Goal: Task Accomplishment & Management: Manage account settings

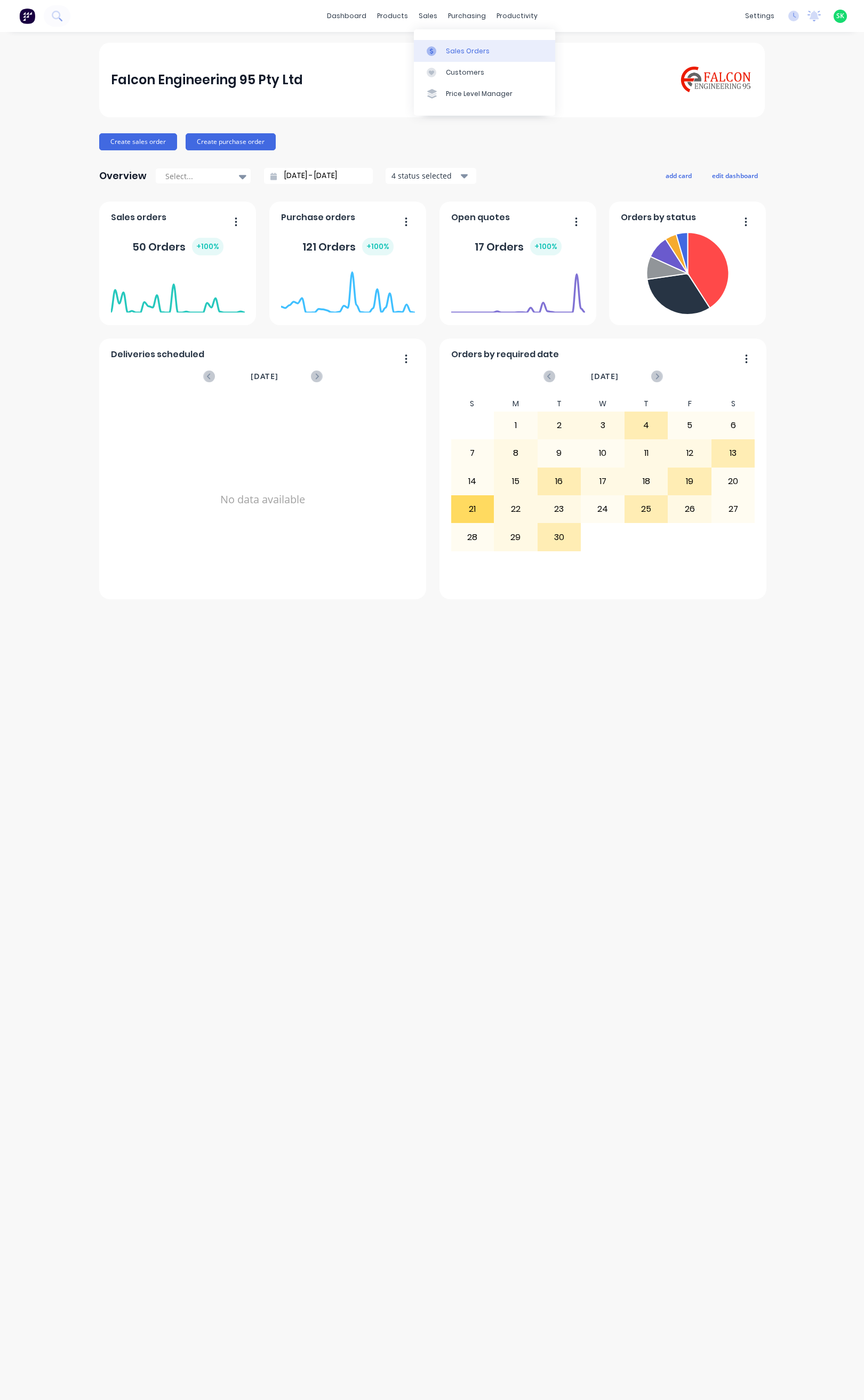
click at [443, 51] on link "Sales Orders" at bounding box center [484, 50] width 141 height 22
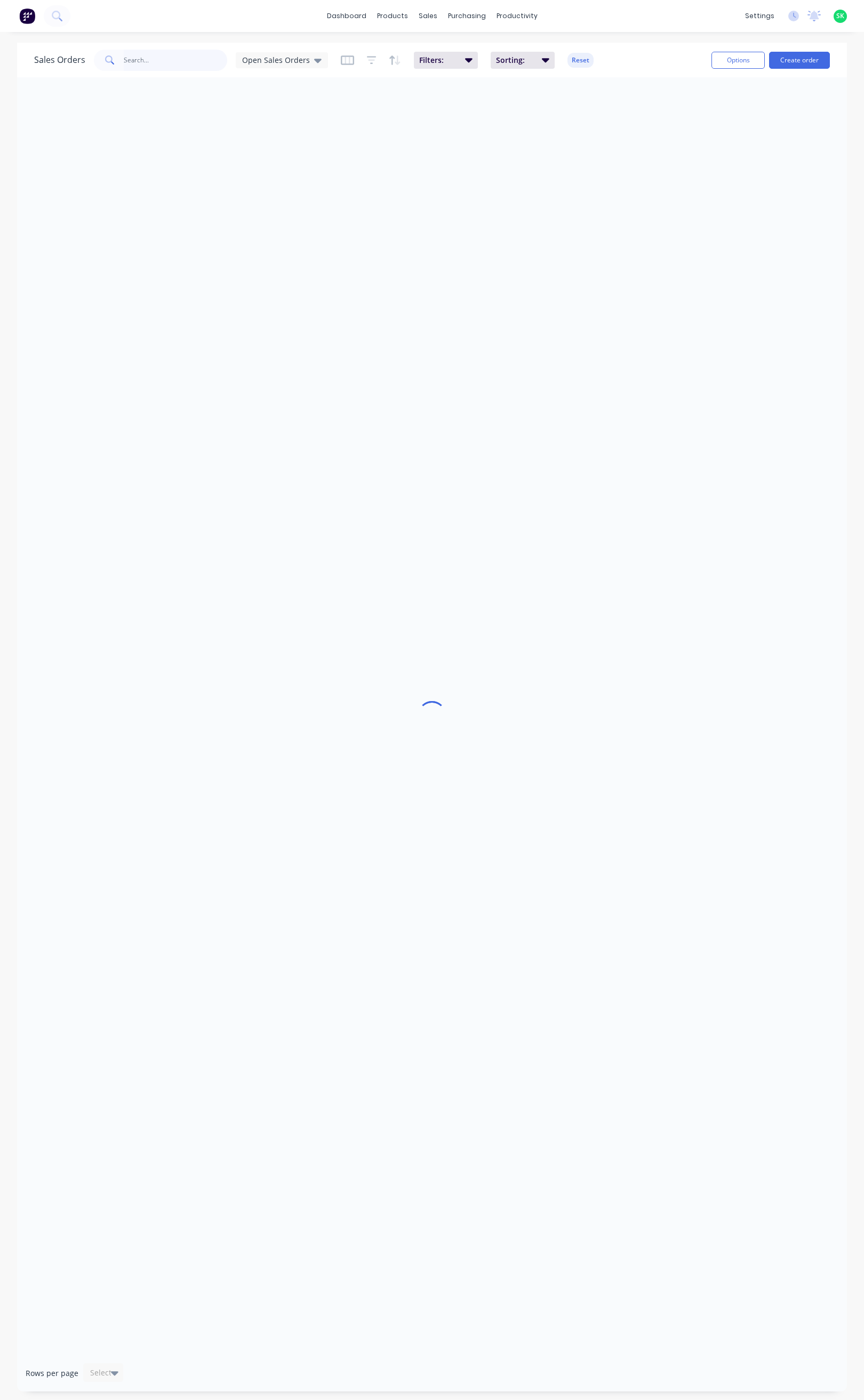
click at [151, 59] on input "text" at bounding box center [175, 60] width 104 height 22
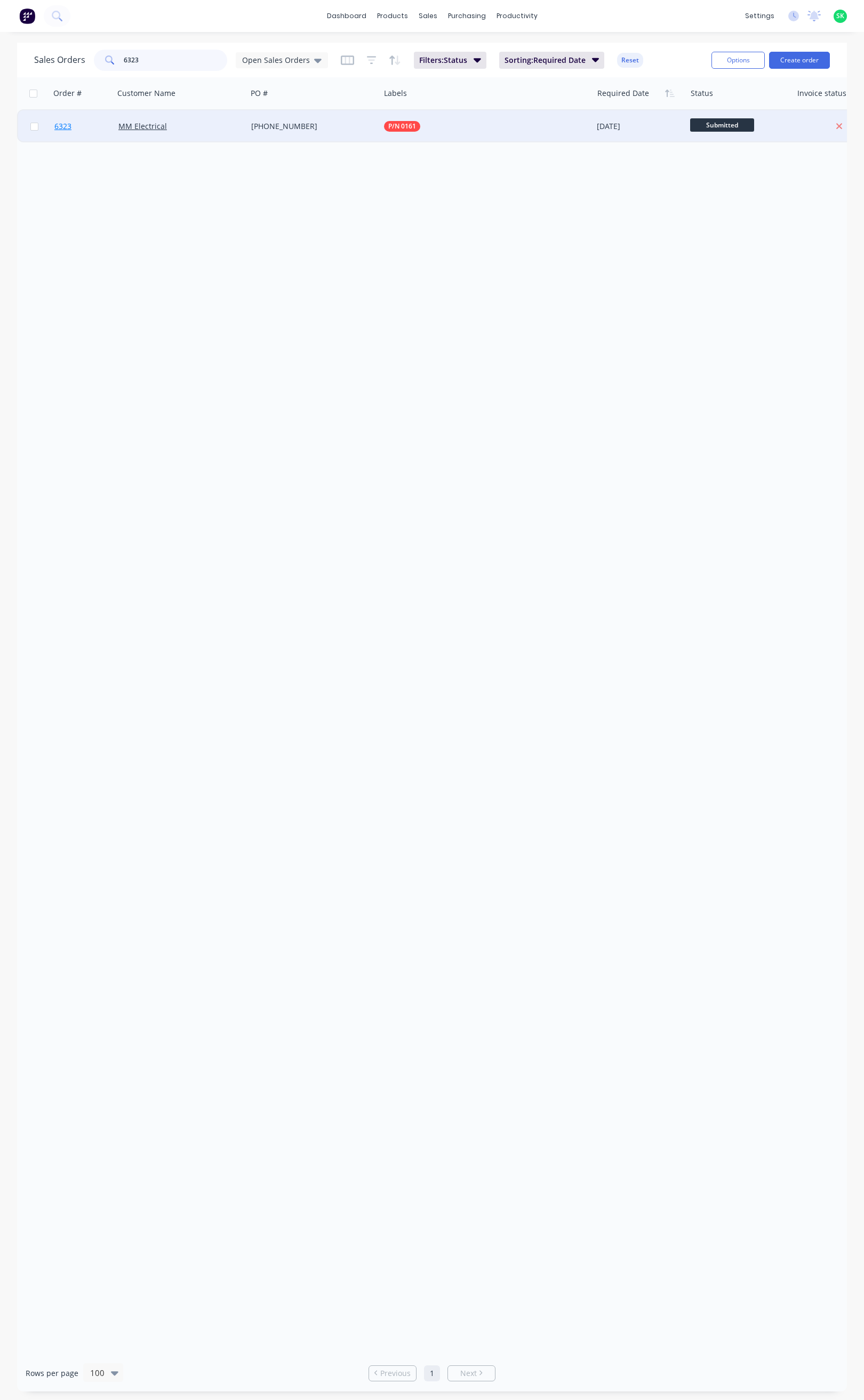
type input "6323"
click at [67, 125] on span "6323" at bounding box center [62, 126] width 17 height 11
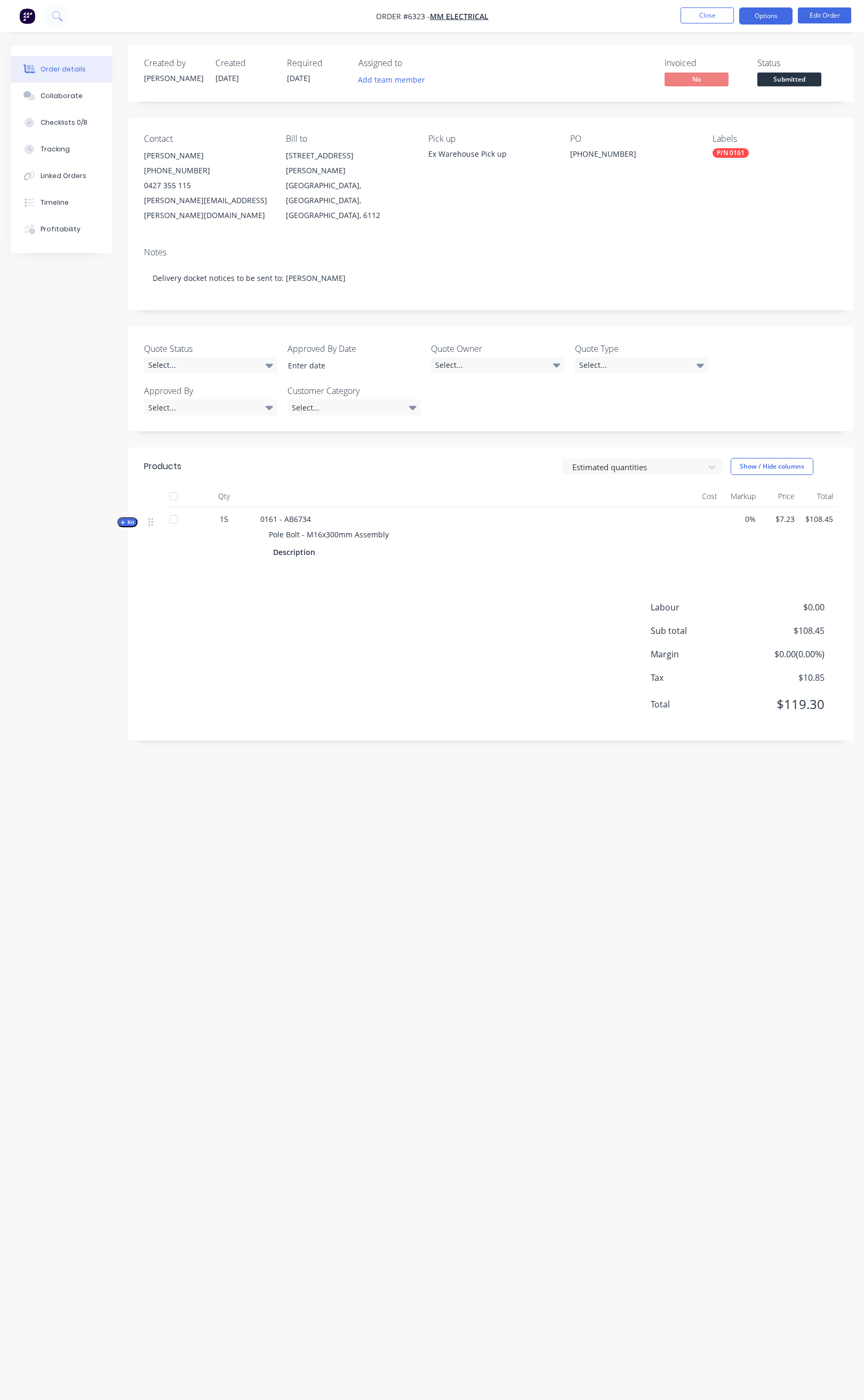
click at [770, 17] on button "Options" at bounding box center [765, 16] width 53 height 17
click at [735, 139] on button "Delivery Docket" at bounding box center [734, 150] width 118 height 22
click at [718, 104] on div "Without pricing" at bounding box center [733, 108] width 98 height 16
click at [696, 13] on button "Close" at bounding box center [707, 16] width 53 height 16
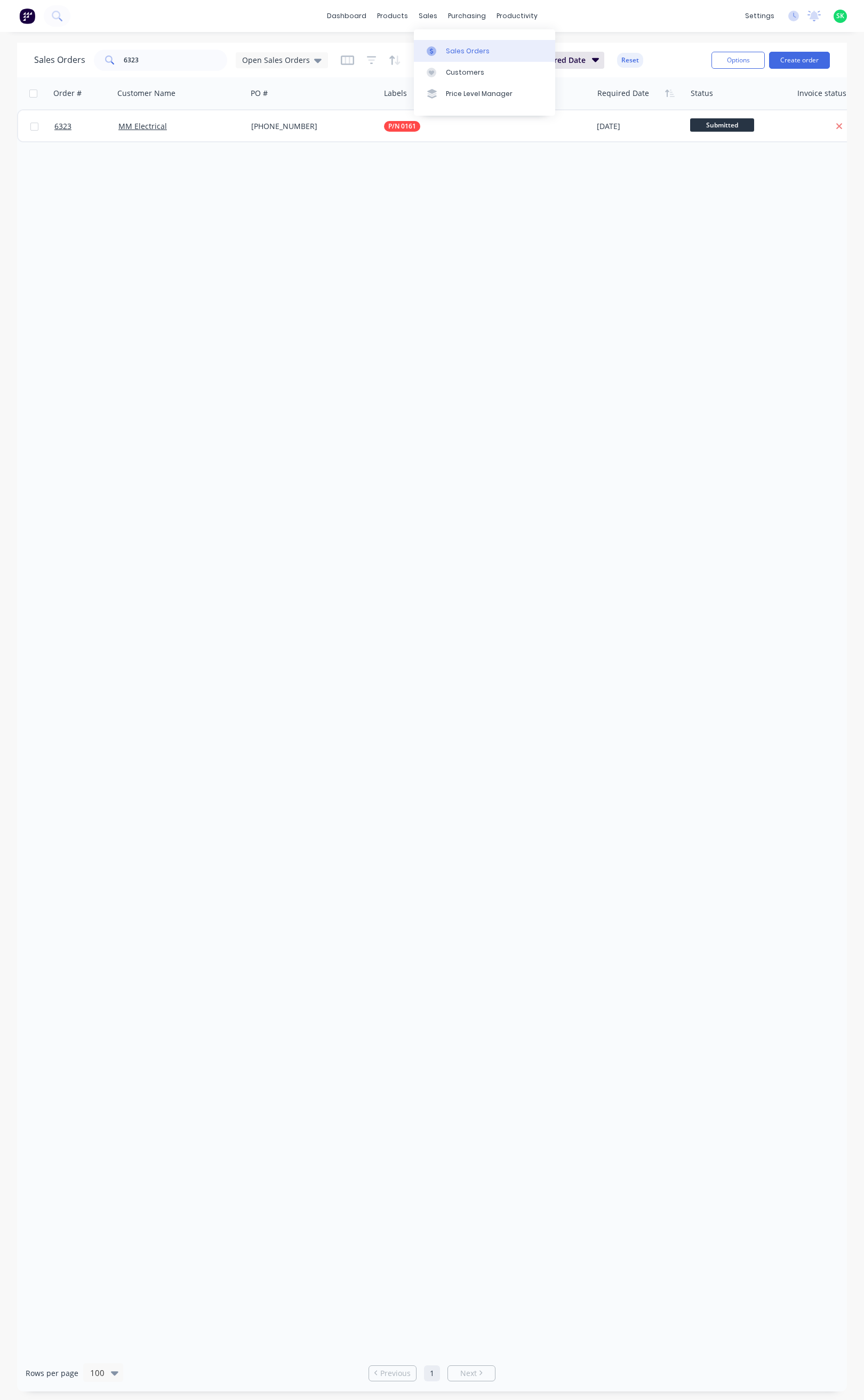
click at [436, 46] on div at bounding box center [434, 51] width 16 height 10
click at [152, 58] on input "6323" at bounding box center [175, 60] width 104 height 22
type input "6"
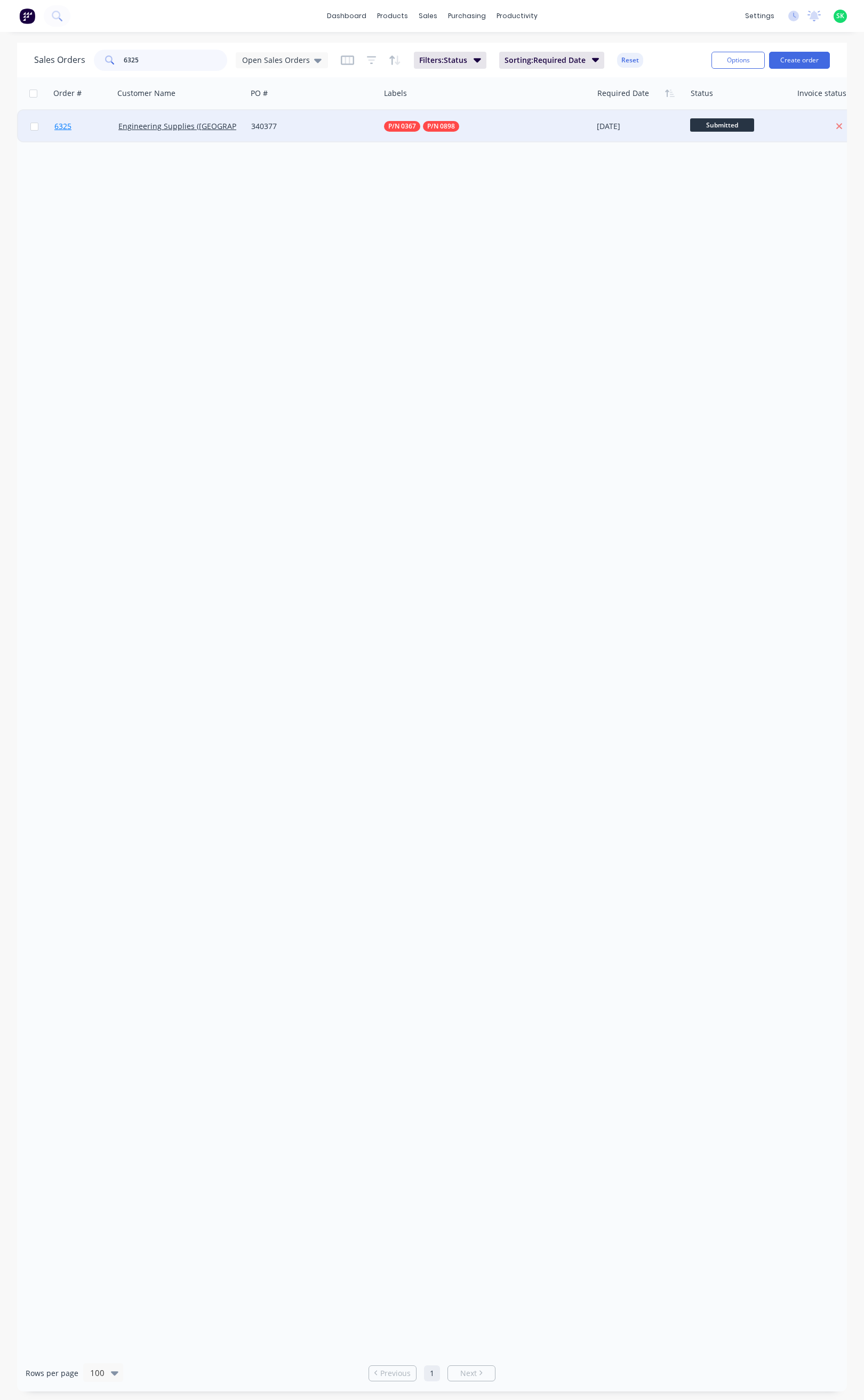
type input "6325"
click at [61, 119] on link "6325" at bounding box center [86, 126] width 64 height 32
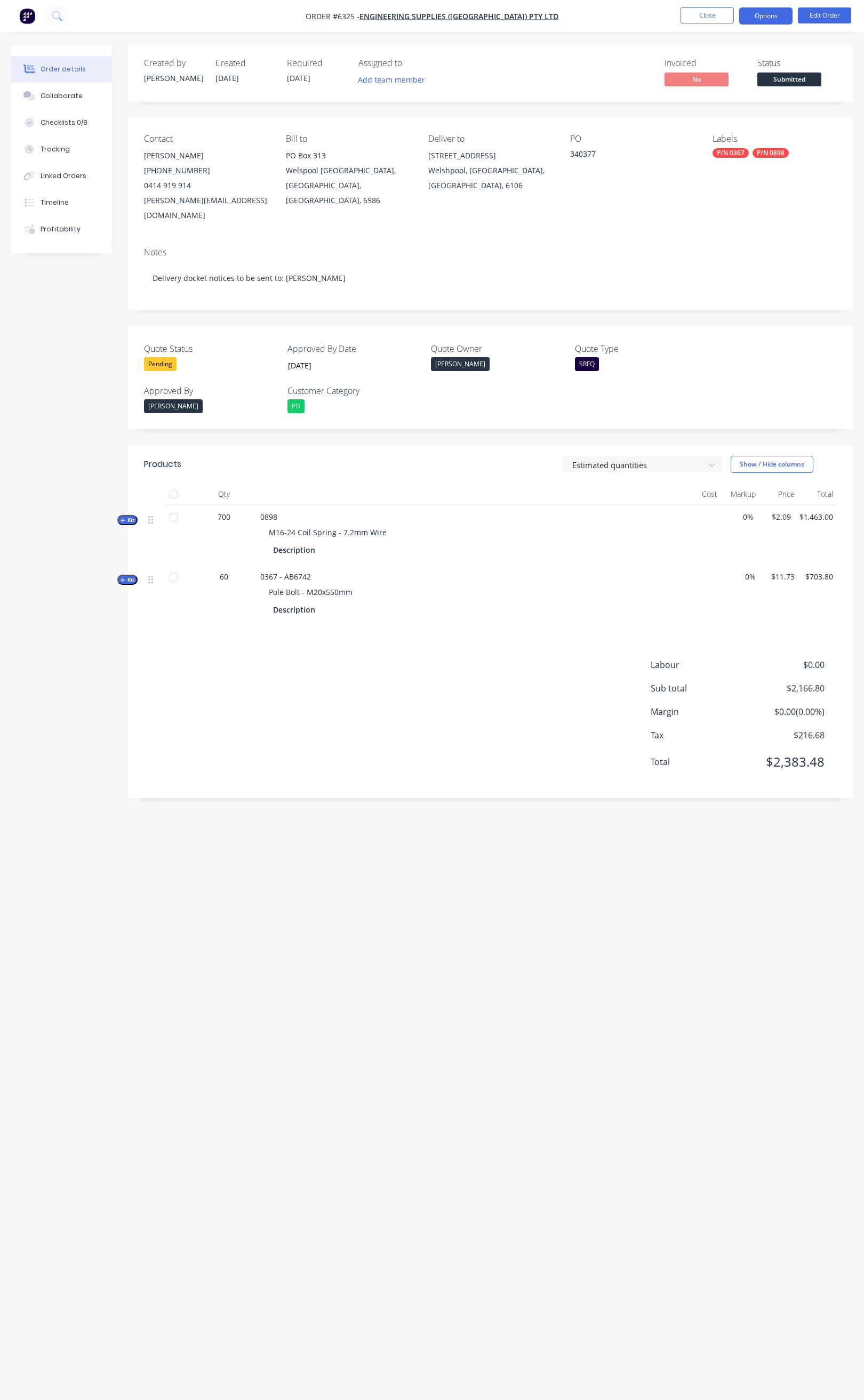
click at [763, 17] on button "Options" at bounding box center [765, 16] width 53 height 17
click at [725, 146] on div "Delivery Docket" at bounding box center [733, 150] width 98 height 16
click at [717, 111] on div "Without pricing" at bounding box center [733, 108] width 98 height 16
click at [694, 19] on button "Close" at bounding box center [707, 16] width 53 height 16
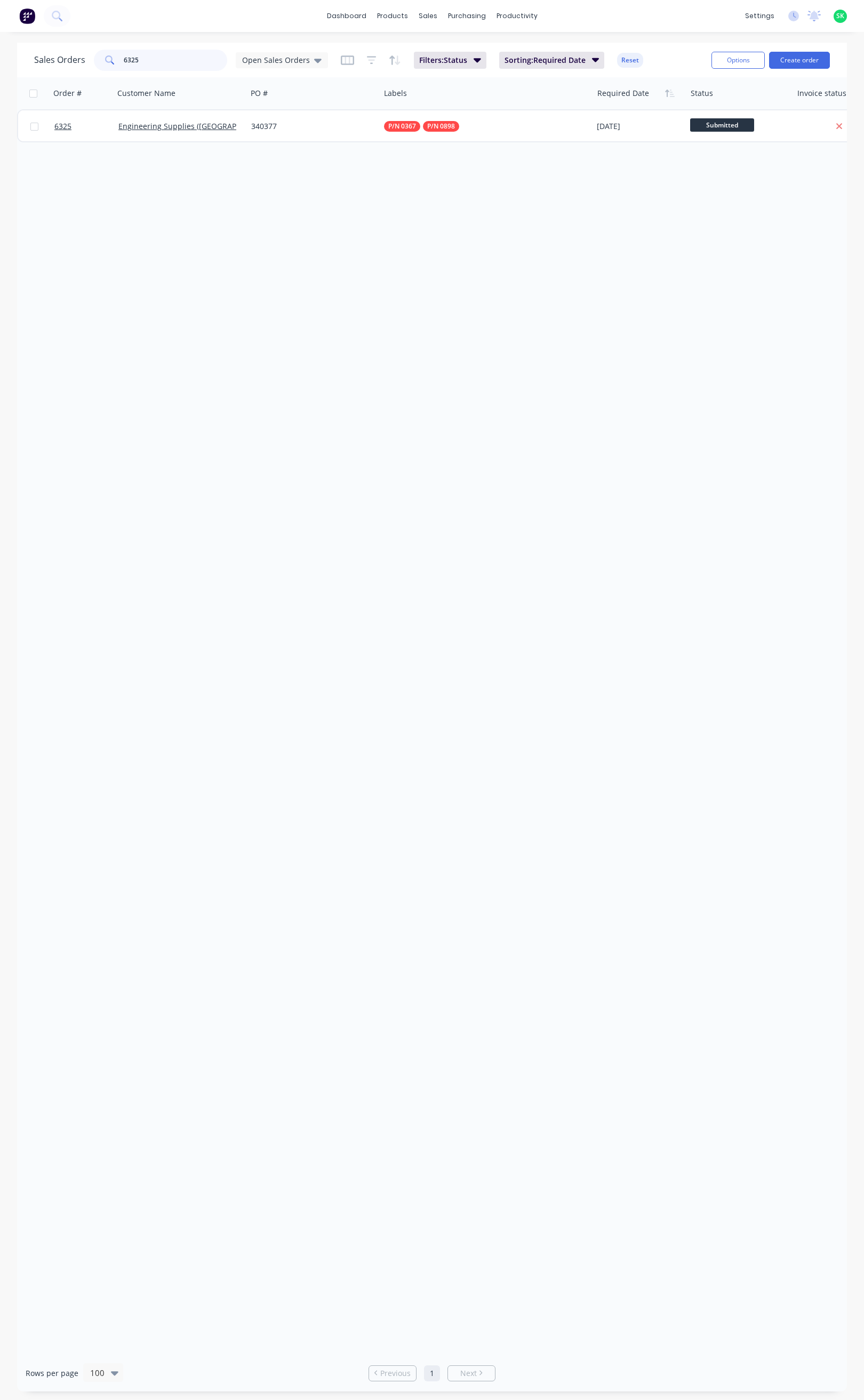
click at [148, 61] on input "6325" at bounding box center [175, 60] width 104 height 22
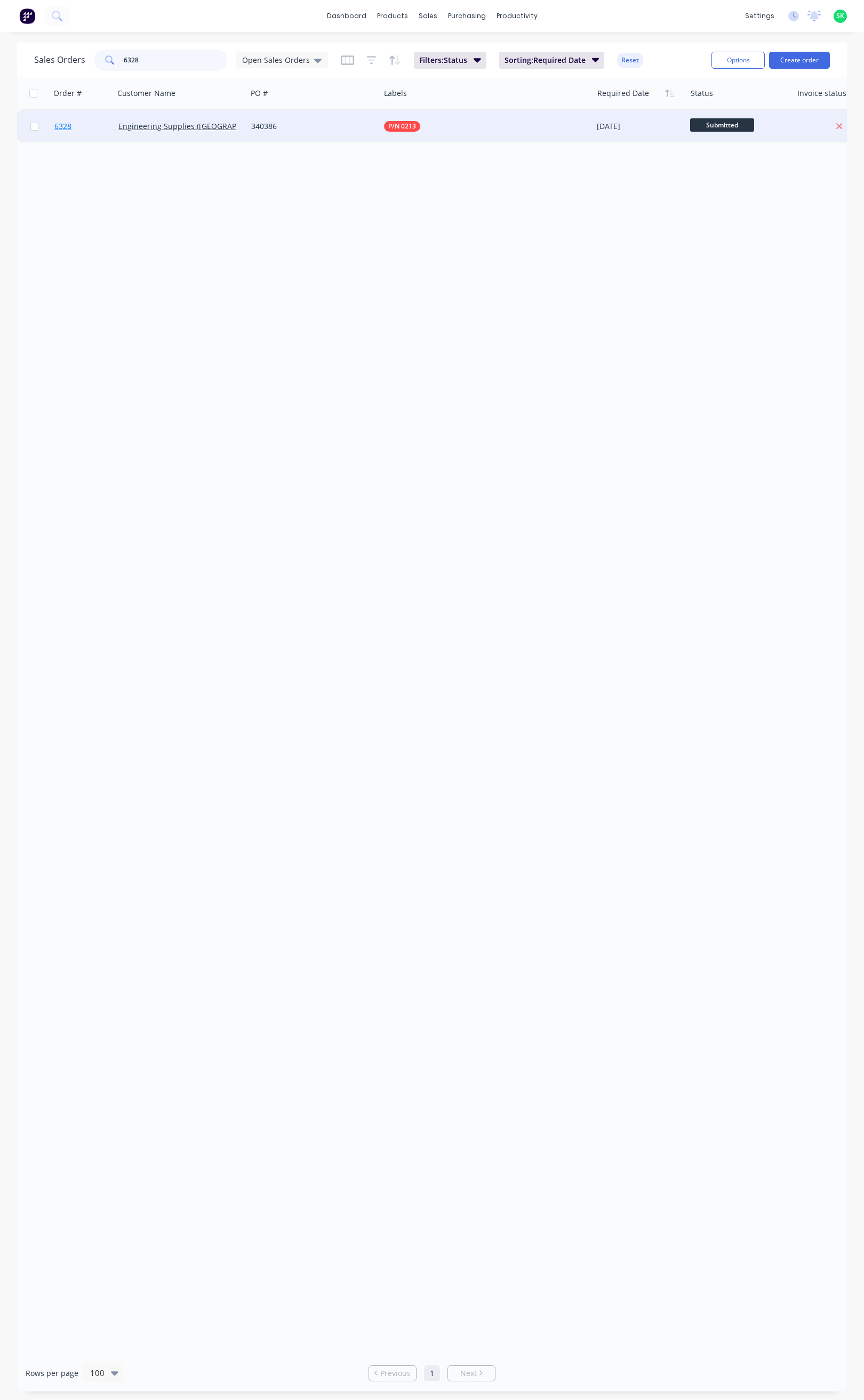
type input "6328"
click at [66, 126] on span "6328" at bounding box center [62, 126] width 17 height 11
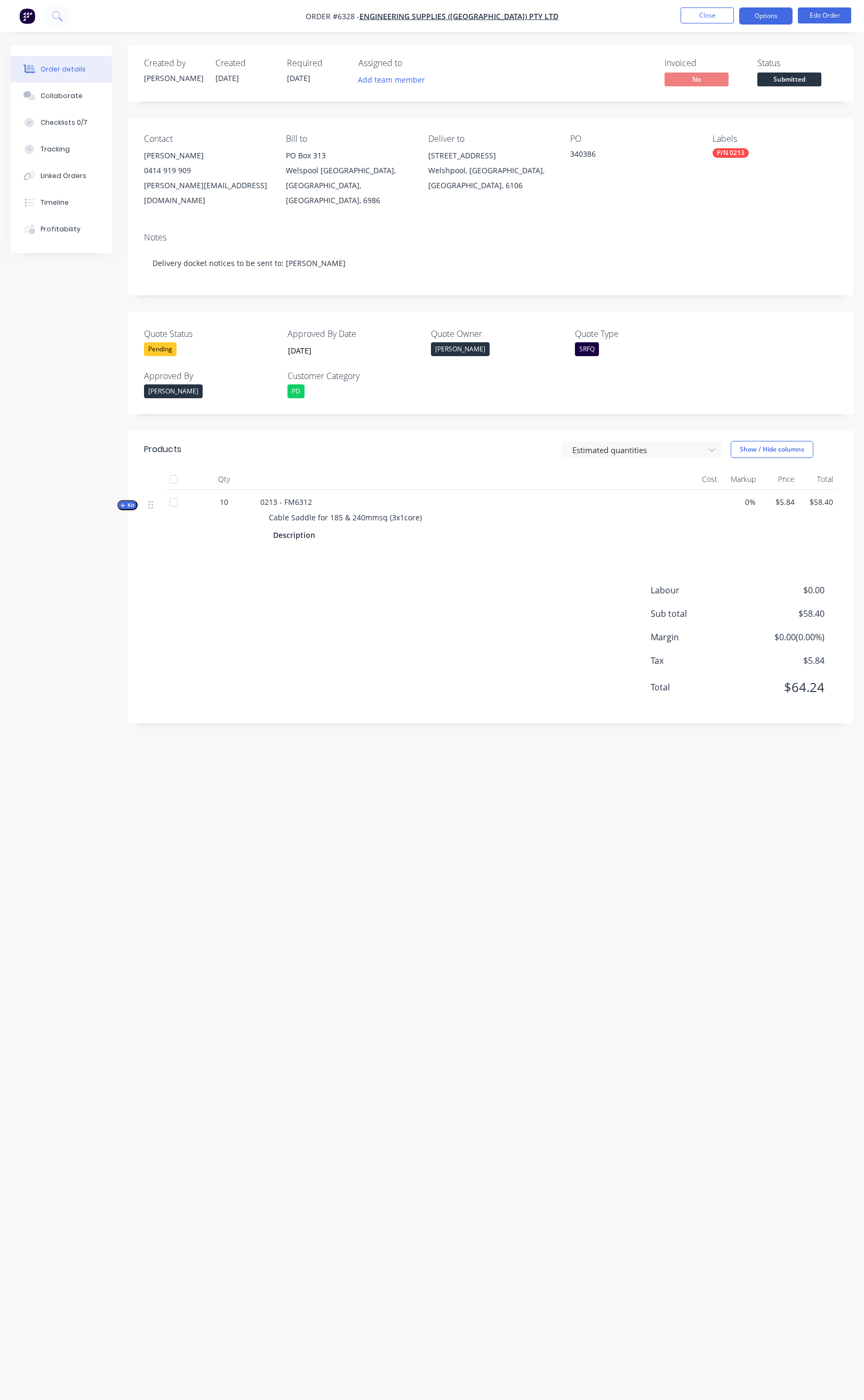
click at [771, 12] on button "Options" at bounding box center [765, 16] width 53 height 17
click at [718, 142] on div "Delivery Docket" at bounding box center [733, 150] width 98 height 16
click at [717, 108] on div "Without pricing" at bounding box center [733, 108] width 98 height 16
click at [696, 15] on button "Close" at bounding box center [707, 16] width 53 height 16
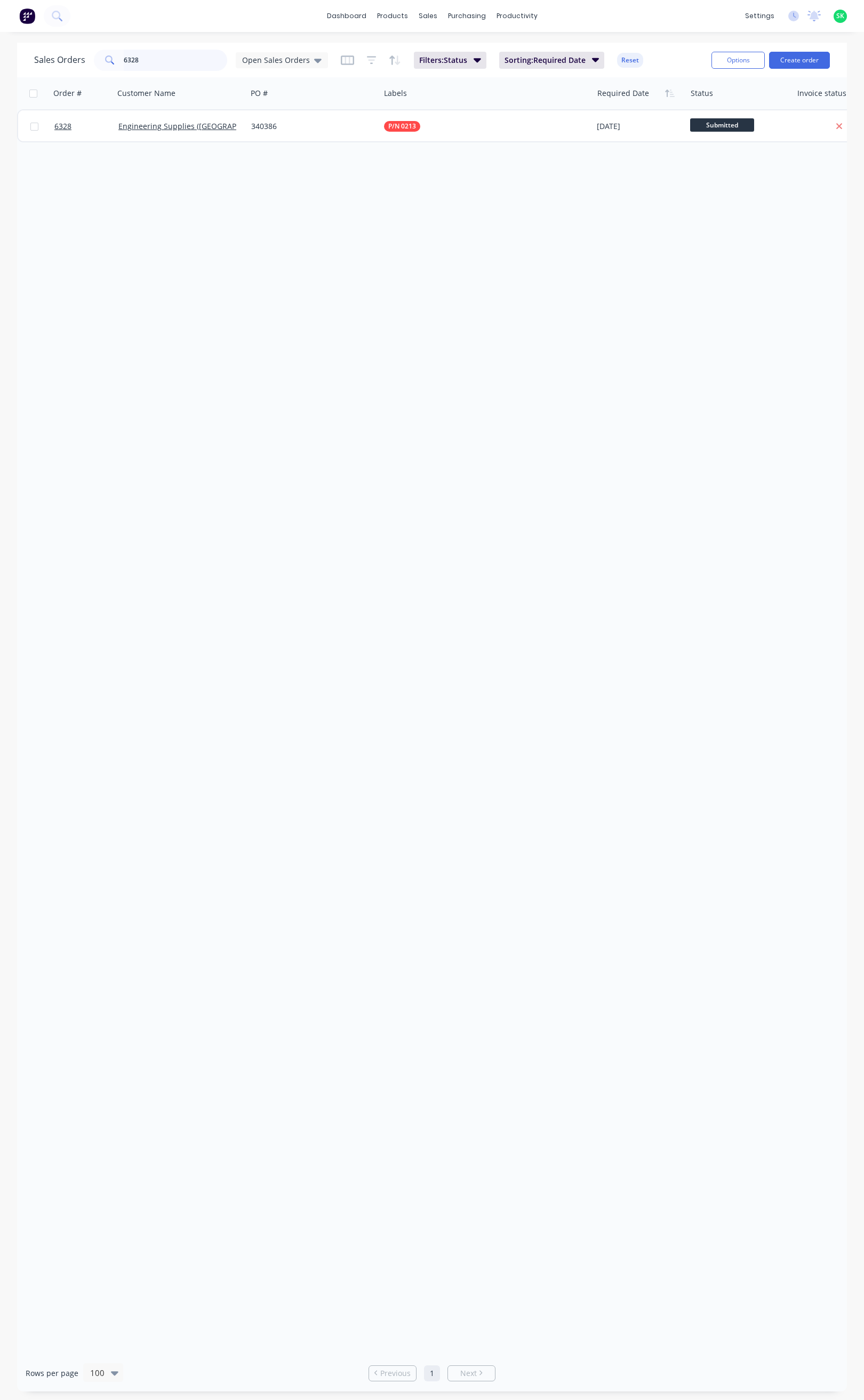
click at [147, 59] on input "6328" at bounding box center [175, 60] width 104 height 22
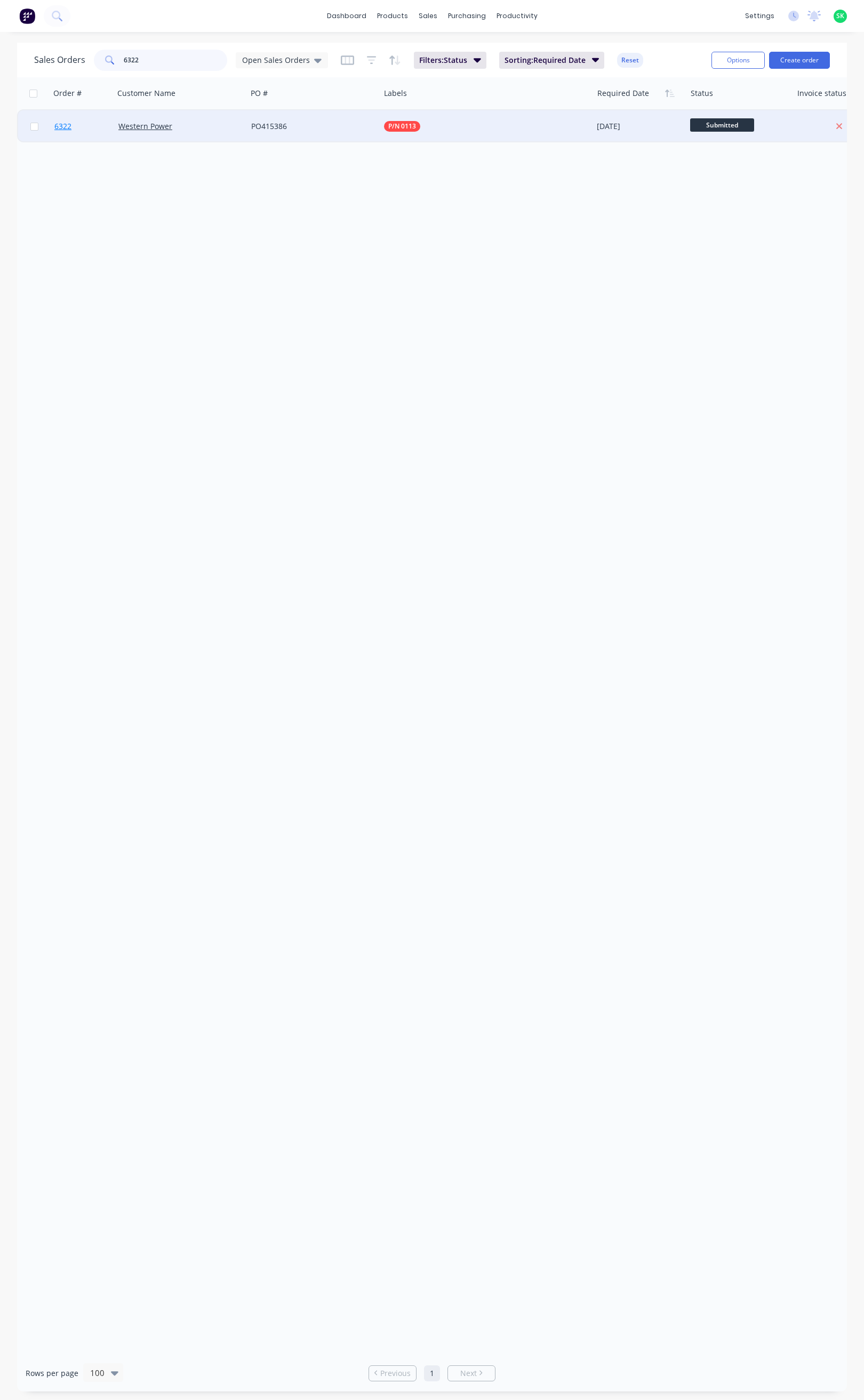
type input "6322"
click at [67, 126] on span "6322" at bounding box center [62, 126] width 17 height 11
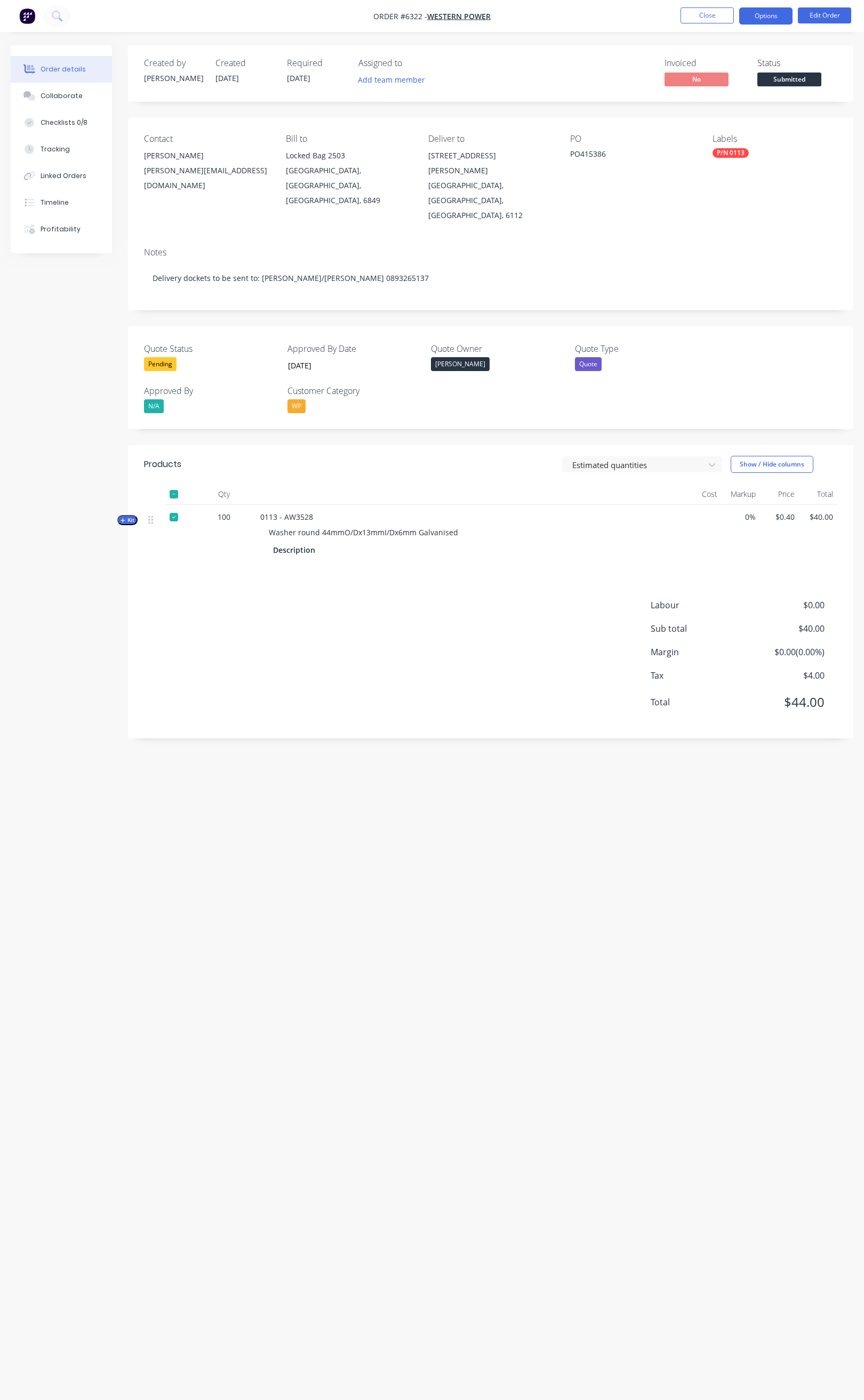
click at [753, 18] on button "Options" at bounding box center [765, 16] width 53 height 17
click at [718, 141] on button "Delivery Docket" at bounding box center [734, 150] width 118 height 22
click at [718, 113] on div "Without pricing" at bounding box center [733, 108] width 98 height 16
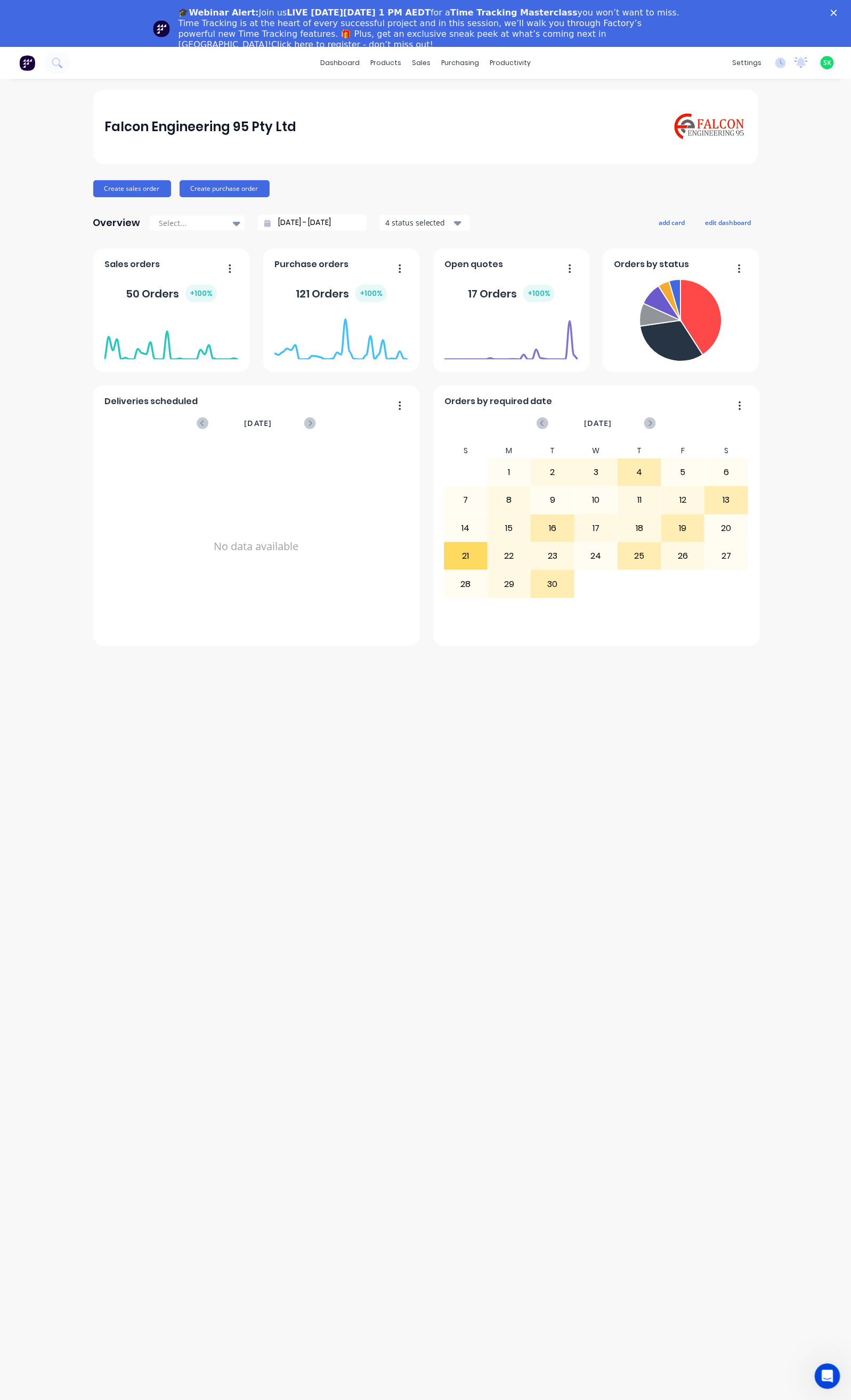
click at [837, 11] on polygon "Close" at bounding box center [834, 13] width 6 height 6
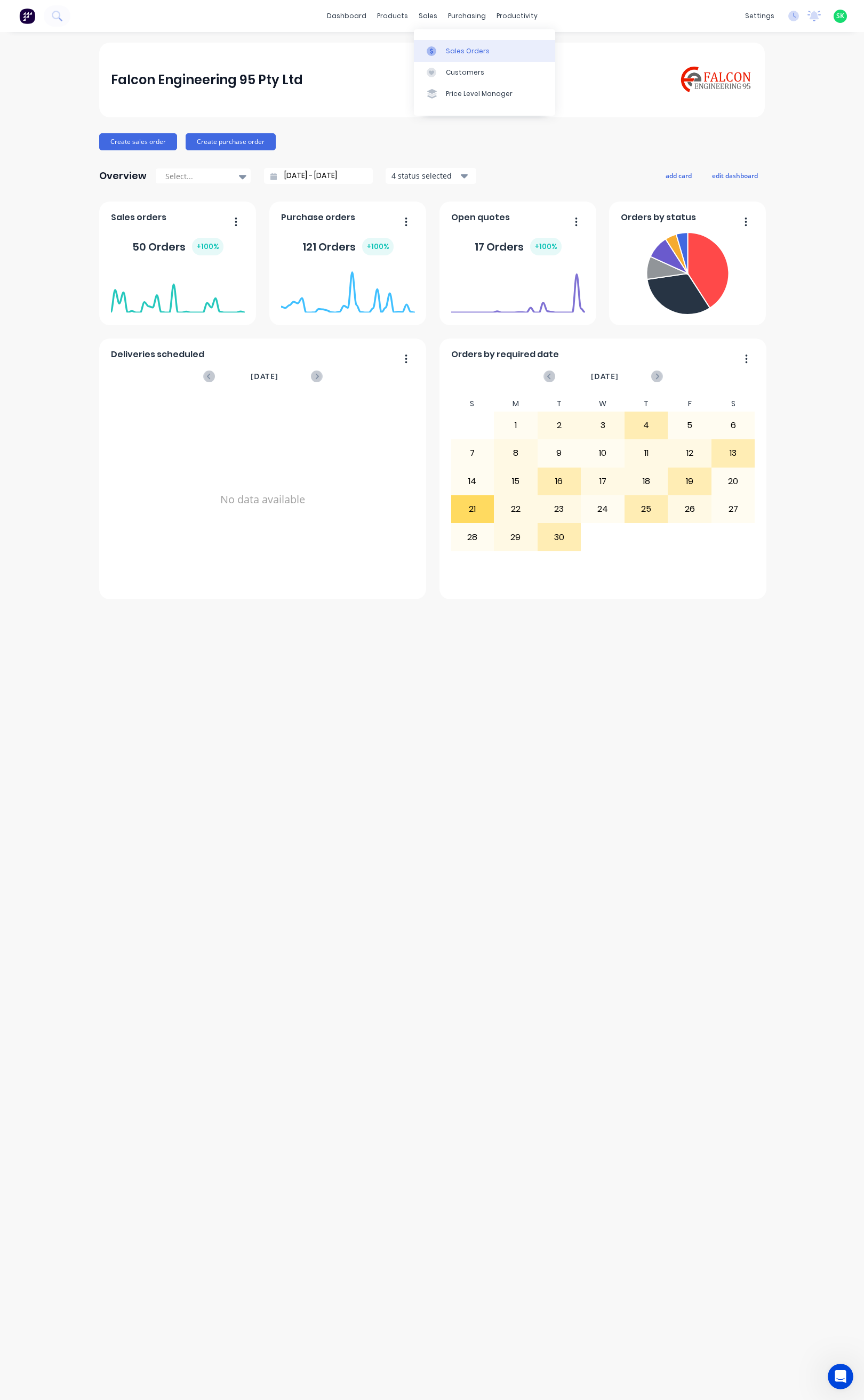
click at [439, 46] on div at bounding box center [434, 51] width 16 height 10
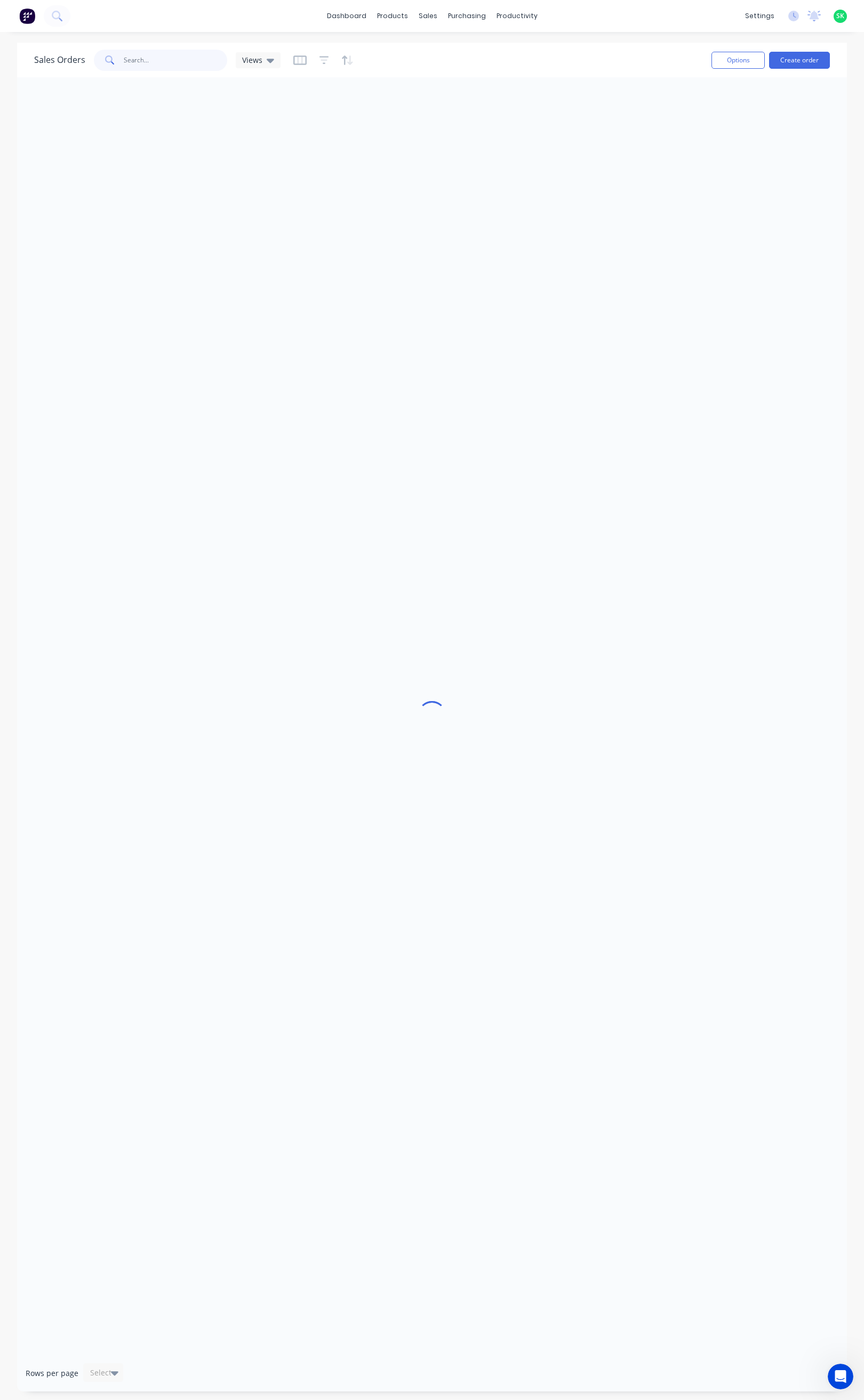
click at [143, 61] on input "text" at bounding box center [175, 60] width 104 height 22
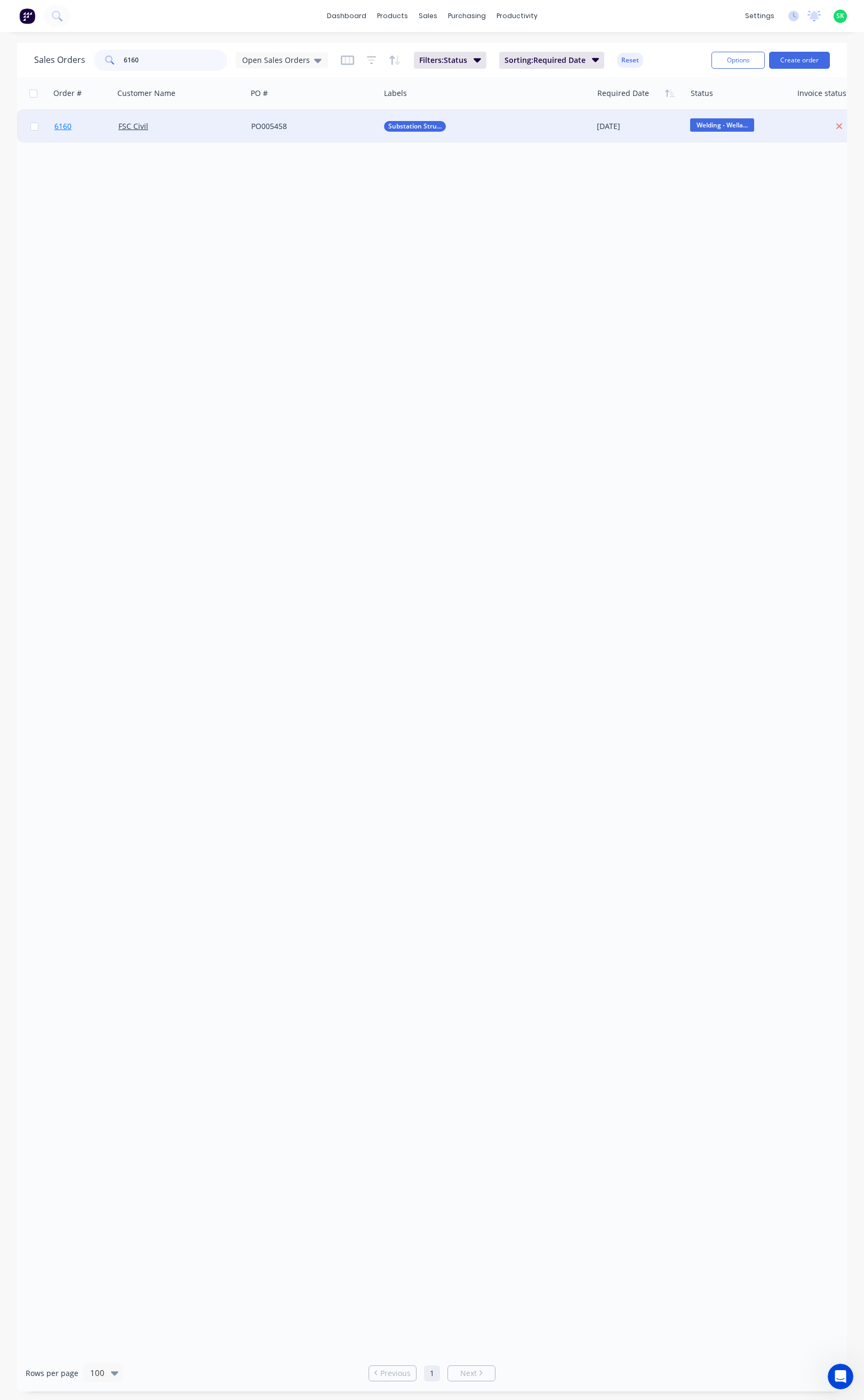
type input "6160"
click at [65, 126] on span "6160" at bounding box center [62, 126] width 17 height 11
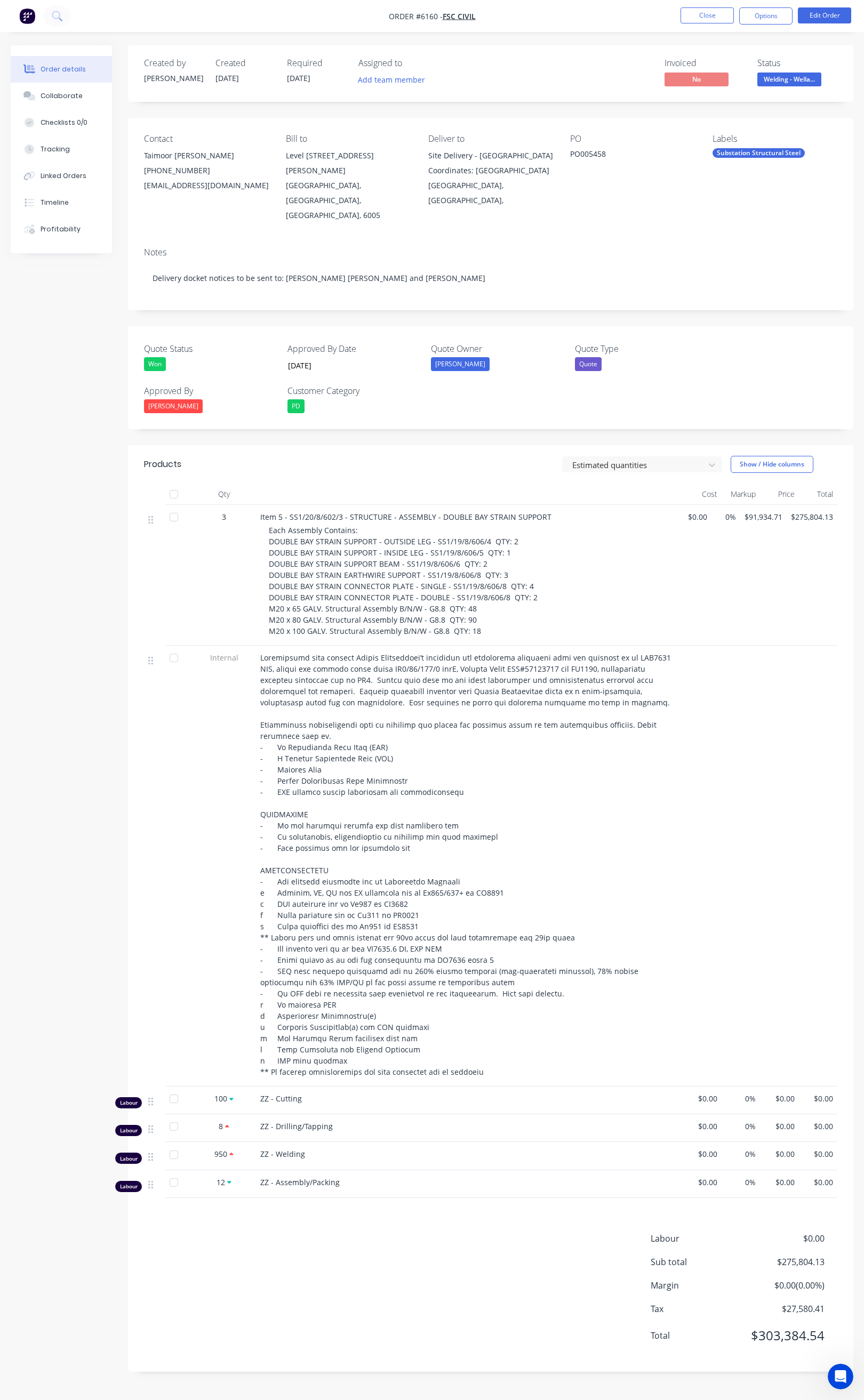
click at [612, 214] on div "Contact Taimoor Amed Awan (08) 9356 7048 taimoor.a@fsccivils.com.au Bill to Lev…" at bounding box center [491, 178] width 725 height 121
click at [425, 150] on div "Contact Taimoor Amed Awan (08) 9356 7048 taimoor.a@fsccivils.com.au Bill to Lev…" at bounding box center [491, 178] width 725 height 121
drag, startPoint x: 425, startPoint y: 150, endPoint x: 517, endPoint y: 199, distance: 104.2
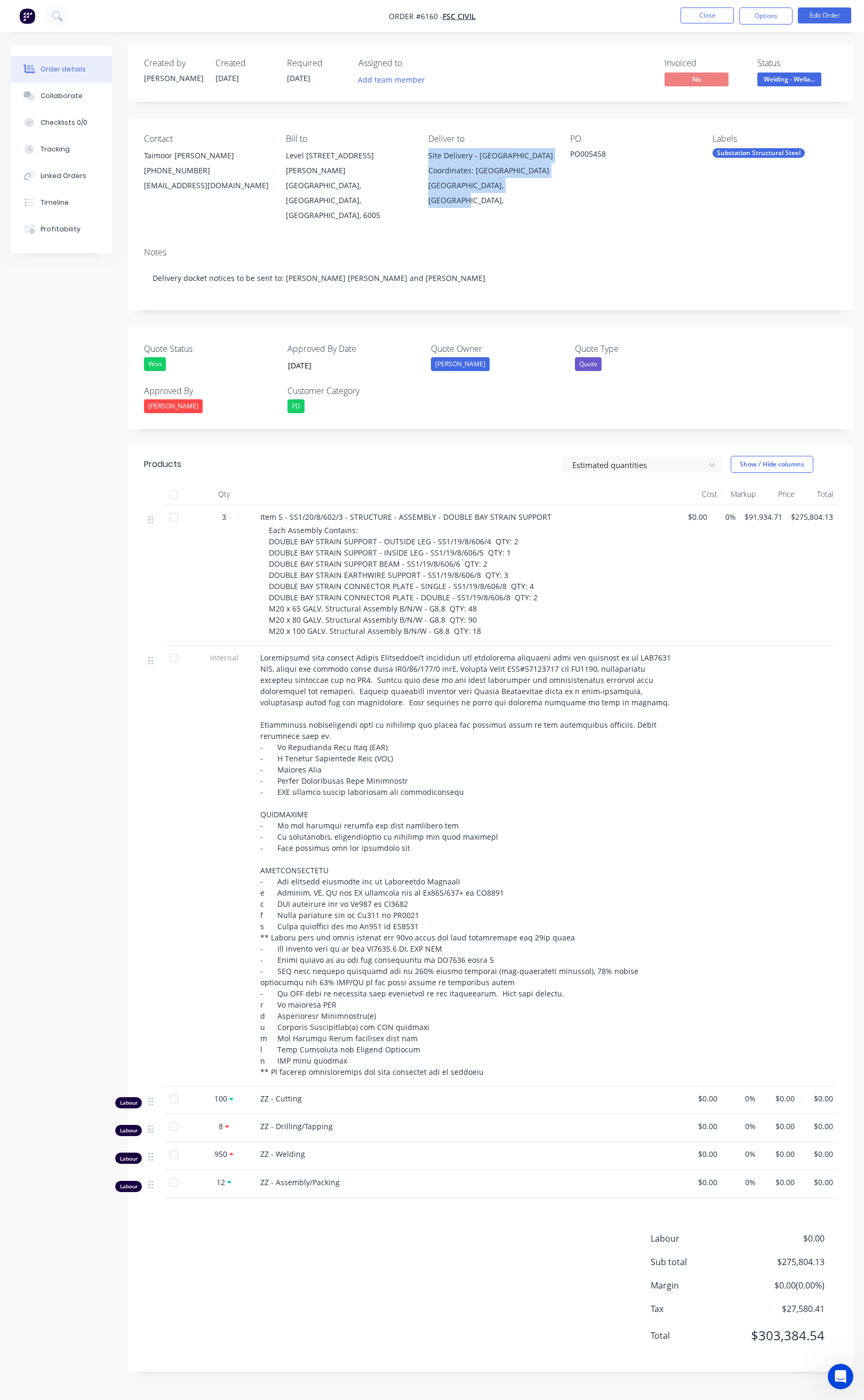
click at [517, 199] on div "Contact Taimoor Amed Awan (08) 9356 7048 taimoor.a@fsccivils.com.au Bill to Lev…" at bounding box center [491, 178] width 725 height 121
click at [712, 13] on button "Close" at bounding box center [707, 16] width 53 height 16
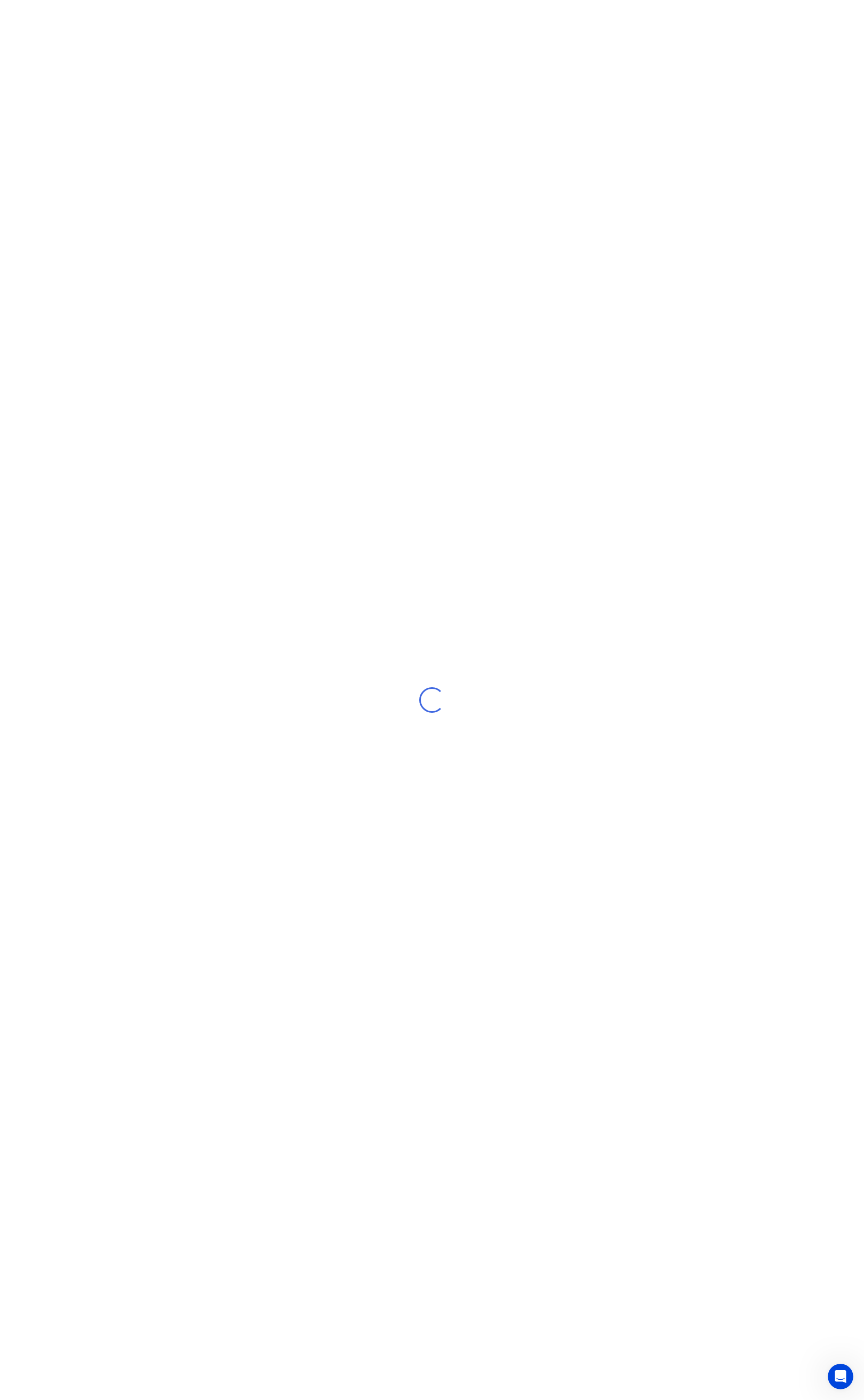
drag, startPoint x: 135, startPoint y: 61, endPoint x: 111, endPoint y: 62, distance: 24.0
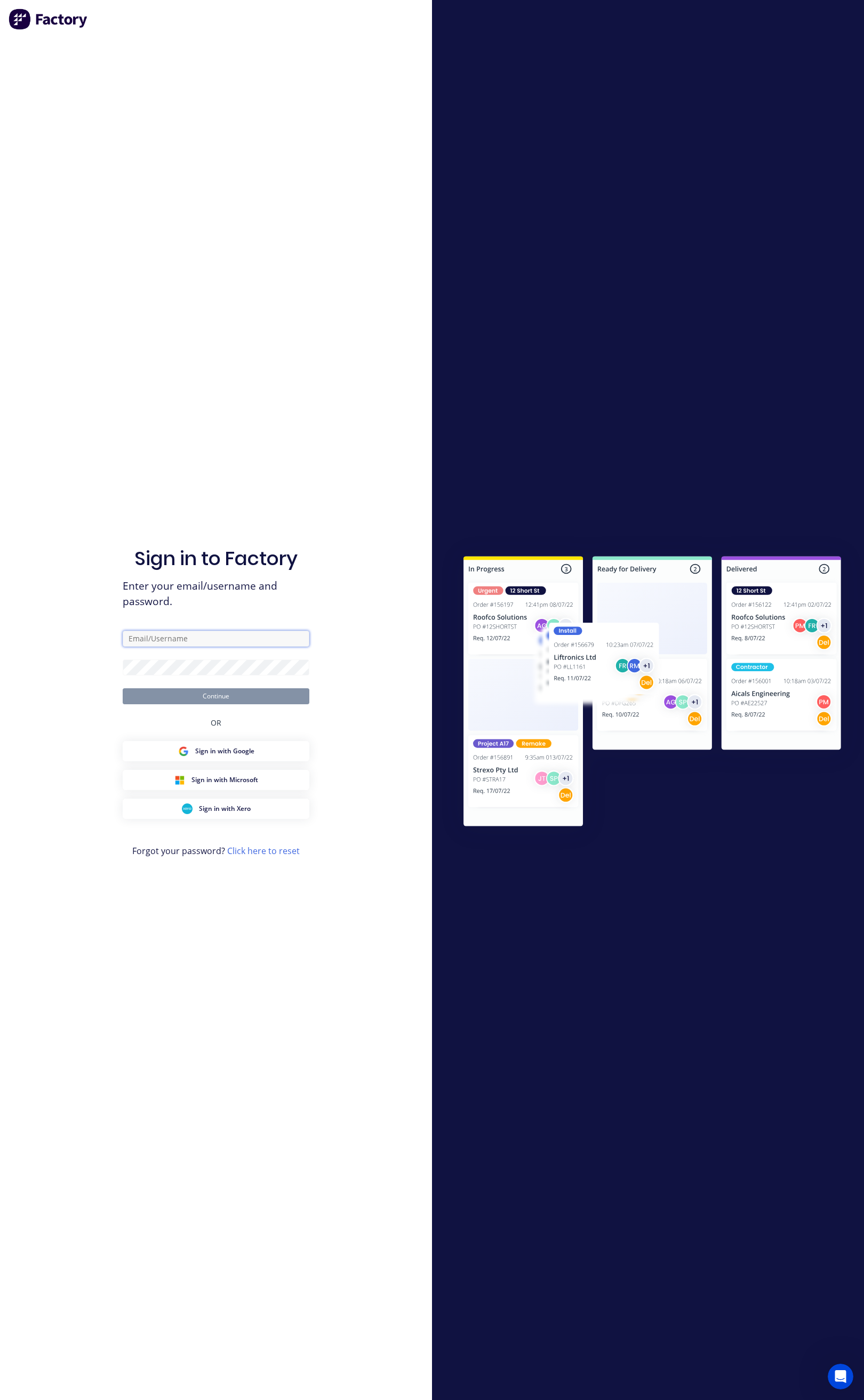
type input "stores@falconeng95.com.au"
click at [203, 692] on button "Continue" at bounding box center [215, 696] width 187 height 16
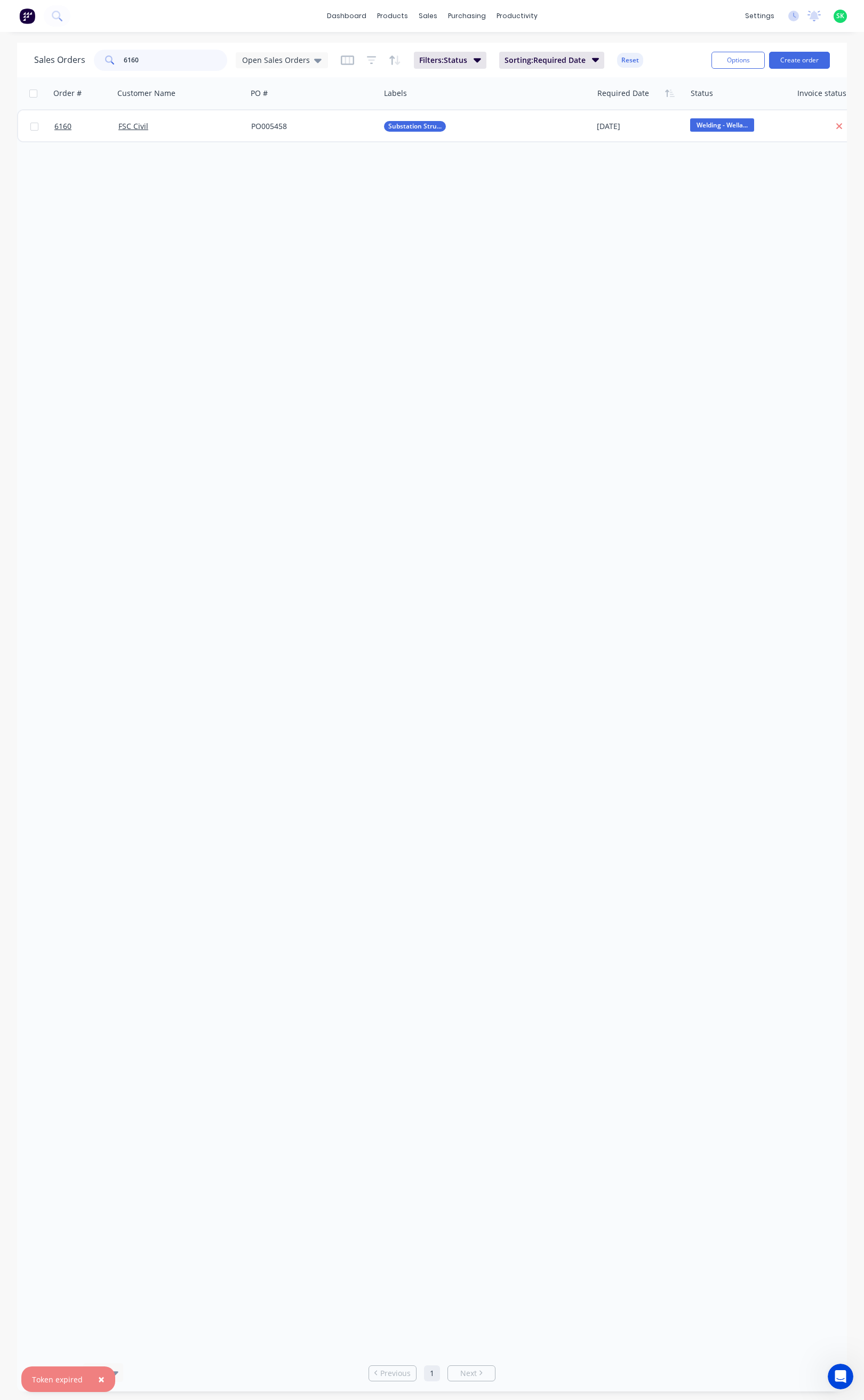
drag, startPoint x: 141, startPoint y: 61, endPoint x: 105, endPoint y: 63, distance: 36.1
click at [105, 63] on div "6160" at bounding box center [160, 60] width 133 height 22
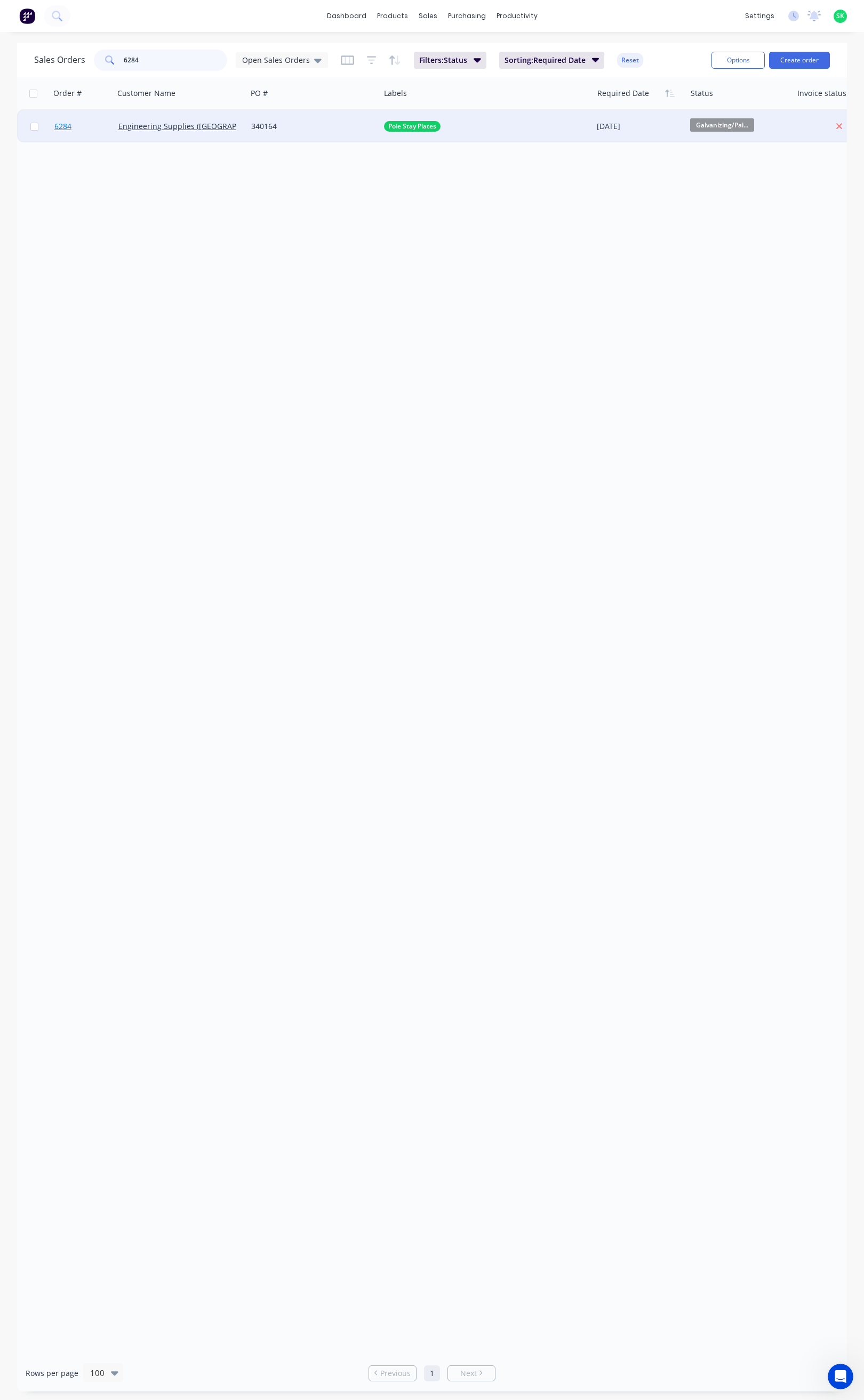
type input "6284"
click at [64, 128] on span "6284" at bounding box center [62, 126] width 17 height 11
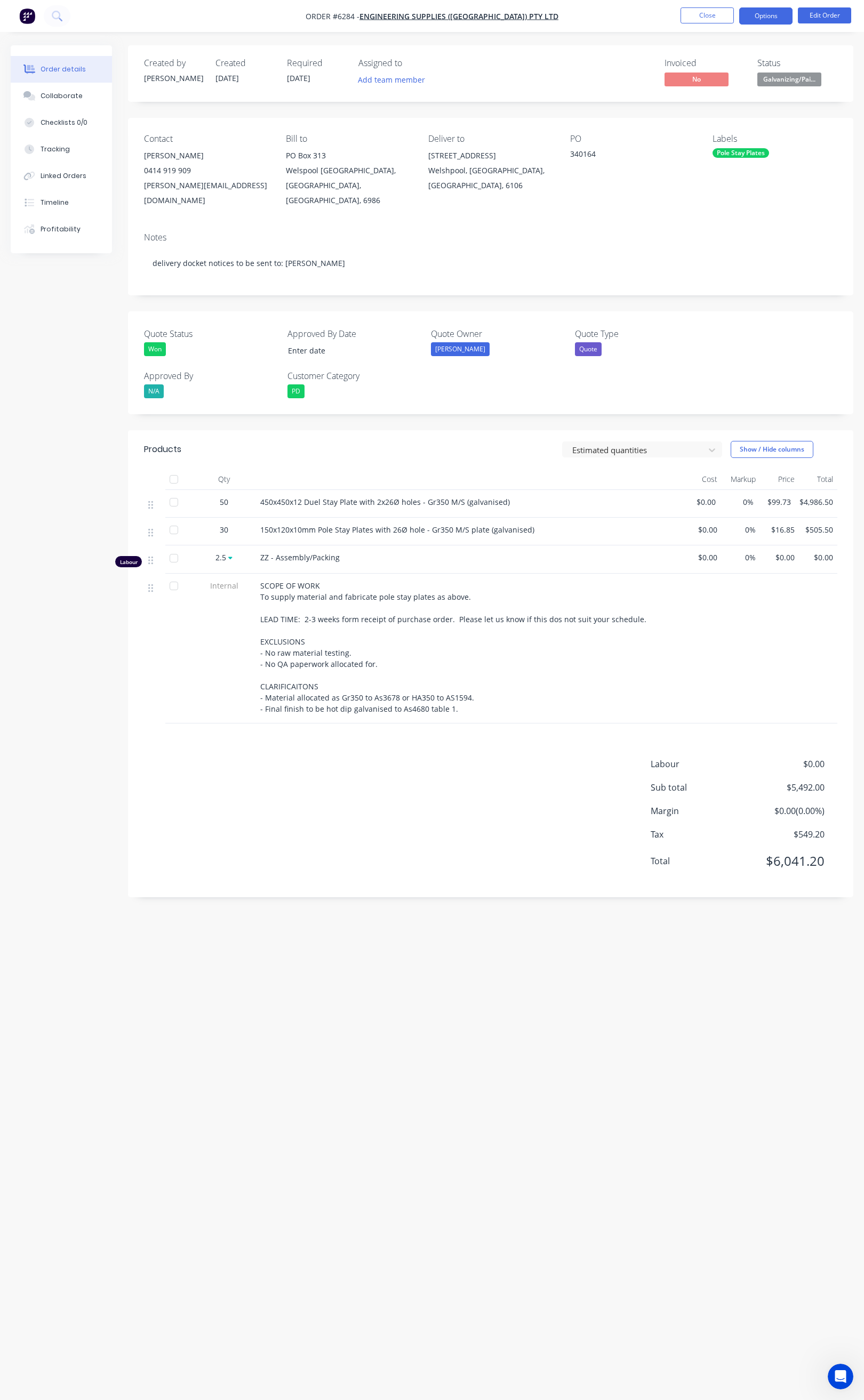
click at [781, 13] on button "Options" at bounding box center [765, 16] width 53 height 17
click at [705, 106] on div "Order Confirmation" at bounding box center [733, 108] width 98 height 16
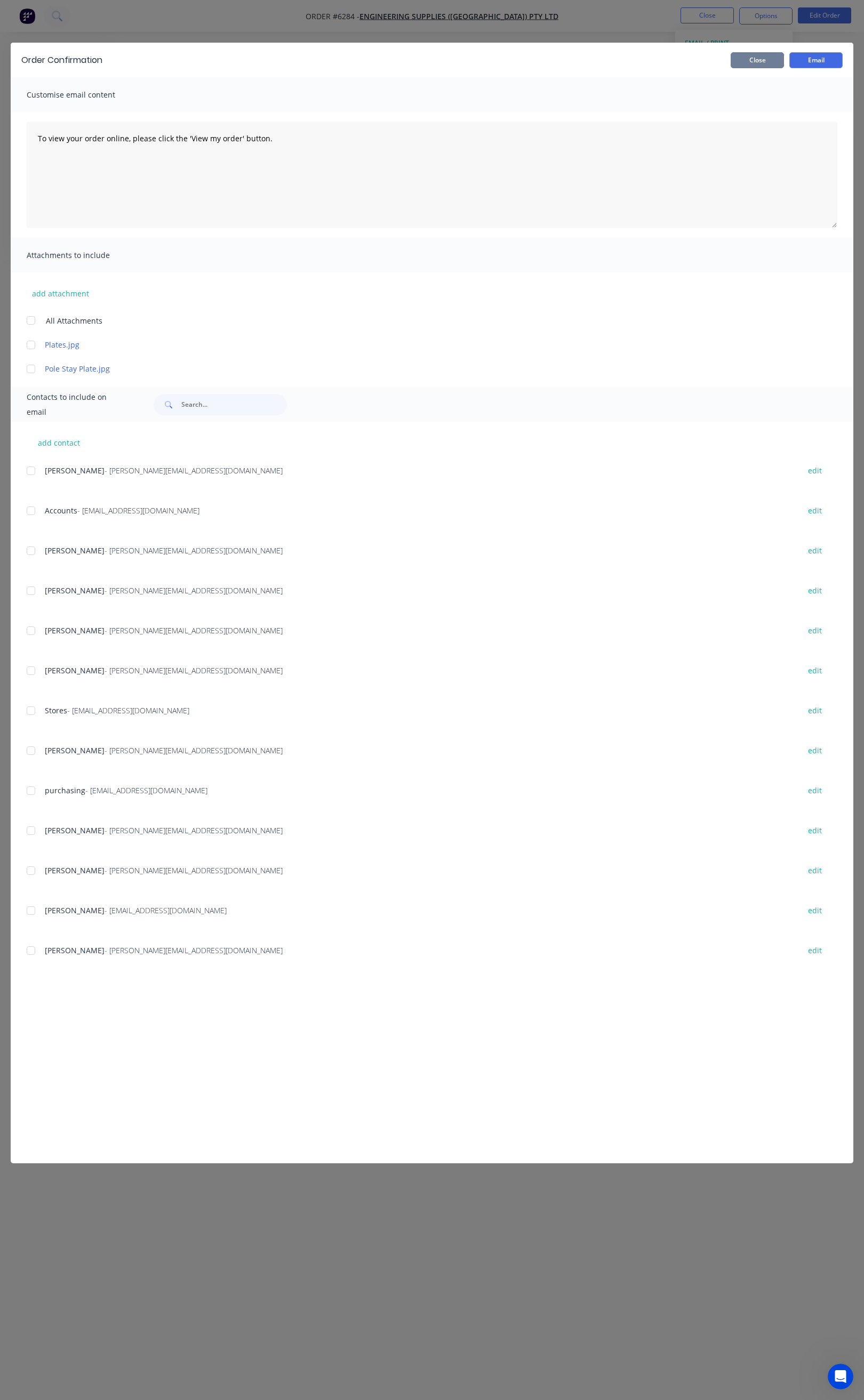
click at [746, 58] on button "Close" at bounding box center [757, 60] width 53 height 16
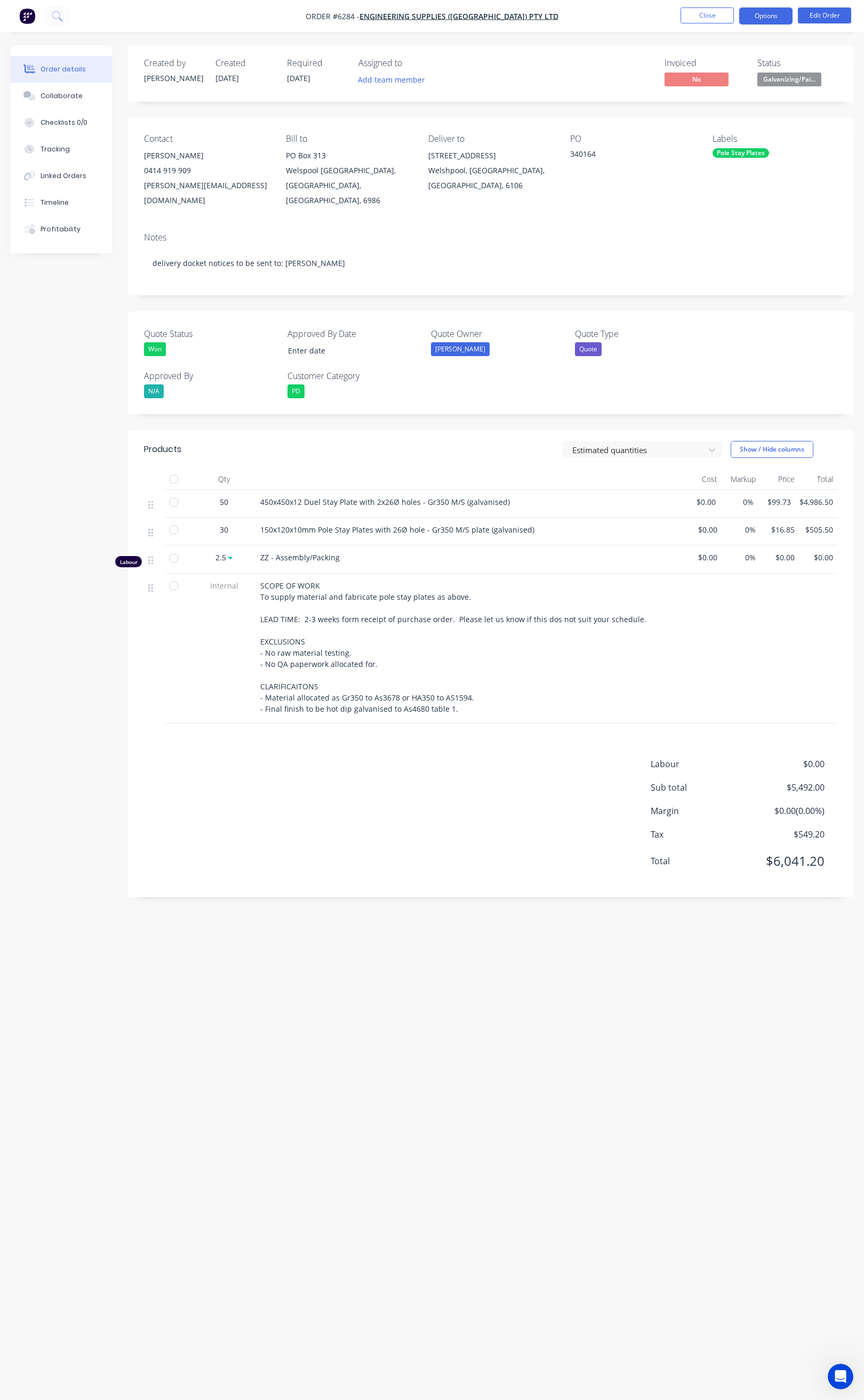
click at [764, 13] on button "Options" at bounding box center [765, 16] width 53 height 17
click at [725, 144] on div "Delivery Docket" at bounding box center [733, 150] width 98 height 16
click at [717, 108] on div "Without pricing" at bounding box center [733, 108] width 98 height 16
click at [707, 15] on button "Close" at bounding box center [707, 16] width 53 height 16
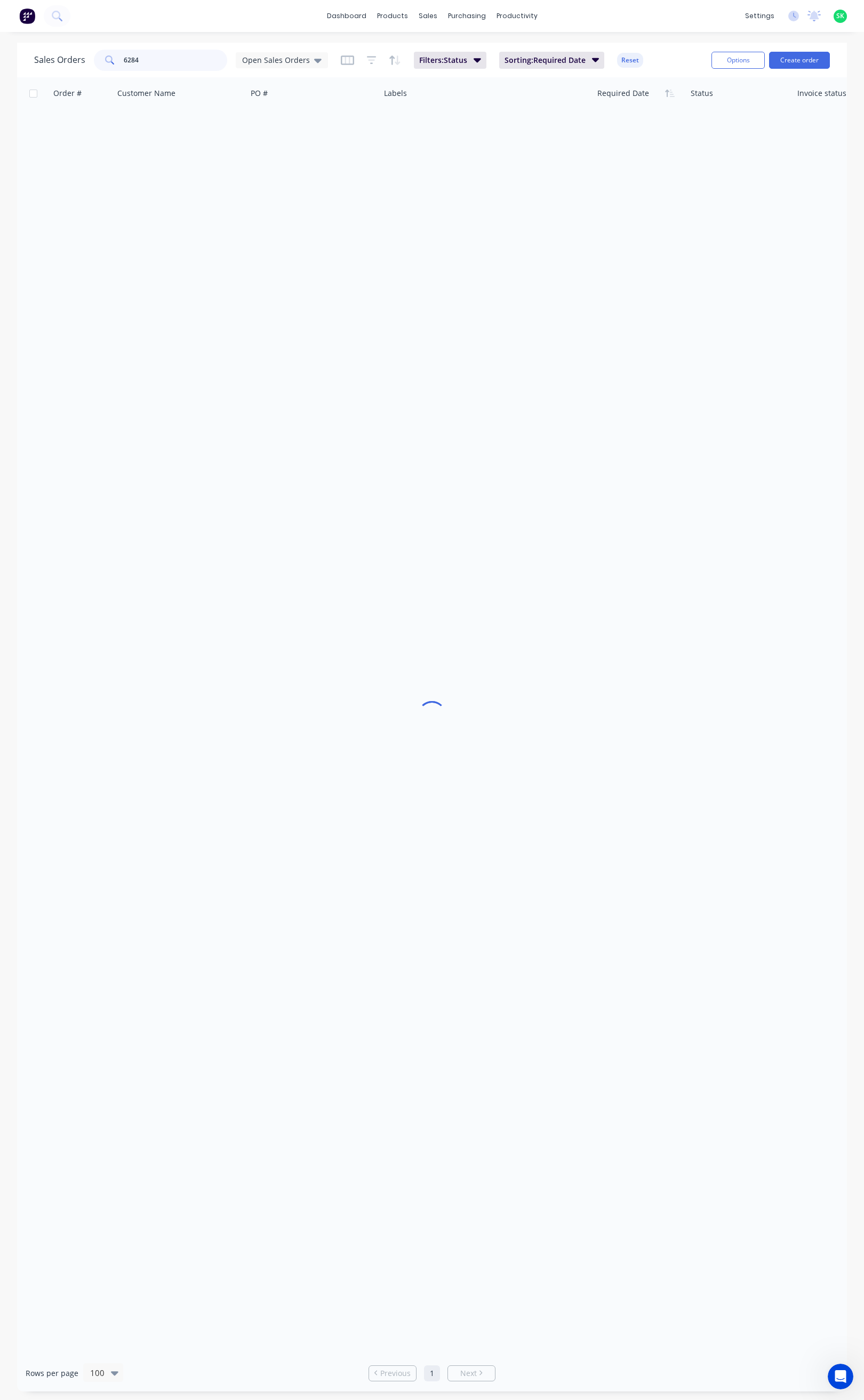
drag, startPoint x: 144, startPoint y: 57, endPoint x: 118, endPoint y: 62, distance: 26.5
click at [118, 61] on div "6284" at bounding box center [160, 60] width 133 height 22
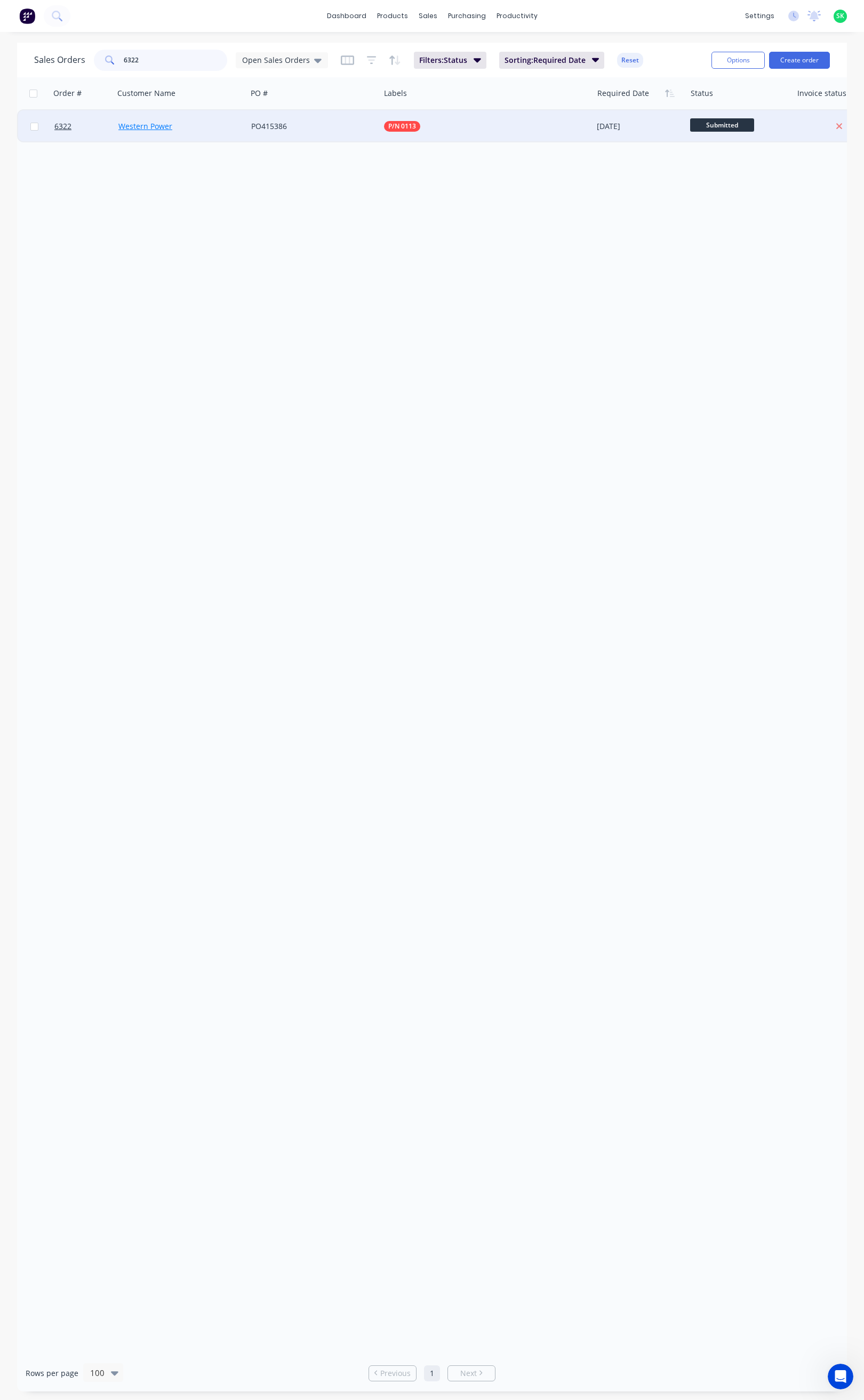
type input "6322"
click at [129, 128] on link "Western Power" at bounding box center [145, 126] width 54 height 10
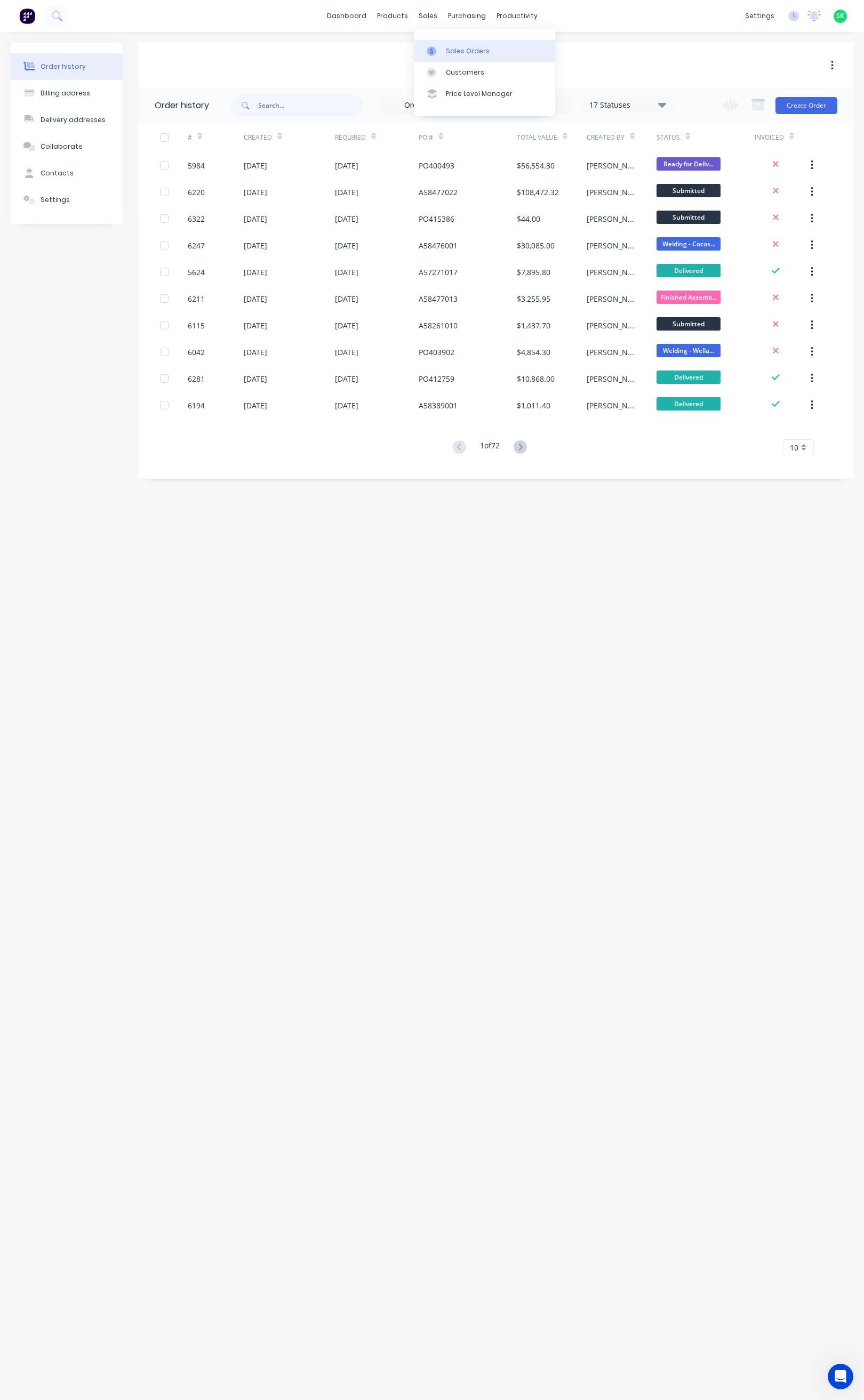
click at [442, 43] on link "Sales Orders" at bounding box center [484, 50] width 141 height 22
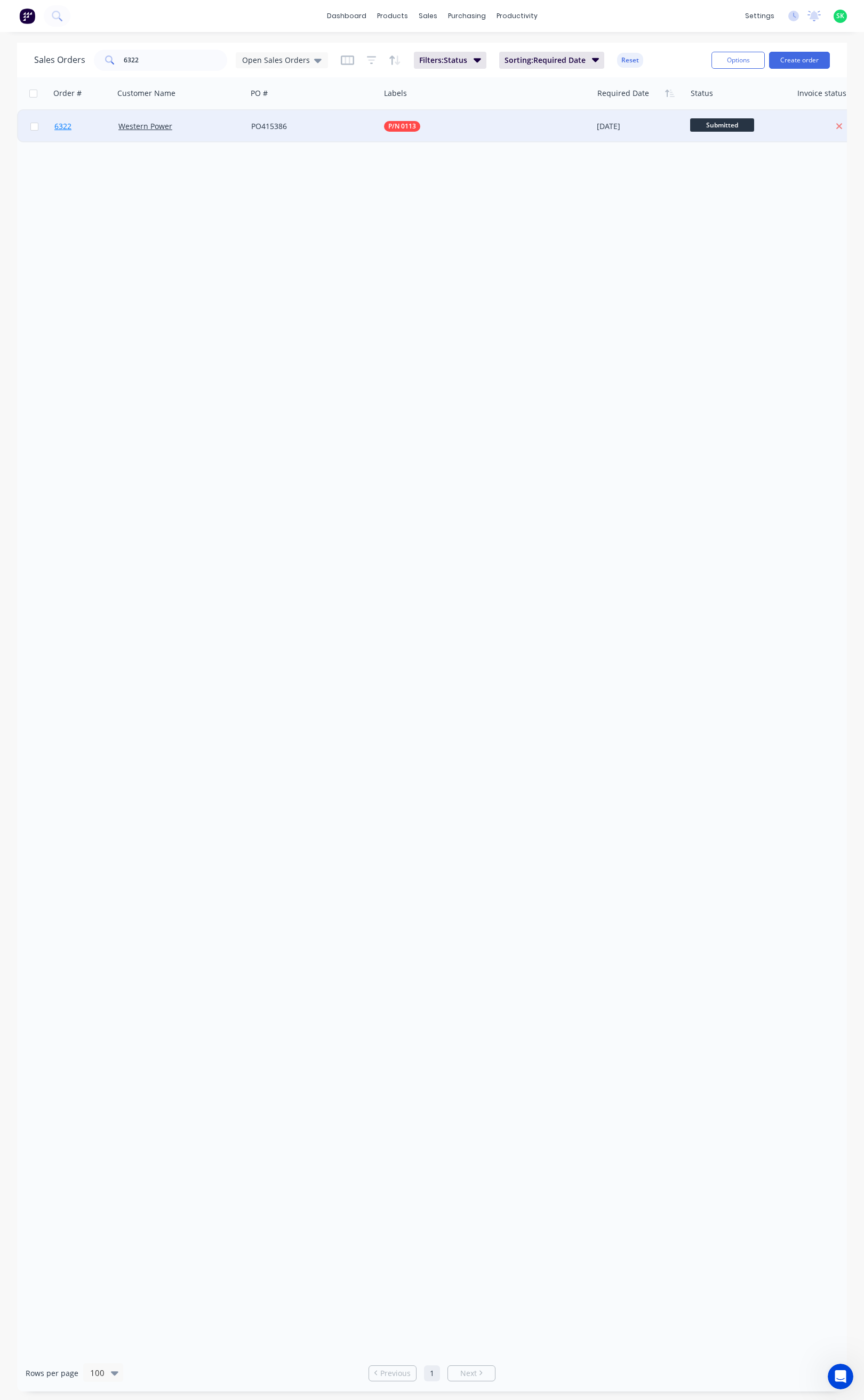
click at [57, 128] on span "6322" at bounding box center [62, 126] width 17 height 11
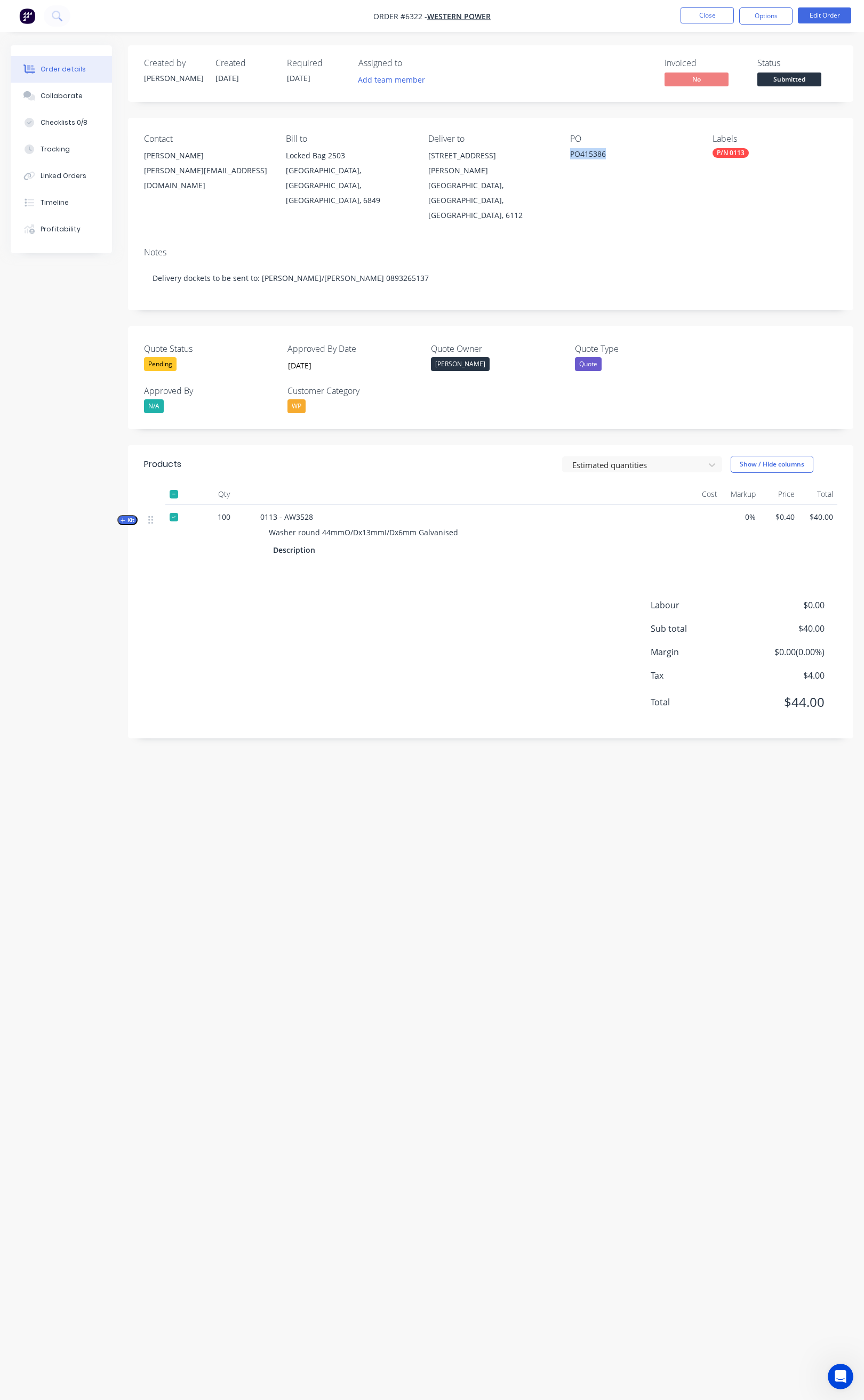
drag, startPoint x: 617, startPoint y: 156, endPoint x: 576, endPoint y: 153, distance: 41.1
click at [576, 153] on div "PO415386" at bounding box center [632, 155] width 124 height 15
copy div "PO415386"
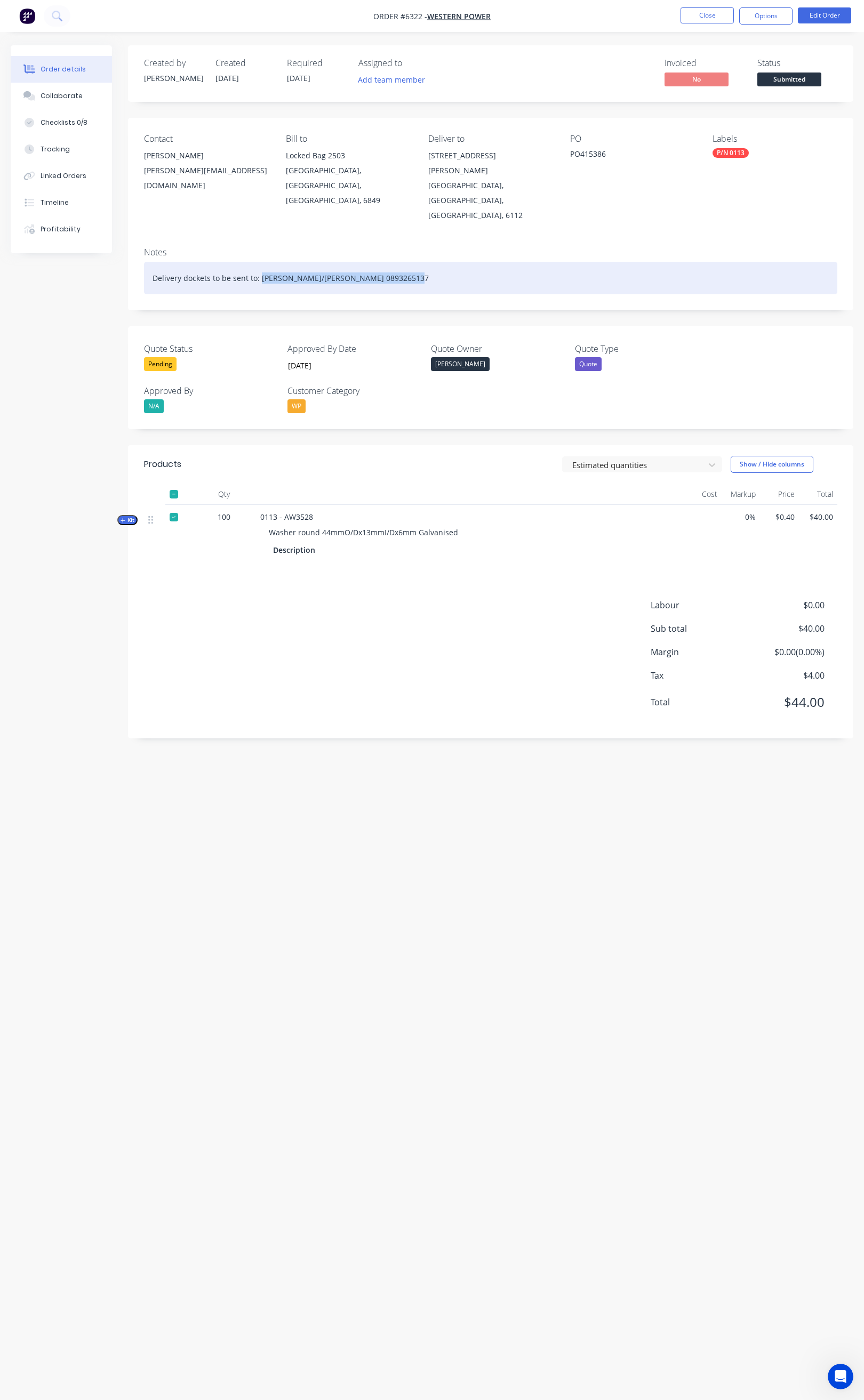
drag, startPoint x: 260, startPoint y: 245, endPoint x: 402, endPoint y: 253, distance: 142.2
click at [402, 262] on div "Delivery dockets to be sent to: Kate Kaewtade/Michael Bull 0893265137" at bounding box center [491, 277] width 693 height 33
copy div "Kate Kaewtade/Michael Bull 0893265137"
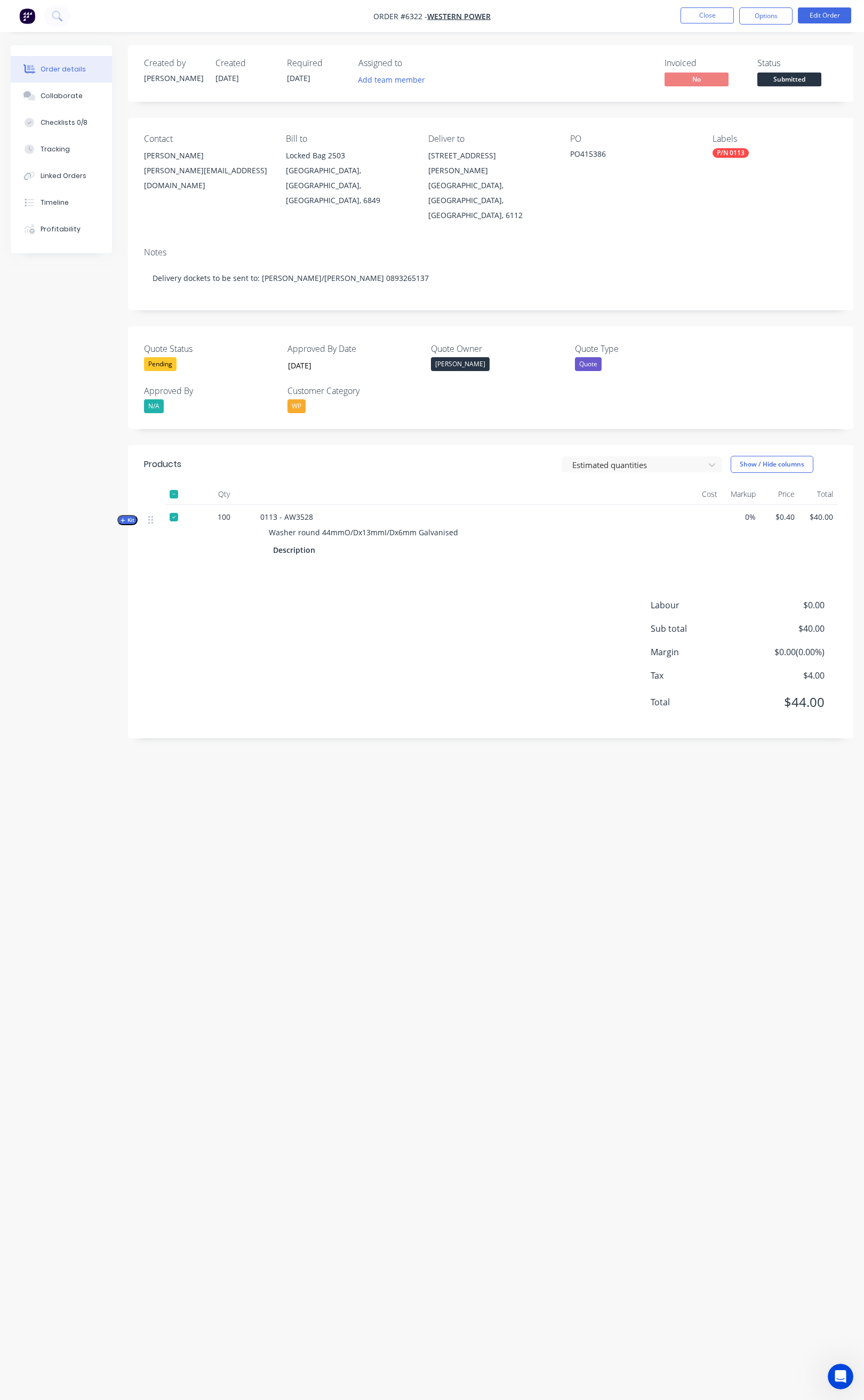
click at [454, 598] on div "Labour $0.00 Sub total $40.00 Margin $0.00 ( 0.00 %) Tax $4.00 Total $44.00" at bounding box center [491, 660] width 693 height 123
click at [772, 13] on button "Options" at bounding box center [765, 16] width 53 height 17
click at [725, 108] on div "Order Confirmation" at bounding box center [733, 108] width 98 height 16
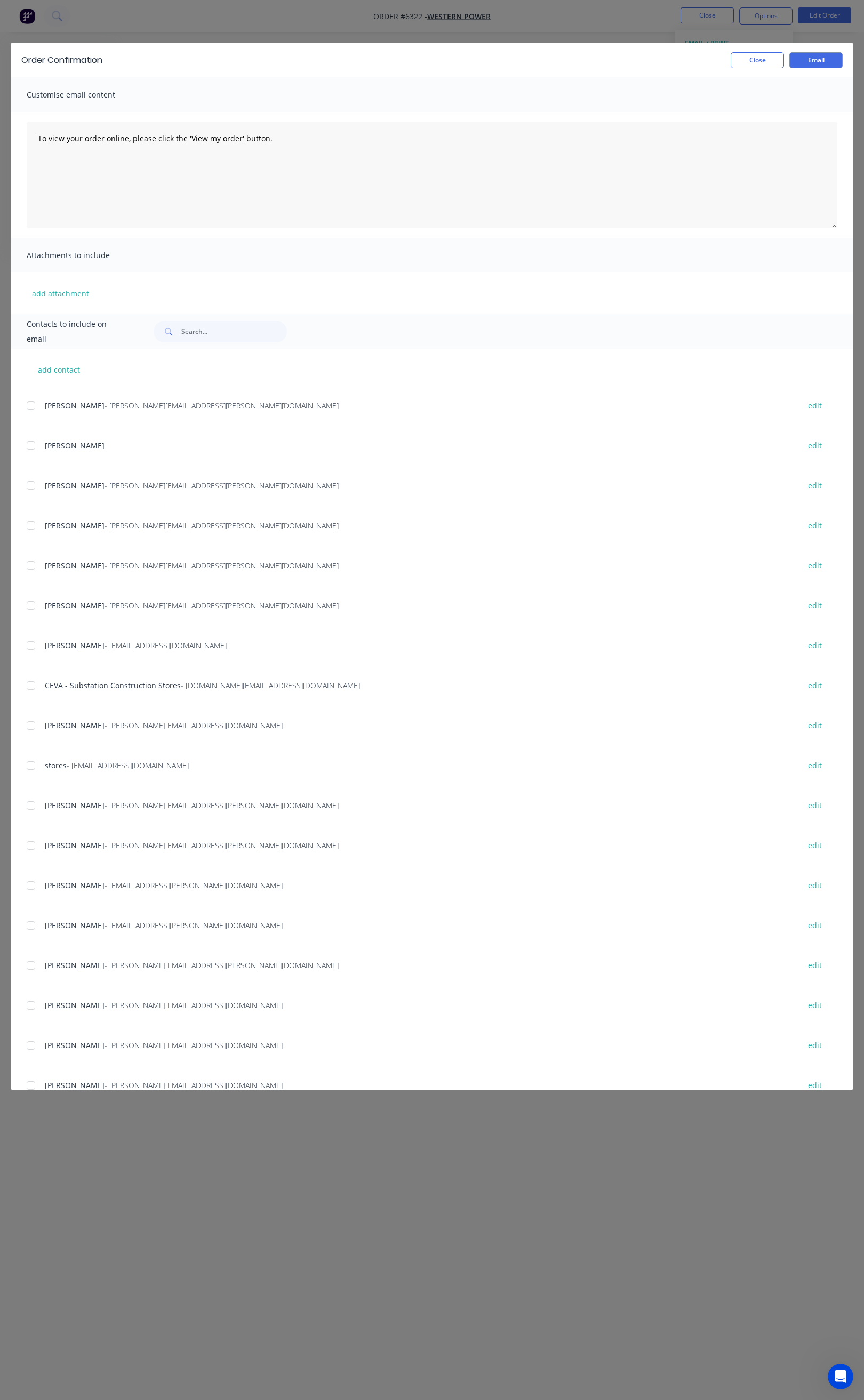
scroll to position [939, 0]
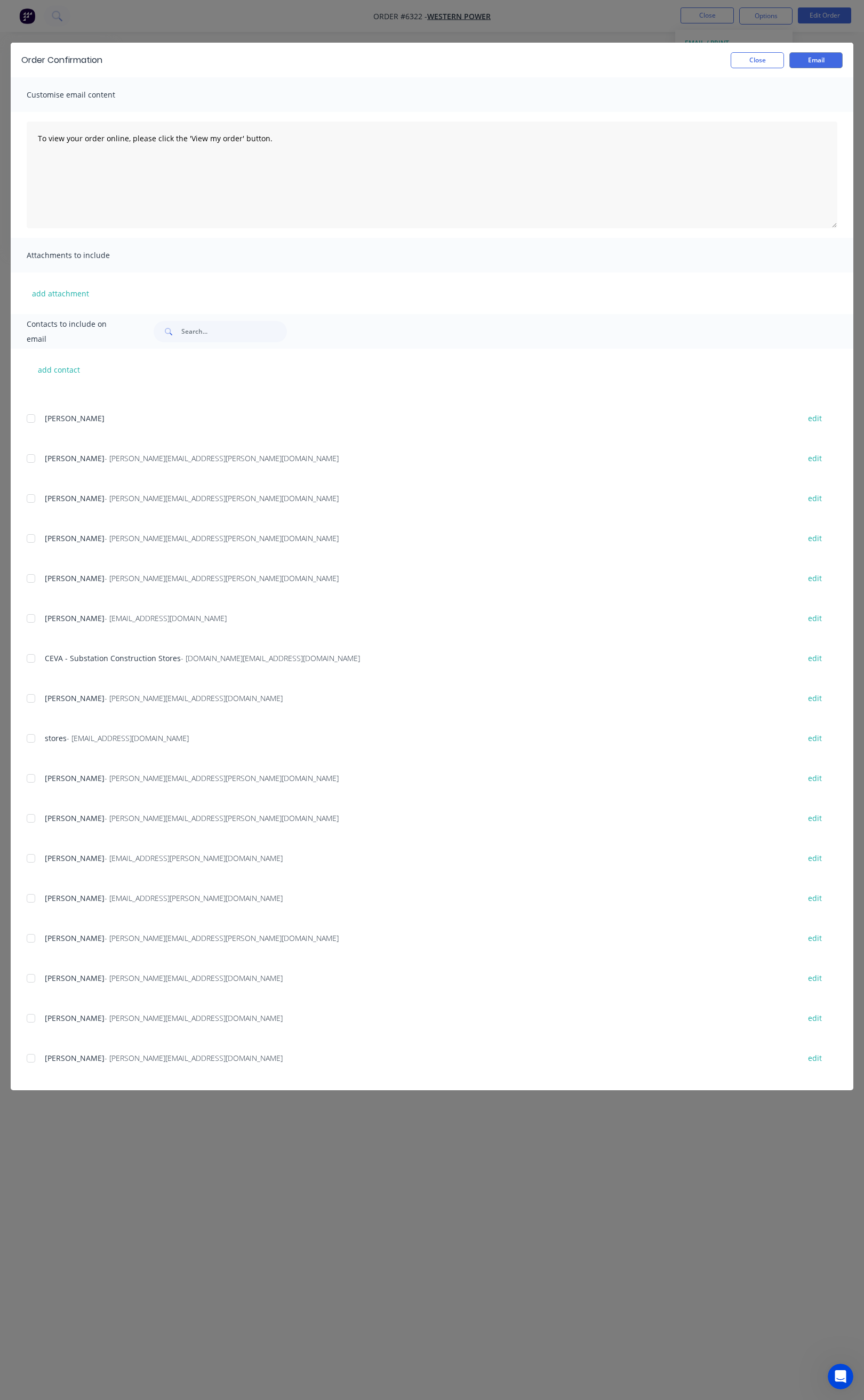
click at [31, 1019] on div at bounding box center [32, 1018] width 22 height 22
click at [33, 1057] on div at bounding box center [32, 1058] width 22 height 22
click at [30, 739] on div at bounding box center [32, 739] width 22 height 22
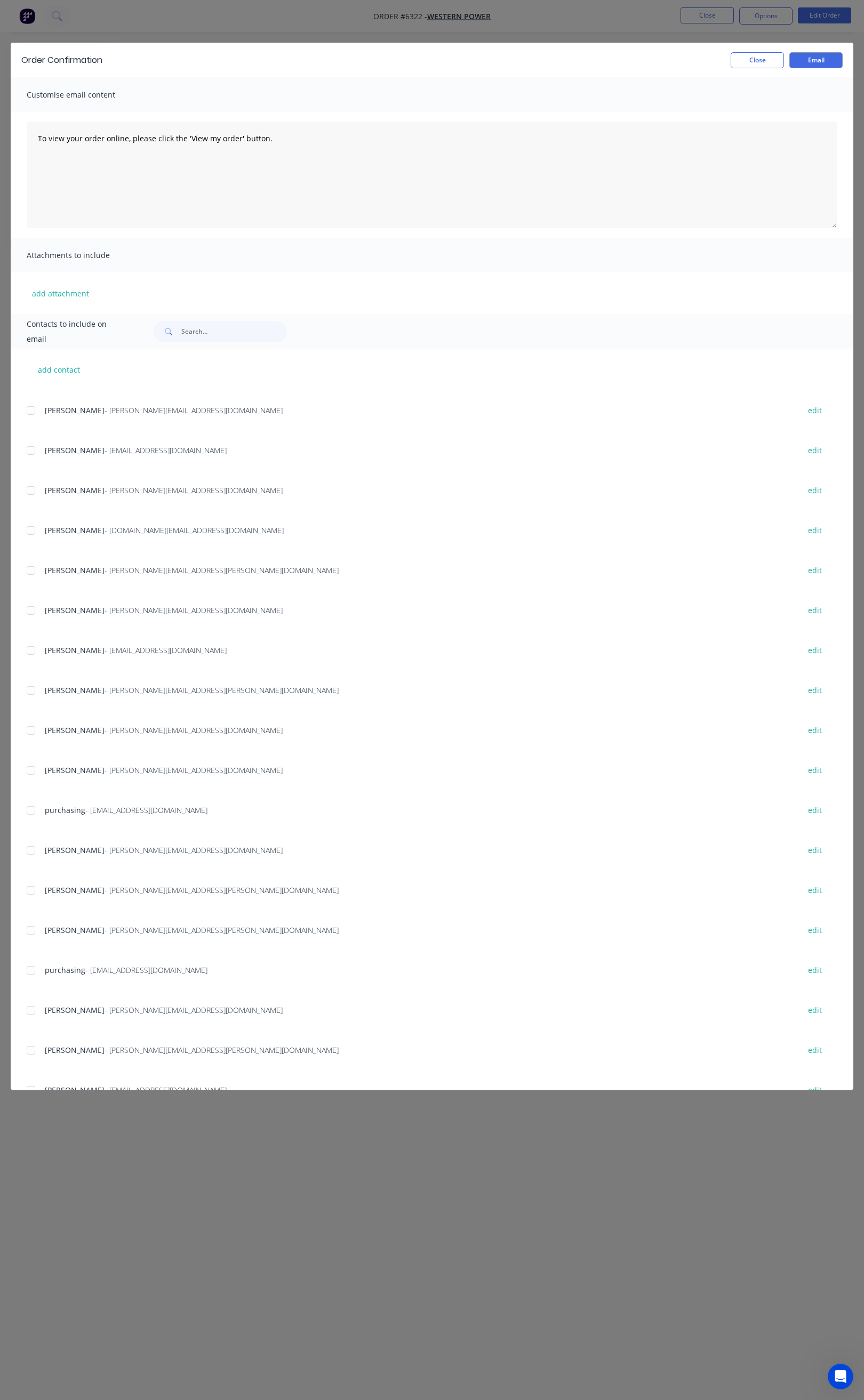
scroll to position [0, 0]
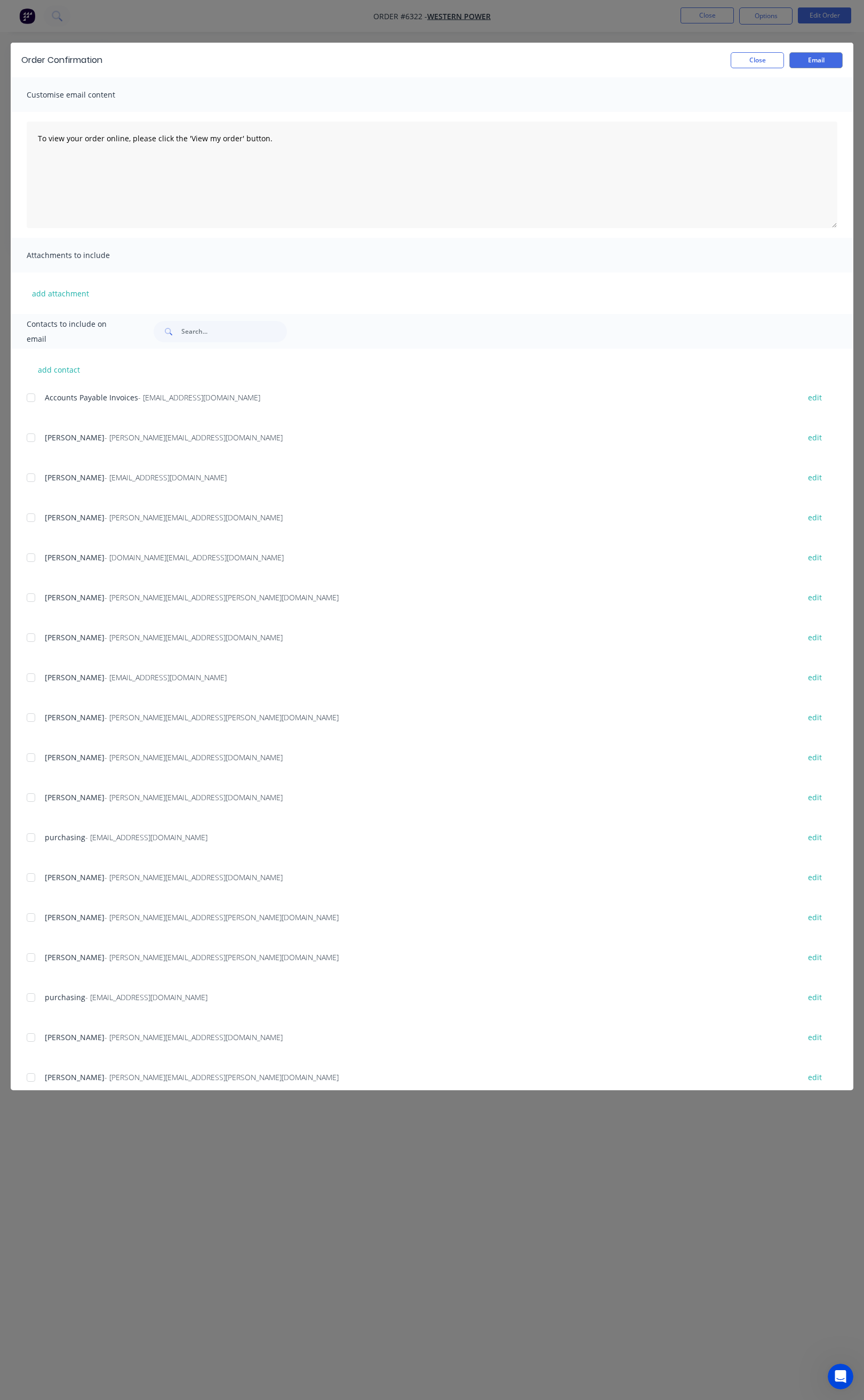
click at [31, 517] on div at bounding box center [32, 517] width 22 height 22
drag, startPoint x: 266, startPoint y: 139, endPoint x: 30, endPoint y: 138, distance: 236.0
click at [30, 138] on textarea "To view your order online, please click the 'View my order' button." at bounding box center [432, 175] width 811 height 107
paste textarea "Hi All, Your order 6322 is now ready for delivery in full. Package Size: 1x Bag…"
drag, startPoint x: 55, startPoint y: 136, endPoint x: 59, endPoint y: 149, distance: 13.6
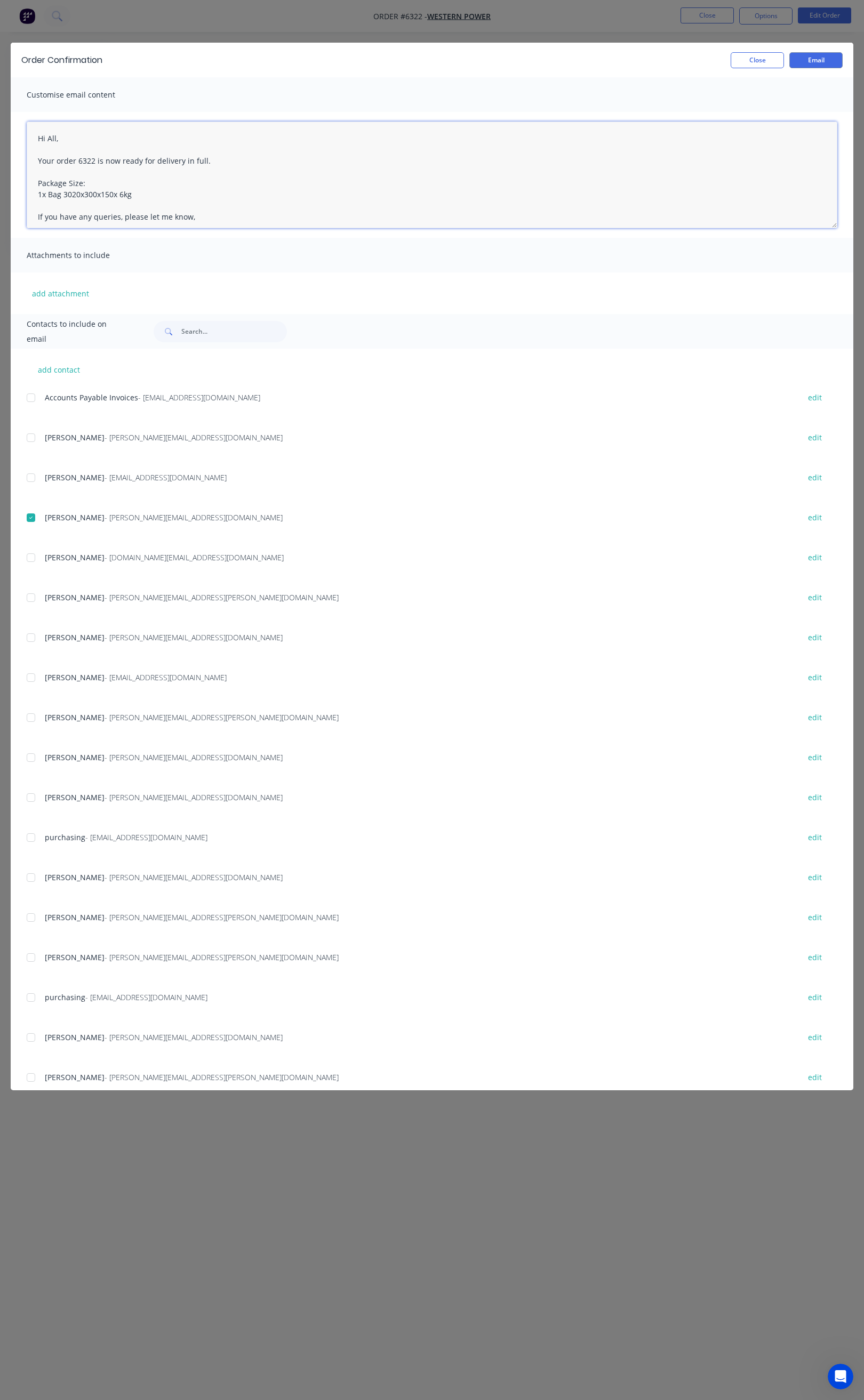
click at [56, 141] on textarea "Hi All, Your order 6322 is now ready for delivery in full. Package Size: 1x Bag…" at bounding box center [432, 175] width 811 height 107
click at [208, 160] on textarea "Hi Kate, Your order 6322 is now ready for delivery in full. Package Size: 1x Ba…" at bounding box center [432, 175] width 811 height 107
drag, startPoint x: 78, startPoint y: 204, endPoint x: 89, endPoint y: 221, distance: 20.2
click at [78, 206] on textarea "Hi Kate, Your order 6322 is now ready for delivery in full. We will deliver tod…" at bounding box center [432, 175] width 811 height 107
type textarea "Hi Kate, Your order 6322 is now ready for delivery in full. We will deliver tod…"
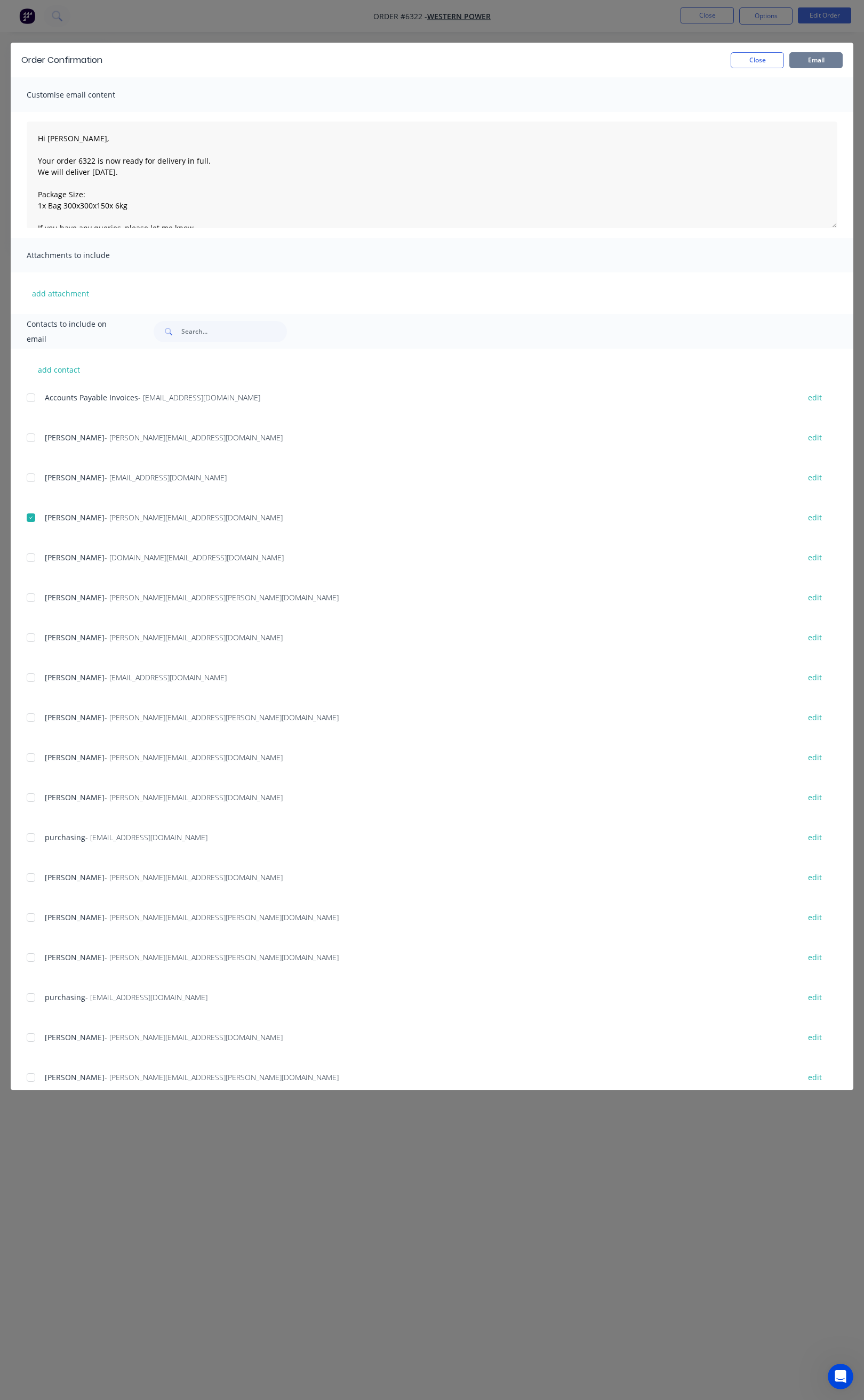
click at [821, 54] on button "Email" at bounding box center [816, 60] width 53 height 16
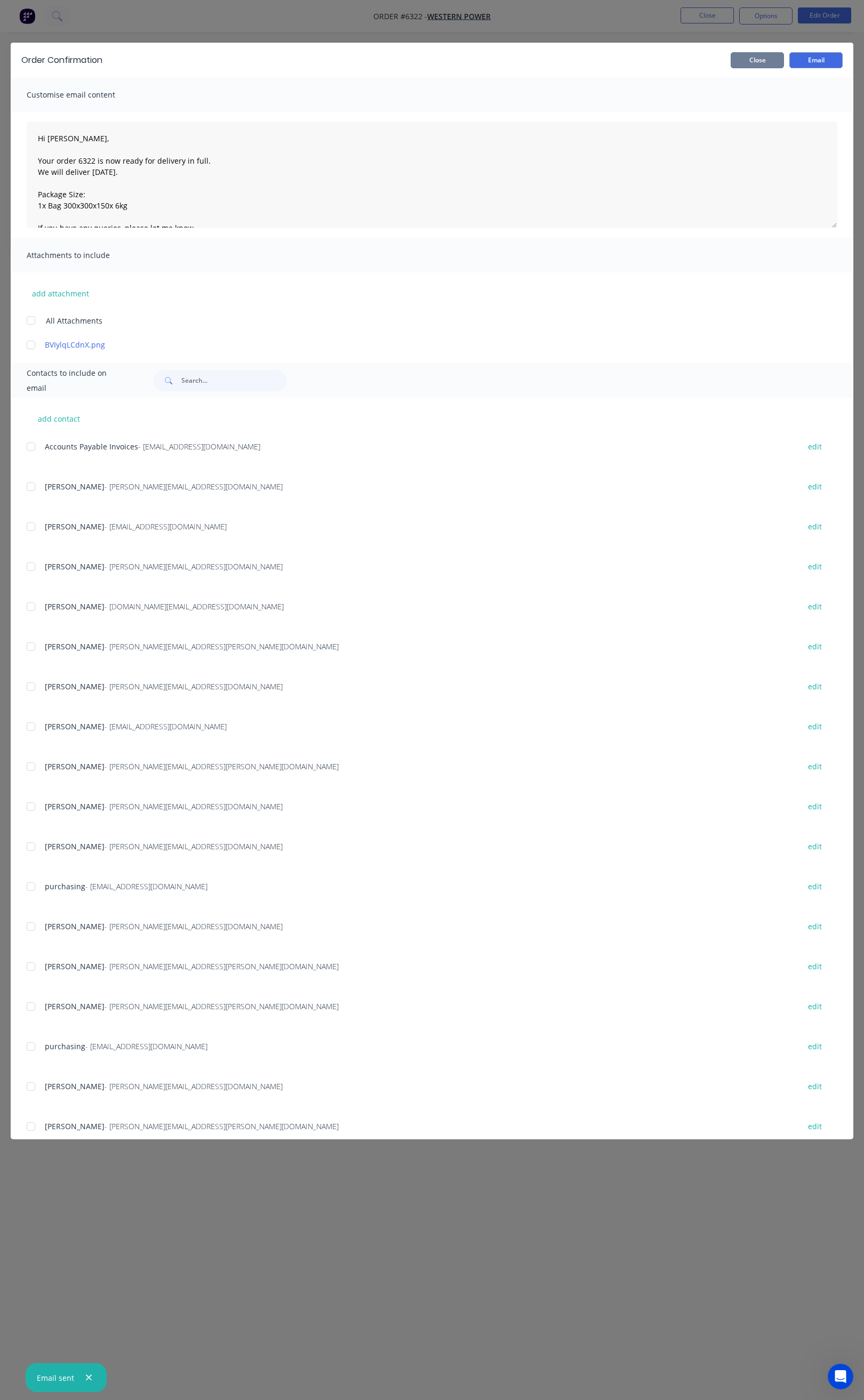
click at [765, 63] on button "Close" at bounding box center [757, 60] width 53 height 16
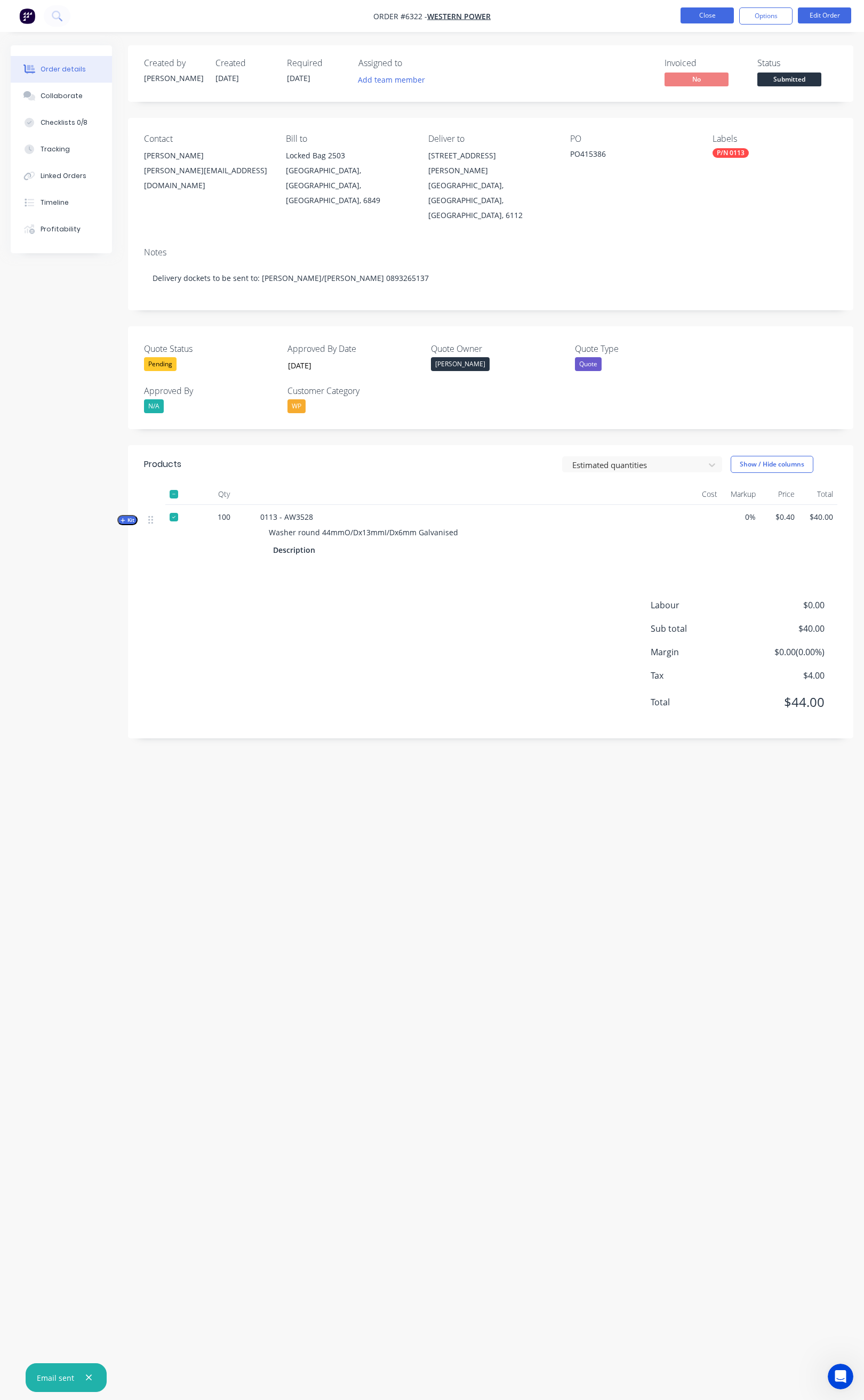
click at [699, 15] on button "Close" at bounding box center [707, 16] width 53 height 16
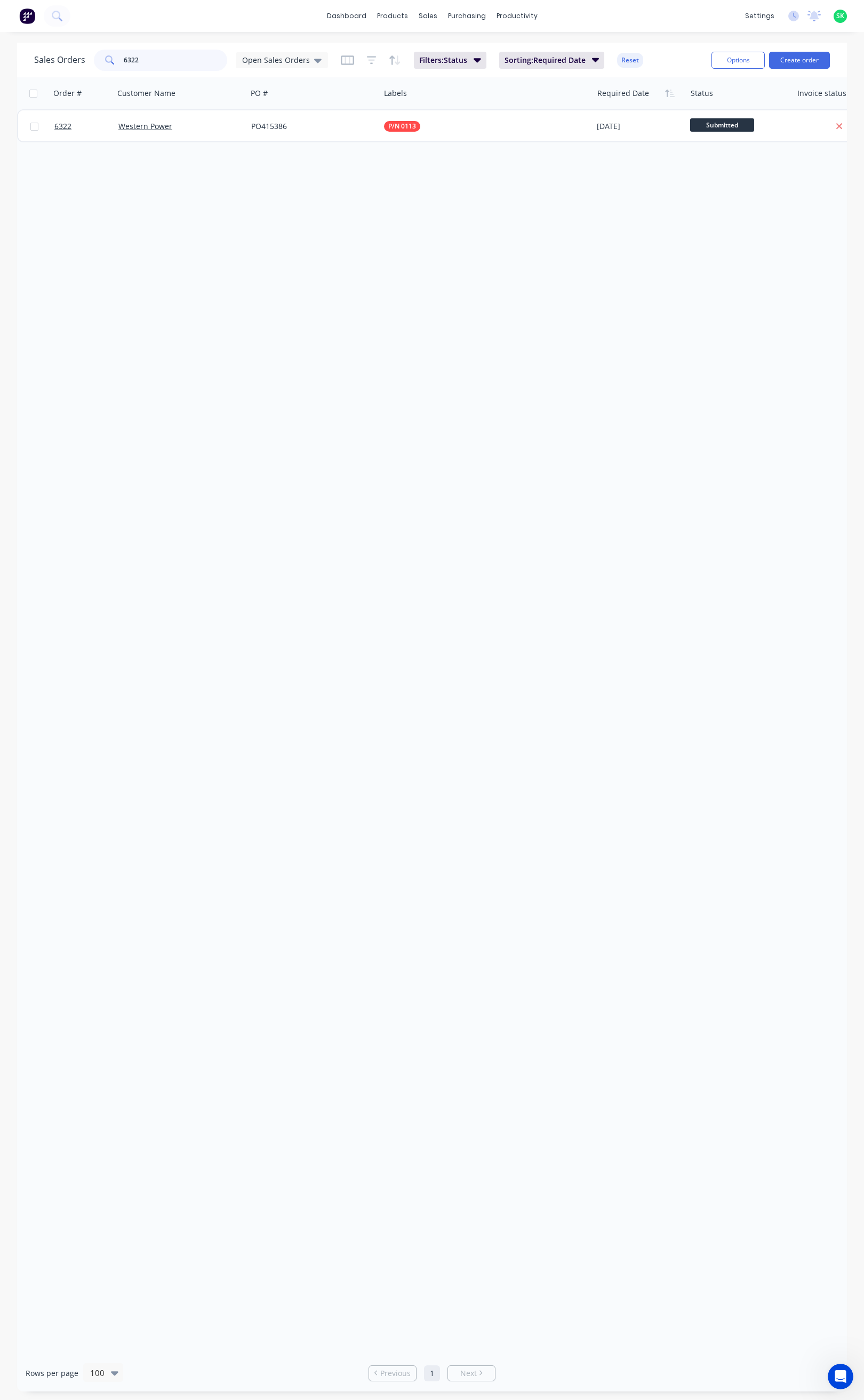
drag, startPoint x: 141, startPoint y: 61, endPoint x: 118, endPoint y: 63, distance: 23.1
click at [118, 63] on div "6322" at bounding box center [160, 60] width 133 height 22
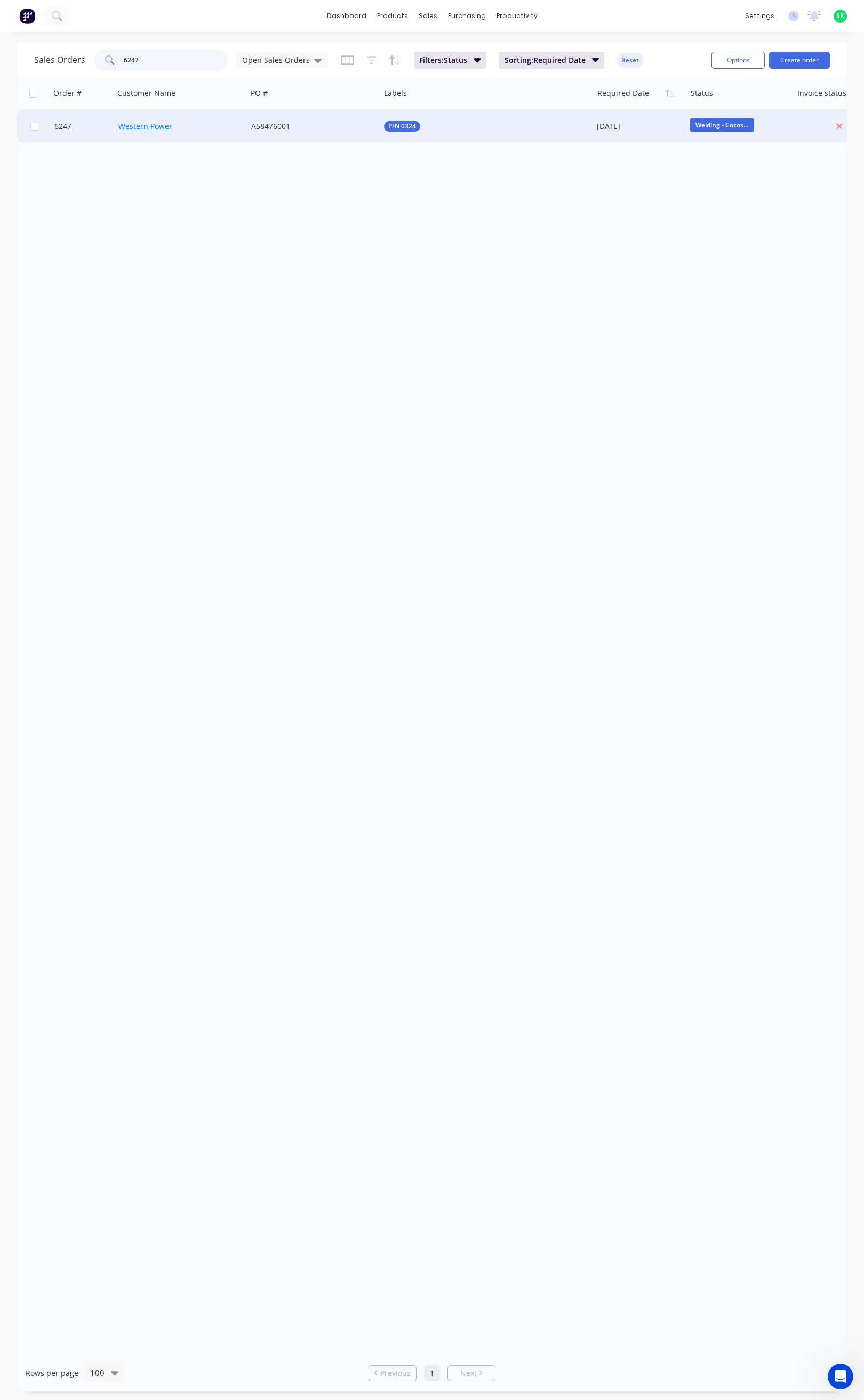
type input "6247"
click at [136, 126] on link "Western Power" at bounding box center [145, 126] width 54 height 10
click at [63, 124] on span "6247" at bounding box center [62, 126] width 17 height 11
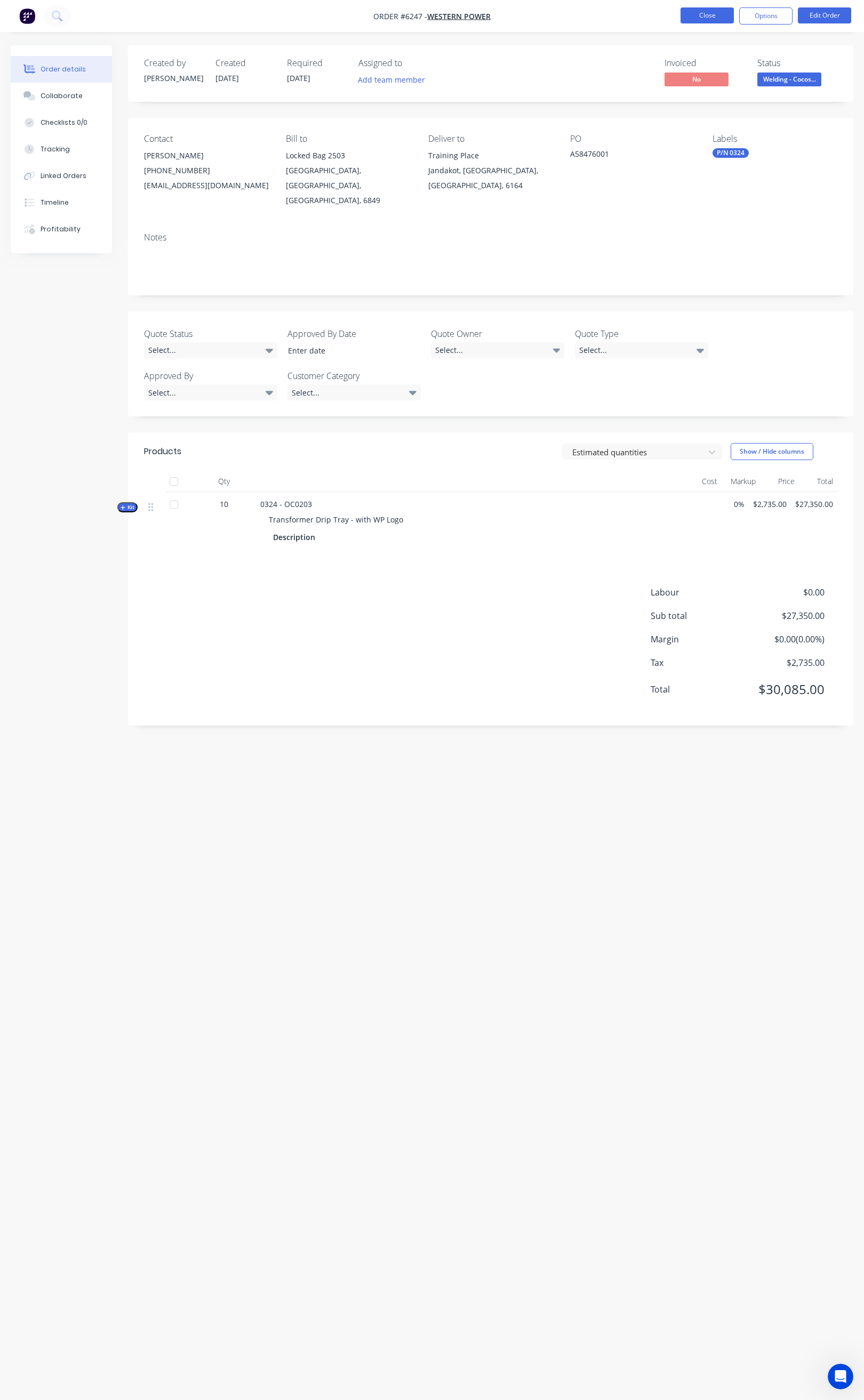
click at [694, 17] on button "Close" at bounding box center [707, 16] width 53 height 16
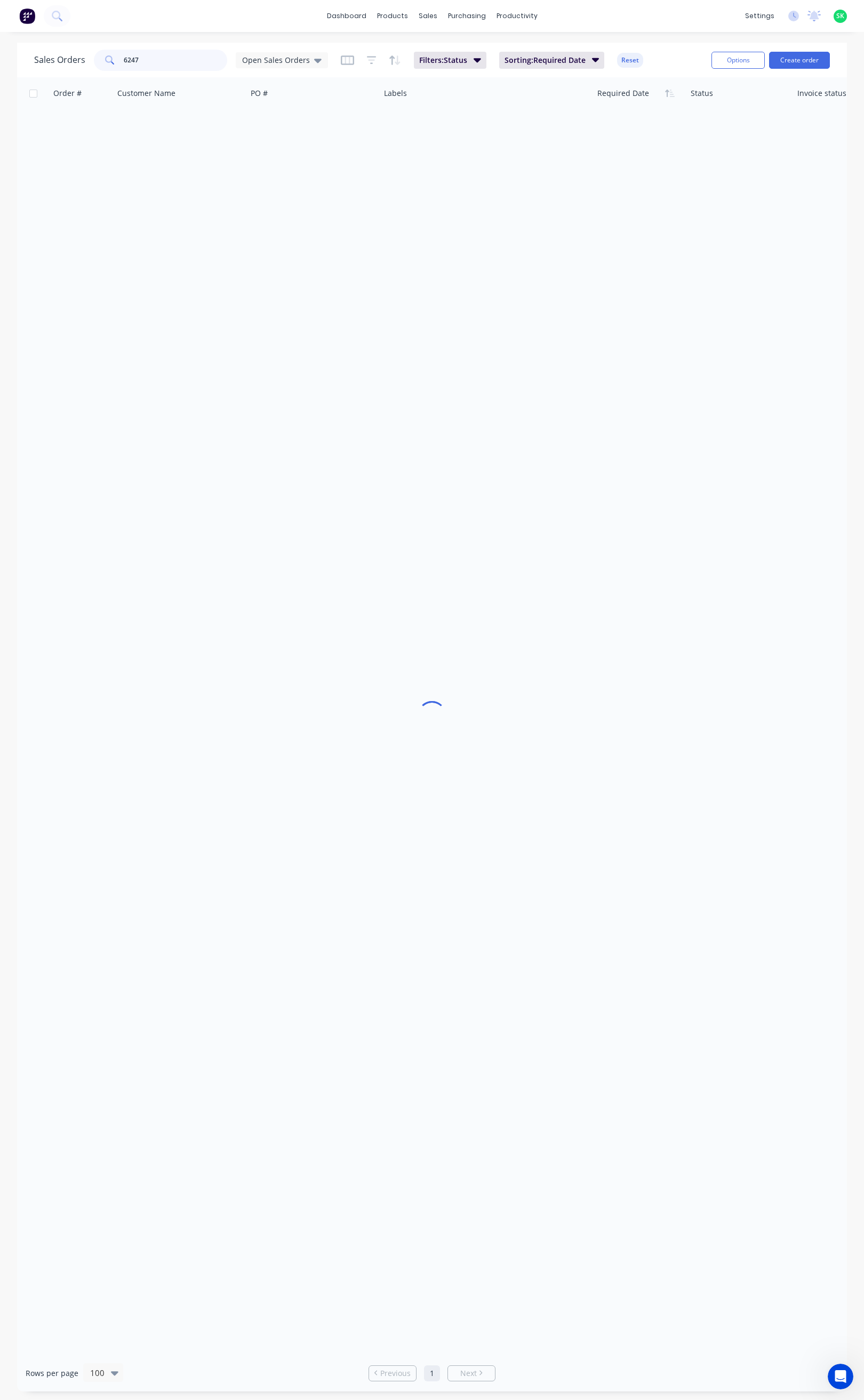
drag, startPoint x: 147, startPoint y: 58, endPoint x: 118, endPoint y: 62, distance: 29.3
click at [118, 62] on div "6247" at bounding box center [160, 60] width 133 height 22
type input "ENG SUPPLIES"
drag, startPoint x: 149, startPoint y: 59, endPoint x: 95, endPoint y: 62, distance: 54.1
click at [95, 62] on div "ENG SUPPLIES" at bounding box center [160, 60] width 133 height 22
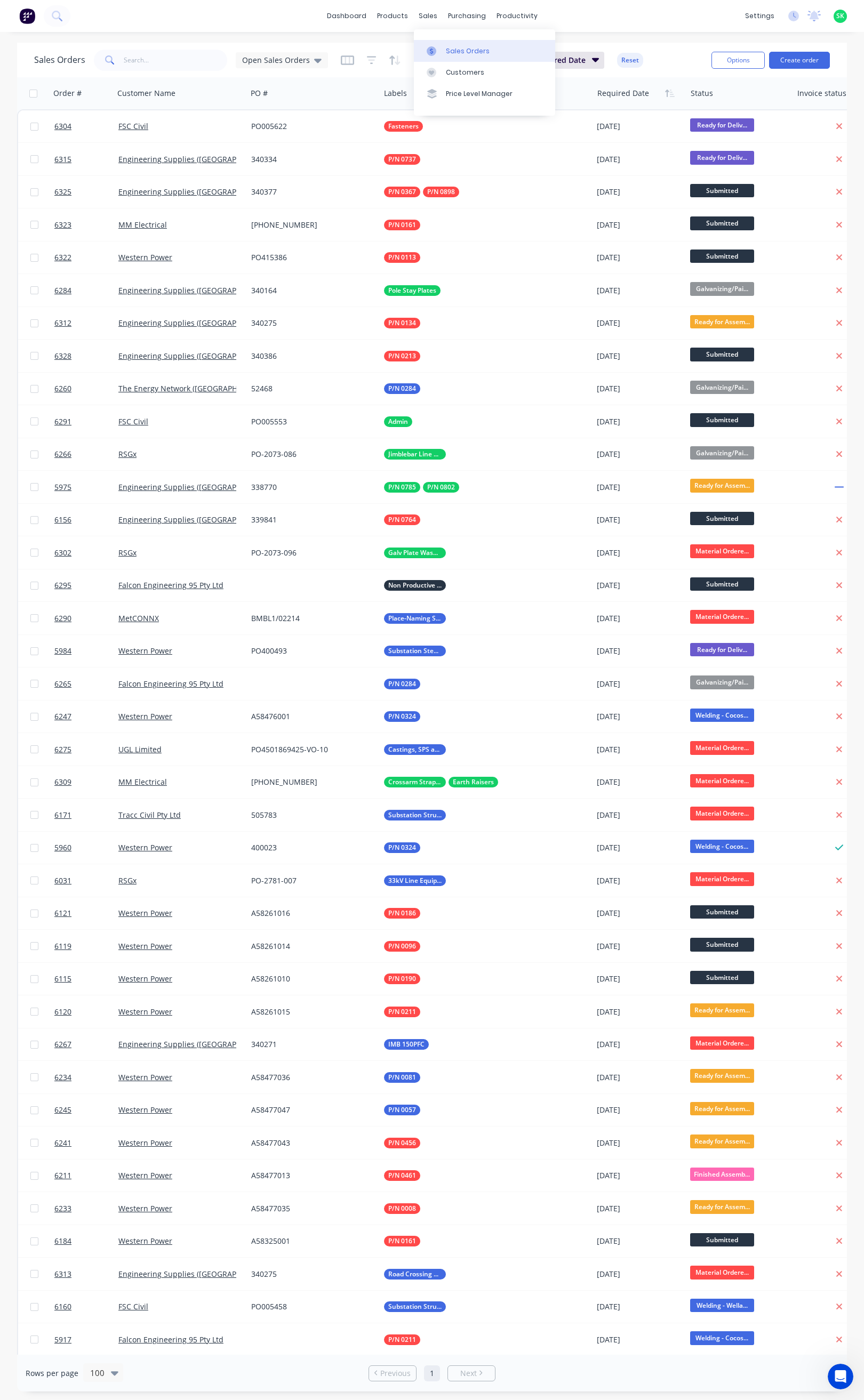
click at [438, 42] on link "Sales Orders" at bounding box center [484, 50] width 141 height 22
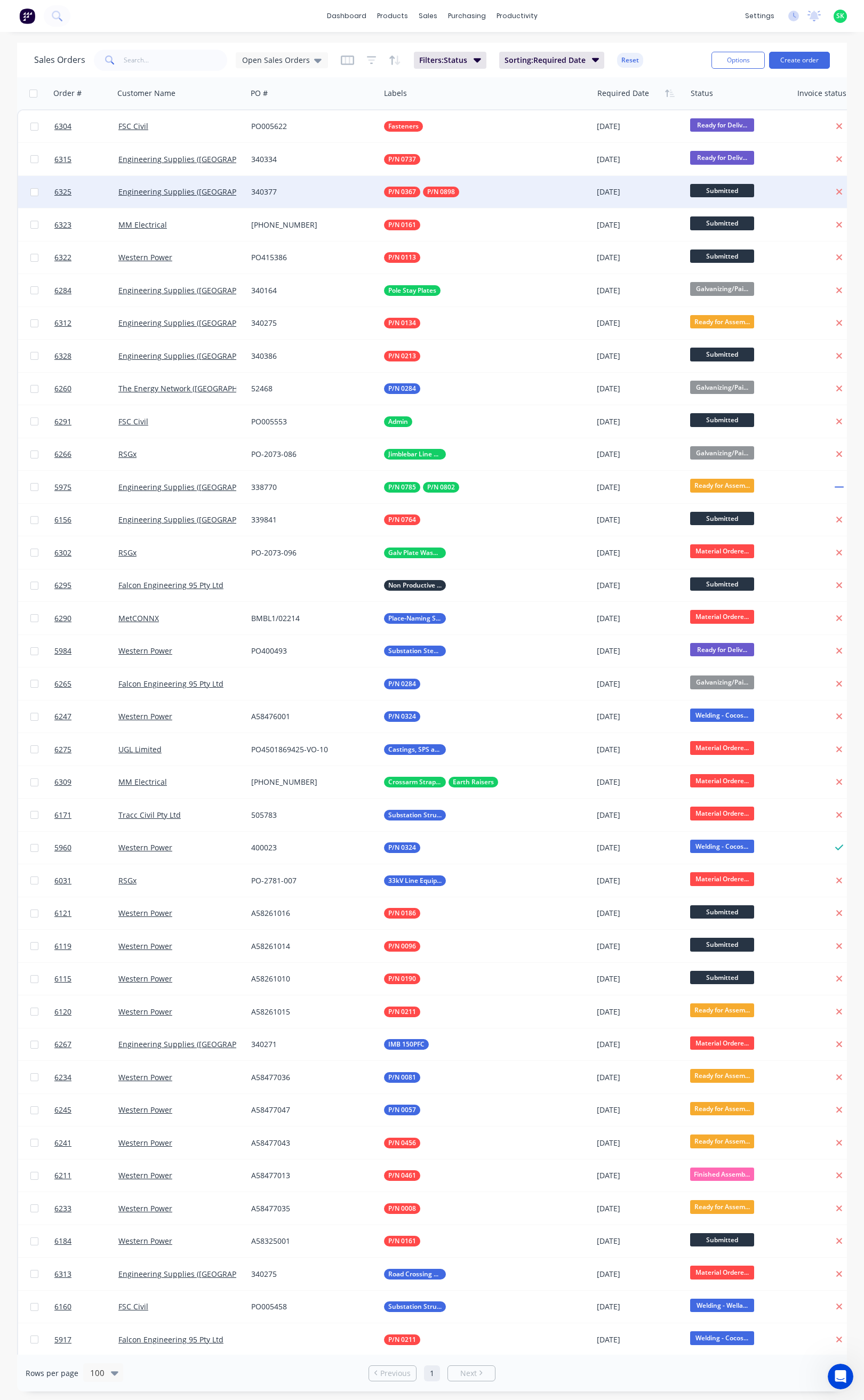
click at [362, 191] on div "340377" at bounding box center [310, 192] width 118 height 11
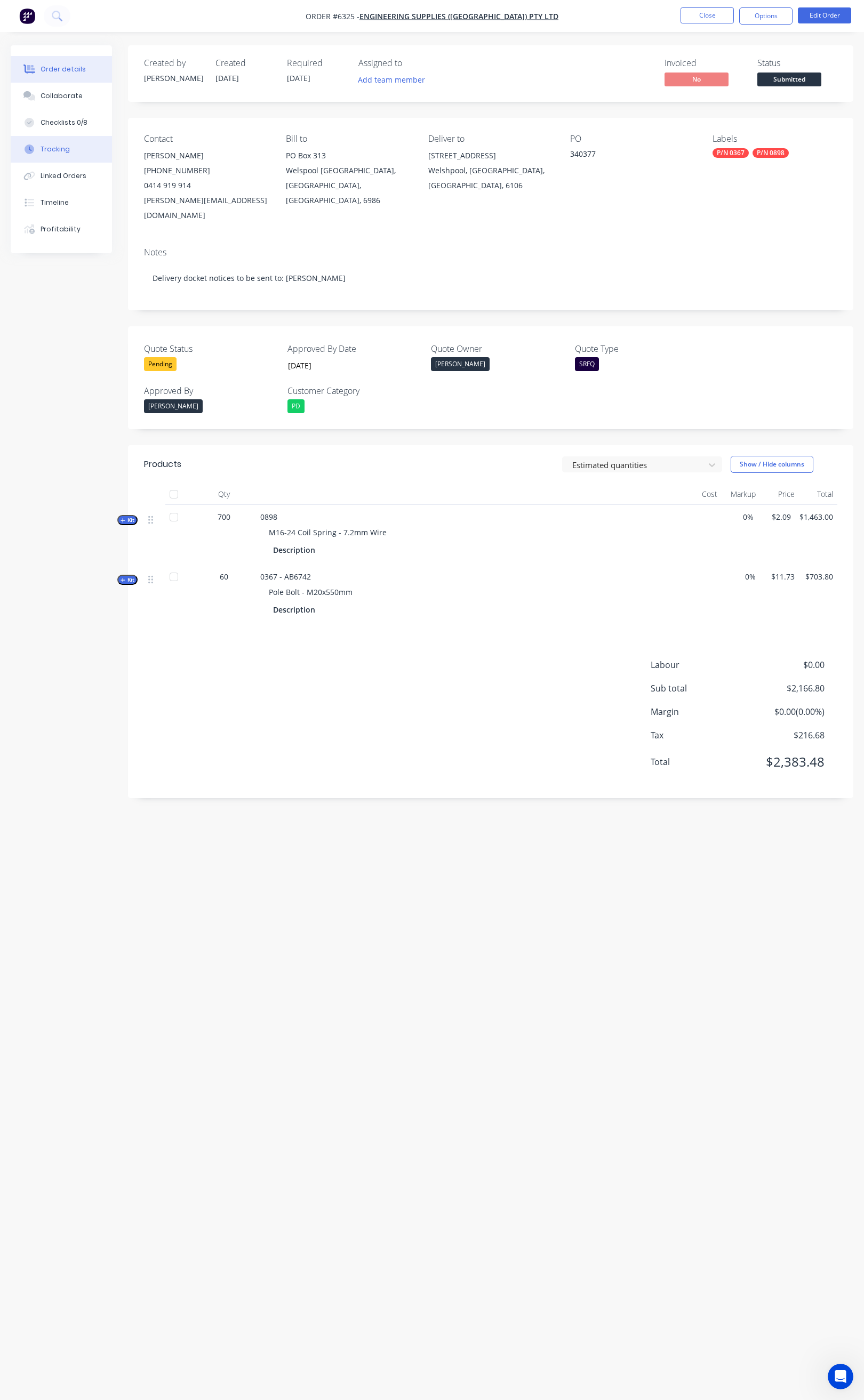
click at [69, 144] on button "Tracking" at bounding box center [61, 149] width 102 height 27
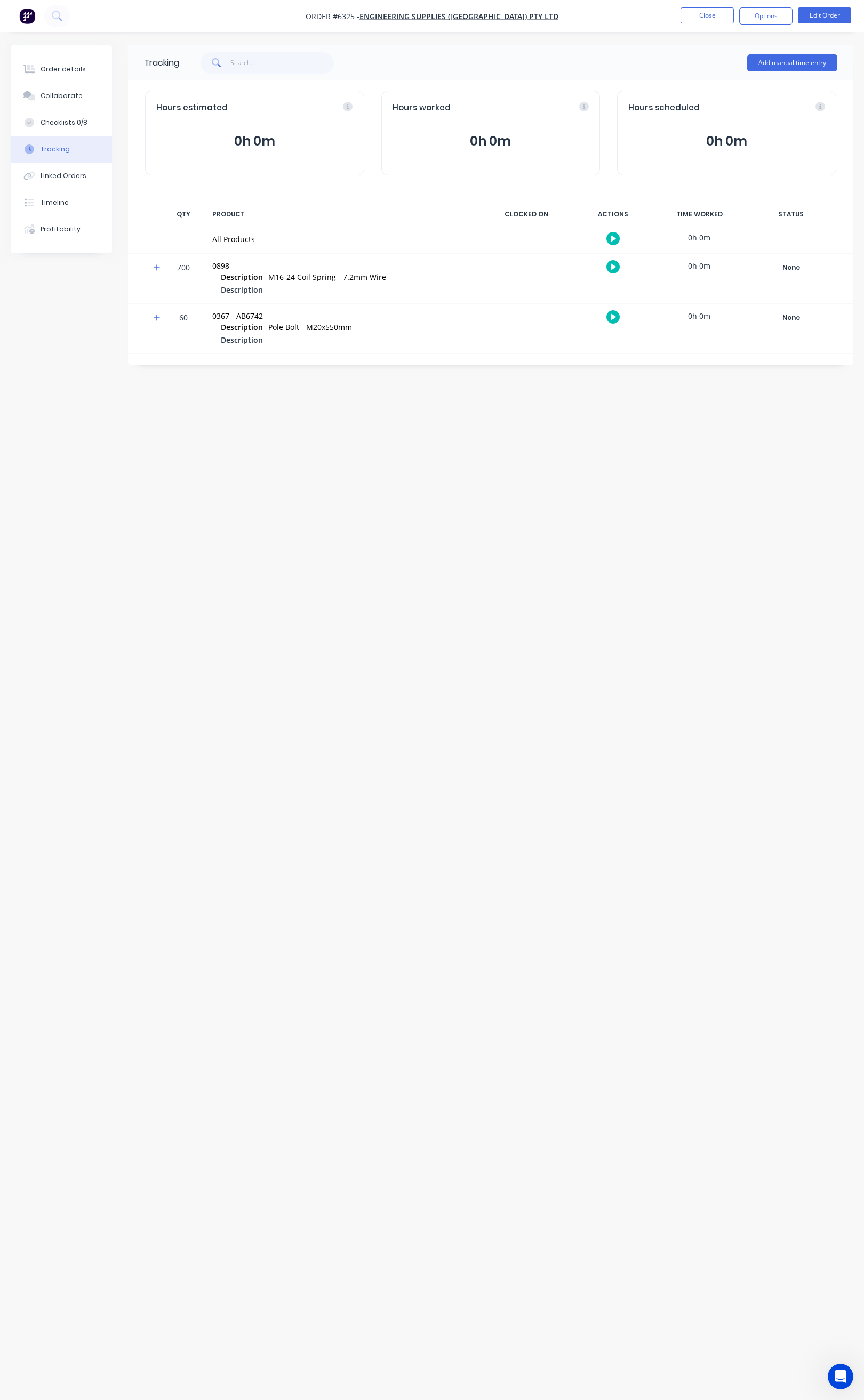
click at [616, 235] on button "button" at bounding box center [612, 238] width 13 height 13
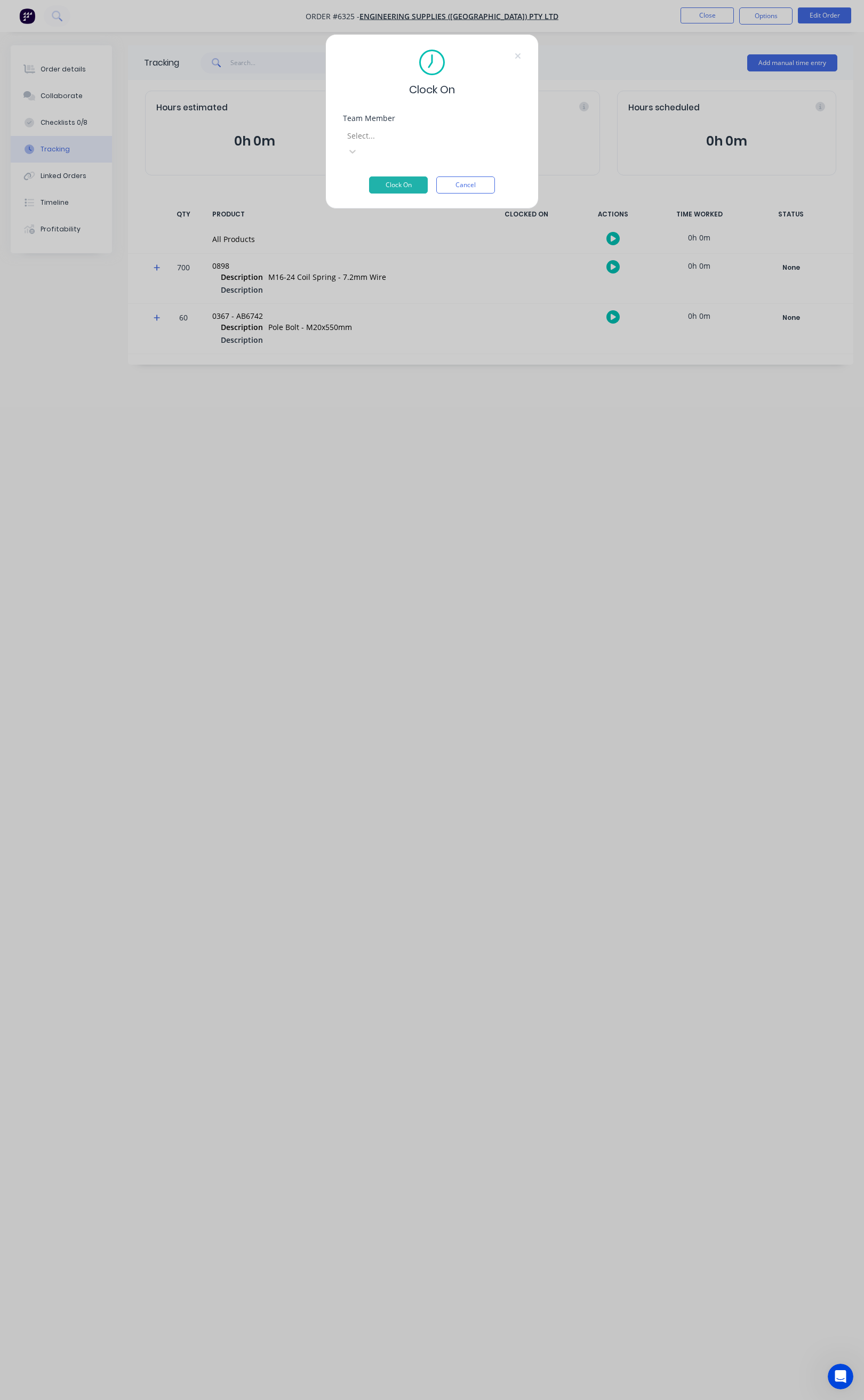
click at [405, 132] on div at bounding box center [422, 135] width 153 height 13
type input "st"
click at [397, 1399] on div "[PERSON_NAME]" at bounding box center [432, 1416] width 864 height 11
click at [393, 177] on button "Clock On" at bounding box center [398, 185] width 58 height 17
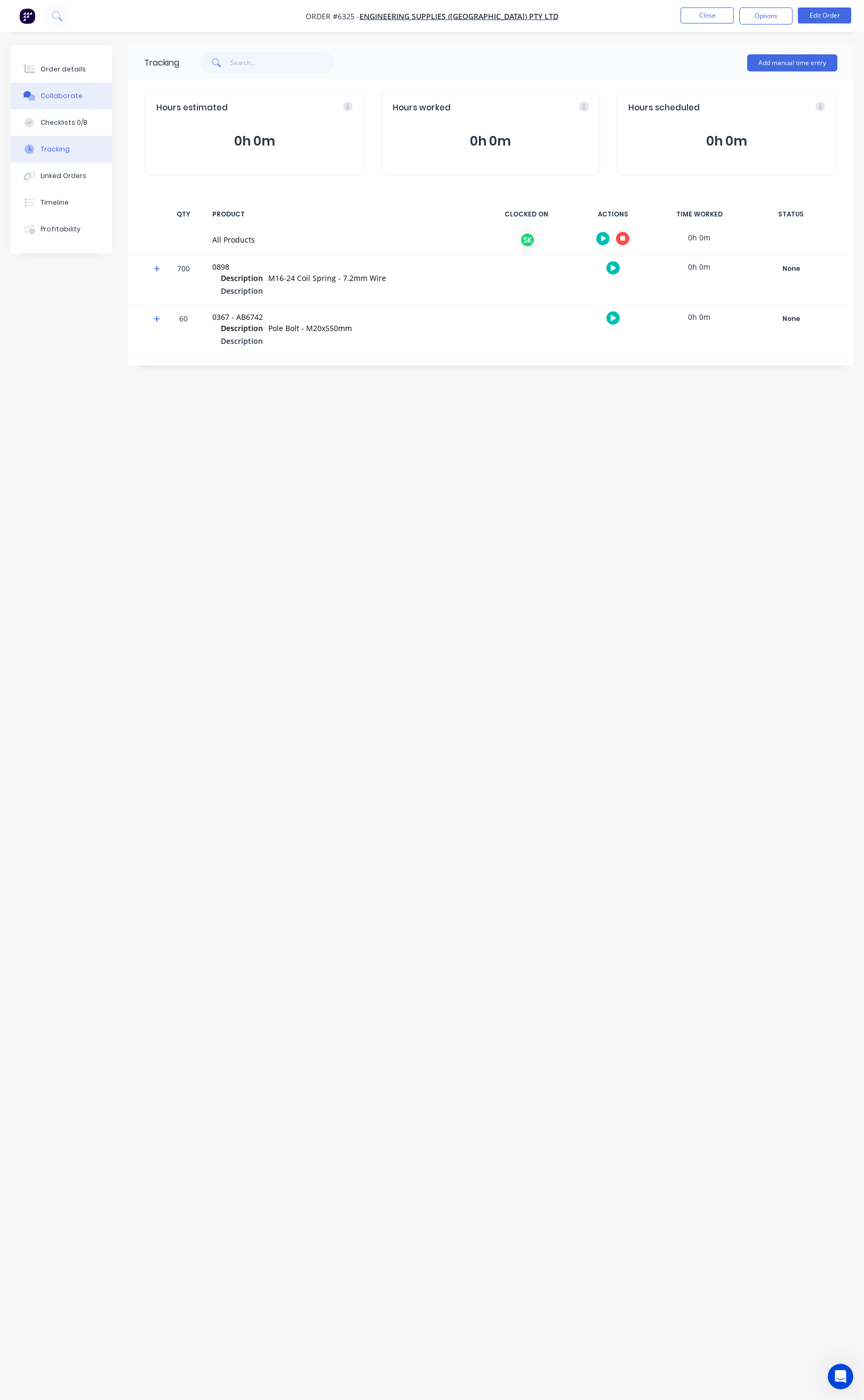
click at [77, 95] on div "Collaborate" at bounding box center [61, 96] width 42 height 10
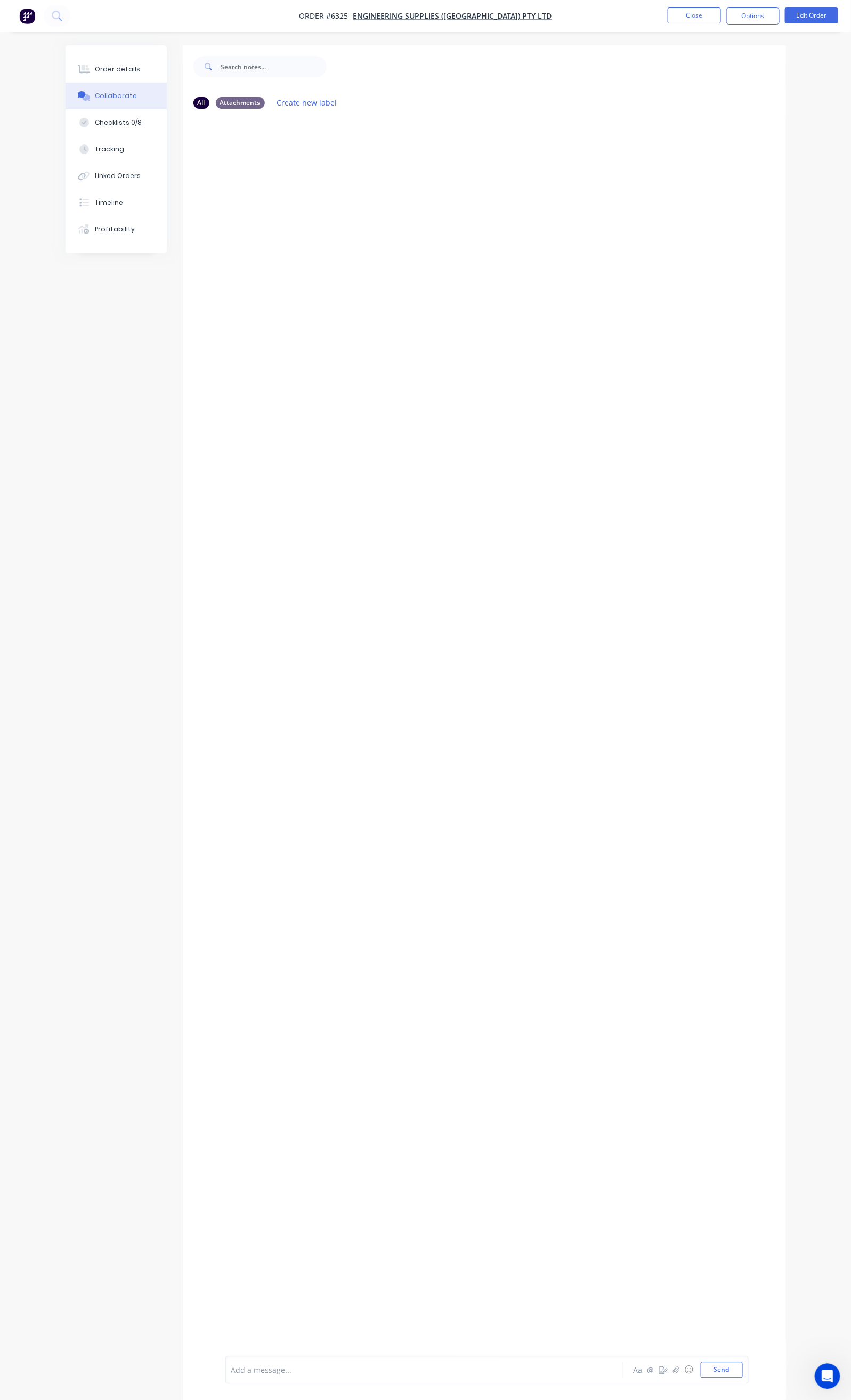
click at [231, 1375] on div "Add a message..." at bounding box center [423, 1369] width 384 height 16
click at [85, 118] on button "Checklists 0/8" at bounding box center [116, 122] width 102 height 27
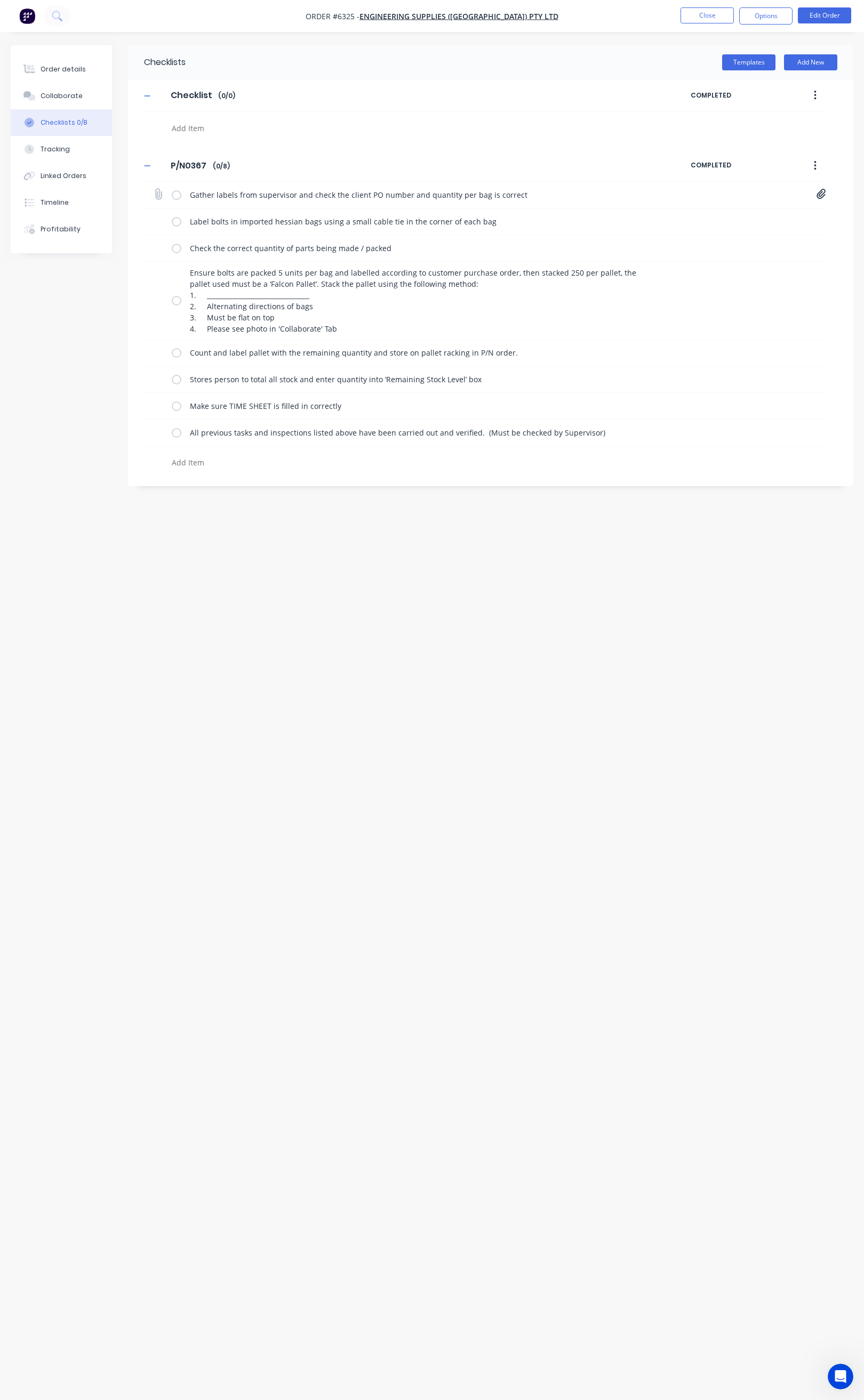
click at [170, 200] on div "Gather labels from supervisor and check the client PO number and quantity per b…" at bounding box center [484, 194] width 686 height 27
click at [176, 195] on label at bounding box center [177, 194] width 10 height 11
click at [0, 0] on input "checkbox" at bounding box center [0, 0] width 0 height 0
click at [178, 225] on label at bounding box center [177, 221] width 10 height 11
click at [0, 0] on input "checkbox" at bounding box center [0, 0] width 0 height 0
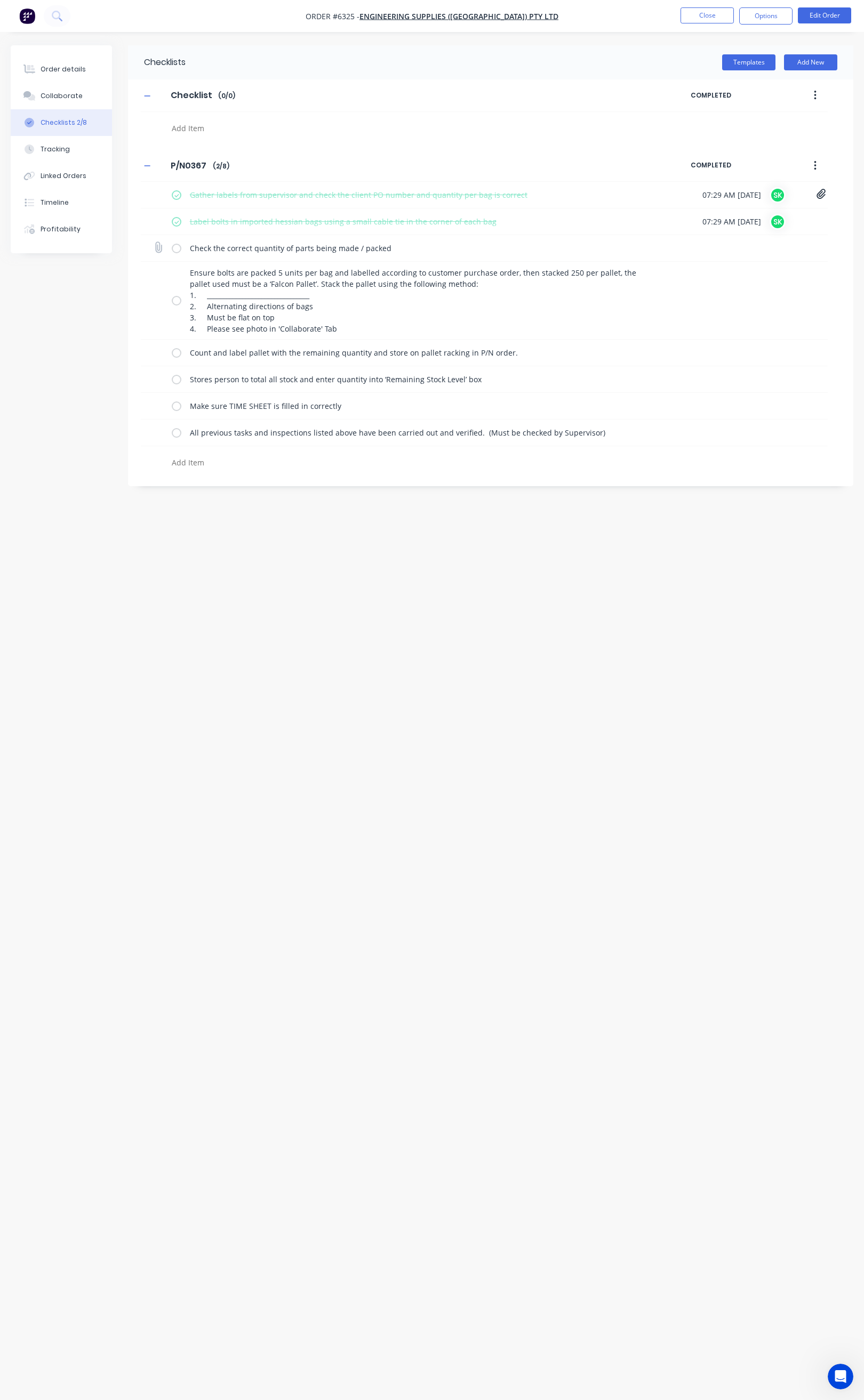
click at [178, 253] on label at bounding box center [177, 248] width 10 height 11
click at [0, 0] on input "checkbox" at bounding box center [0, 0] width 0 height 0
click at [177, 306] on label at bounding box center [177, 300] width 10 height 11
click at [0, 0] on input "checkbox" at bounding box center [0, 0] width 0 height 0
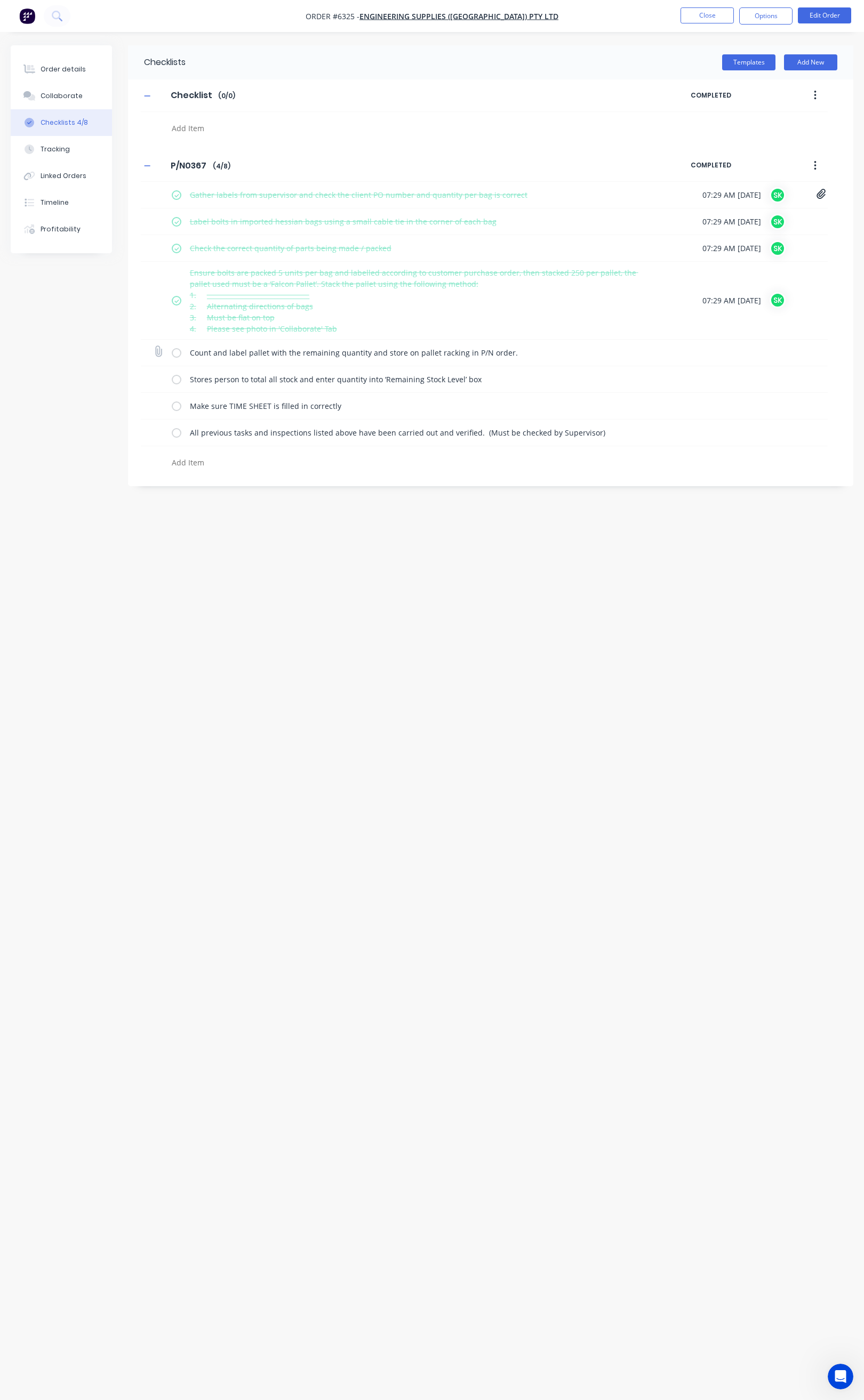
click at [178, 358] on label at bounding box center [177, 351] width 10 height 11
click at [0, 0] on input "checkbox" at bounding box center [0, 0] width 0 height 0
click at [177, 382] on label at bounding box center [177, 378] width 10 height 11
click at [0, 0] on input "checkbox" at bounding box center [0, 0] width 0 height 0
click at [177, 408] on label at bounding box center [177, 405] width 10 height 11
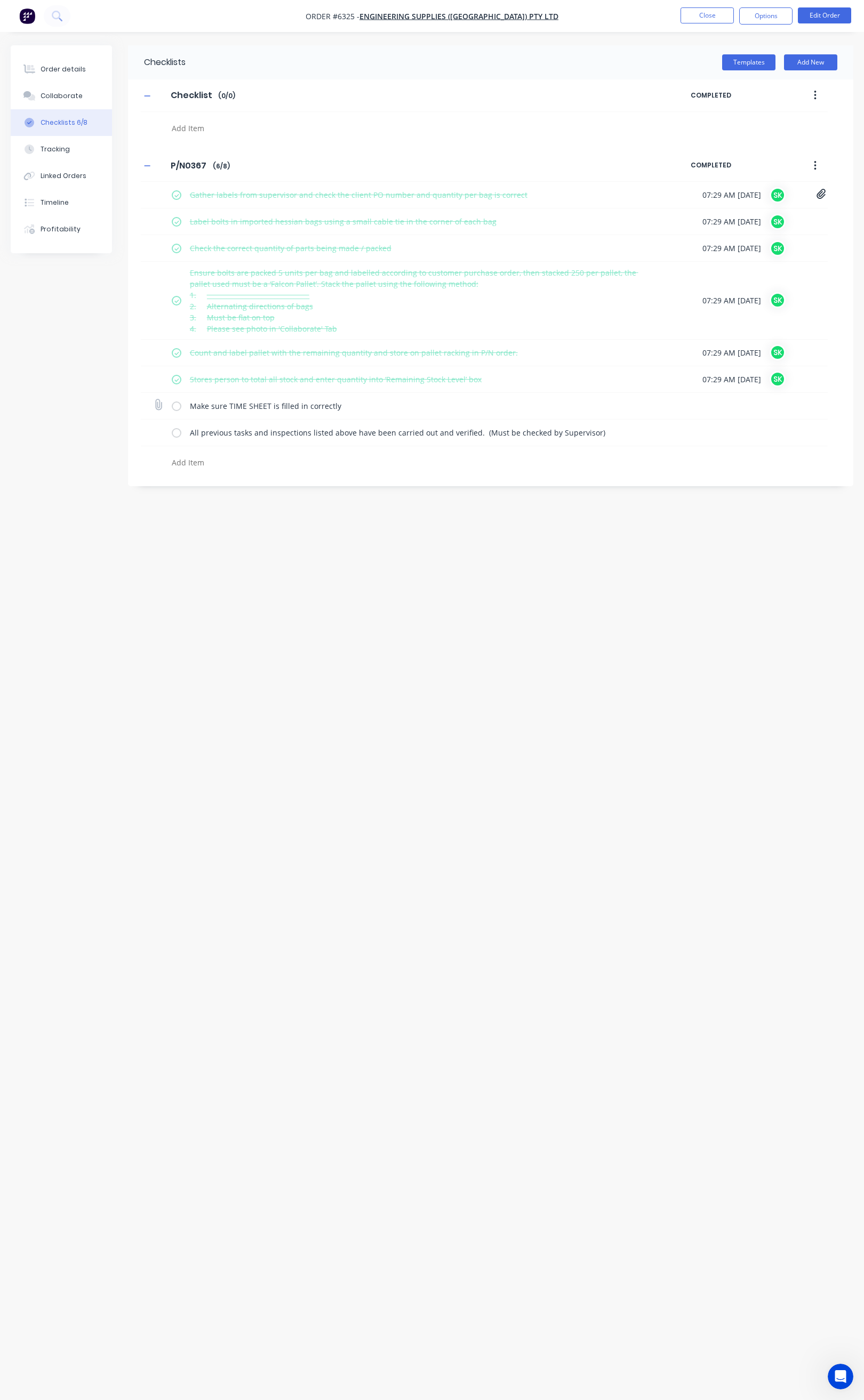
click at [0, 0] on input "checkbox" at bounding box center [0, 0] width 0 height 0
click at [176, 435] on label at bounding box center [177, 431] width 10 height 11
click at [0, 0] on input "checkbox" at bounding box center [0, 0] width 0 height 0
click at [84, 145] on button "Tracking" at bounding box center [61, 149] width 102 height 27
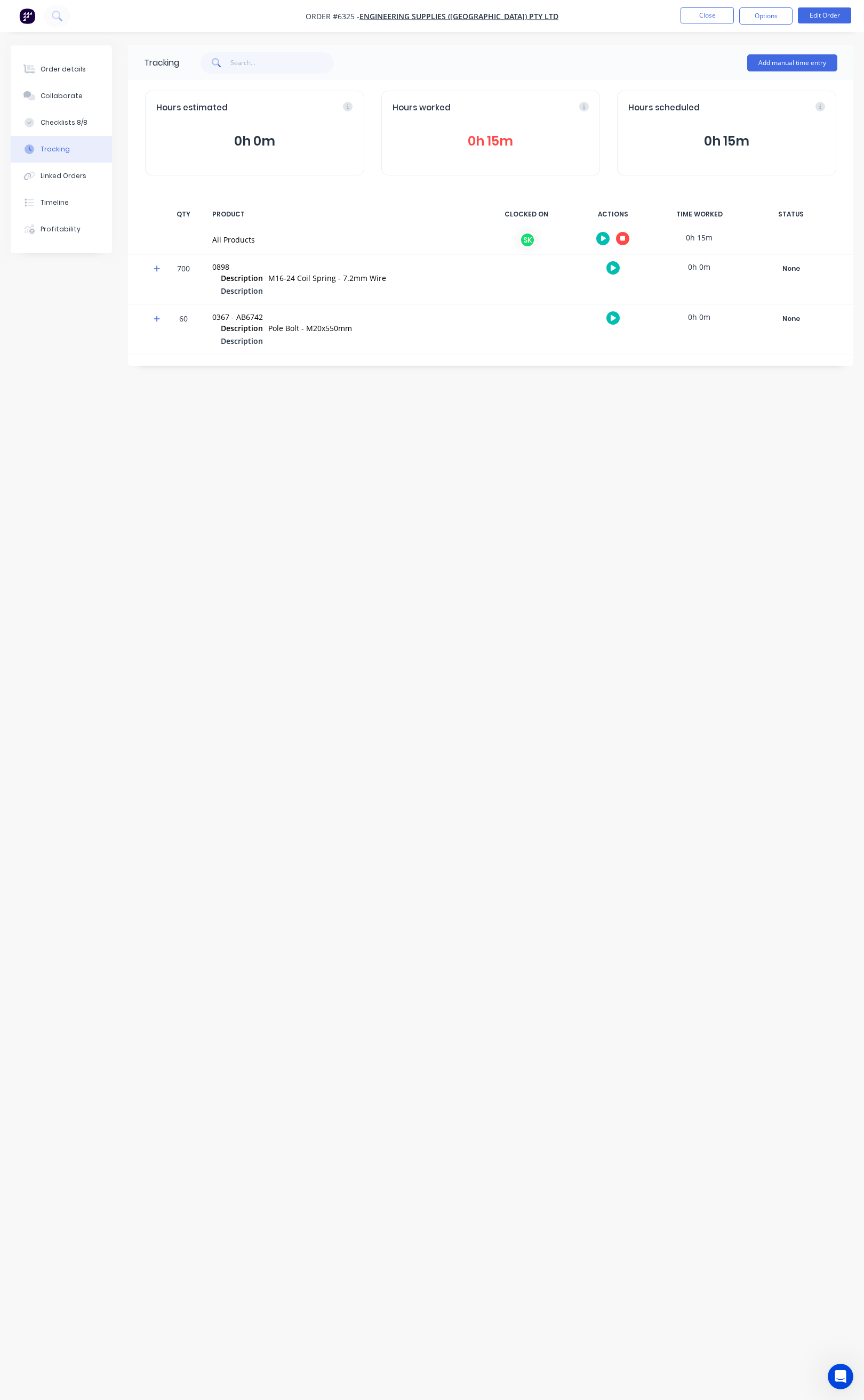
click at [624, 238] on icon "button" at bounding box center [622, 238] width 5 height 5
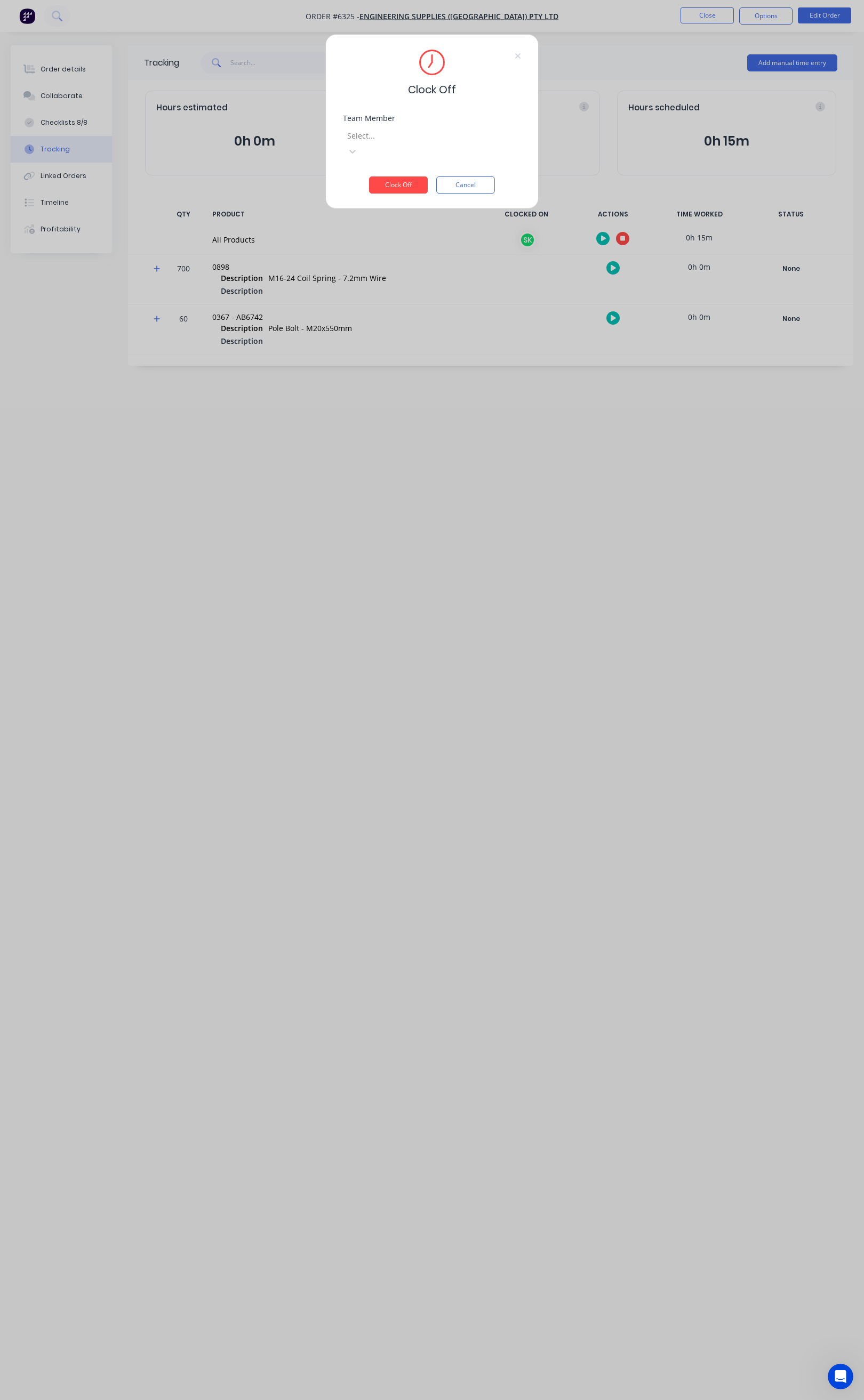
click at [467, 138] on div at bounding box center [422, 135] width 153 height 13
click at [439, 1399] on div "[PERSON_NAME]" at bounding box center [432, 1405] width 864 height 11
click at [417, 177] on button "Clock Off" at bounding box center [398, 185] width 58 height 17
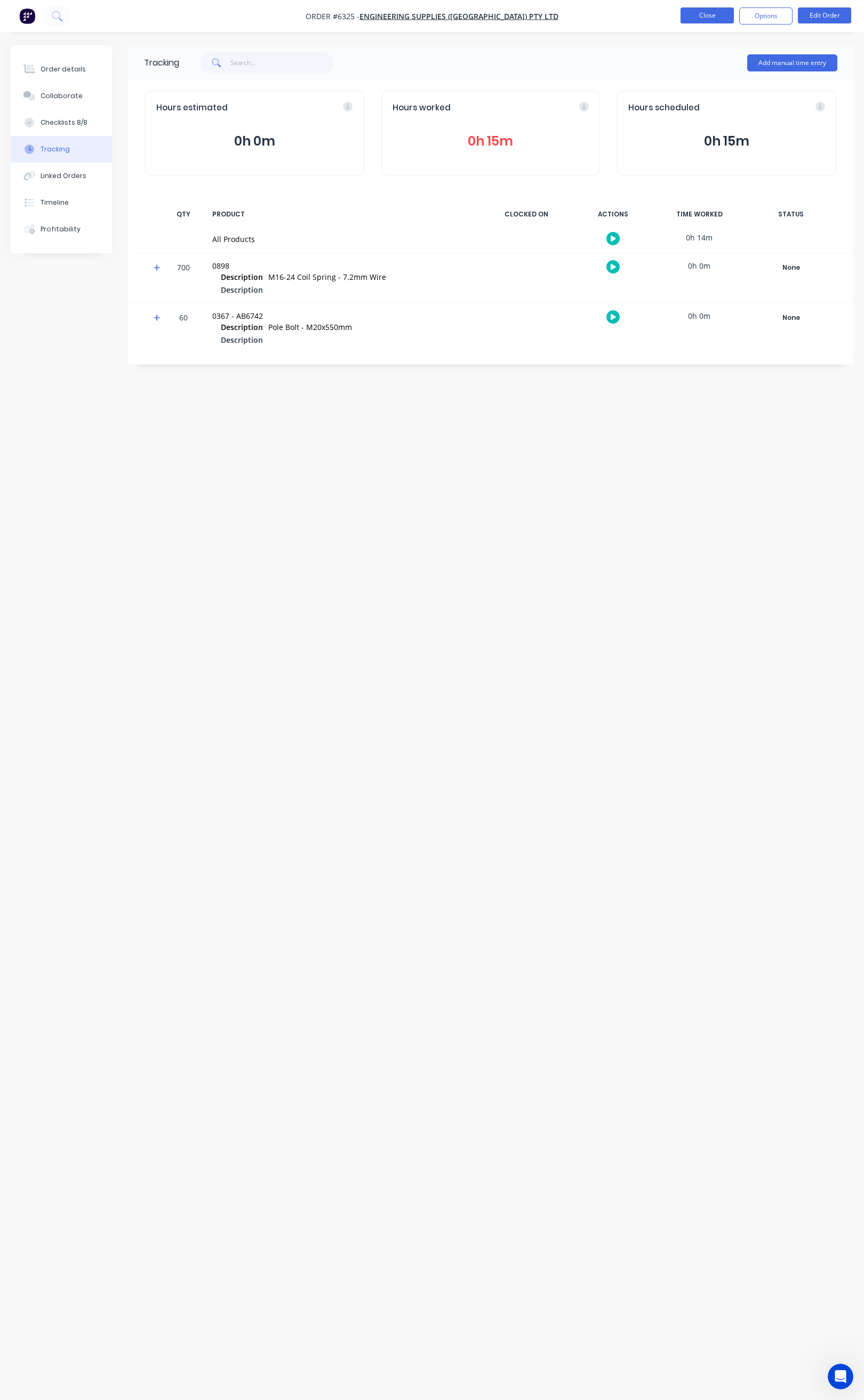
click at [701, 16] on button "Close" at bounding box center [707, 16] width 53 height 16
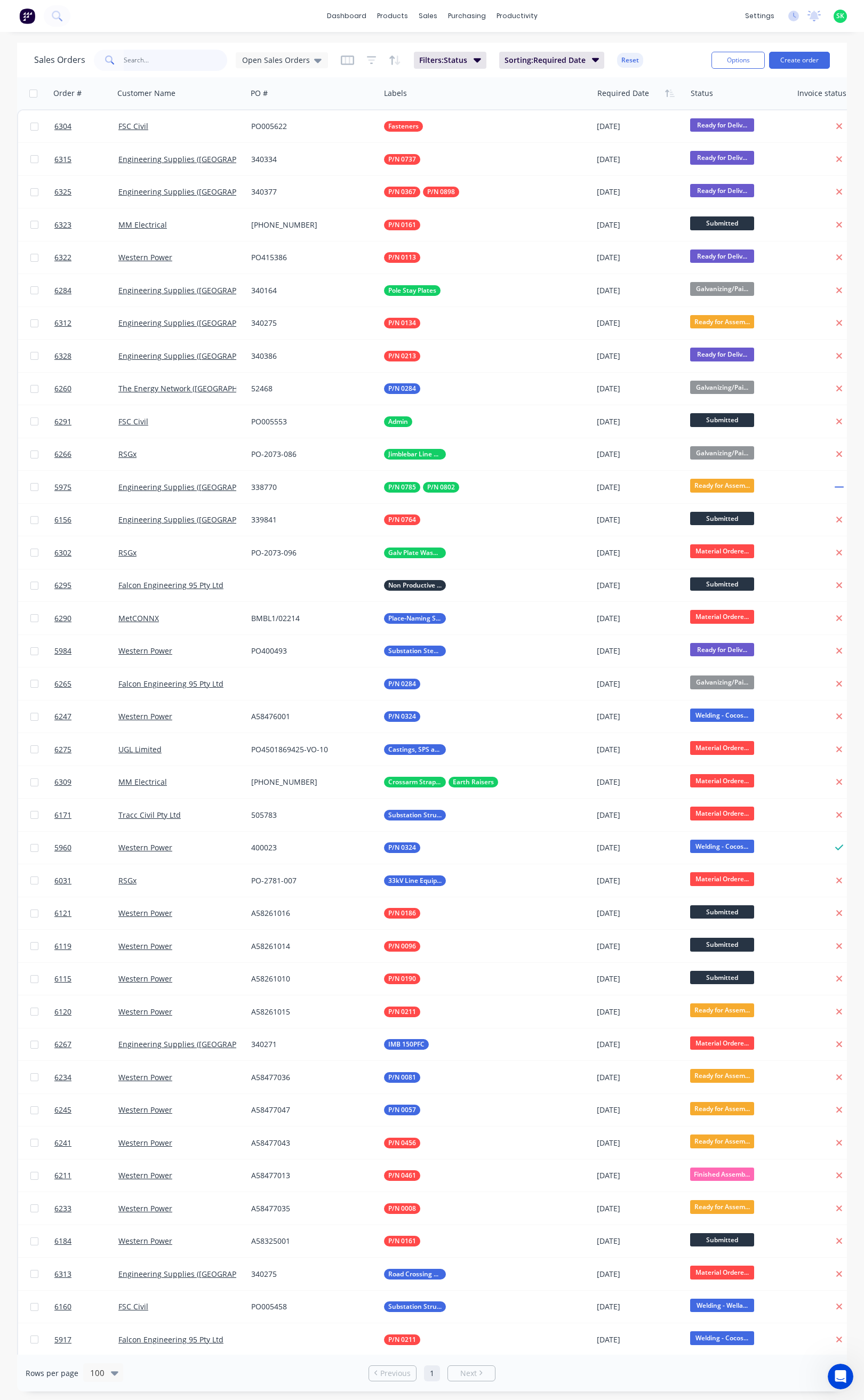
click at [139, 63] on input "text" at bounding box center [175, 60] width 104 height 22
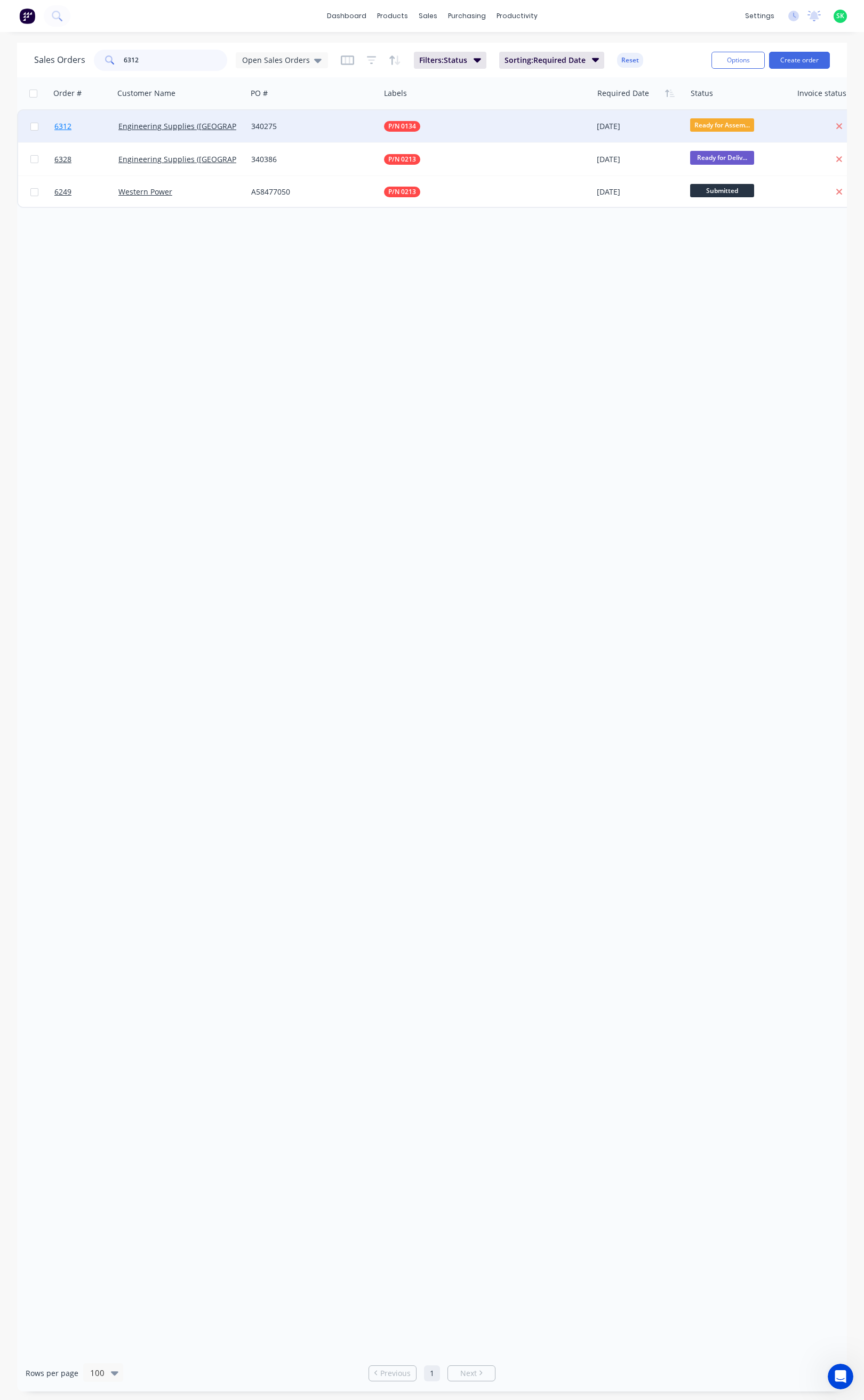
type input "6312"
click at [64, 121] on span "6312" at bounding box center [62, 126] width 17 height 11
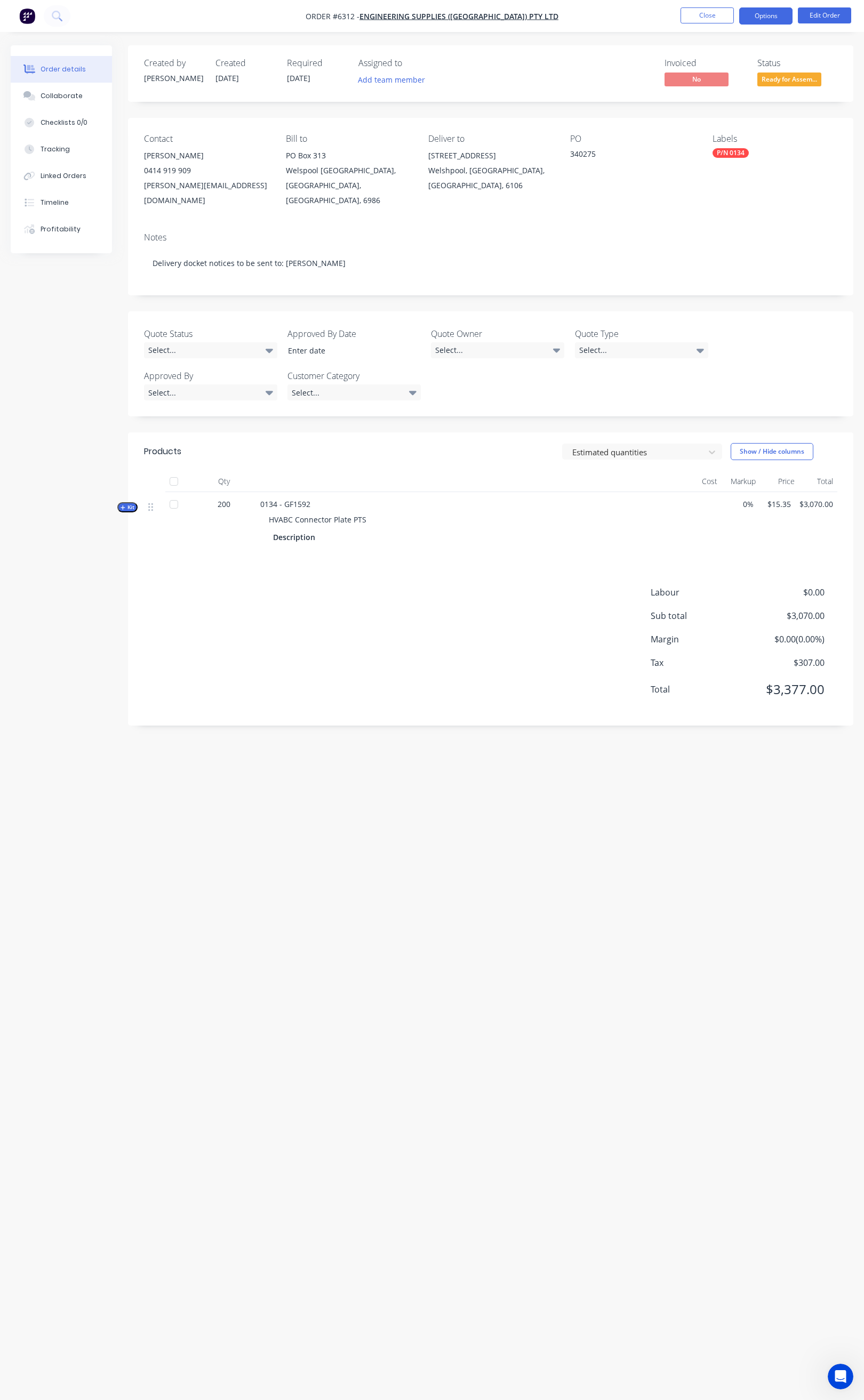
click at [763, 15] on button "Options" at bounding box center [765, 16] width 53 height 17
click at [728, 150] on div "Delivery Docket" at bounding box center [733, 150] width 98 height 16
click at [718, 128] on div "Custom" at bounding box center [733, 129] width 98 height 16
click at [718, 109] on div "Without pricing" at bounding box center [733, 108] width 98 height 16
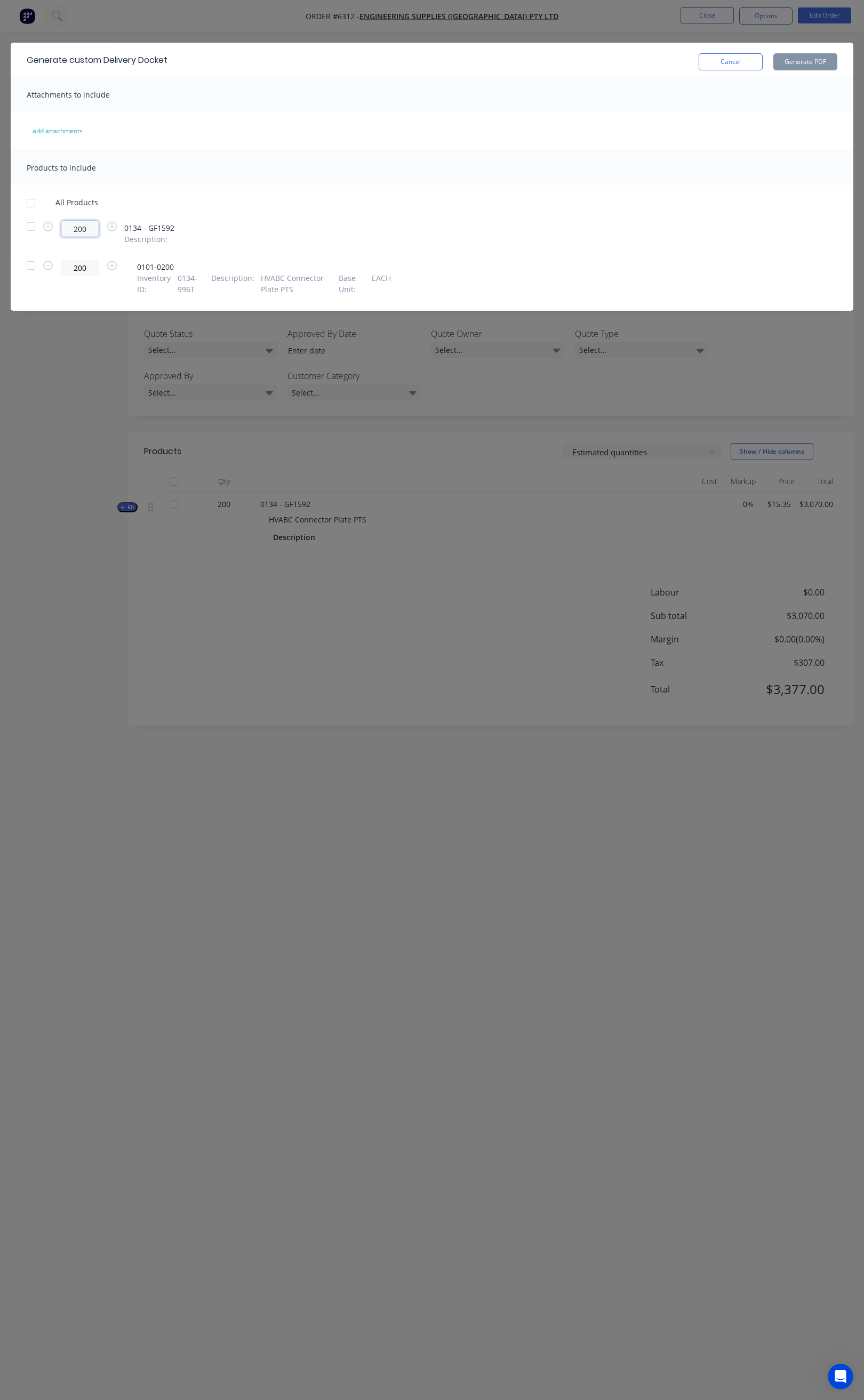
click at [90, 230] on input "200" at bounding box center [80, 229] width 38 height 16
type input "2"
type input "140"
click at [30, 224] on div at bounding box center [32, 227] width 22 height 22
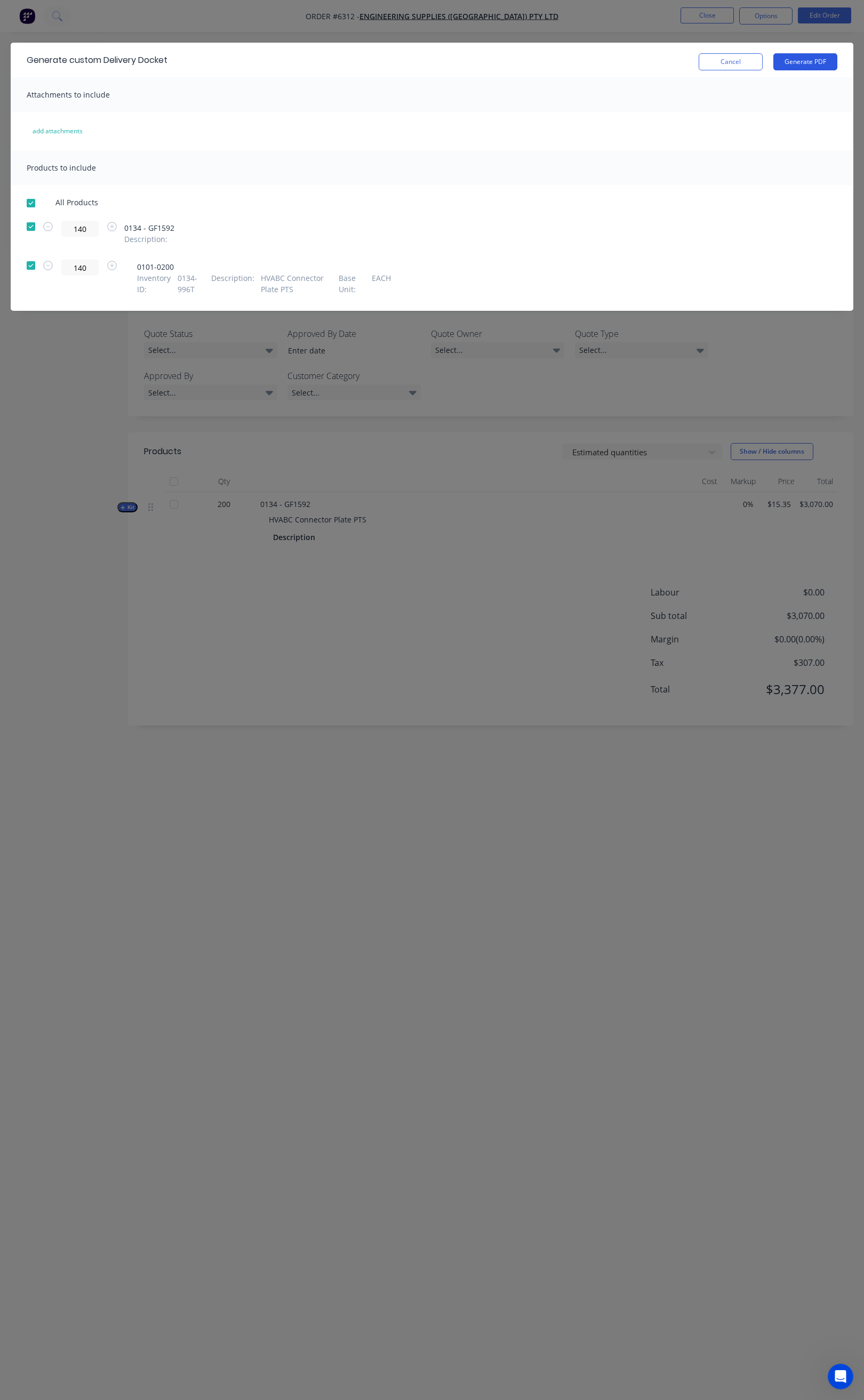
click at [814, 56] on button "Generate PDF" at bounding box center [805, 61] width 64 height 17
click at [723, 61] on button "Cancel" at bounding box center [730, 61] width 64 height 17
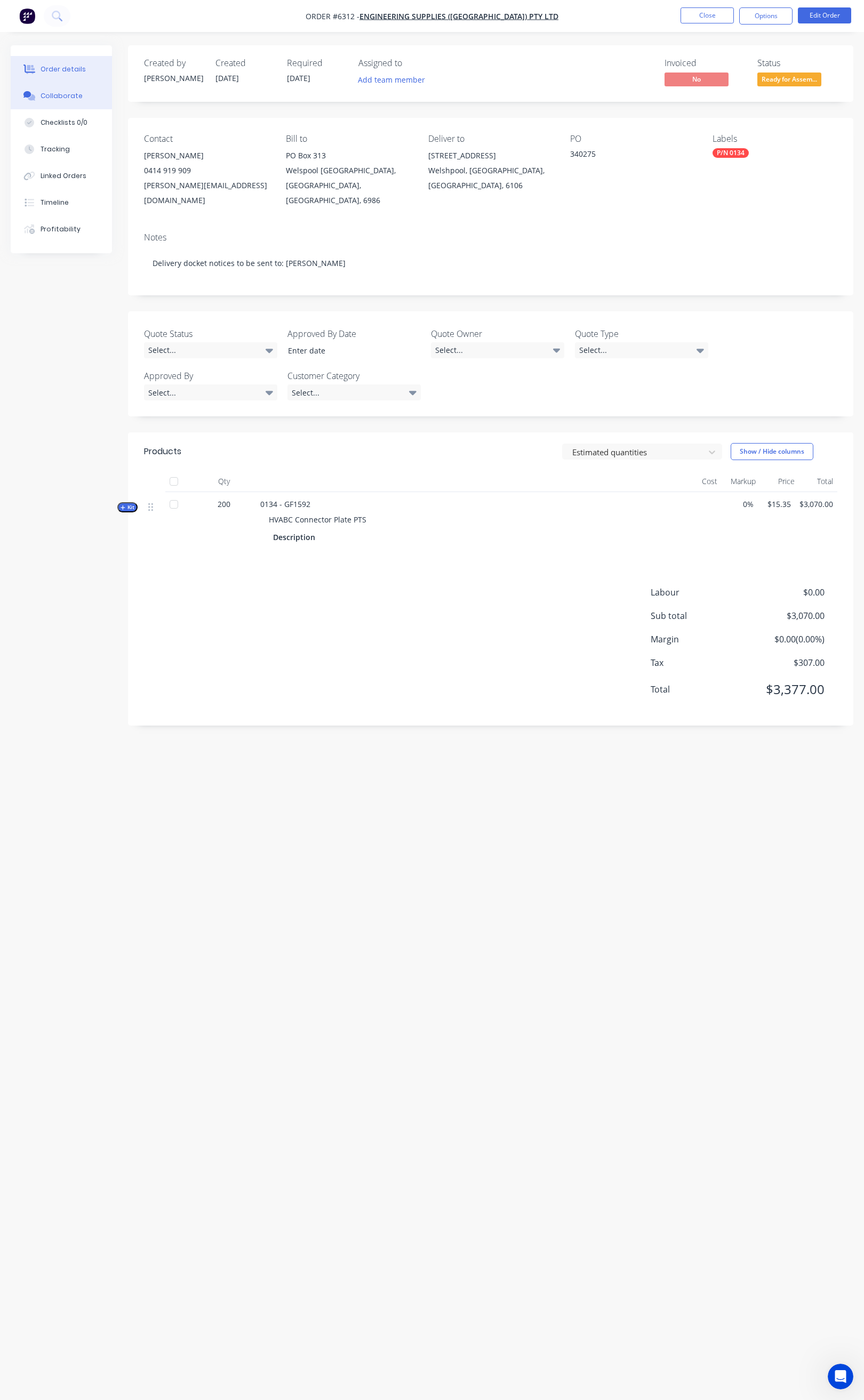
click at [70, 96] on div "Collaborate" at bounding box center [61, 96] width 42 height 10
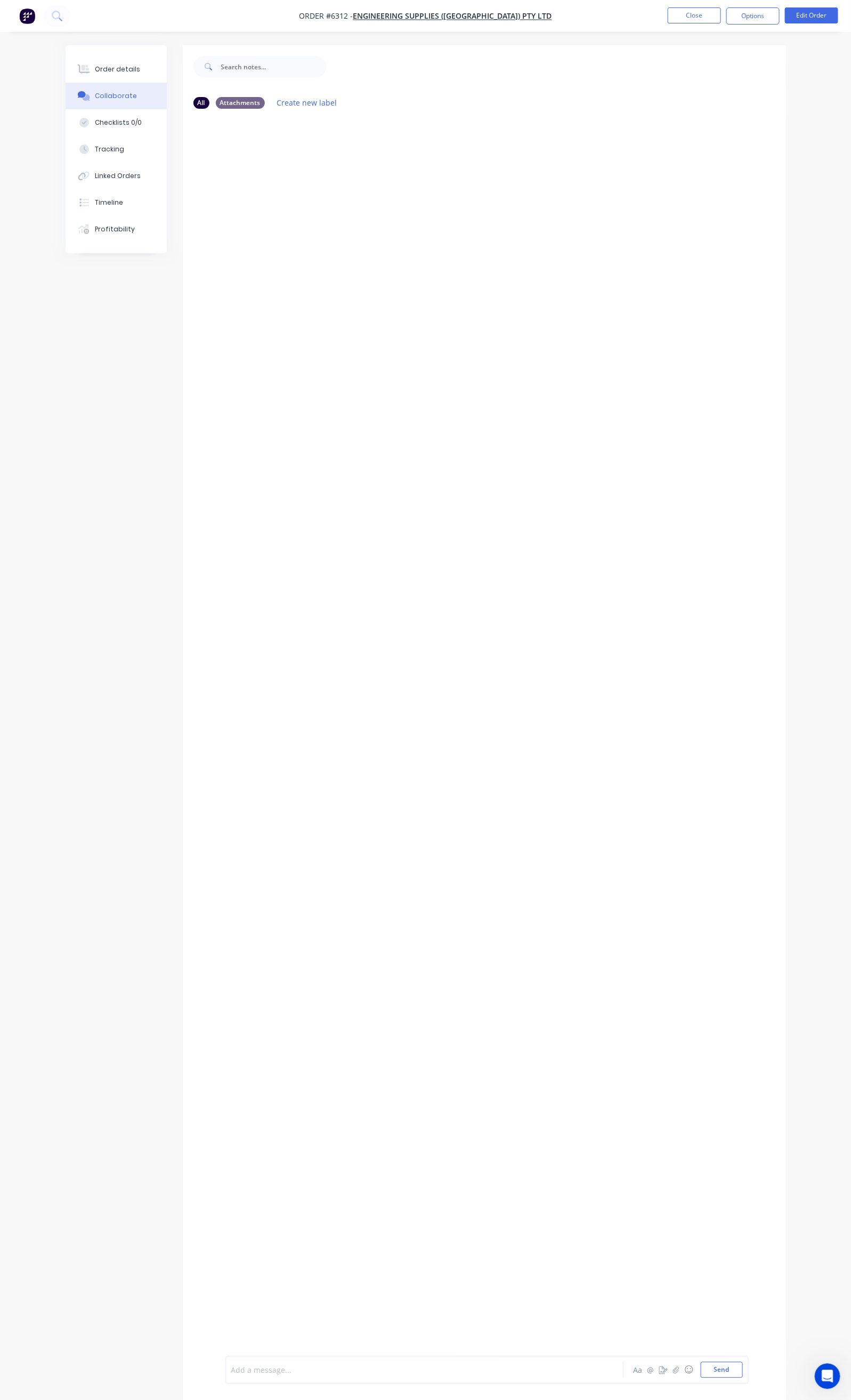
click at [232, 1367] on div at bounding box center [424, 1369] width 383 height 11
click at [743, 1367] on button "Send" at bounding box center [722, 1369] width 42 height 16
click at [95, 70] on div "Order details" at bounding box center [117, 69] width 45 height 10
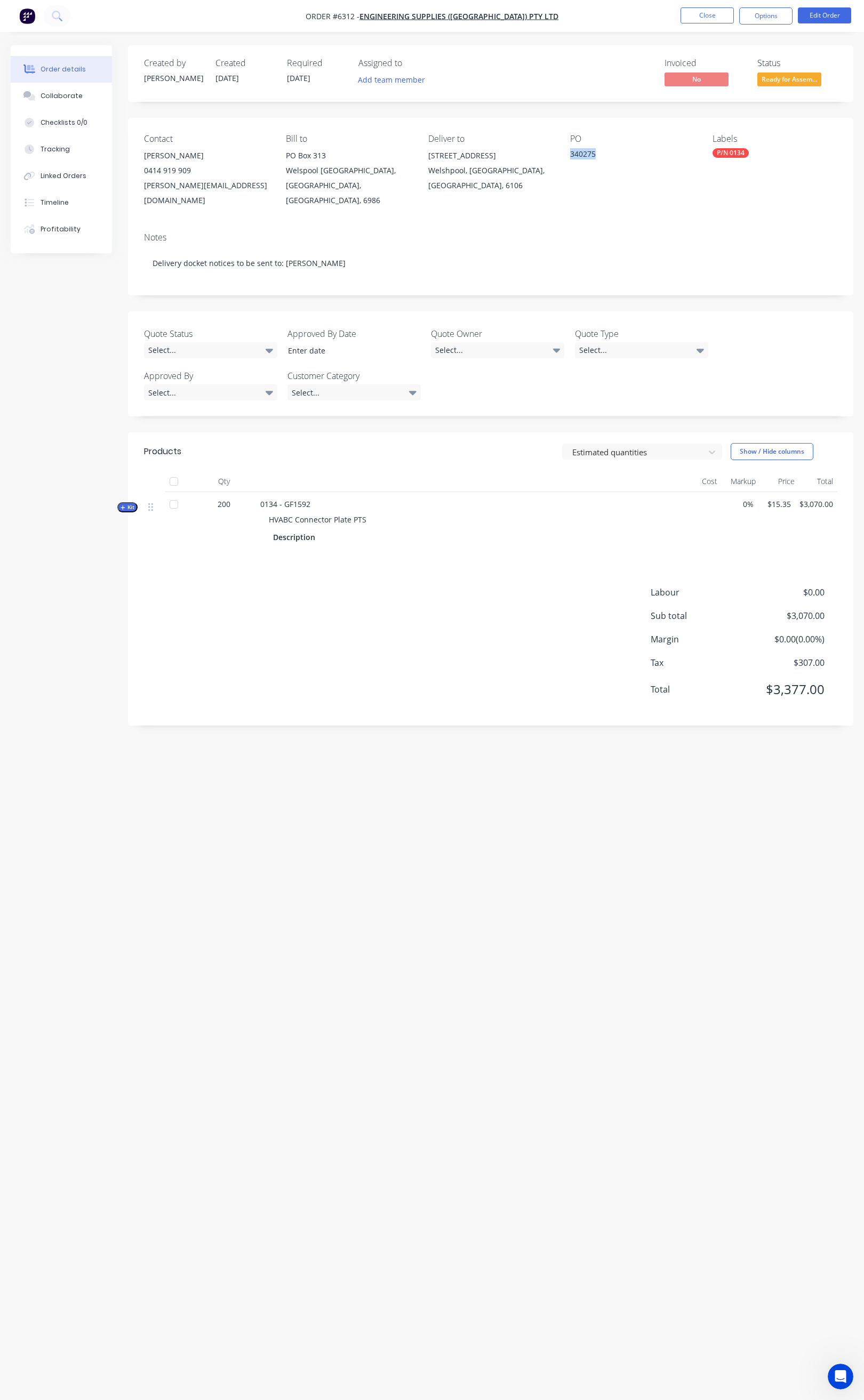
drag, startPoint x: 593, startPoint y: 152, endPoint x: 571, endPoint y: 154, distance: 22.1
click at [571, 154] on div "340275" at bounding box center [632, 155] width 124 height 15
copy div "340275"
drag, startPoint x: 343, startPoint y: 506, endPoint x: 268, endPoint y: 506, distance: 75.0
click at [268, 509] on div "HVABC Connector Plate PTS" at bounding box center [468, 519] width 418 height 20
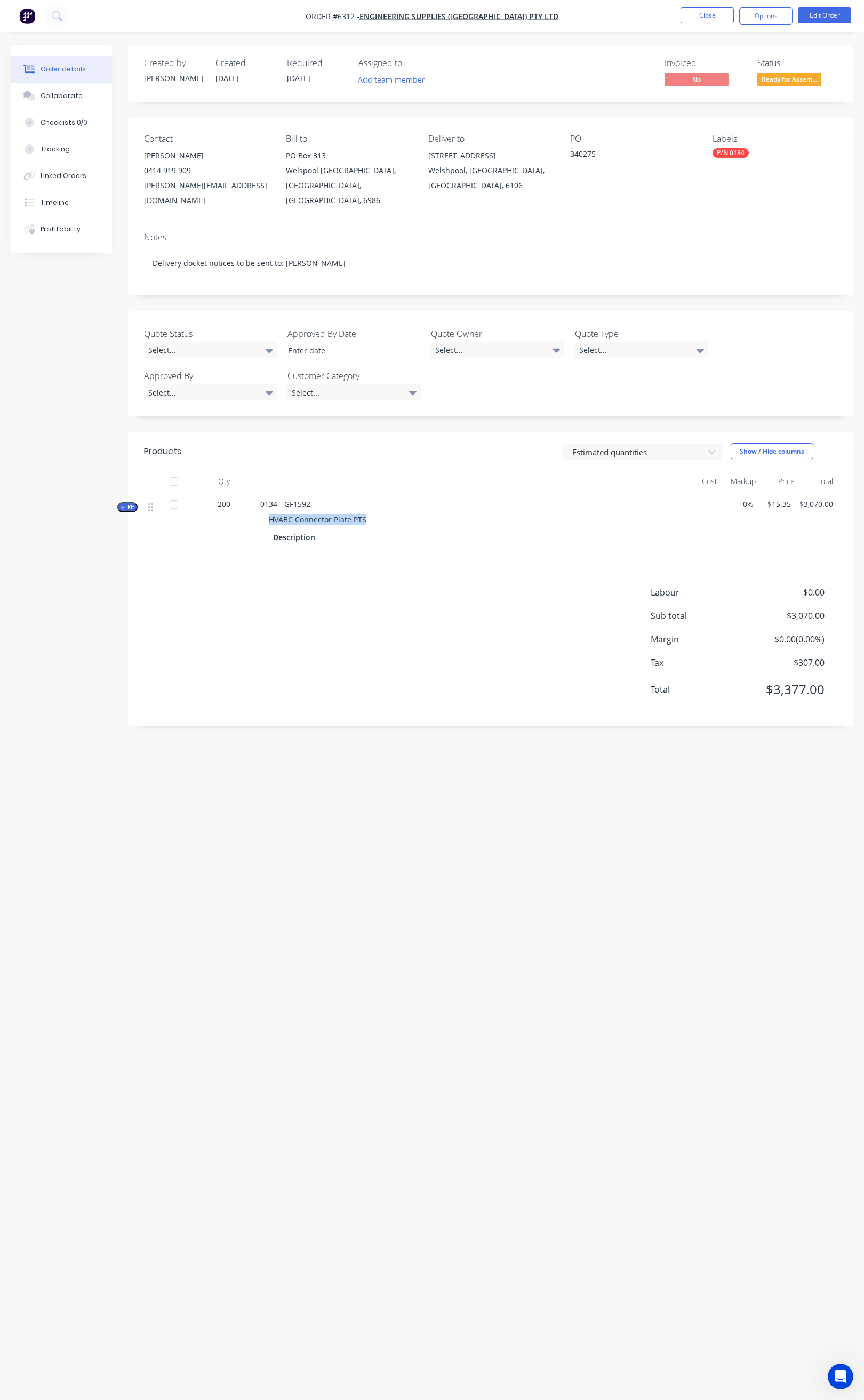
copy span "HVABC Connector Plate PTS"
click at [696, 18] on button "Close" at bounding box center [707, 16] width 53 height 16
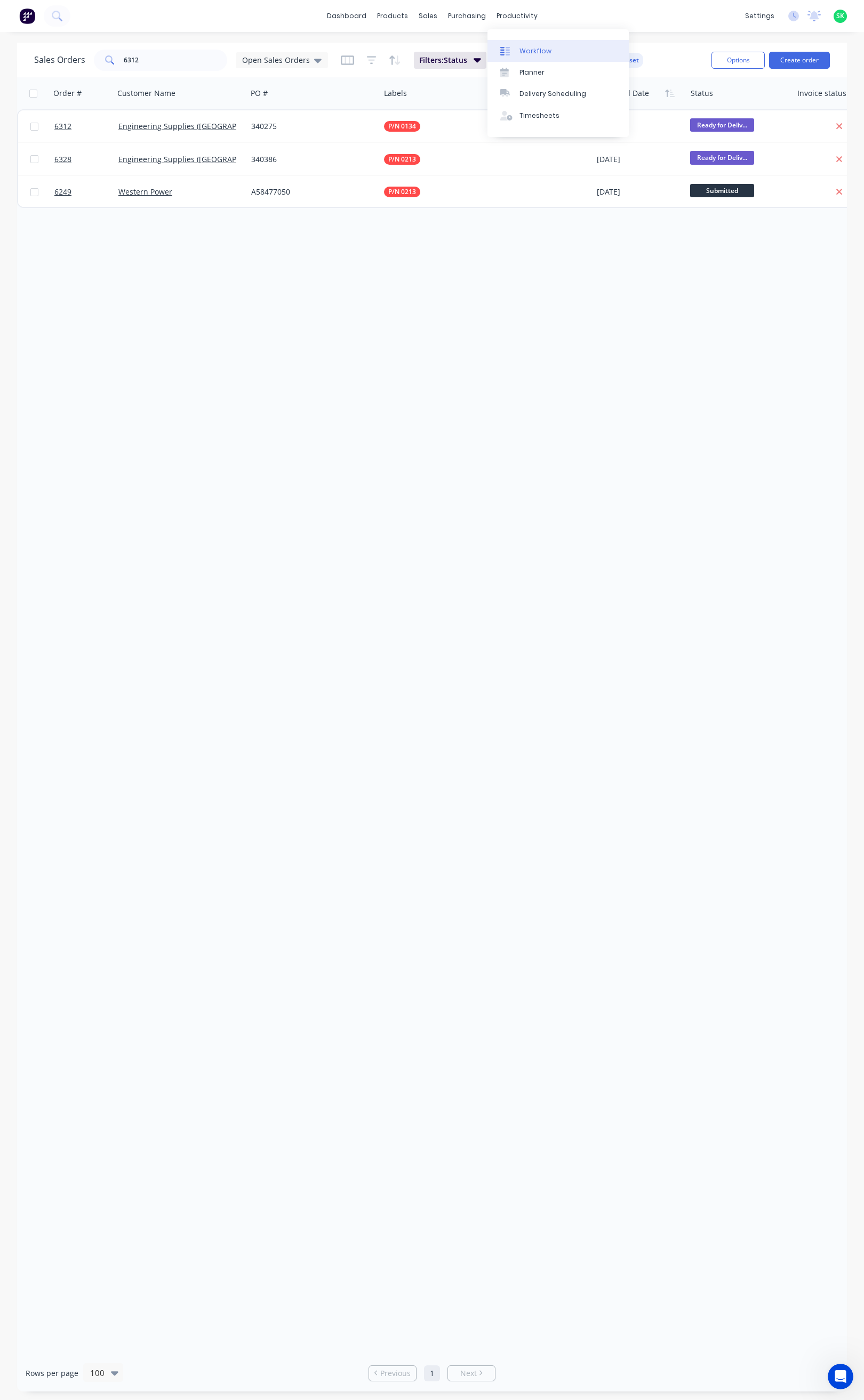
click at [524, 44] on link "Workflow" at bounding box center [557, 50] width 141 height 22
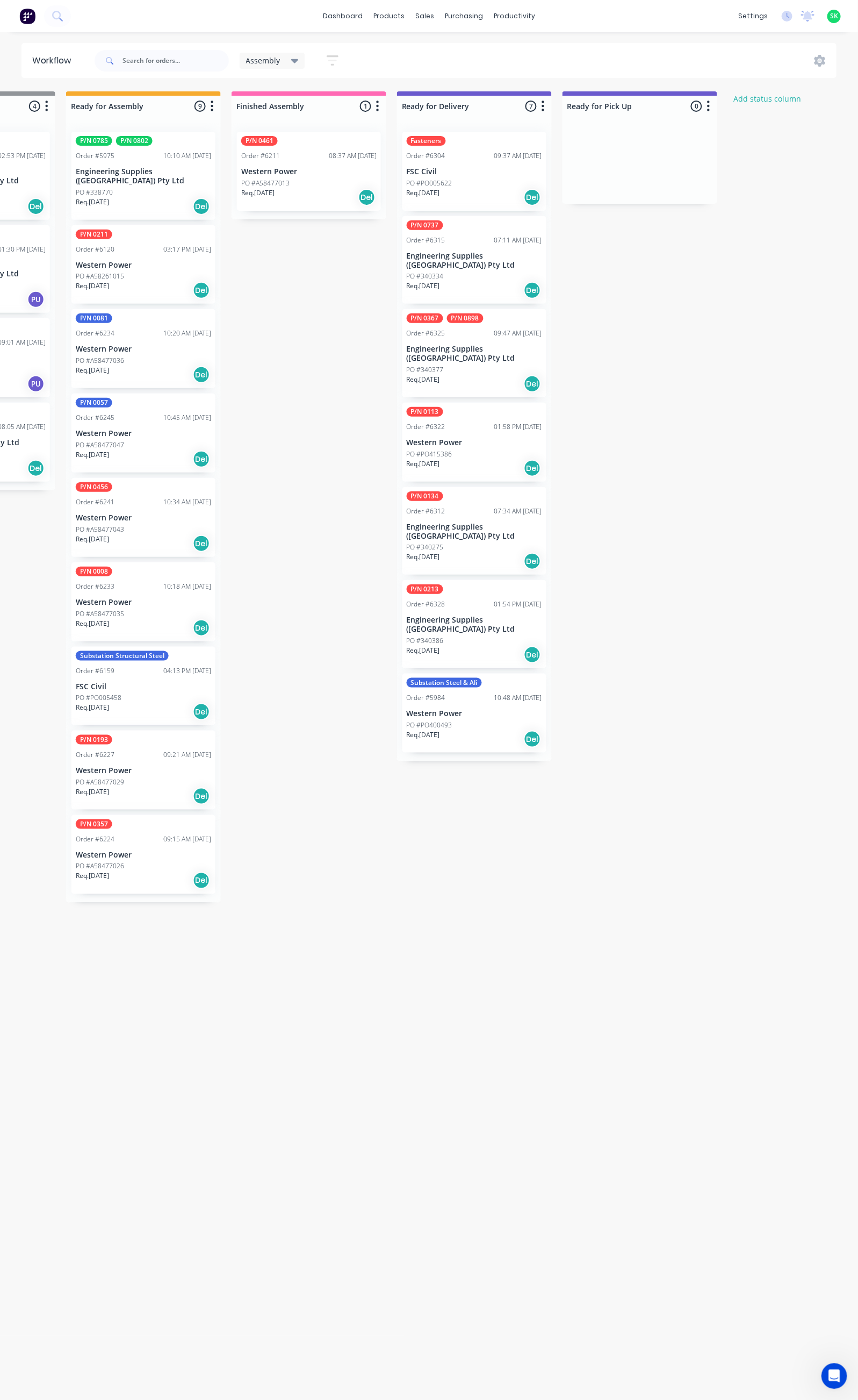
scroll to position [0, 456]
click at [455, 365] on div "PO #340377" at bounding box center [472, 370] width 135 height 10
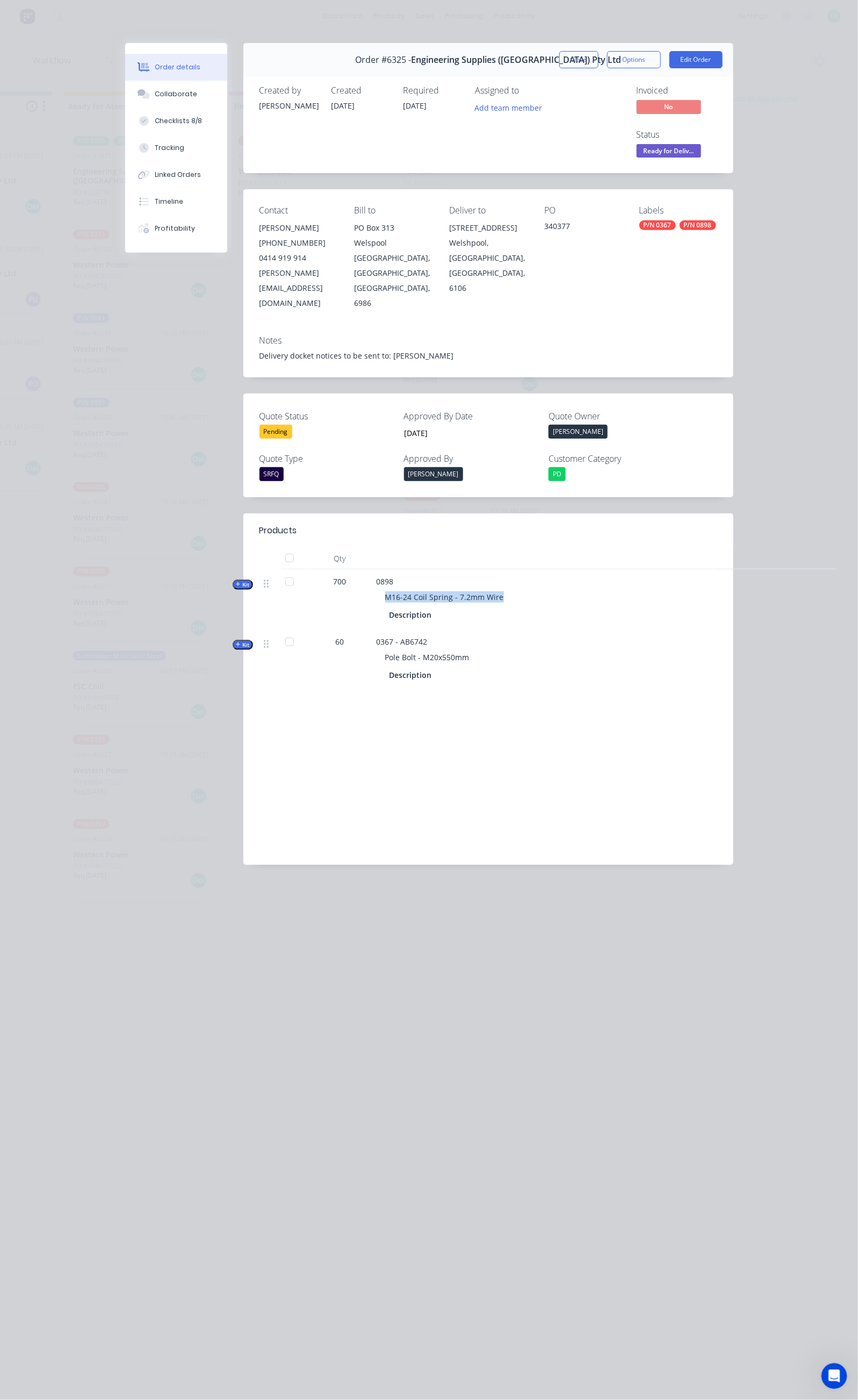
drag, startPoint x: 416, startPoint y: 527, endPoint x: 281, endPoint y: 526, distance: 135.0
click at [376, 587] on div "M16-24 Coil Spring - 7.2mm Wire" at bounding box center [586, 597] width 421 height 20
copy span "M16-24 Coil Spring - 7.2mm Wire"
drag, startPoint x: 595, startPoint y: 184, endPoint x: 564, endPoint y: 187, distance: 31.1
click at [564, 220] on div "340377" at bounding box center [583, 227] width 78 height 15
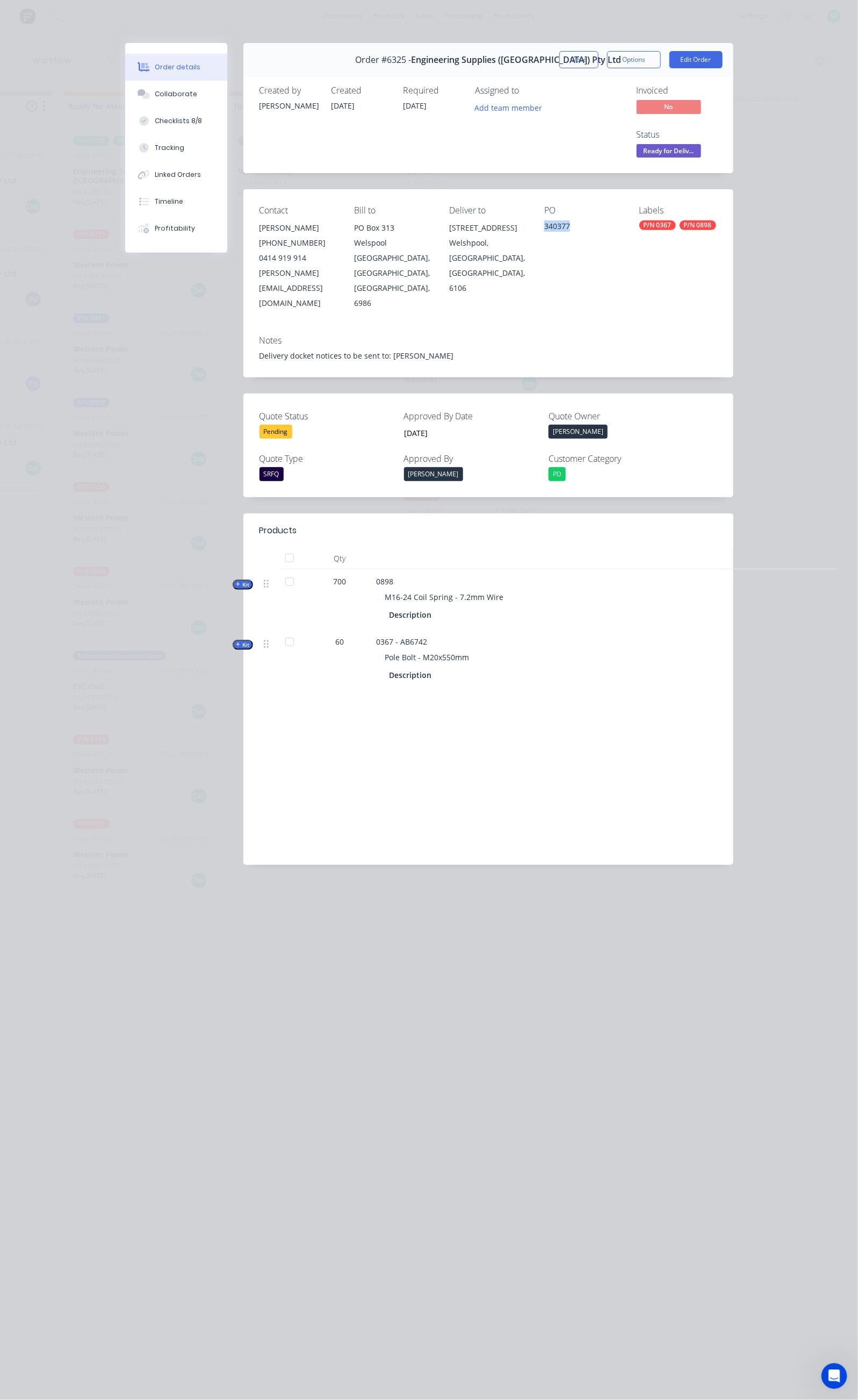
copy div "340377"
drag, startPoint x: 374, startPoint y: 583, endPoint x: 280, endPoint y: 585, distance: 94.0
click at [376, 647] on div "Pole Bolt - M20x550mm" at bounding box center [586, 657] width 421 height 20
copy span "Pole Bolt - M20x550mm"
click at [598, 52] on button "Close" at bounding box center [578, 59] width 39 height 17
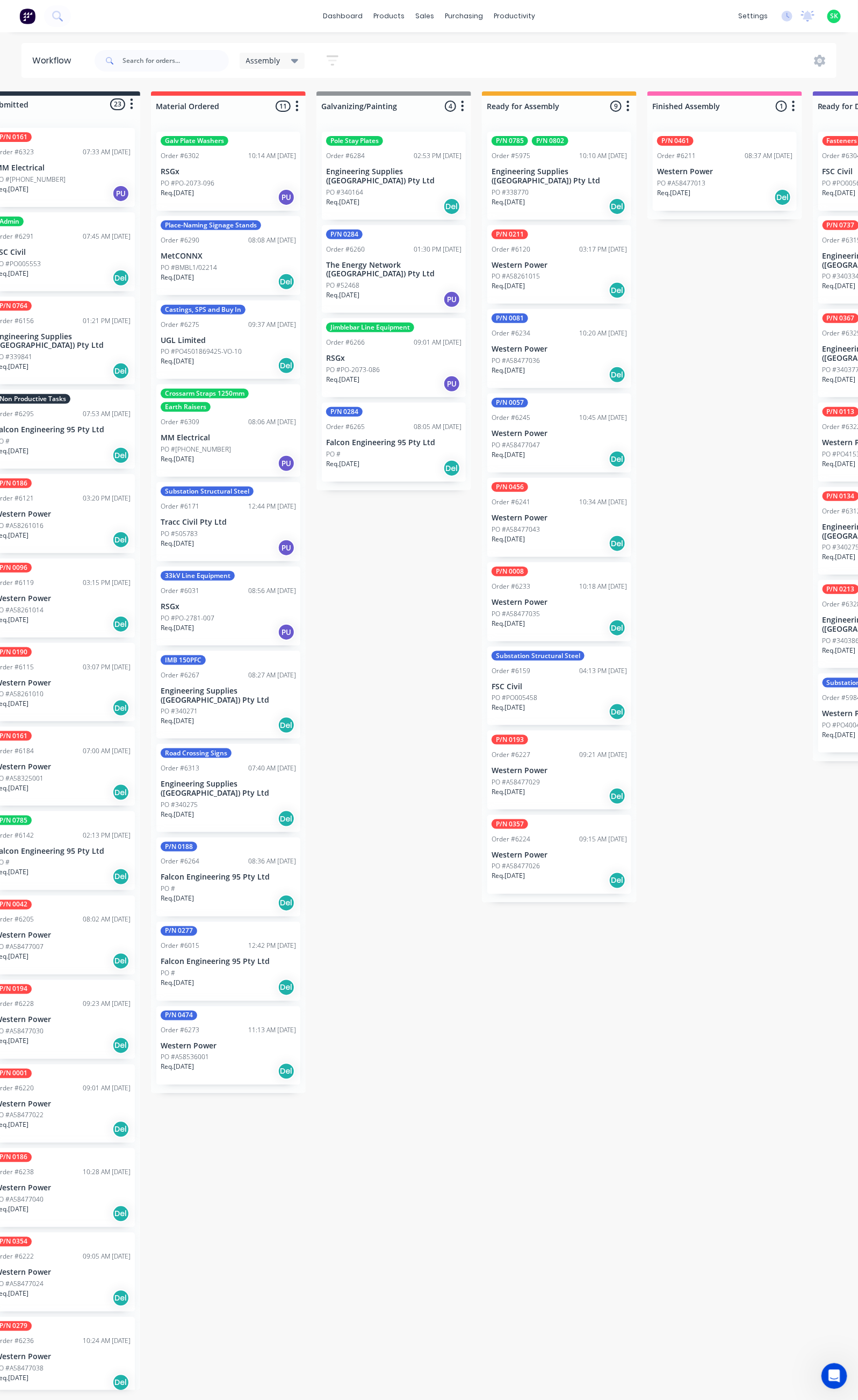
scroll to position [0, 0]
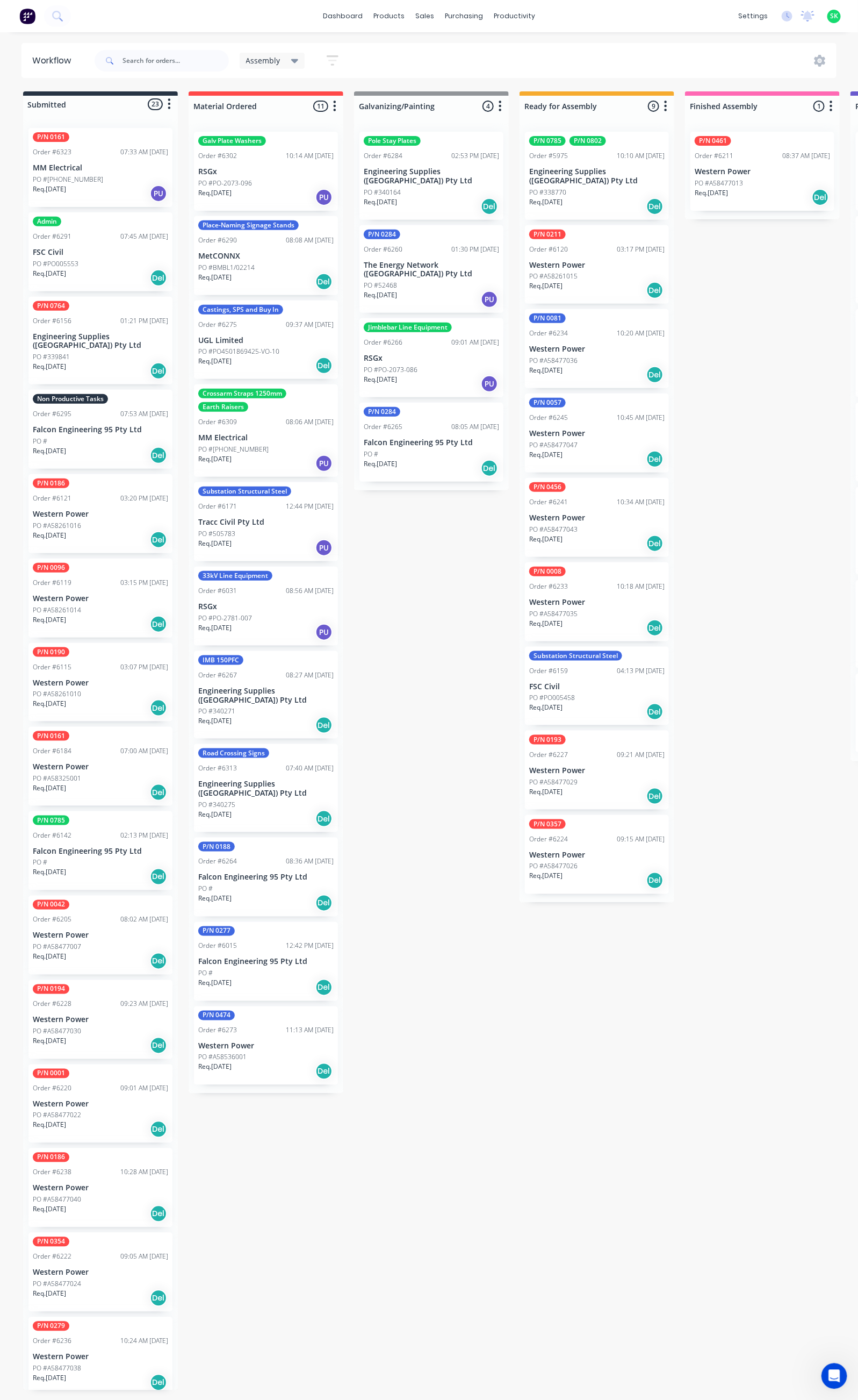
click at [425, 174] on p "Engineering Supplies ([GEOGRAPHIC_DATA]) Pty Ltd" at bounding box center [432, 176] width 135 height 18
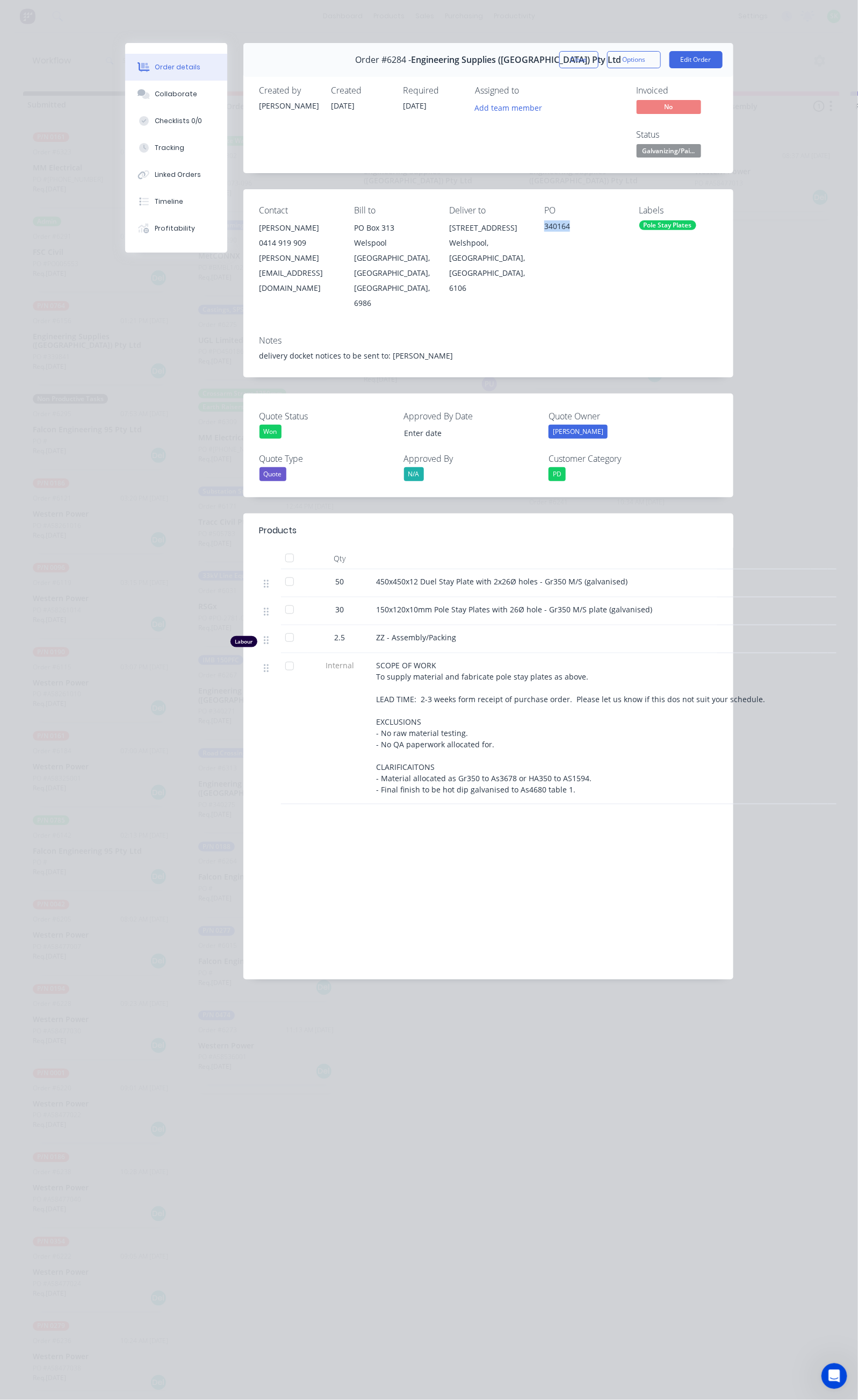
drag, startPoint x: 608, startPoint y: 181, endPoint x: 564, endPoint y: 189, distance: 44.7
click at [564, 189] on div "Contact Travis Dinsdale 0414 919 909 travis@engsup.com.au Bill to PO Box 313 We…" at bounding box center [489, 258] width 490 height 137
copy div "340164"
drag, startPoint x: 272, startPoint y: 491, endPoint x: 523, endPoint y: 503, distance: 251.3
click at [523, 570] on div "450x450x12 Duel Stay Plate with 2x26Ø holes - Gr350 M/S (galvanised)" at bounding box center [587, 583] width 430 height 28
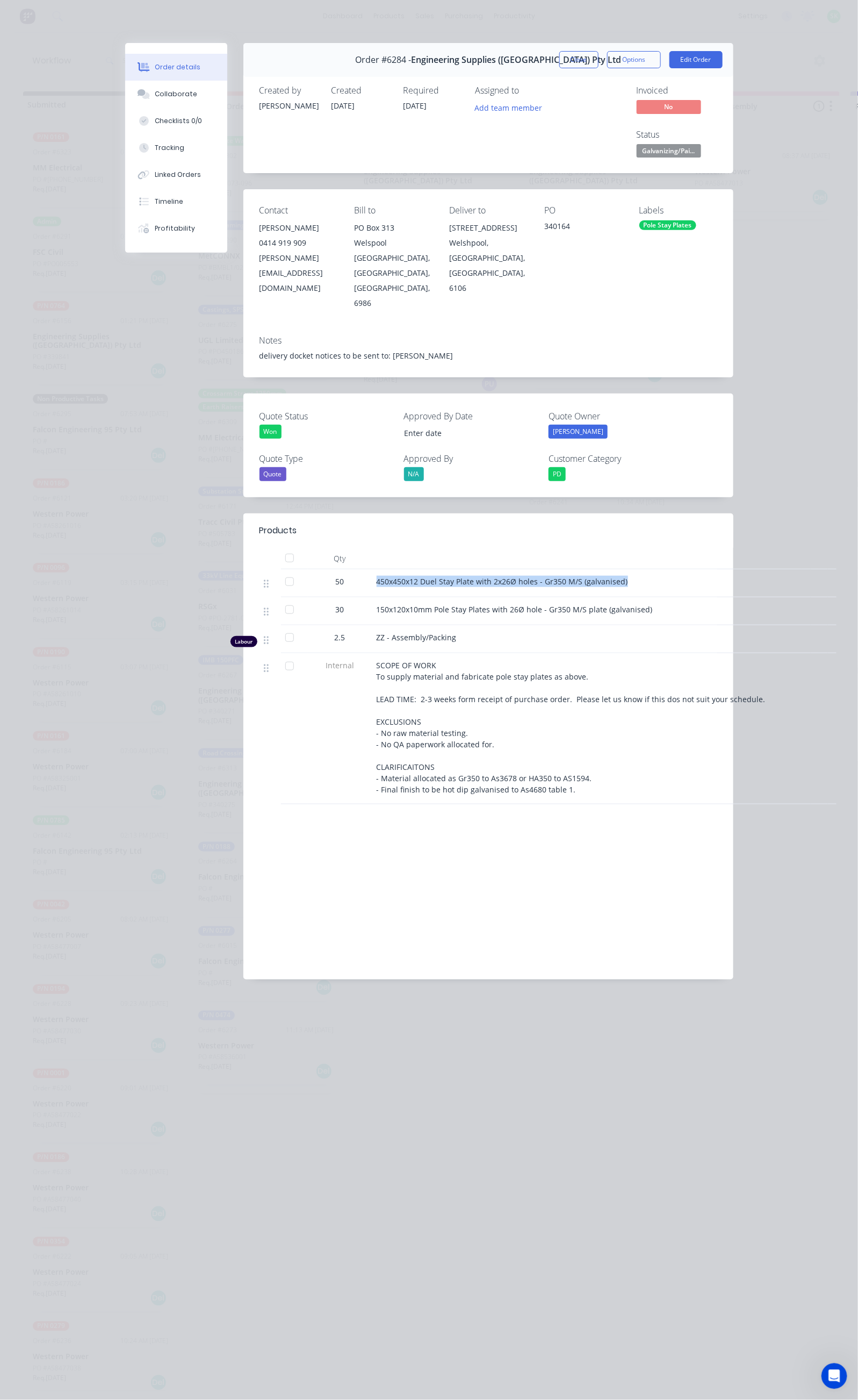
copy span "450x450x12 Duel Stay Plate with 2x26Ø holes - Gr350 M/S (galvanised)"
drag, startPoint x: 272, startPoint y: 520, endPoint x: 546, endPoint y: 531, distance: 274.2
click at [546, 597] on div "150x120x10mm Pole Stay Plates with 26Ø hole - Gr350 M/S plate (galvanised)" at bounding box center [587, 611] width 430 height 28
copy span "150x120x10mm Pole Stay Plates with 26Ø hole - Gr350 M/S plate (galvanised)"
drag, startPoint x: 415, startPoint y: 590, endPoint x: 350, endPoint y: 541, distance: 81.4
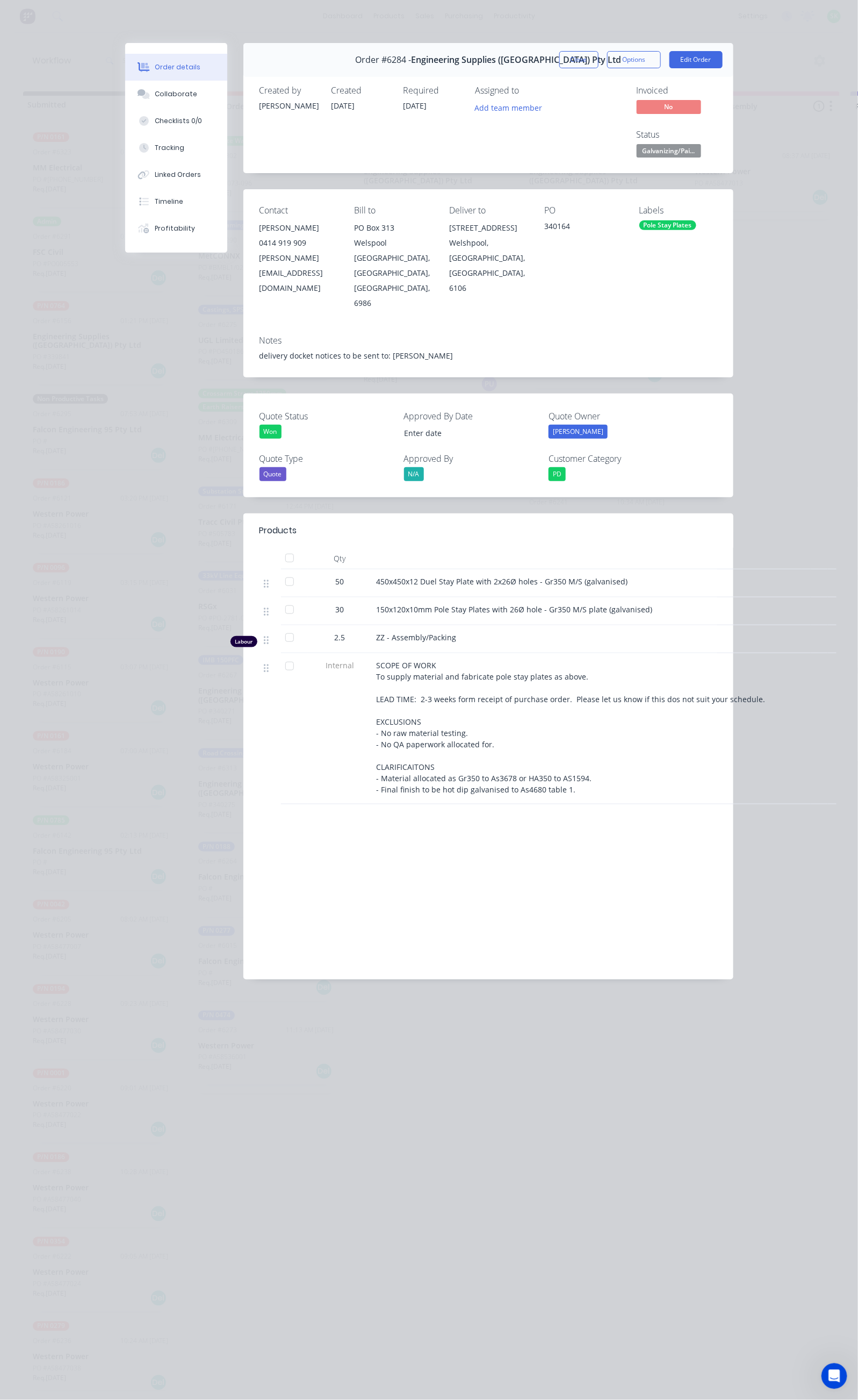
click at [415, 660] on span "SCOPE OF WORK To supply material and fabricate pole stay plates as above. LEAD …" at bounding box center [570, 727] width 389 height 134
drag, startPoint x: 268, startPoint y: 489, endPoint x: 529, endPoint y: 505, distance: 261.5
click at [529, 570] on div "450x450x12 Duel Stay Plate with 2x26Ø holes - Gr350 M/S (galvanised)" at bounding box center [587, 583] width 430 height 28
click at [154, 94] on div "Collaborate" at bounding box center [175, 95] width 43 height 10
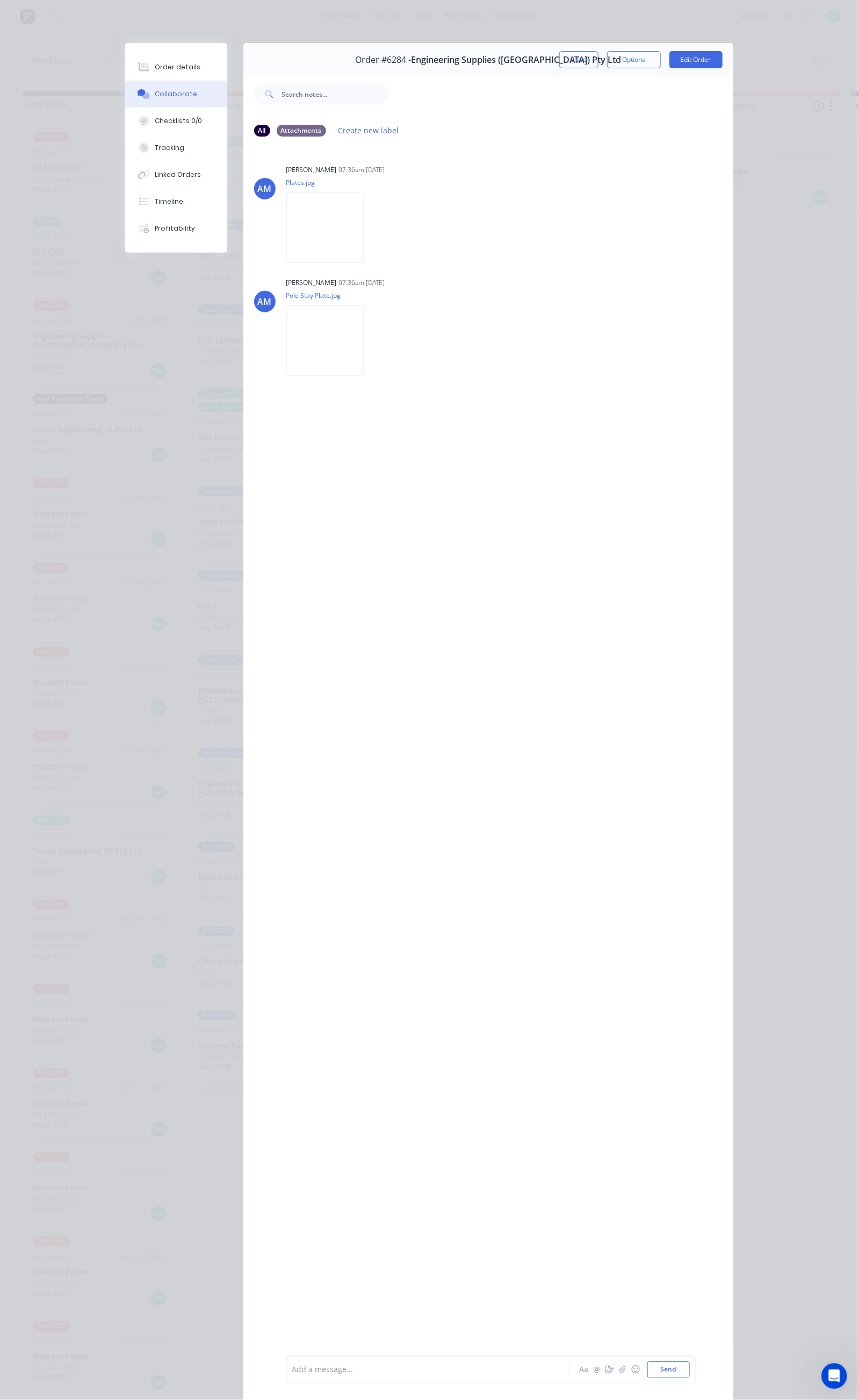
click at [293, 1366] on div at bounding box center [431, 1369] width 277 height 11
click at [293, 1376] on div "Add a message..." at bounding box center [431, 1370] width 277 height 16
click at [125, 60] on button "Order details" at bounding box center [176, 67] width 103 height 27
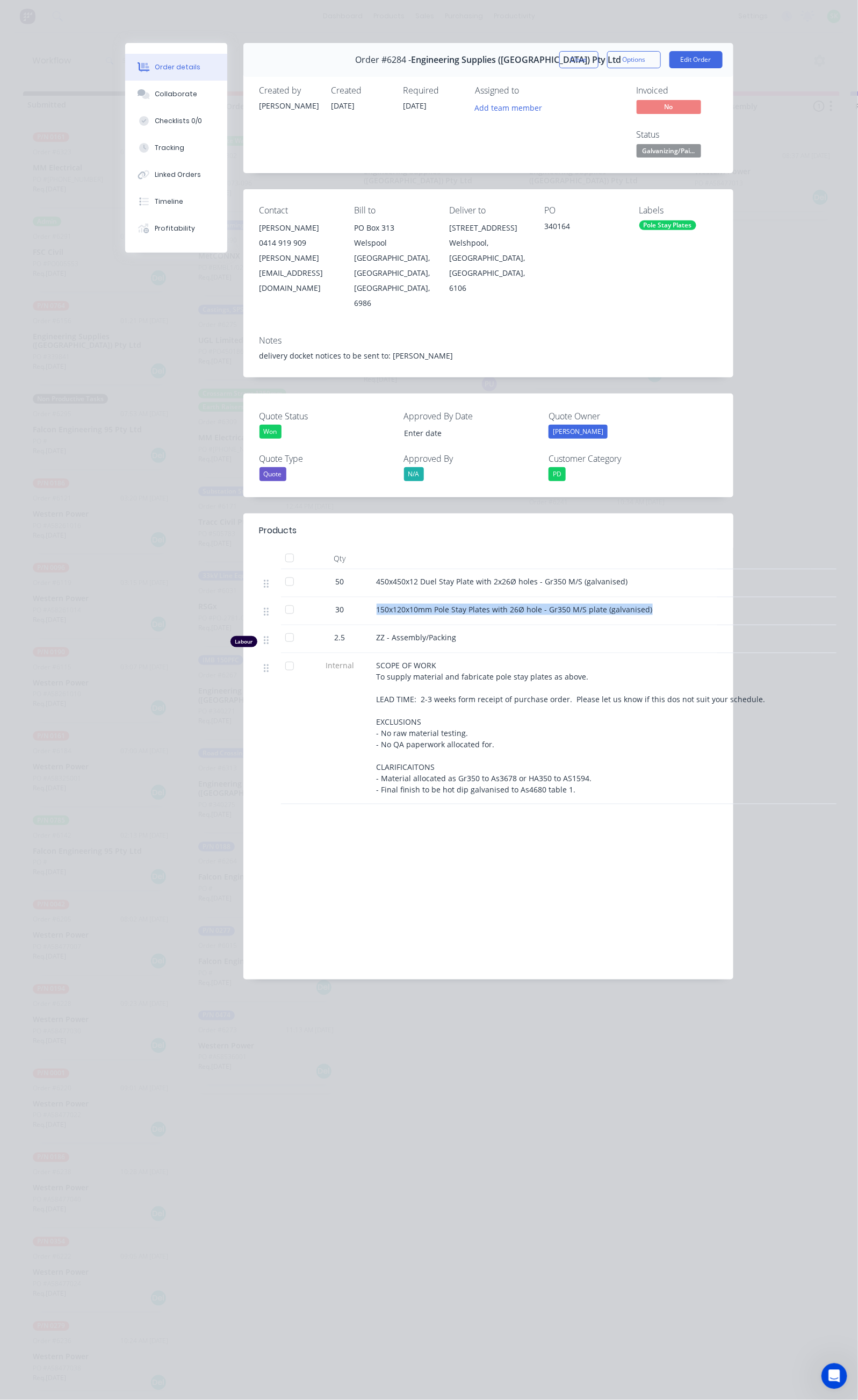
drag, startPoint x: 545, startPoint y: 525, endPoint x: 266, endPoint y: 522, distance: 279.0
click at [266, 597] on div "30 150x120x10mm Pole Stay Plates with 26Ø hole - Gr350 M/S plate (galvanised)" at bounding box center [489, 611] width 458 height 28
click at [154, 92] on div "Collaborate" at bounding box center [175, 95] width 43 height 10
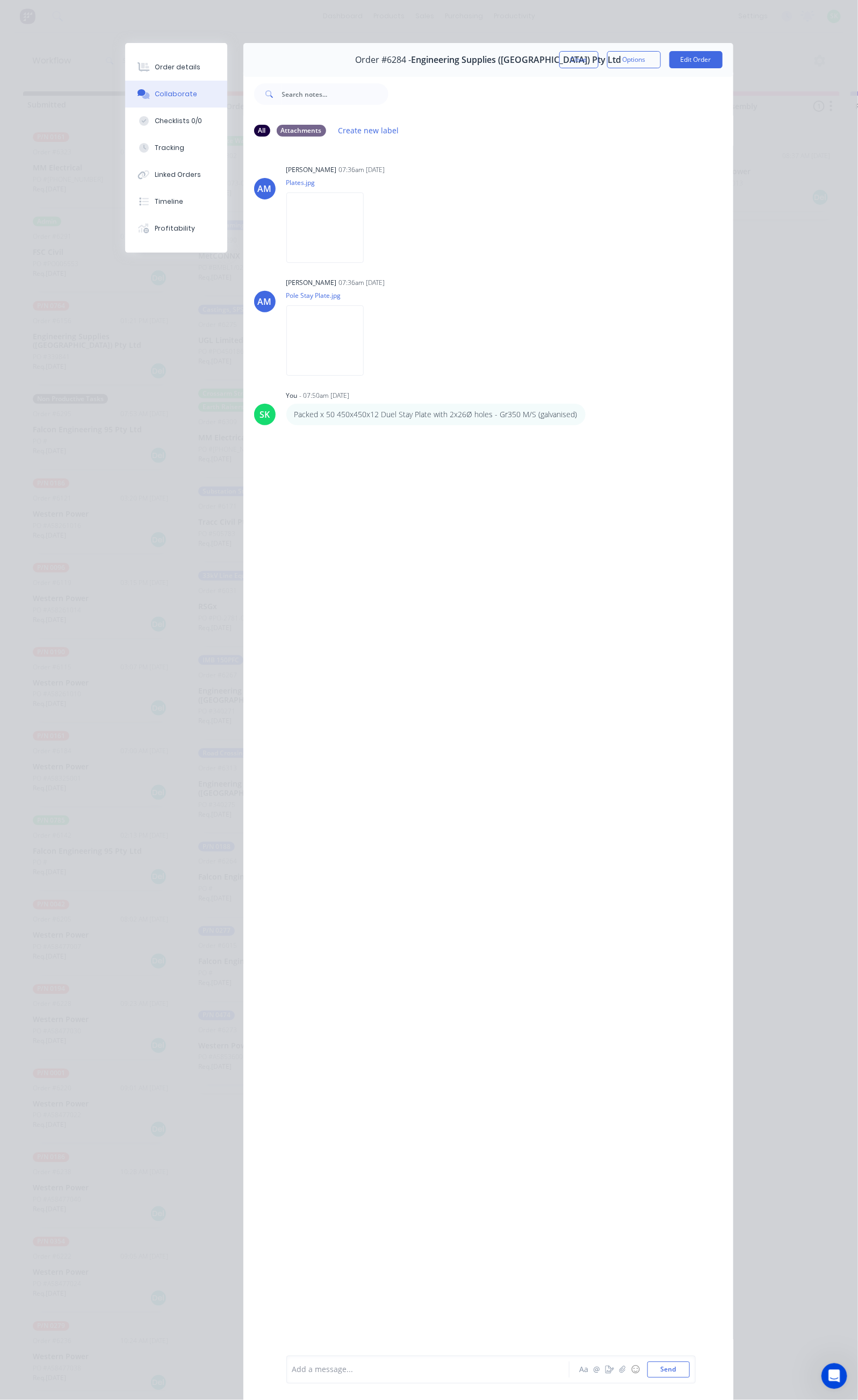
click at [244, 1384] on div "Add a message... Aa @ ☺ Send" at bounding box center [489, 1369] width 490 height 60
click at [293, 1372] on div at bounding box center [431, 1369] width 277 height 11
click at [690, 1362] on button "Send" at bounding box center [669, 1370] width 43 height 16
click at [598, 59] on button "Close" at bounding box center [578, 59] width 39 height 17
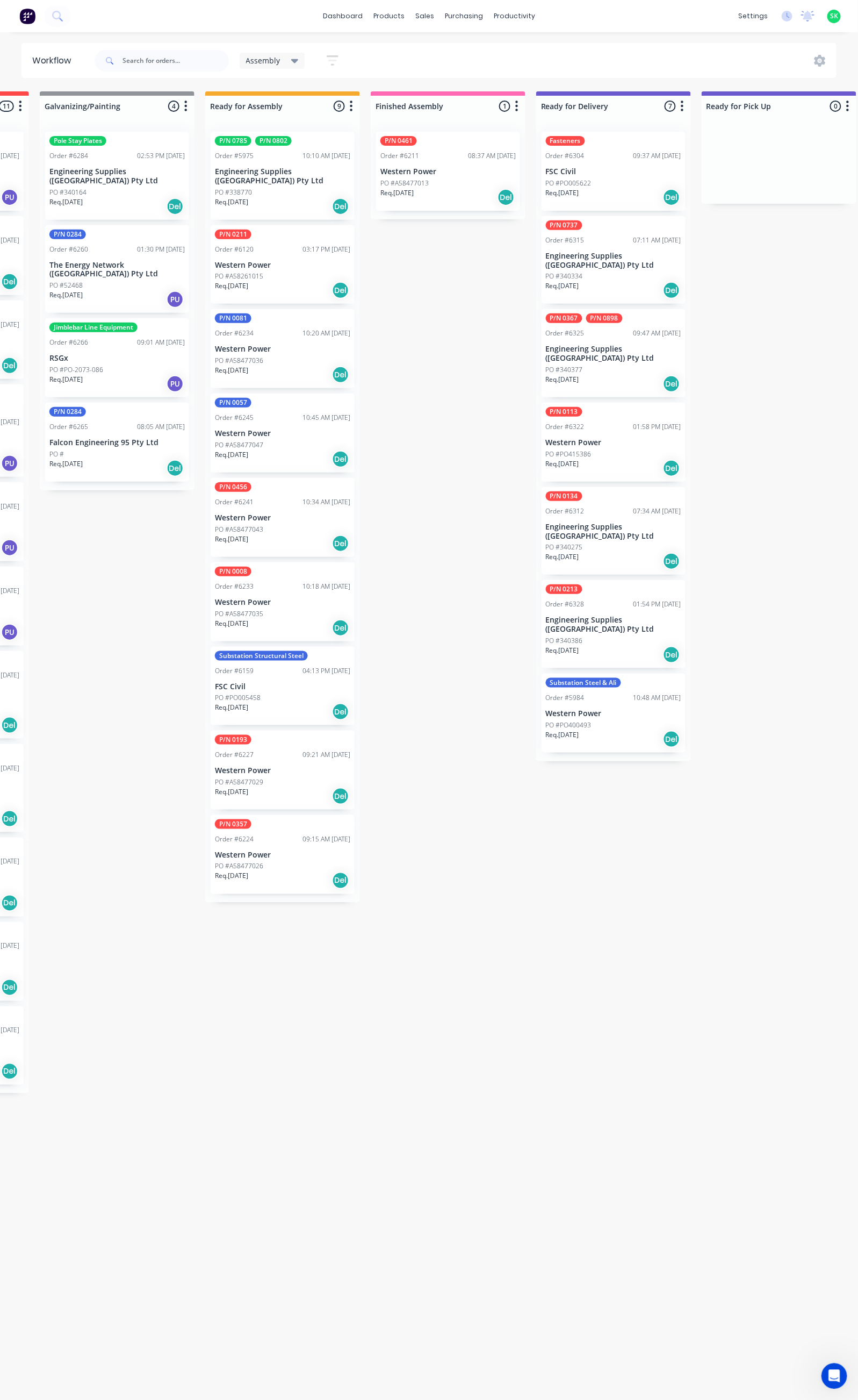
scroll to position [0, 337]
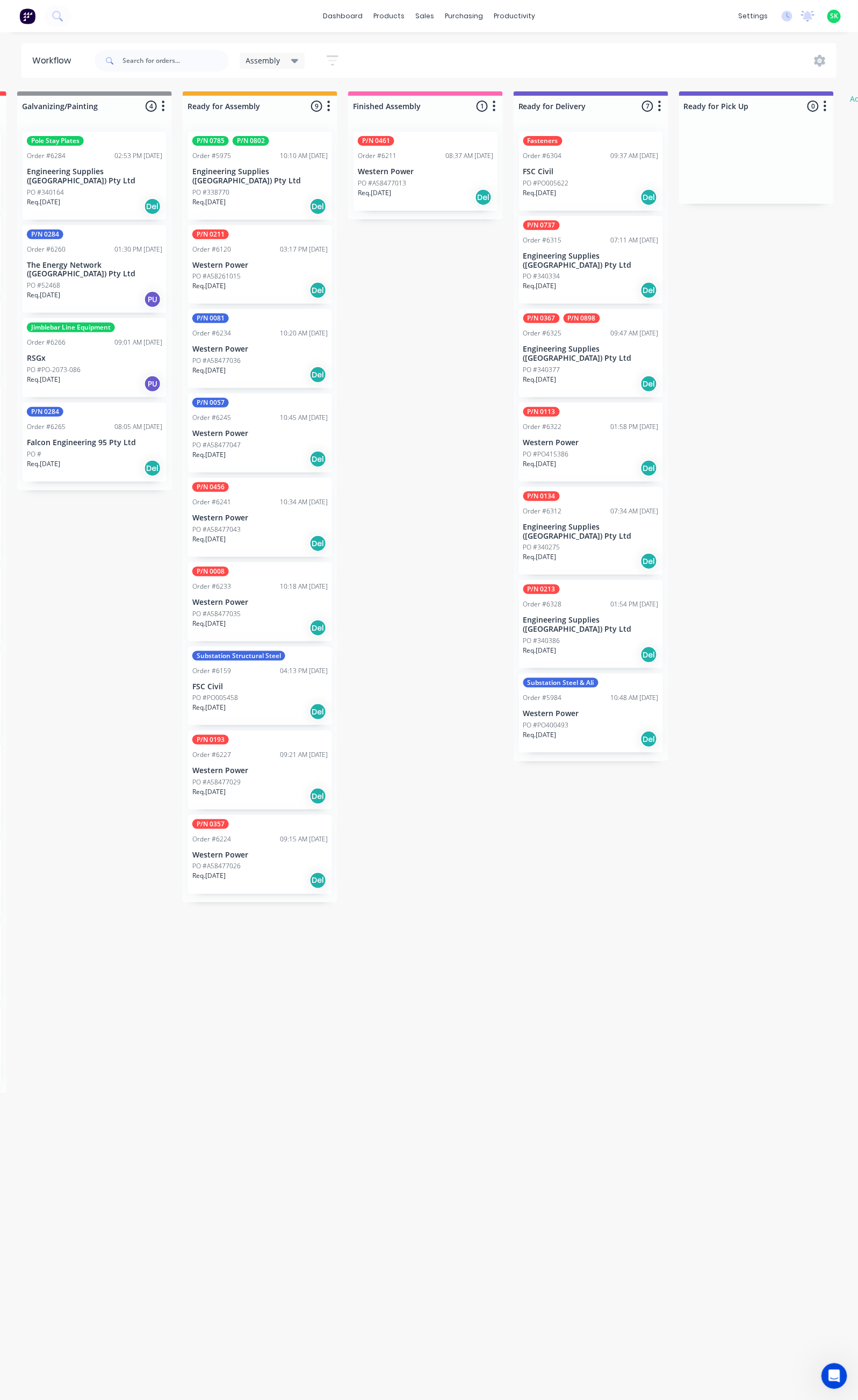
click at [587, 523] on p "Engineering Supplies ([GEOGRAPHIC_DATA]) Pty Ltd" at bounding box center [591, 532] width 135 height 18
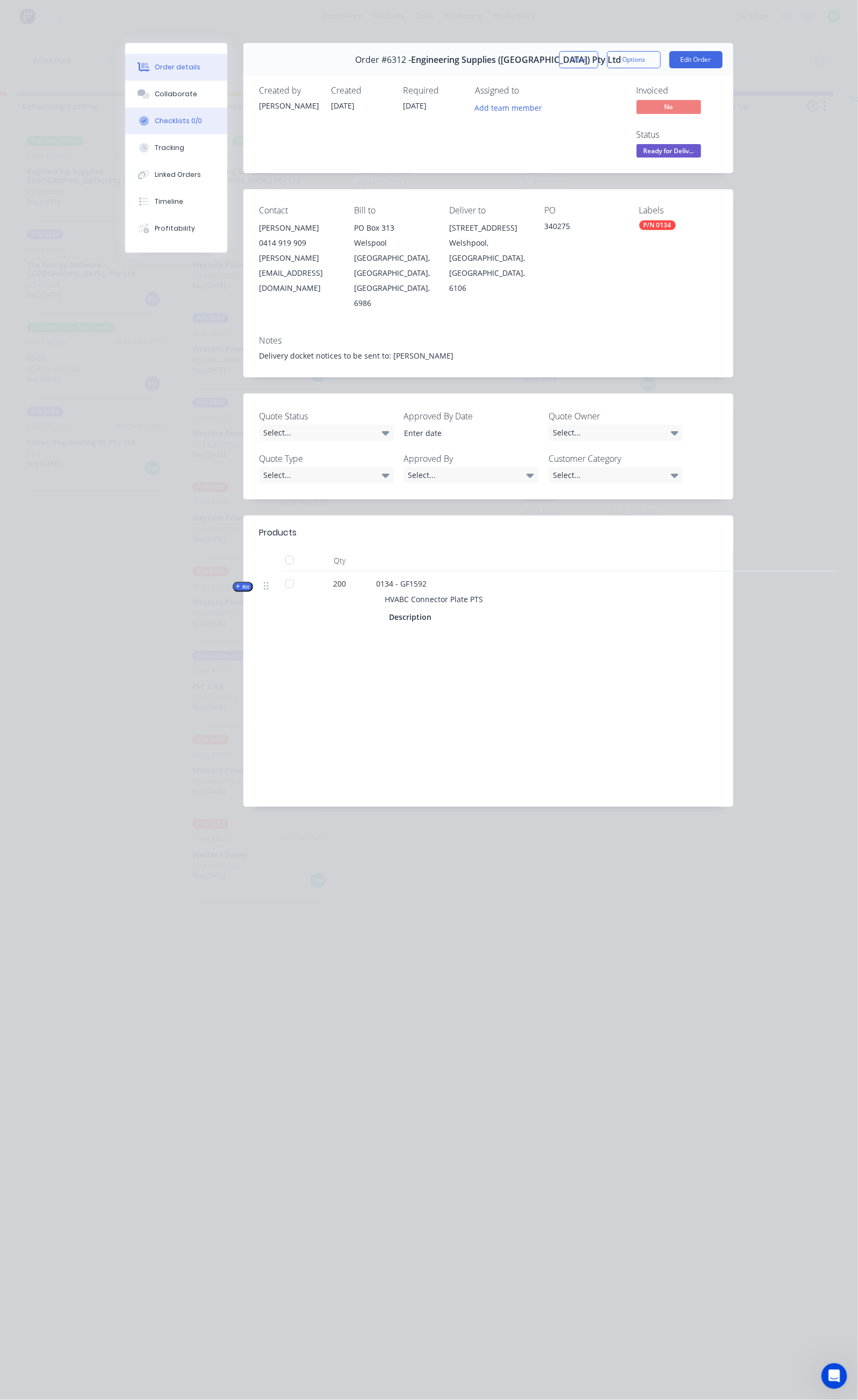
click at [154, 117] on div "Checklists 0/0" at bounding box center [178, 121] width 48 height 10
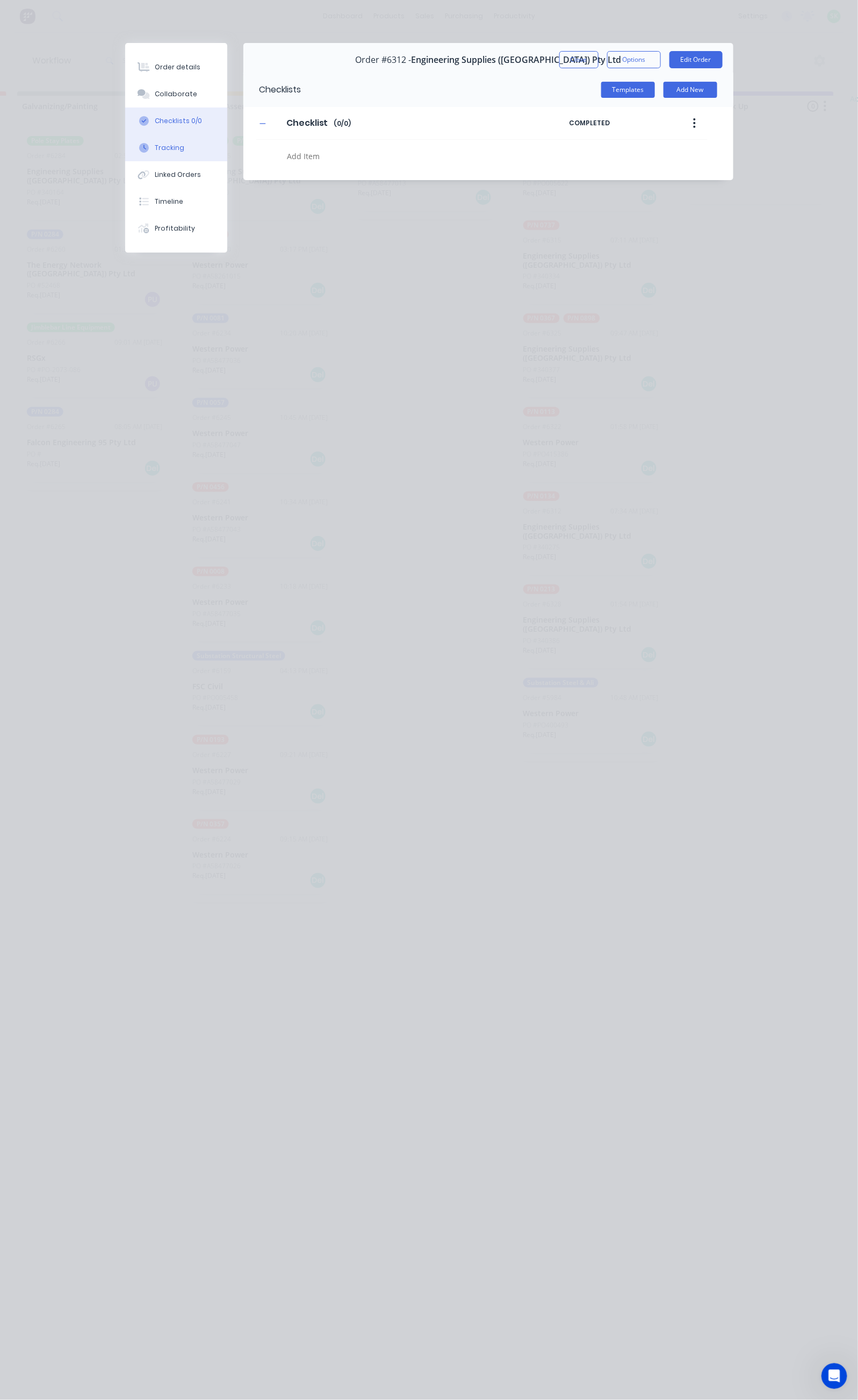
click at [125, 153] on button "Tracking" at bounding box center [176, 147] width 103 height 27
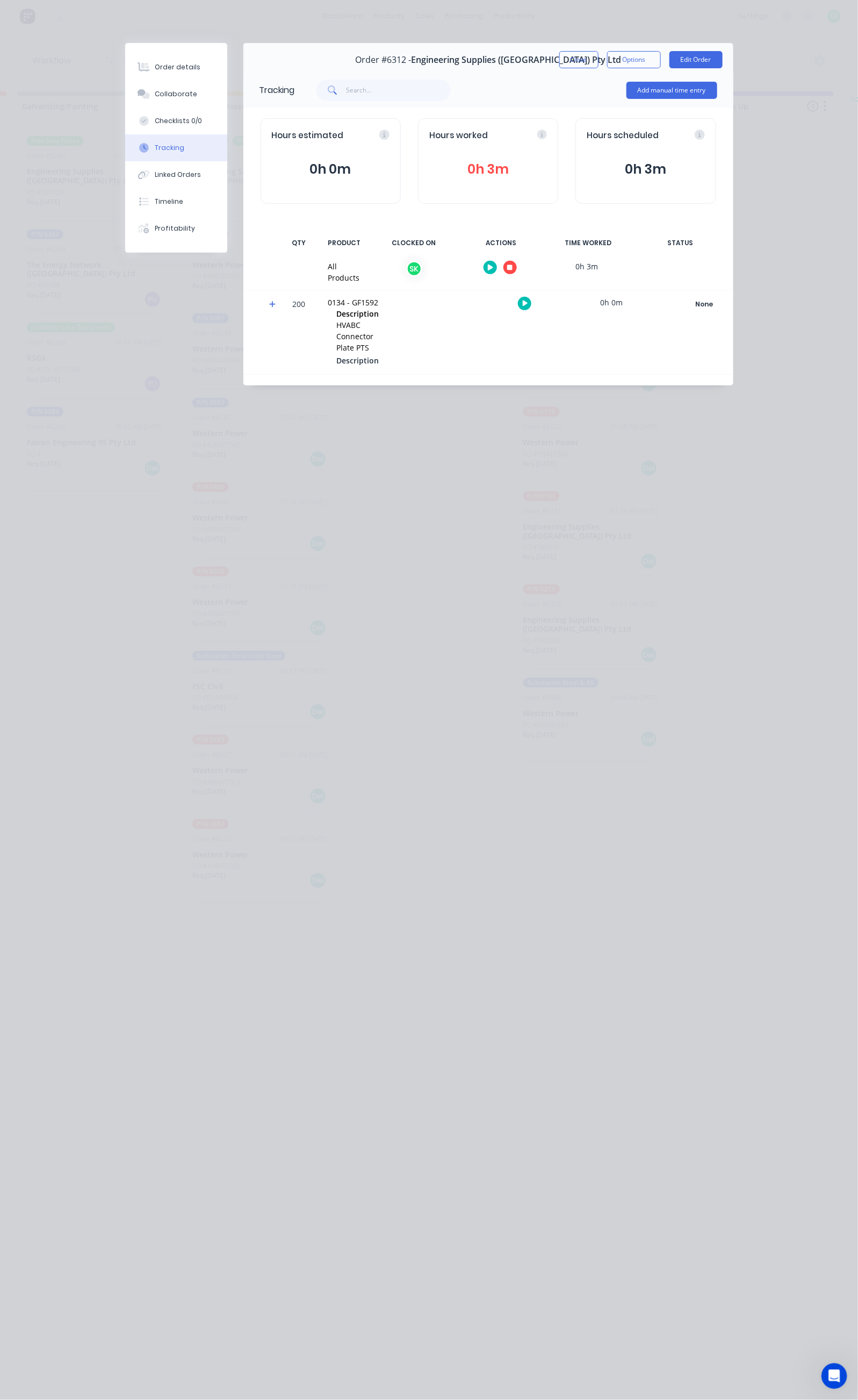
click at [513, 267] on icon "button" at bounding box center [510, 267] width 5 height 5
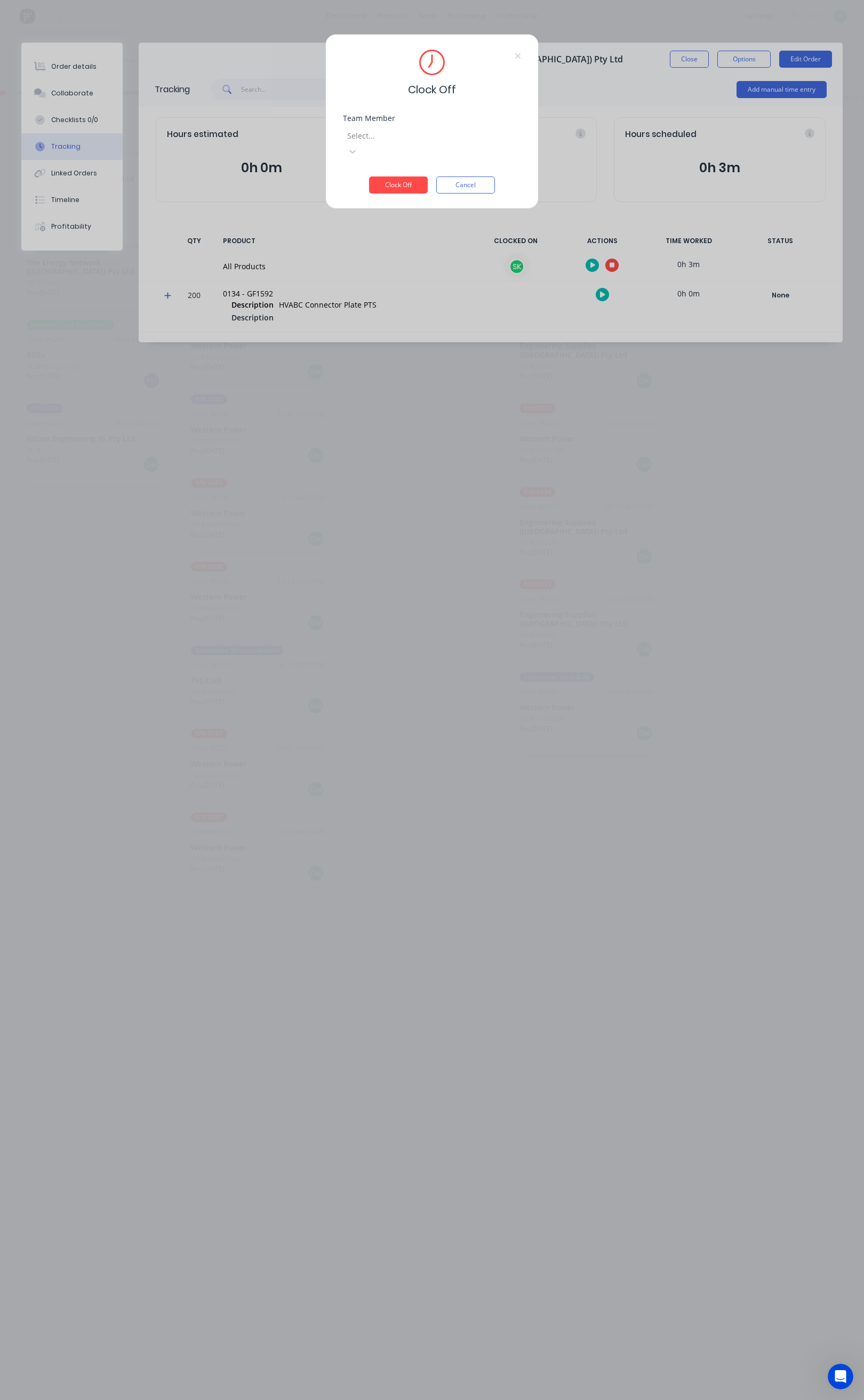
click at [477, 133] on div at bounding box center [422, 135] width 153 height 13
drag, startPoint x: 120, startPoint y: 150, endPoint x: 139, endPoint y: 149, distance: 19.0
click at [122, 1336] on div "[PERSON_NAME]" at bounding box center [91, 1341] width 851 height 11
click at [397, 177] on button "Clock Off" at bounding box center [398, 185] width 58 height 17
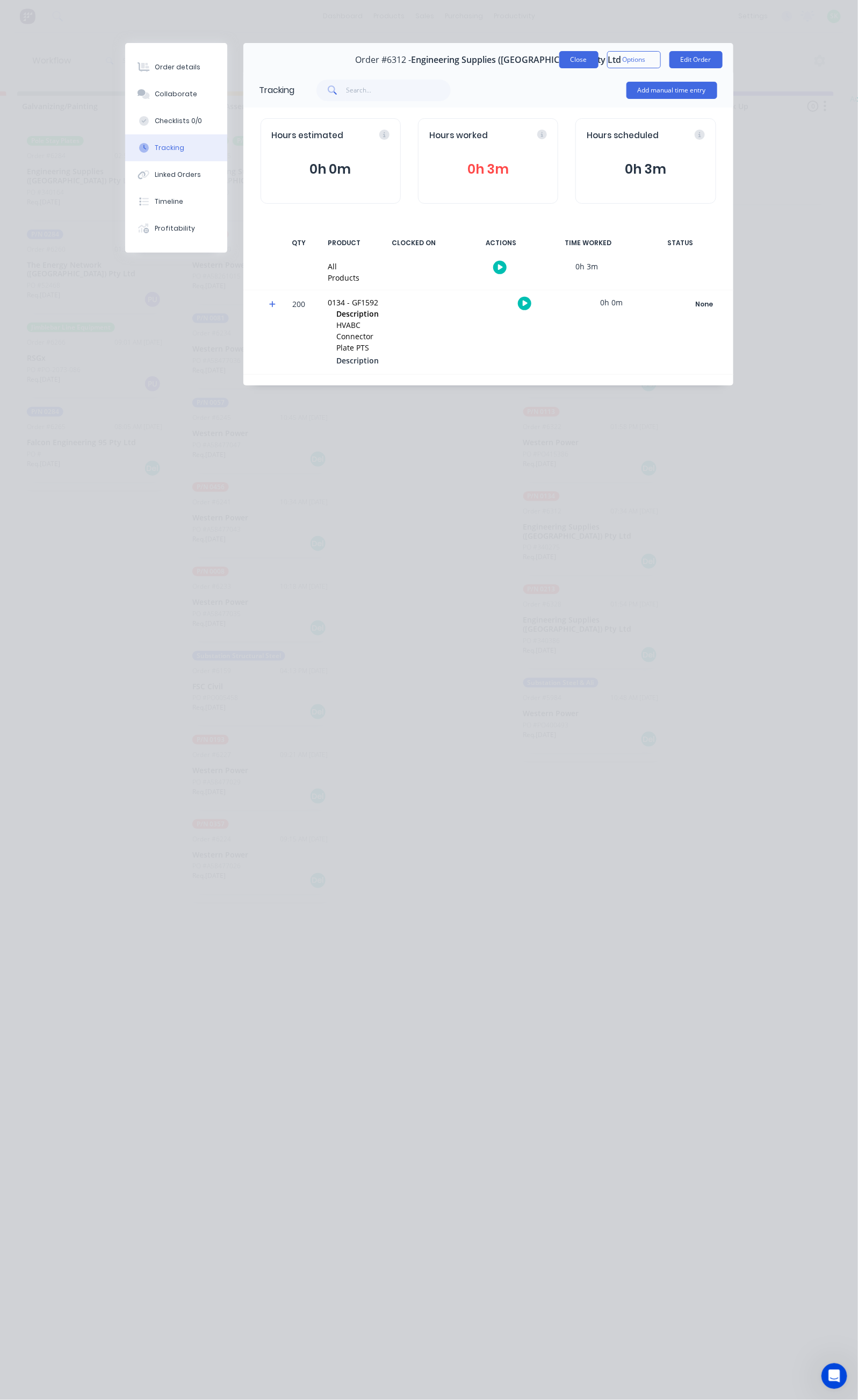
click at [598, 53] on button "Close" at bounding box center [578, 59] width 39 height 17
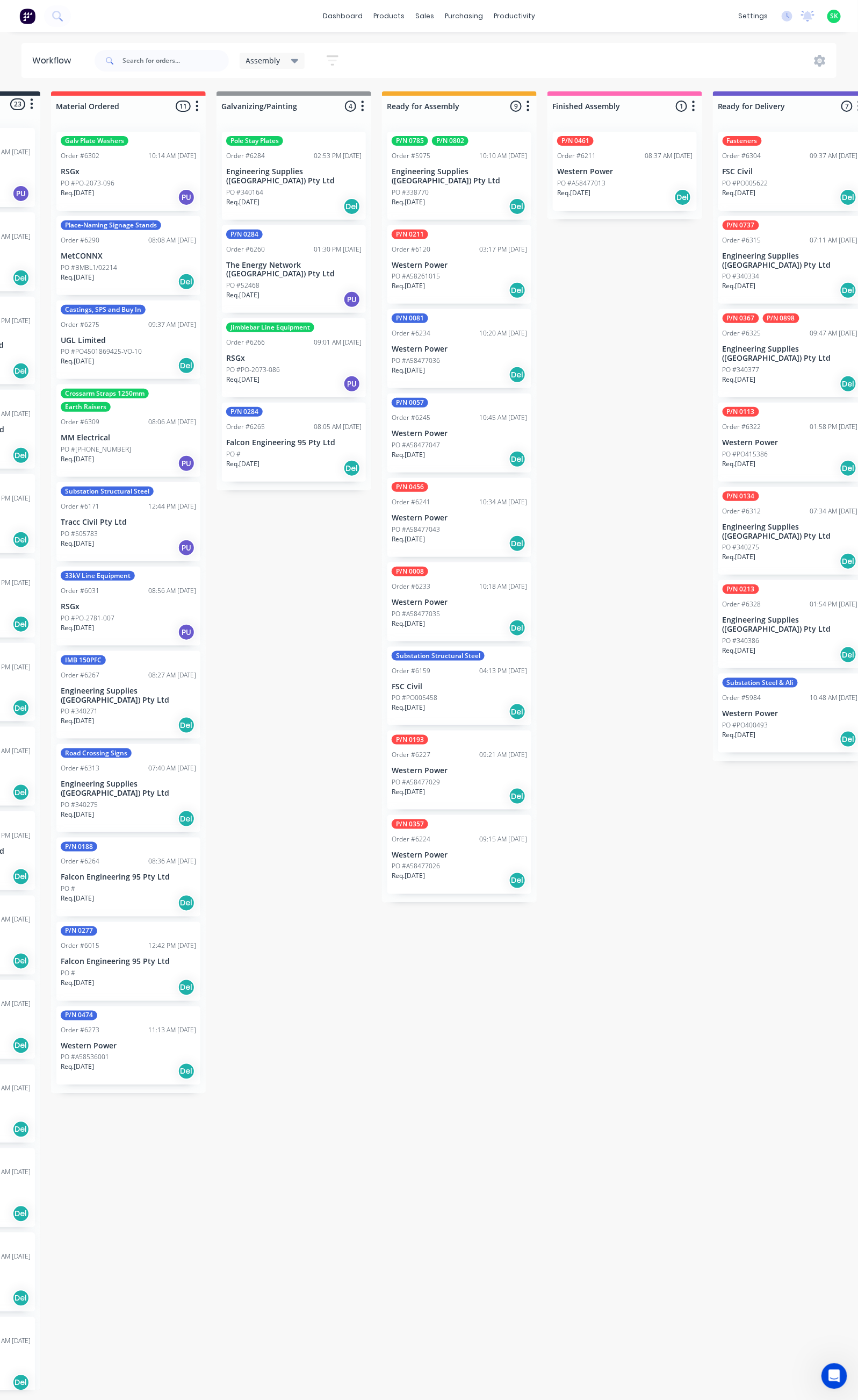
scroll to position [0, 0]
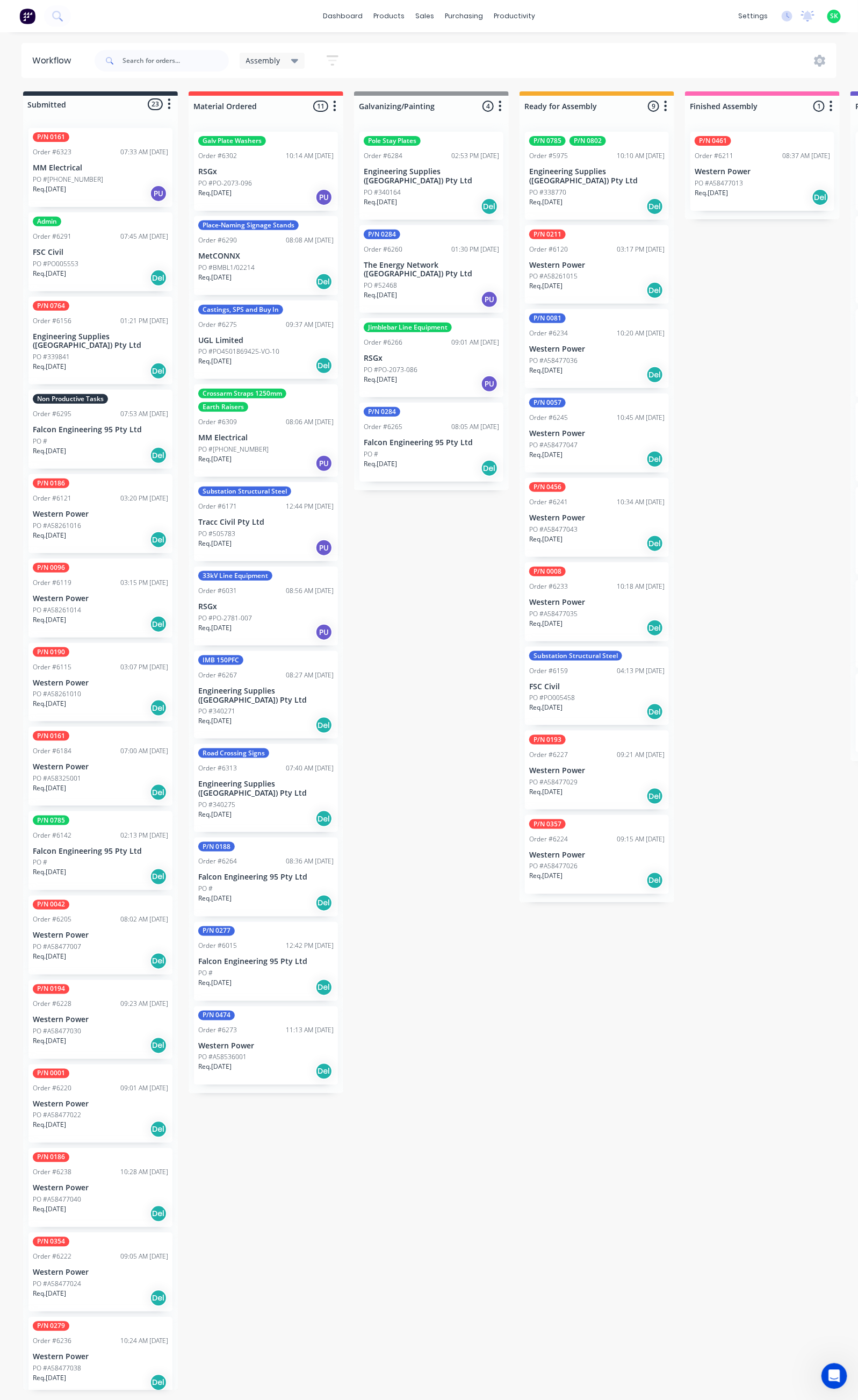
click at [99, 447] on div "Req. 30/09/25 Del" at bounding box center [101, 455] width 135 height 18
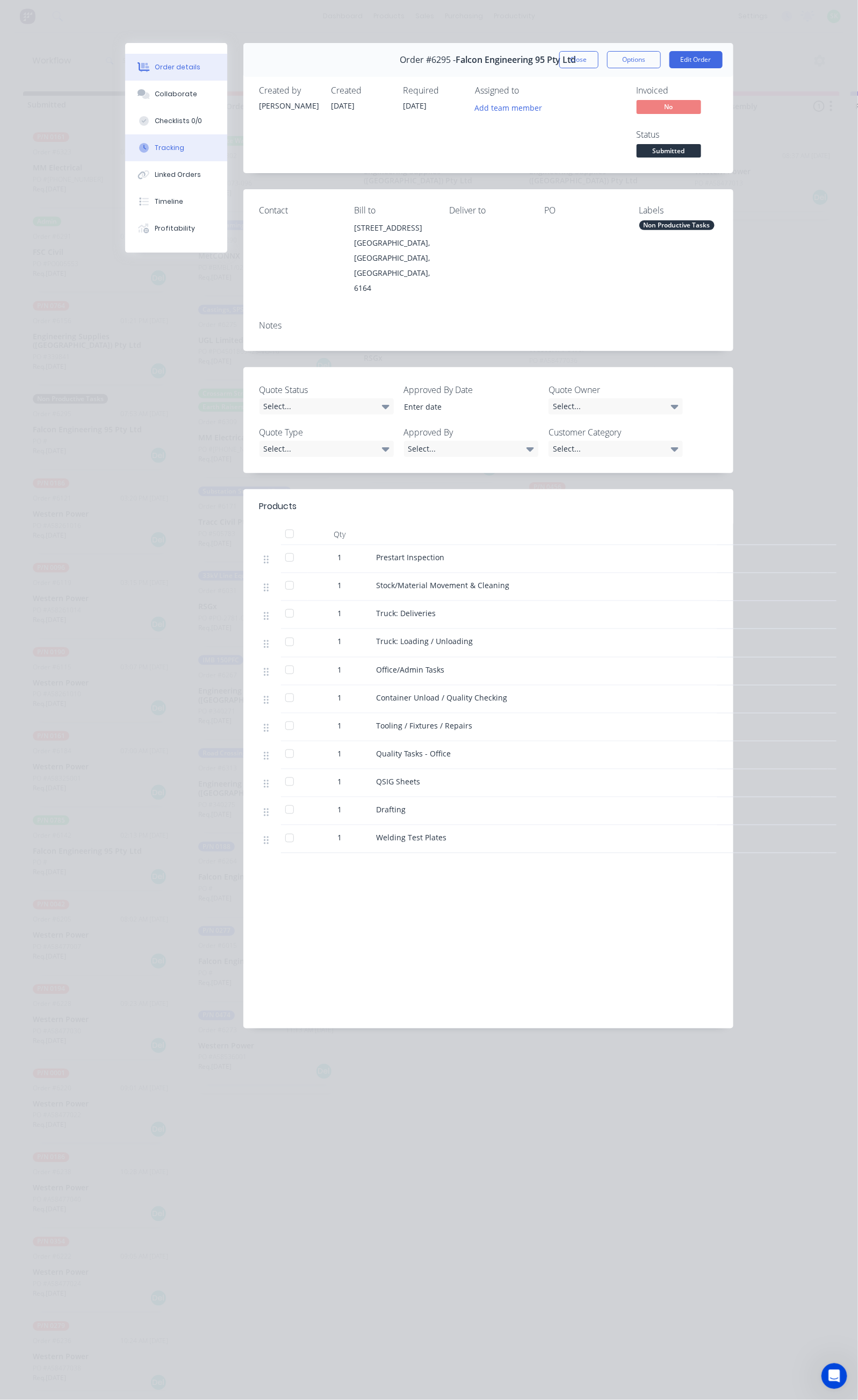
click at [125, 139] on button "Tracking" at bounding box center [176, 147] width 103 height 27
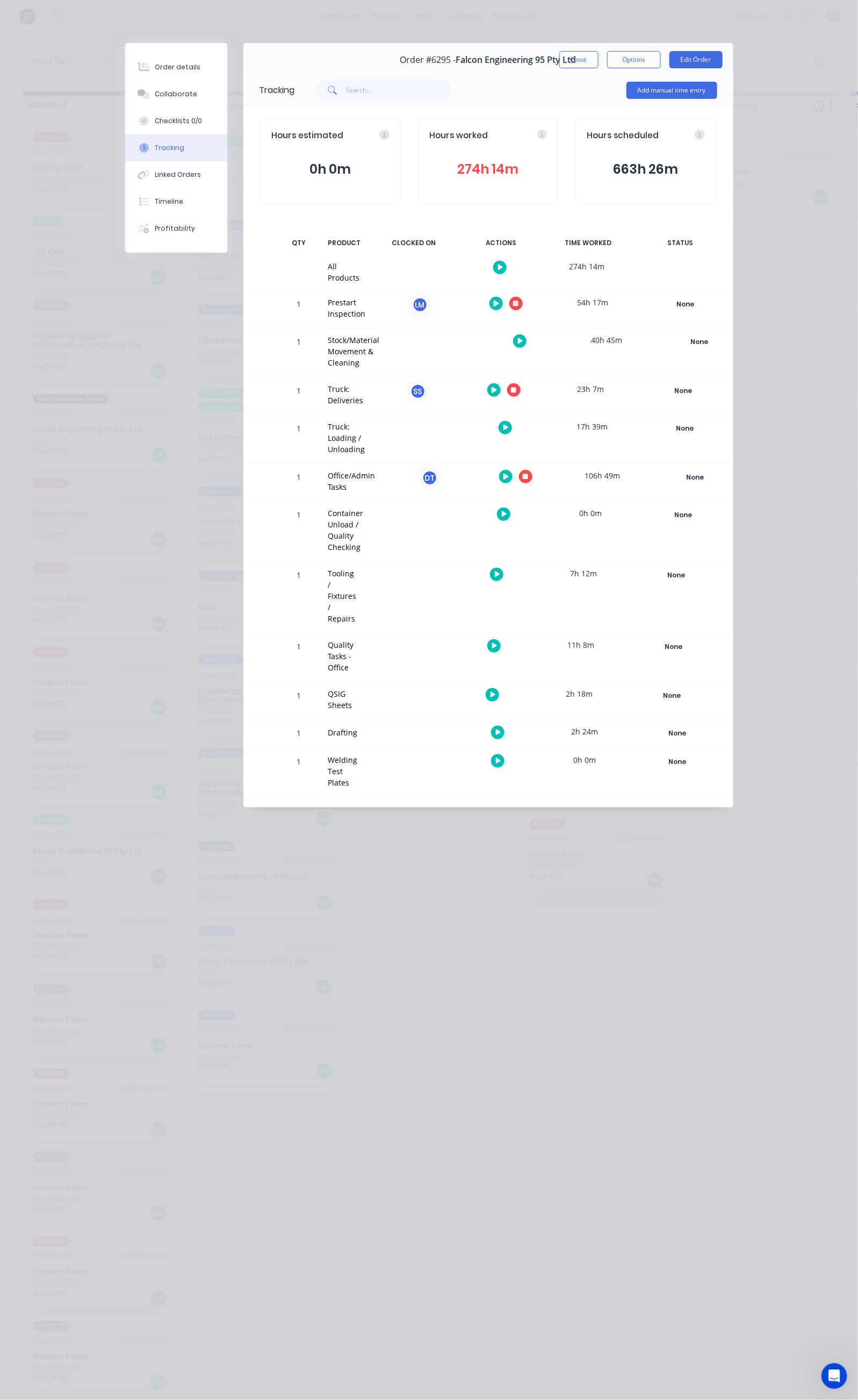
click at [513, 421] on button "button" at bounding box center [505, 427] width 13 height 13
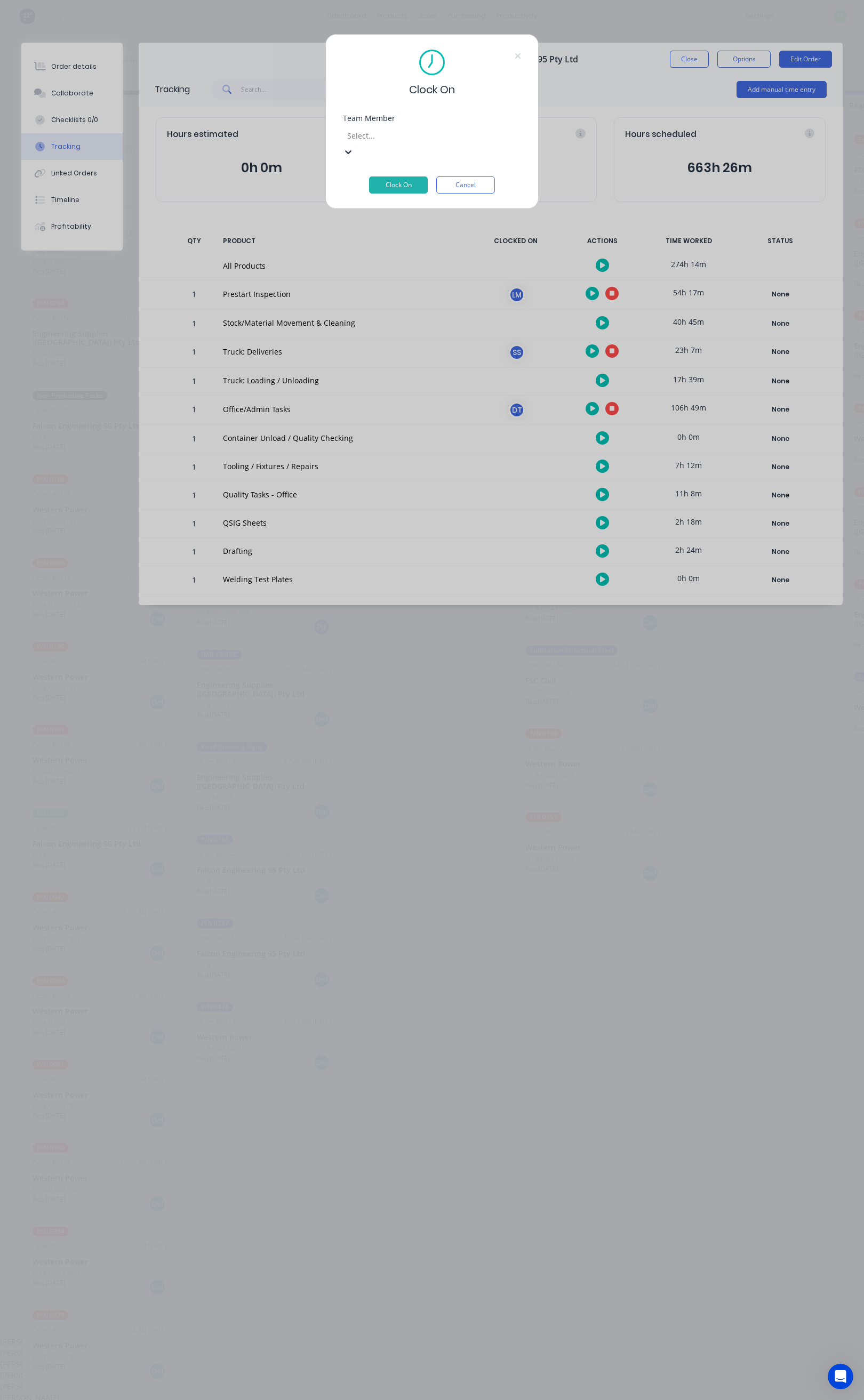
click at [423, 132] on div at bounding box center [422, 135] width 153 height 13
type input "st"
click at [415, 1347] on div "[PERSON_NAME]" at bounding box center [426, 1352] width 851 height 11
click at [397, 177] on button "Clock On" at bounding box center [398, 185] width 58 height 17
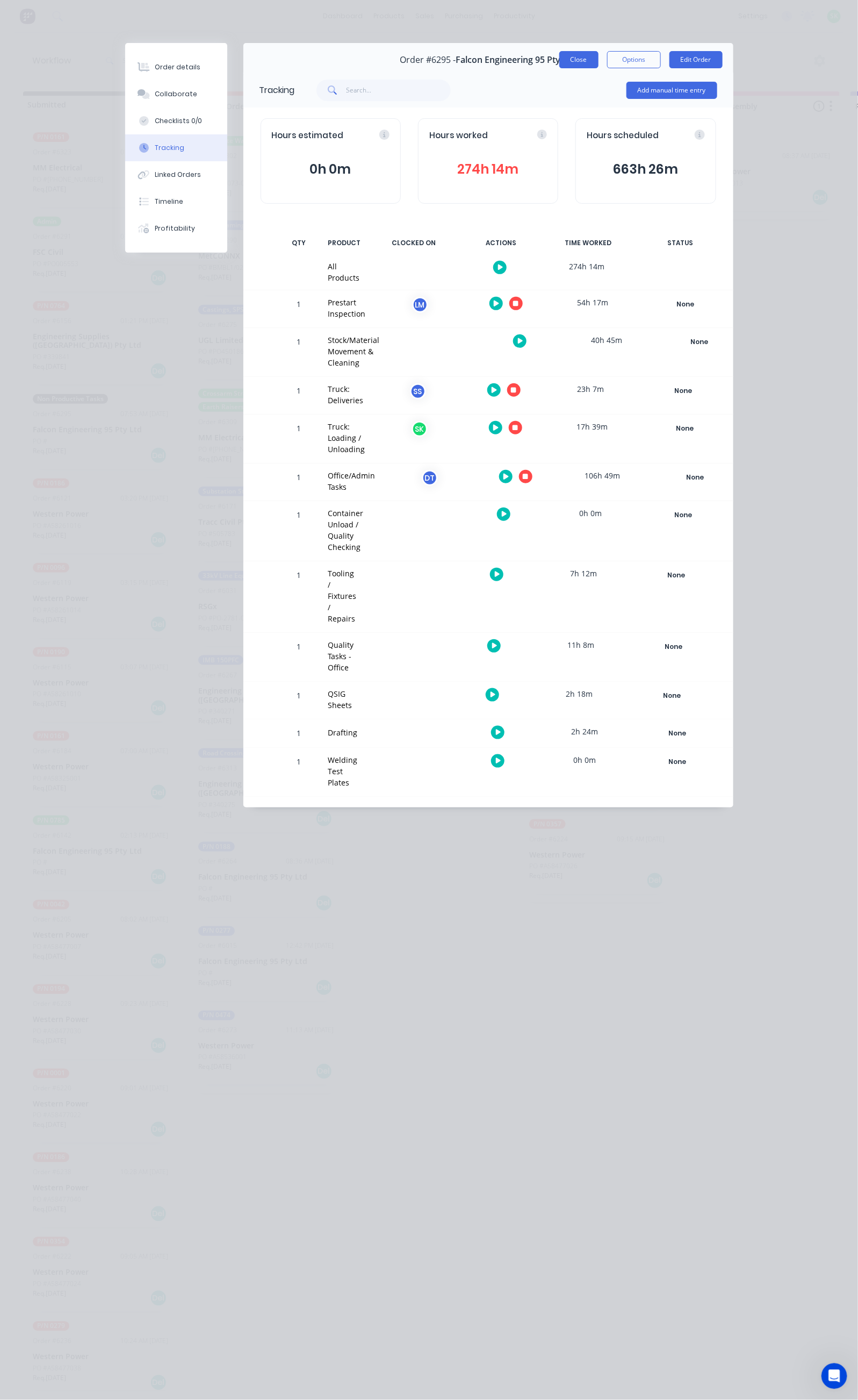
click at [598, 60] on button "Close" at bounding box center [578, 59] width 39 height 17
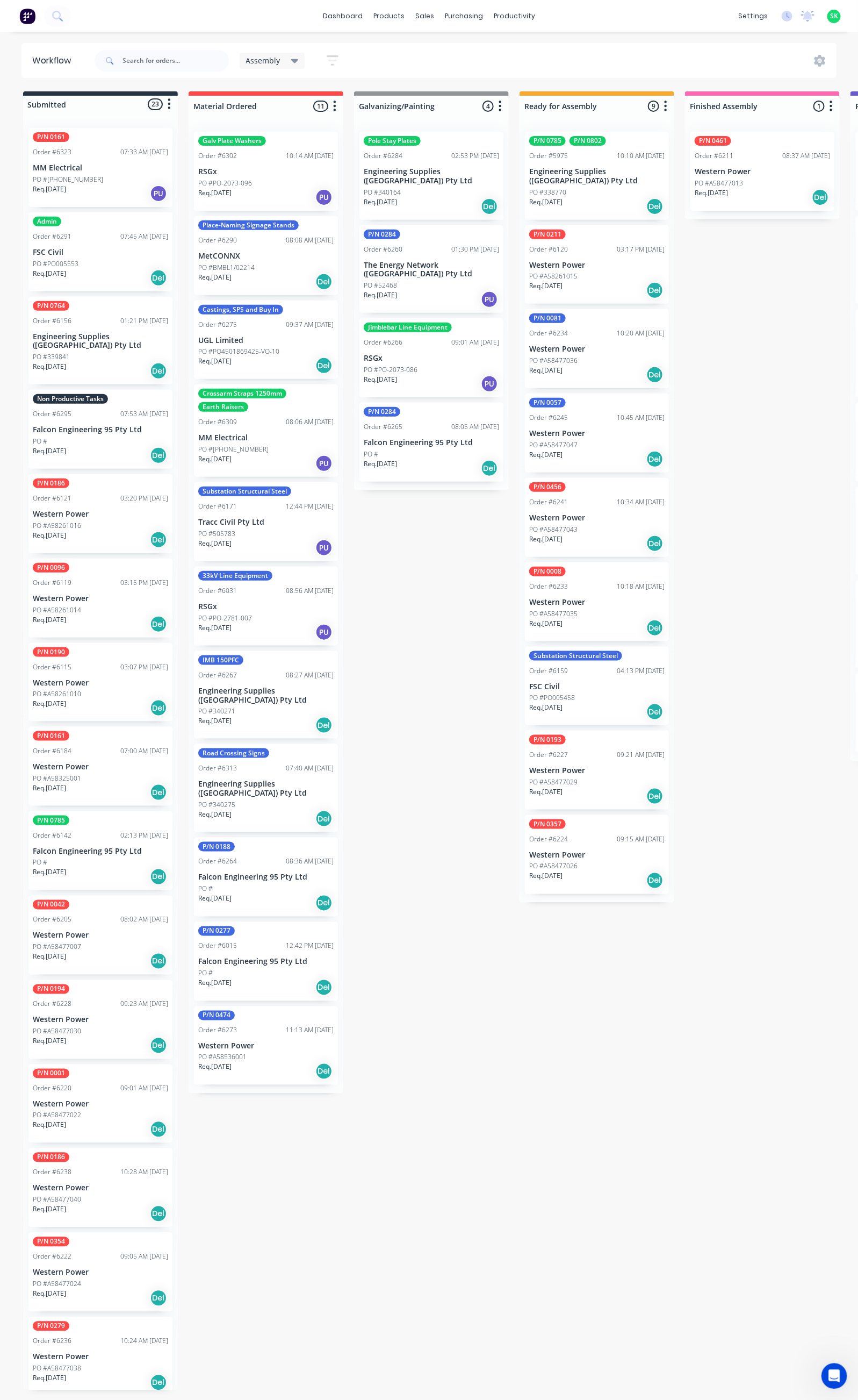
click at [99, 169] on p "MM Electrical" at bounding box center [101, 167] width 135 height 9
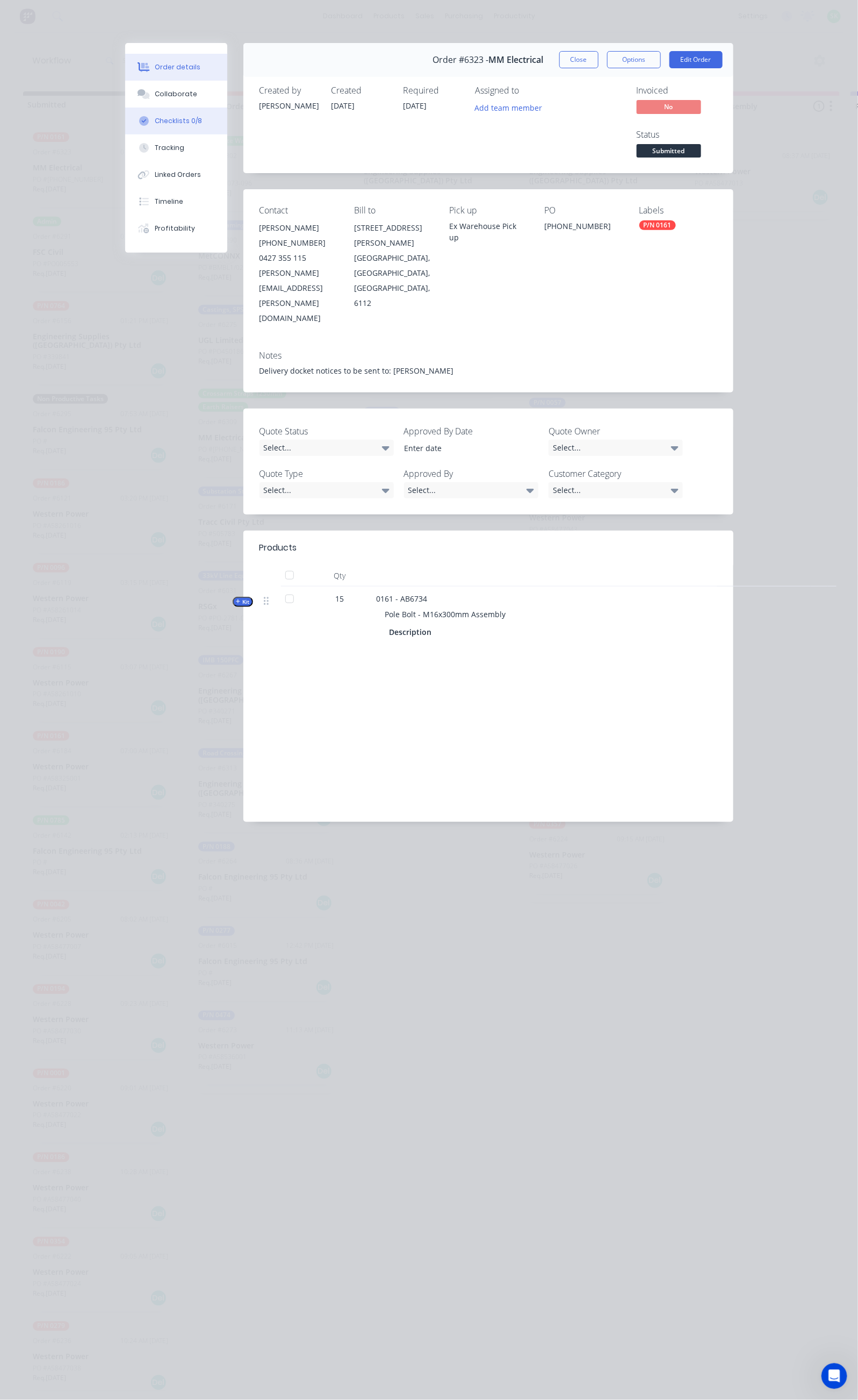
click at [125, 118] on button "Checklists 0/8" at bounding box center [176, 120] width 103 height 27
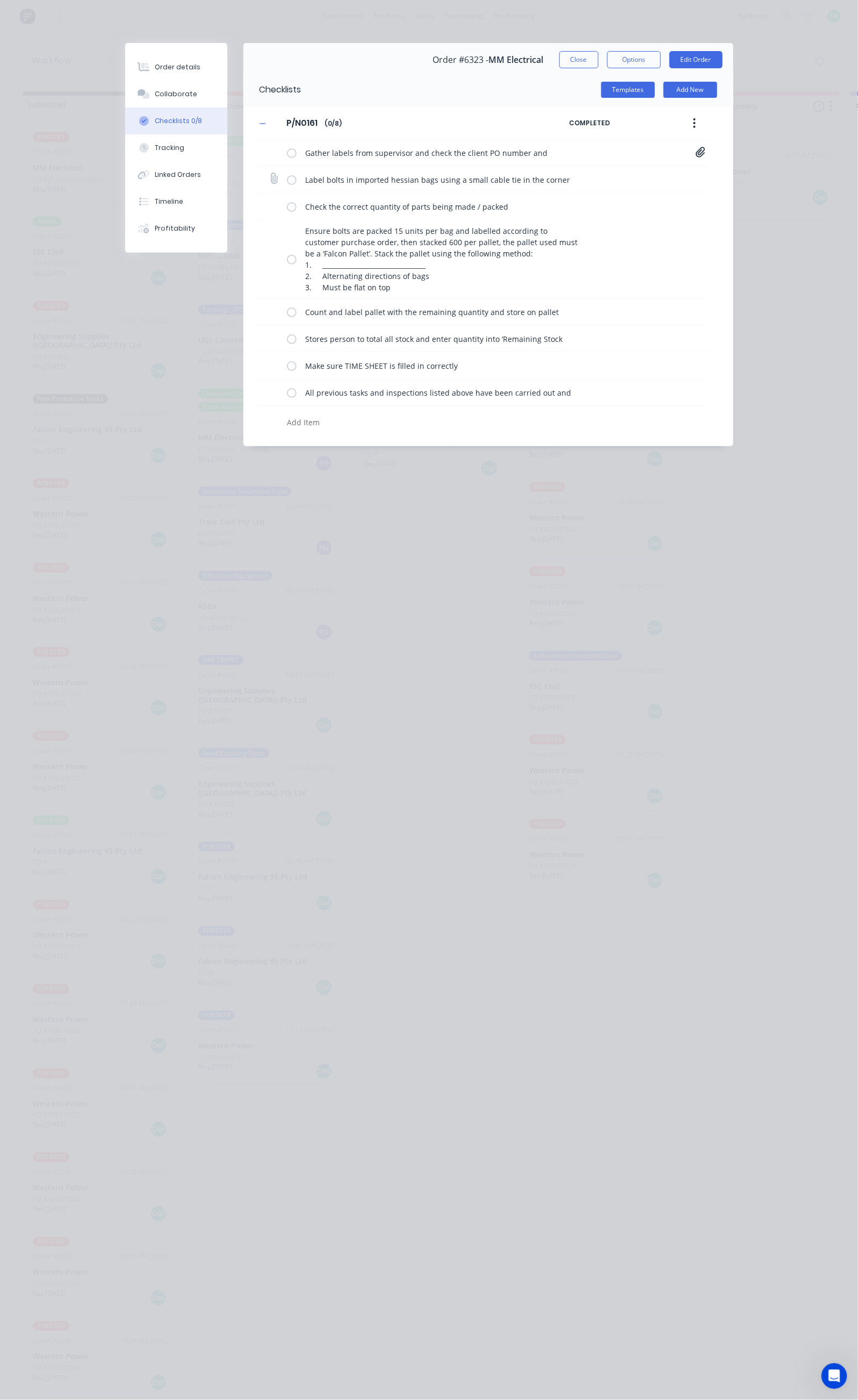
drag, startPoint x: 185, startPoint y: 150, endPoint x: 187, endPoint y: 167, distance: 17.1
click at [287, 150] on label at bounding box center [292, 152] width 10 height 11
click at [0, 0] on input "checkbox" at bounding box center [0, 0] width 0 height 0
click at [287, 179] on label at bounding box center [292, 179] width 10 height 11
click at [0, 0] on input "checkbox" at bounding box center [0, 0] width 0 height 0
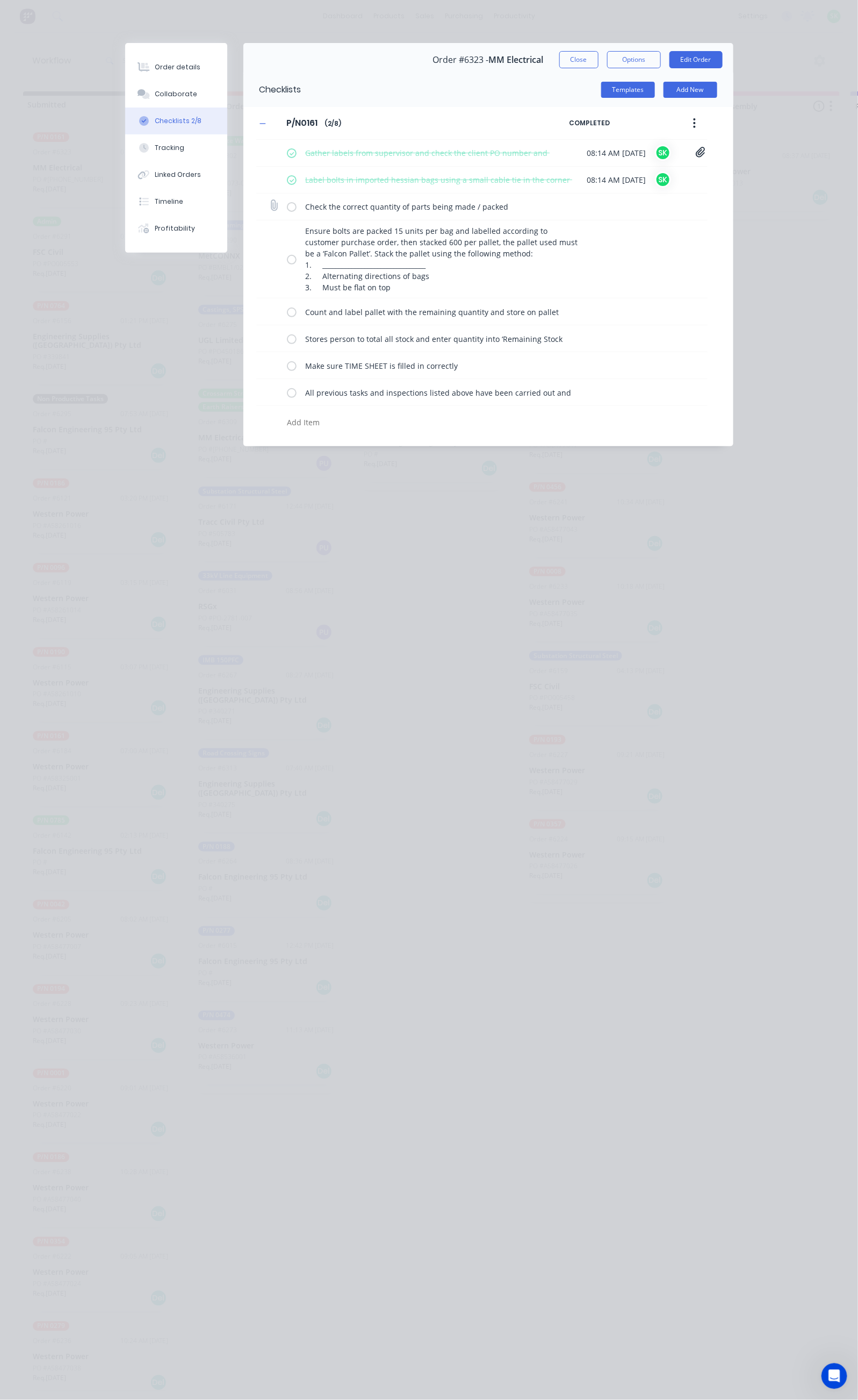
click at [287, 208] on label at bounding box center [292, 206] width 10 height 11
click at [0, 0] on input "checkbox" at bounding box center [0, 0] width 0 height 0
drag, startPoint x: 187, startPoint y: 255, endPoint x: 189, endPoint y: 279, distance: 24.1
click at [287, 257] on label at bounding box center [292, 259] width 10 height 11
click at [0, 0] on input "checkbox" at bounding box center [0, 0] width 0 height 0
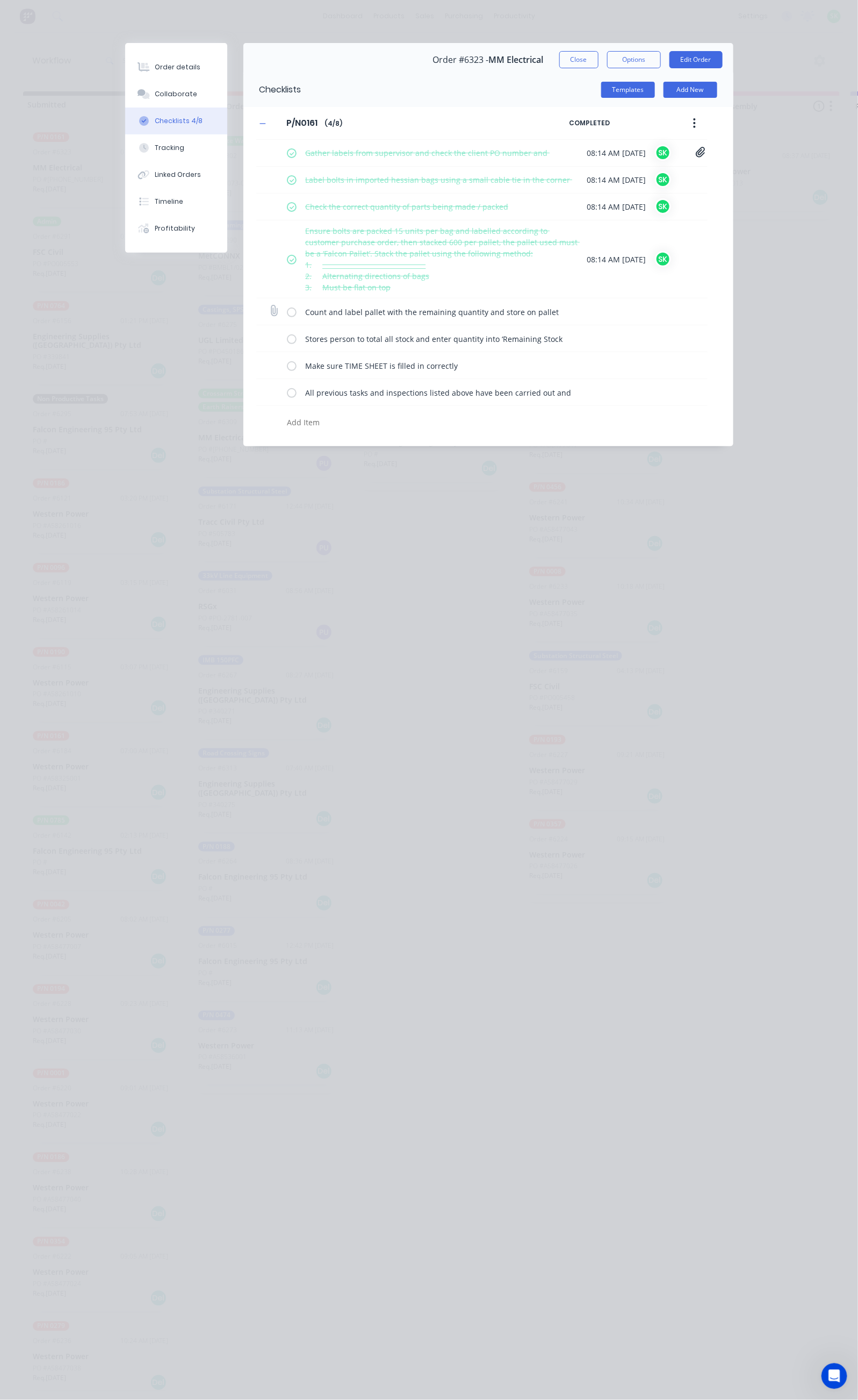
click at [287, 309] on label at bounding box center [292, 311] width 10 height 11
click at [0, 0] on input "checkbox" at bounding box center [0, 0] width 0 height 0
drag, startPoint x: 189, startPoint y: 338, endPoint x: 189, endPoint y: 346, distance: 8.0
click at [287, 338] on label at bounding box center [292, 338] width 10 height 11
click at [0, 0] on input "checkbox" at bounding box center [0, 0] width 0 height 0
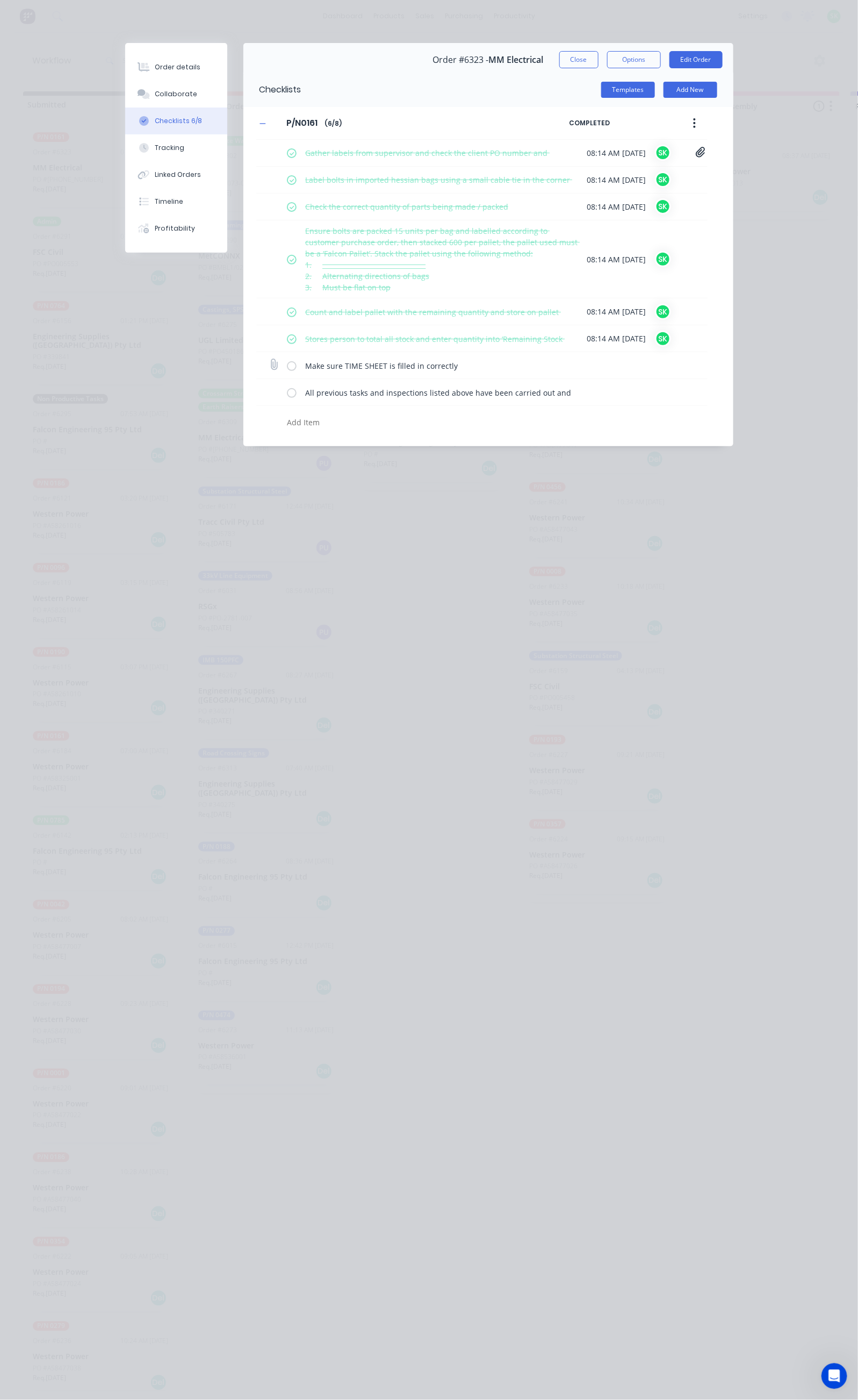
drag, startPoint x: 189, startPoint y: 363, endPoint x: 189, endPoint y: 376, distance: 13.0
click at [287, 364] on label at bounding box center [292, 364] width 10 height 11
click at [0, 0] on input "checkbox" at bounding box center [0, 0] width 0 height 0
click at [287, 398] on label at bounding box center [292, 391] width 10 height 11
click at [0, 0] on input "checkbox" at bounding box center [0, 0] width 0 height 0
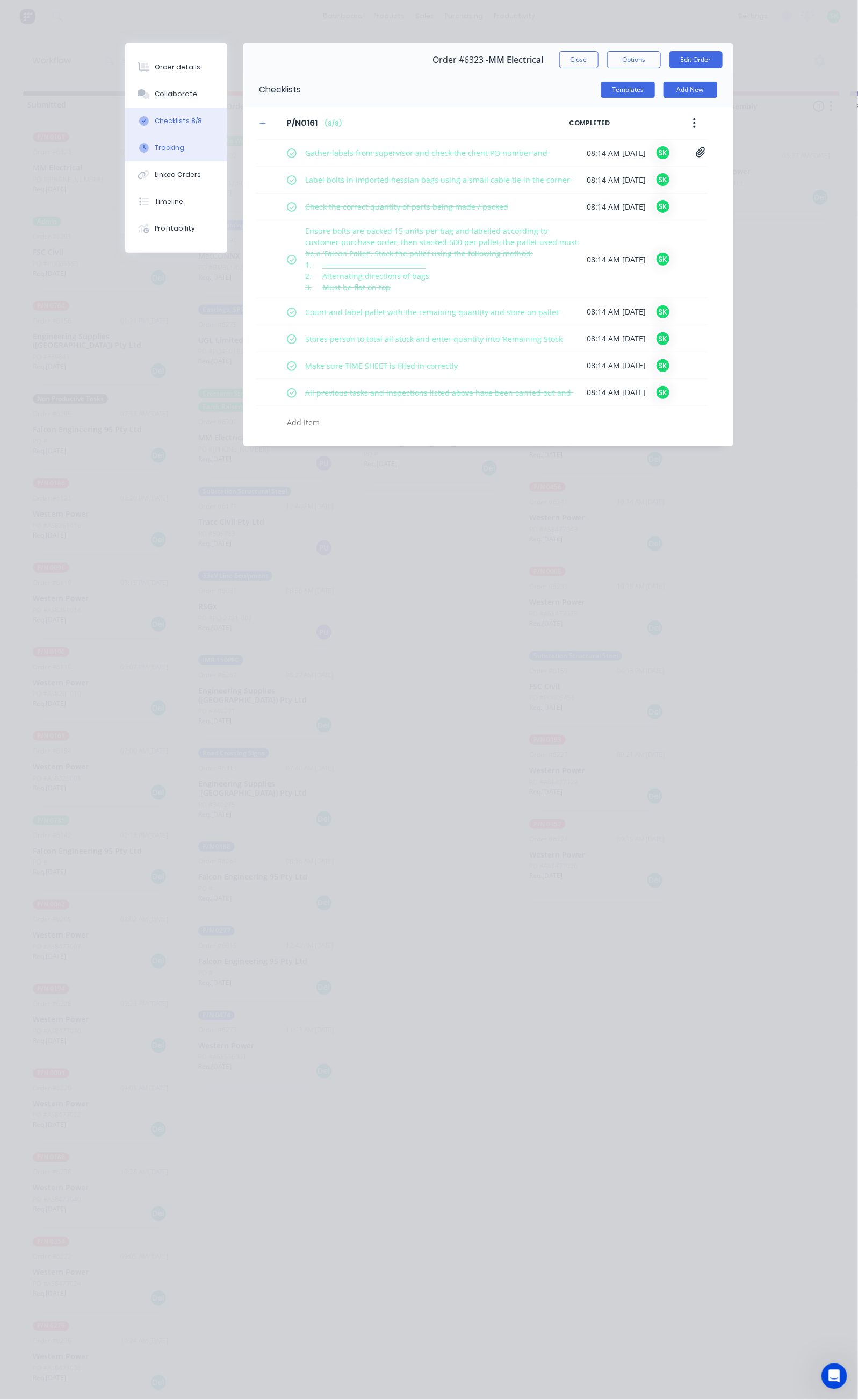
drag, startPoint x: 67, startPoint y: 136, endPoint x: 75, endPoint y: 140, distance: 8.9
click at [125, 137] on button "Tracking" at bounding box center [176, 147] width 103 height 27
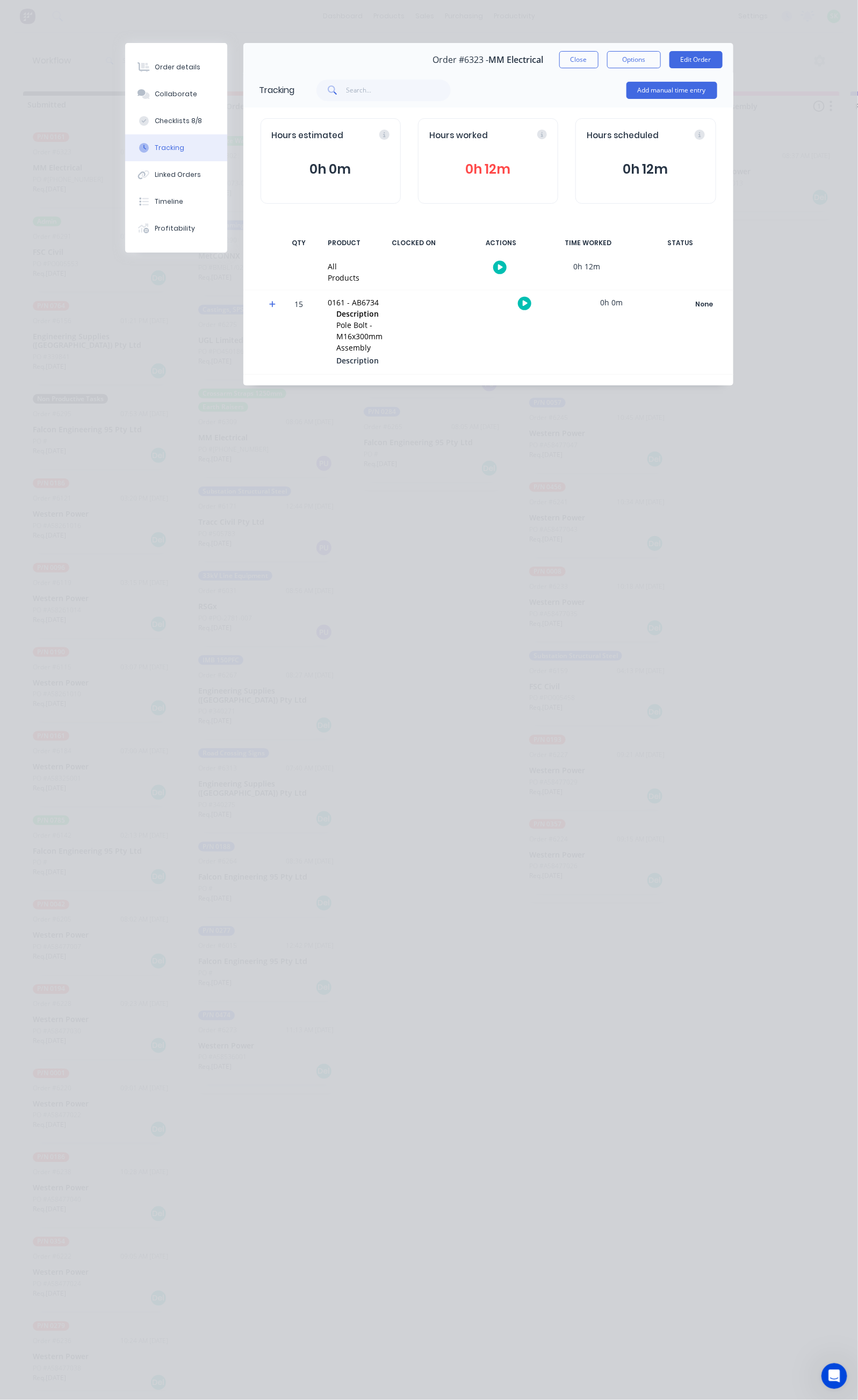
click at [504, 268] on icon "button" at bounding box center [500, 267] width 5 height 7
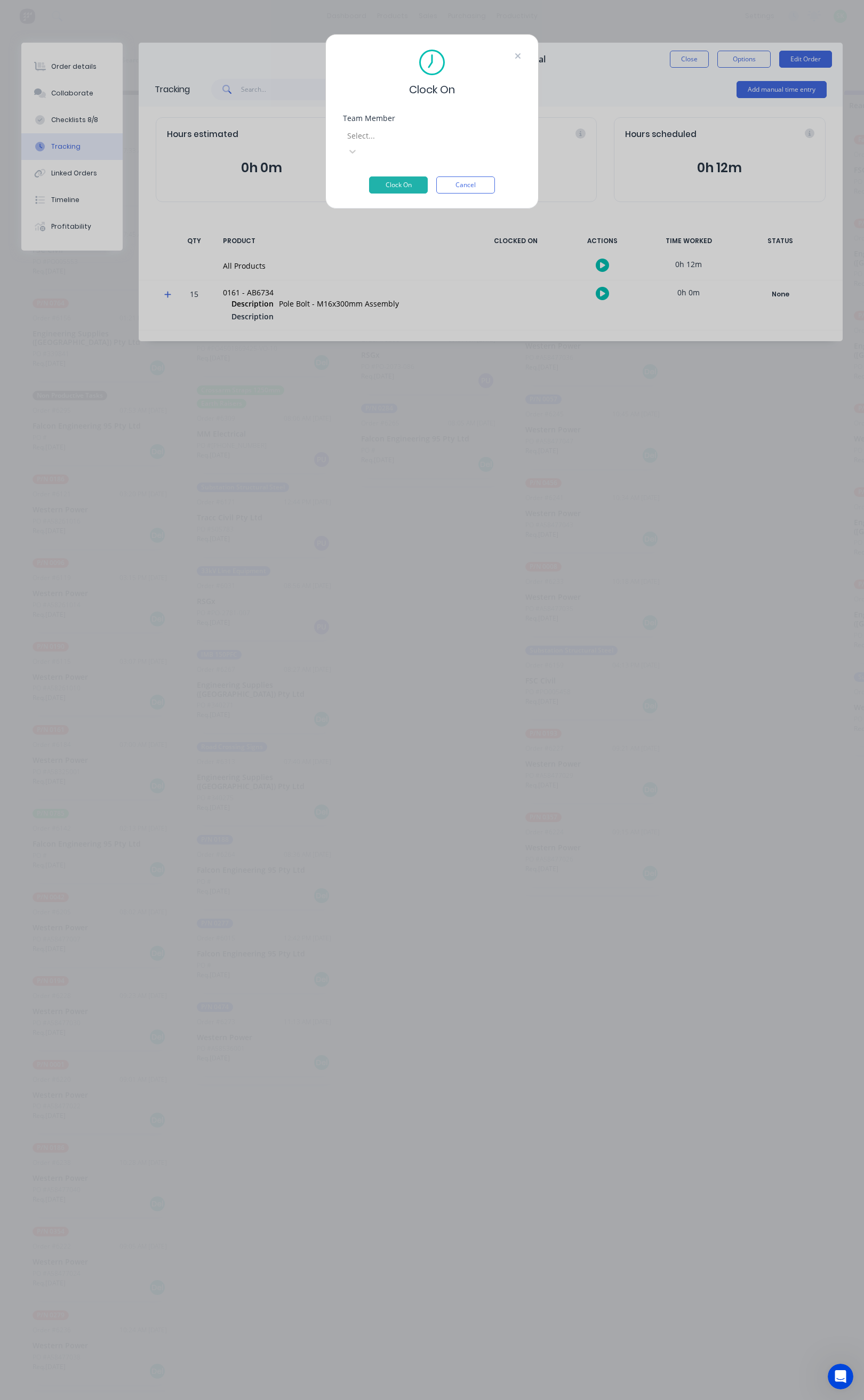
click at [518, 51] on icon at bounding box center [517, 55] width 6 height 9
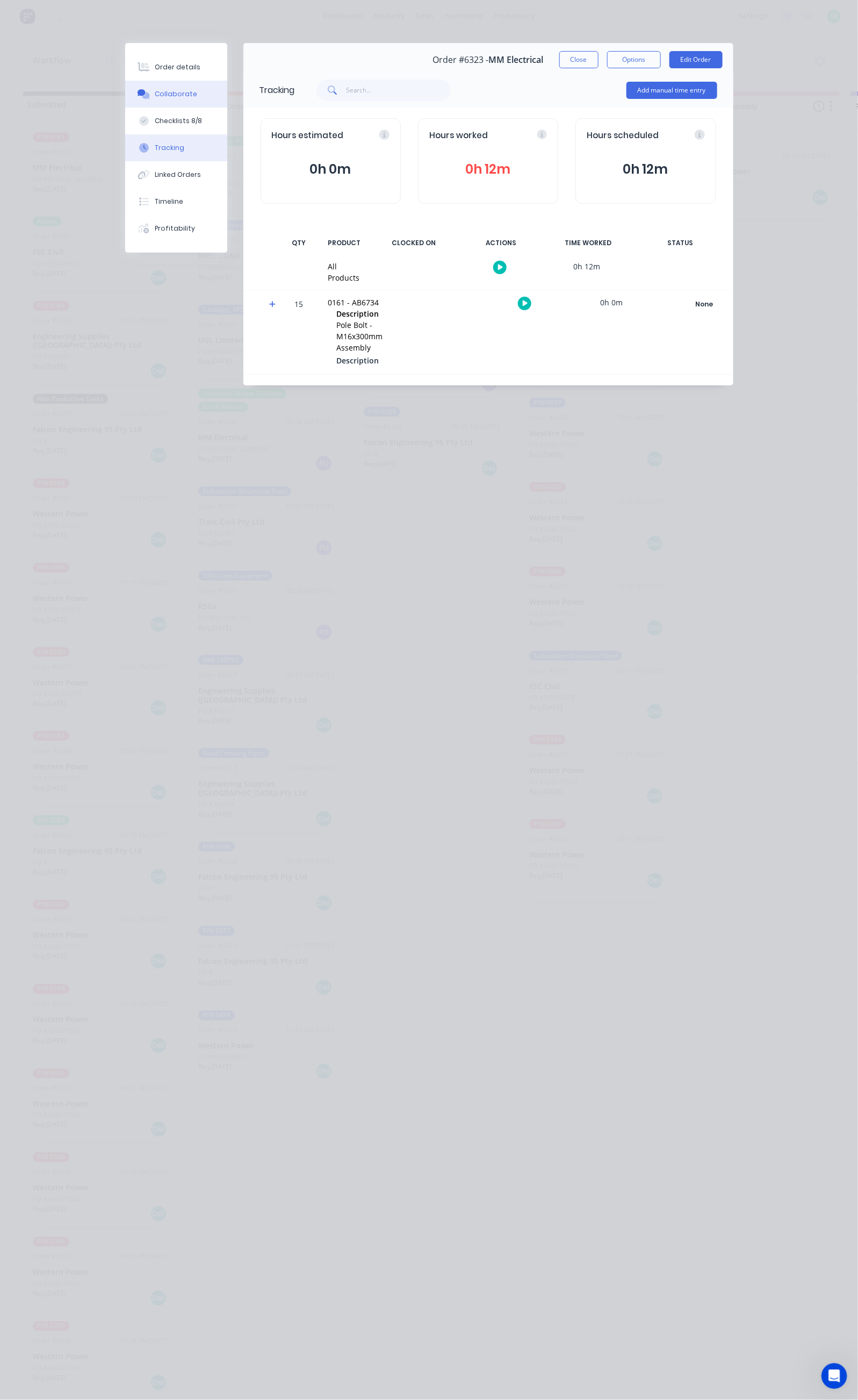
click at [154, 93] on div "Collaborate" at bounding box center [175, 95] width 43 height 10
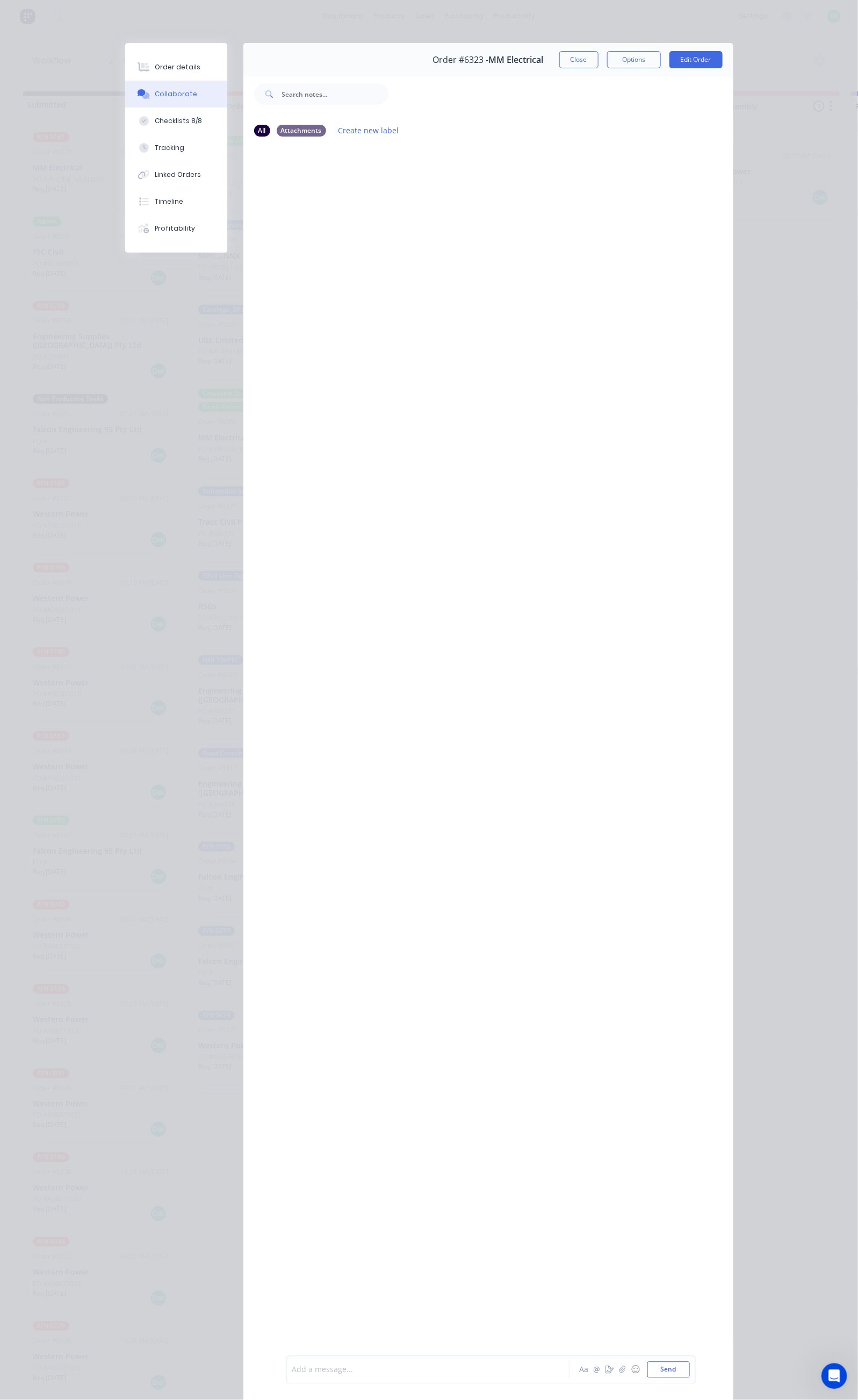
drag, startPoint x: 231, startPoint y: 1373, endPoint x: 232, endPoint y: 1340, distance: 33.0
click at [293, 1371] on div at bounding box center [431, 1369] width 277 height 11
click at [598, 60] on button "Close" at bounding box center [578, 59] width 39 height 17
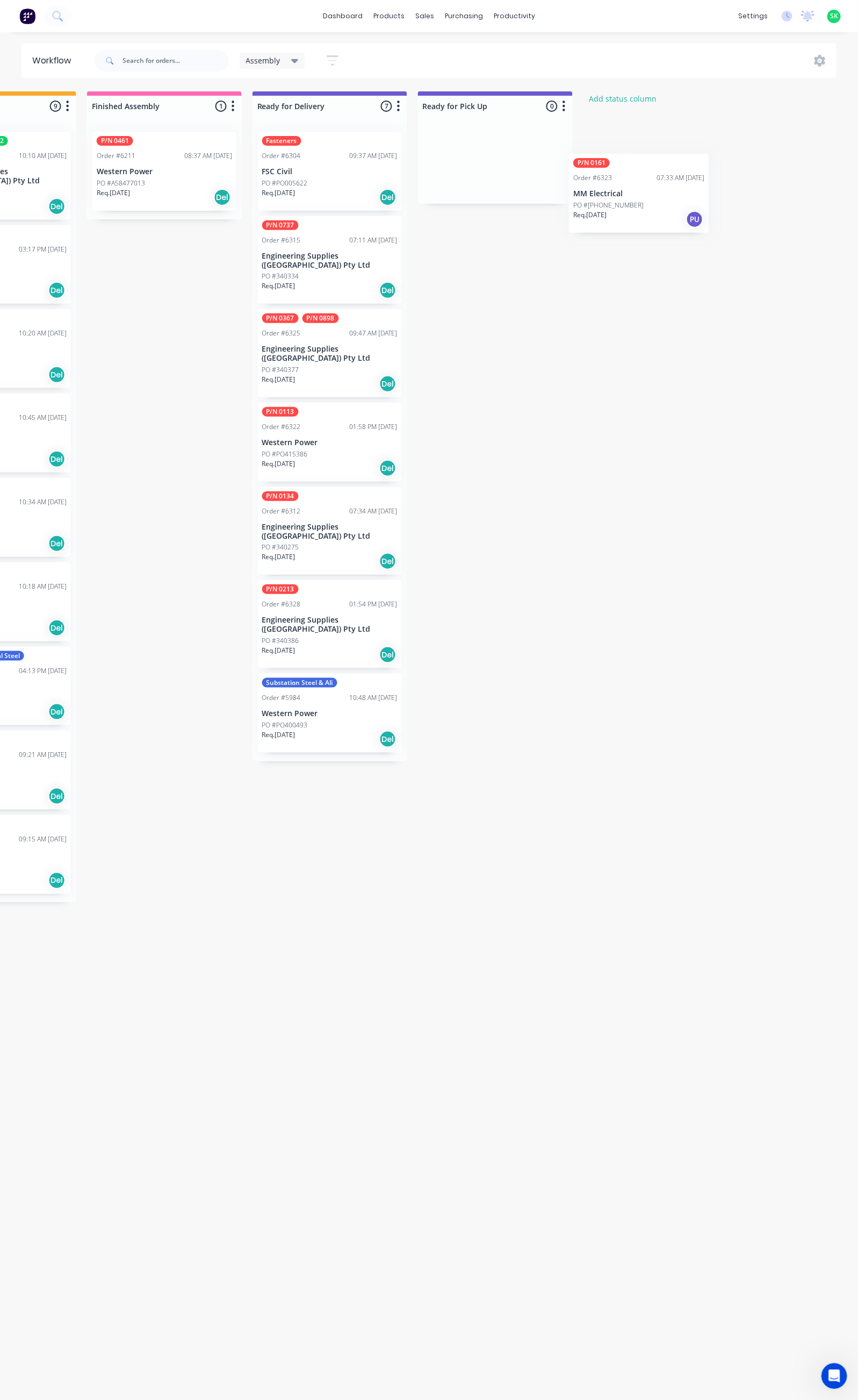
scroll to position [0, 600]
drag, startPoint x: 94, startPoint y: 168, endPoint x: 487, endPoint y: 178, distance: 393.1
click at [487, 178] on div "Submitted 23 Status colour #273444 hex #273444 Save Cancel Summaries Total orde…" at bounding box center [365, 741] width 1948 height 1298
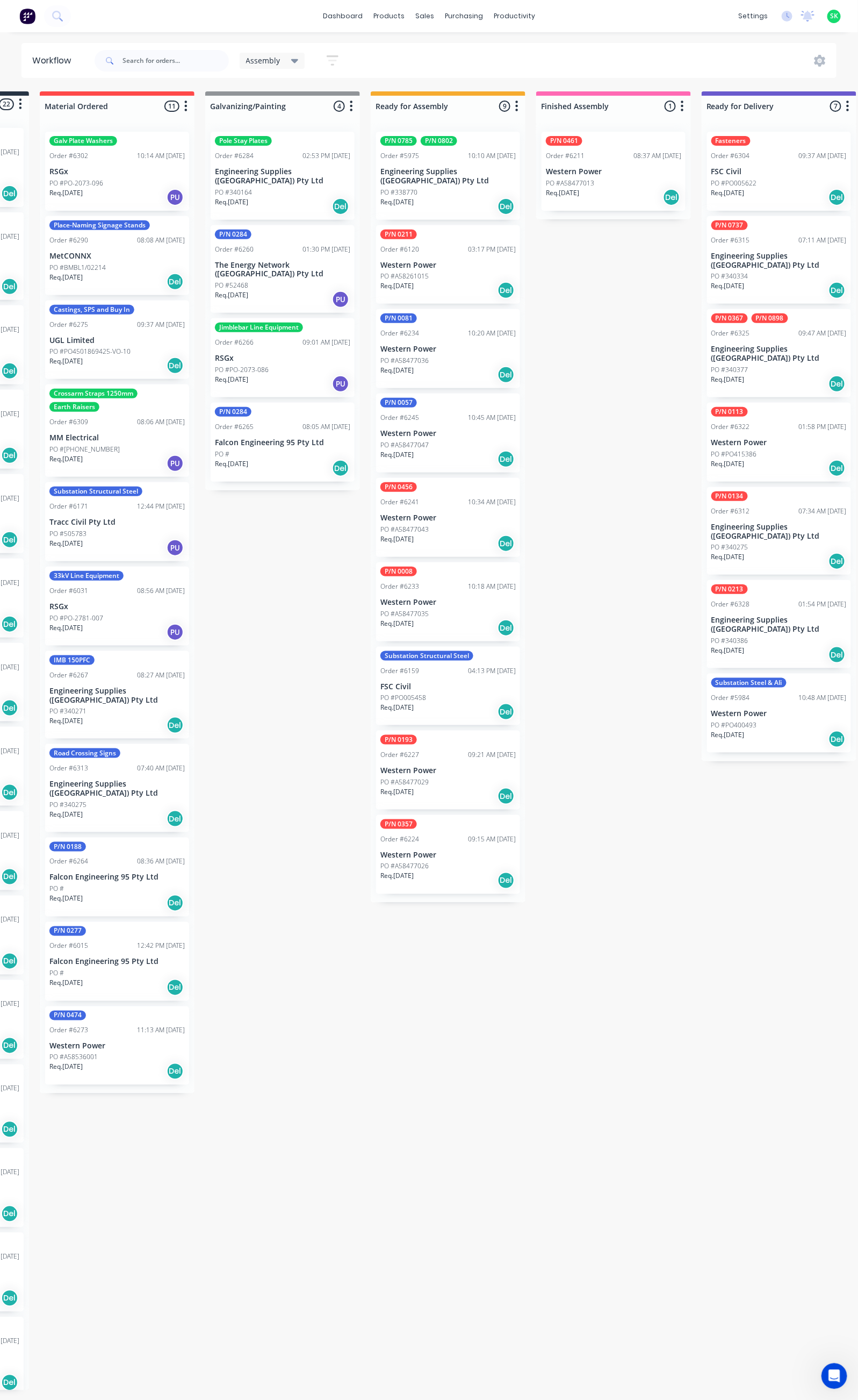
scroll to position [0, 147]
click at [458, 187] on div "PO #338770" at bounding box center [450, 192] width 135 height 10
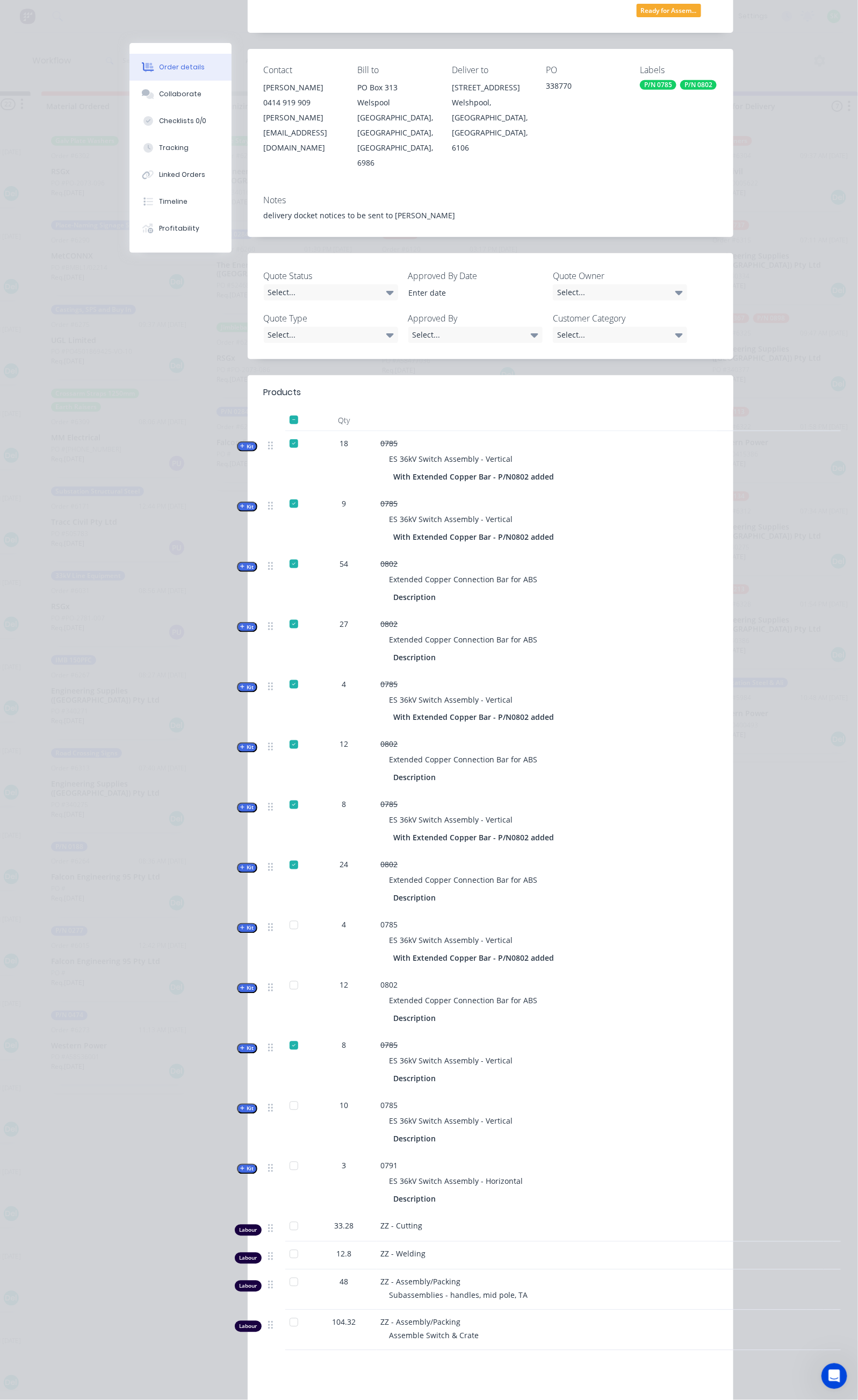
scroll to position [0, 0]
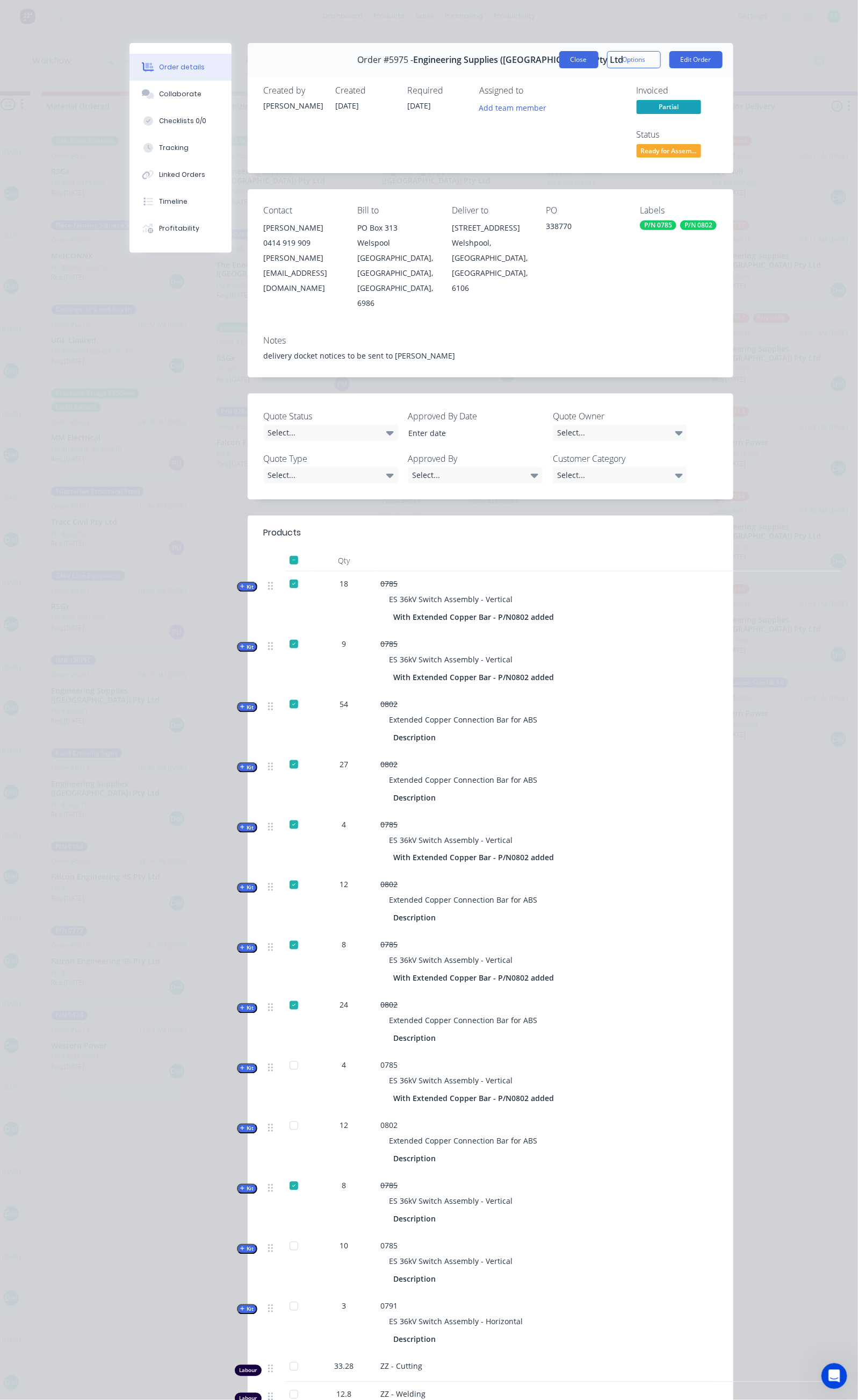
click at [598, 57] on button "Close" at bounding box center [578, 59] width 39 height 17
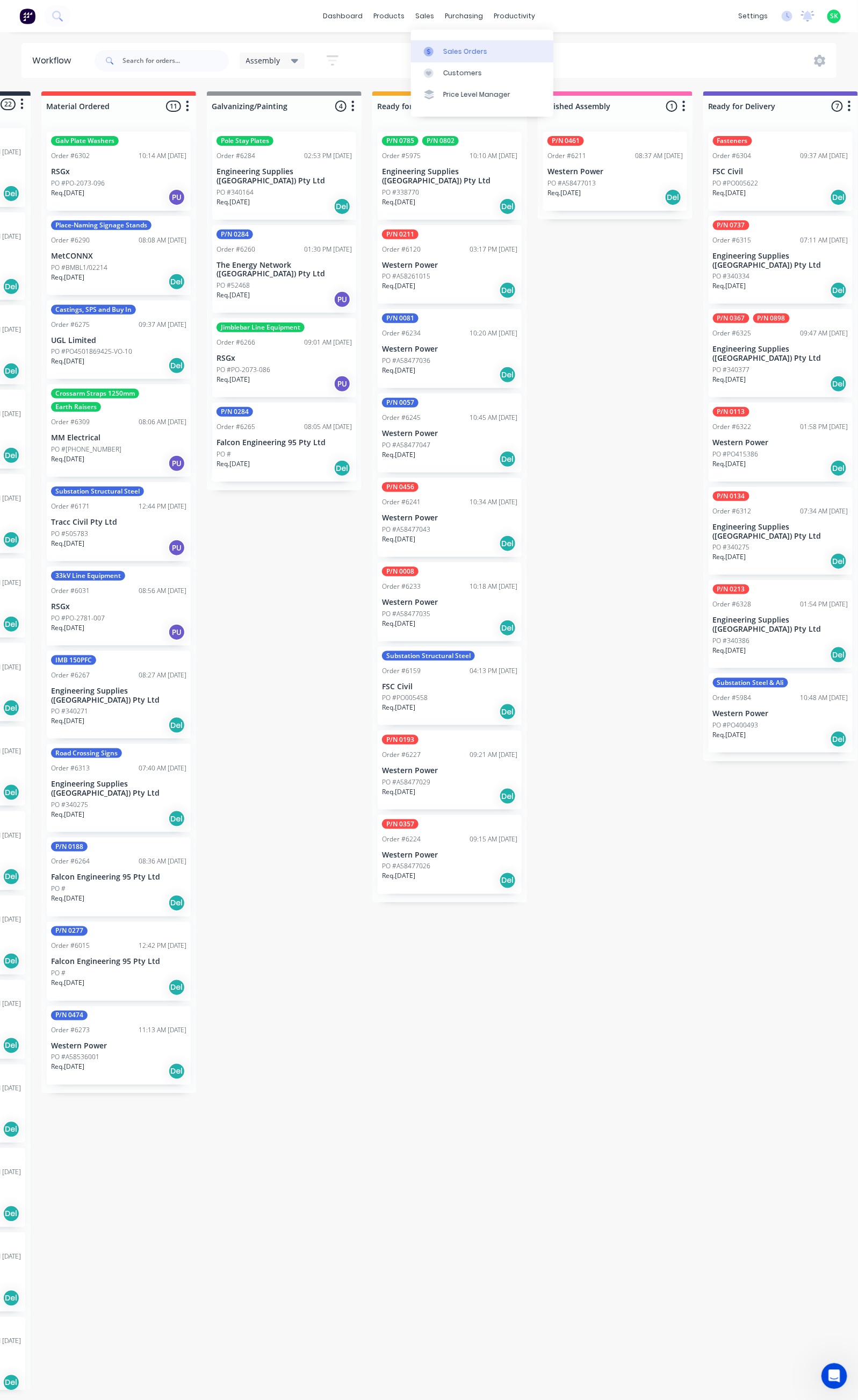
click at [449, 47] on div "Sales Orders" at bounding box center [465, 52] width 44 height 10
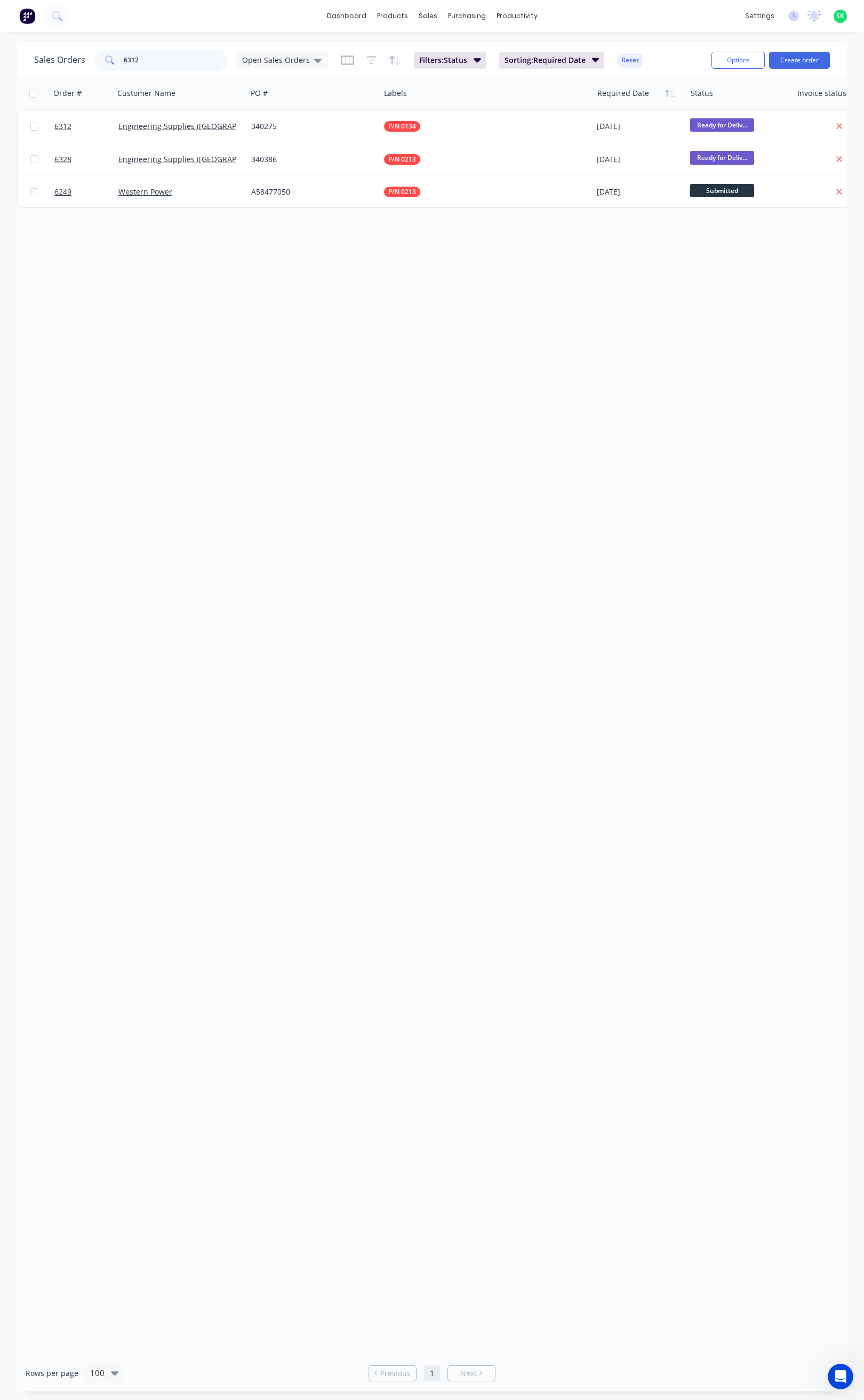
click at [141, 59] on input "6312" at bounding box center [175, 60] width 104 height 22
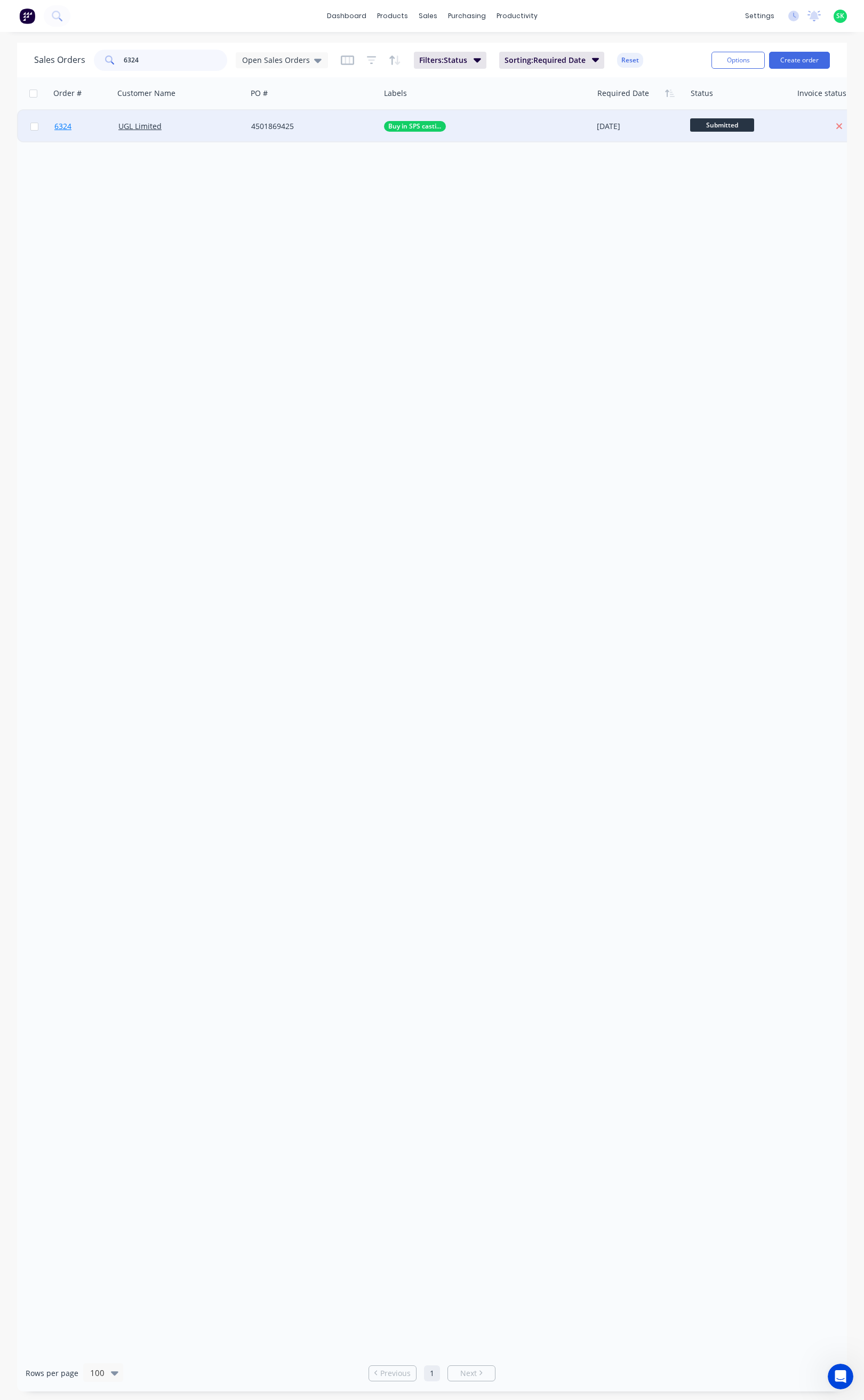
type input "6324"
click at [67, 125] on span "6324" at bounding box center [62, 126] width 17 height 11
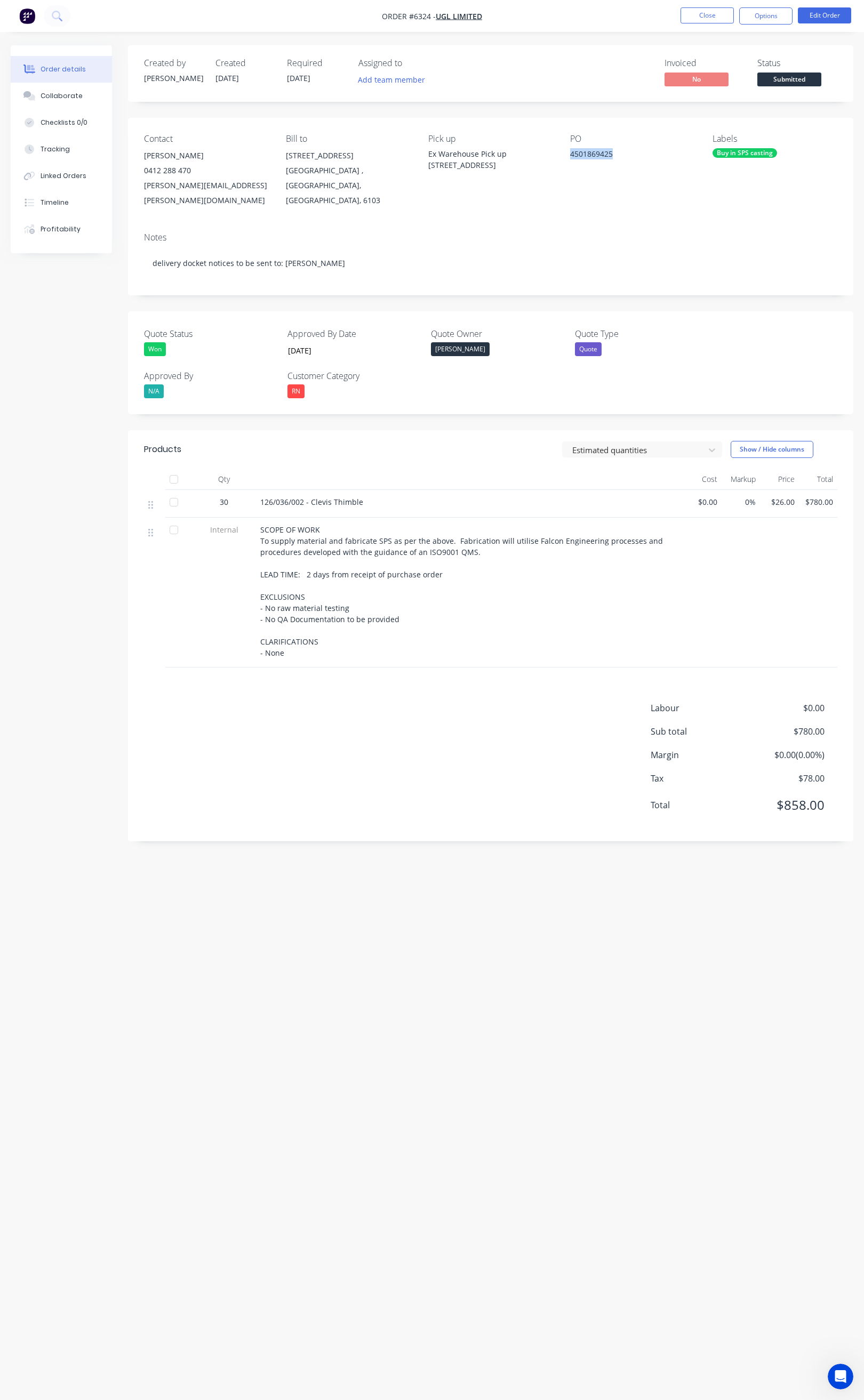
drag, startPoint x: 619, startPoint y: 157, endPoint x: 570, endPoint y: 161, distance: 49.2
click at [570, 161] on div "4501869425" at bounding box center [632, 155] width 124 height 15
drag, startPoint x: 259, startPoint y: 489, endPoint x: 363, endPoint y: 490, distance: 104.0
click at [363, 490] on div "126/036/002 - Clevis Thimble" at bounding box center [469, 504] width 427 height 28
click at [85, 98] on button "Collaborate" at bounding box center [61, 96] width 102 height 27
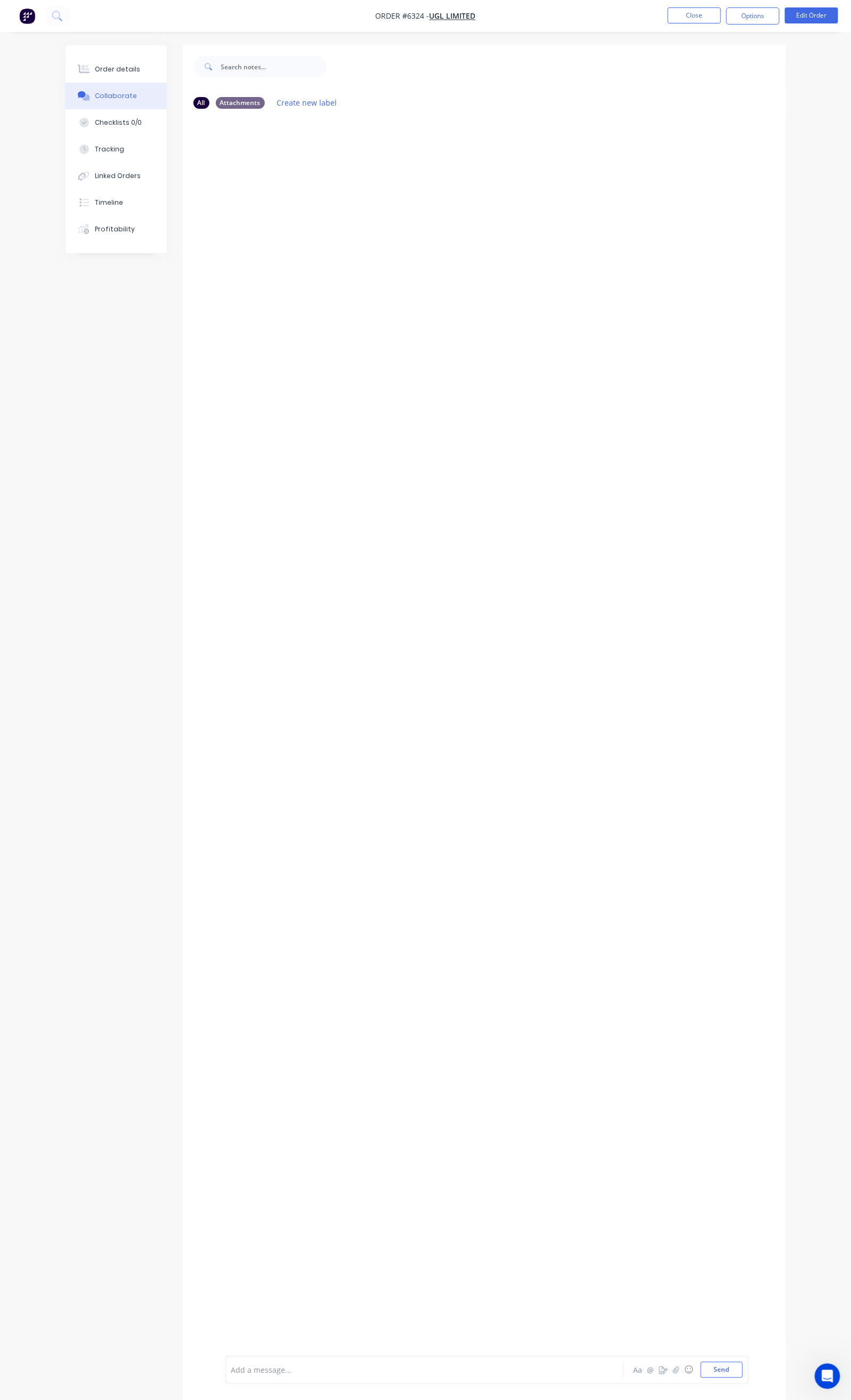
click at [232, 1368] on div at bounding box center [424, 1369] width 383 height 11
click at [288, 159] on icon "button" at bounding box center [289, 160] width 2 height 10
click at [295, 181] on button "Edit" at bounding box center [329, 180] width 67 height 18
click at [76, 149] on button "Tracking" at bounding box center [116, 149] width 102 height 27
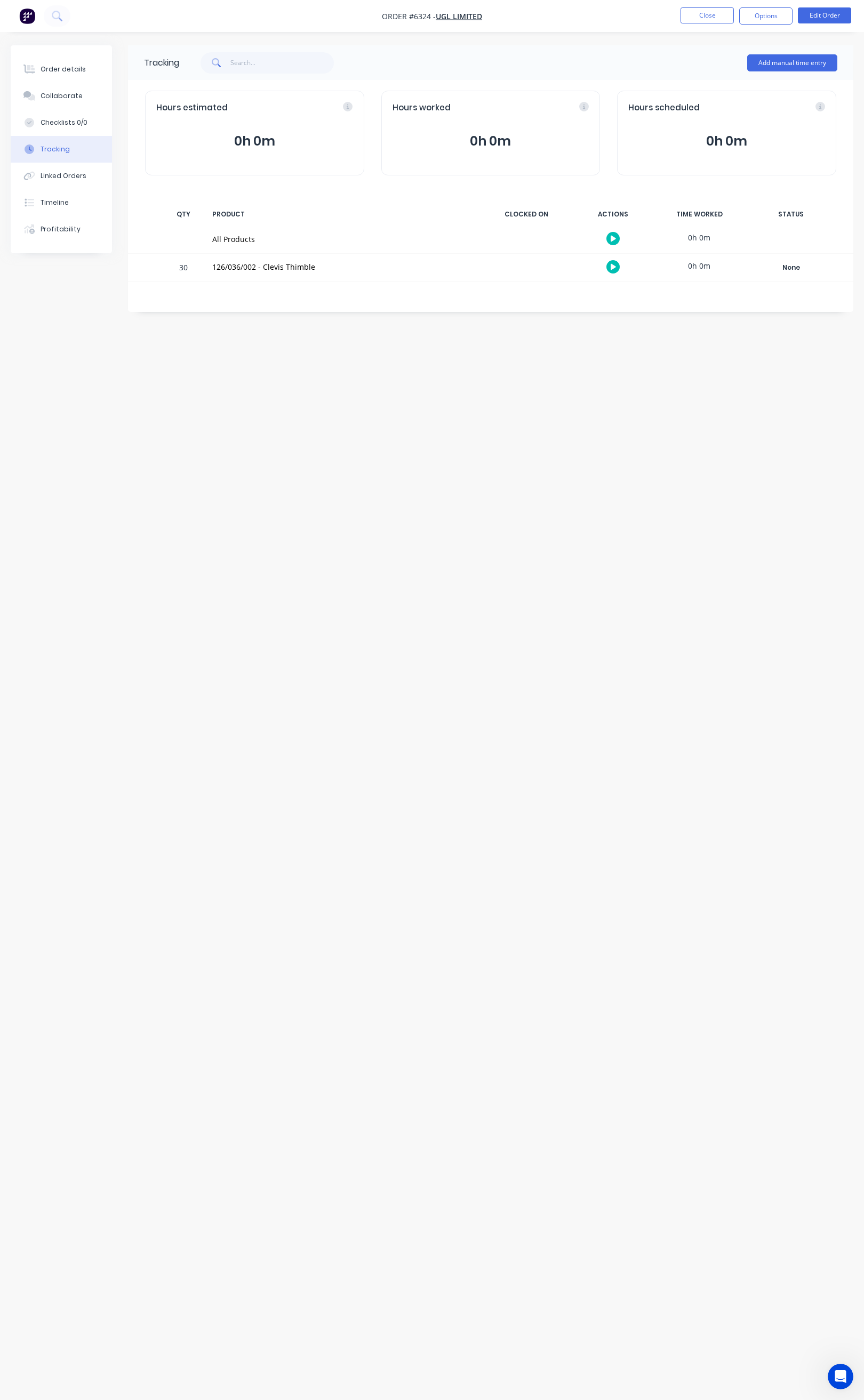
click at [611, 237] on icon "button" at bounding box center [612, 239] width 5 height 6
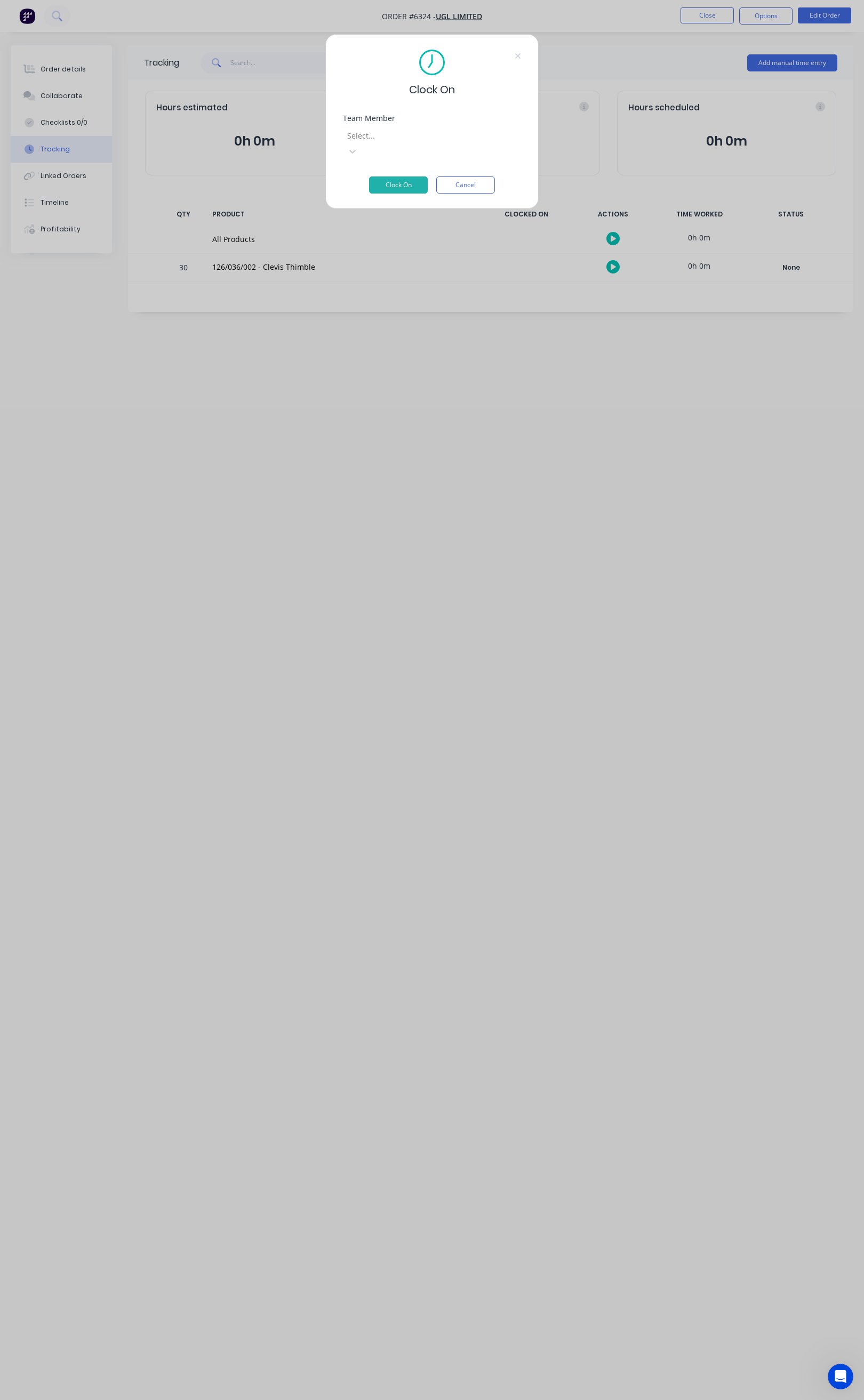
click at [459, 131] on div at bounding box center [422, 135] width 153 height 13
type input "st"
click at [427, 1399] on div "[PERSON_NAME]" at bounding box center [432, 1416] width 864 height 11
click at [417, 177] on button "Clock On" at bounding box center [398, 185] width 58 height 17
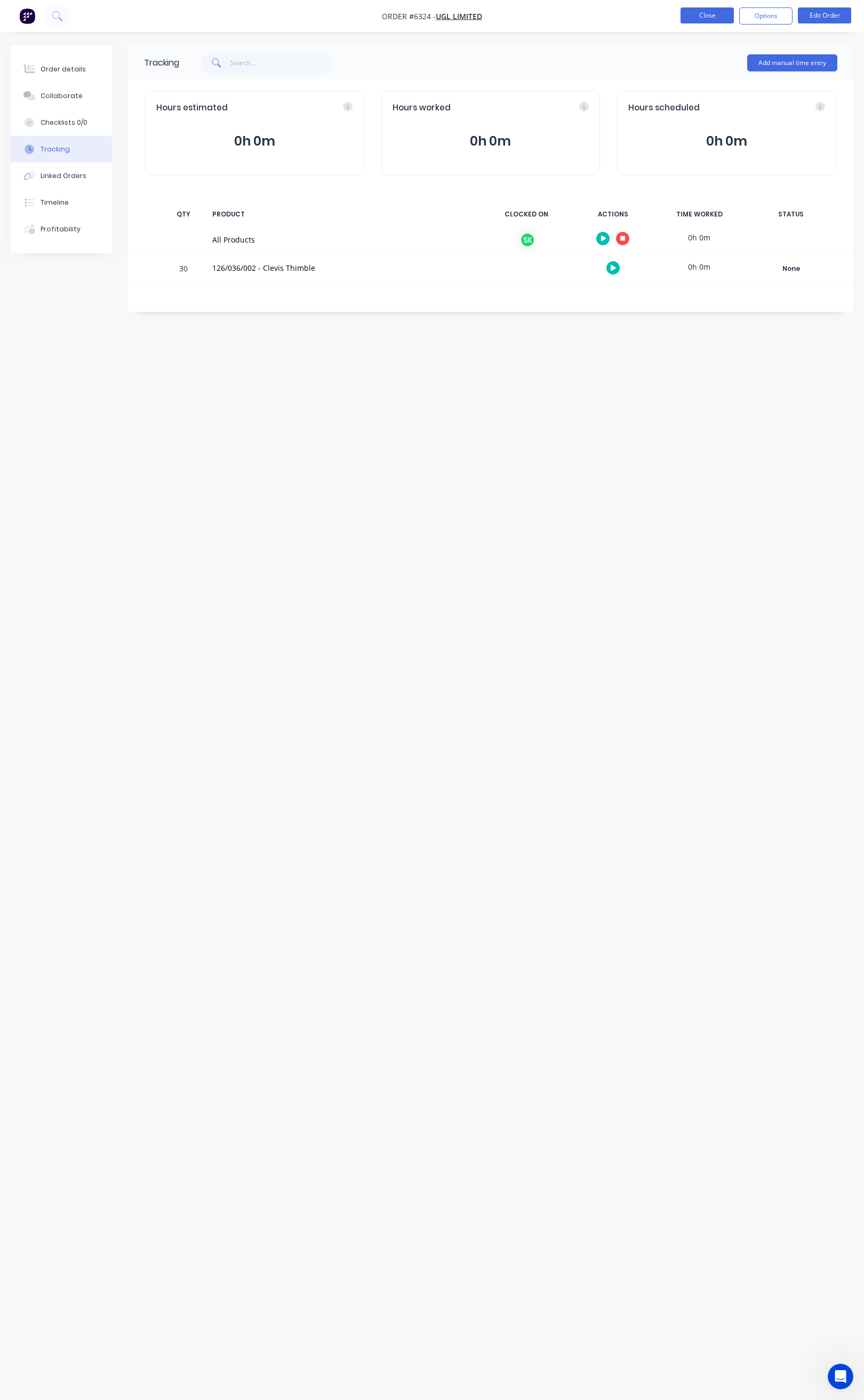
click at [709, 19] on button "Close" at bounding box center [707, 16] width 53 height 16
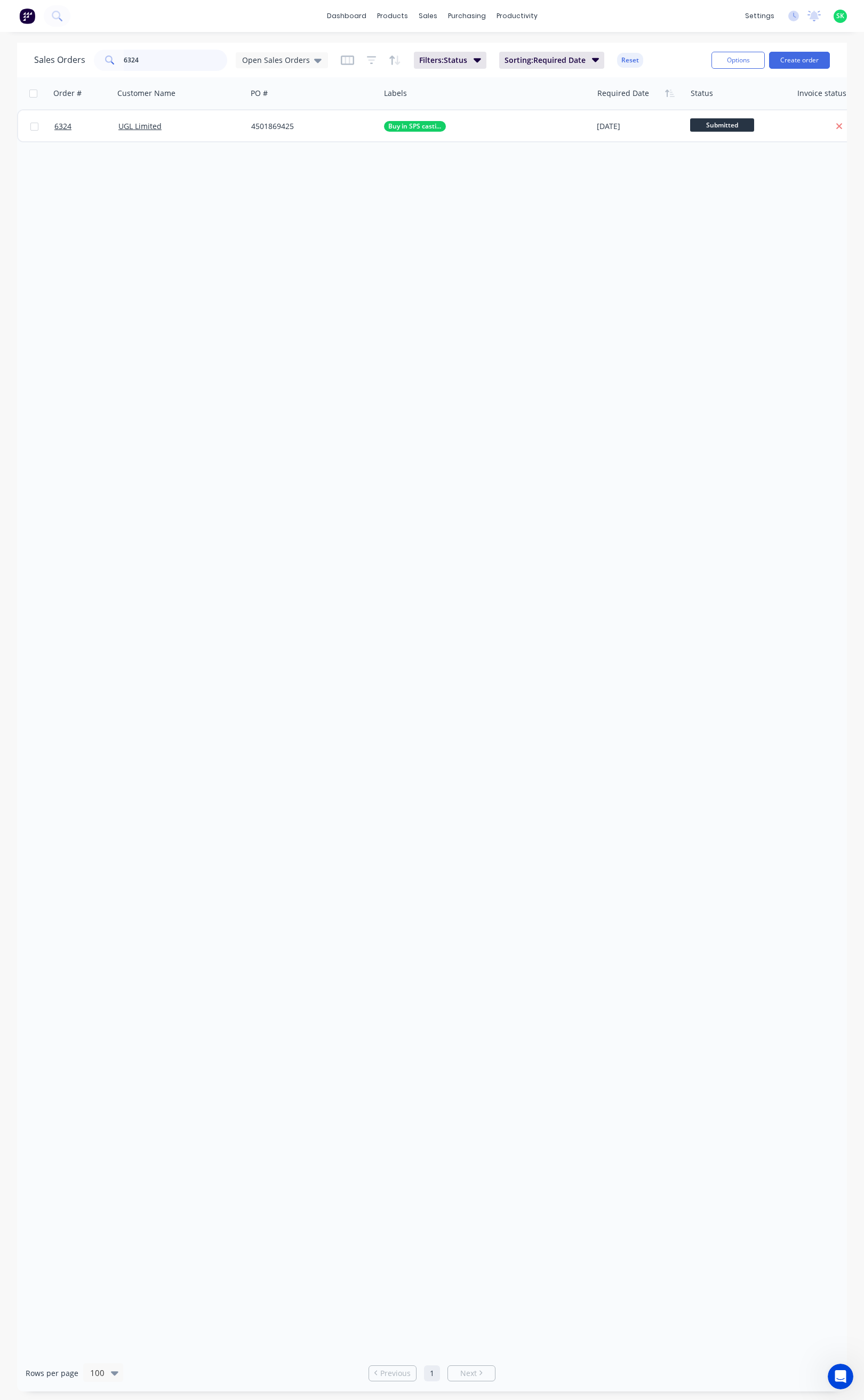
click at [149, 59] on input "6324" at bounding box center [175, 60] width 104 height 22
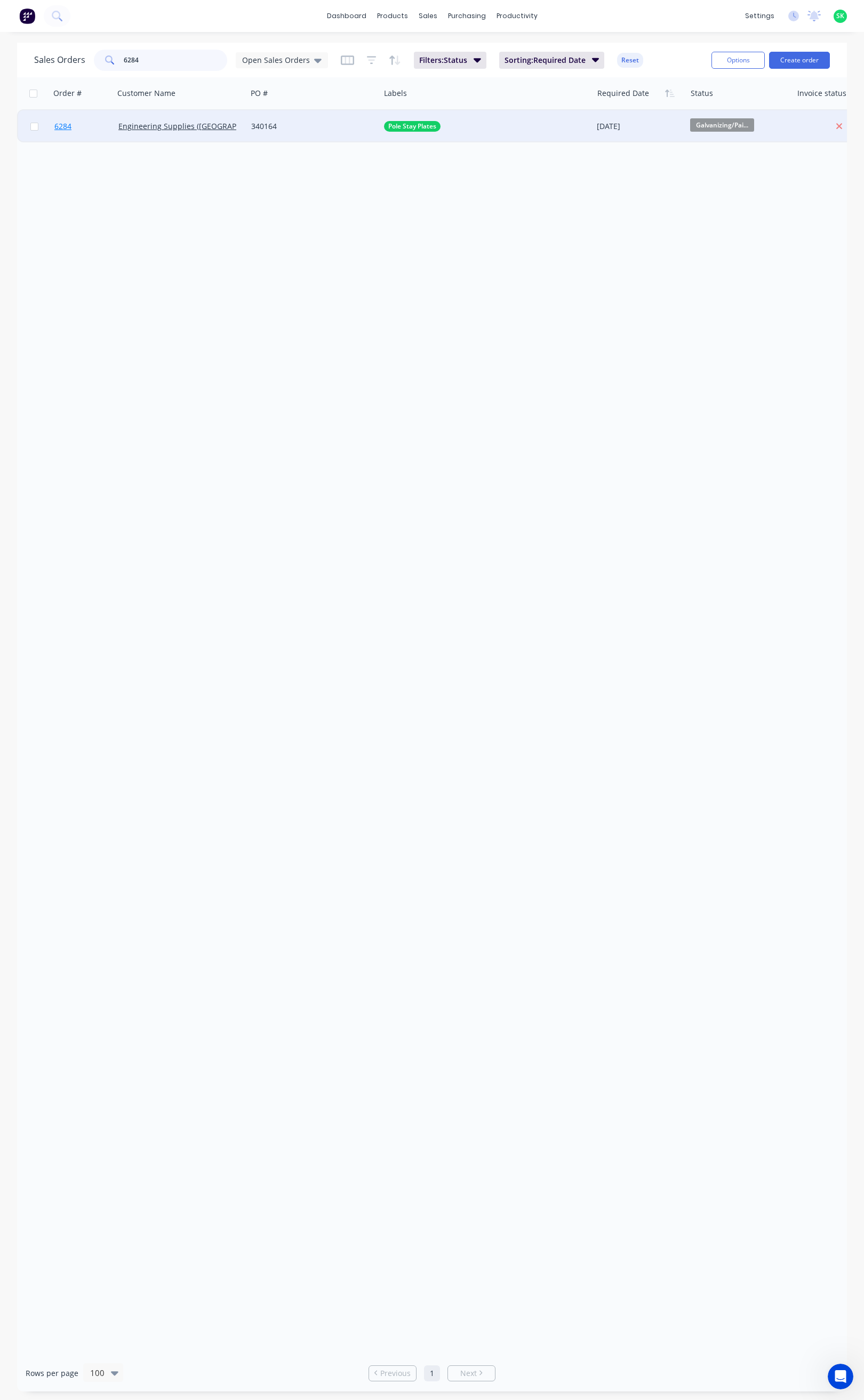
type input "6284"
click at [61, 125] on span "6284" at bounding box center [62, 126] width 17 height 11
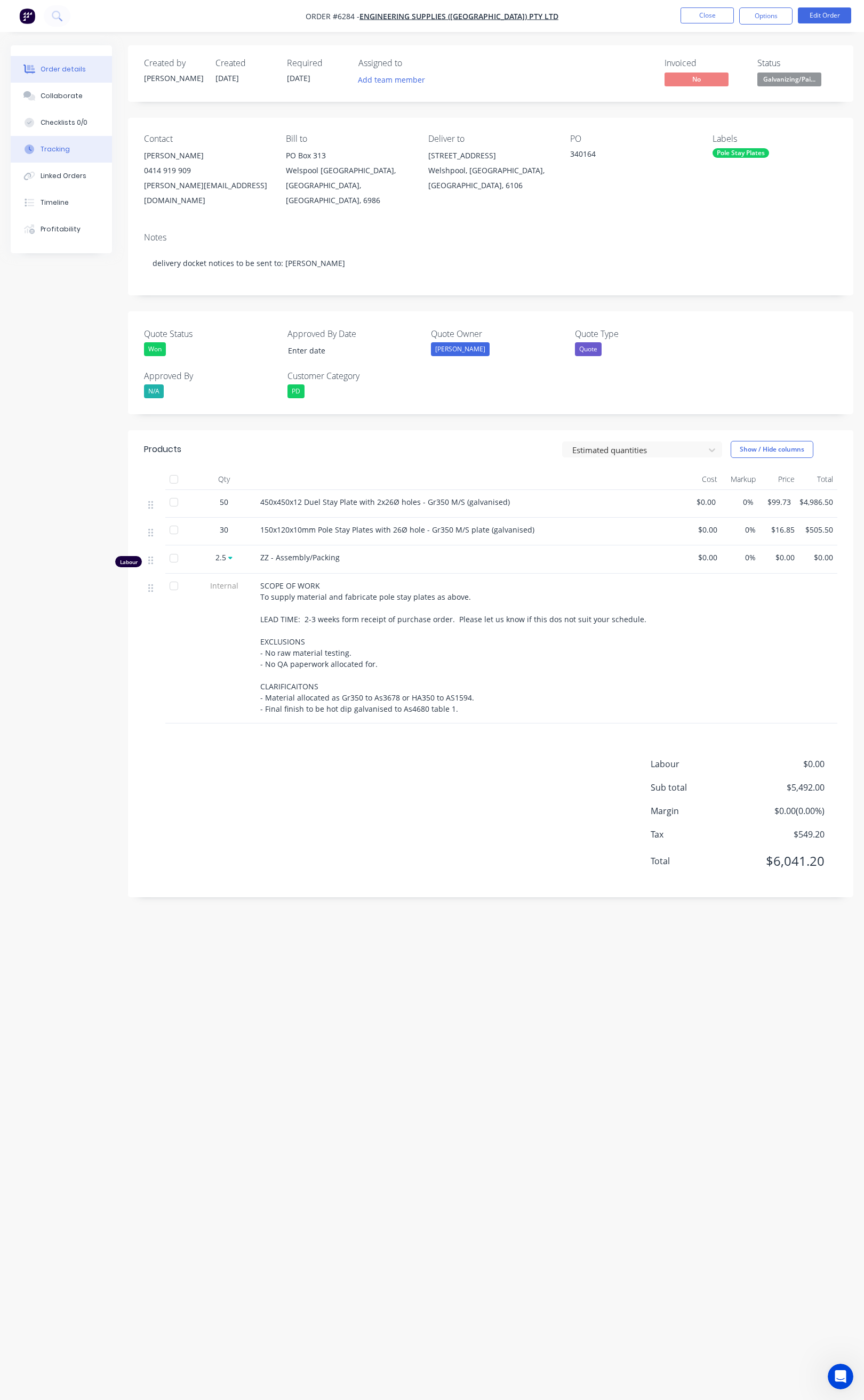
click at [65, 149] on div "Tracking" at bounding box center [55, 149] width 30 height 10
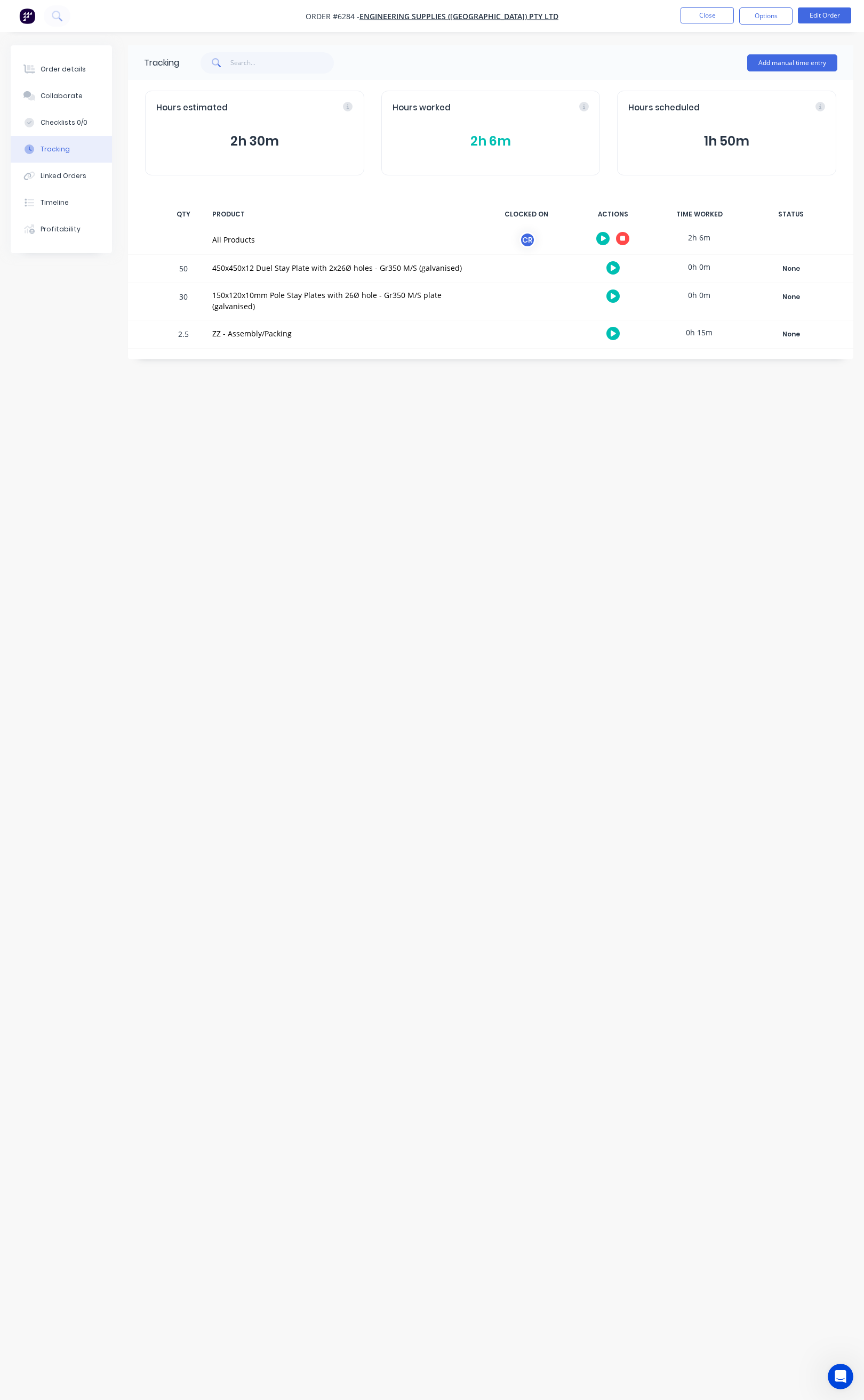
click at [622, 237] on icon "button" at bounding box center [622, 238] width 5 height 5
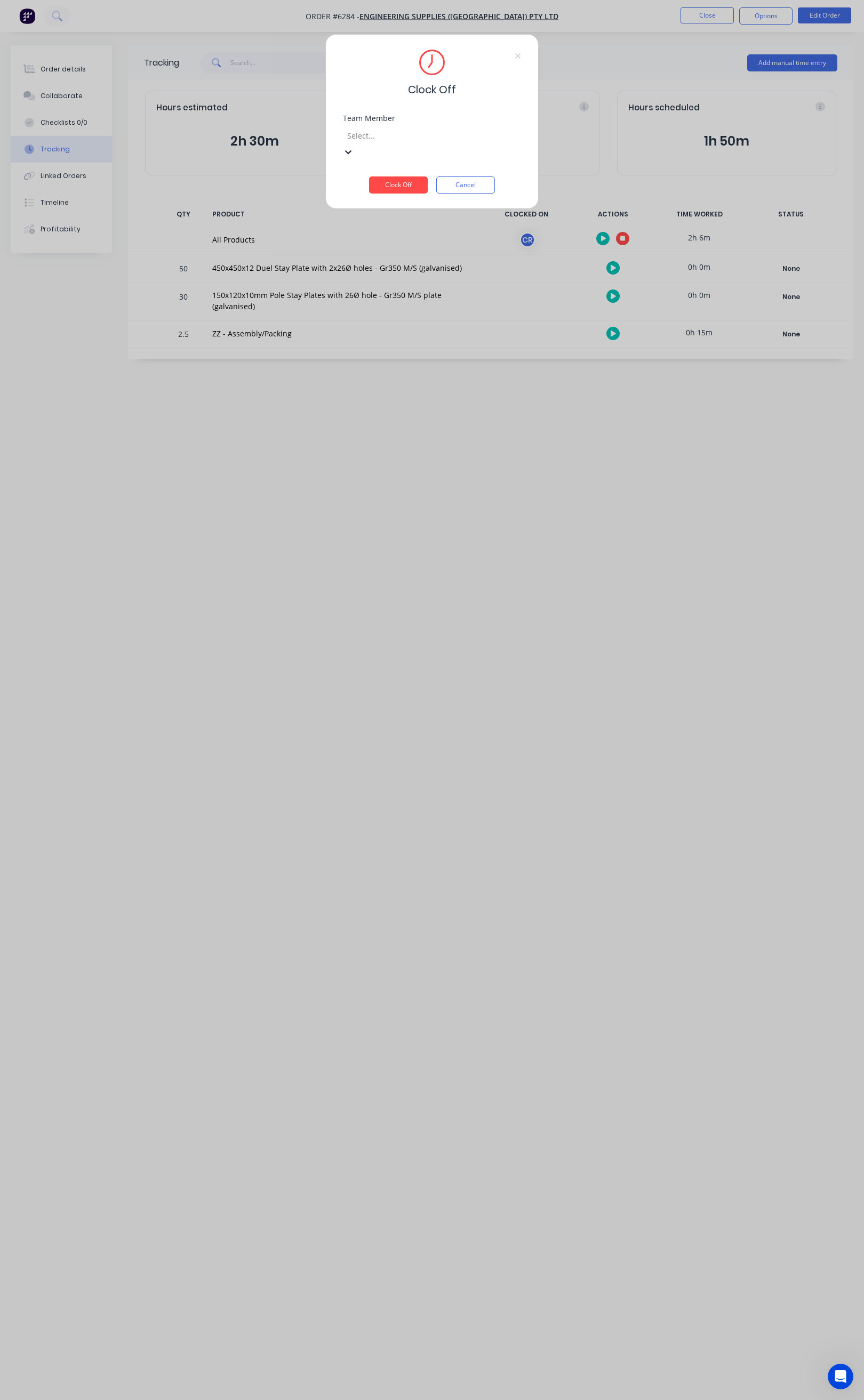
click at [472, 141] on div at bounding box center [422, 135] width 153 height 13
click at [438, 1399] on div "Craig Rose" at bounding box center [432, 1405] width 864 height 11
click at [414, 177] on button "Clock Off" at bounding box center [398, 185] width 58 height 17
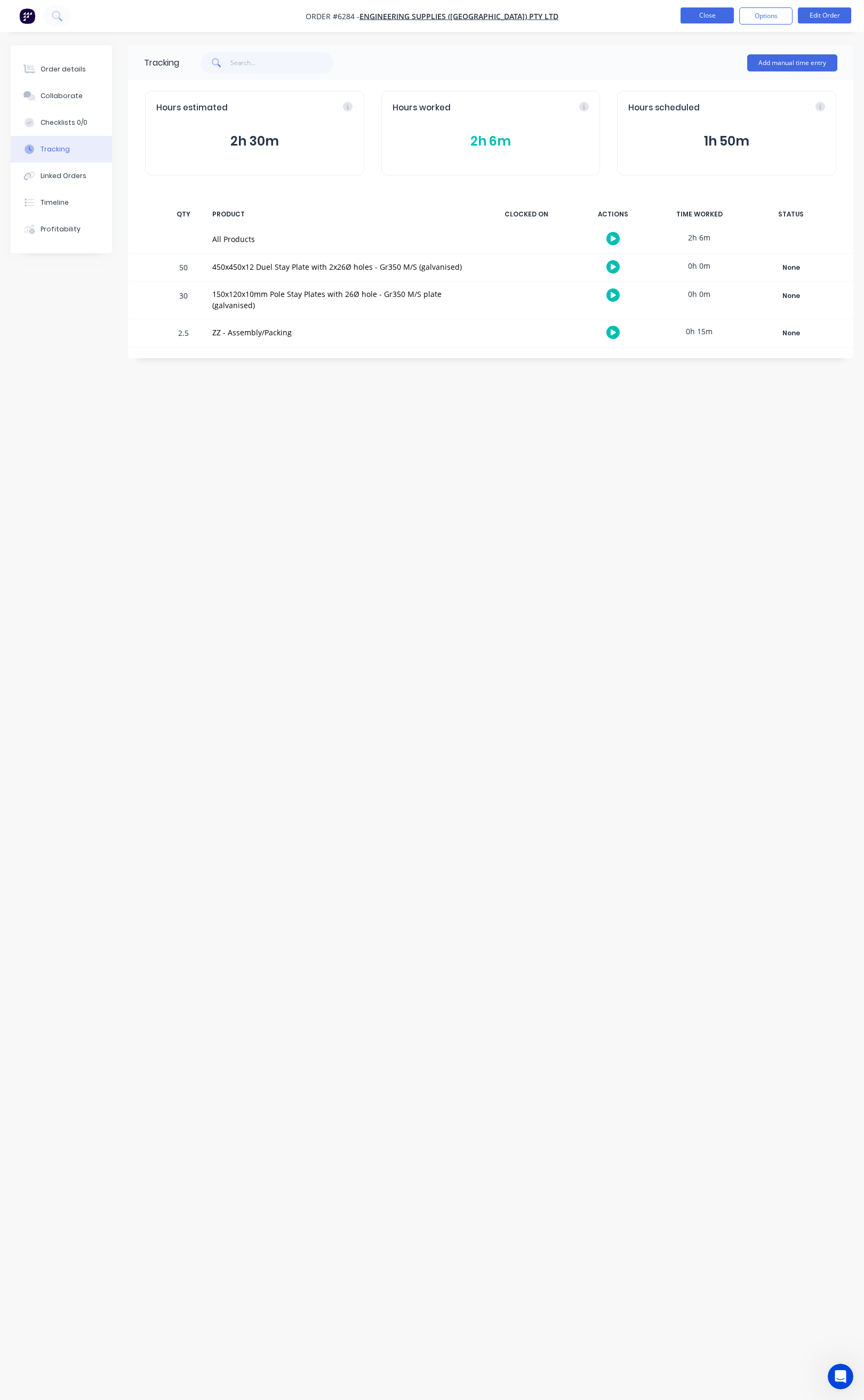
click at [696, 13] on button "Close" at bounding box center [707, 16] width 53 height 16
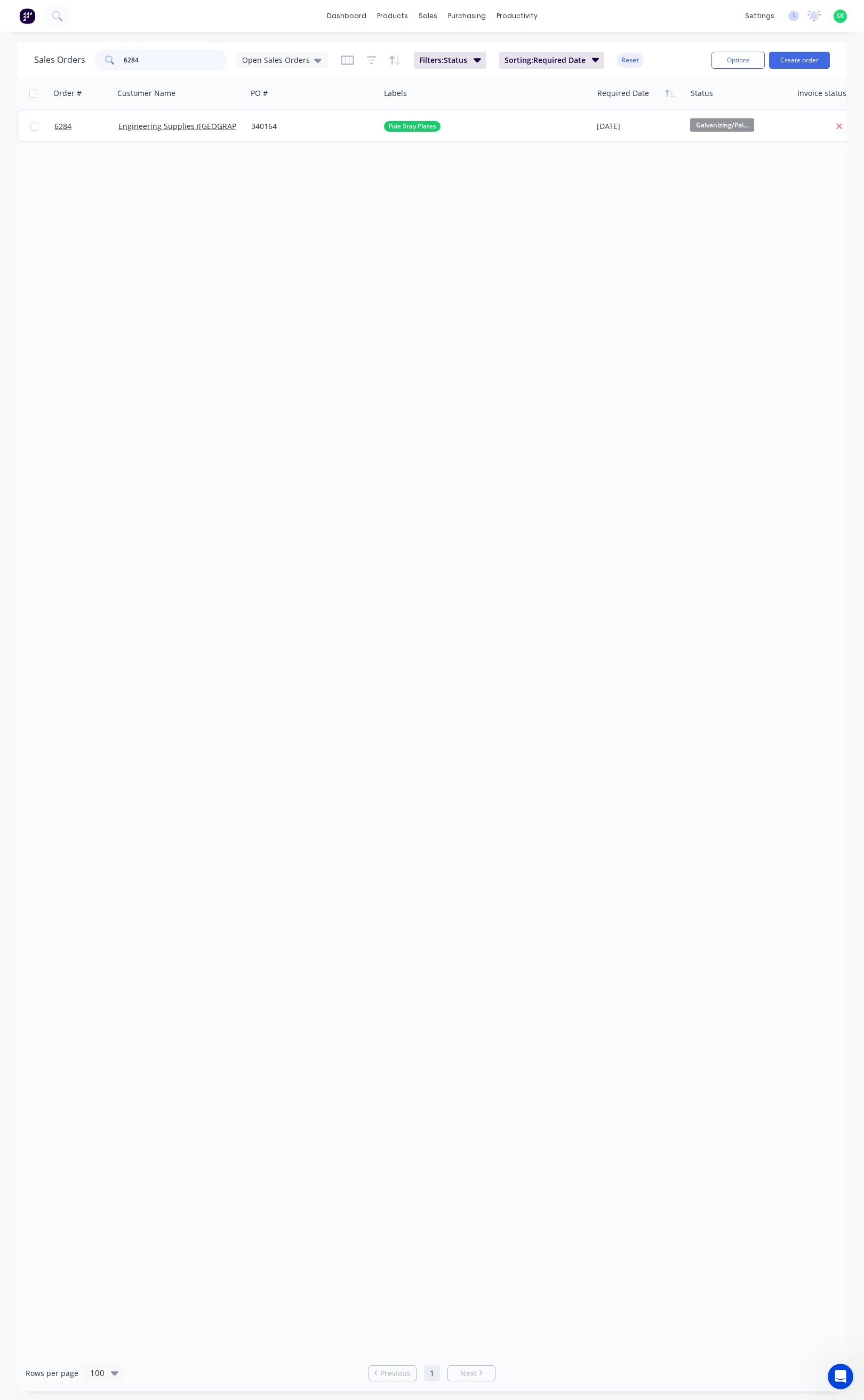
drag, startPoint x: 138, startPoint y: 61, endPoint x: 108, endPoint y: 64, distance: 30.1
click at [108, 64] on div "6284" at bounding box center [160, 60] width 133 height 22
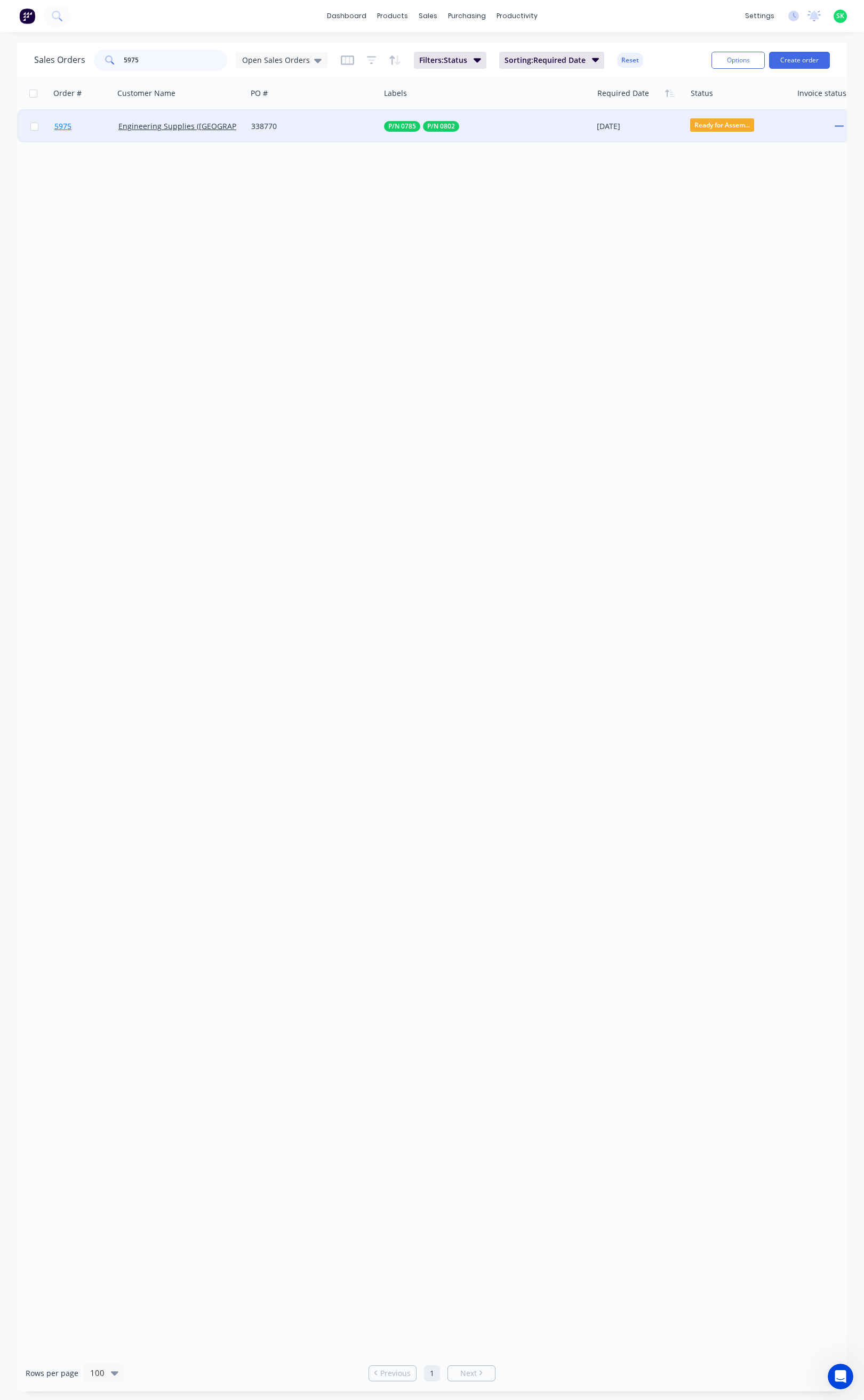
type input "5975"
click at [65, 121] on span "5975" at bounding box center [62, 126] width 17 height 11
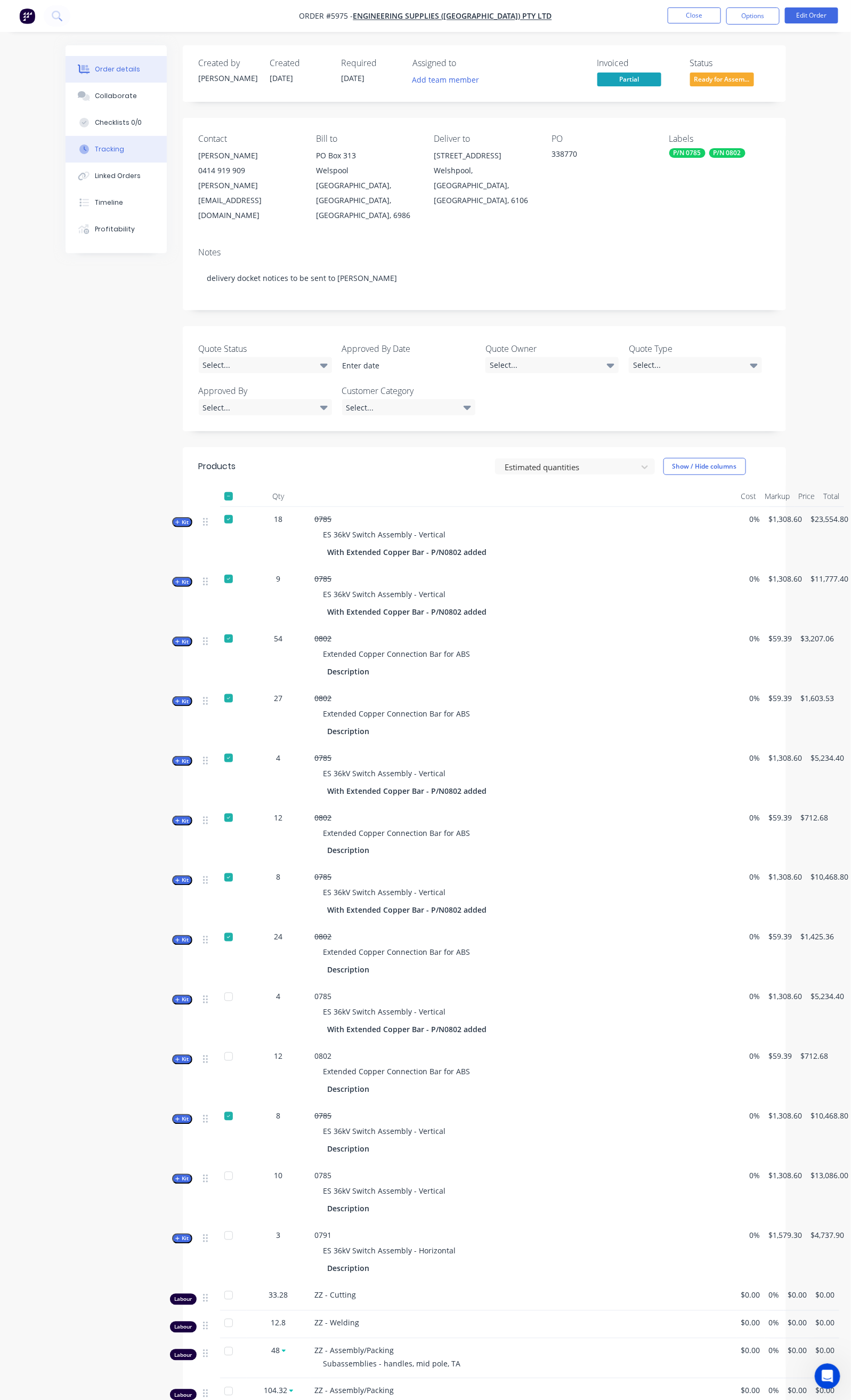
click at [95, 149] on div "Tracking" at bounding box center [110, 149] width 30 height 10
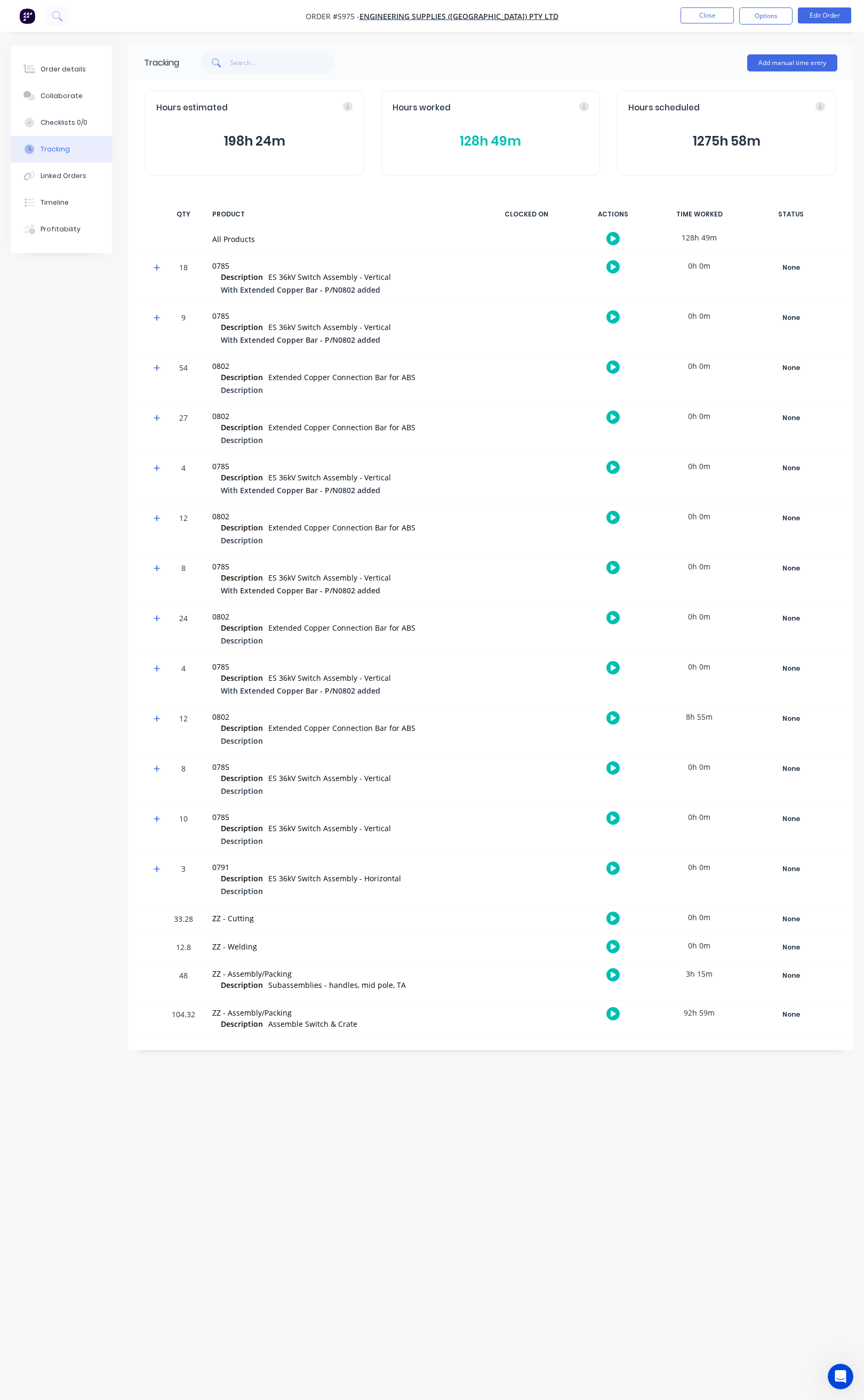
click at [611, 237] on icon "button" at bounding box center [612, 239] width 5 height 6
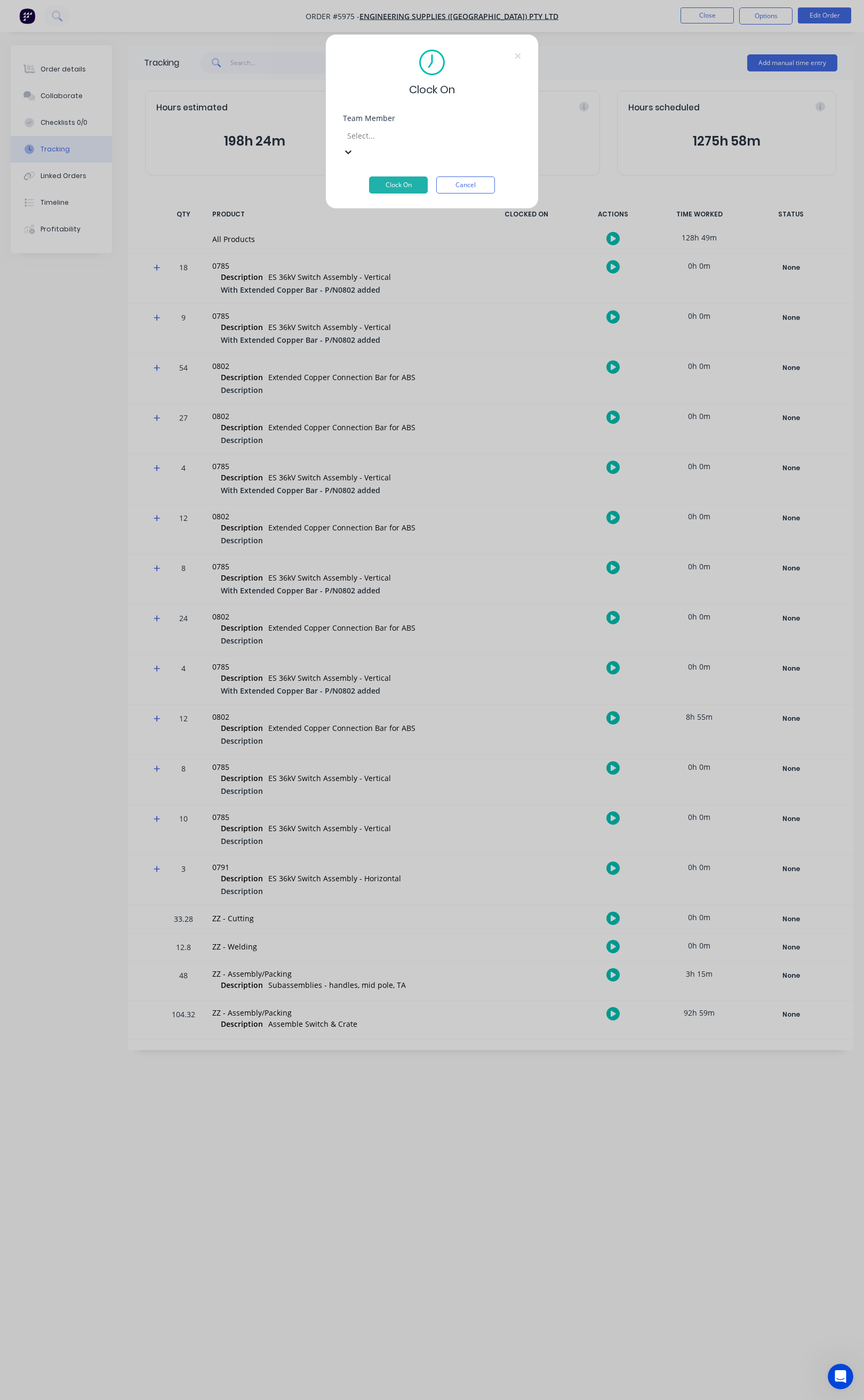
click at [400, 134] on div at bounding box center [422, 135] width 153 height 13
type input "c"
click at [392, 1399] on div "Craig Rose" at bounding box center [432, 1416] width 864 height 11
click at [387, 177] on button "Clock On" at bounding box center [398, 185] width 58 height 17
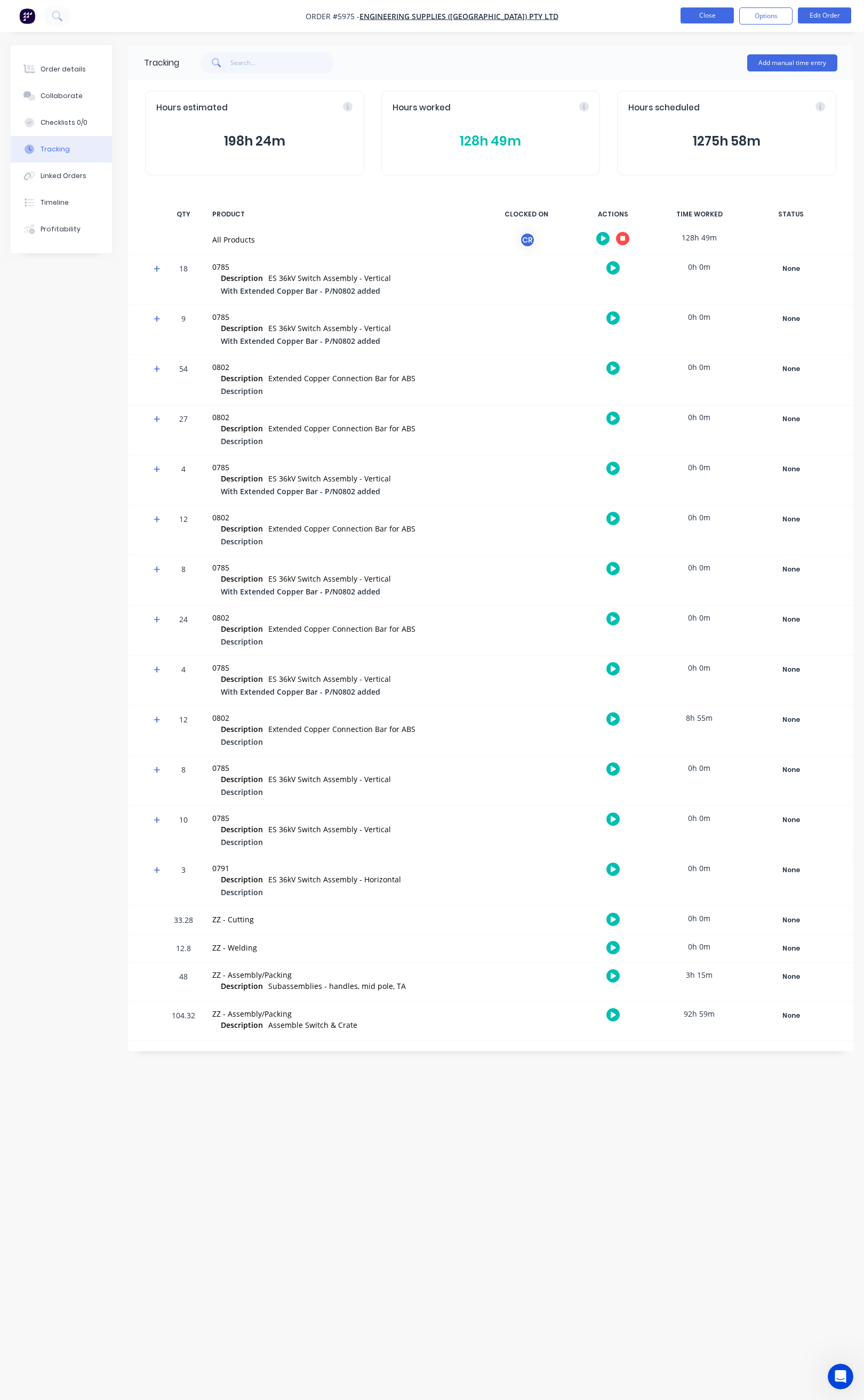
click at [720, 15] on button "Close" at bounding box center [707, 16] width 53 height 16
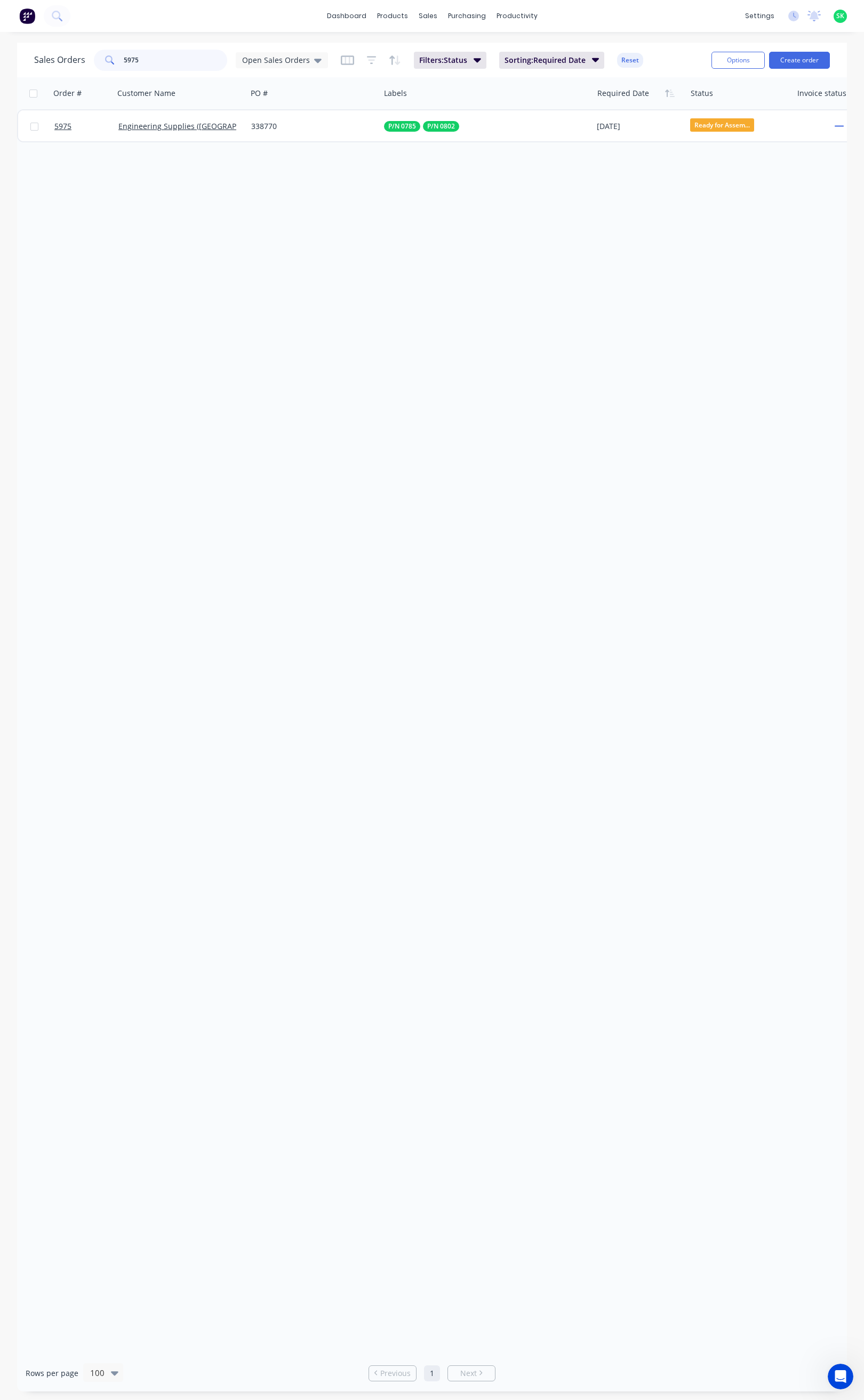
drag, startPoint x: 139, startPoint y: 62, endPoint x: 103, endPoint y: 64, distance: 36.1
click at [103, 64] on div "5975" at bounding box center [160, 60] width 133 height 22
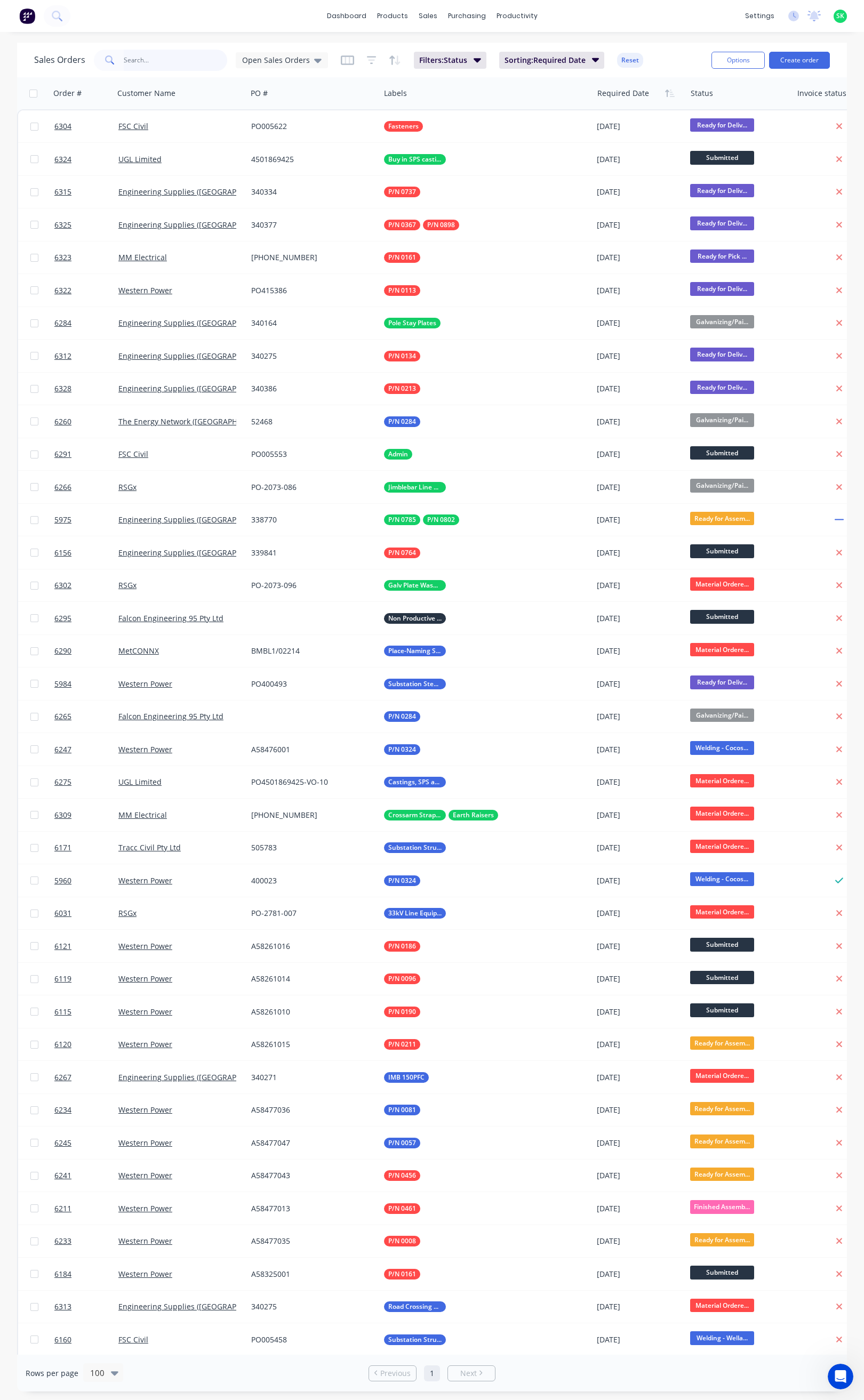
click at [138, 62] on input "text" at bounding box center [175, 60] width 104 height 22
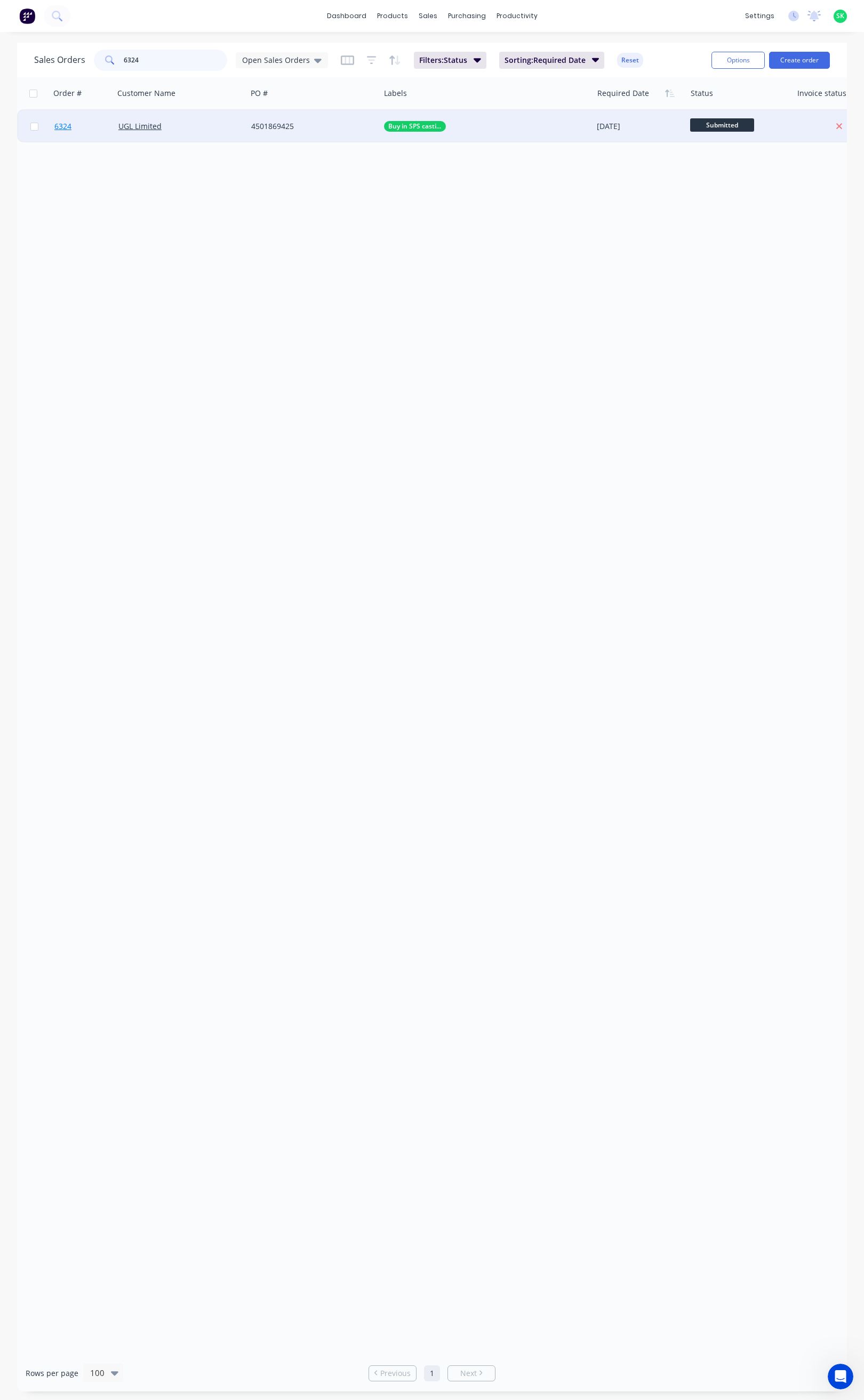
type input "6324"
click at [55, 126] on span "6324" at bounding box center [62, 126] width 17 height 11
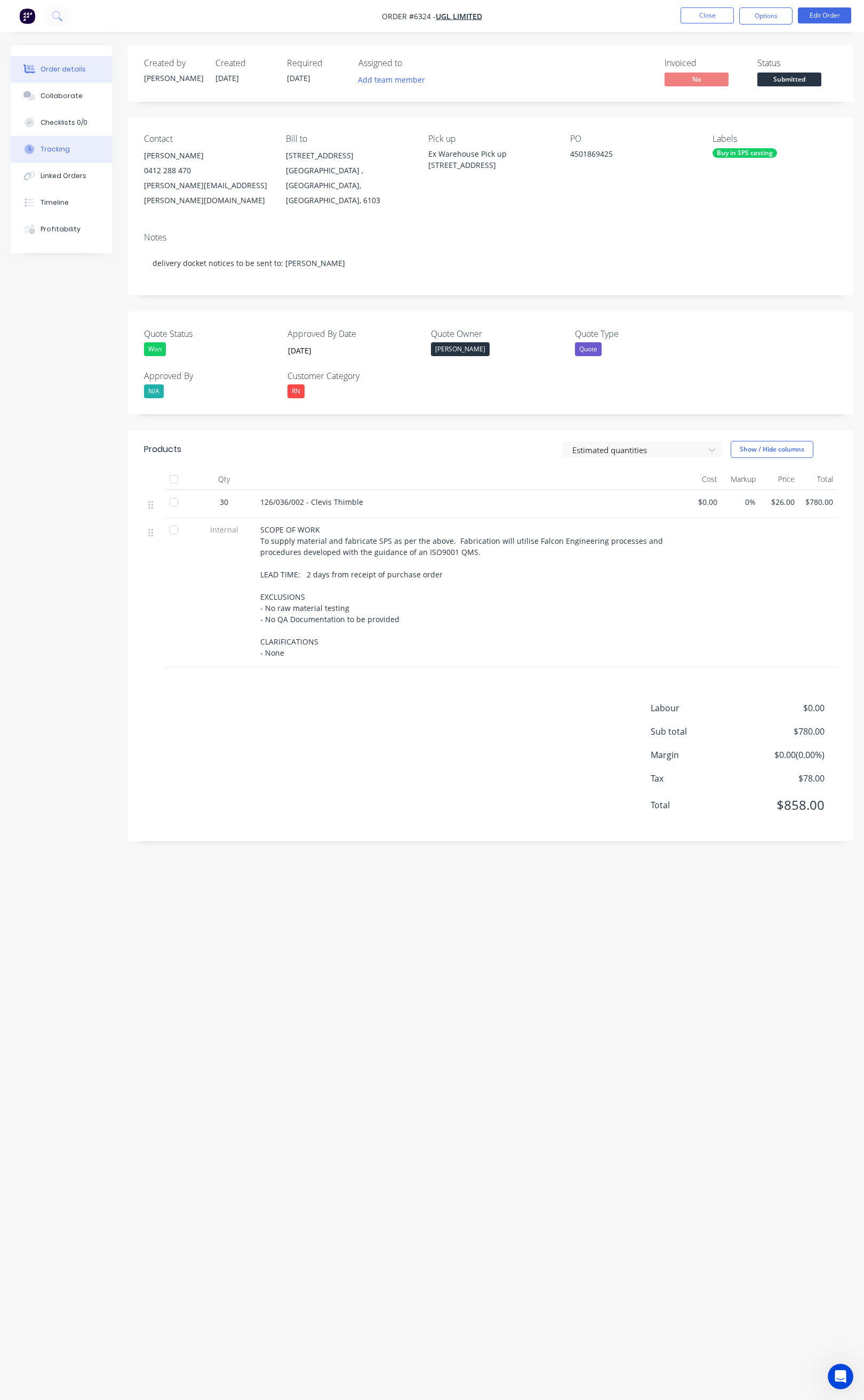
click at [67, 148] on div "Tracking" at bounding box center [55, 149] width 30 height 10
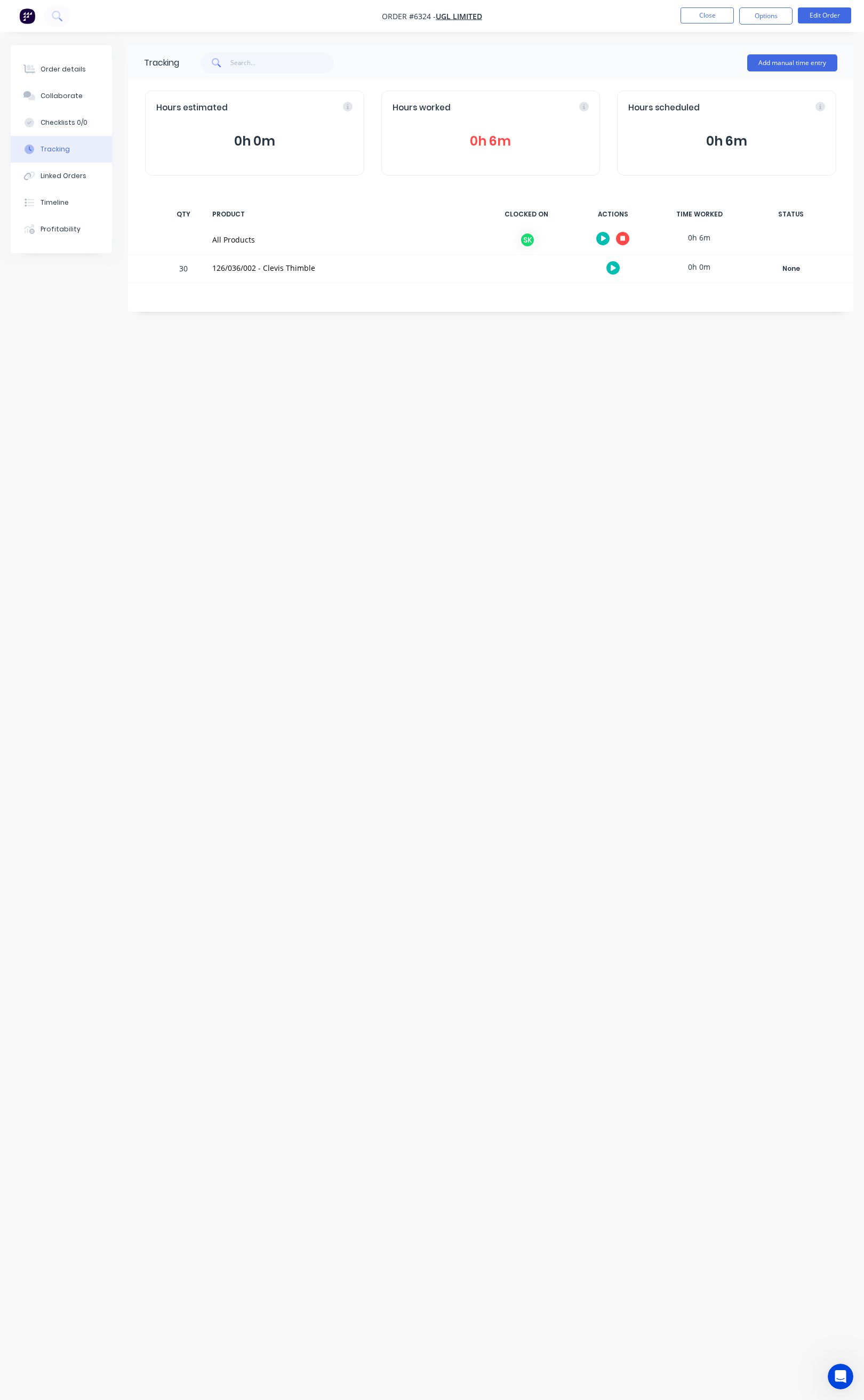
click at [620, 238] on icon "button" at bounding box center [622, 238] width 5 height 5
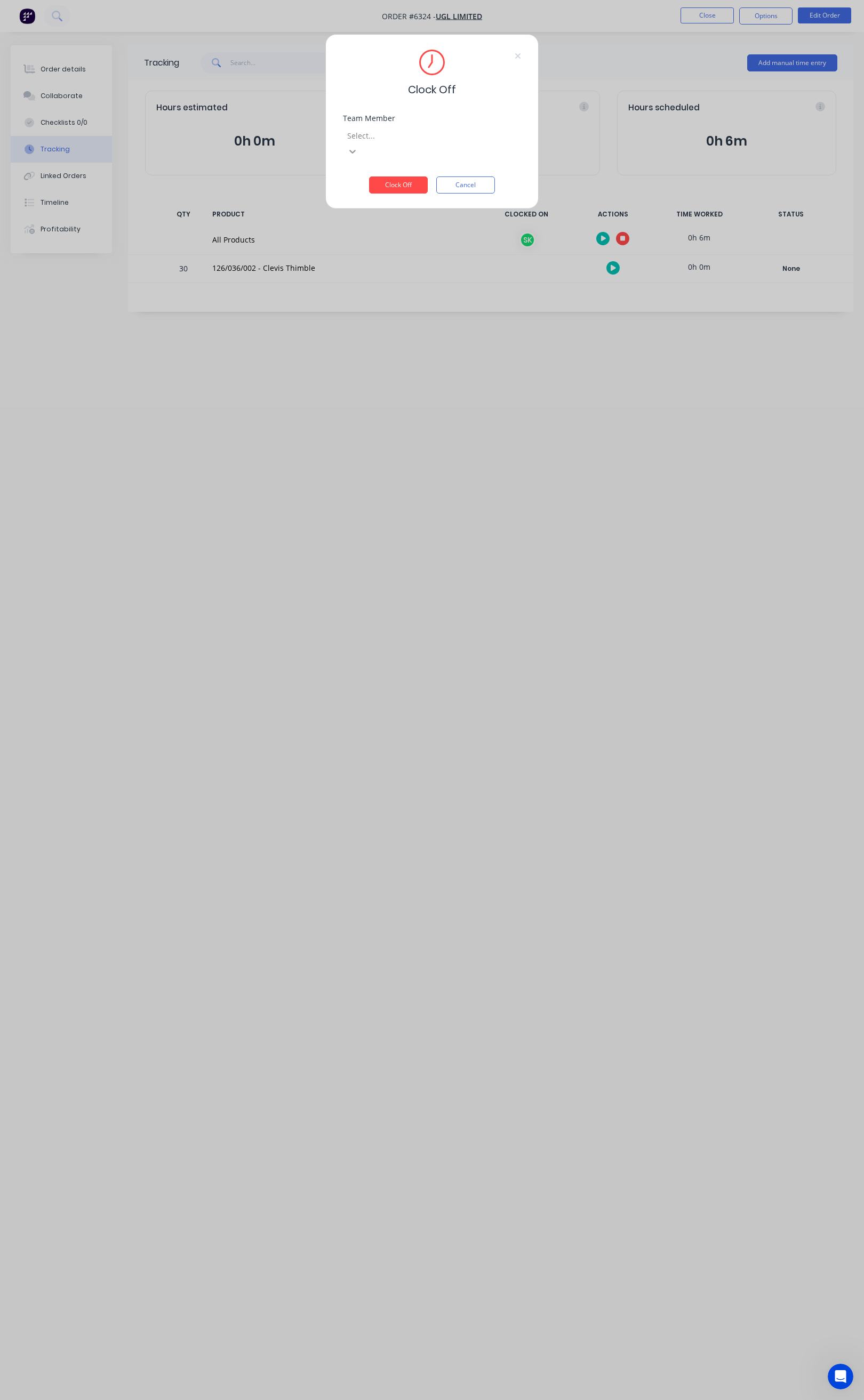
click at [357, 146] on icon at bounding box center [352, 151] width 11 height 11
drag, startPoint x: 445, startPoint y: 151, endPoint x: 412, endPoint y: 162, distance: 34.8
click at [443, 1399] on div "[PERSON_NAME]" at bounding box center [432, 1405] width 864 height 11
click at [405, 177] on button "Clock Off" at bounding box center [398, 185] width 58 height 17
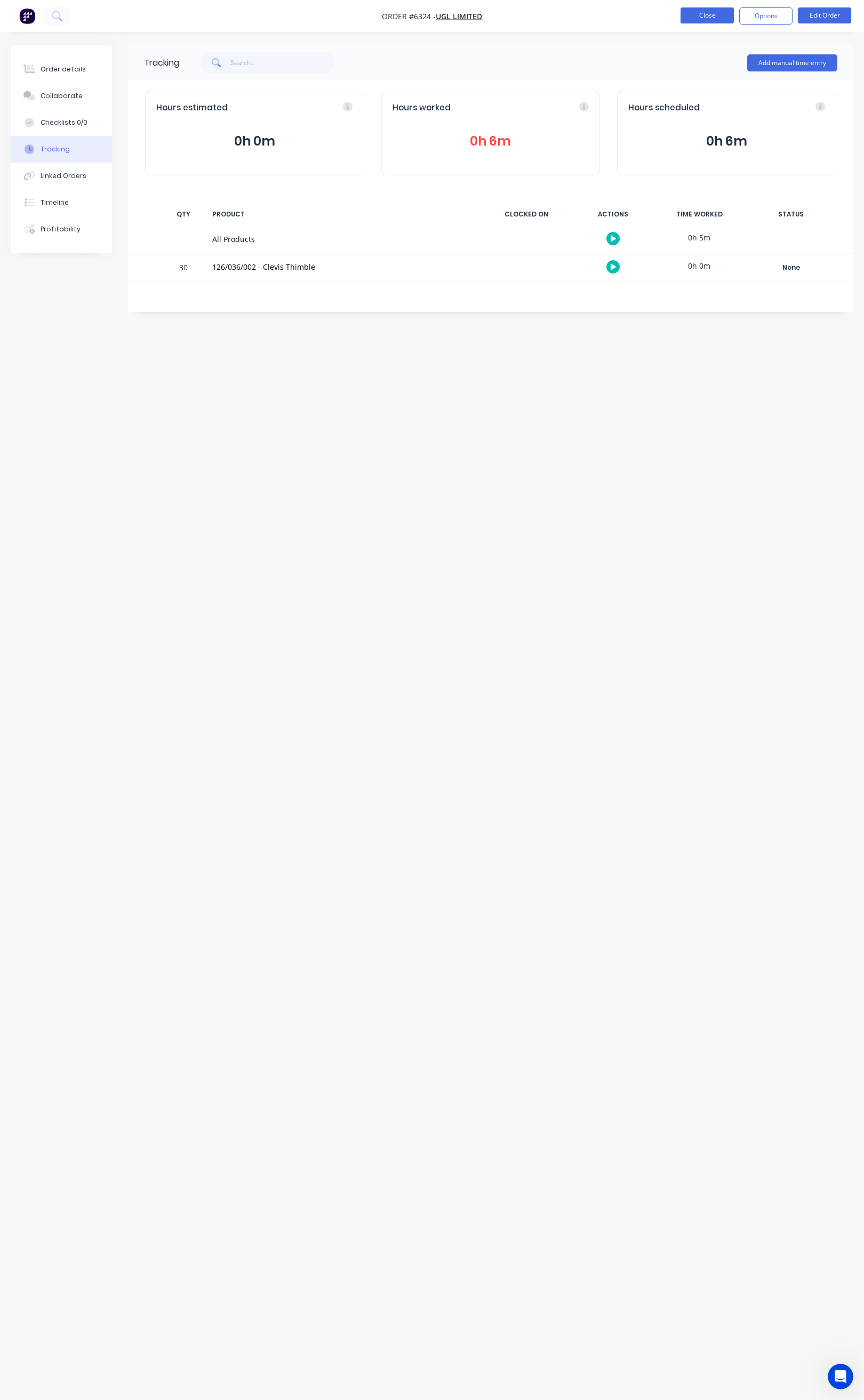
click at [707, 15] on button "Close" at bounding box center [707, 16] width 53 height 16
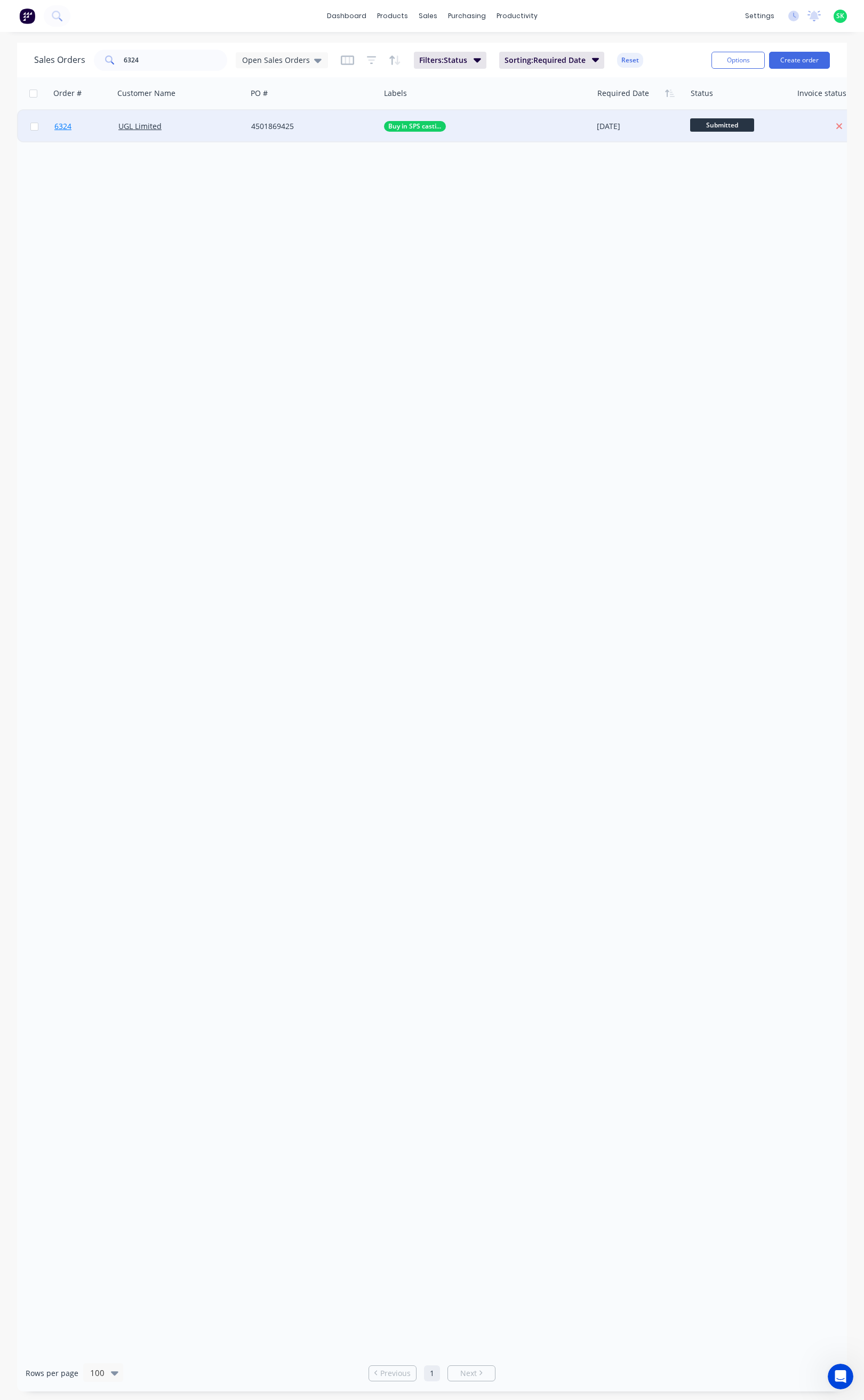
click at [61, 122] on span "6324" at bounding box center [62, 126] width 17 height 11
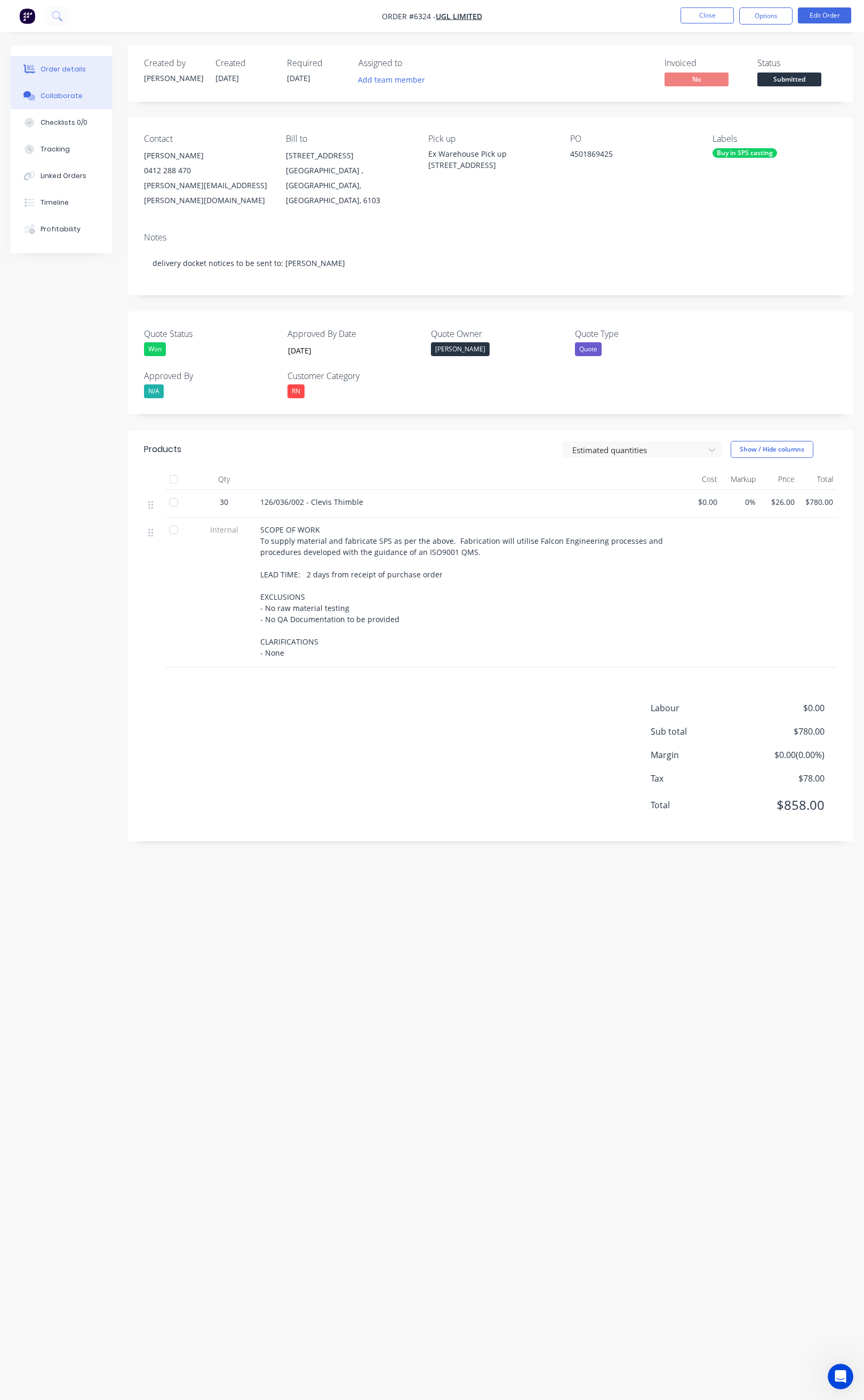
click at [79, 96] on button "Collaborate" at bounding box center [61, 96] width 102 height 27
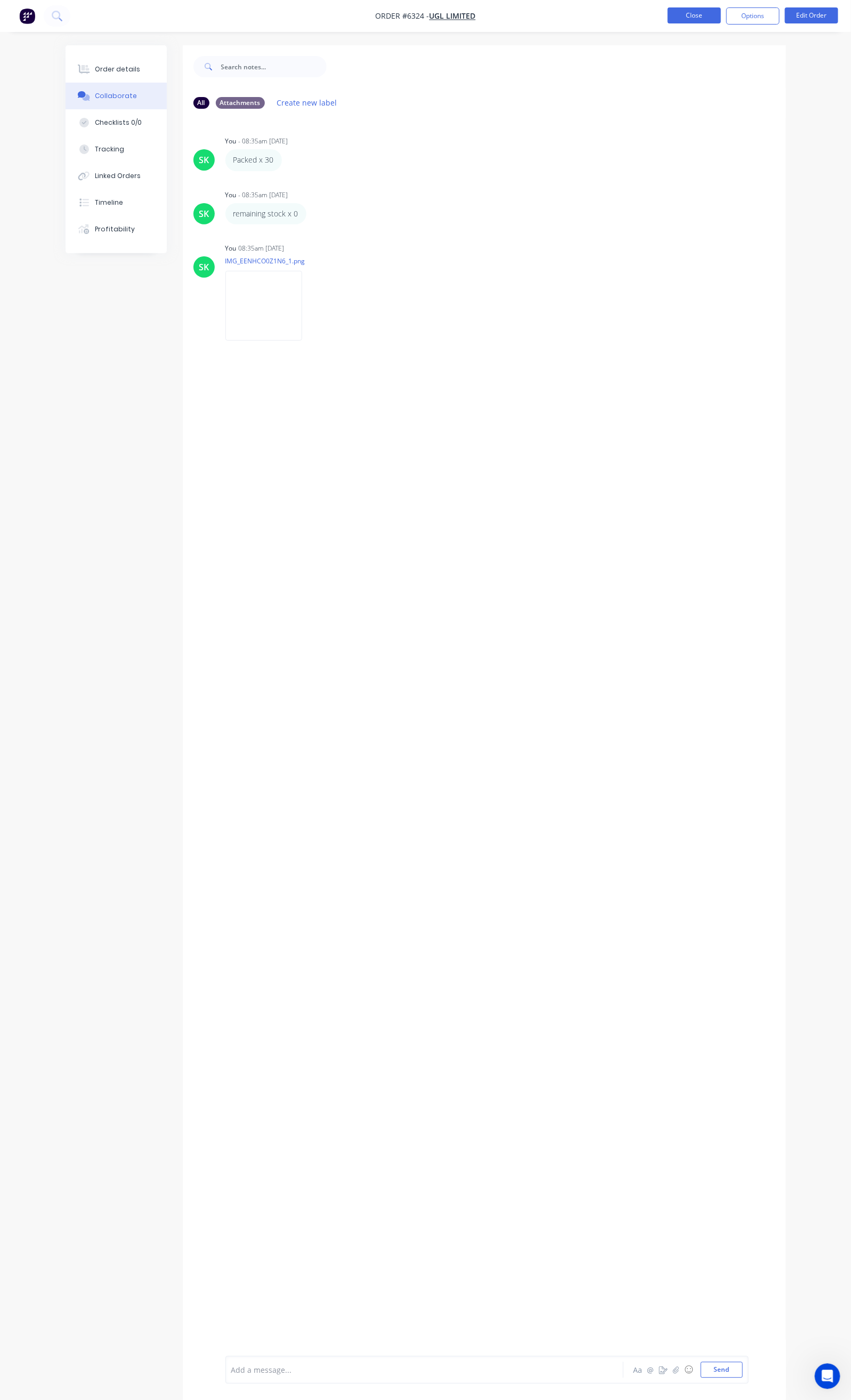
click at [706, 16] on button "Close" at bounding box center [694, 16] width 53 height 16
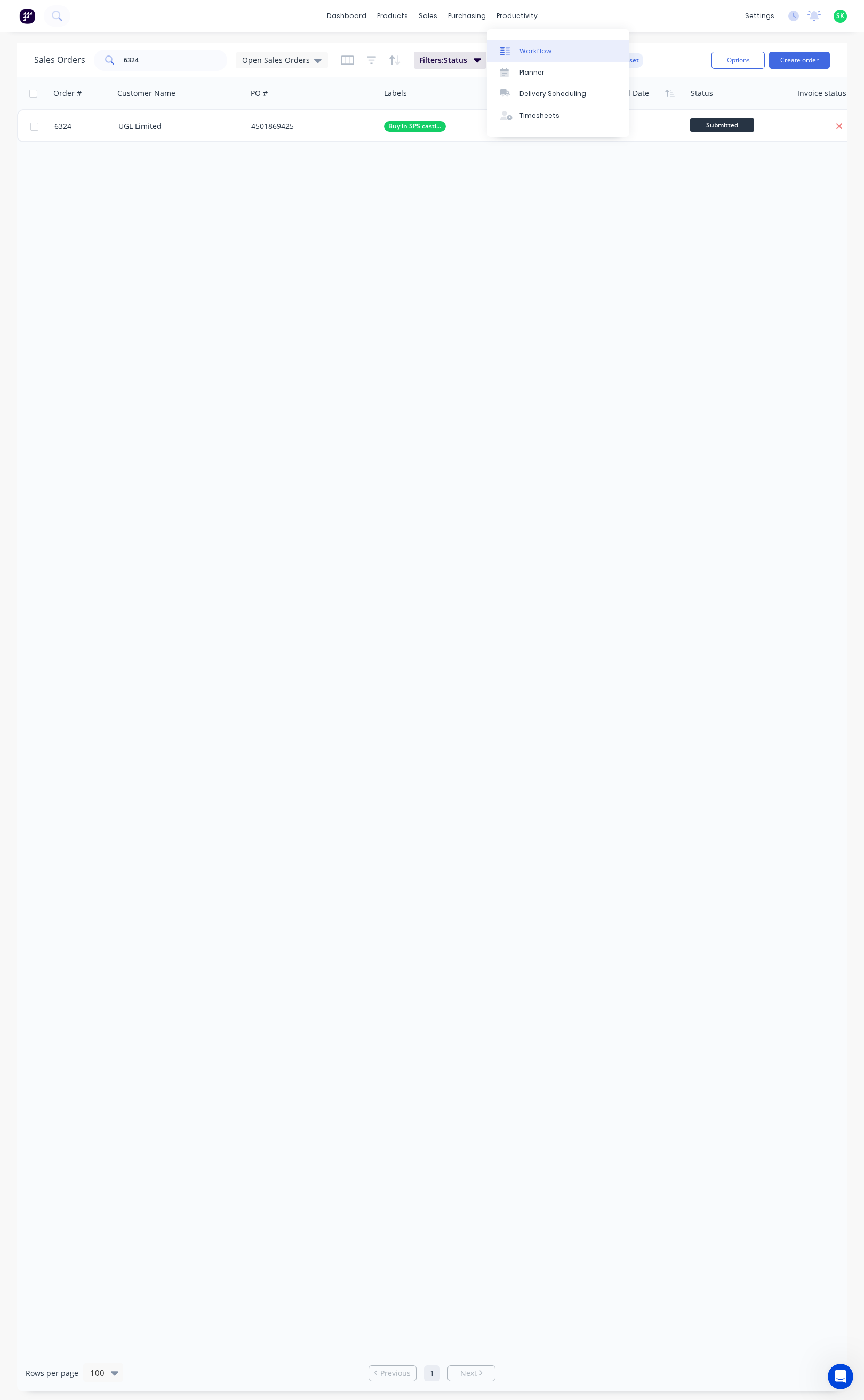
click at [516, 42] on link "Workflow" at bounding box center [557, 50] width 141 height 22
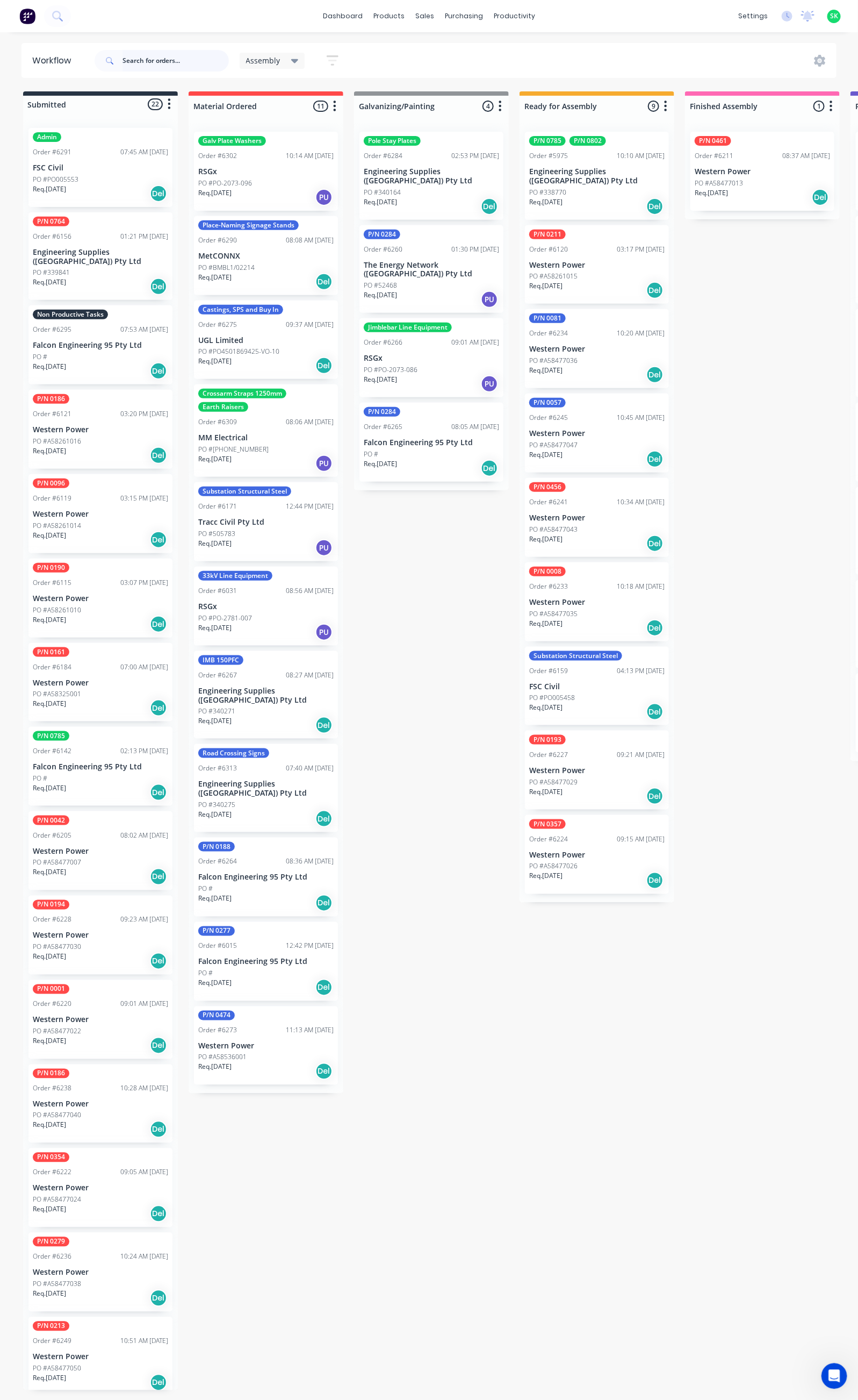
click at [146, 57] on input "text" at bounding box center [175, 61] width 107 height 22
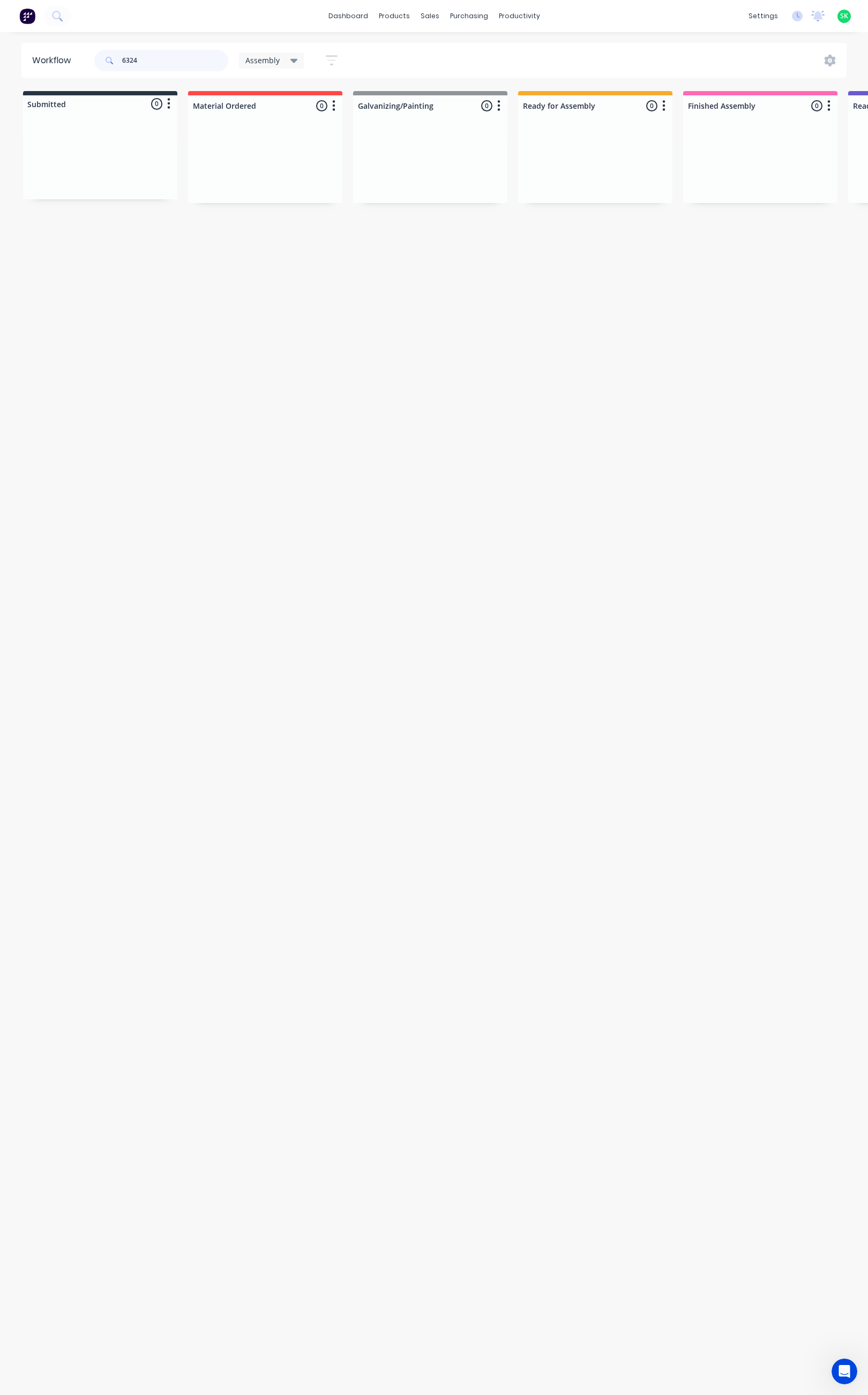
type input "6324"
click at [329, 63] on icon "button" at bounding box center [331, 60] width 12 height 13
click at [326, 222] on button "Filter by labels" at bounding box center [280, 223] width 107 height 16
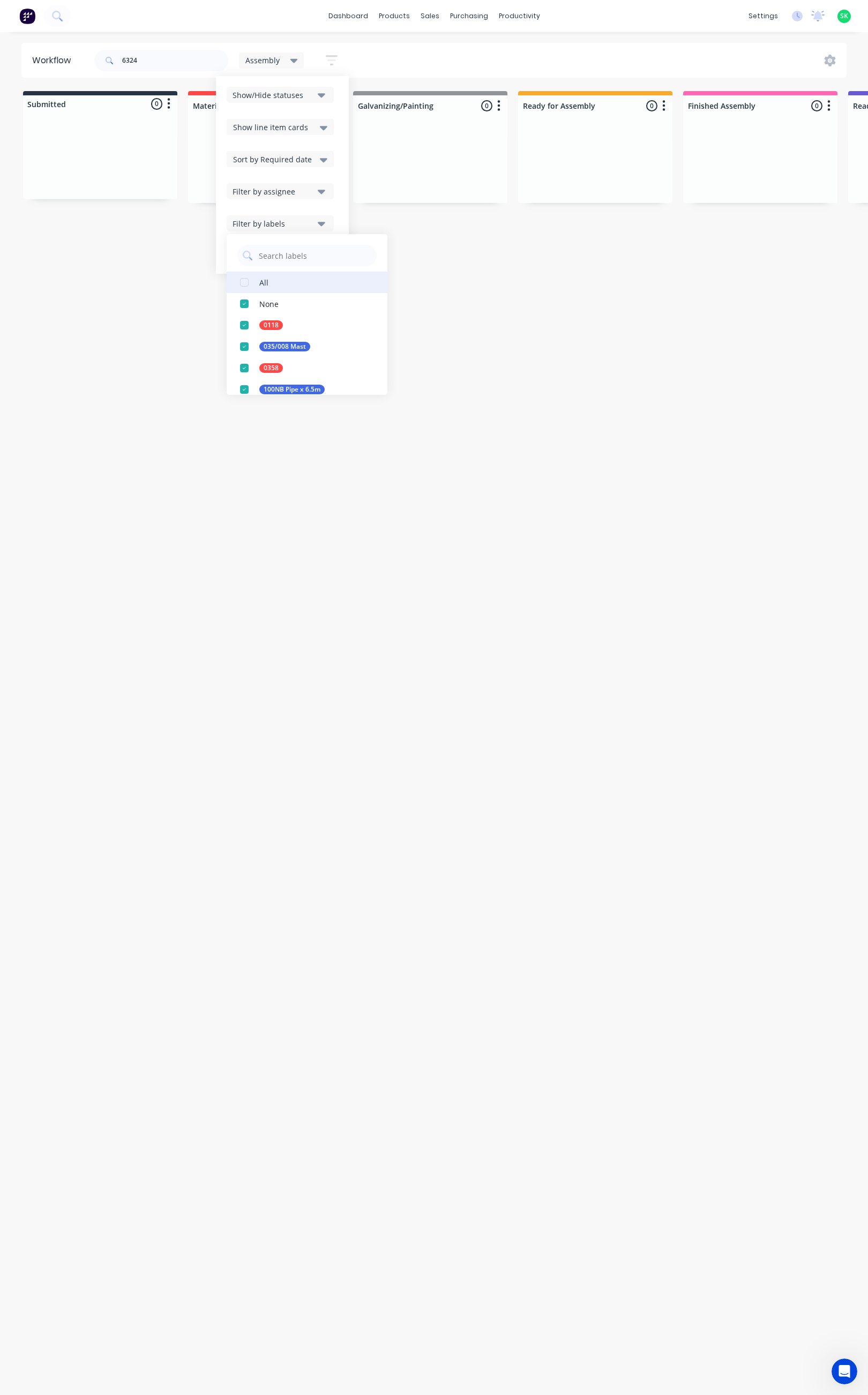
click at [290, 280] on button "All" at bounding box center [307, 283] width 161 height 22
click at [516, 433] on div "Workflow 6324 Assembly Save new view None edit Assembly (Default) edit Fabricat…" at bounding box center [434, 707] width 868 height 1331
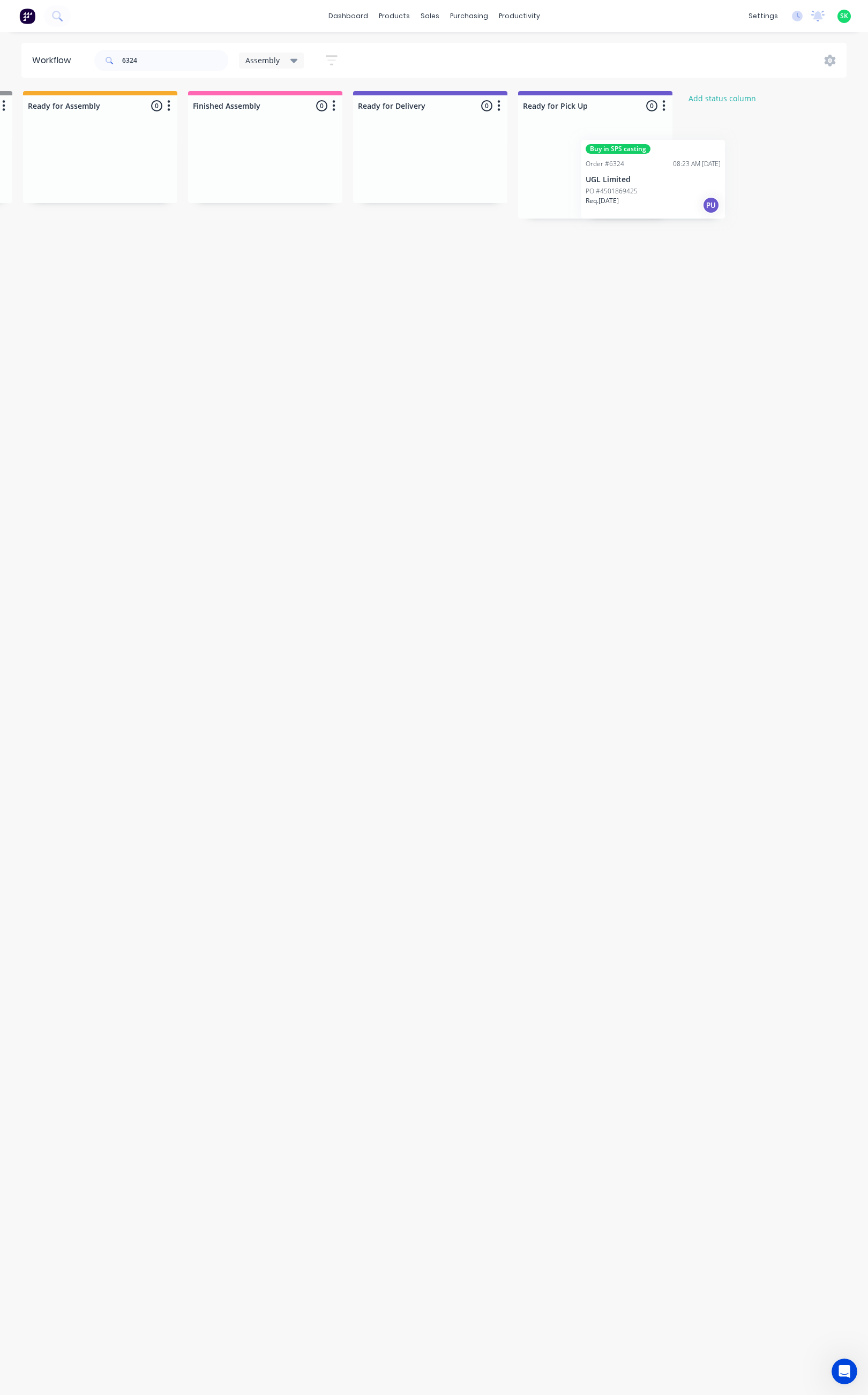
scroll to position [0, 495]
drag, startPoint x: 70, startPoint y: 181, endPoint x: 566, endPoint y: 189, distance: 496.1
click at [566, 189] on div "Submitted 1 Status colour #273444 hex #273444 Save Cancel Summaries Total order…" at bounding box center [467, 155] width 1941 height 127
drag, startPoint x: 136, startPoint y: 62, endPoint x: 88, endPoint y: 63, distance: 48.0
click at [88, 63] on header "Workflow 6324 Assembly Save new view None edit Assembly (Default) edit Fabricat…" at bounding box center [434, 60] width 825 height 35
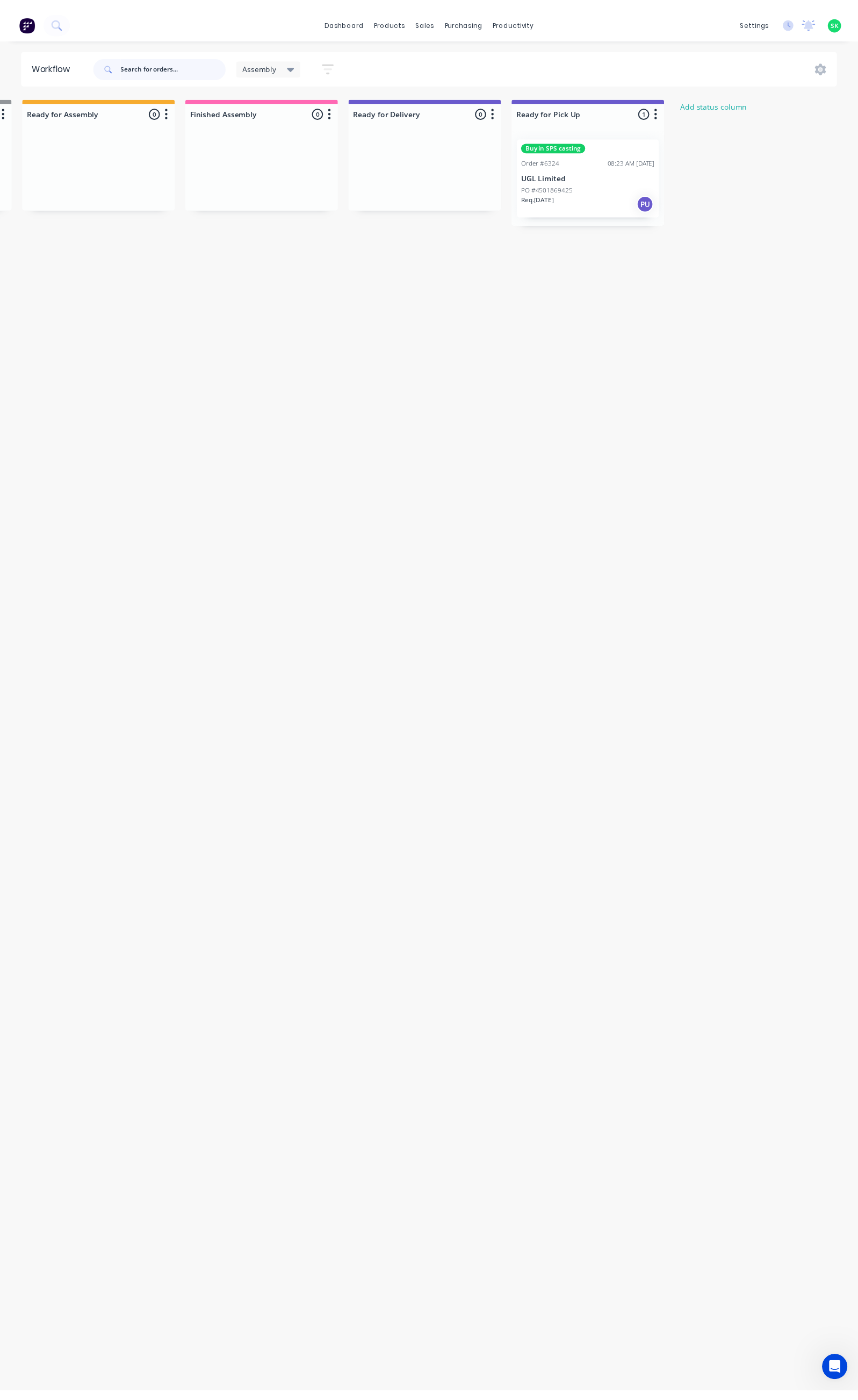
scroll to position [0, 0]
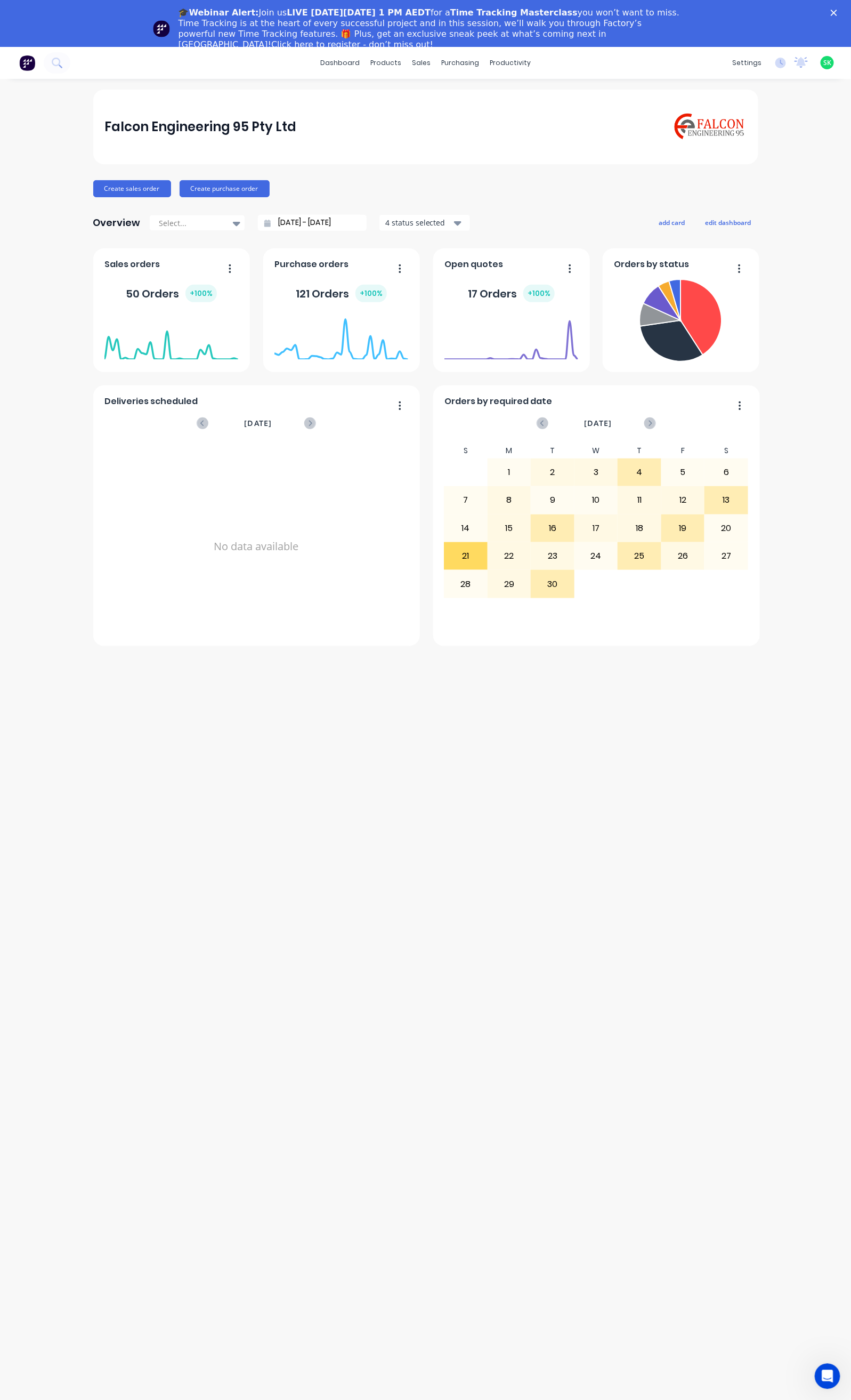
click at [837, 10] on icon "Close" at bounding box center [834, 13] width 6 height 6
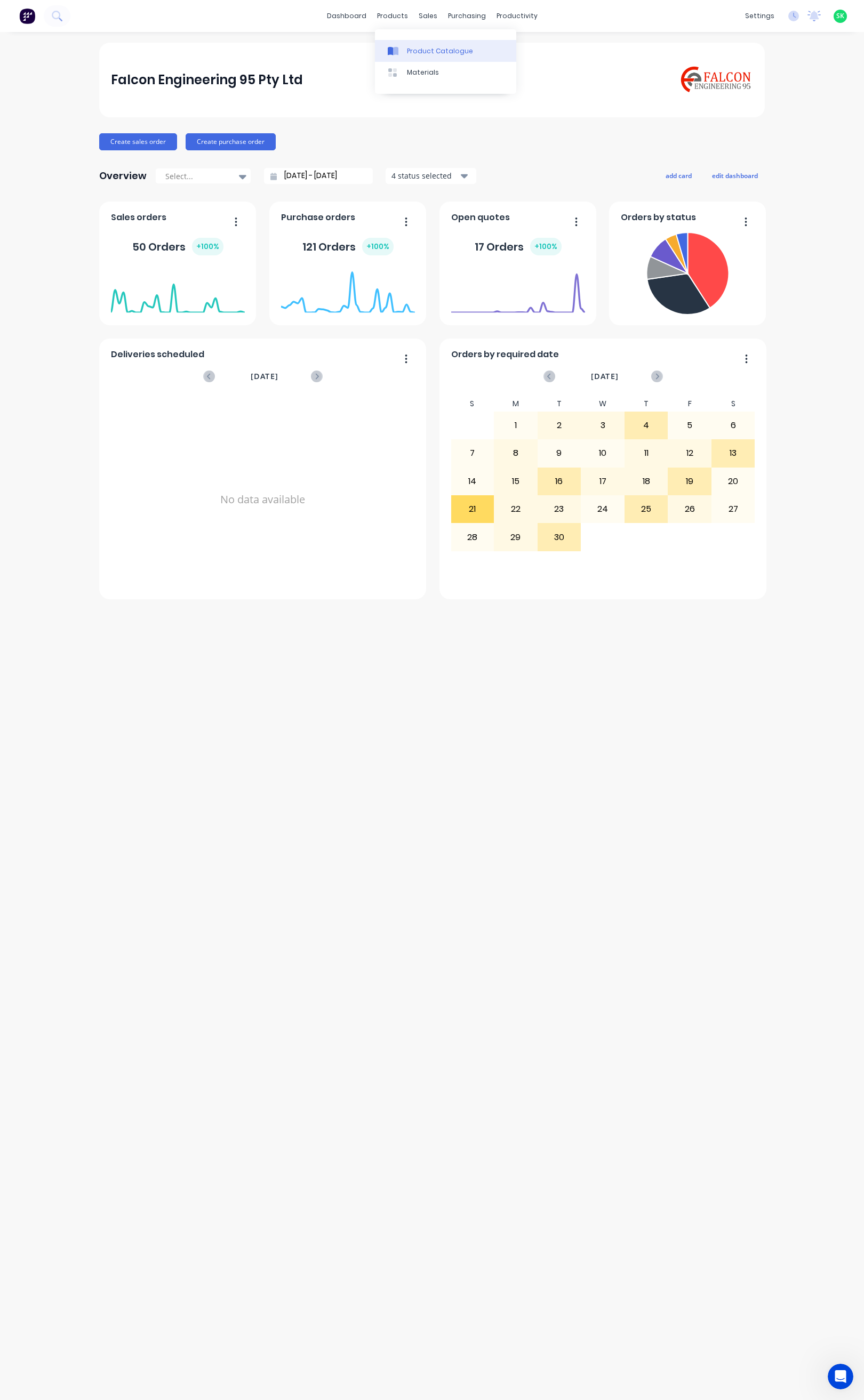
click at [405, 49] on link "Product Catalogue" at bounding box center [445, 50] width 141 height 22
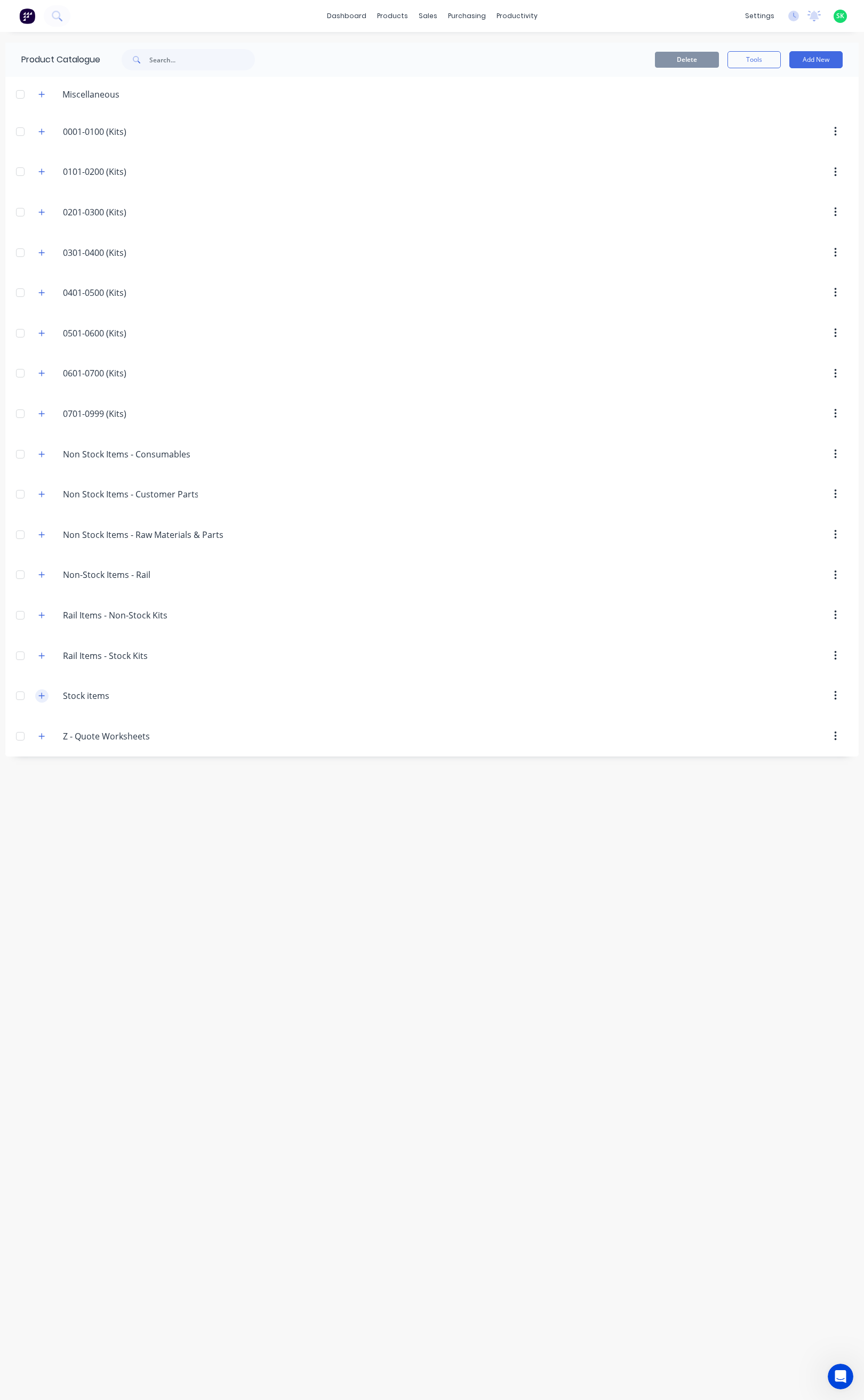
click at [46, 699] on button "button" at bounding box center [41, 695] width 13 height 13
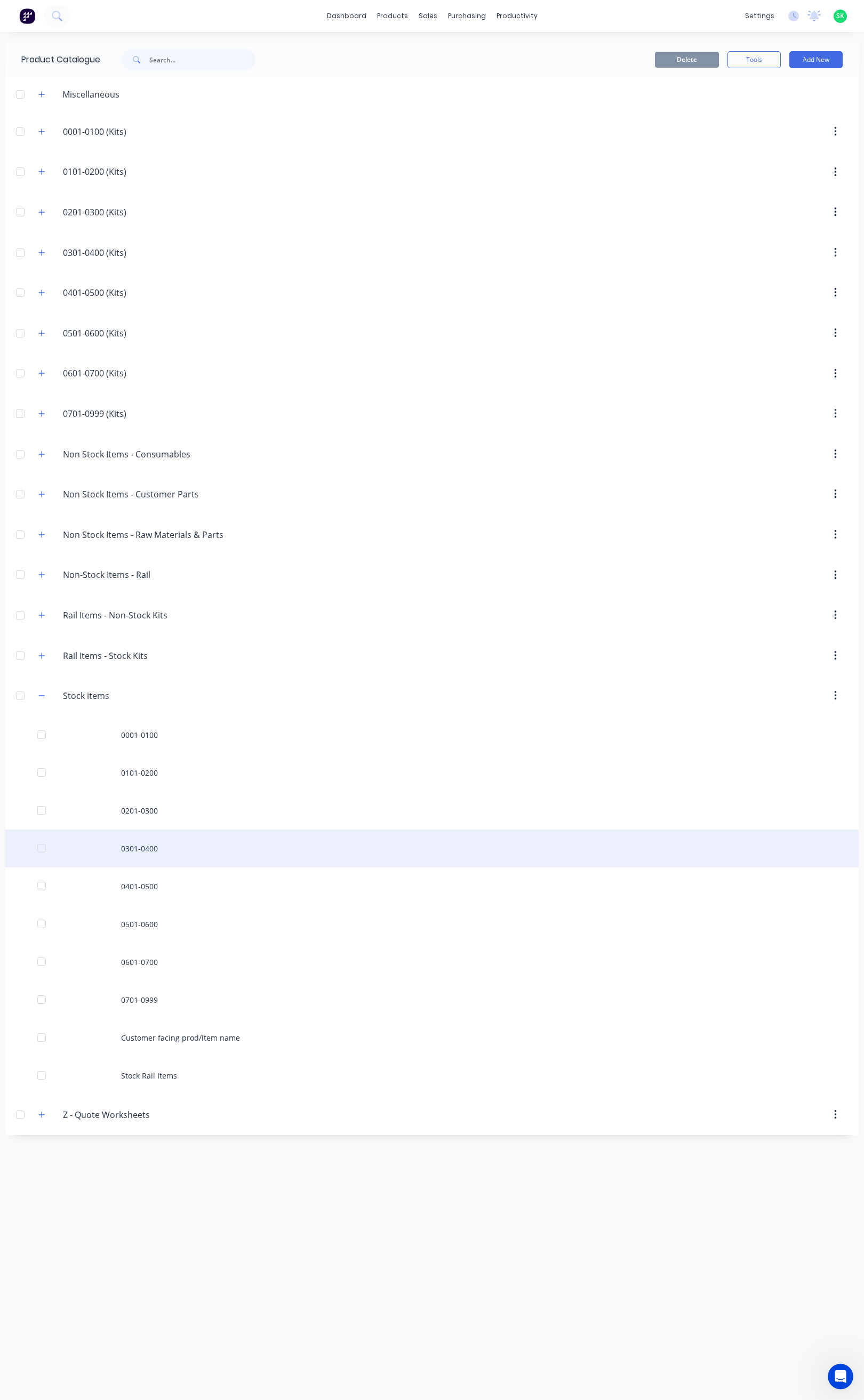
click at [148, 857] on div "0301-0400" at bounding box center [432, 848] width 853 height 38
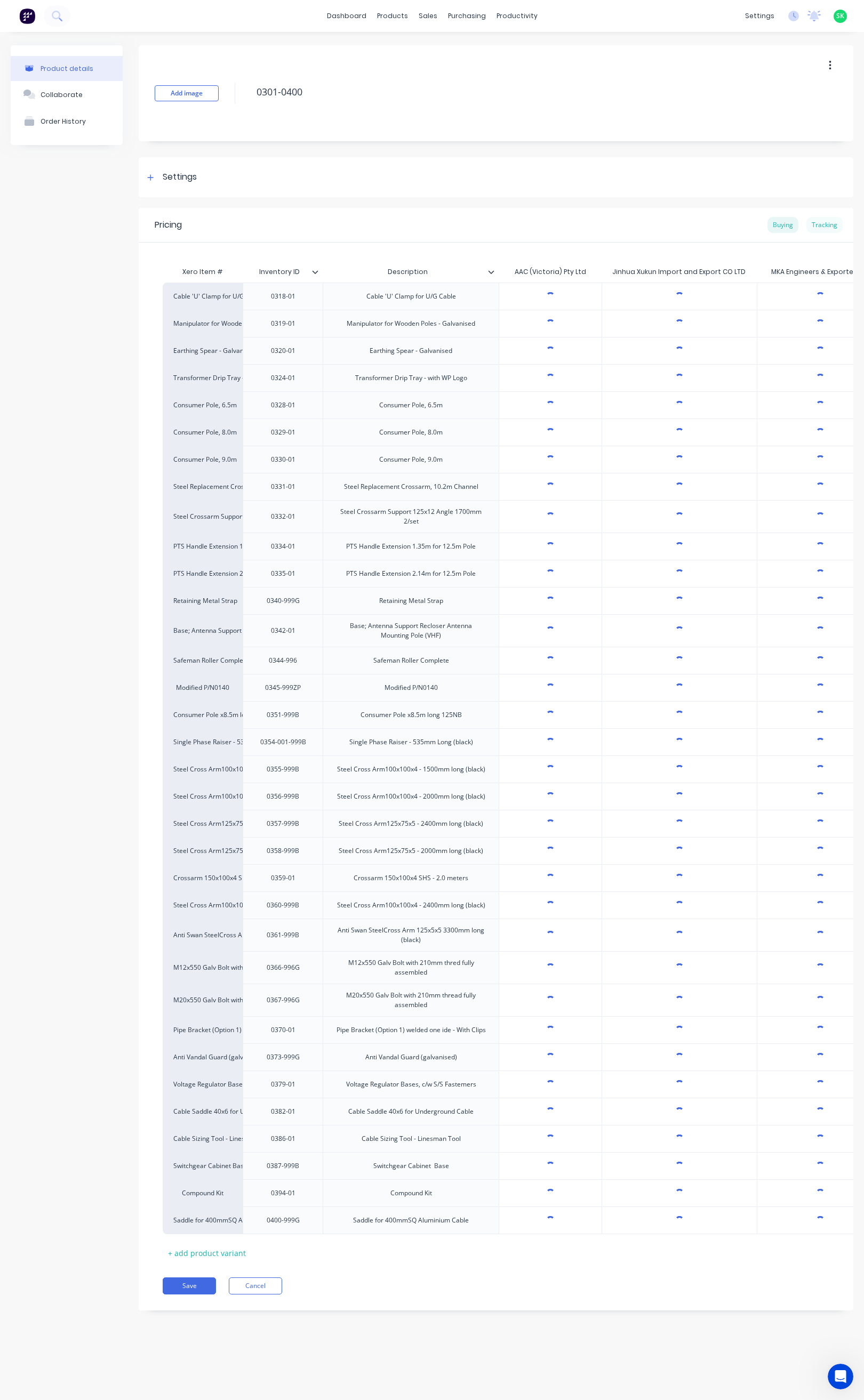
click at [825, 222] on div "Tracking" at bounding box center [824, 225] width 37 height 16
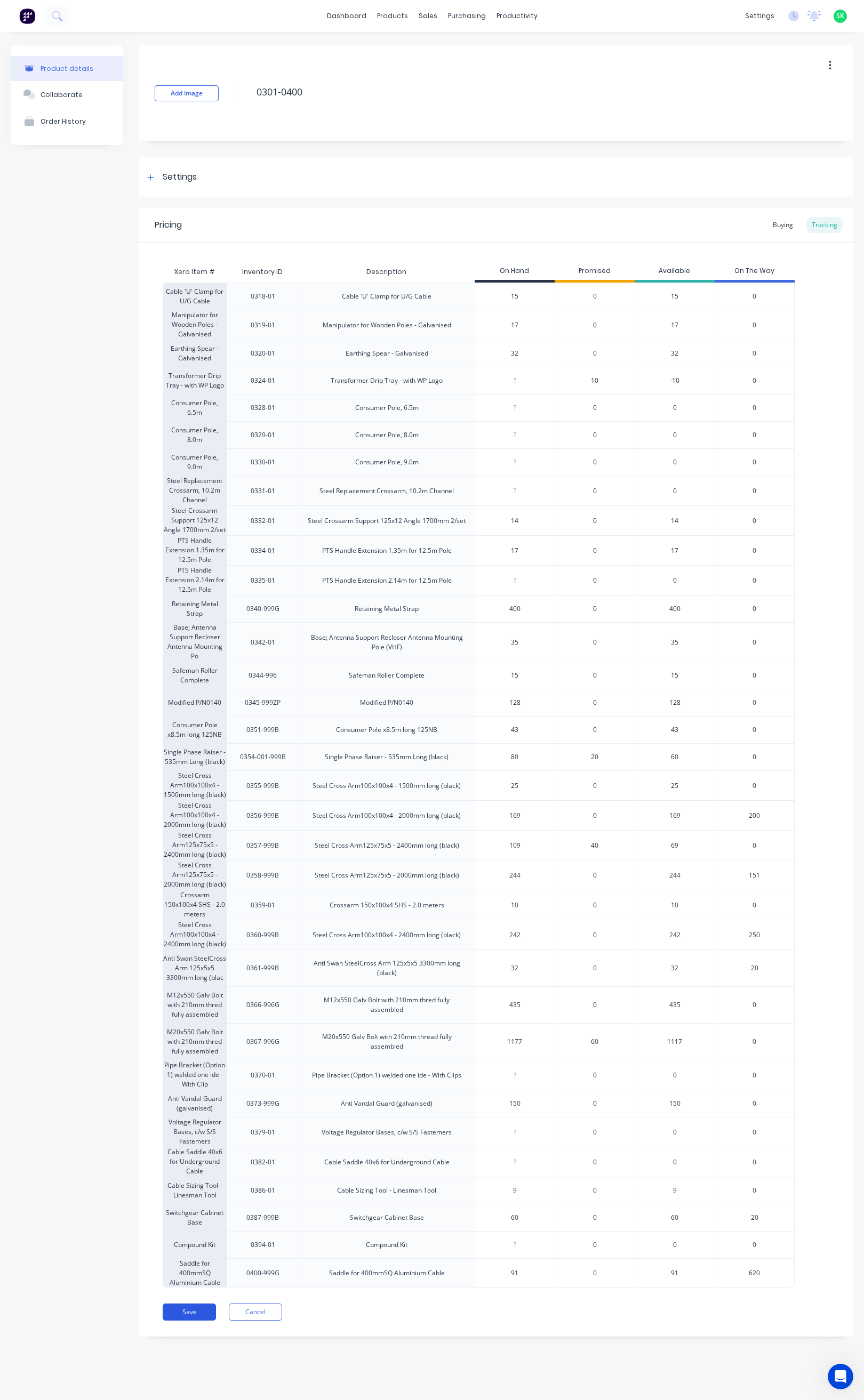
click at [199, 1320] on button "Save" at bounding box center [190, 1311] width 53 height 17
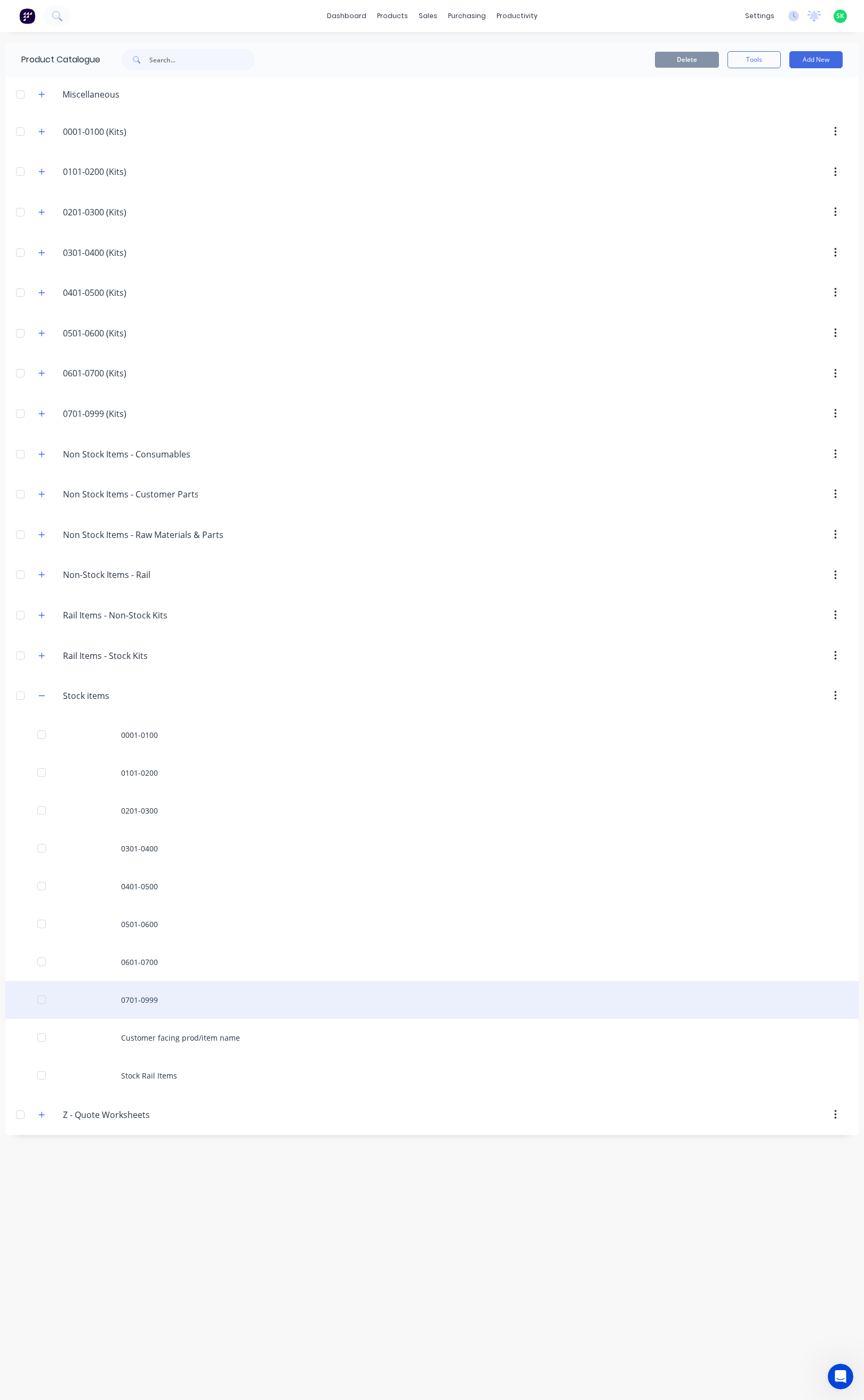
click at [154, 1005] on div "0701-0999" at bounding box center [432, 999] width 853 height 38
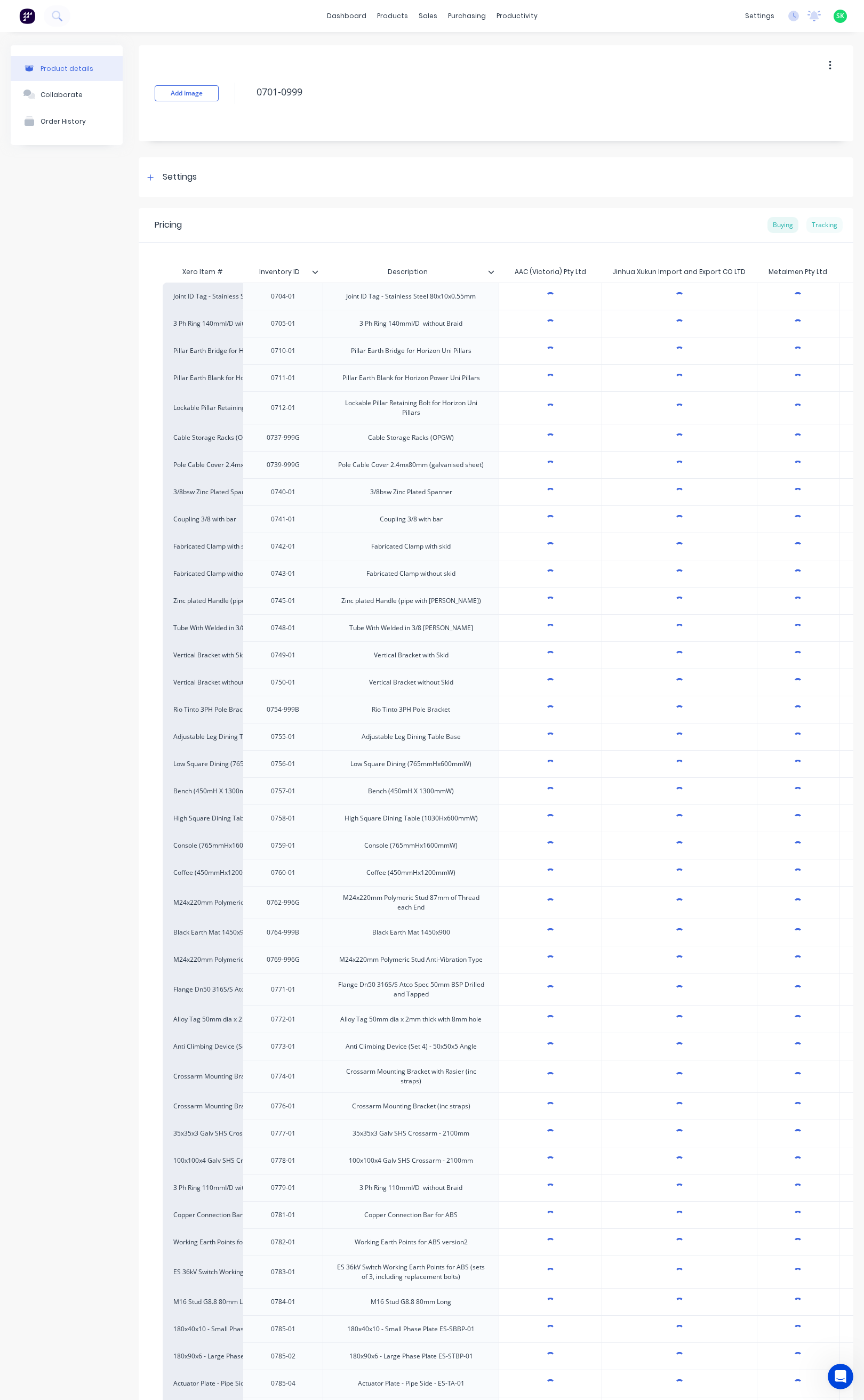
click at [814, 222] on div "Tracking" at bounding box center [824, 225] width 37 height 16
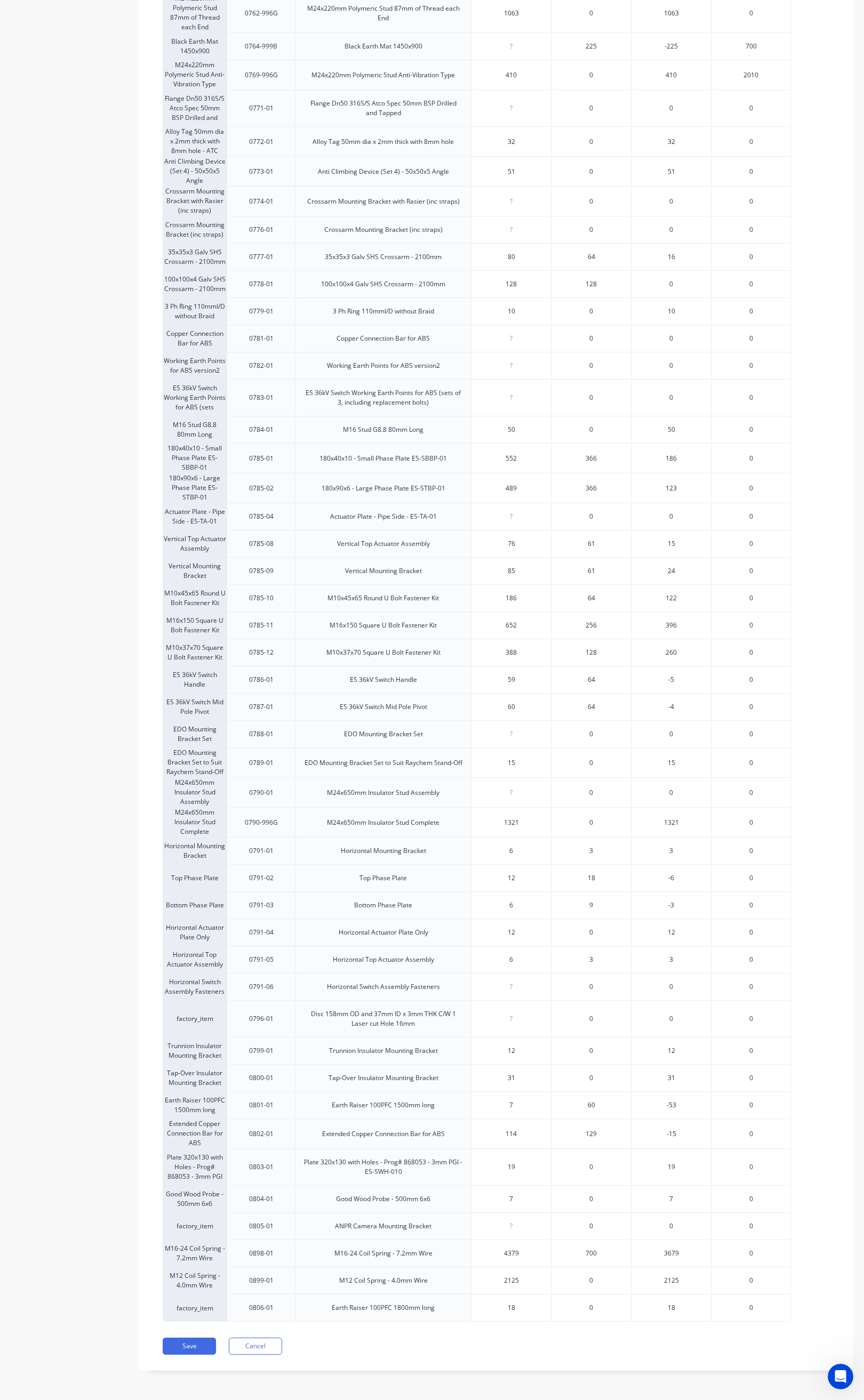
scroll to position [936, 0]
click at [173, 1350] on button "Save" at bounding box center [190, 1346] width 53 height 17
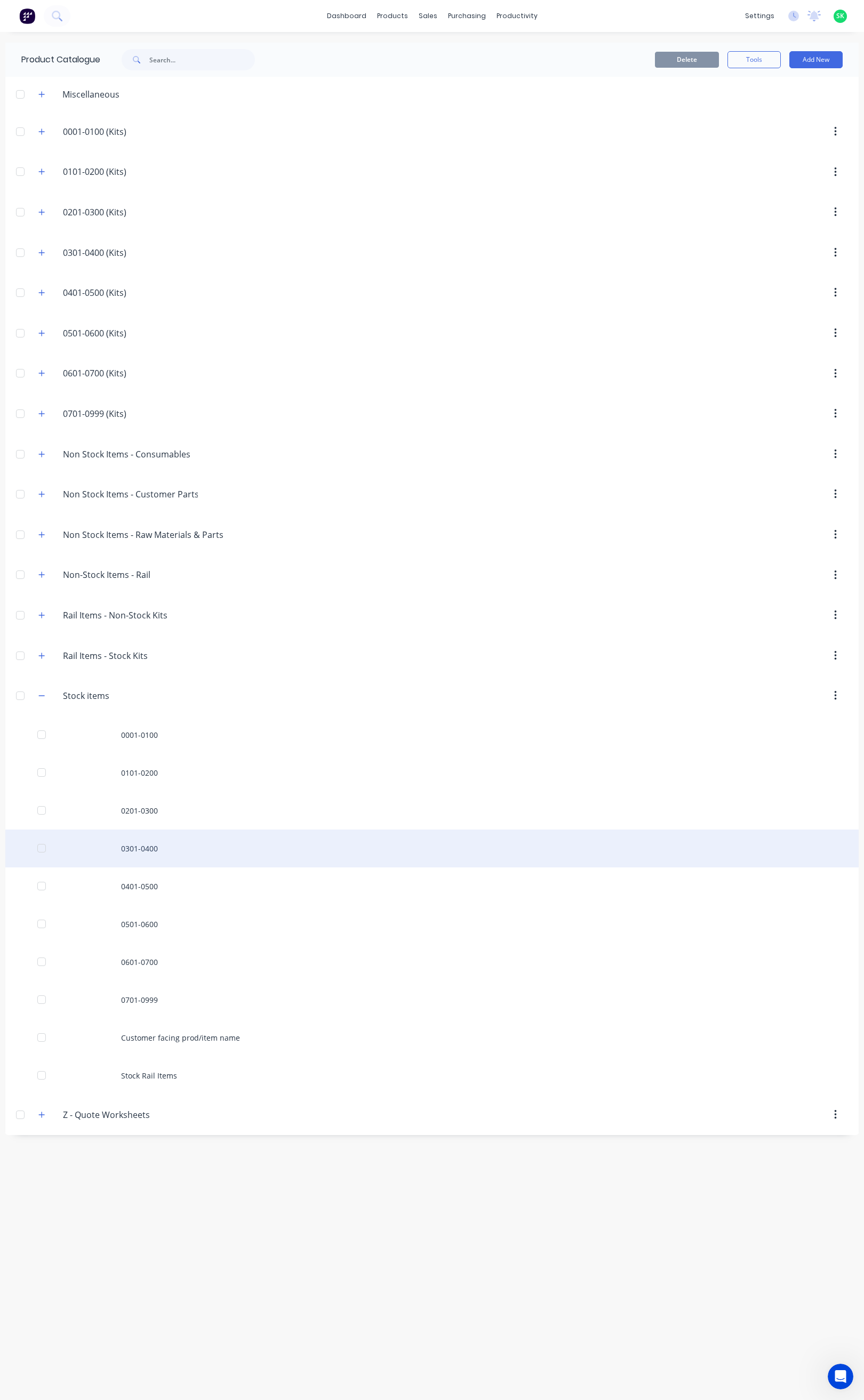
click at [160, 854] on div "0301-0400" at bounding box center [432, 848] width 853 height 38
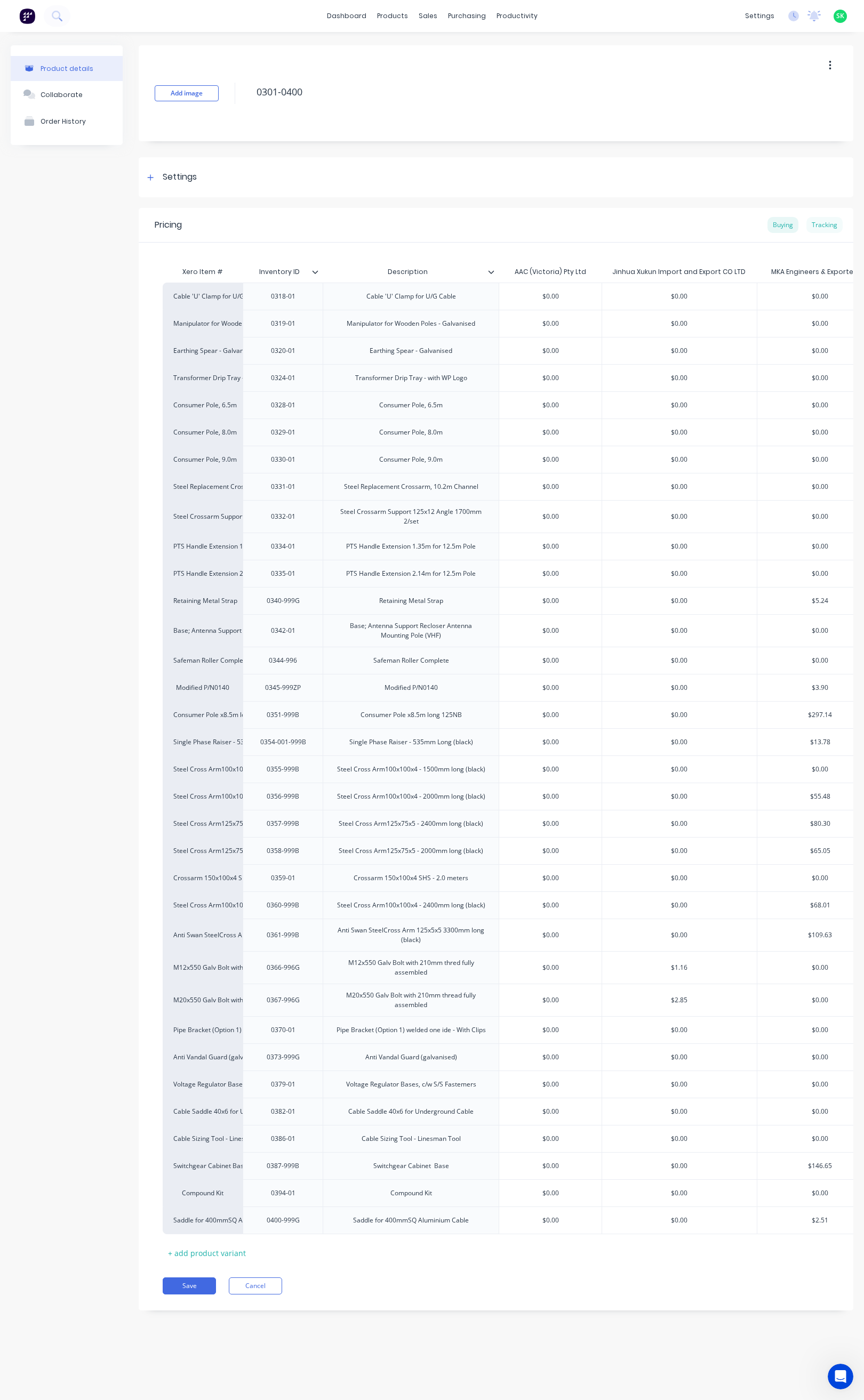
click at [824, 221] on div "Tracking" at bounding box center [824, 225] width 37 height 16
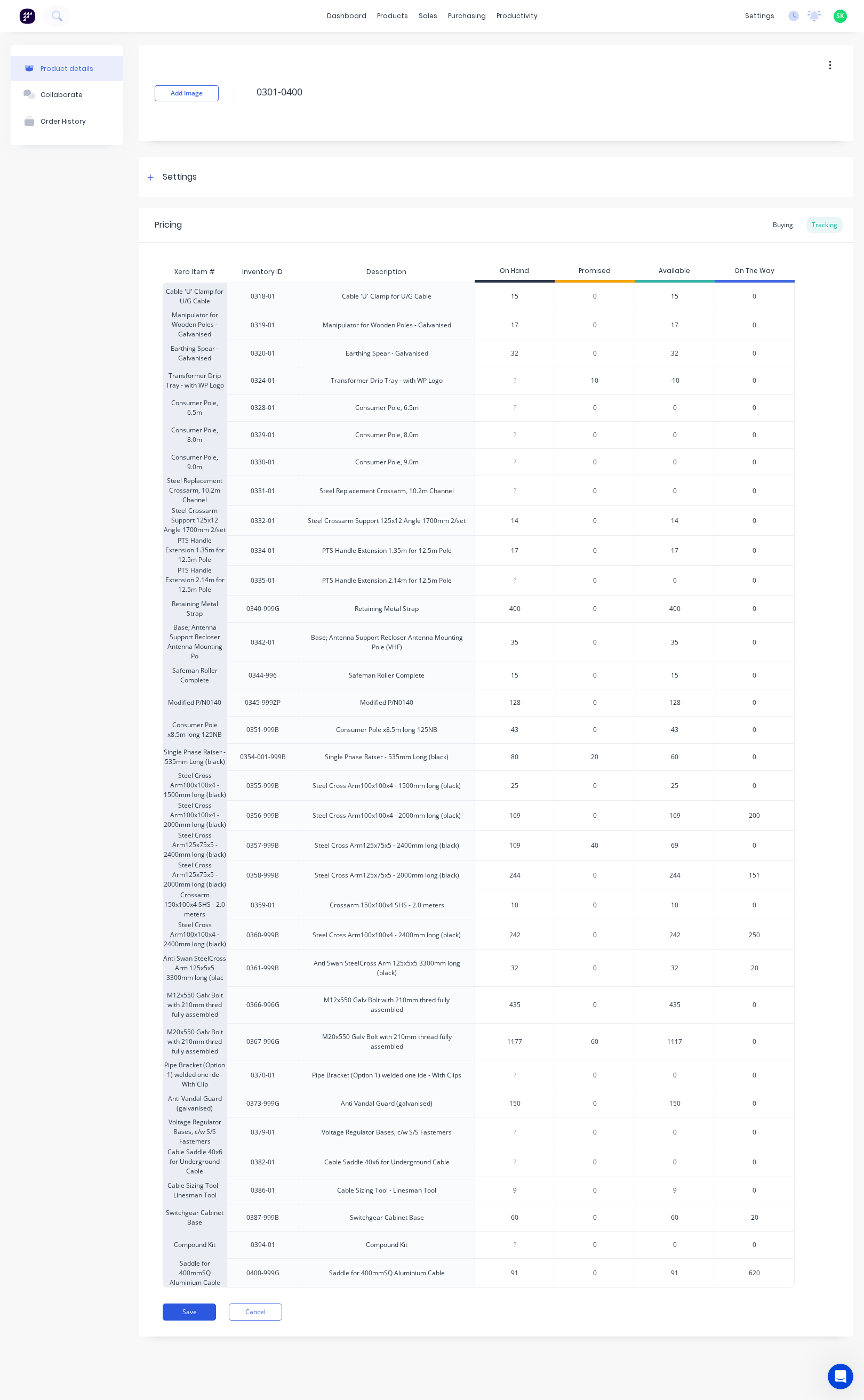
click at [206, 1318] on button "Save" at bounding box center [190, 1311] width 53 height 17
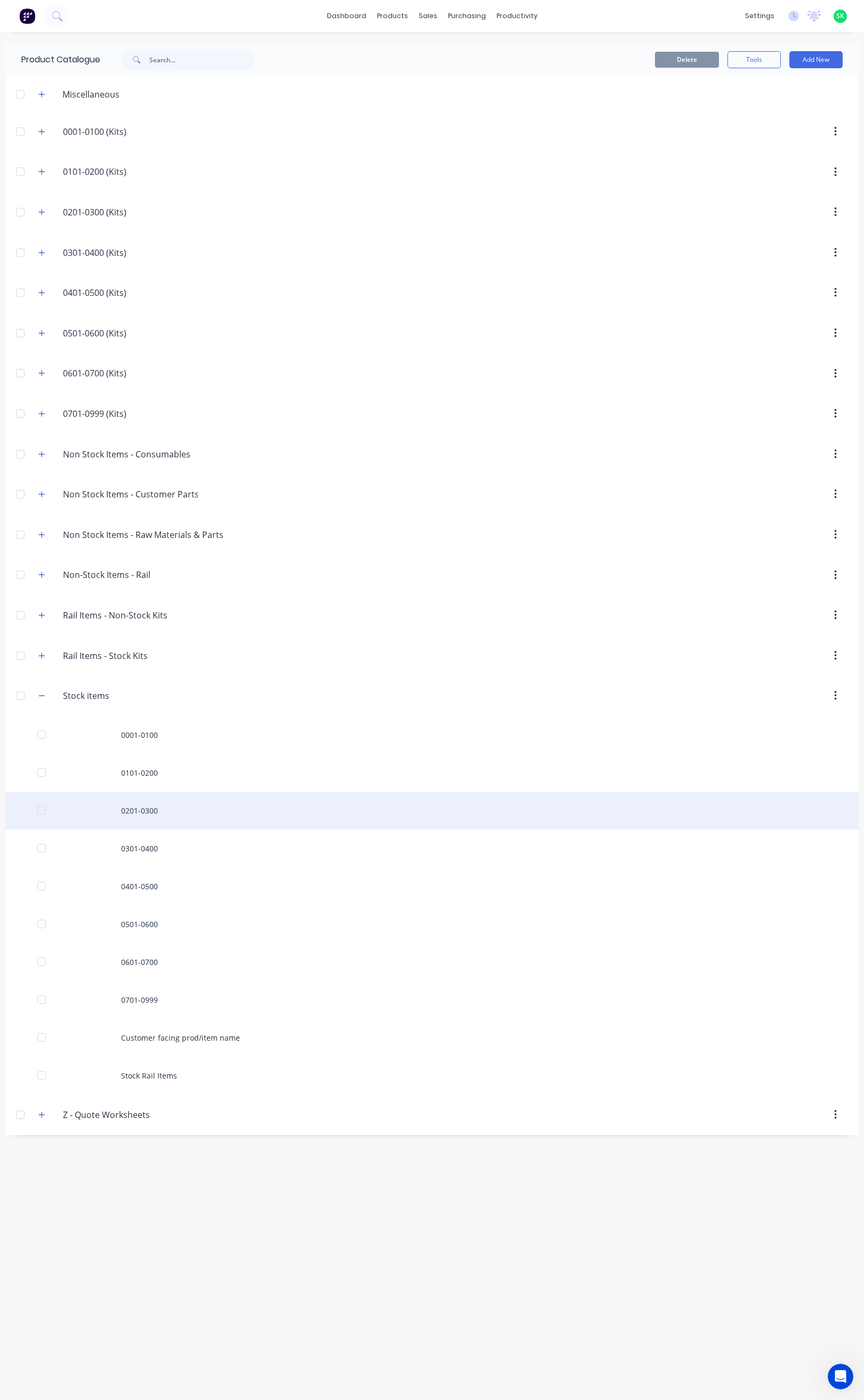
click at [152, 812] on div "0201-0300" at bounding box center [432, 811] width 853 height 38
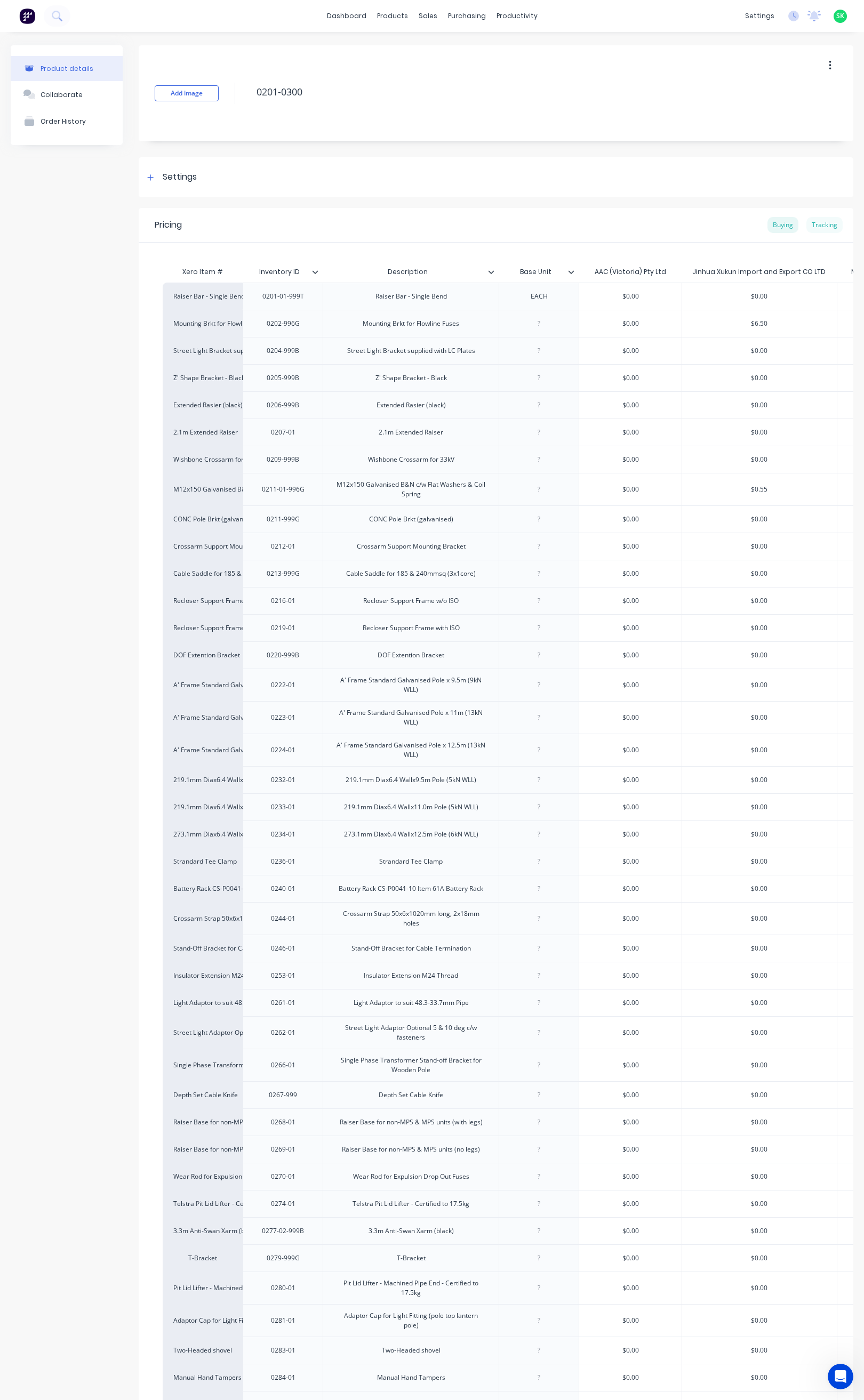
click at [810, 225] on div "Tracking" at bounding box center [824, 225] width 37 height 16
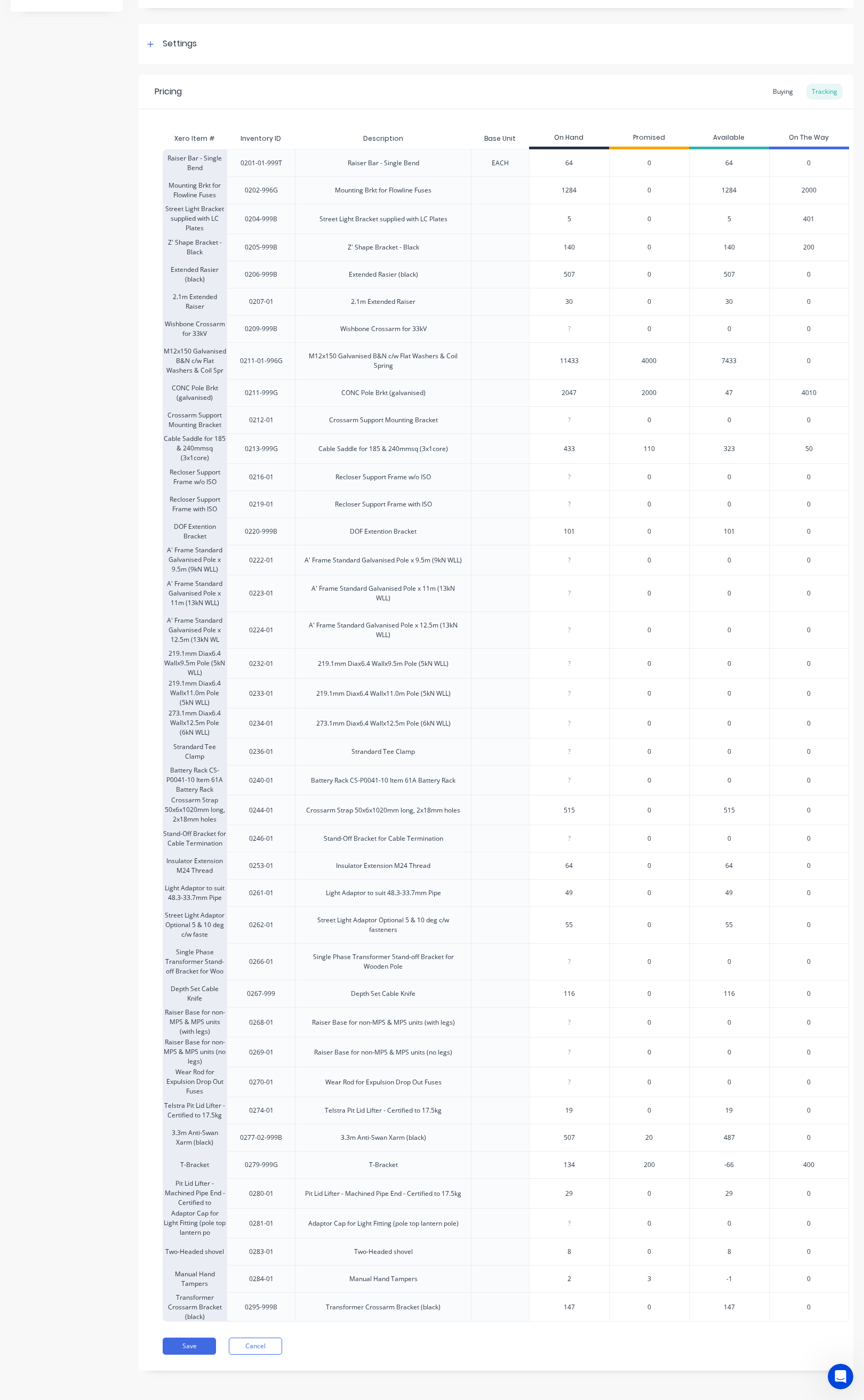
scroll to position [162, 0]
click at [206, 1347] on button "Save" at bounding box center [190, 1346] width 53 height 17
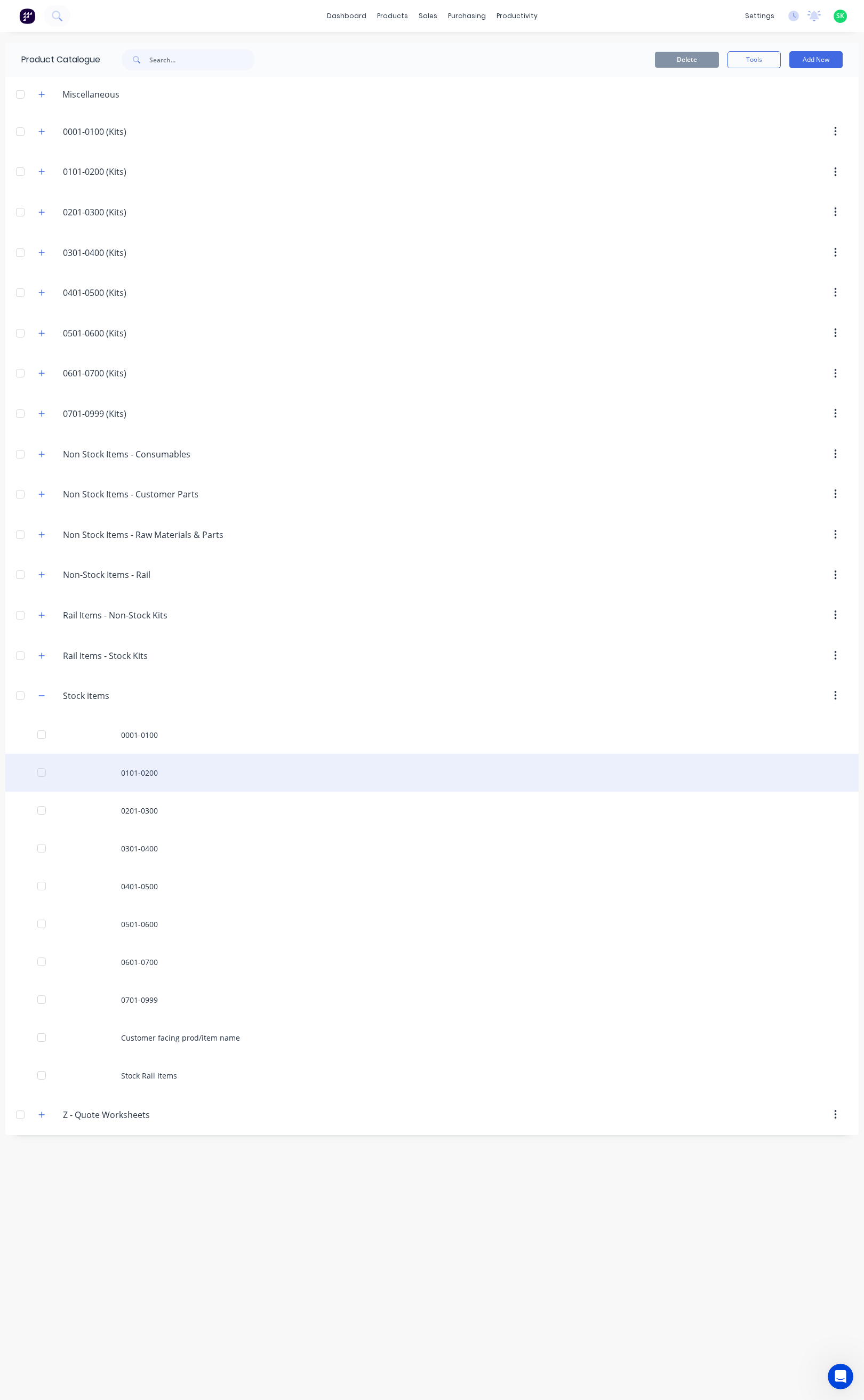
click at [163, 780] on div "0101-0200" at bounding box center [432, 772] width 853 height 38
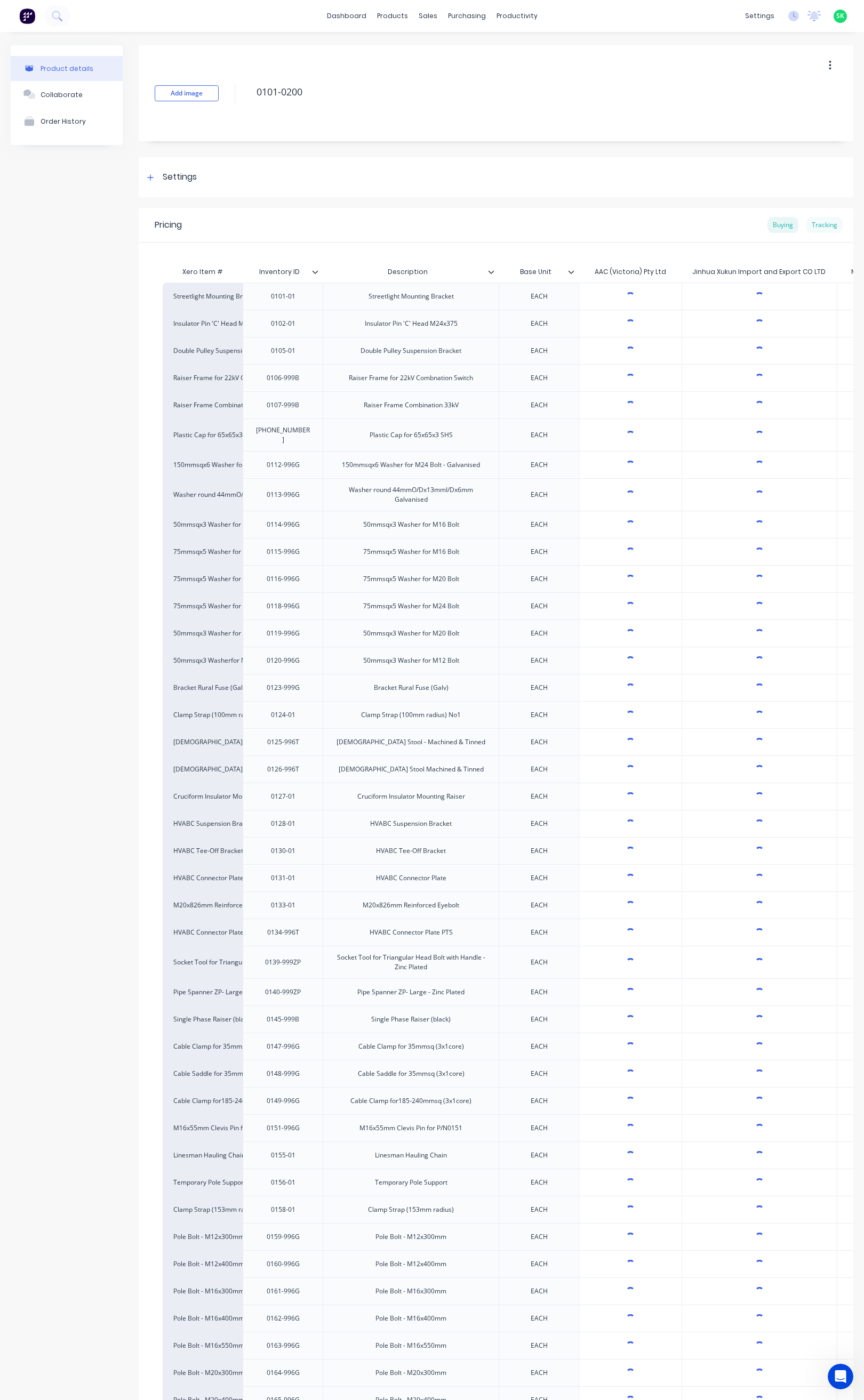
click at [815, 224] on div "Tracking" at bounding box center [824, 225] width 37 height 16
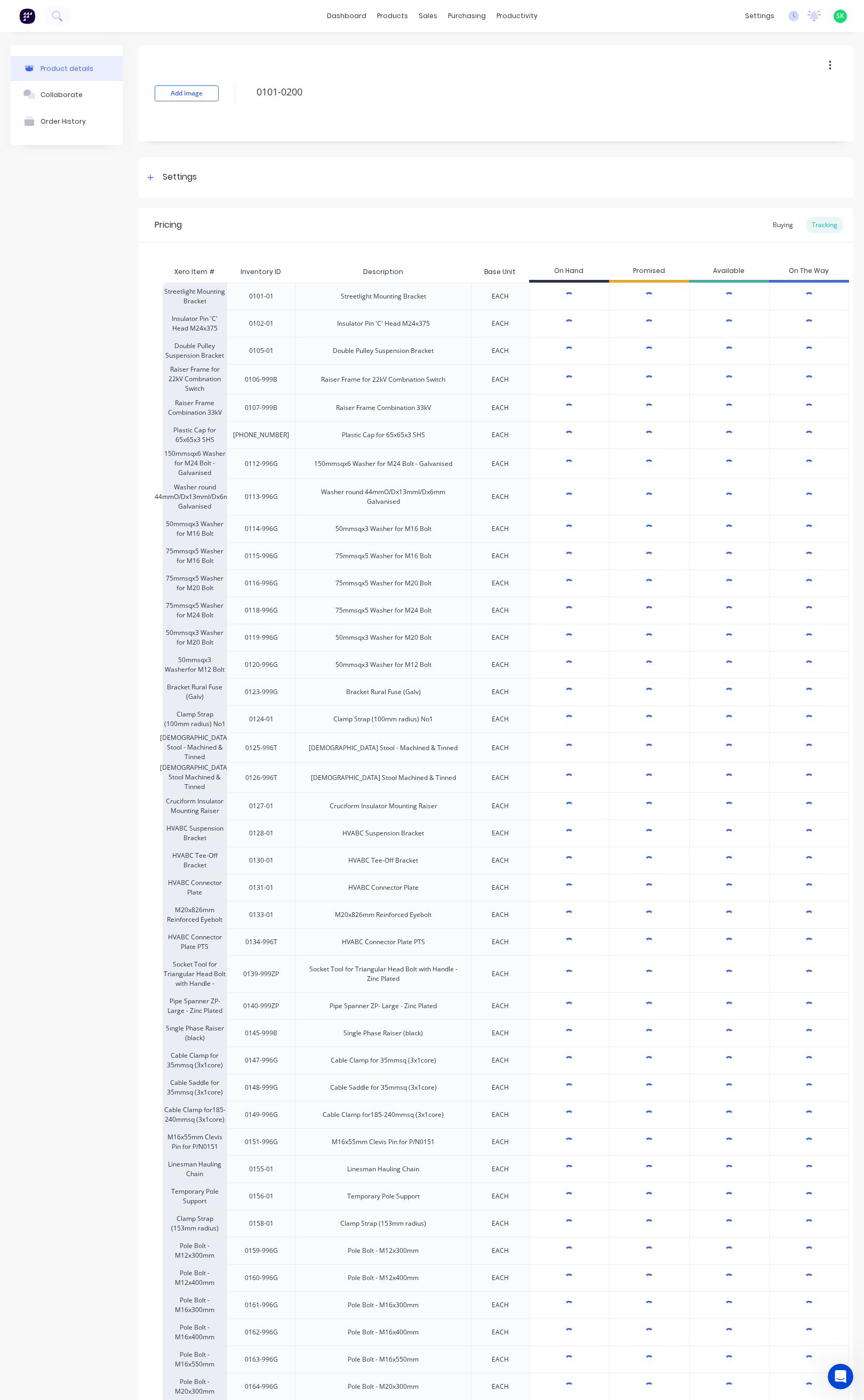
type textarea "x"
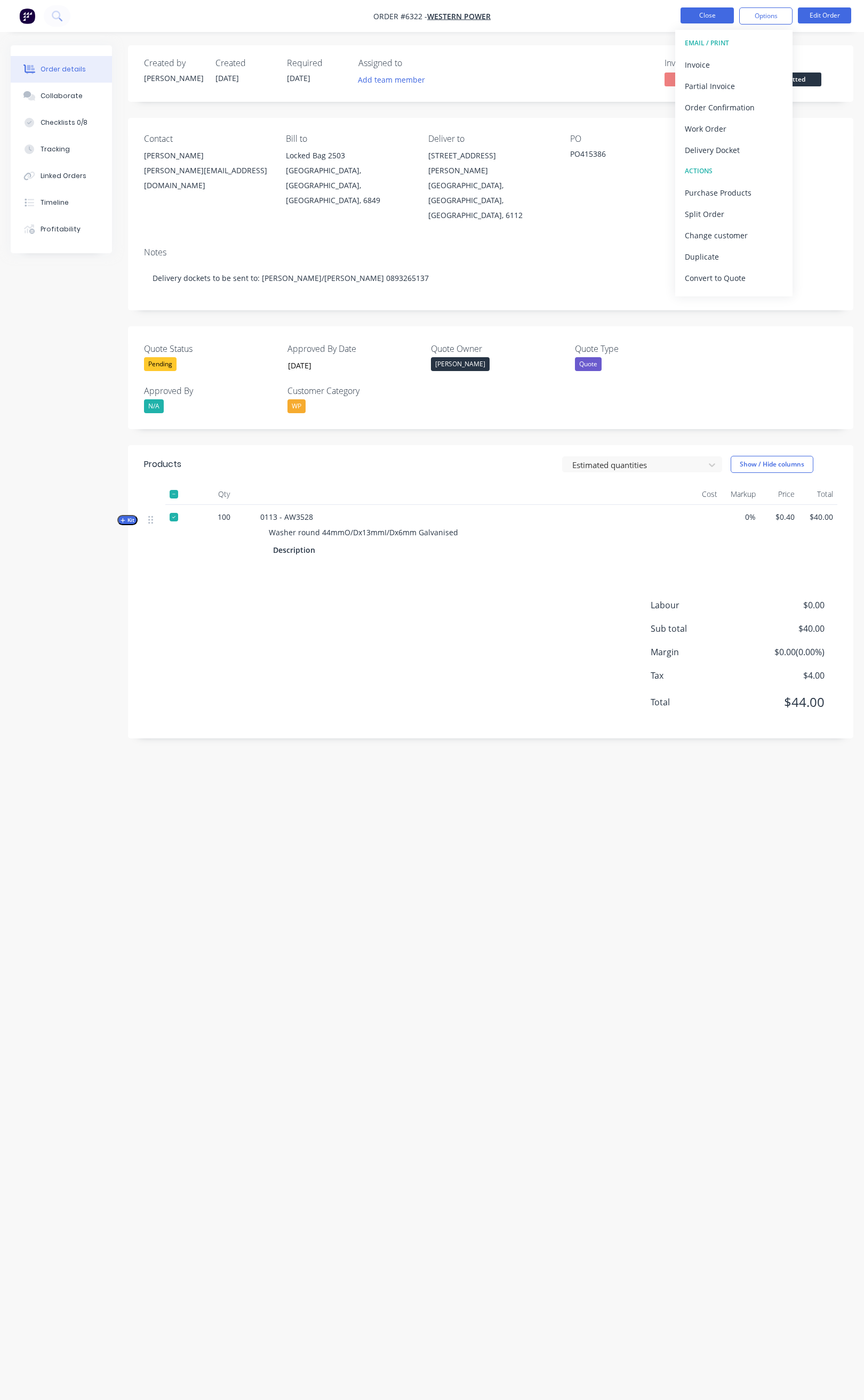
click at [705, 19] on button "Close" at bounding box center [707, 16] width 53 height 16
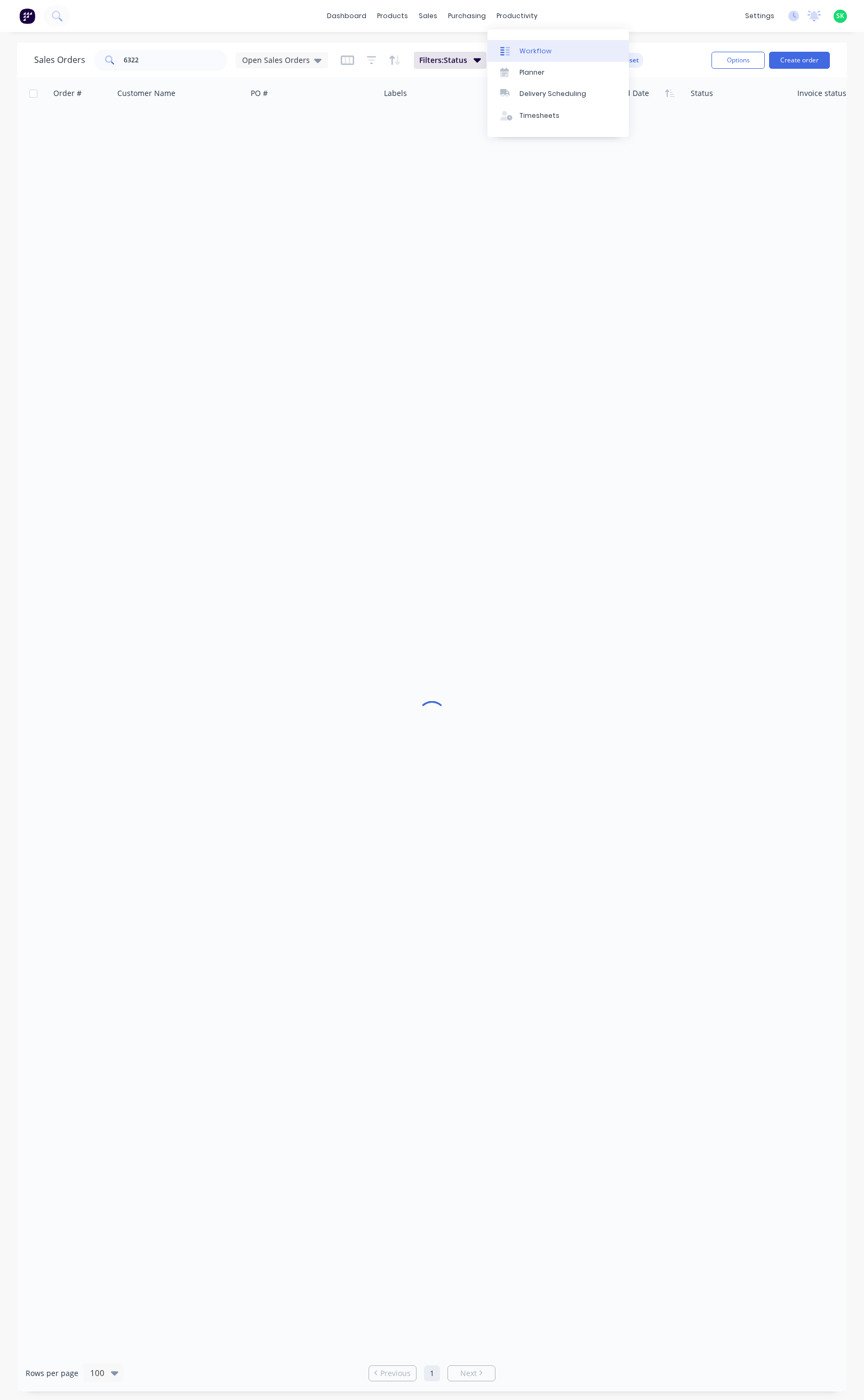
drag, startPoint x: 517, startPoint y: 46, endPoint x: 509, endPoint y: 46, distance: 8.0
click at [517, 46] on link "Workflow" at bounding box center [557, 50] width 141 height 22
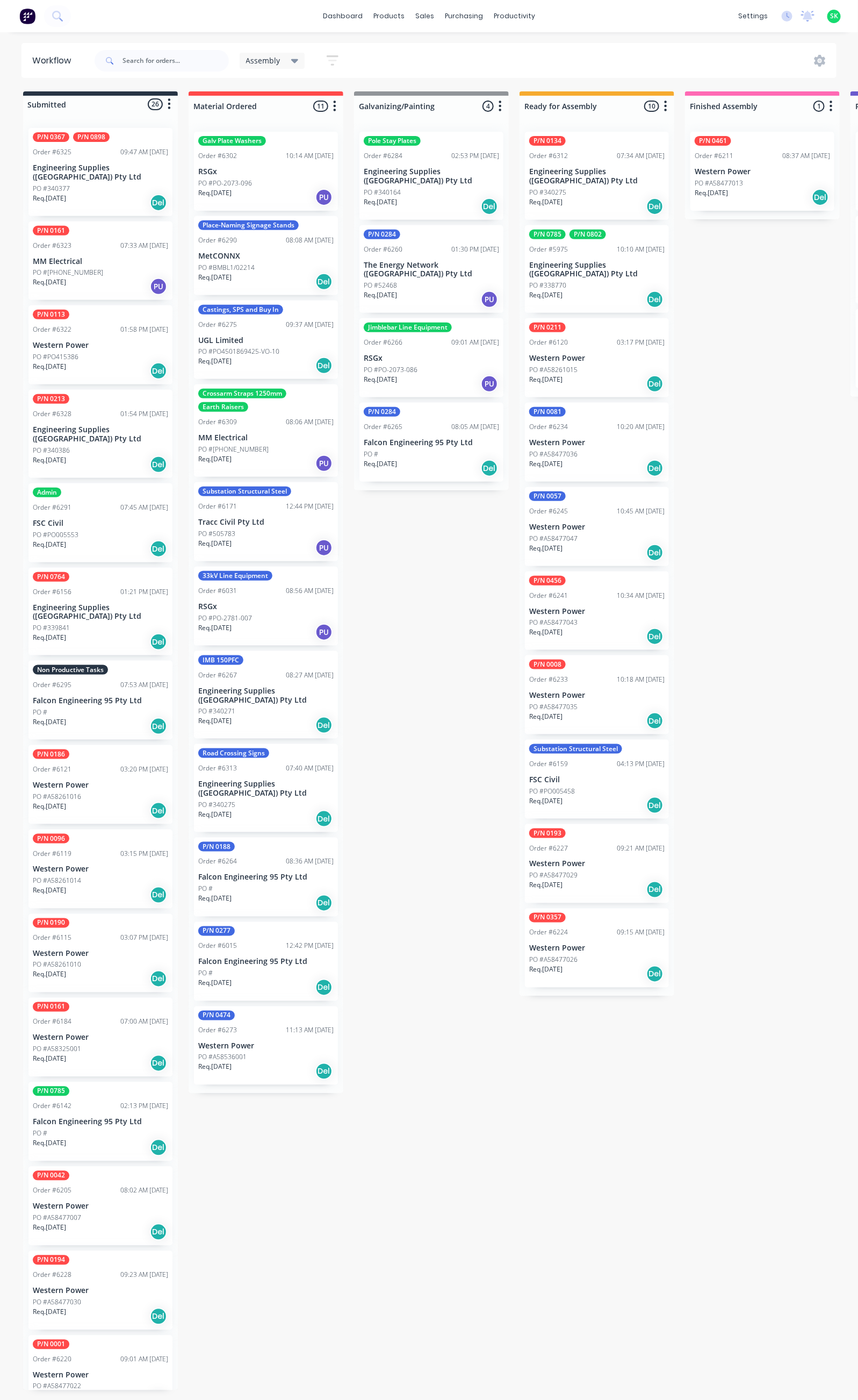
click at [107, 696] on p "Falcon Engineering 95 Pty Ltd" at bounding box center [101, 700] width 135 height 9
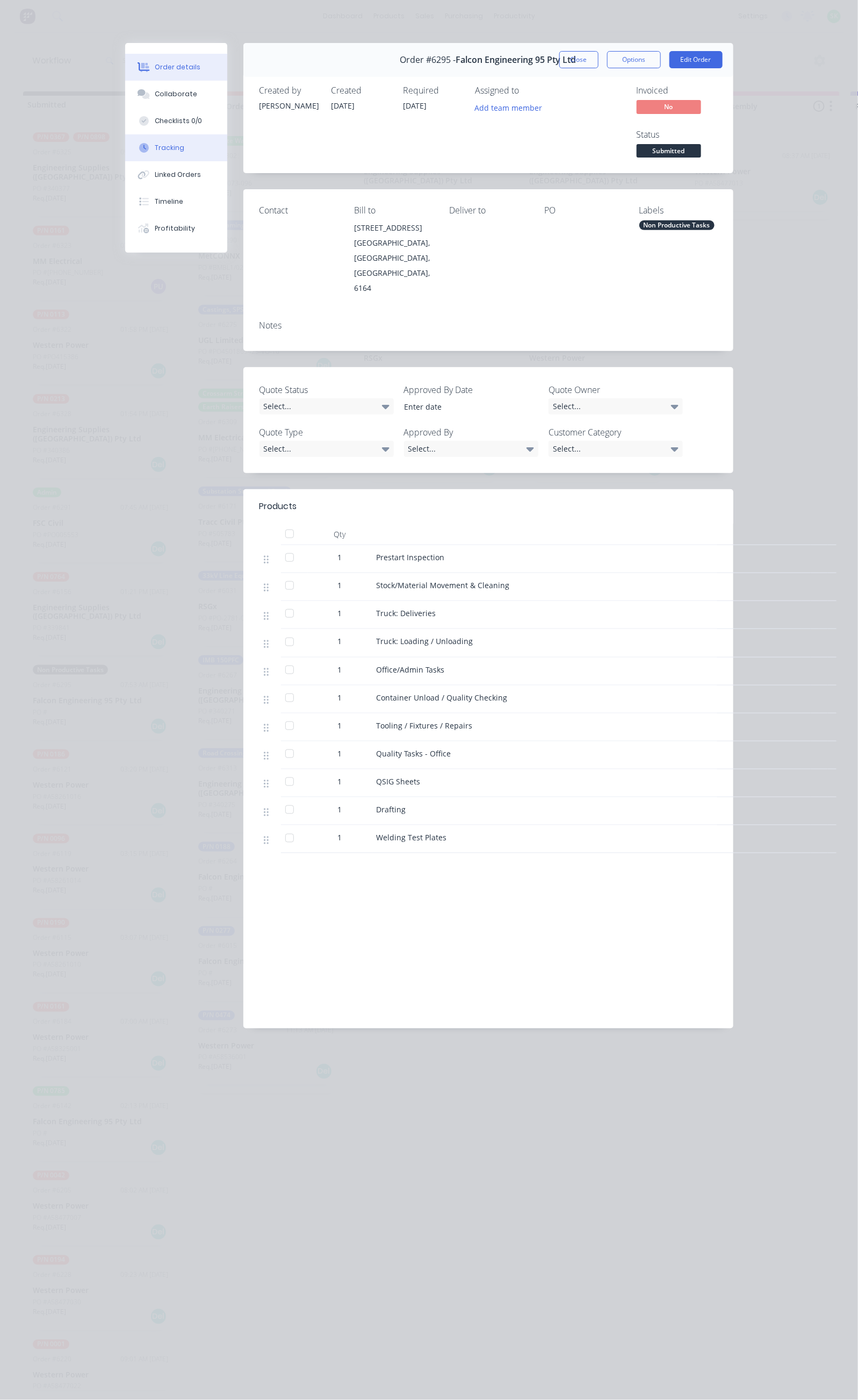
click at [125, 145] on button "Tracking" at bounding box center [176, 147] width 103 height 27
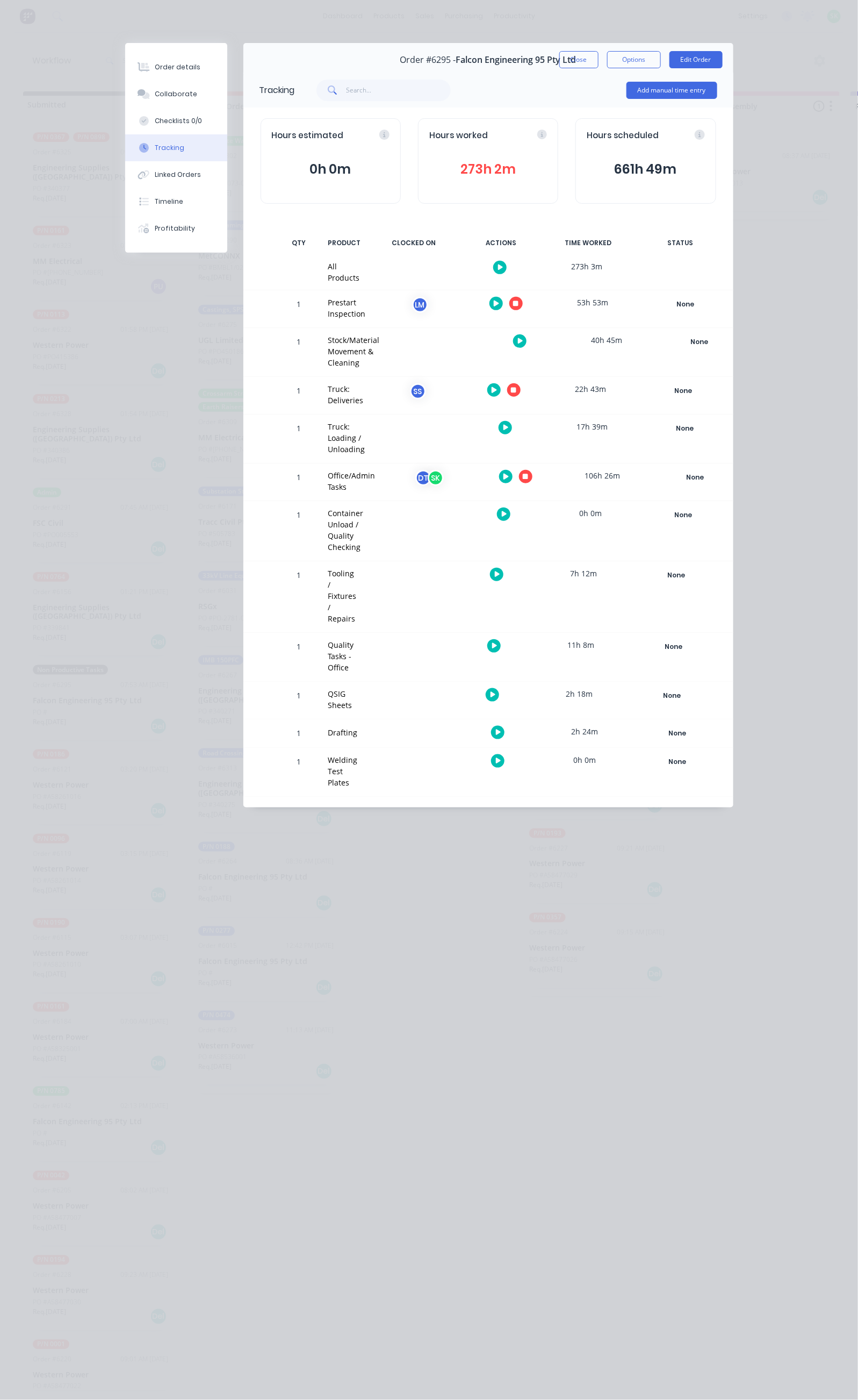
click at [529, 474] on icon "button" at bounding box center [525, 476] width 5 height 5
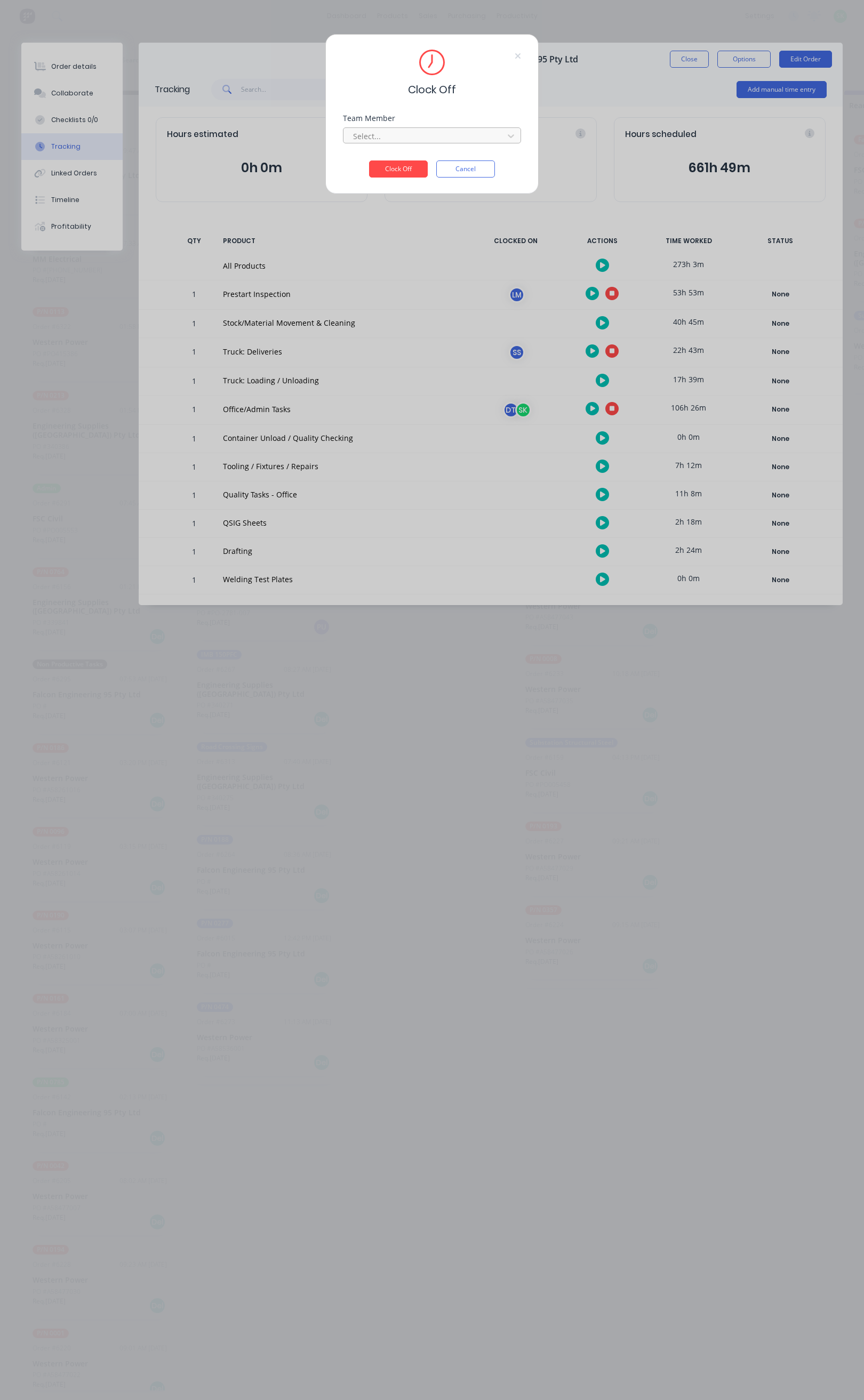
click at [482, 133] on div at bounding box center [425, 135] width 146 height 13
click at [435, 180] on div "[PERSON_NAME]" at bounding box center [432, 180] width 178 height 20
click at [410, 171] on button "Clock Off" at bounding box center [398, 169] width 58 height 17
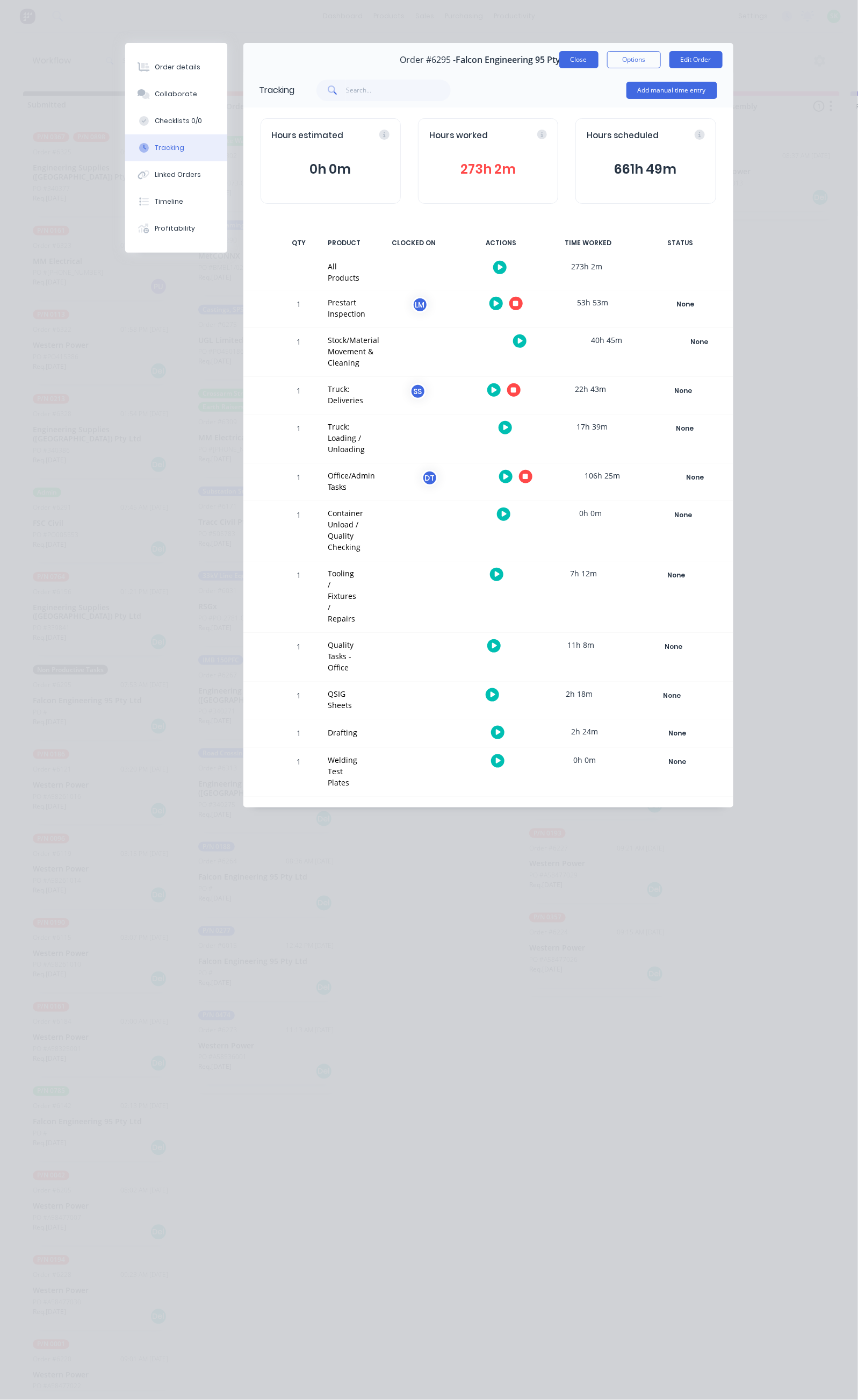
click at [598, 59] on button "Close" at bounding box center [578, 59] width 39 height 17
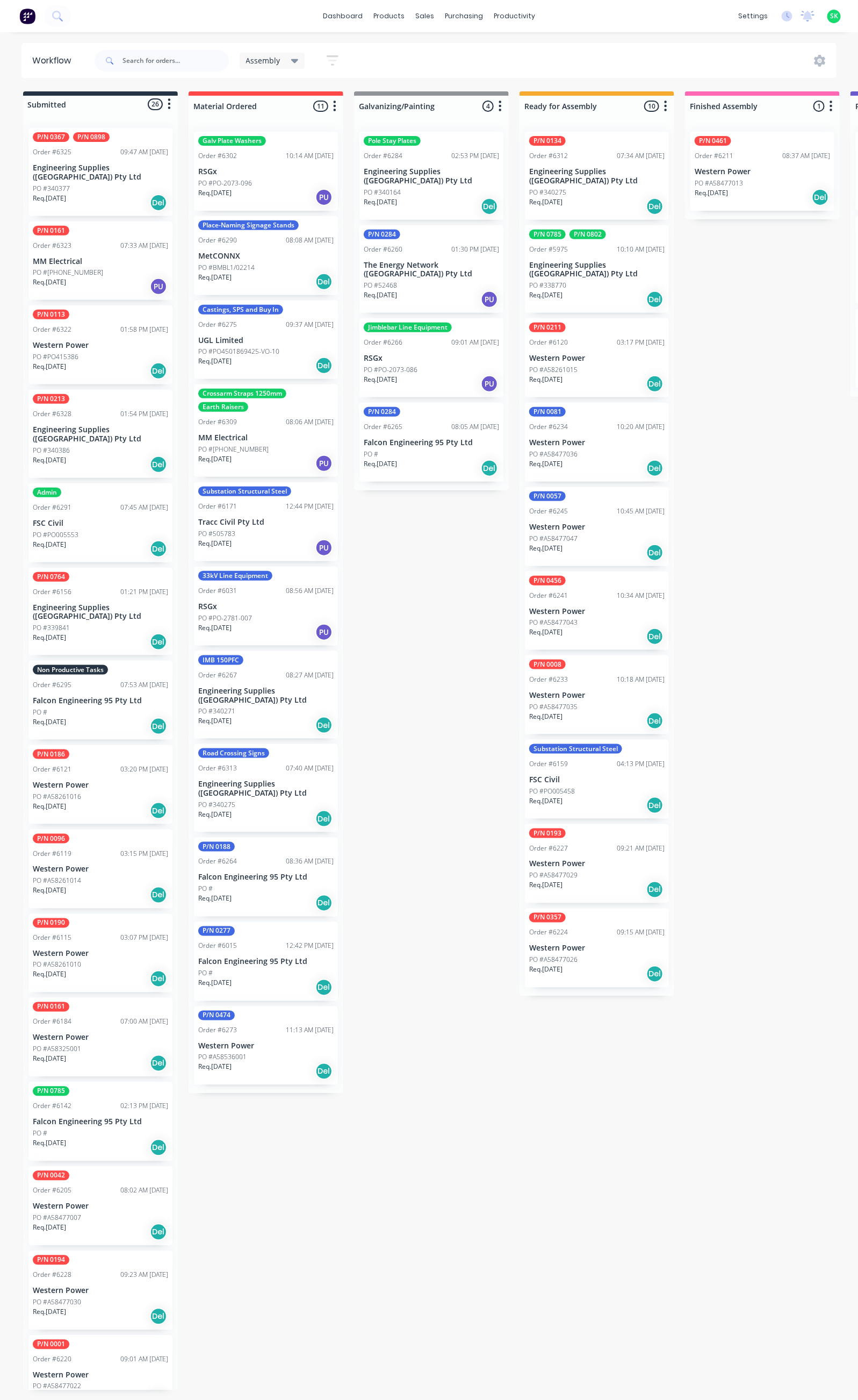
click at [112, 425] on p "Engineering Supplies ([GEOGRAPHIC_DATA]) Pty Ltd" at bounding box center [101, 434] width 135 height 18
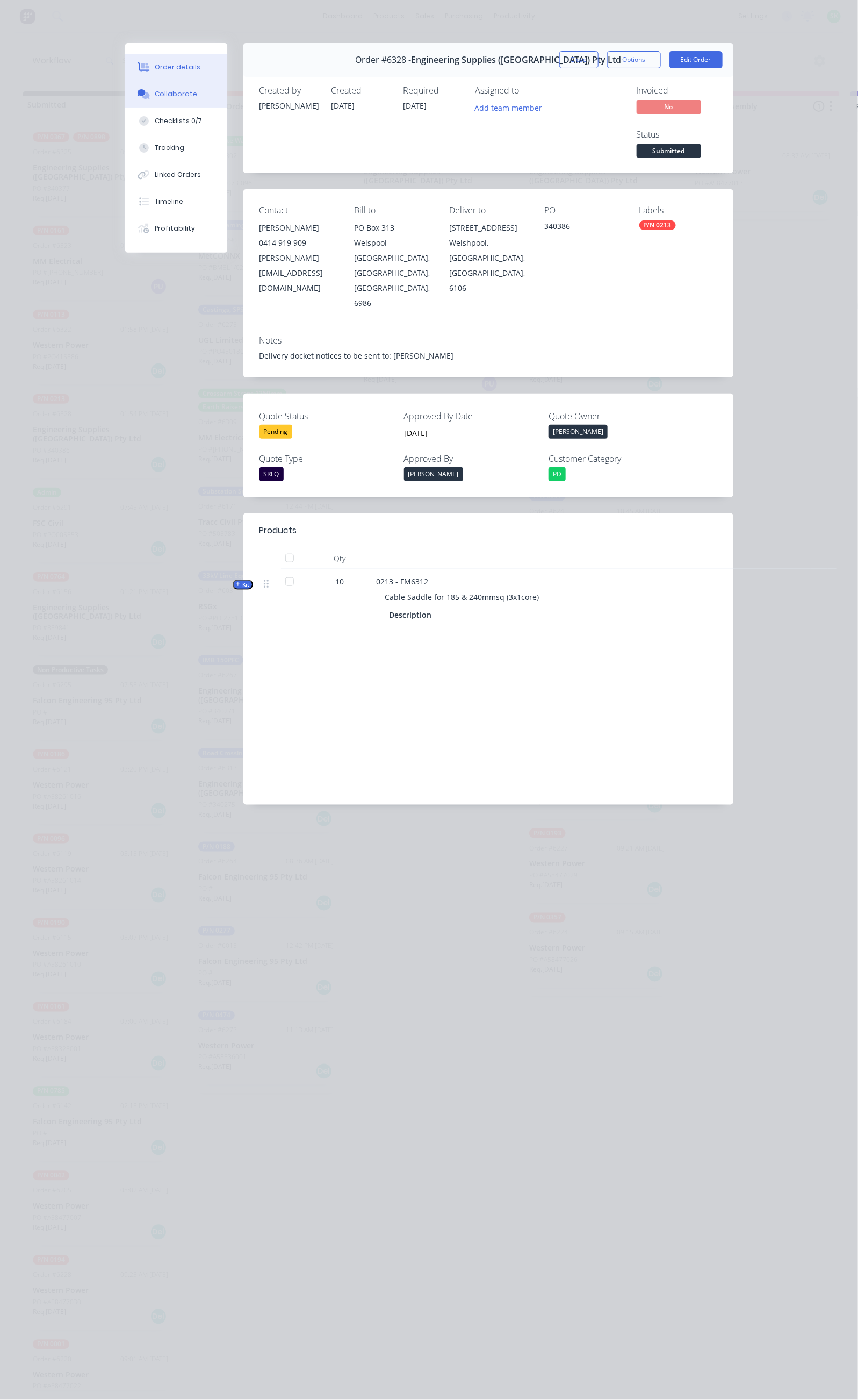
click at [125, 100] on button "Collaborate" at bounding box center [176, 94] width 103 height 27
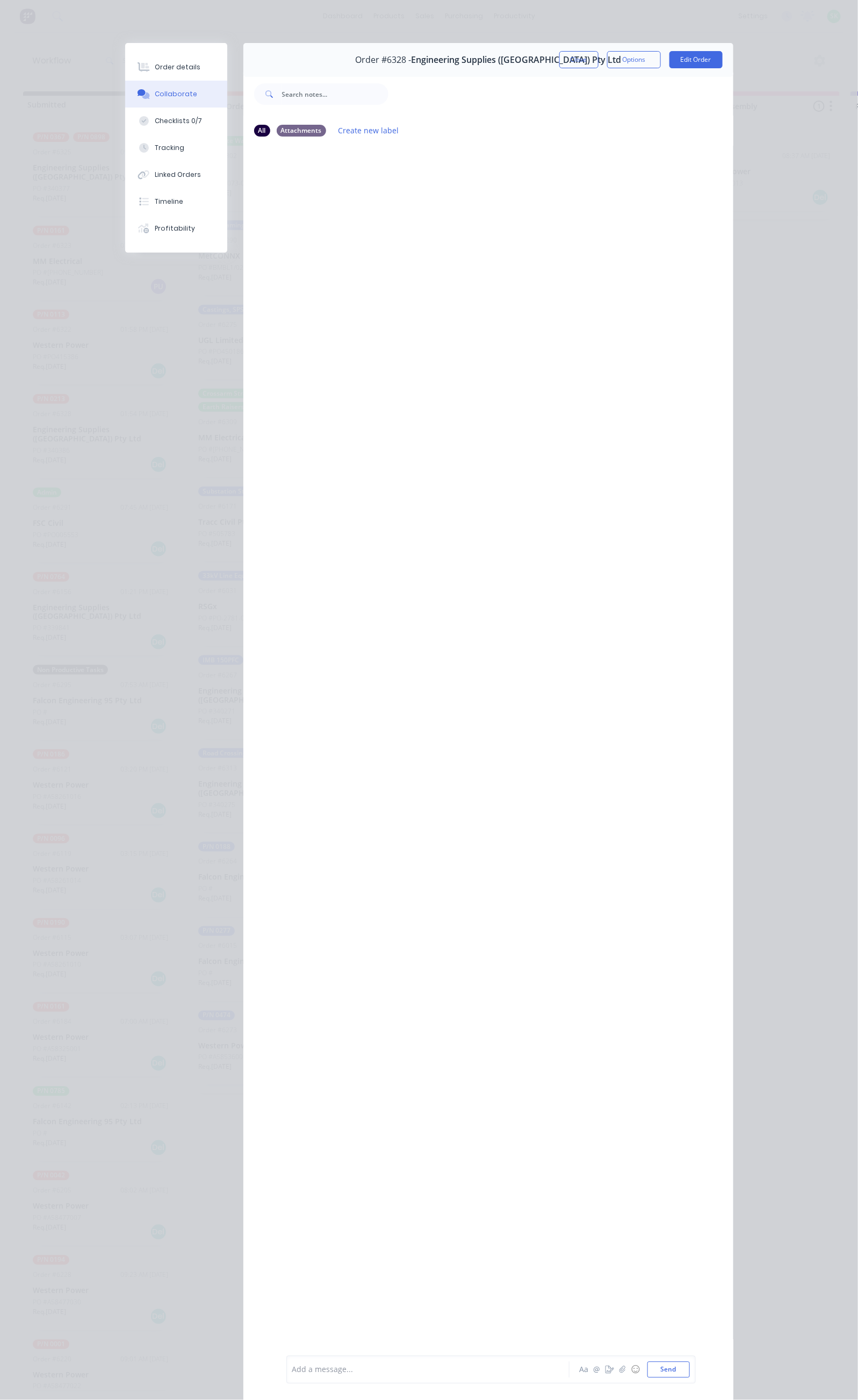
click at [293, 1374] on div at bounding box center [431, 1369] width 277 height 11
click at [690, 1372] on button "Send" at bounding box center [669, 1370] width 43 height 16
click at [598, 64] on button "Close" at bounding box center [578, 59] width 39 height 17
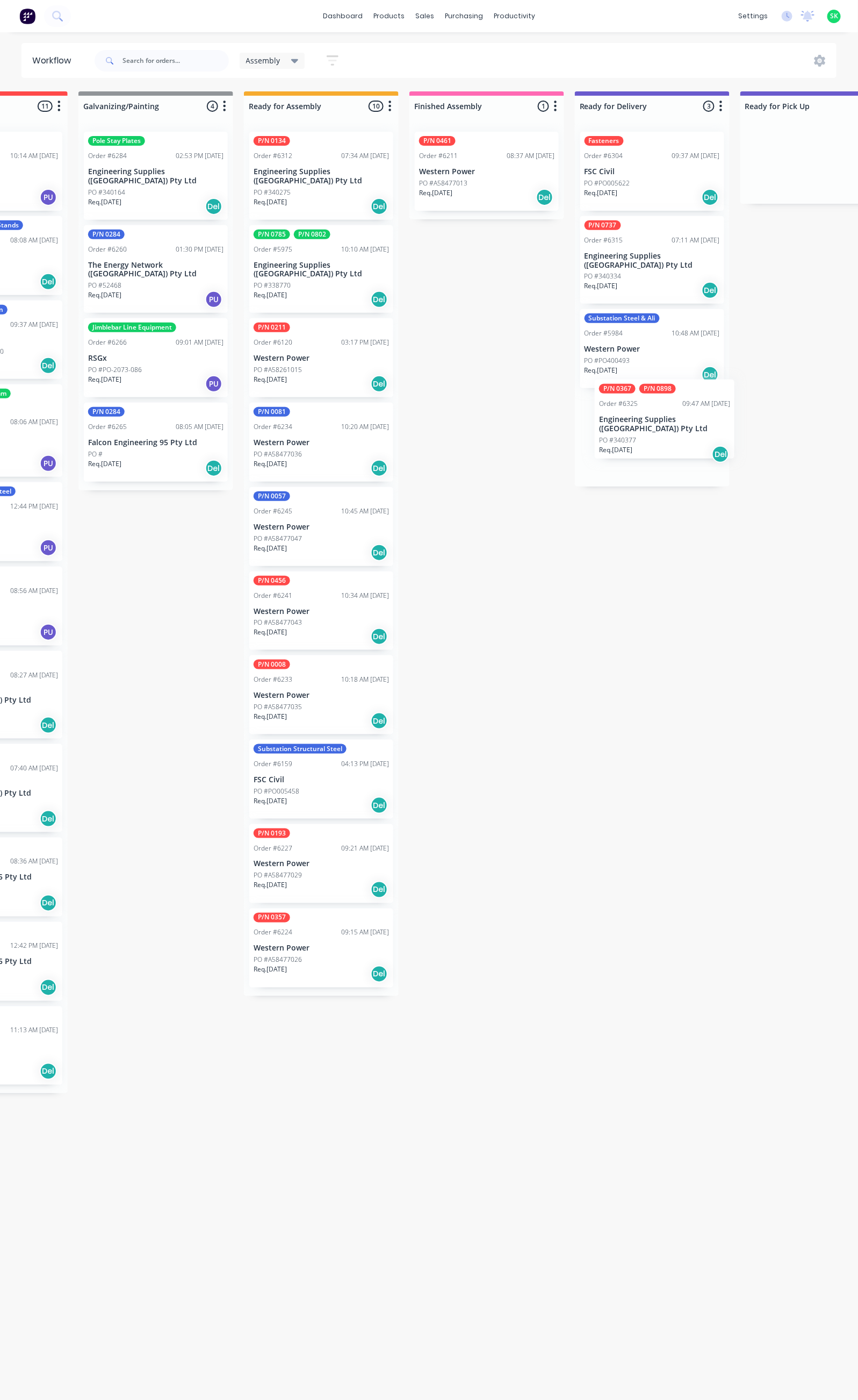
scroll to position [0, 284]
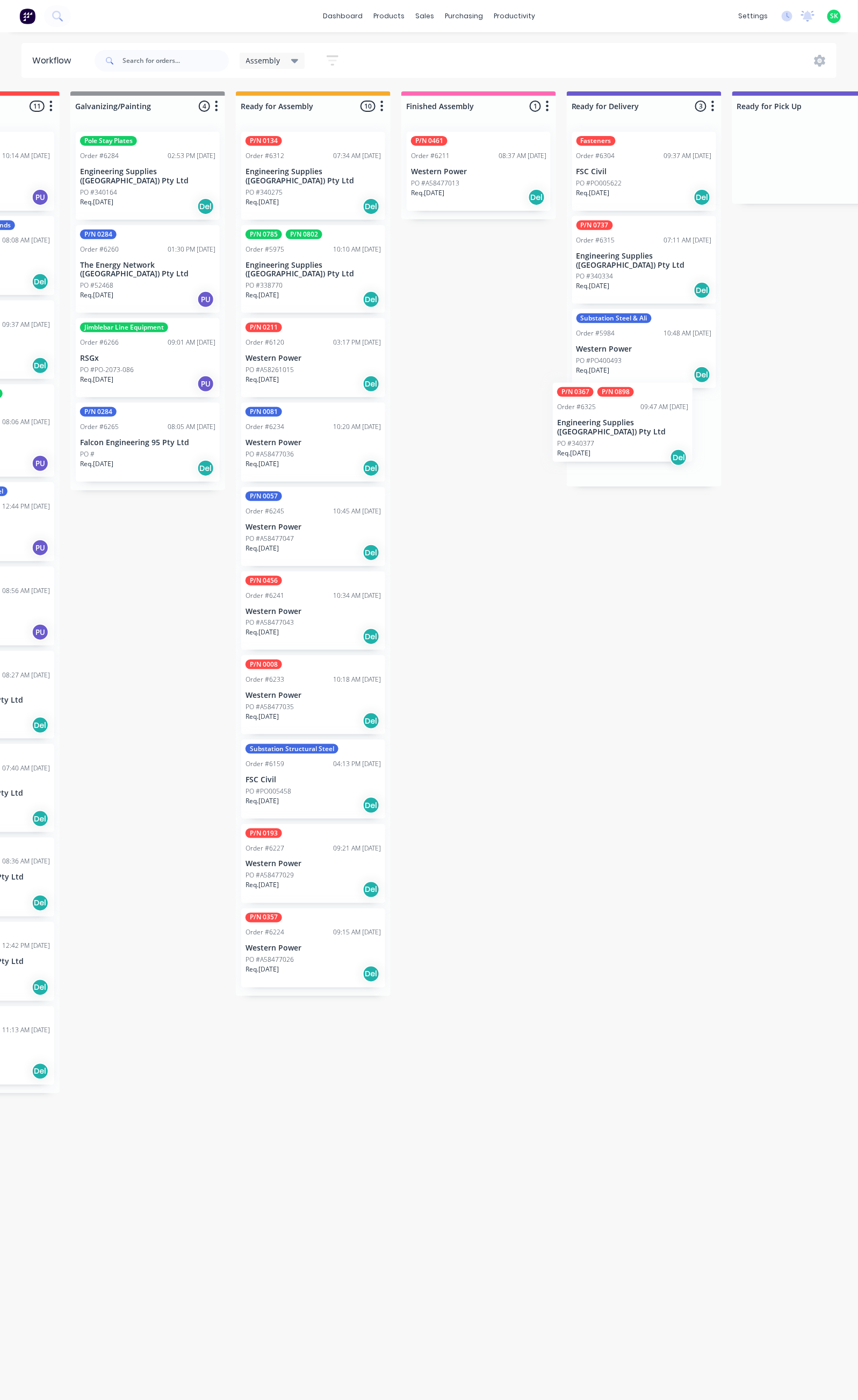
drag, startPoint x: 83, startPoint y: 189, endPoint x: 613, endPoint y: 446, distance: 589.0
click at [613, 446] on div "Submitted 26 Status colour #273444 hex #273444 Save Cancel Summaries Total orde…" at bounding box center [682, 741] width 1948 height 1298
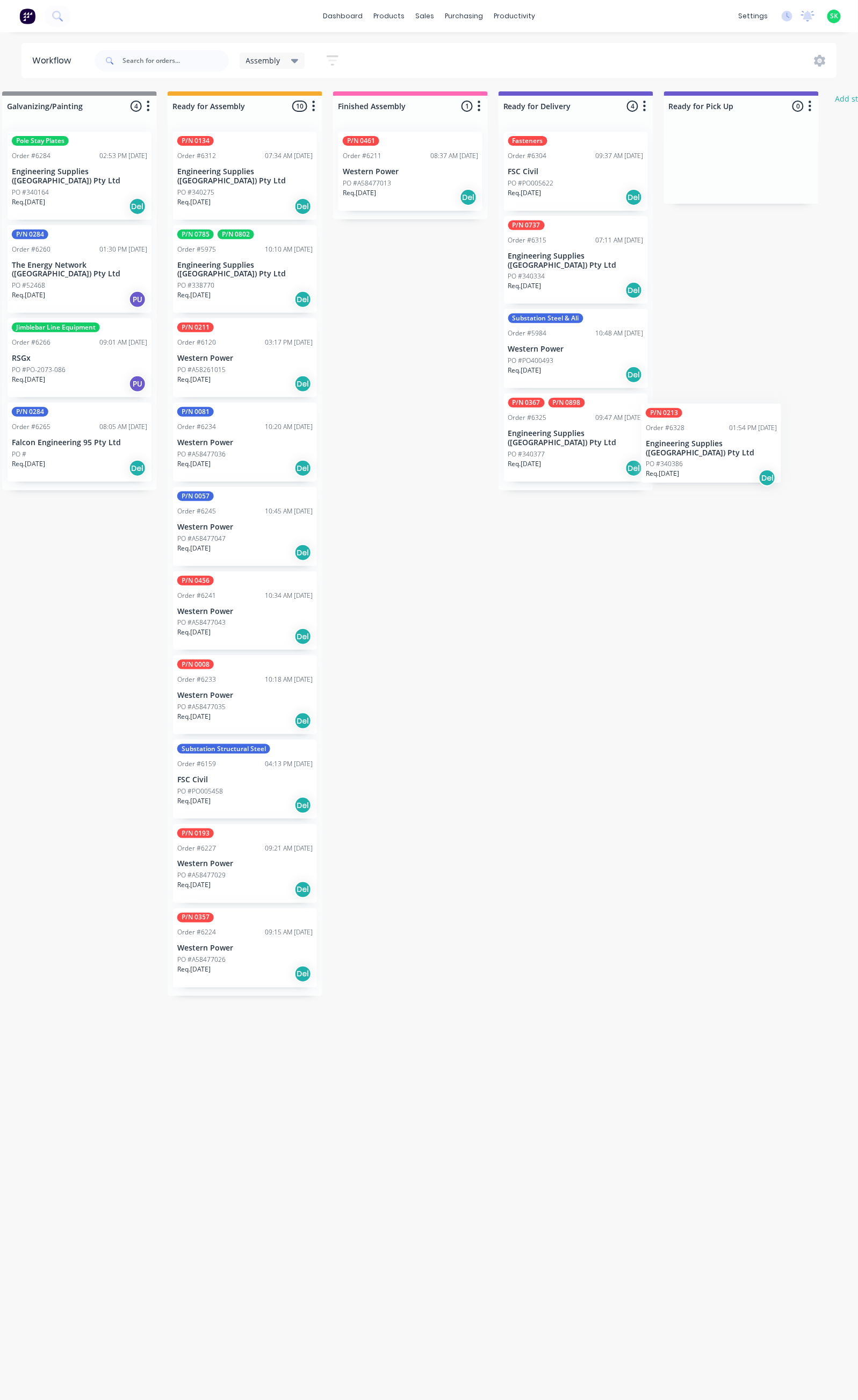
scroll to position [0, 353]
drag, startPoint x: 92, startPoint y: 347, endPoint x: 576, endPoint y: 497, distance: 506.7
click at [576, 497] on div "Submitted 25 Status colour #273444 hex #273444 Save Cancel Summaries Total orde…" at bounding box center [612, 741] width 1948 height 1298
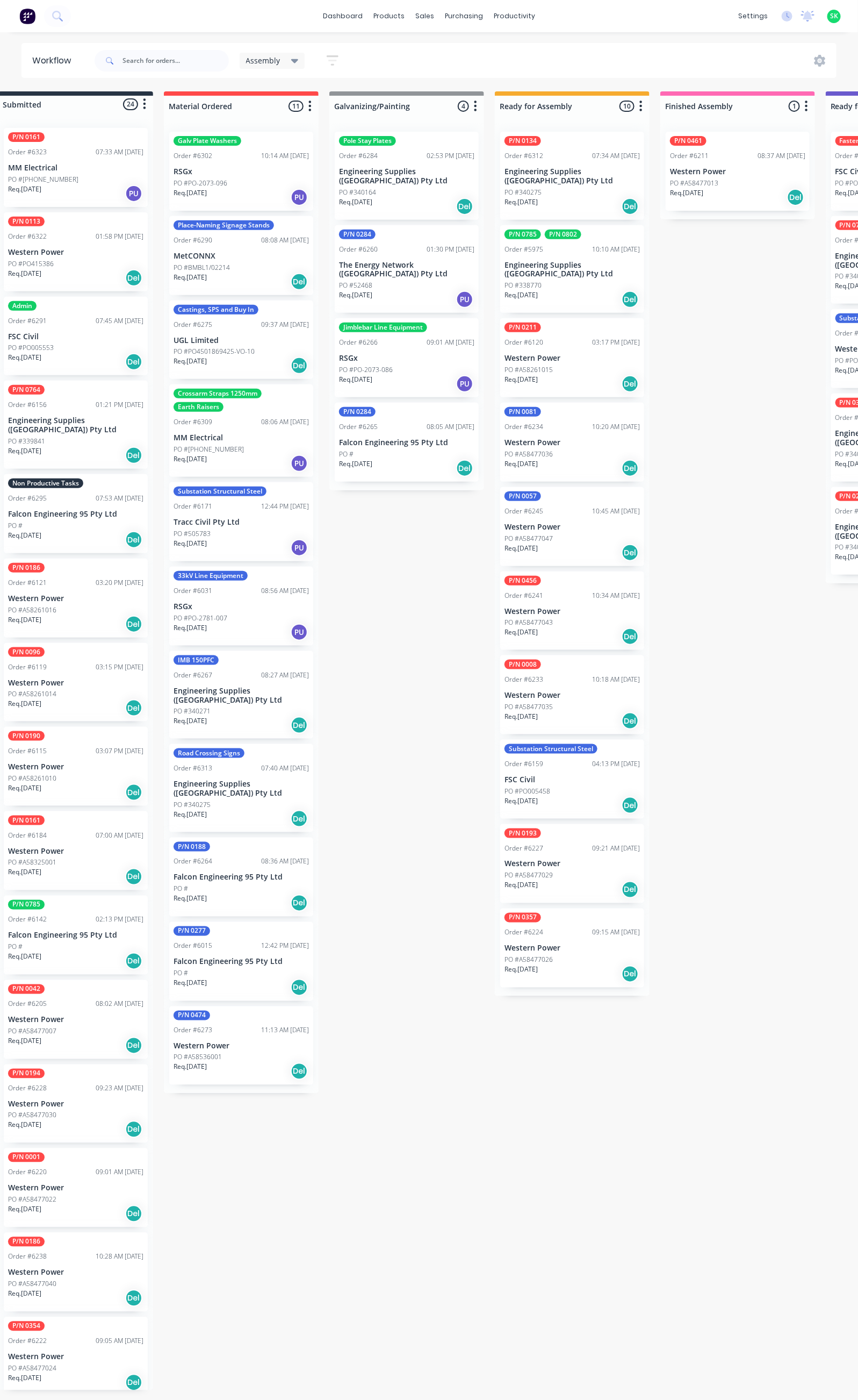
scroll to position [0, 0]
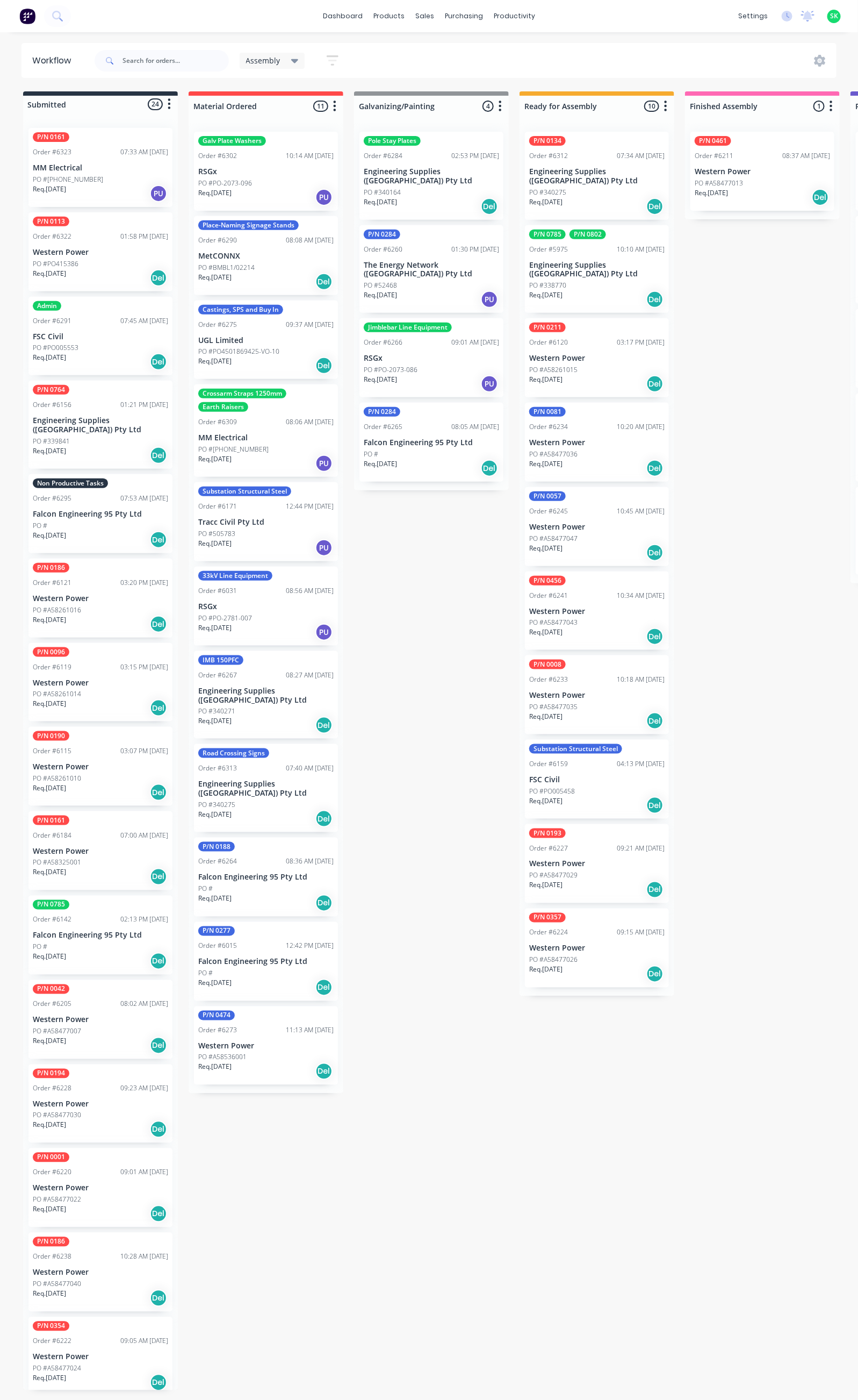
click at [97, 248] on p "Western Power" at bounding box center [101, 252] width 135 height 9
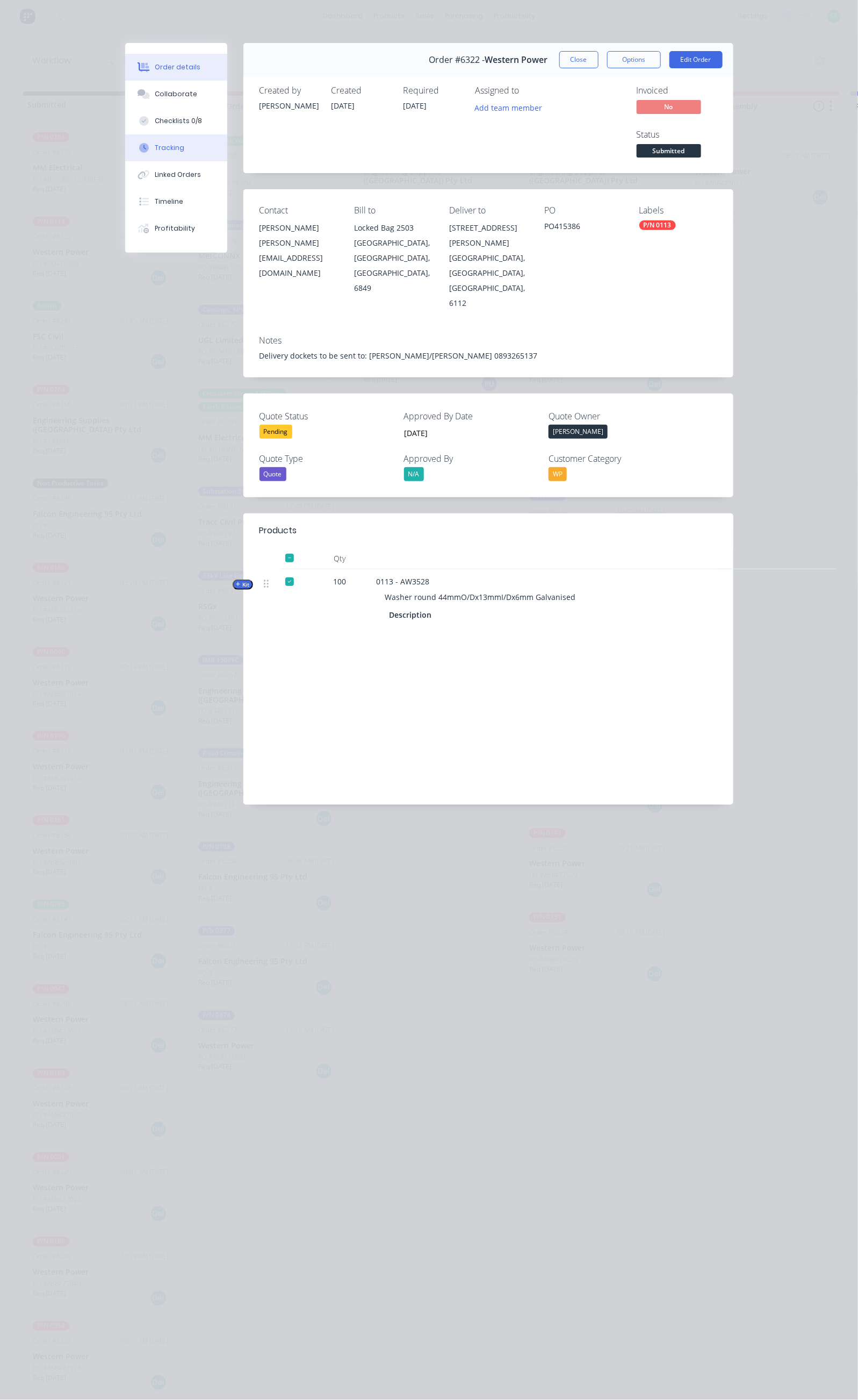
click at [125, 143] on button "Tracking" at bounding box center [176, 147] width 103 height 27
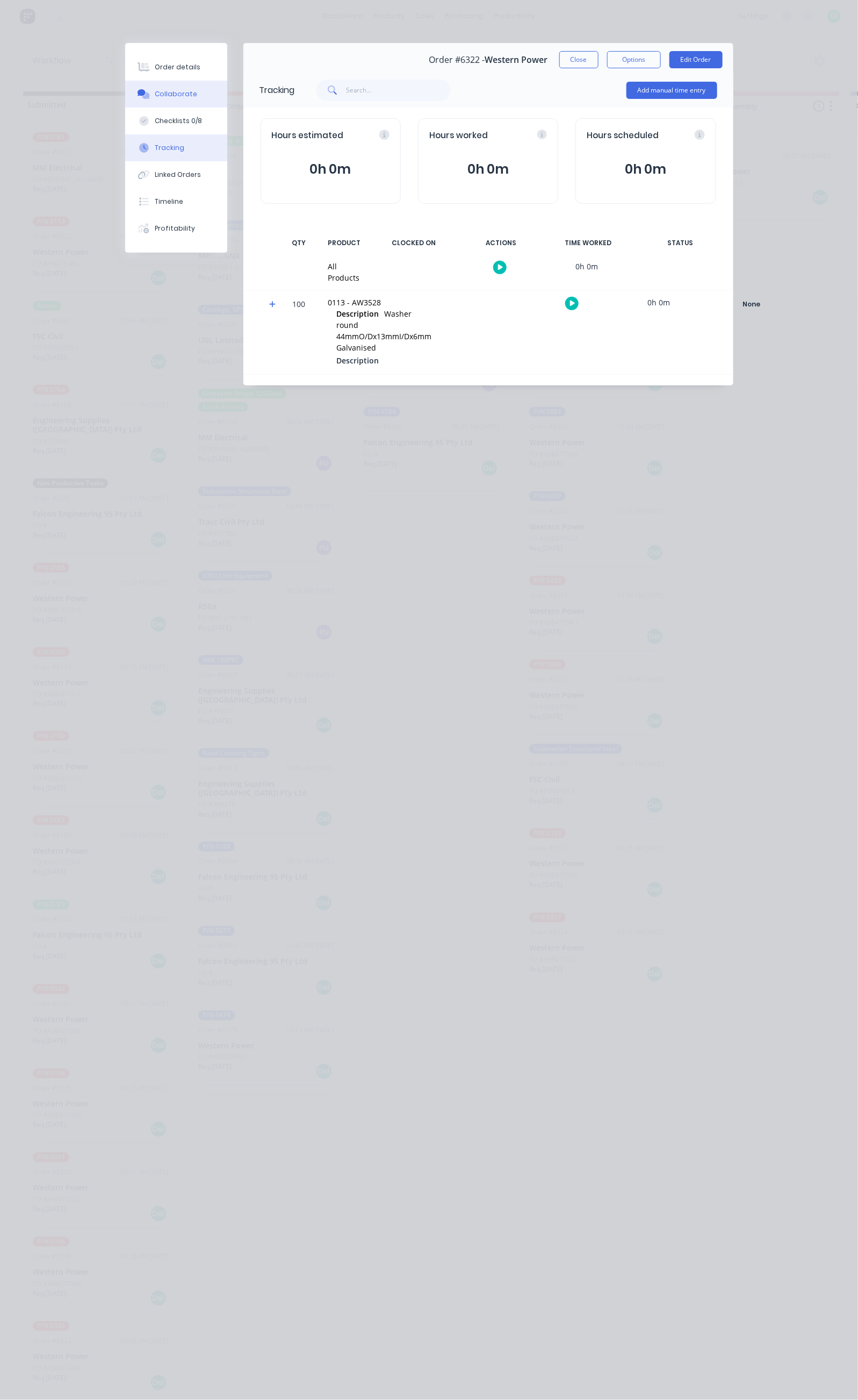
click at [154, 93] on div "Collaborate" at bounding box center [175, 95] width 43 height 10
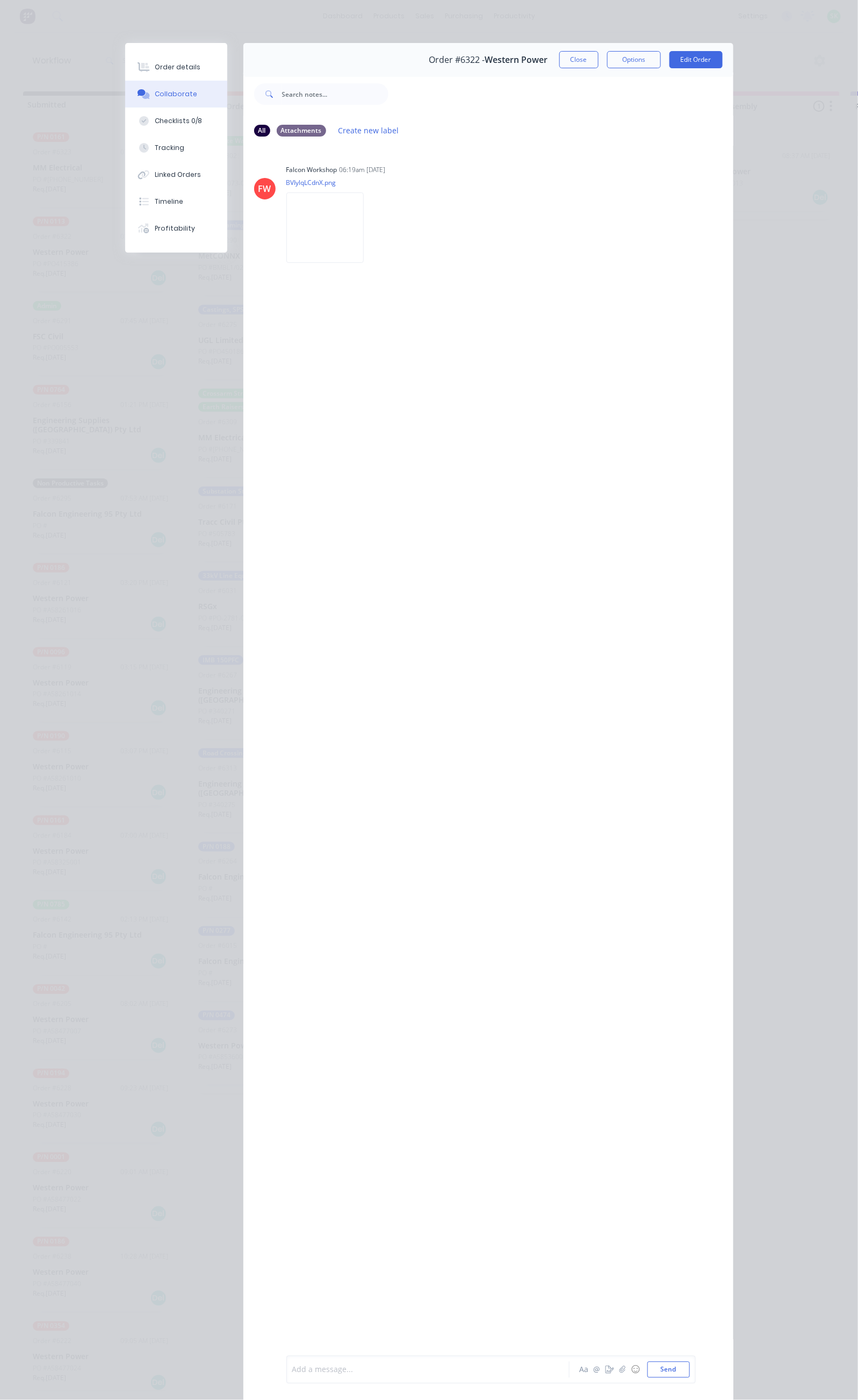
click at [293, 1371] on div at bounding box center [431, 1369] width 277 height 11
click at [327, 1372] on div "Packed x 100 remaining stock" at bounding box center [431, 1369] width 277 height 11
click at [690, 1371] on button "Send" at bounding box center [669, 1370] width 43 height 16
click at [598, 57] on button "Close" at bounding box center [578, 59] width 39 height 17
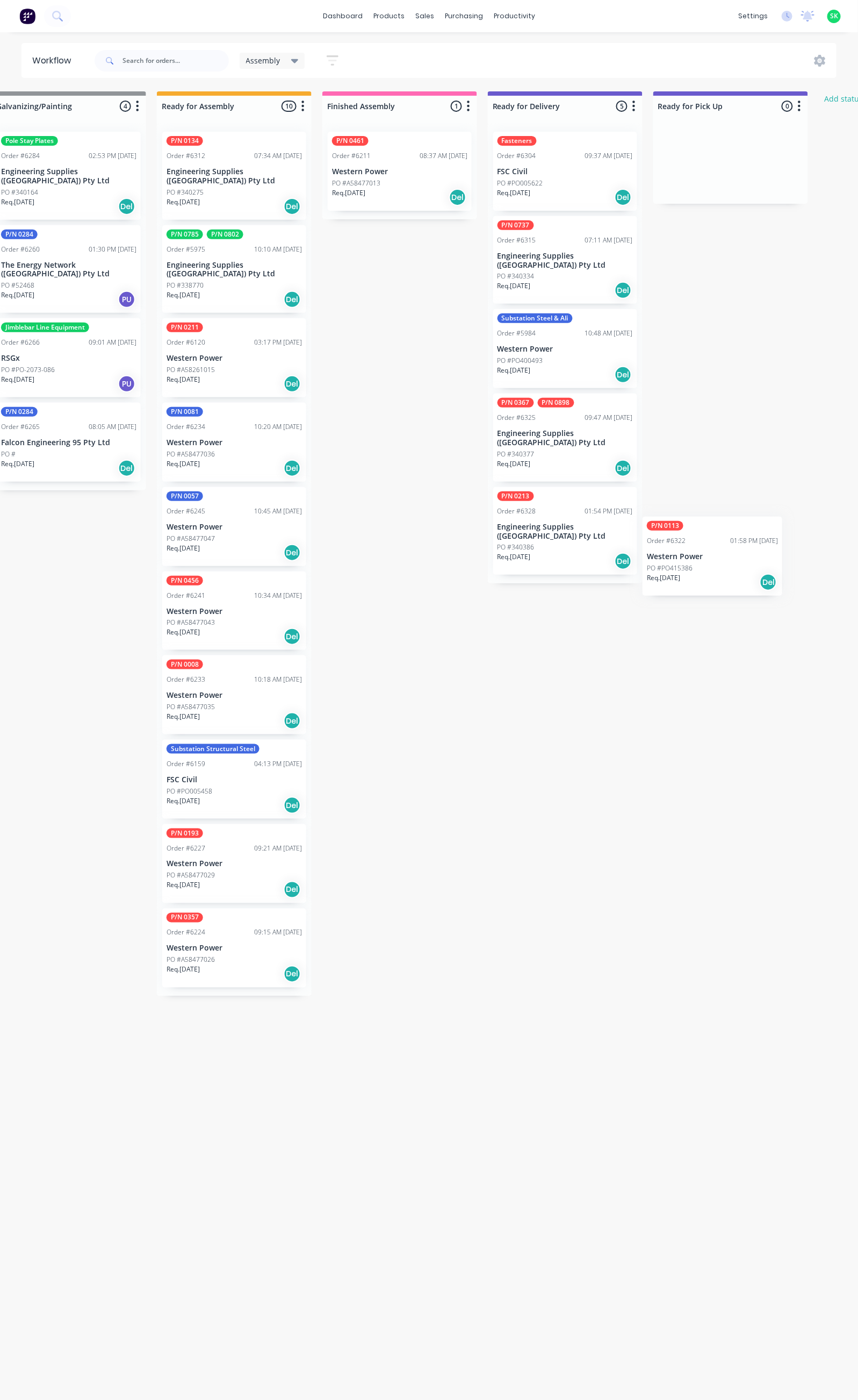
scroll to position [0, 398]
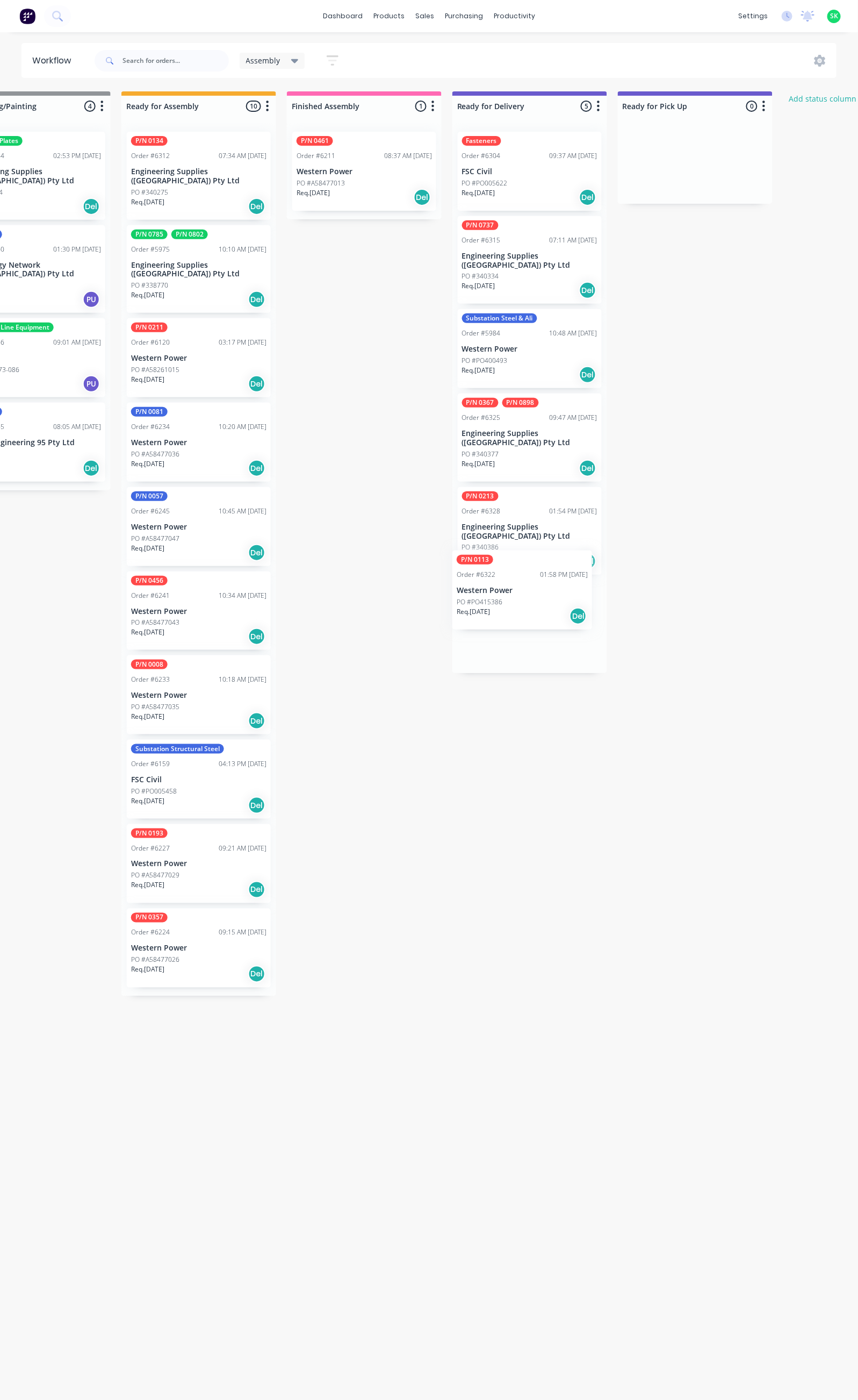
drag, startPoint x: 116, startPoint y: 257, endPoint x: 543, endPoint y: 597, distance: 545.8
click at [543, 597] on div "Submitted 24 Status colour #273444 hex #273444 Save Cancel Summaries Total orde…" at bounding box center [567, 741] width 1948 height 1298
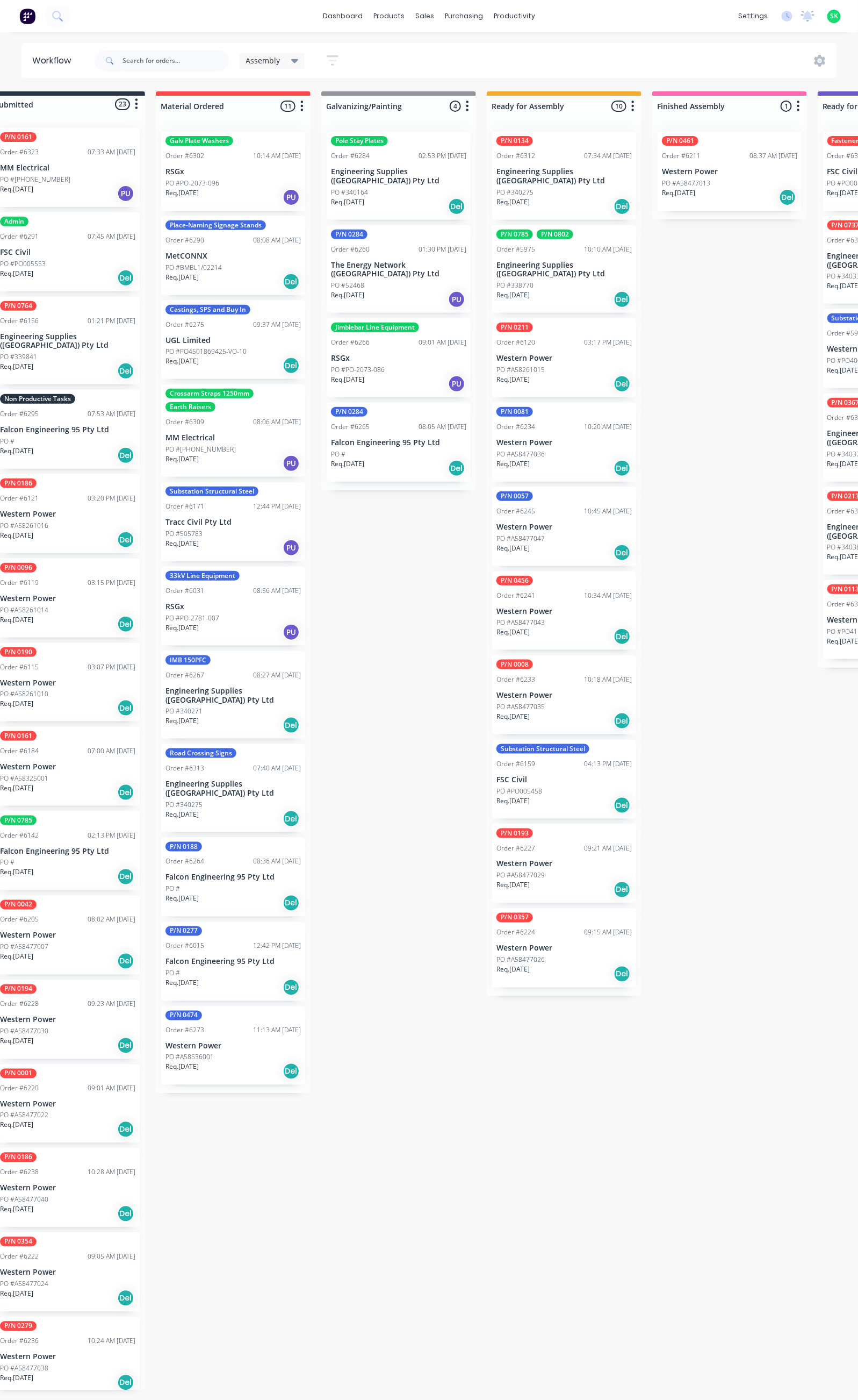
scroll to position [0, 0]
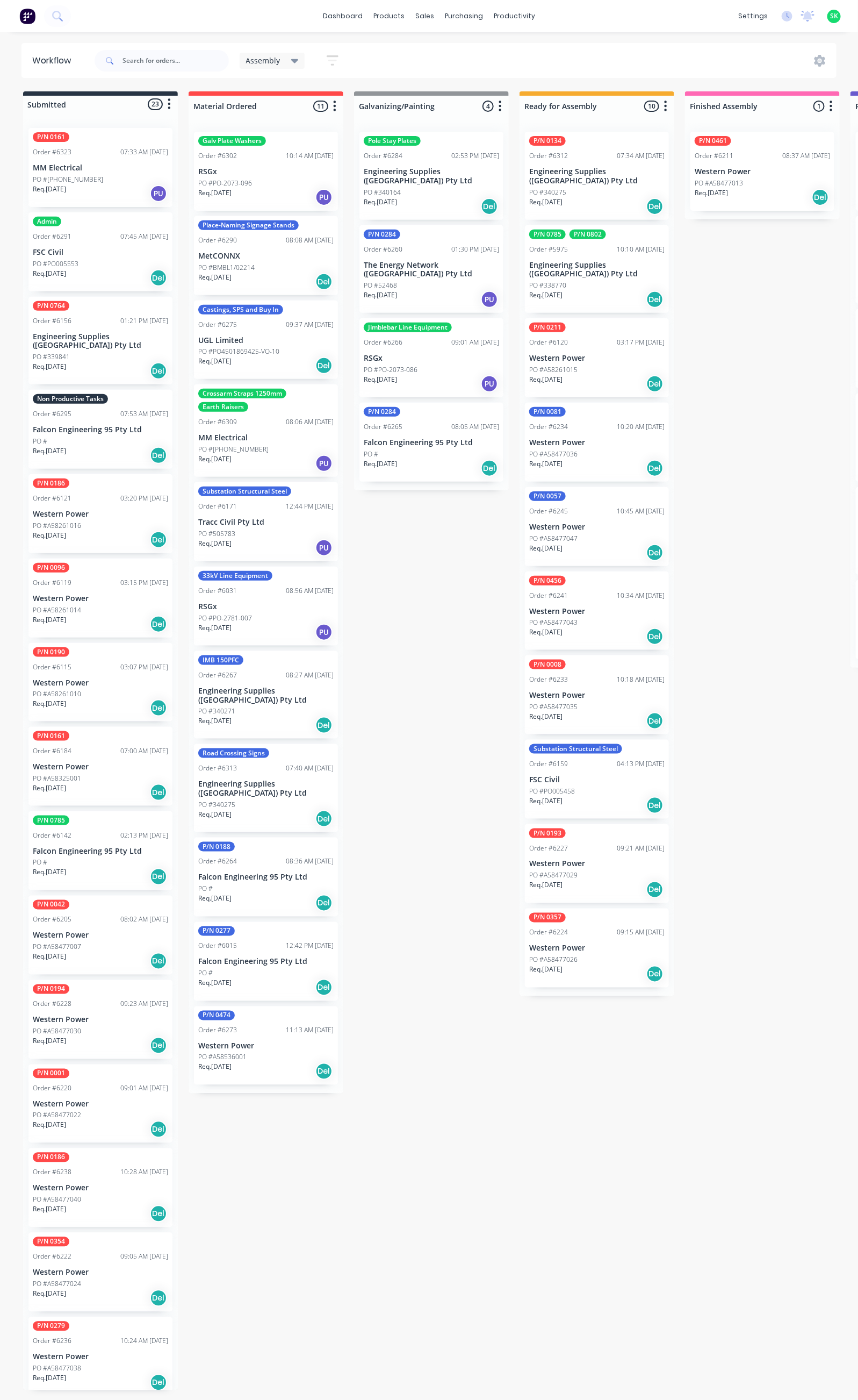
click at [570, 176] on p "Engineering Supplies ([GEOGRAPHIC_DATA]) Pty Ltd" at bounding box center [597, 176] width 135 height 18
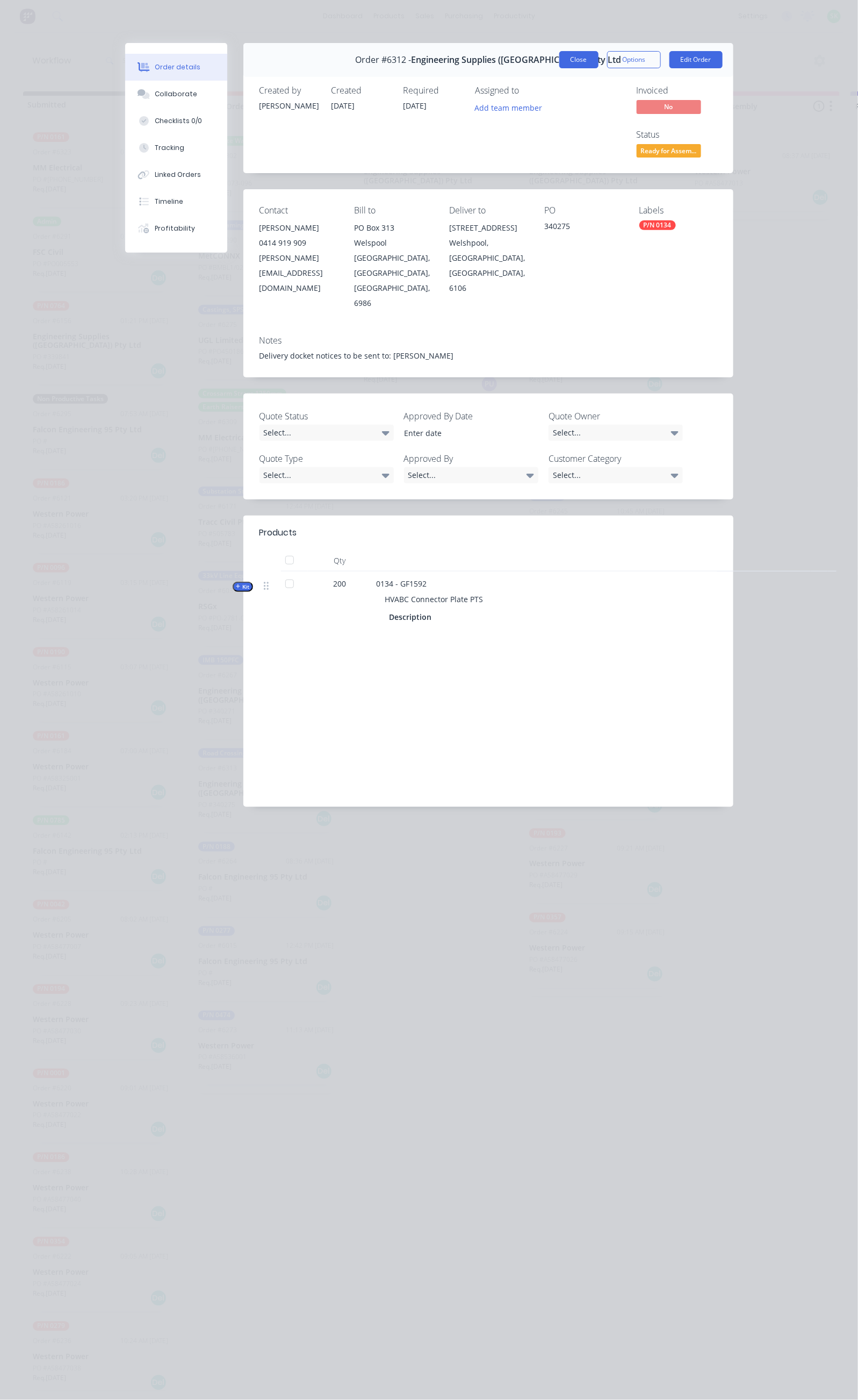
click at [598, 54] on button "Close" at bounding box center [578, 59] width 39 height 17
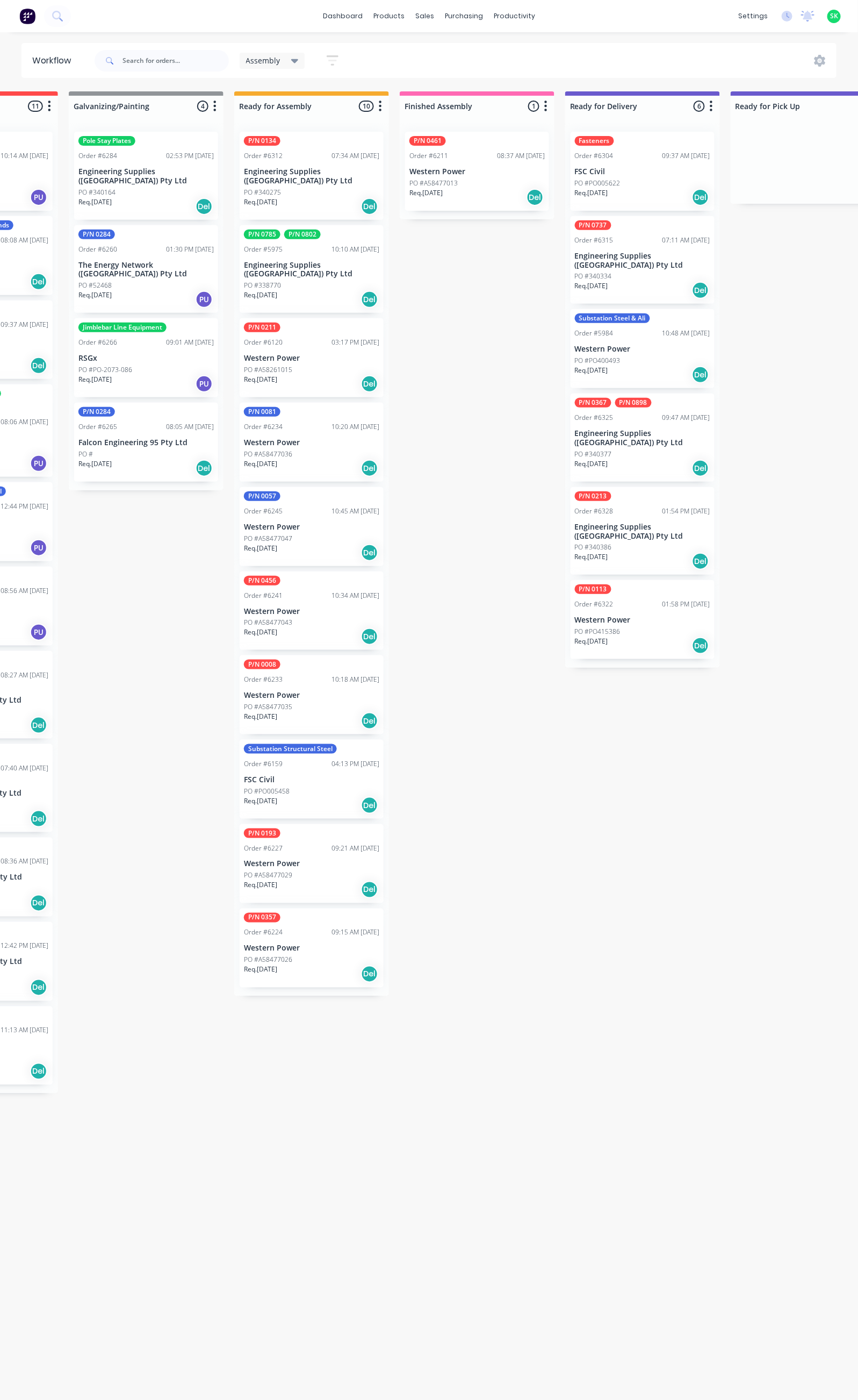
scroll to position [0, 288]
click at [629, 523] on p "Engineering Supplies ([GEOGRAPHIC_DATA]) Pty Ltd" at bounding box center [641, 532] width 135 height 18
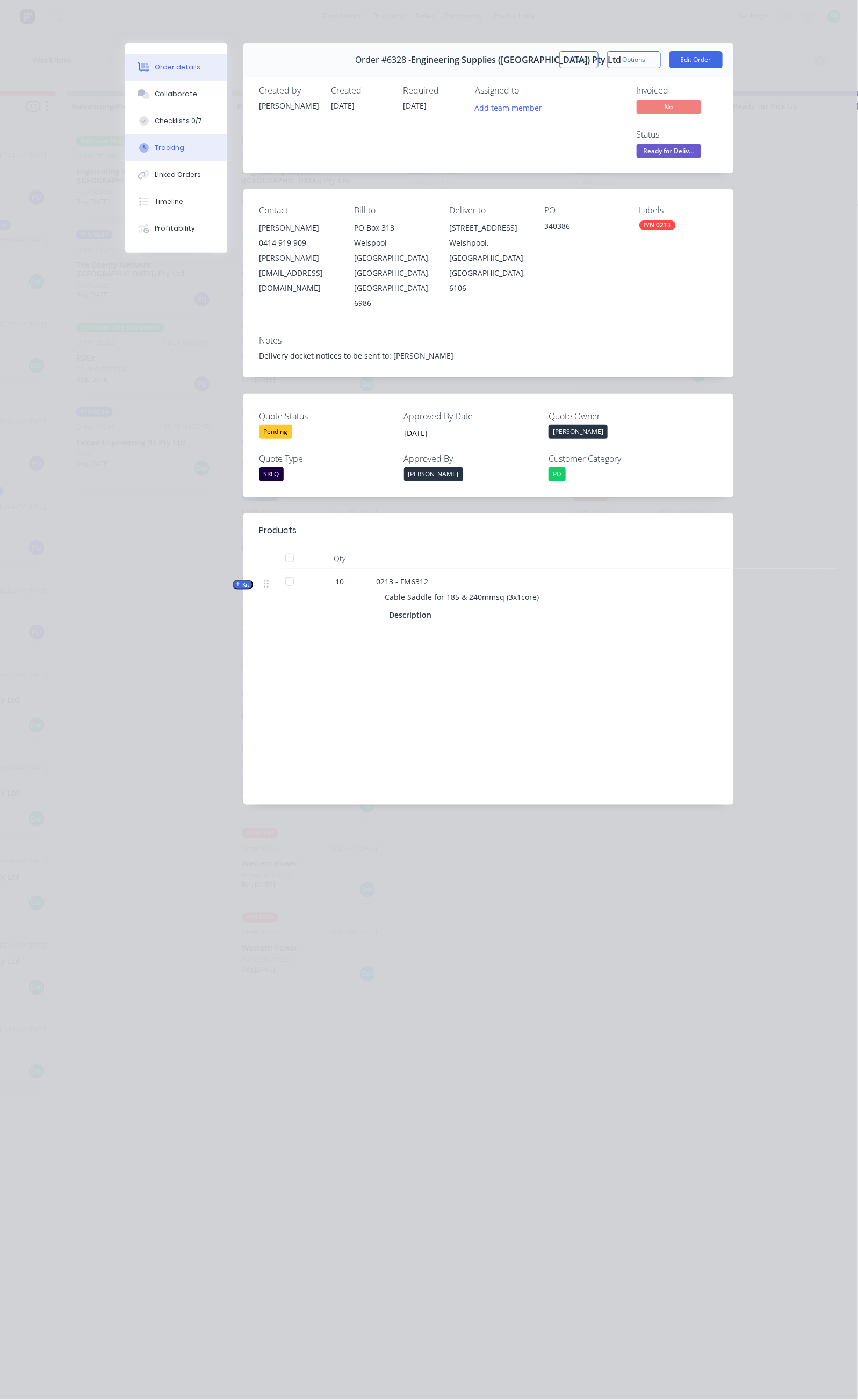
click at [125, 140] on button "Tracking" at bounding box center [176, 147] width 103 height 27
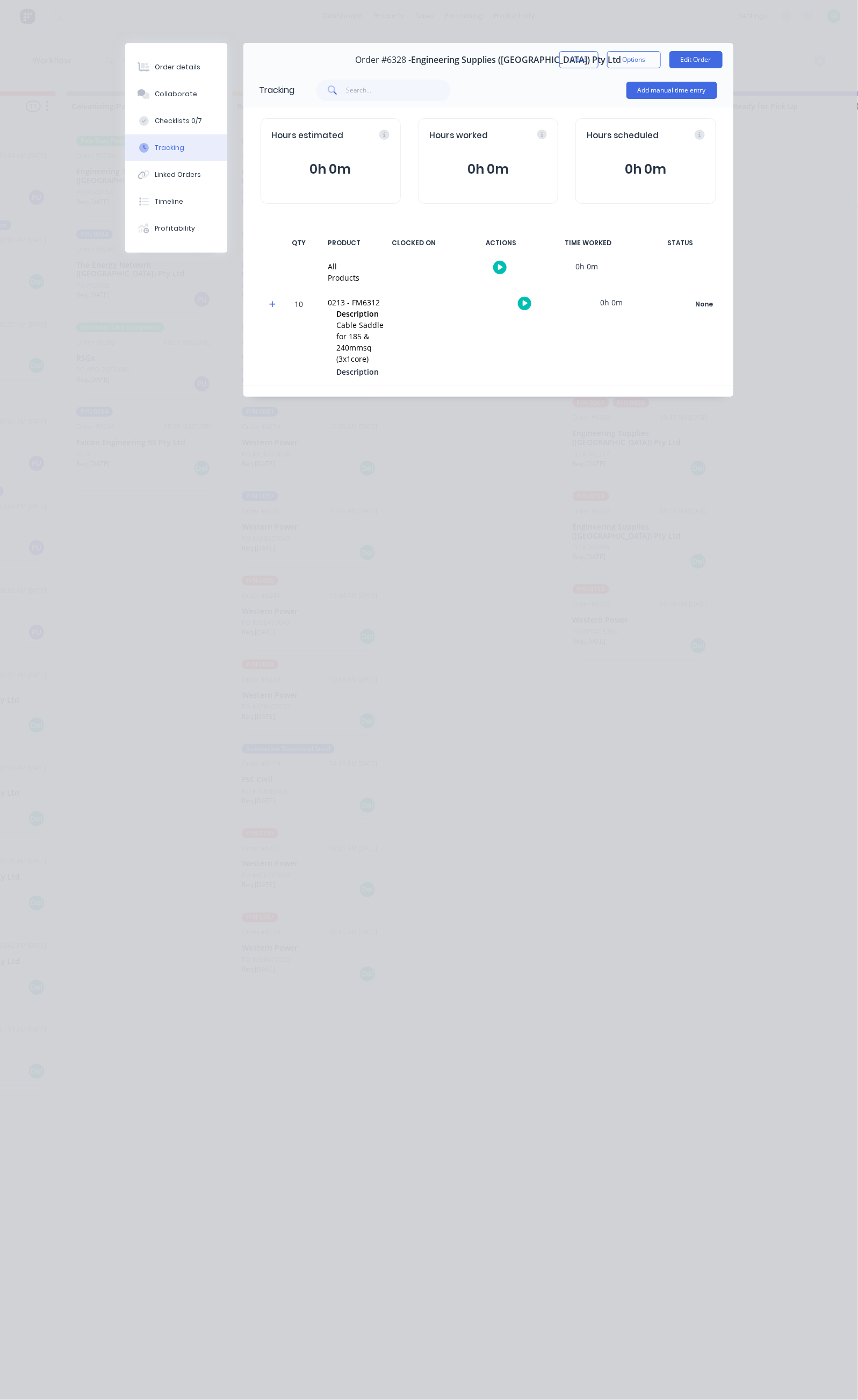
click at [507, 268] on button "button" at bounding box center [500, 267] width 13 height 13
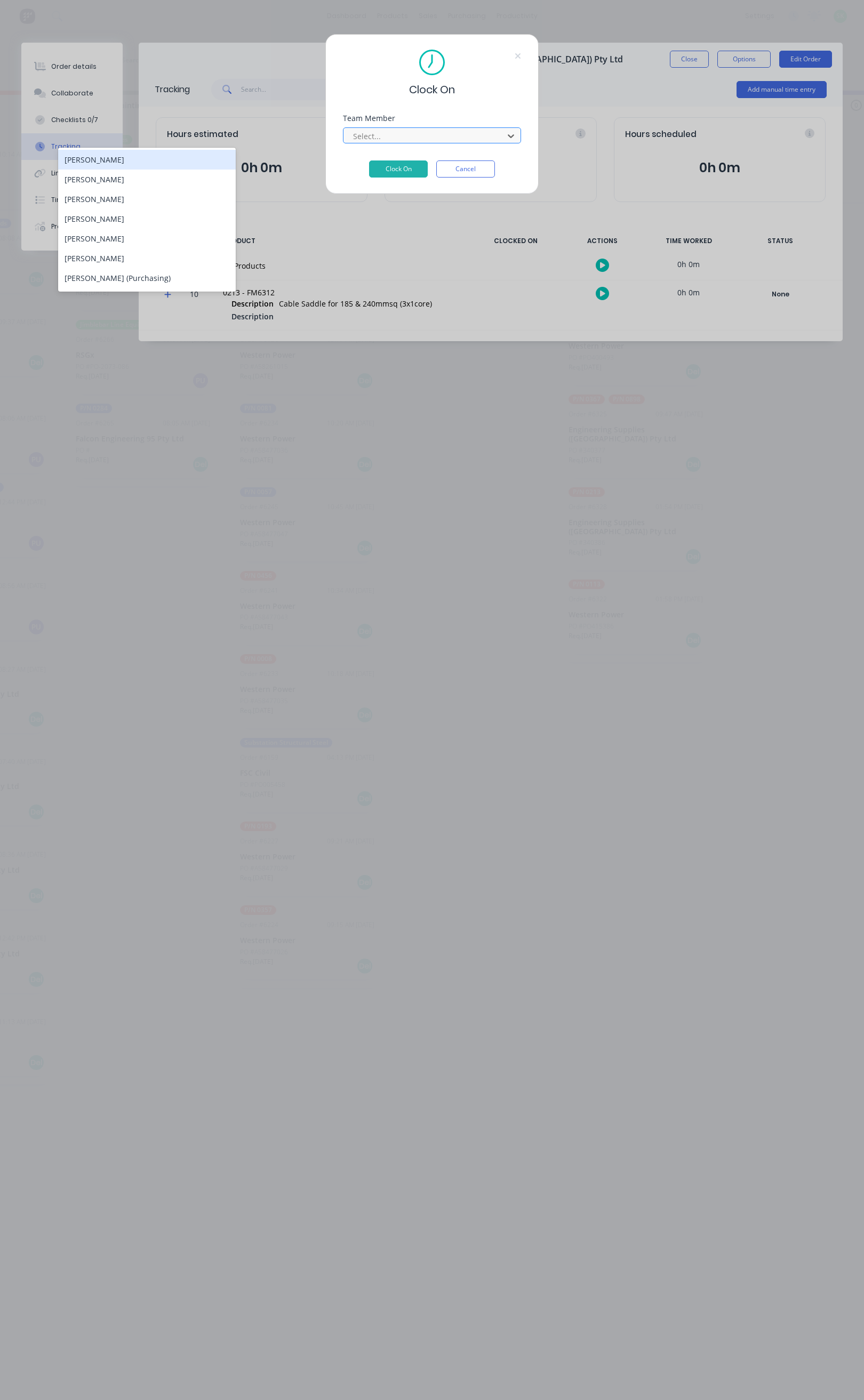
click at [432, 136] on div at bounding box center [425, 135] width 146 height 13
type input "st"
click at [157, 188] on div "[PERSON_NAME]" at bounding box center [147, 180] width 178 height 20
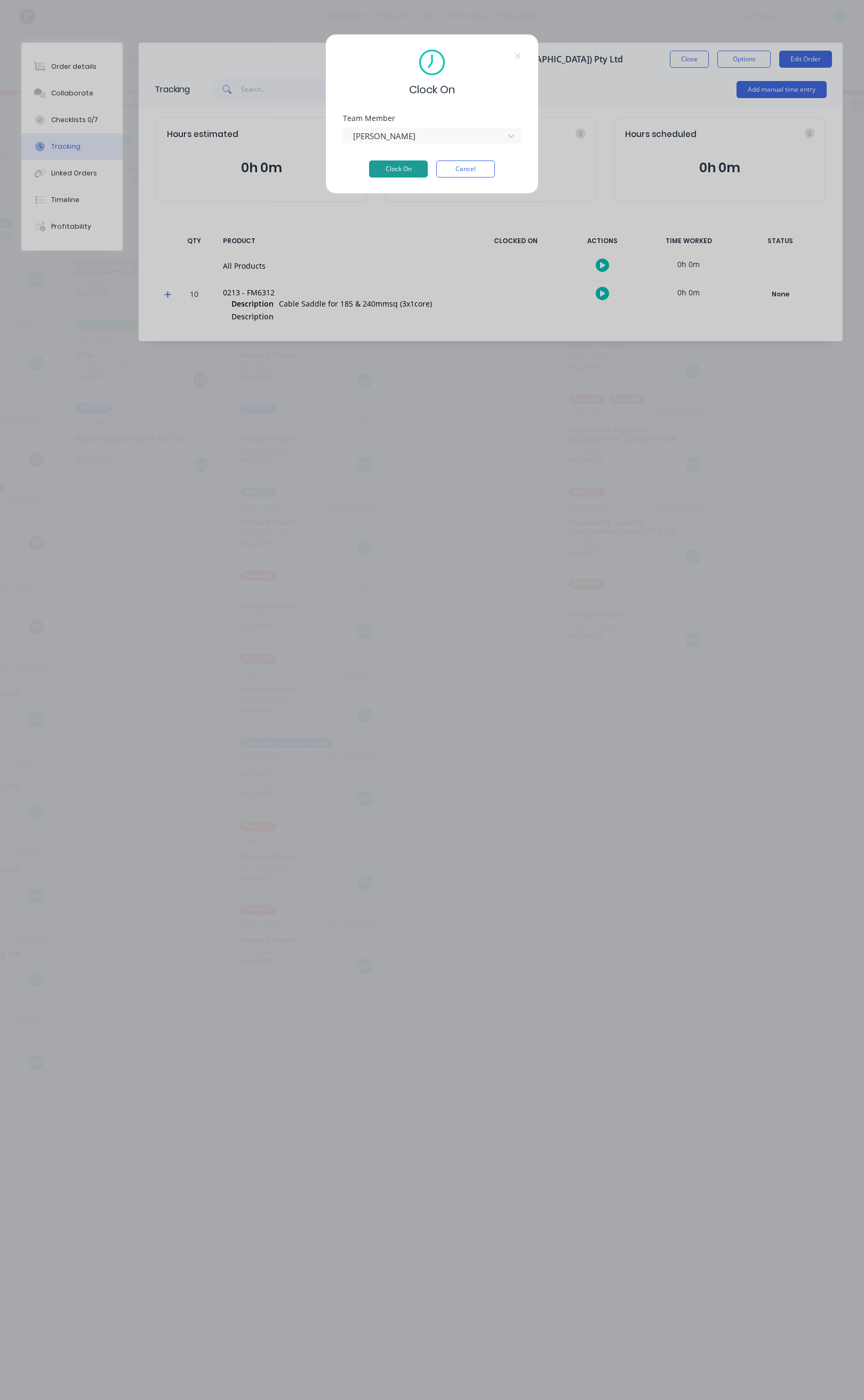
click at [404, 165] on button "Clock On" at bounding box center [398, 169] width 58 height 17
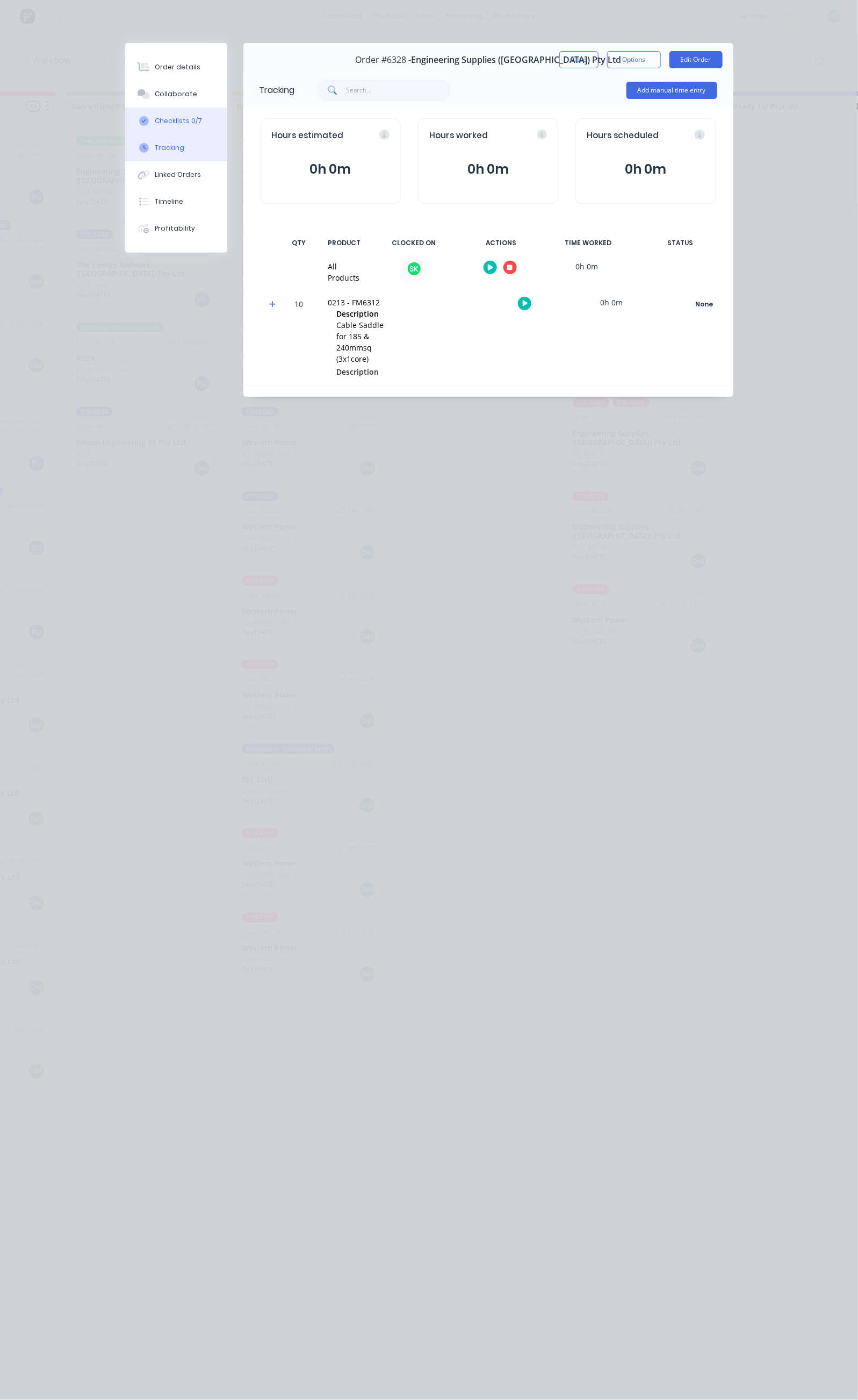
click at [125, 115] on button "Checklists 0/7" at bounding box center [176, 120] width 103 height 27
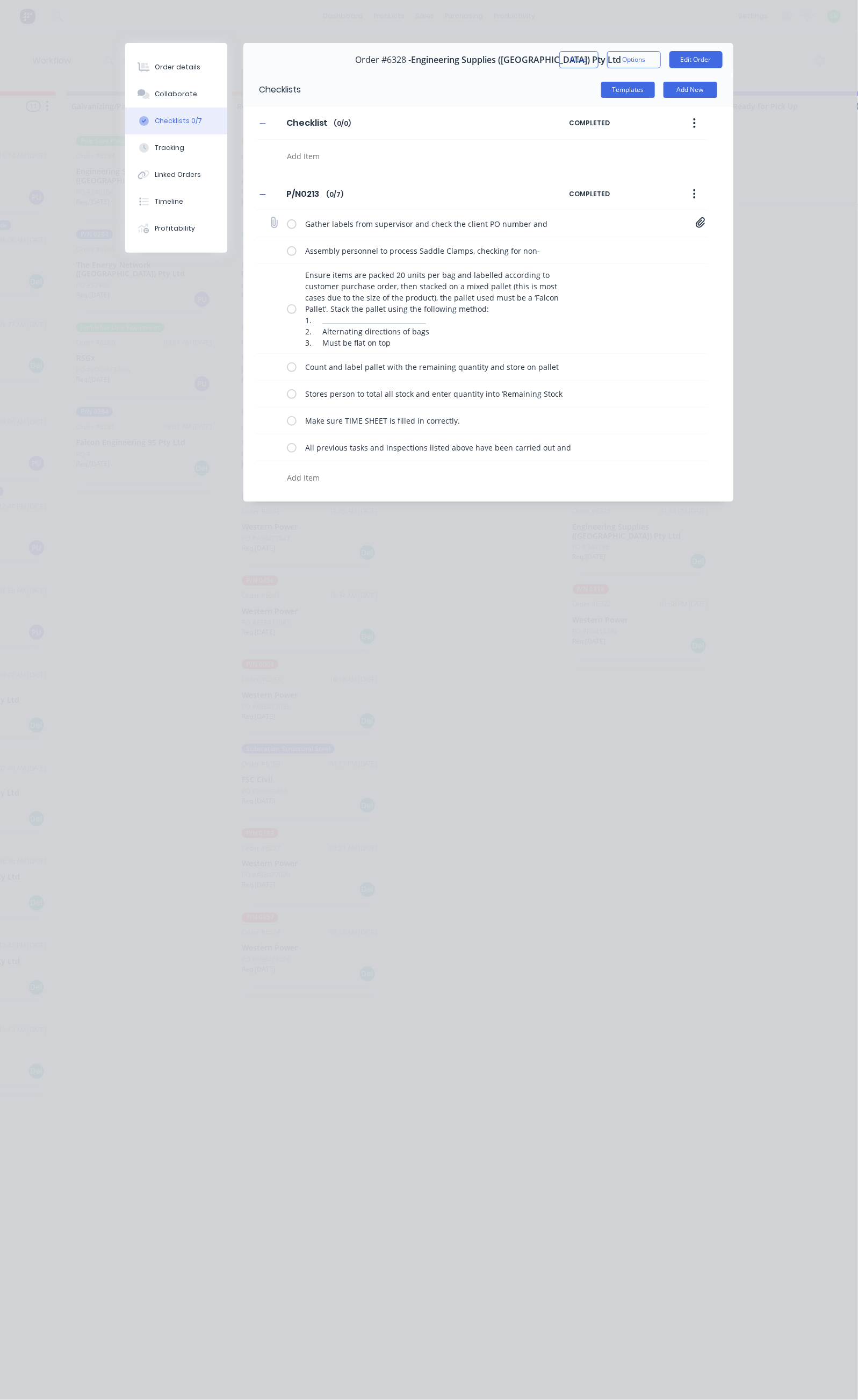
click at [287, 223] on label at bounding box center [292, 223] width 10 height 11
click at [0, 0] on input "checkbox" at bounding box center [0, 0] width 0 height 0
click at [287, 246] on label at bounding box center [292, 250] width 10 height 11
click at [0, 0] on input "checkbox" at bounding box center [0, 0] width 0 height 0
drag, startPoint x: 190, startPoint y: 310, endPoint x: 189, endPoint y: 353, distance: 43.0
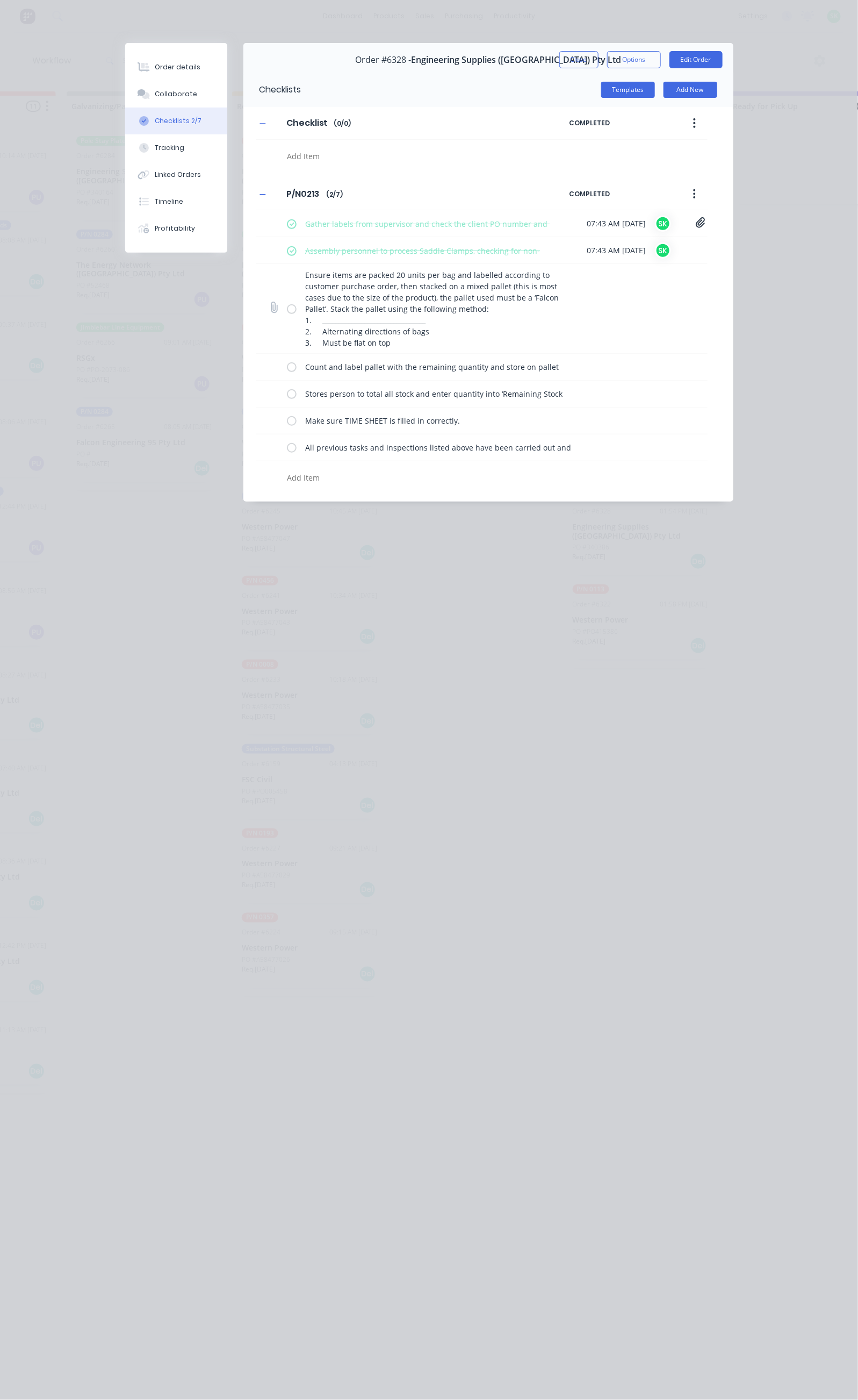
click at [287, 312] on label at bounding box center [292, 308] width 10 height 11
click at [0, 0] on input "checkbox" at bounding box center [0, 0] width 0 height 0
click at [287, 368] on label at bounding box center [292, 366] width 10 height 11
click at [0, 0] on input "checkbox" at bounding box center [0, 0] width 0 height 0
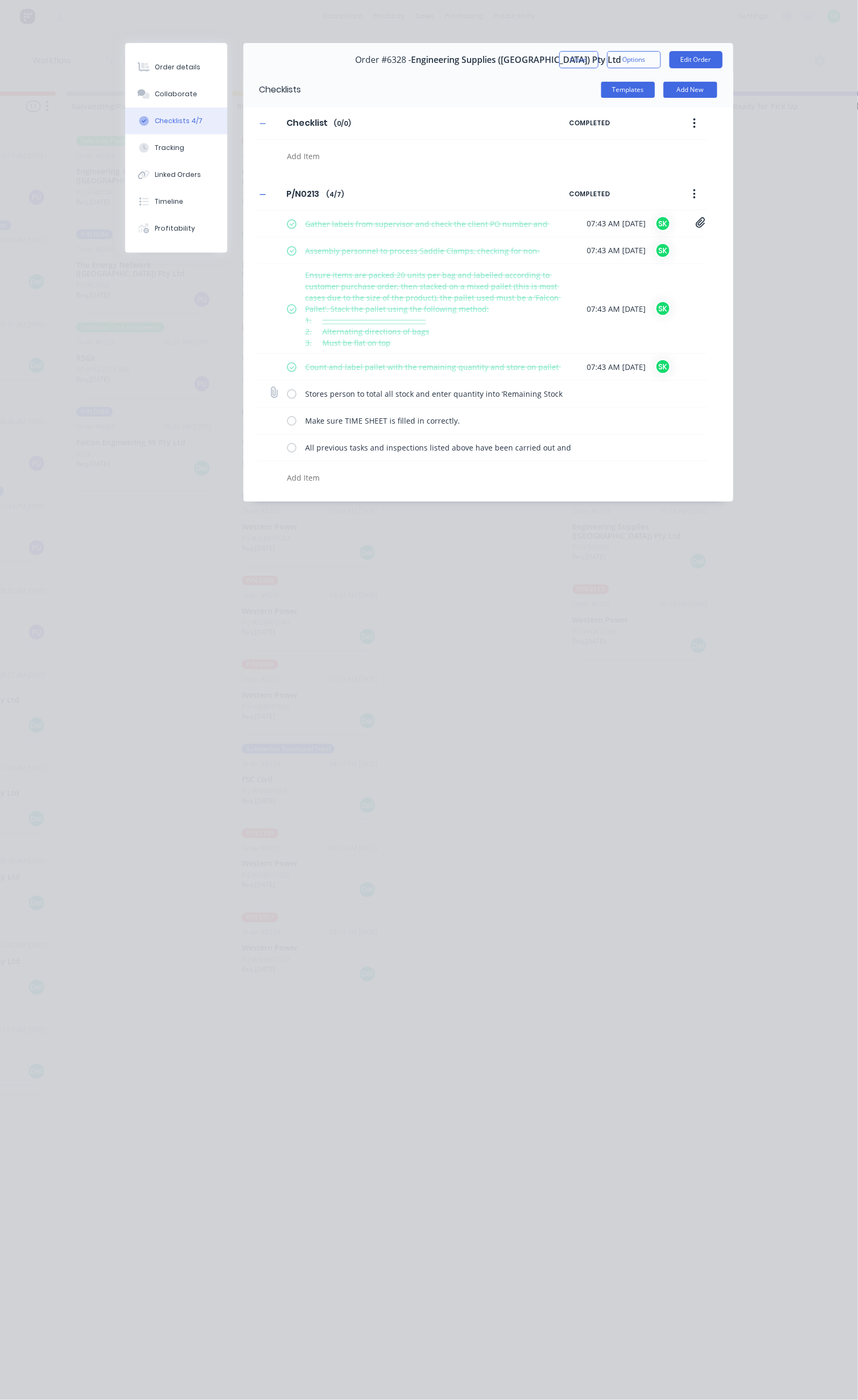
click at [287, 398] on label at bounding box center [292, 393] width 10 height 11
click at [0, 0] on input "checkbox" at bounding box center [0, 0] width 0 height 0
drag, startPoint x: 189, startPoint y: 416, endPoint x: 189, endPoint y: 429, distance: 13.0
click at [287, 417] on label at bounding box center [292, 420] width 10 height 11
click at [0, 0] on input "checkbox" at bounding box center [0, 0] width 0 height 0
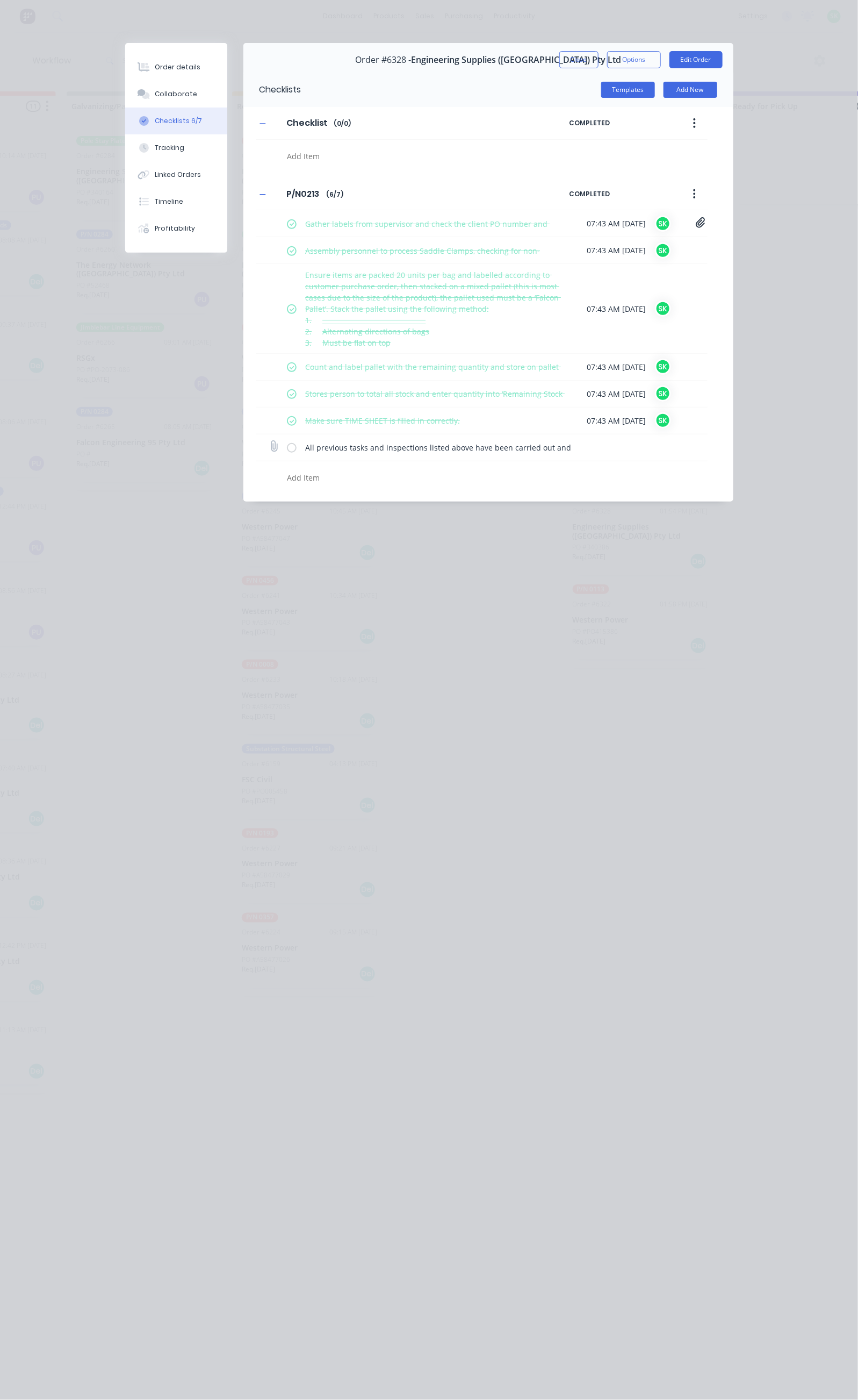
click at [287, 452] on label at bounding box center [292, 447] width 10 height 11
click at [0, 0] on input "checkbox" at bounding box center [0, 0] width 0 height 0
type textarea "x"
click at [598, 59] on button "Close" at bounding box center [578, 59] width 39 height 17
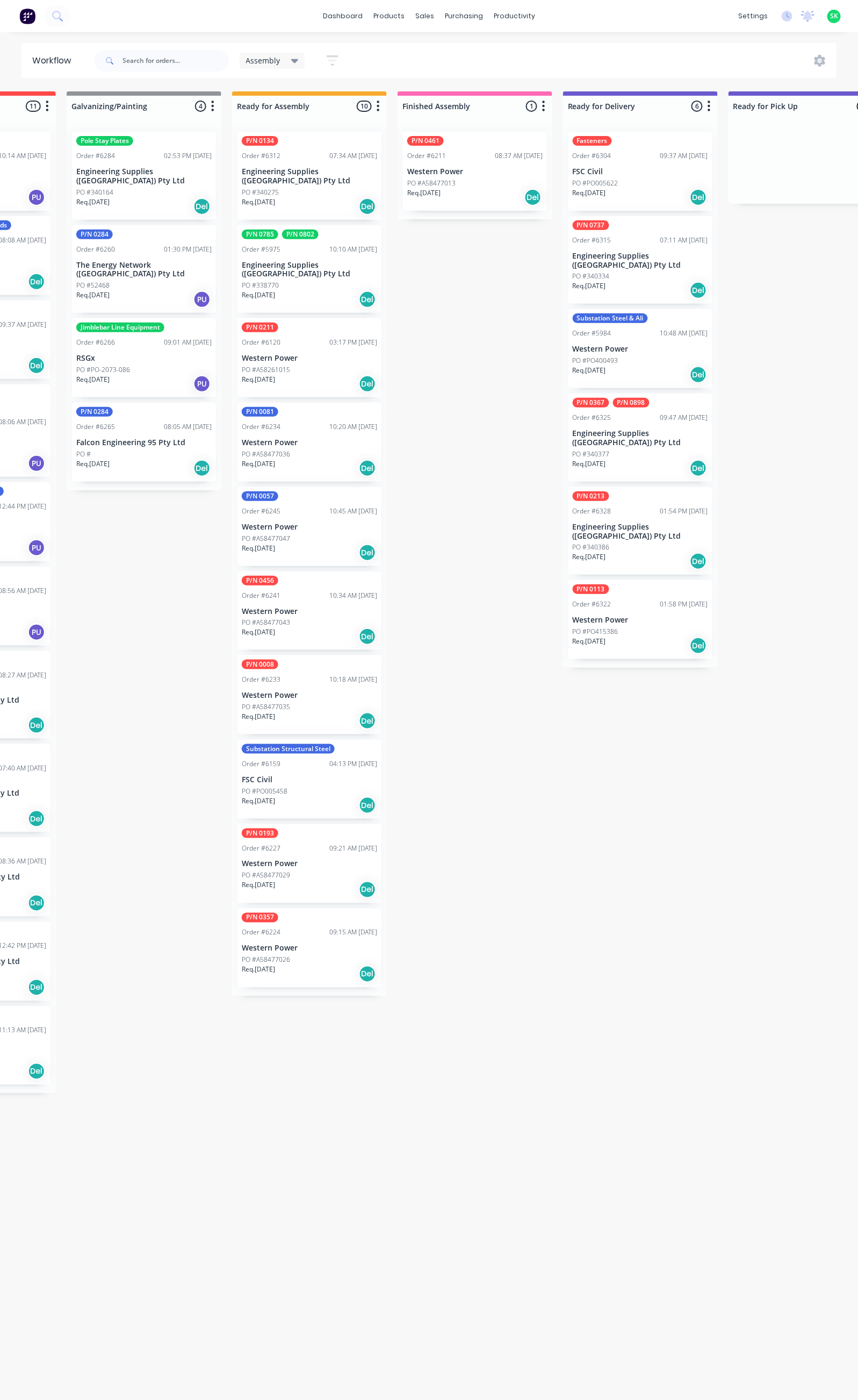
click at [630, 523] on p "Engineering Supplies ([GEOGRAPHIC_DATA]) Pty Ltd" at bounding box center [641, 532] width 135 height 18
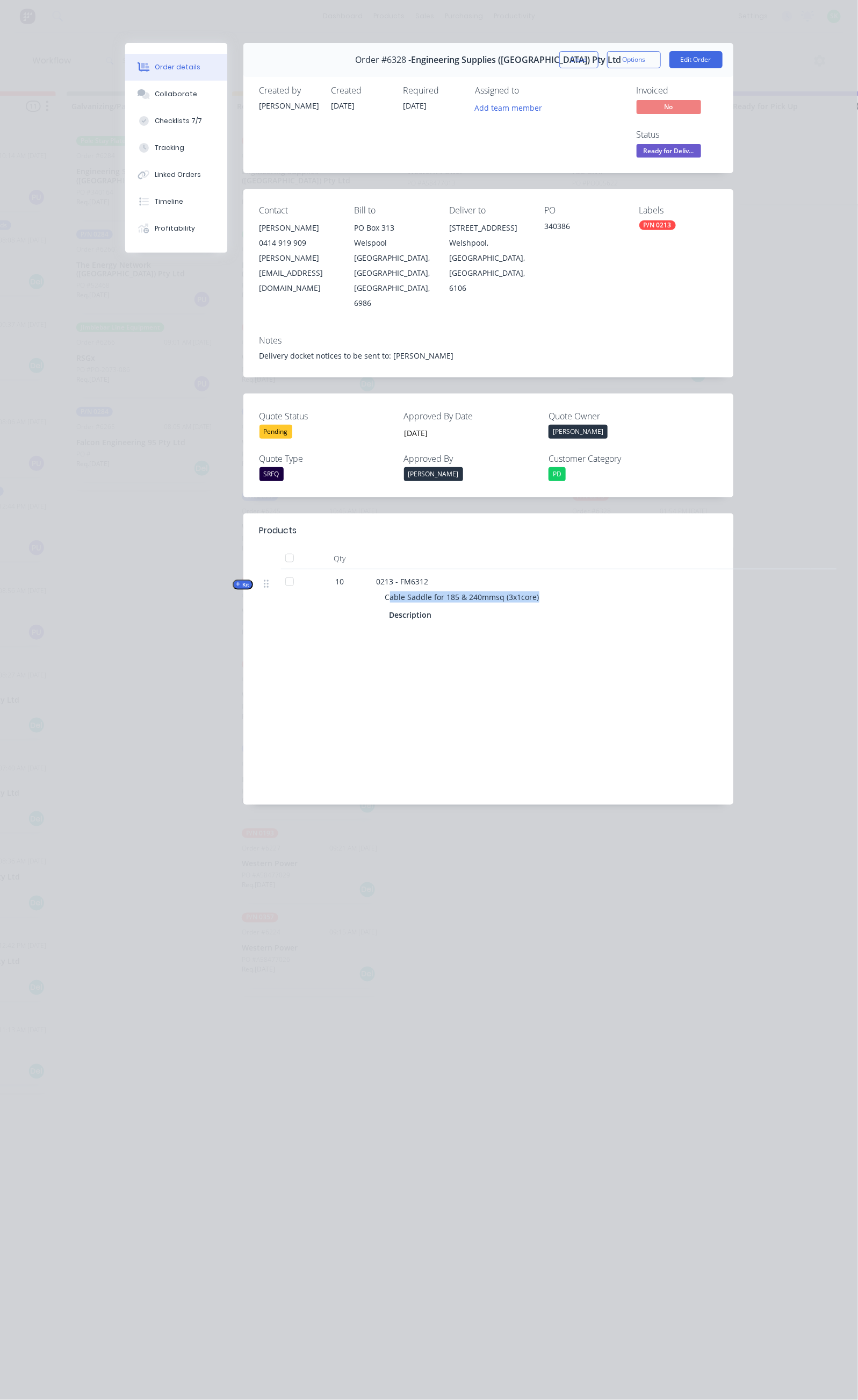
drag, startPoint x: 439, startPoint y: 513, endPoint x: 285, endPoint y: 511, distance: 154.0
click at [376, 587] on div "Cable Saddle for 185 & 240mmsq (3x1core)" at bounding box center [586, 597] width 421 height 20
click at [442, 562] on div "Products Qty Kit 10 0213 - FM6312 Cable Saddle for 185 & 240mmsq (3x1core) Desc…" at bounding box center [489, 659] width 490 height 292
drag, startPoint x: 441, startPoint y: 504, endPoint x: 273, endPoint y: 510, distance: 168.1
click at [376, 587] on div "Cable Saddle for 185 & 240mmsq (3x1core)" at bounding box center [586, 597] width 421 height 20
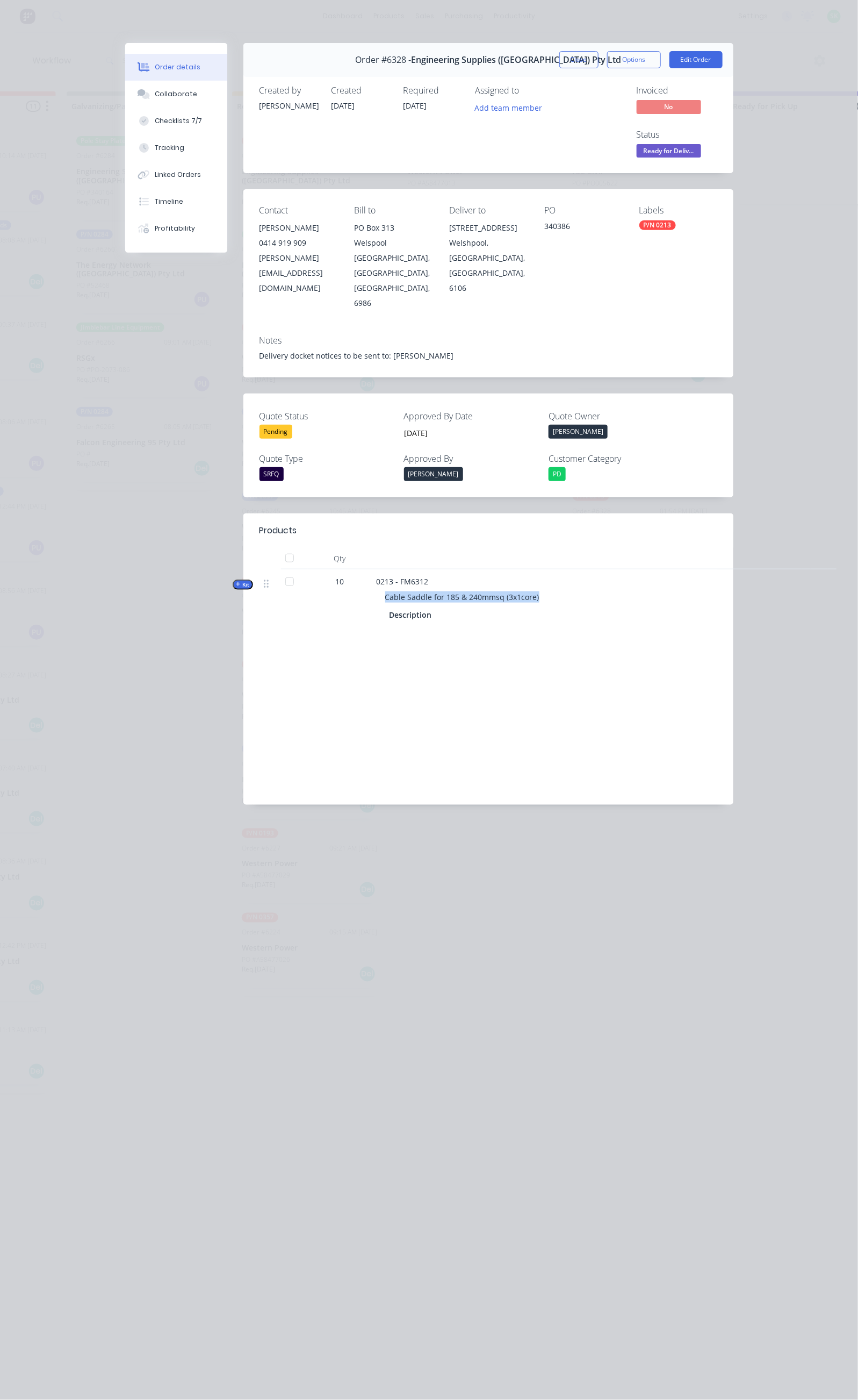
copy span "Cable Saddle for 185 & 240mmsq (3x1core)"
drag, startPoint x: 590, startPoint y: 182, endPoint x: 566, endPoint y: 185, distance: 24.2
click at [566, 220] on div "340386" at bounding box center [583, 227] width 78 height 15
copy div "340386"
click at [598, 57] on button "Close" at bounding box center [578, 59] width 39 height 17
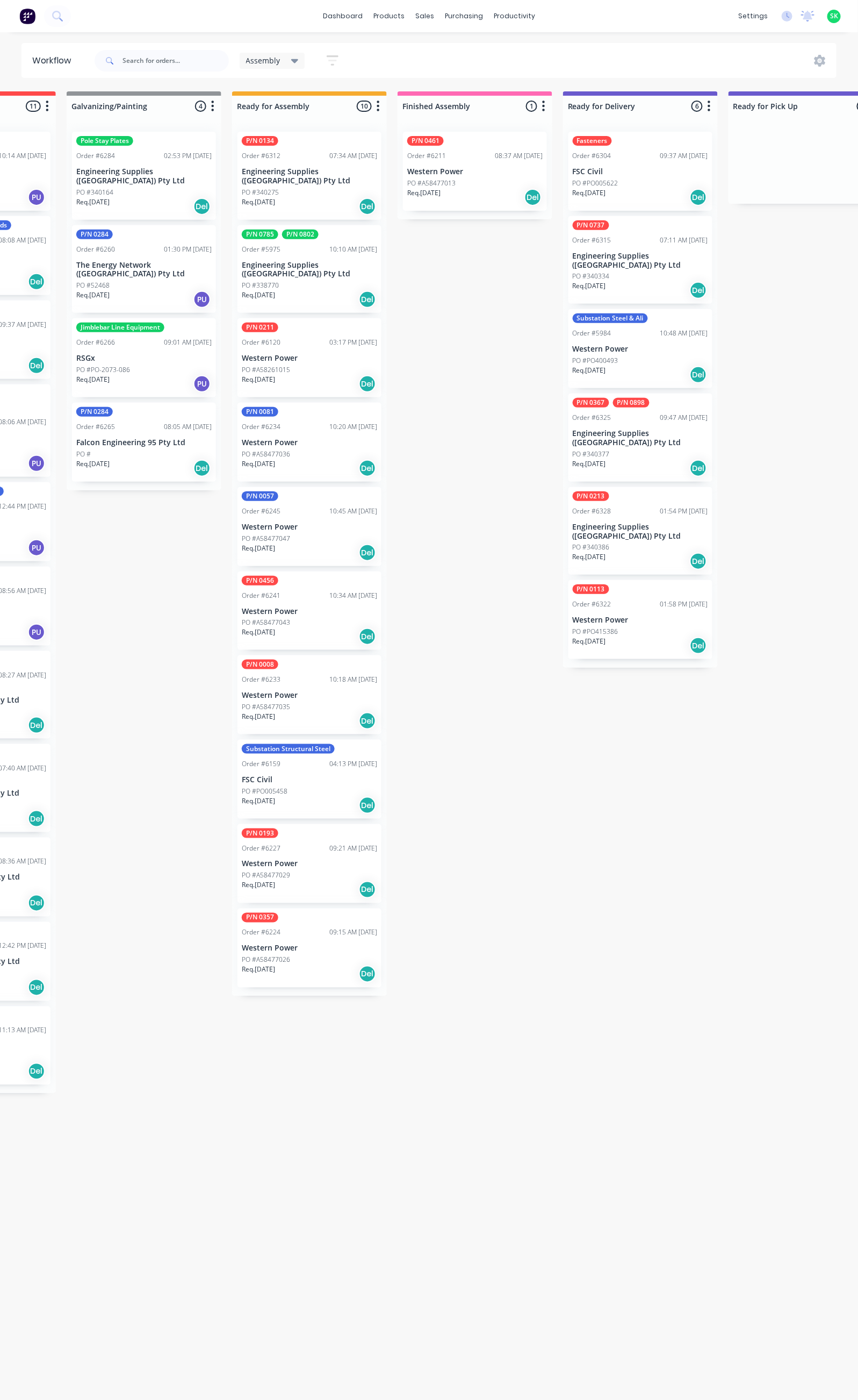
click at [650, 543] on div "PO #340386" at bounding box center [641, 548] width 135 height 10
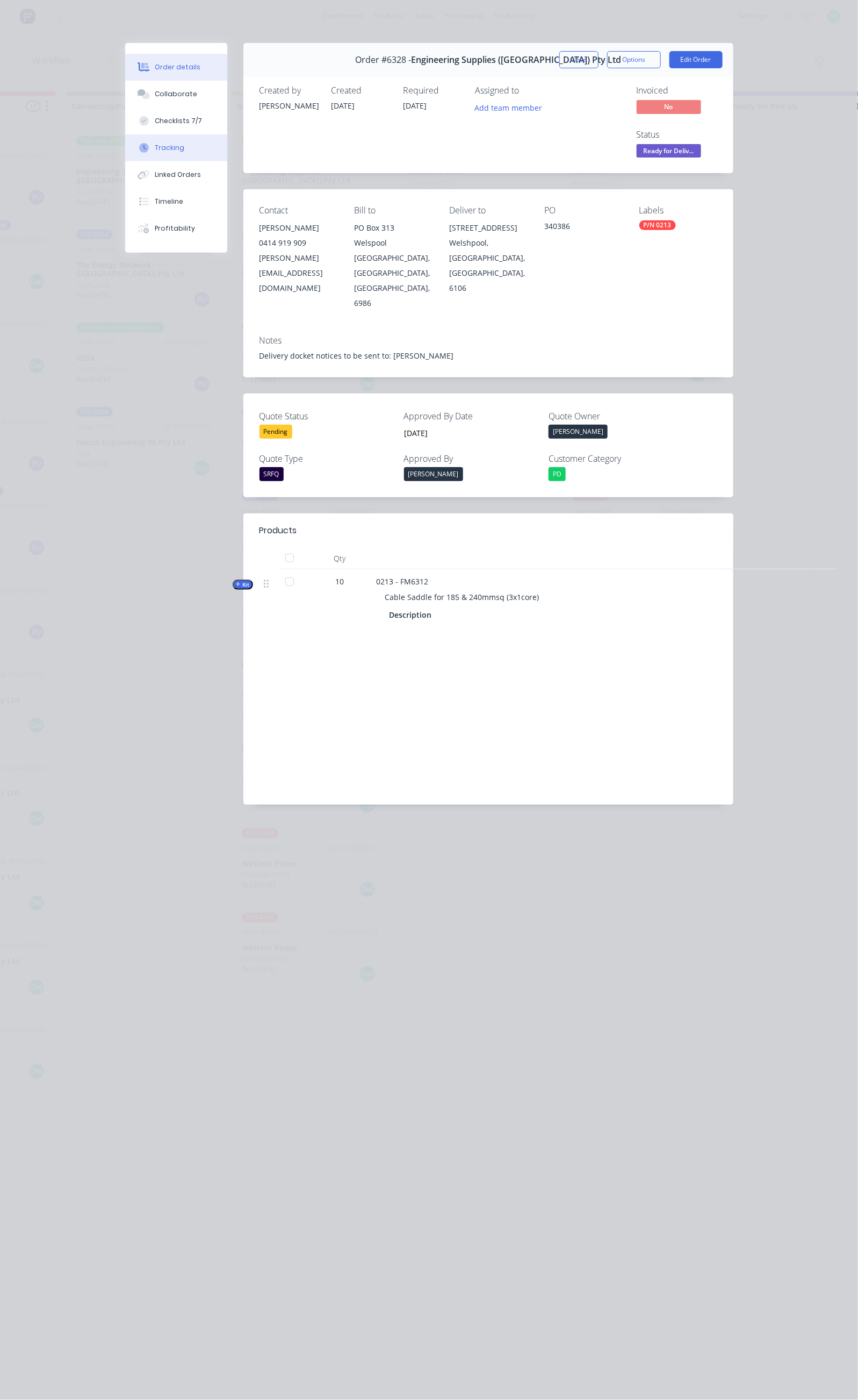
click at [125, 146] on button "Tracking" at bounding box center [176, 147] width 103 height 27
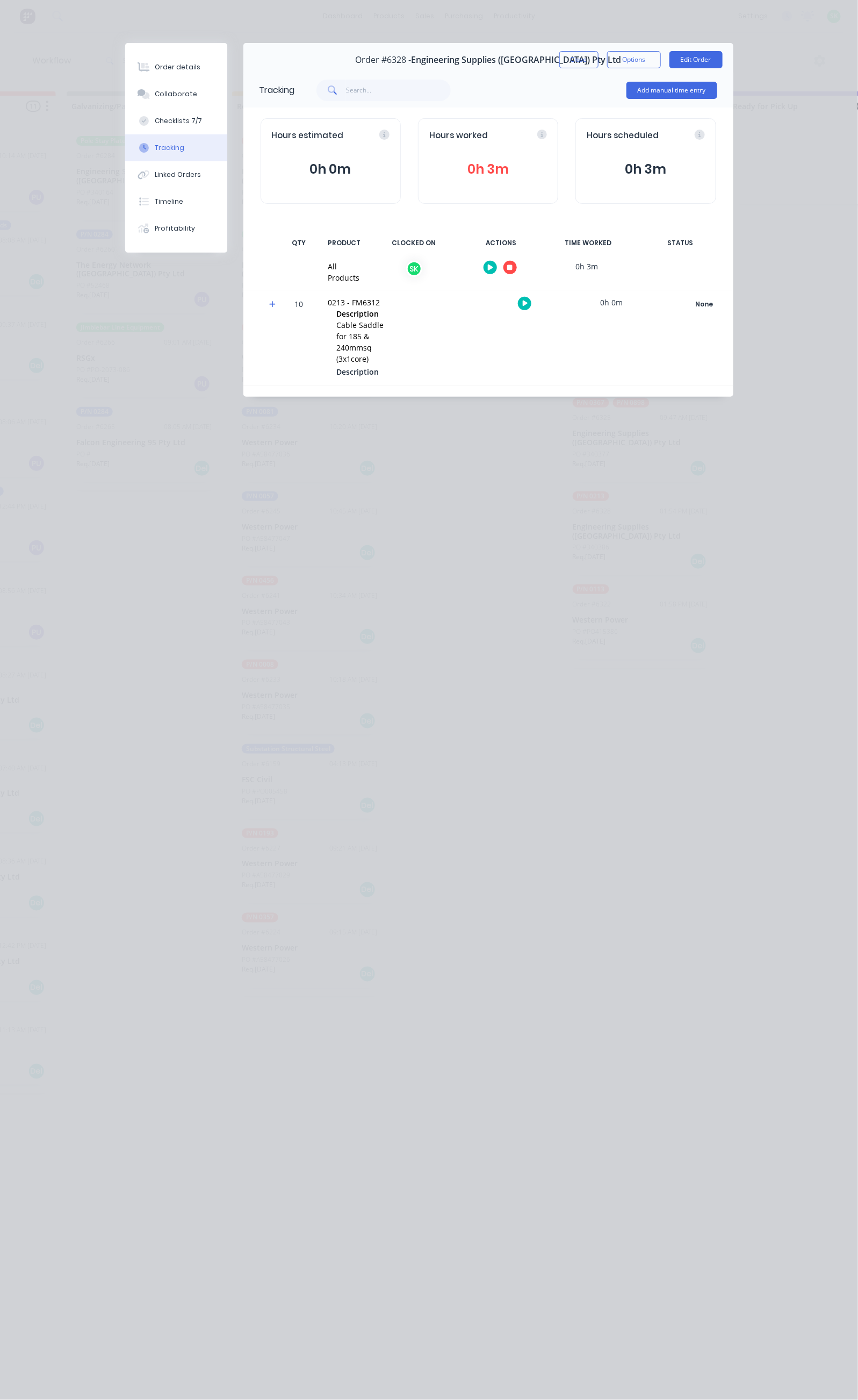
click at [513, 267] on icon "button" at bounding box center [510, 267] width 5 height 5
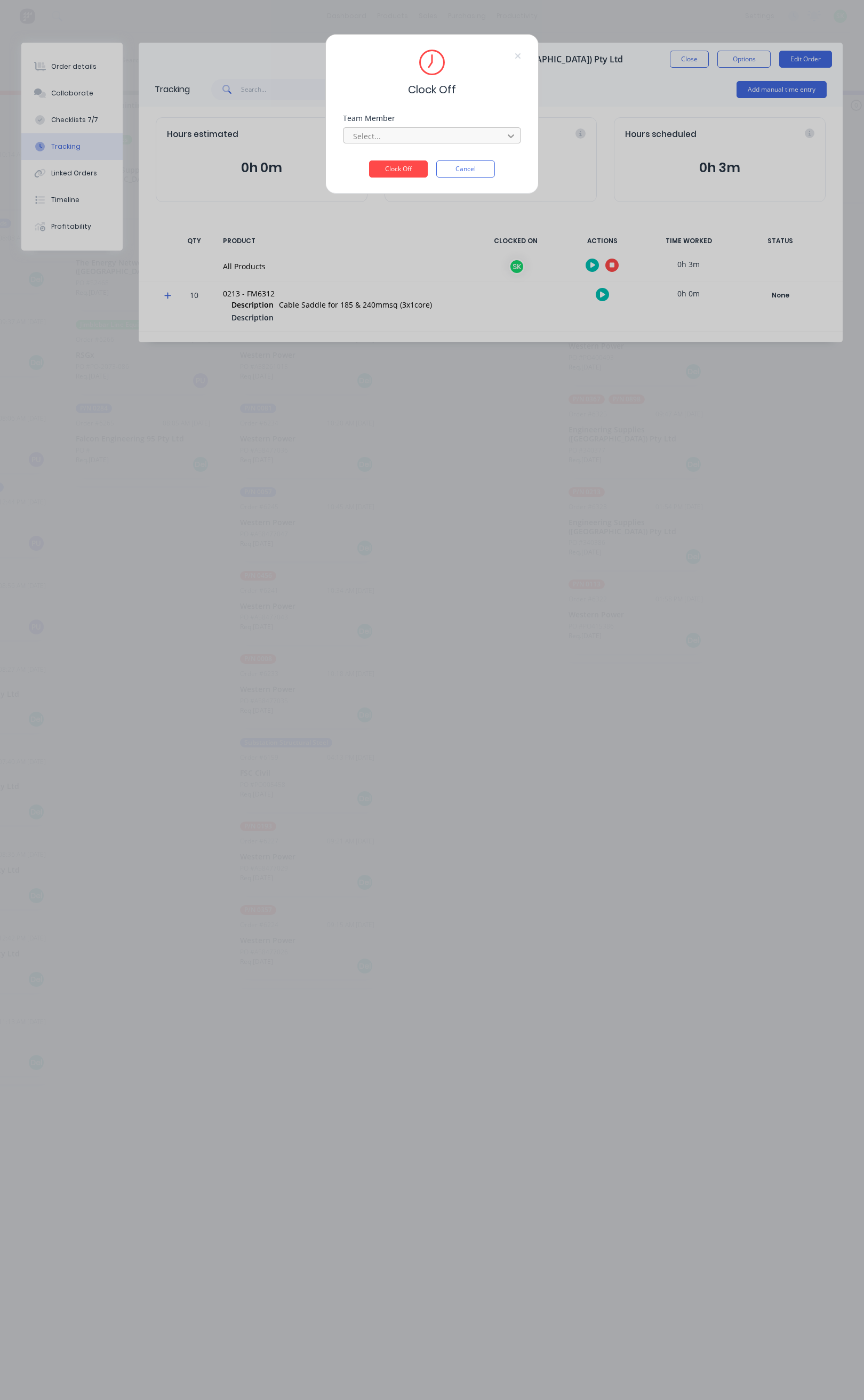
click at [506, 138] on icon at bounding box center [511, 135] width 11 height 11
click at [383, 169] on button "Clock Off" at bounding box center [398, 169] width 58 height 17
click at [425, 141] on div at bounding box center [425, 135] width 146 height 13
click at [185, 158] on div "[PERSON_NAME]" at bounding box center [147, 160] width 178 height 20
click at [389, 173] on button "Clock Off" at bounding box center [398, 177] width 58 height 17
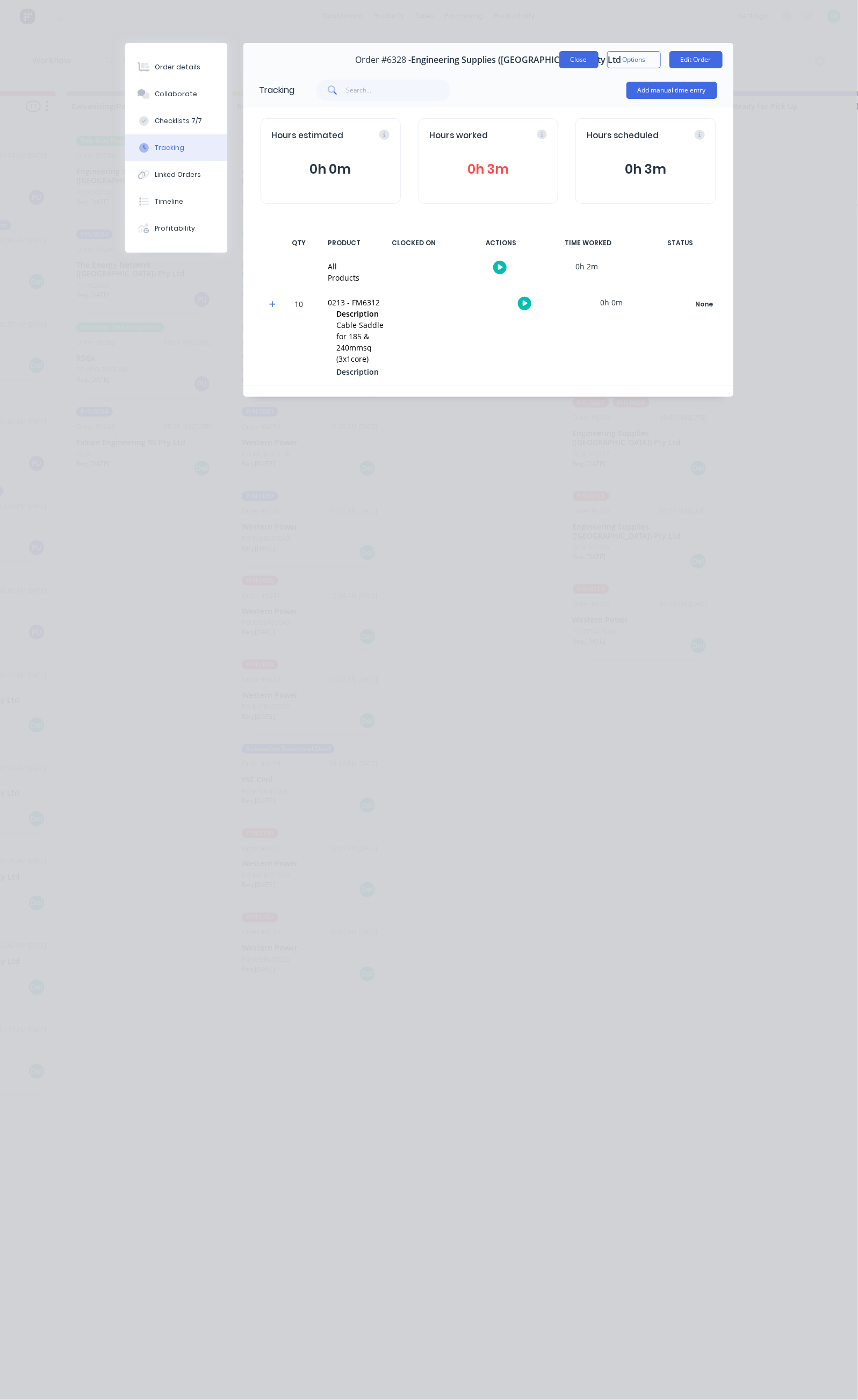
click at [598, 62] on button "Close" at bounding box center [578, 59] width 39 height 17
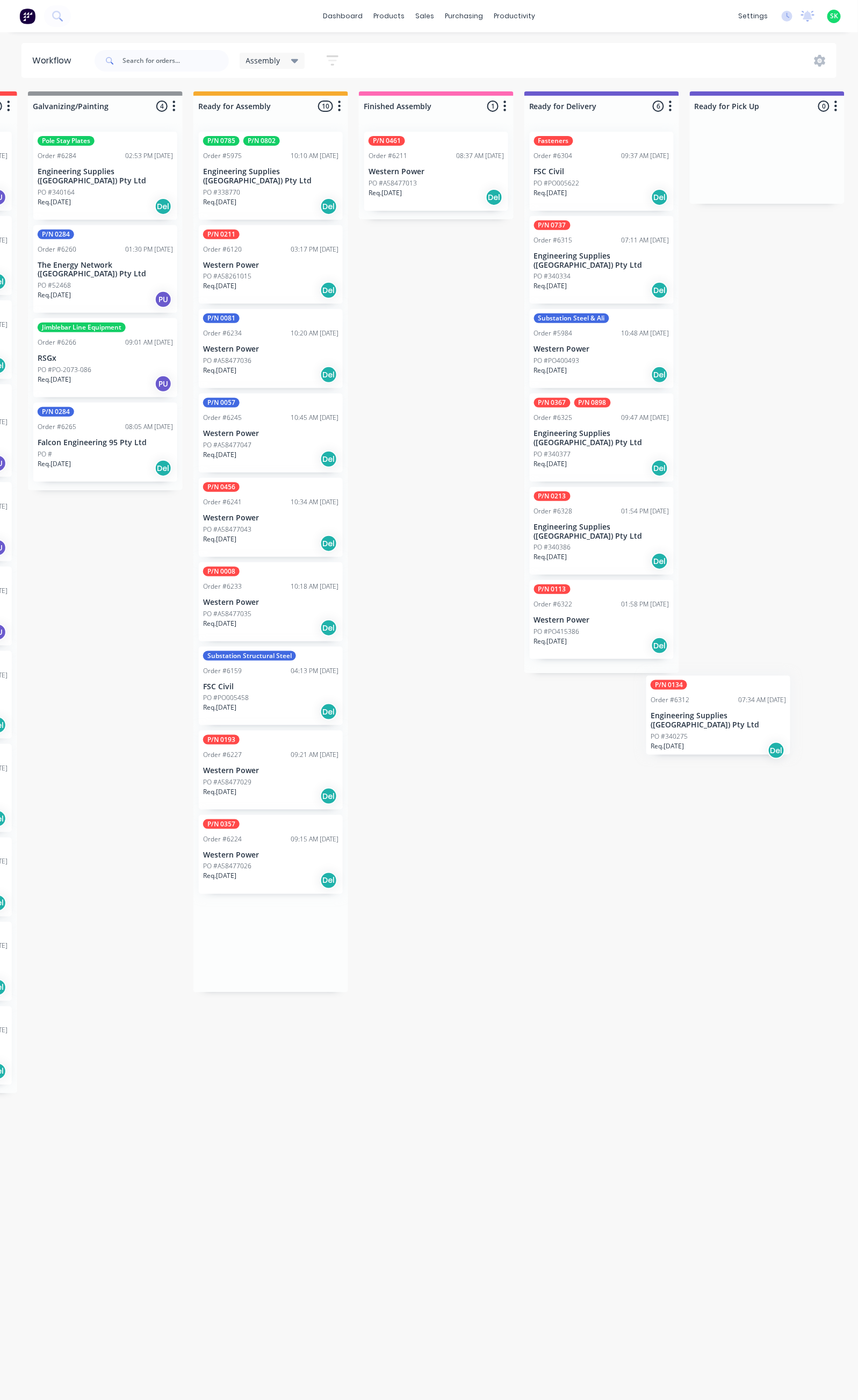
scroll to position [0, 327]
drag, startPoint x: 317, startPoint y: 171, endPoint x: 585, endPoint y: 641, distance: 541.0
click at [585, 641] on div "Submitted 23 Status colour #273444 hex #273444 Save Cancel Summaries Total orde…" at bounding box center [638, 741] width 1948 height 1298
click at [589, 700] on p "Engineering Supplies ([GEOGRAPHIC_DATA]) Pty Ltd" at bounding box center [601, 709] width 135 height 18
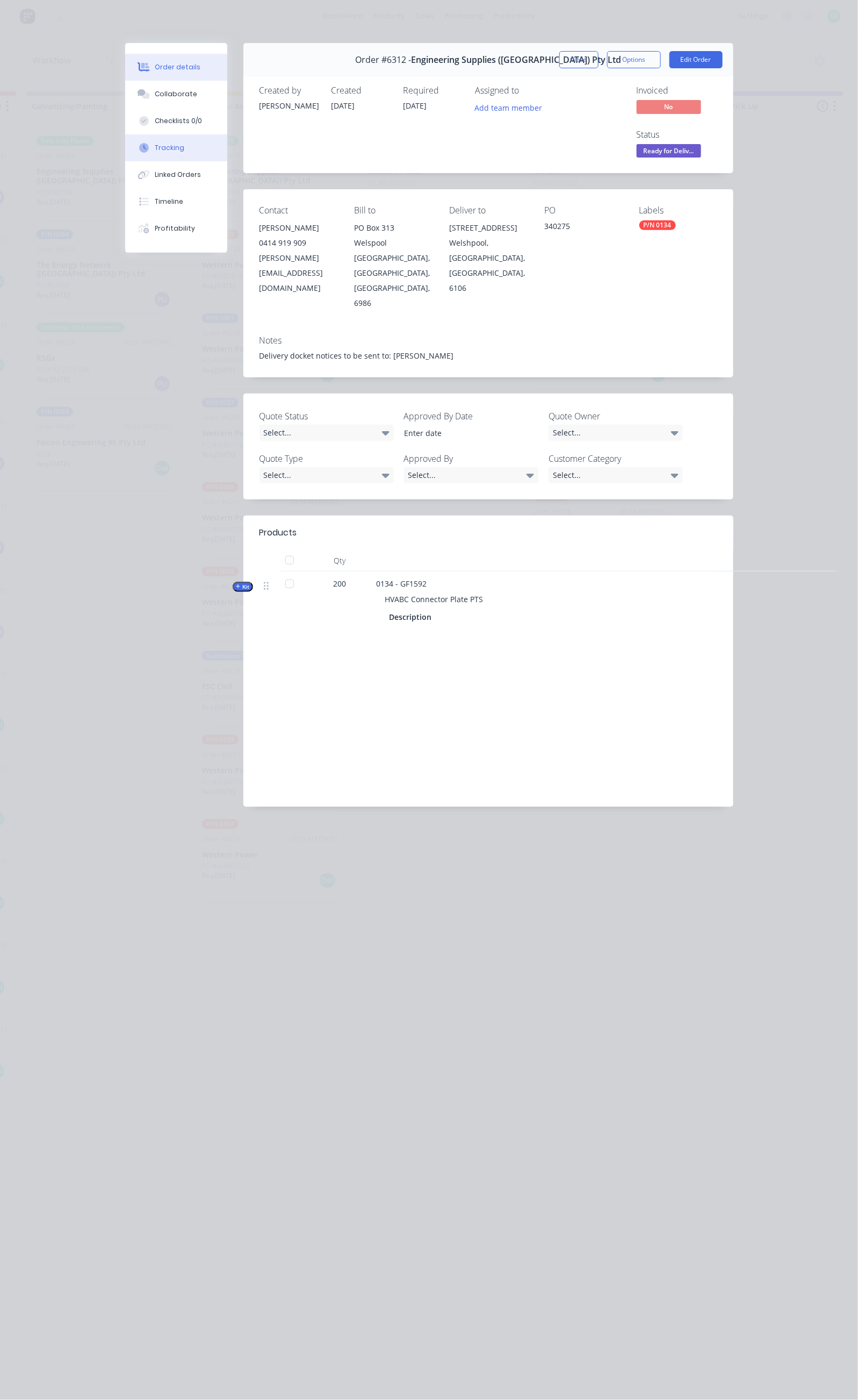
click at [125, 137] on button "Tracking" at bounding box center [176, 147] width 103 height 27
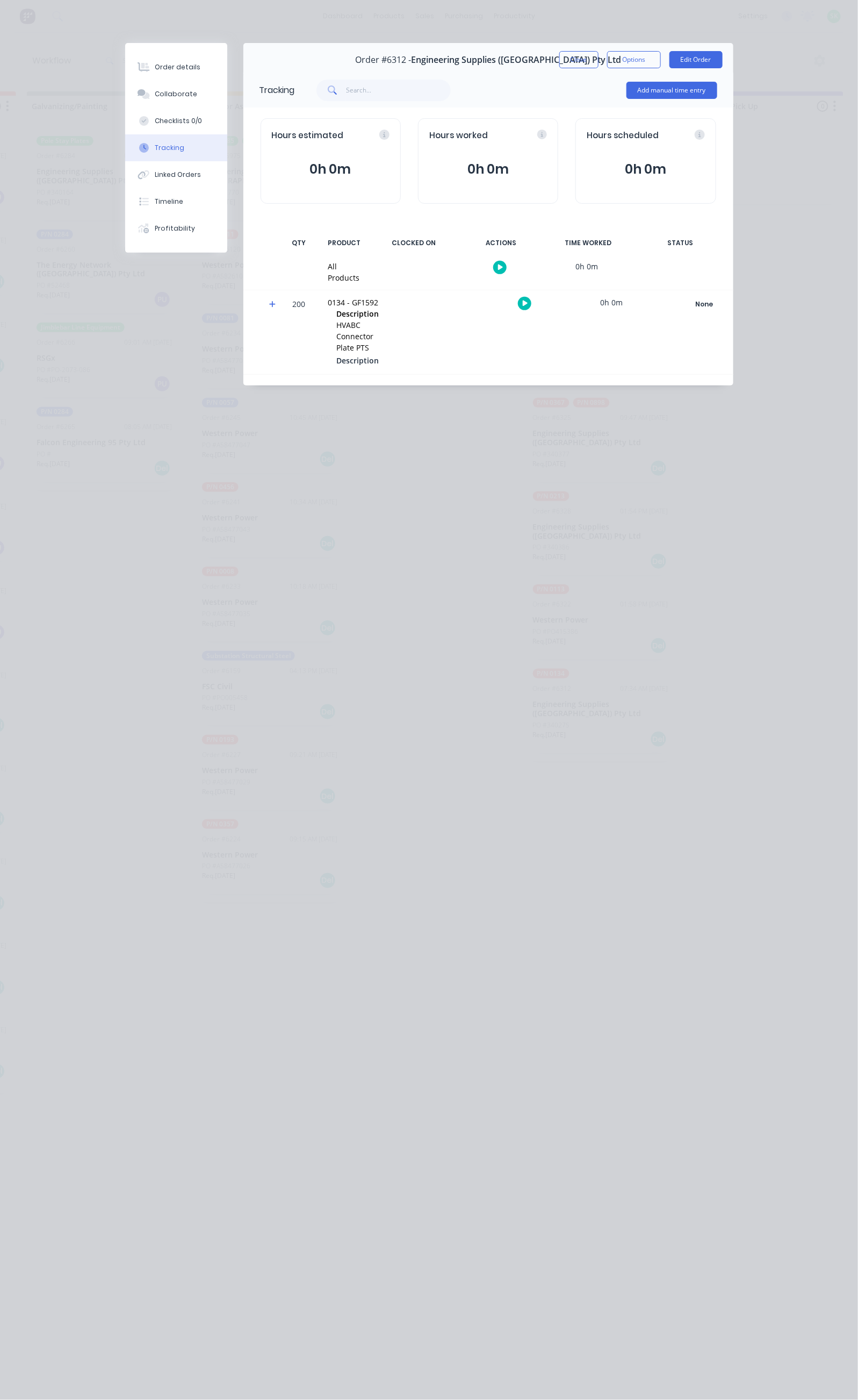
click at [507, 273] on button "button" at bounding box center [500, 267] width 13 height 13
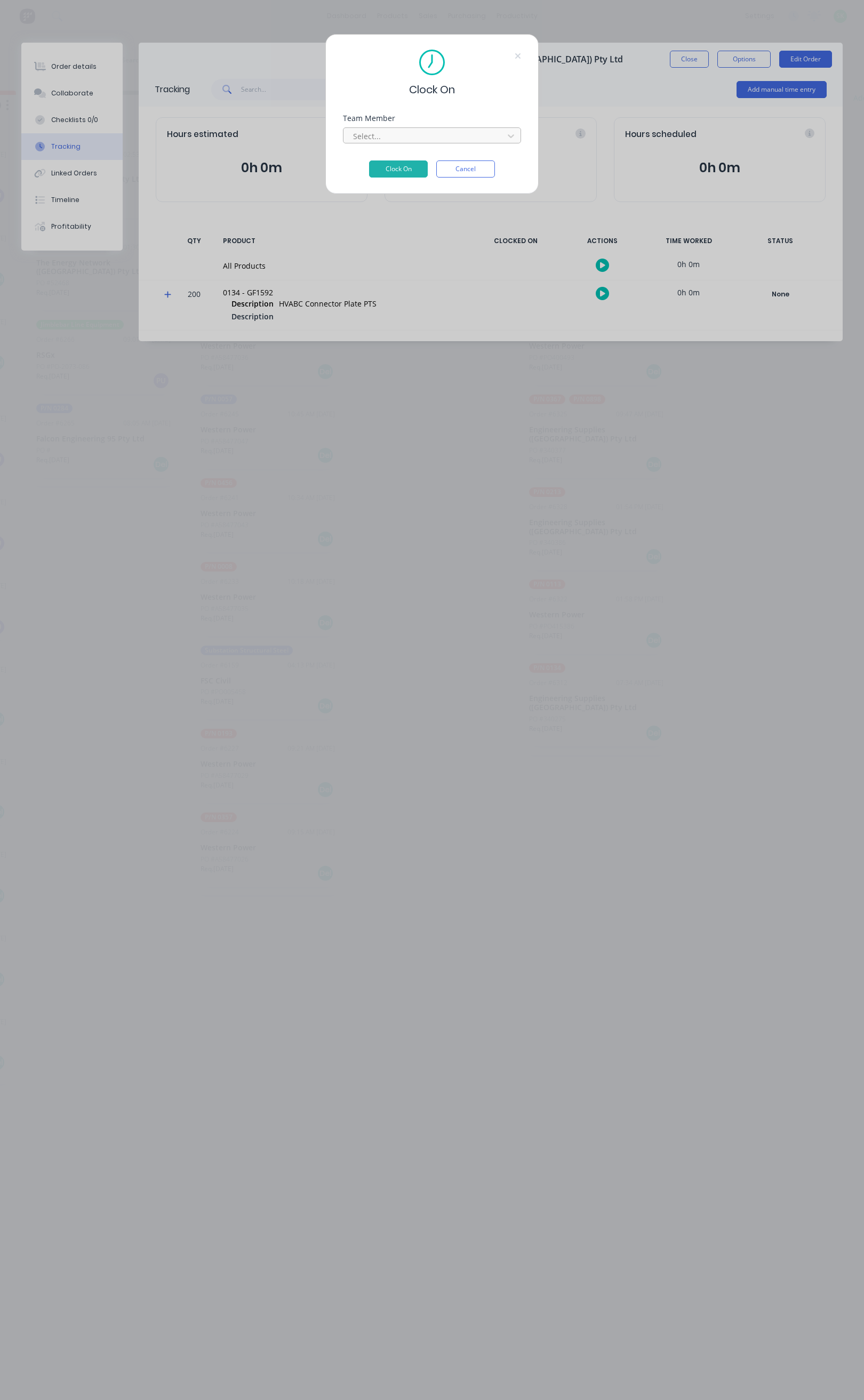
click at [439, 132] on div at bounding box center [425, 135] width 146 height 13
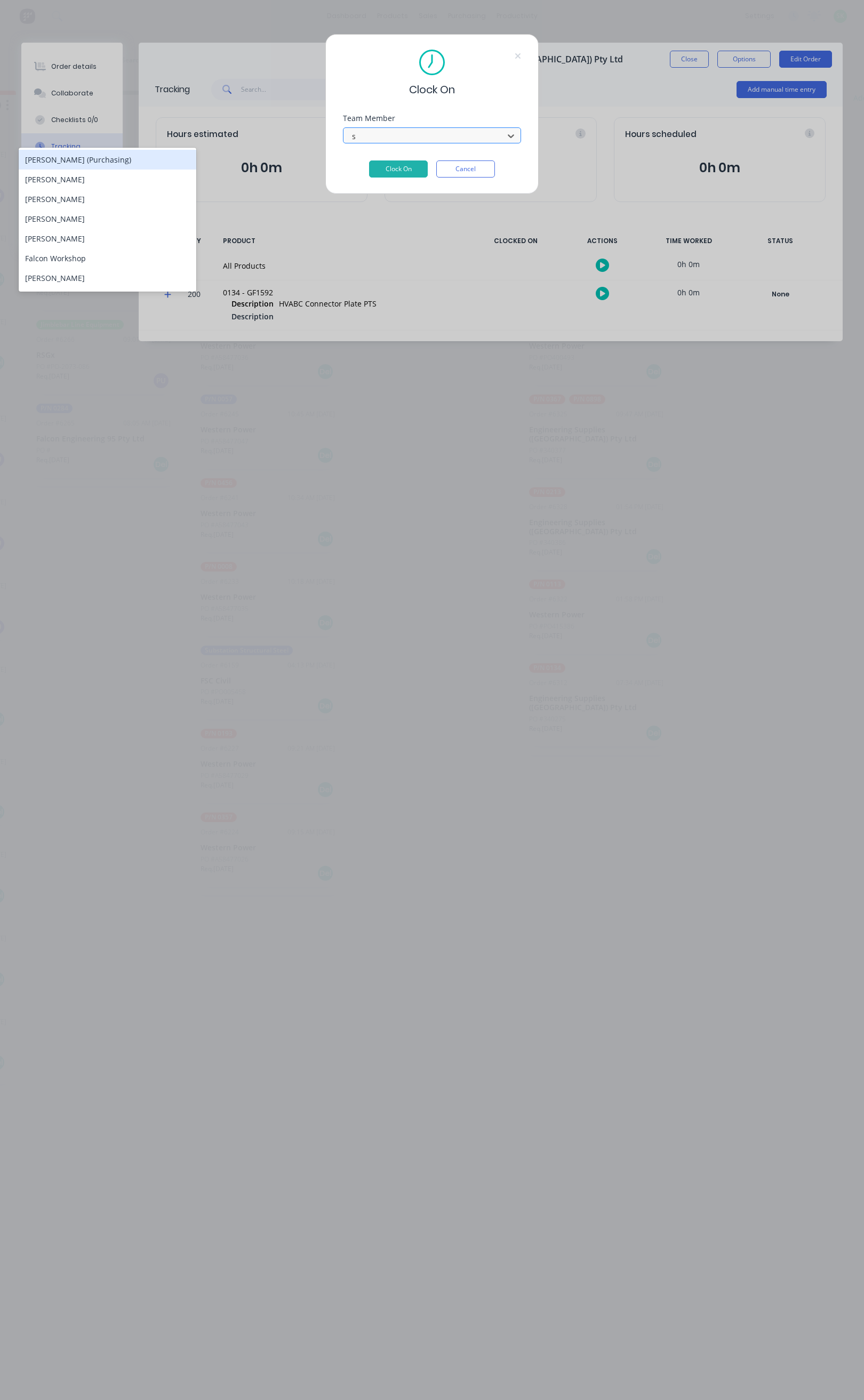
type input "st"
click at [128, 172] on div "[PERSON_NAME]" at bounding box center [108, 180] width 178 height 20
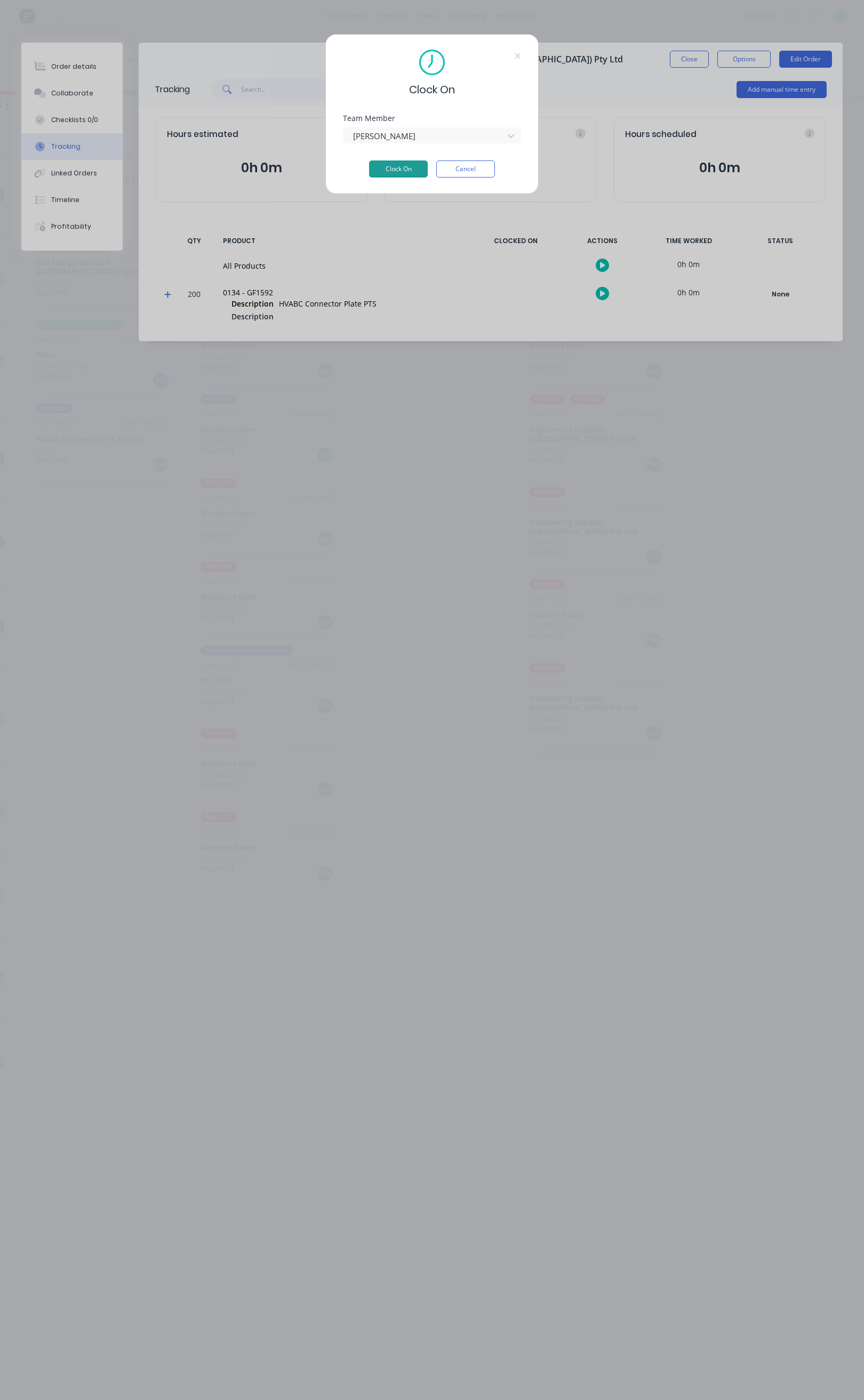
click at [392, 170] on button "Clock On" at bounding box center [398, 169] width 58 height 17
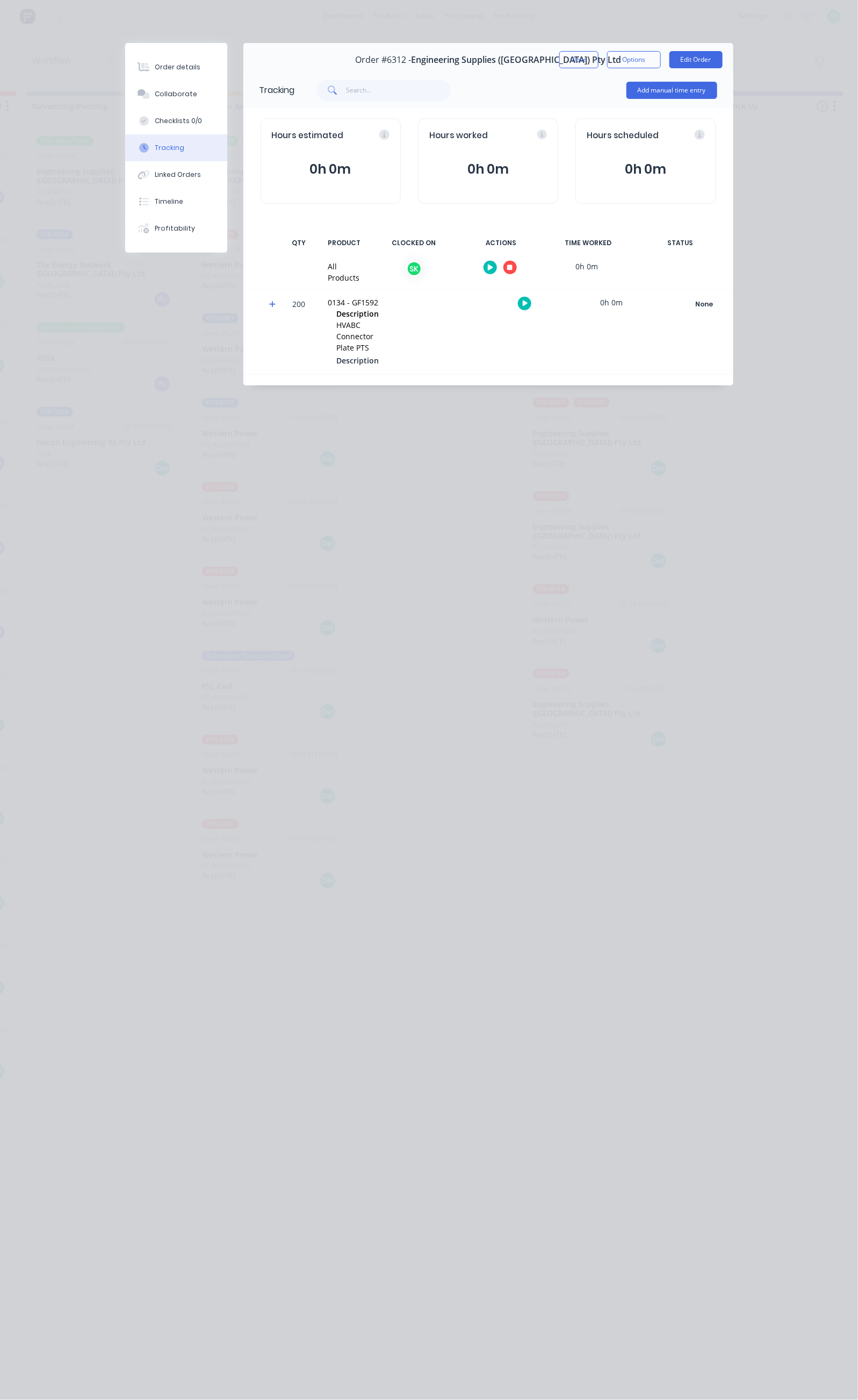
click at [513, 265] on icon "button" at bounding box center [510, 267] width 5 height 7
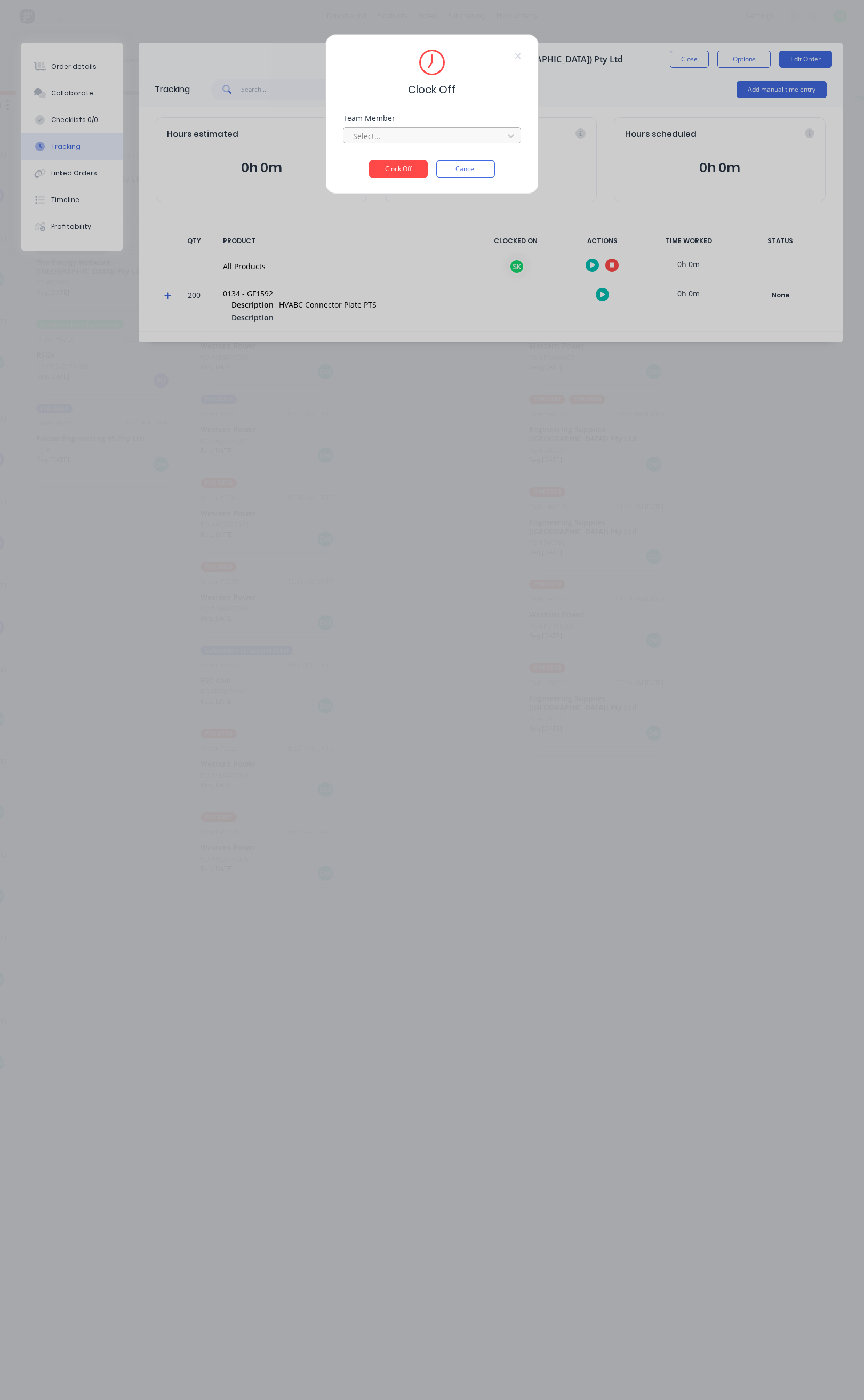
click at [428, 134] on div at bounding box center [425, 135] width 146 height 13
click at [178, 160] on div "[PERSON_NAME]" at bounding box center [108, 160] width 178 height 20
click at [397, 169] on button "Clock Off" at bounding box center [398, 169] width 58 height 17
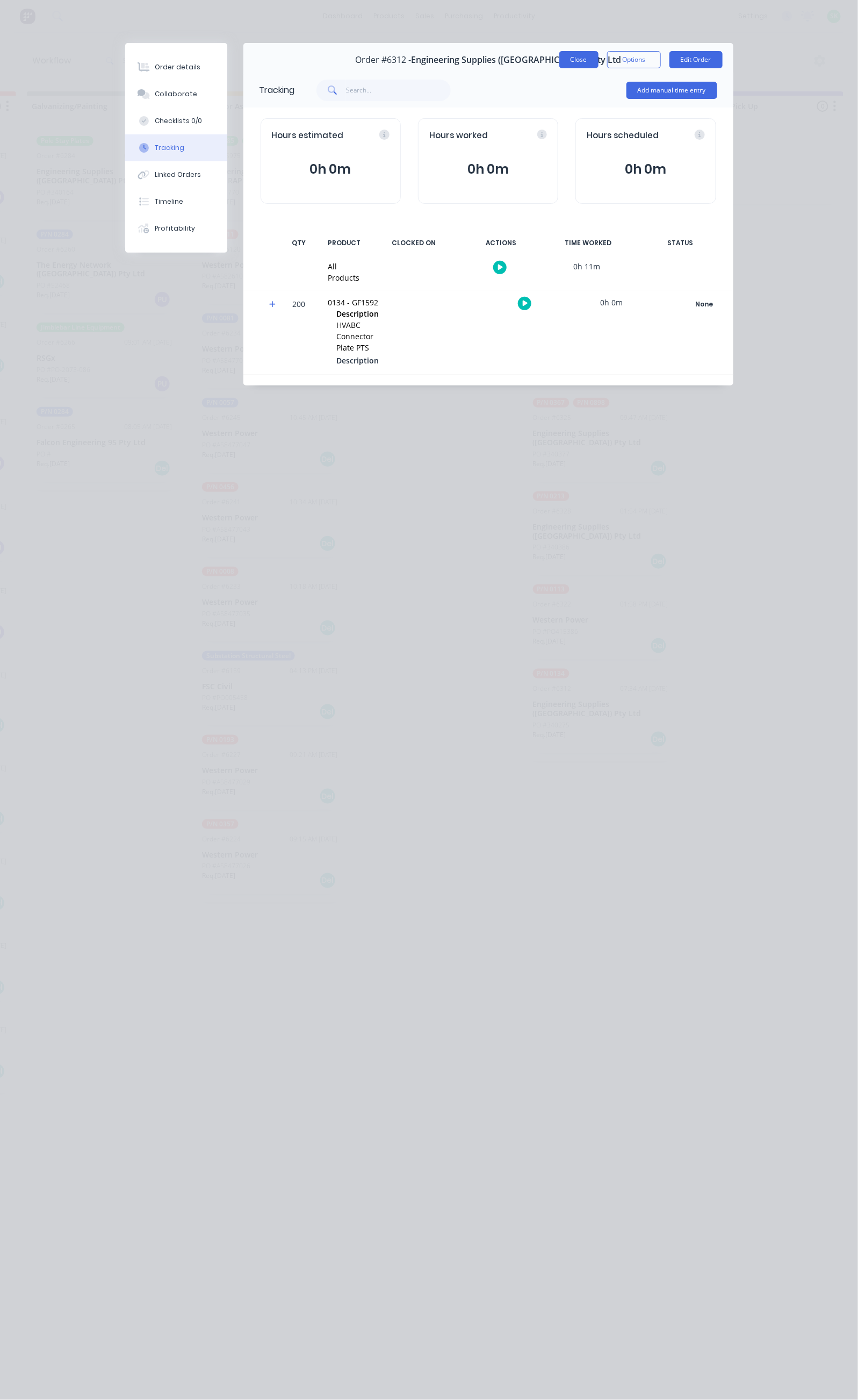
click at [598, 57] on button "Close" at bounding box center [578, 59] width 39 height 17
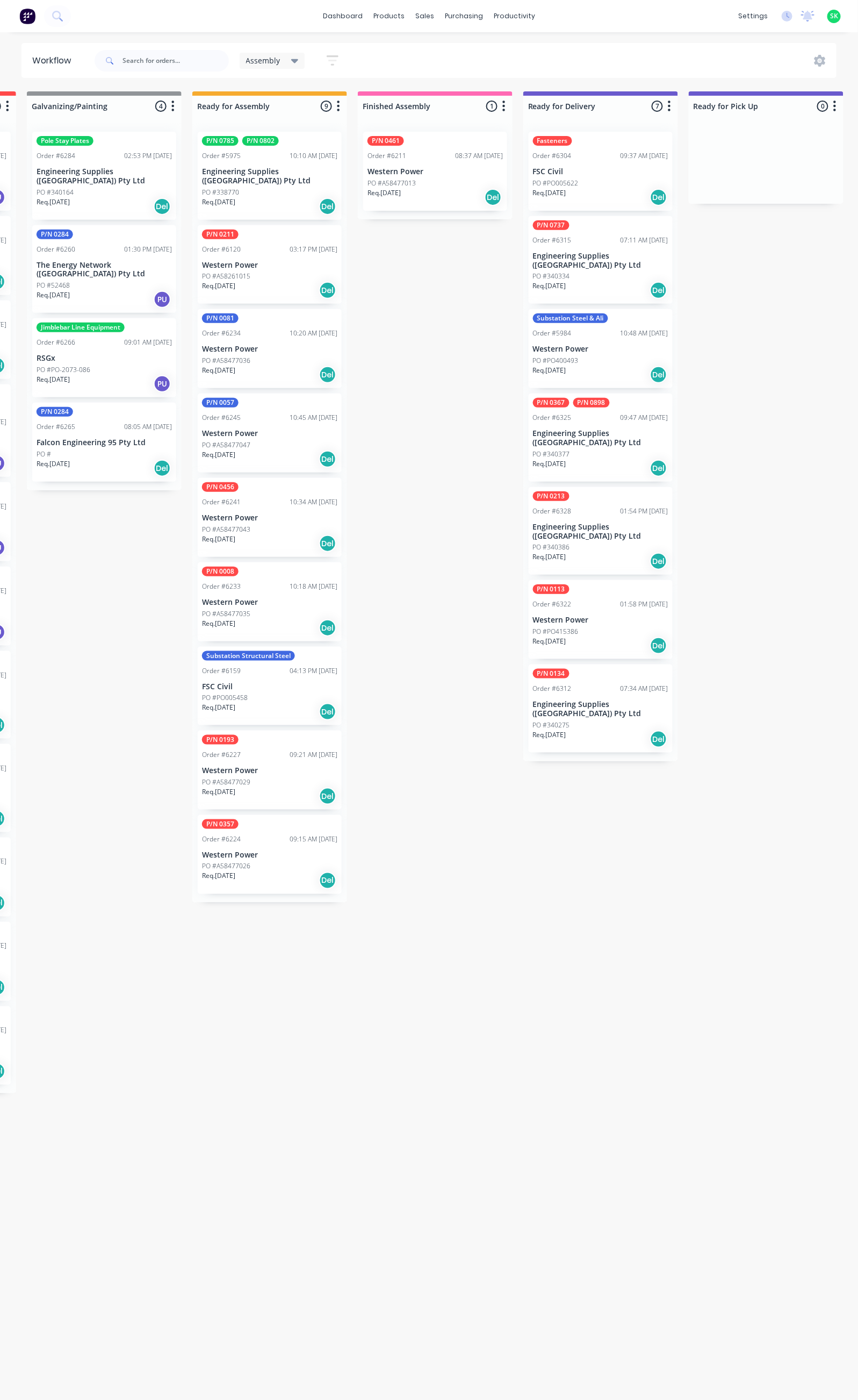
click at [587, 684] on div "Order #6312 07:34 AM 18/09/25" at bounding box center [601, 689] width 135 height 10
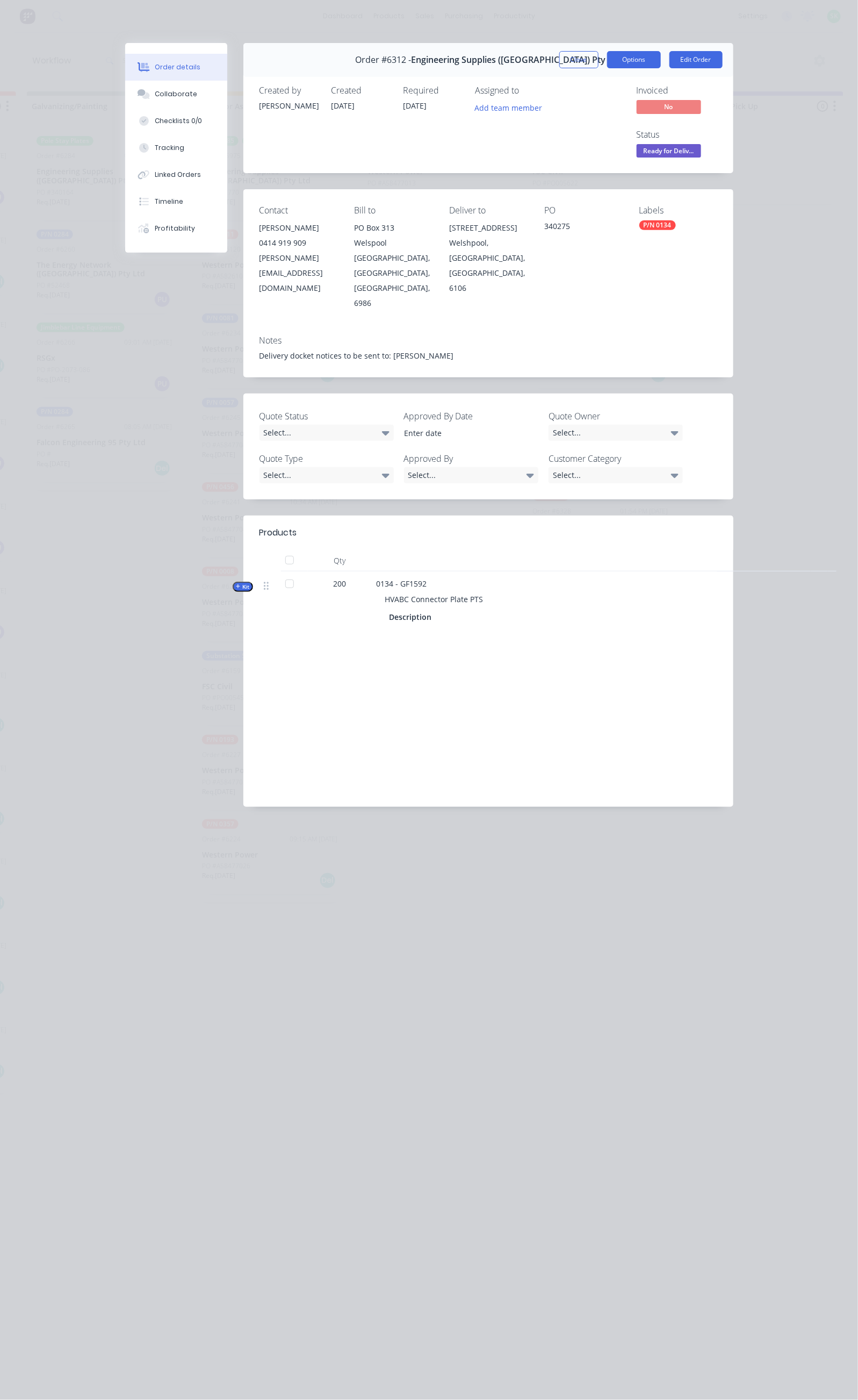
click at [661, 54] on button "Options" at bounding box center [634, 59] width 54 height 17
click at [598, 53] on button "Close" at bounding box center [578, 59] width 39 height 17
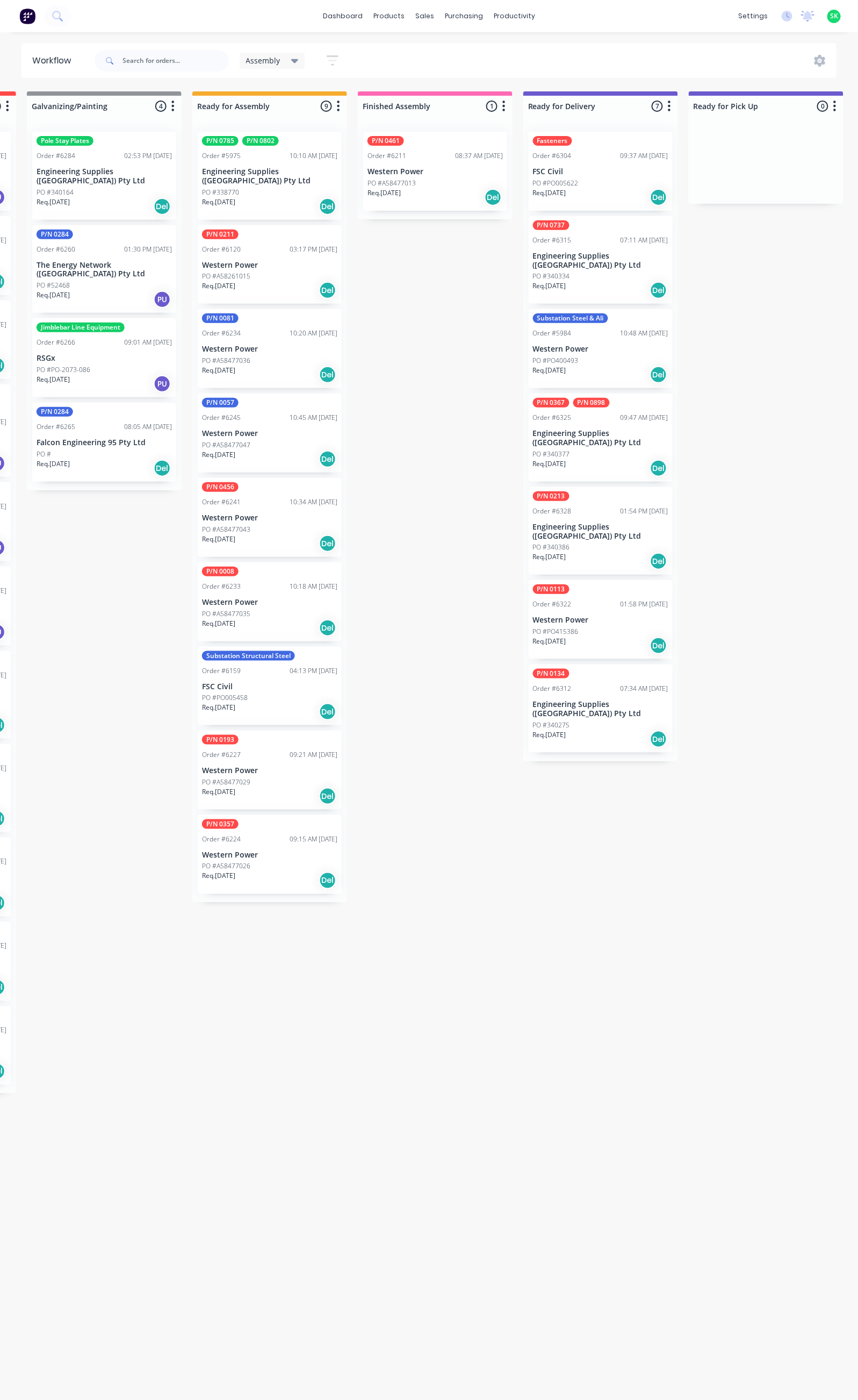
click at [573, 700] on p "Engineering Supplies ([GEOGRAPHIC_DATA]) Pty Ltd" at bounding box center [601, 709] width 135 height 18
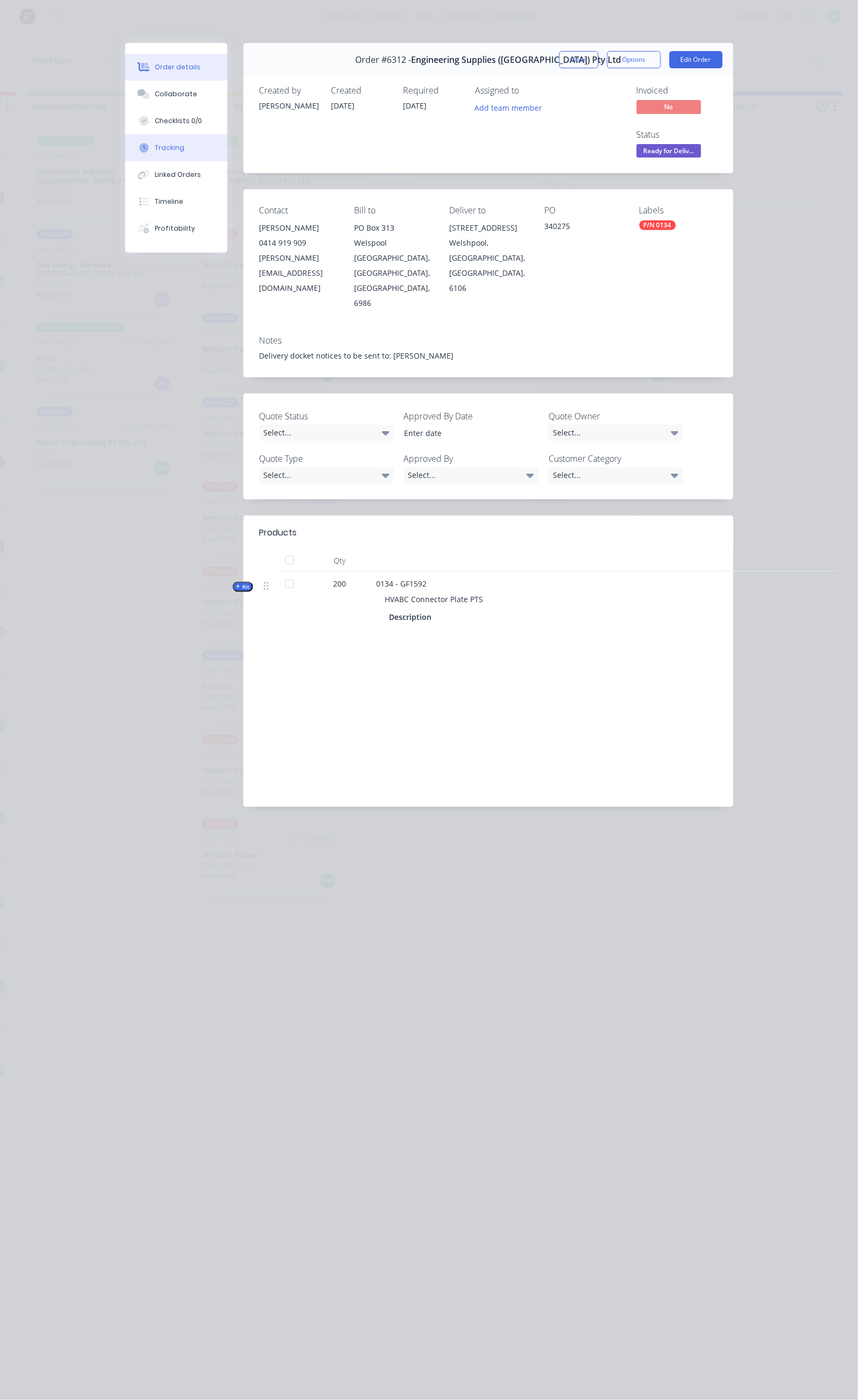
click at [125, 139] on button "Tracking" at bounding box center [176, 147] width 103 height 27
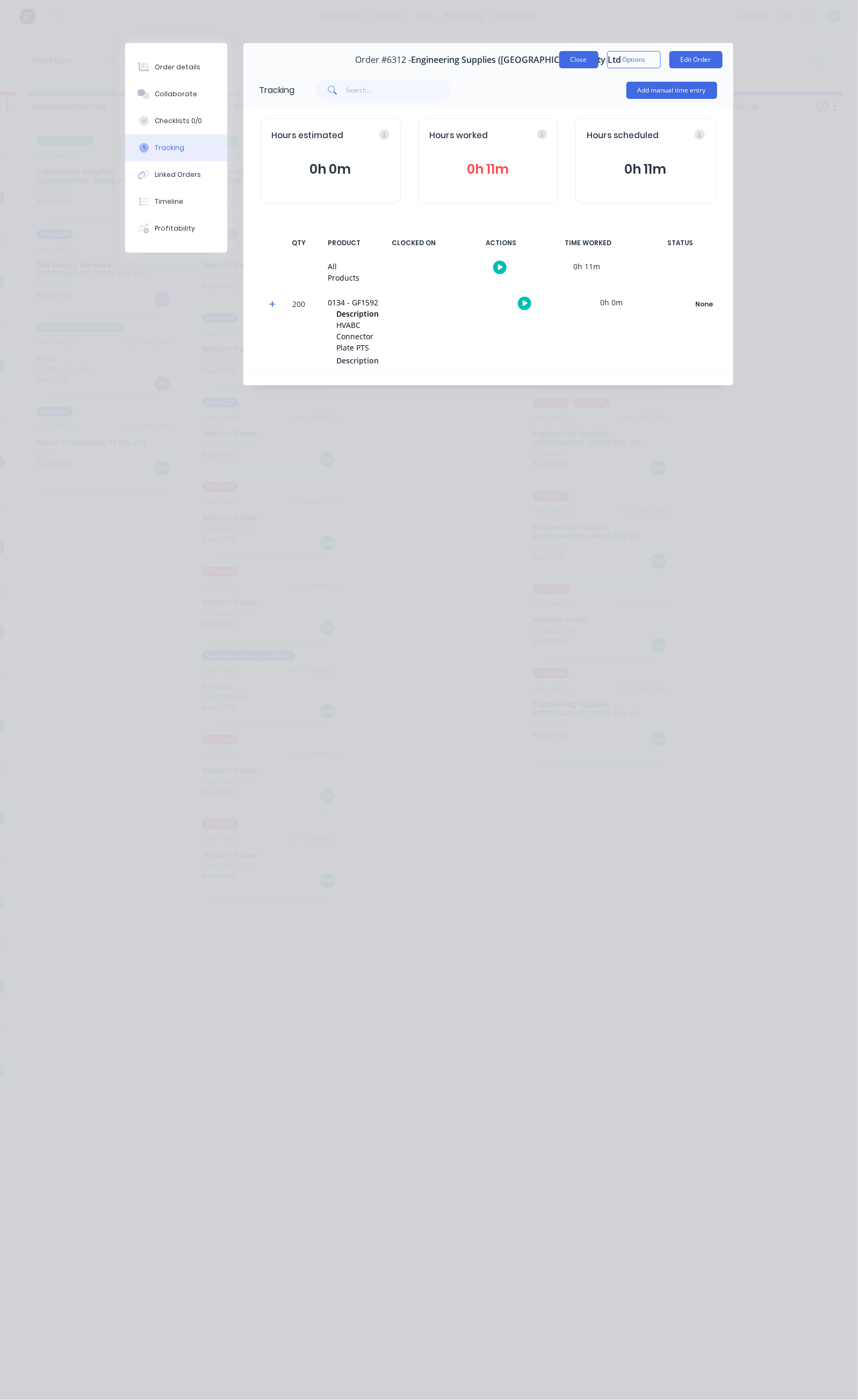
click at [598, 59] on button "Close" at bounding box center [578, 59] width 39 height 17
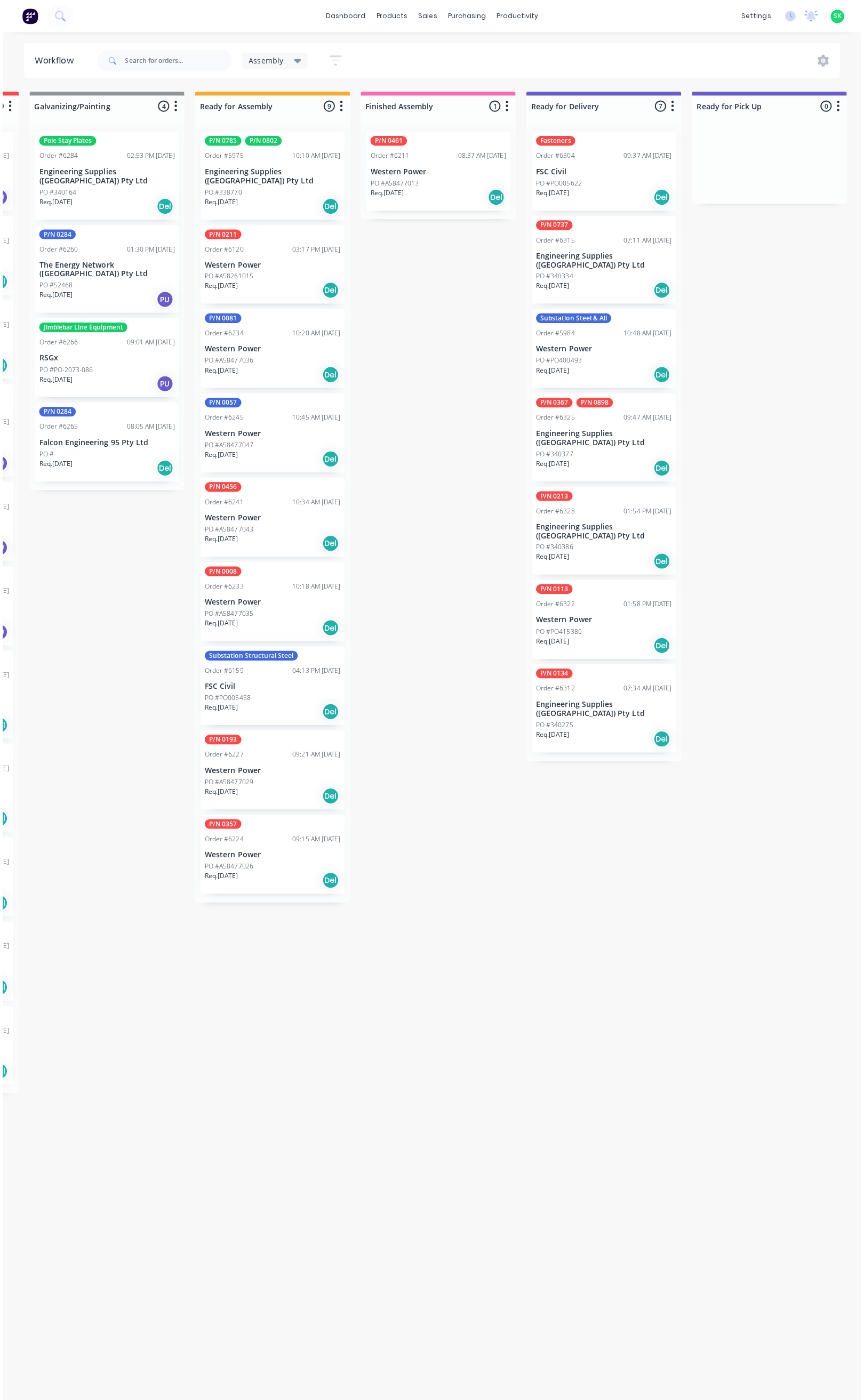
scroll to position [0, 0]
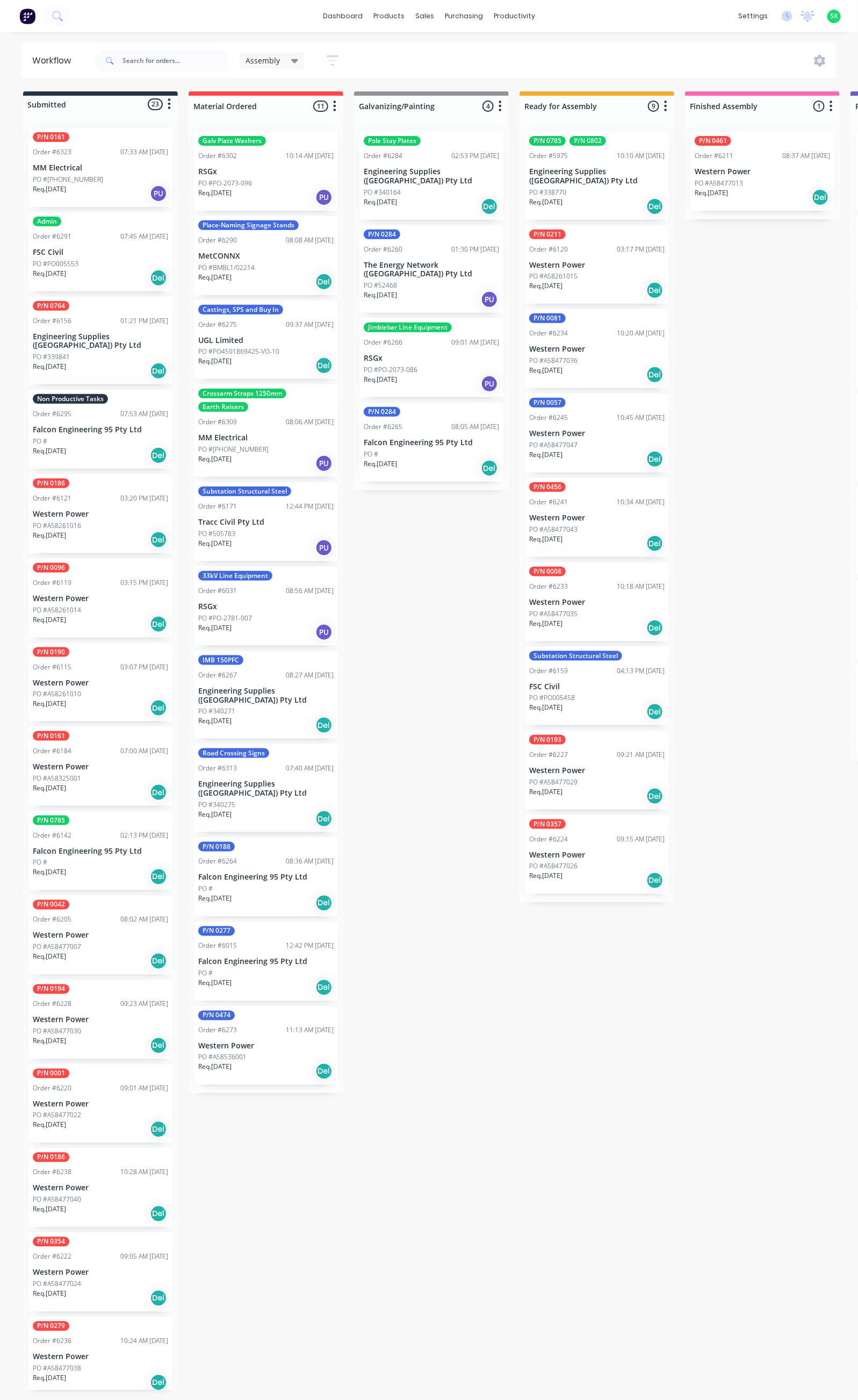
click at [101, 446] on div "Req. 30/09/25 Del" at bounding box center [101, 455] width 135 height 18
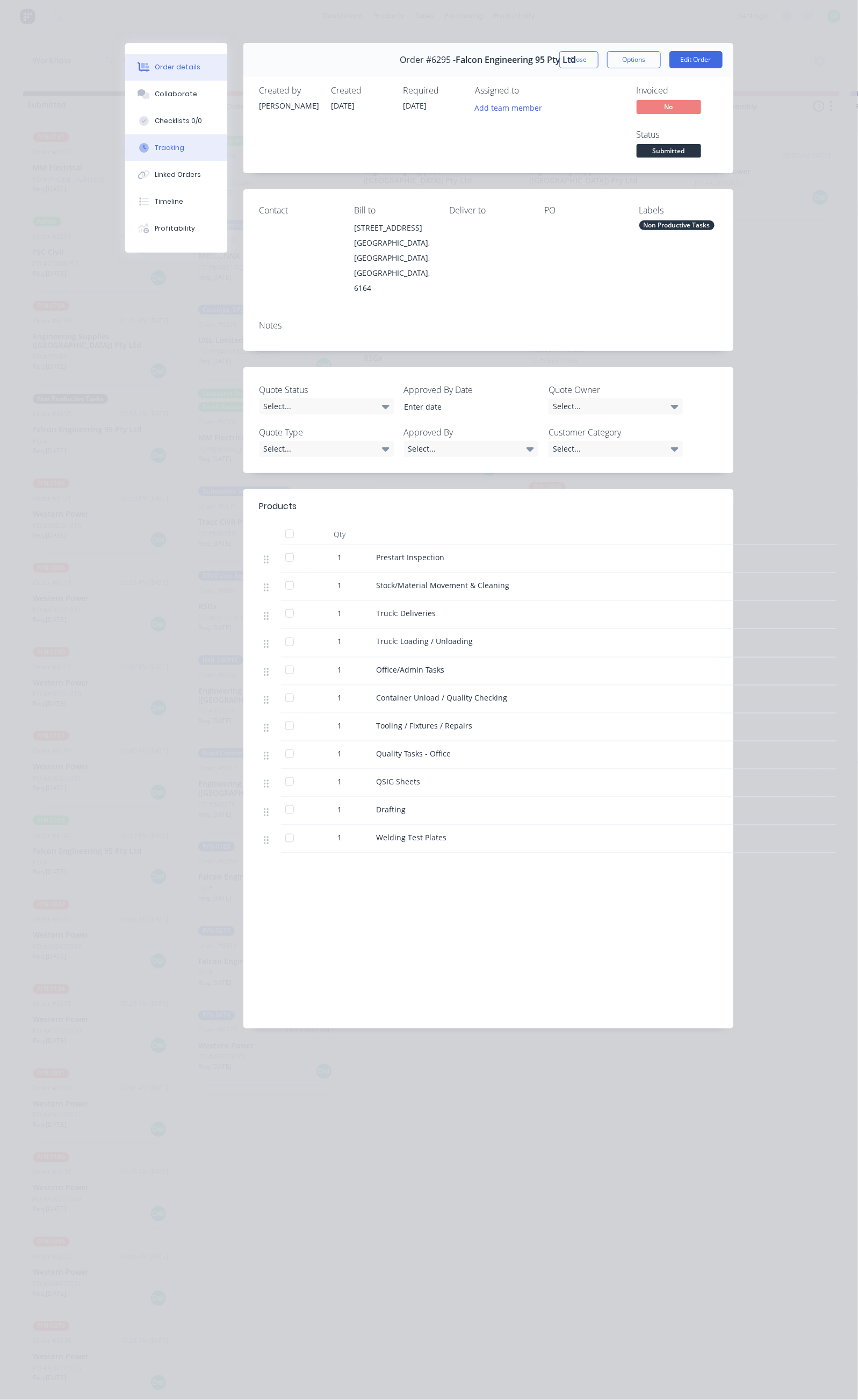
click at [125, 154] on button "Tracking" at bounding box center [176, 147] width 103 height 27
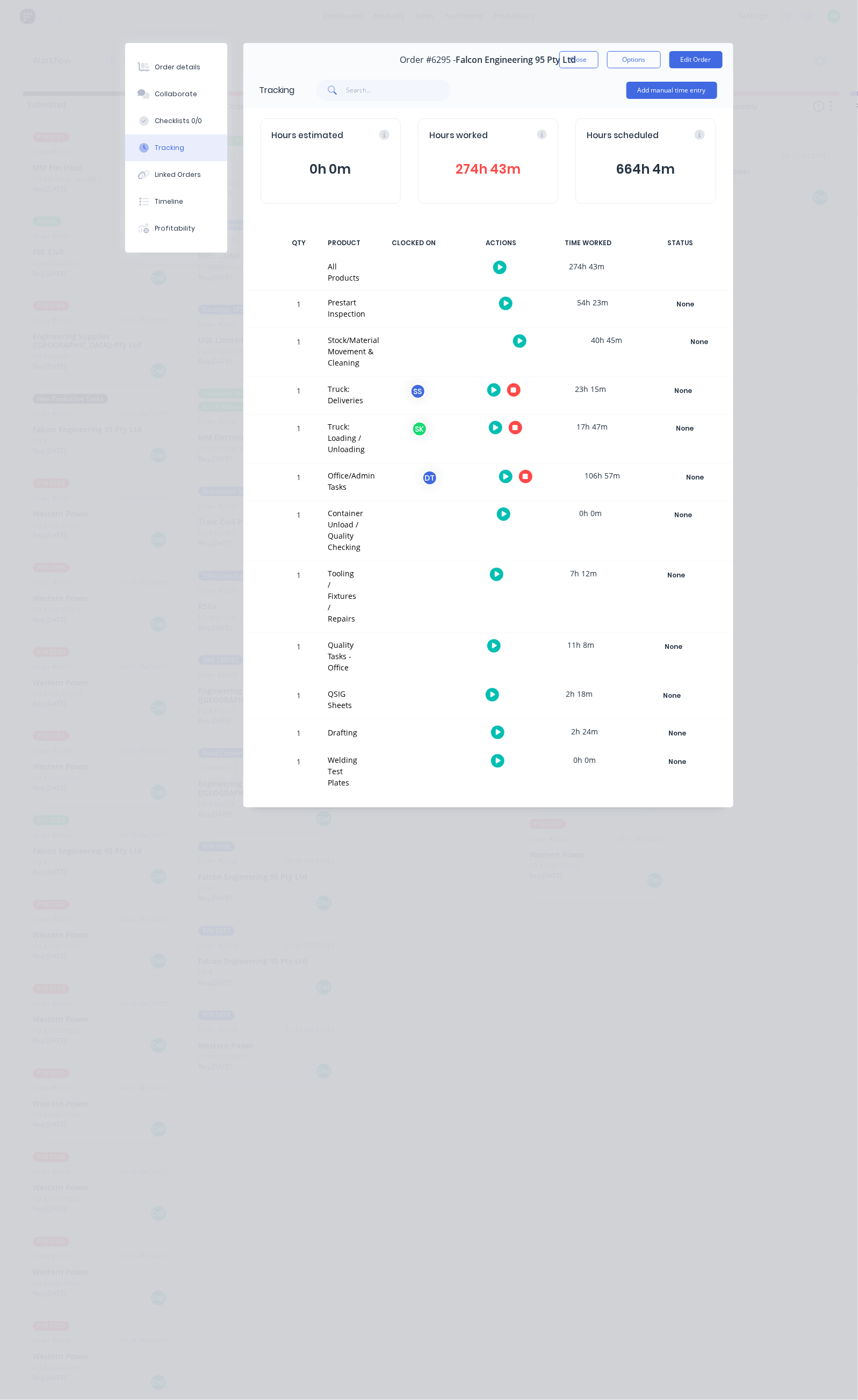
click at [518, 425] on icon "button" at bounding box center [515, 427] width 5 height 5
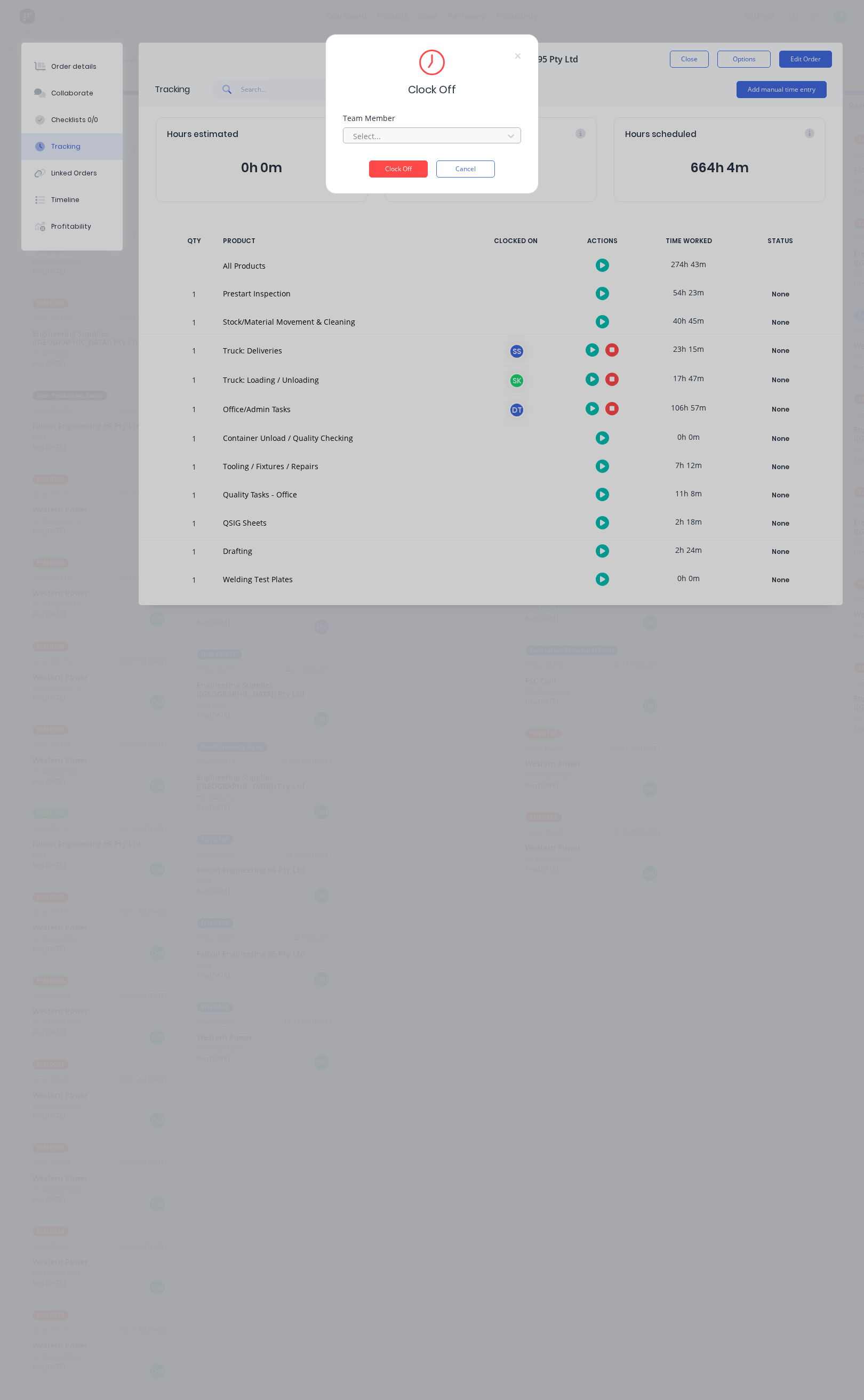
click at [420, 139] on div at bounding box center [425, 135] width 146 height 13
click at [405, 157] on div "[PERSON_NAME]" at bounding box center [432, 160] width 178 height 20
click at [399, 176] on button "Clock Off" at bounding box center [398, 169] width 58 height 17
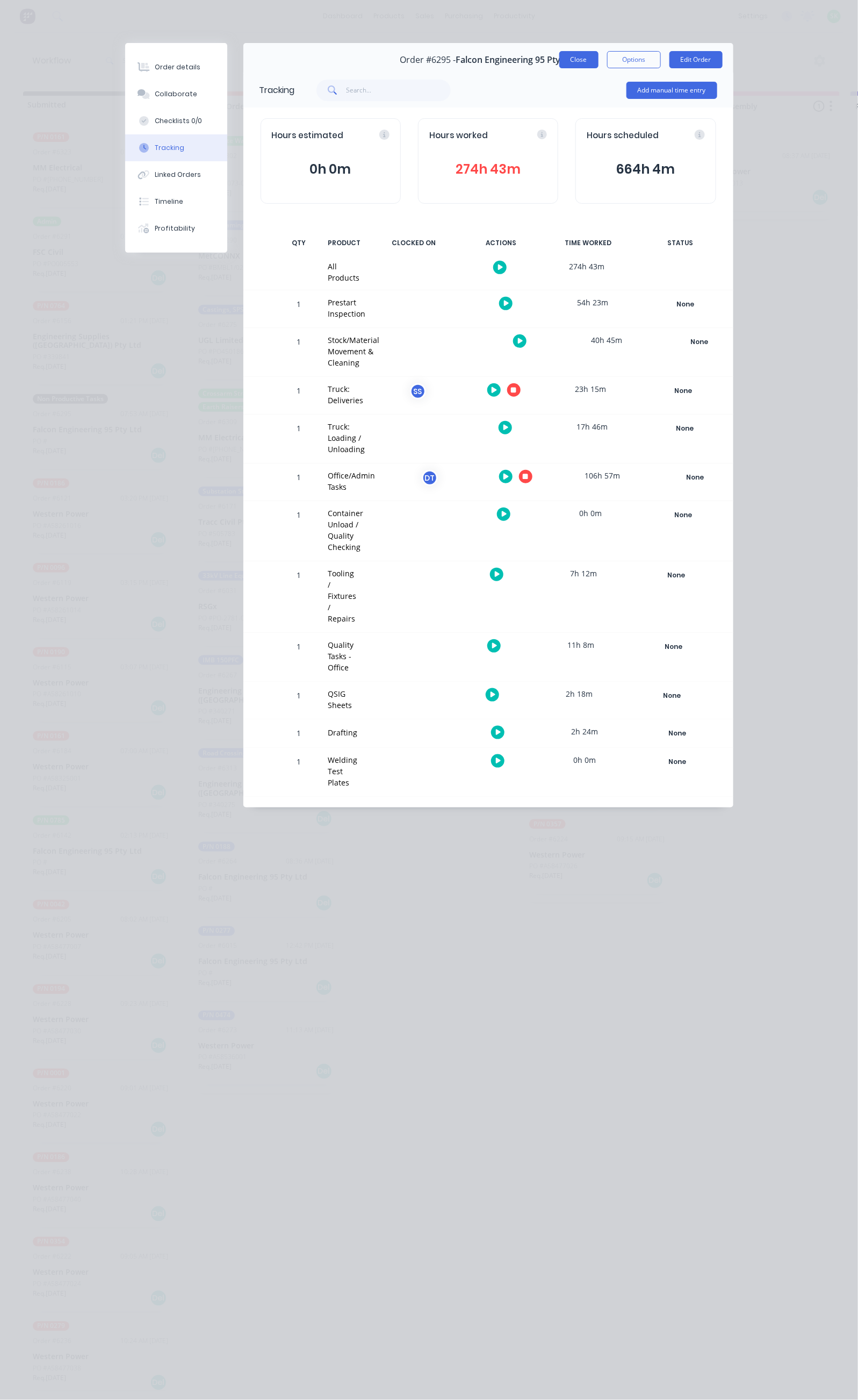
click at [598, 57] on button "Close" at bounding box center [578, 59] width 39 height 17
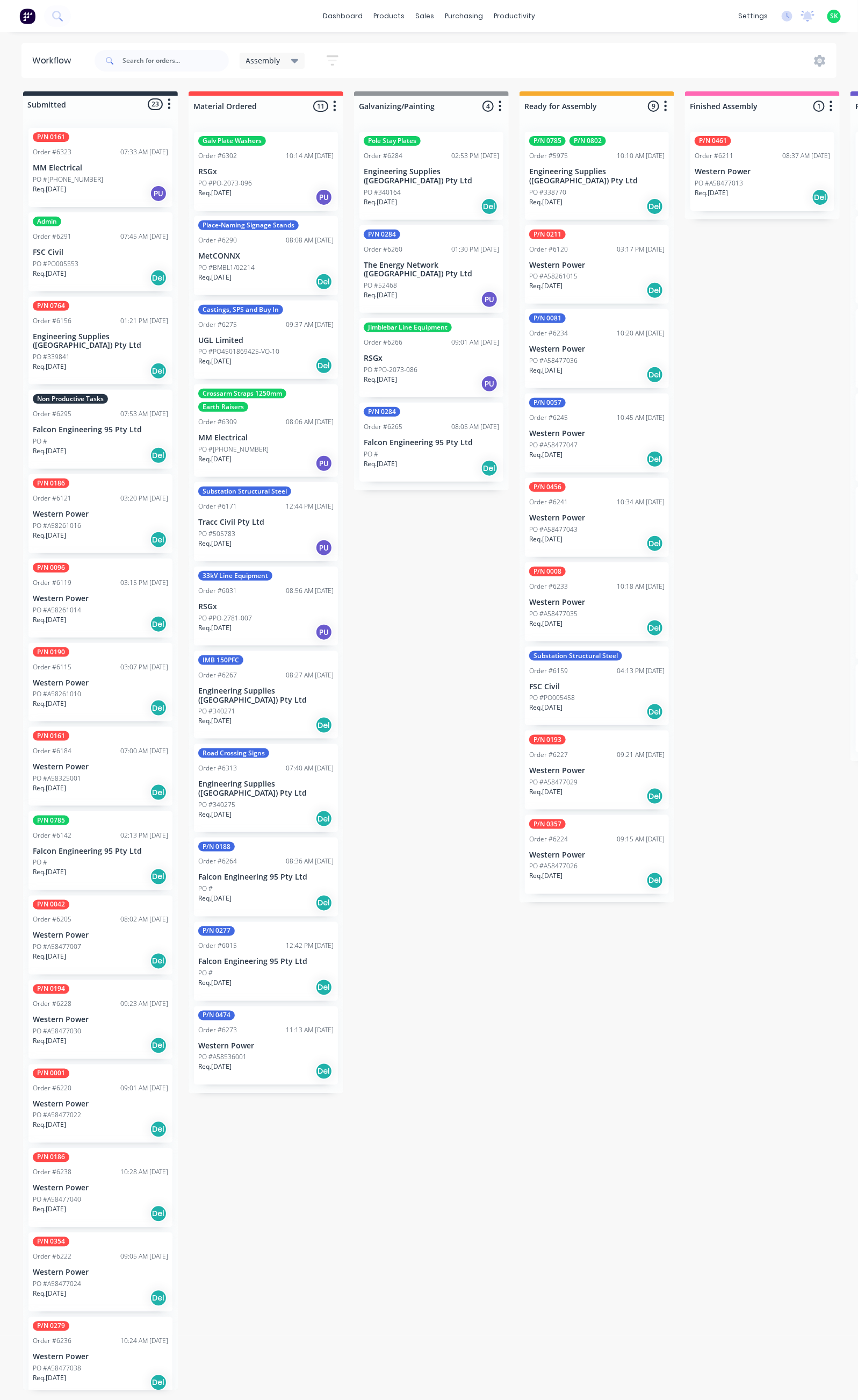
click at [97, 172] on div "P/N 0161 Order #6323 07:33 AM 24/09/25 MM Electrical PO #696-179893-0 Req. 25/0…" at bounding box center [101, 166] width 144 height 79
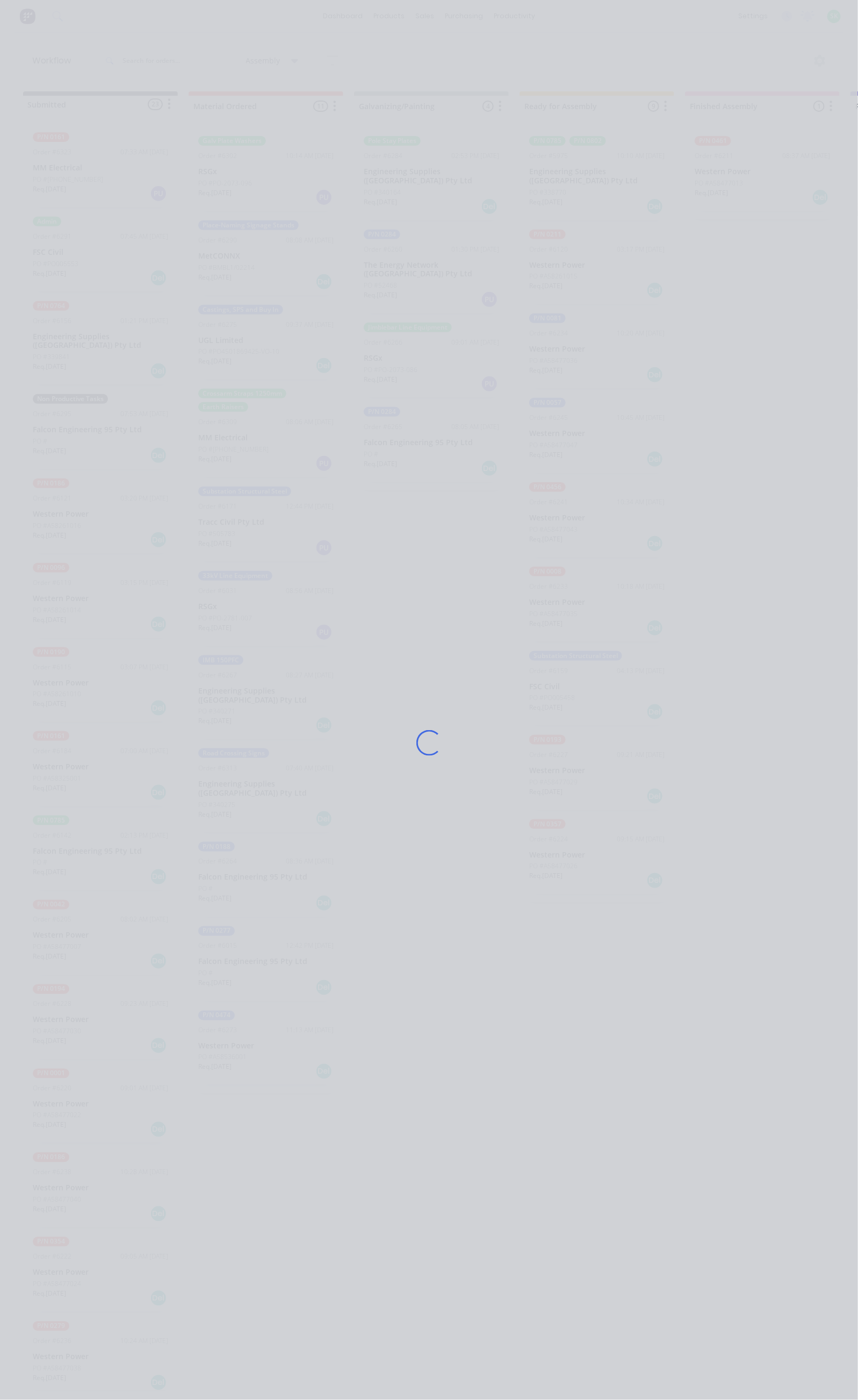
click at [114, 151] on div "Loading..." at bounding box center [429, 743] width 630 height 1400
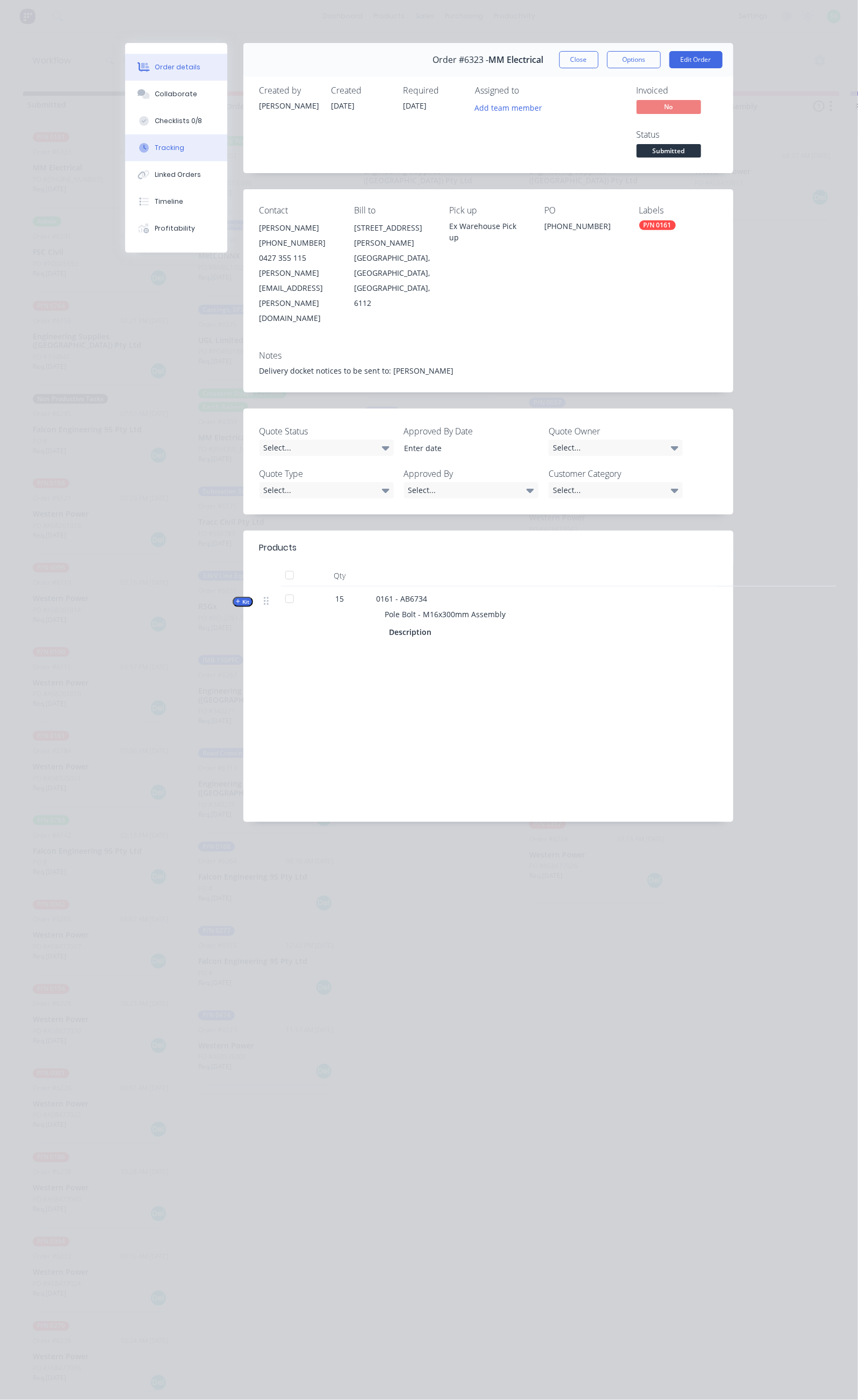
click at [125, 142] on button "Tracking" at bounding box center [176, 147] width 103 height 27
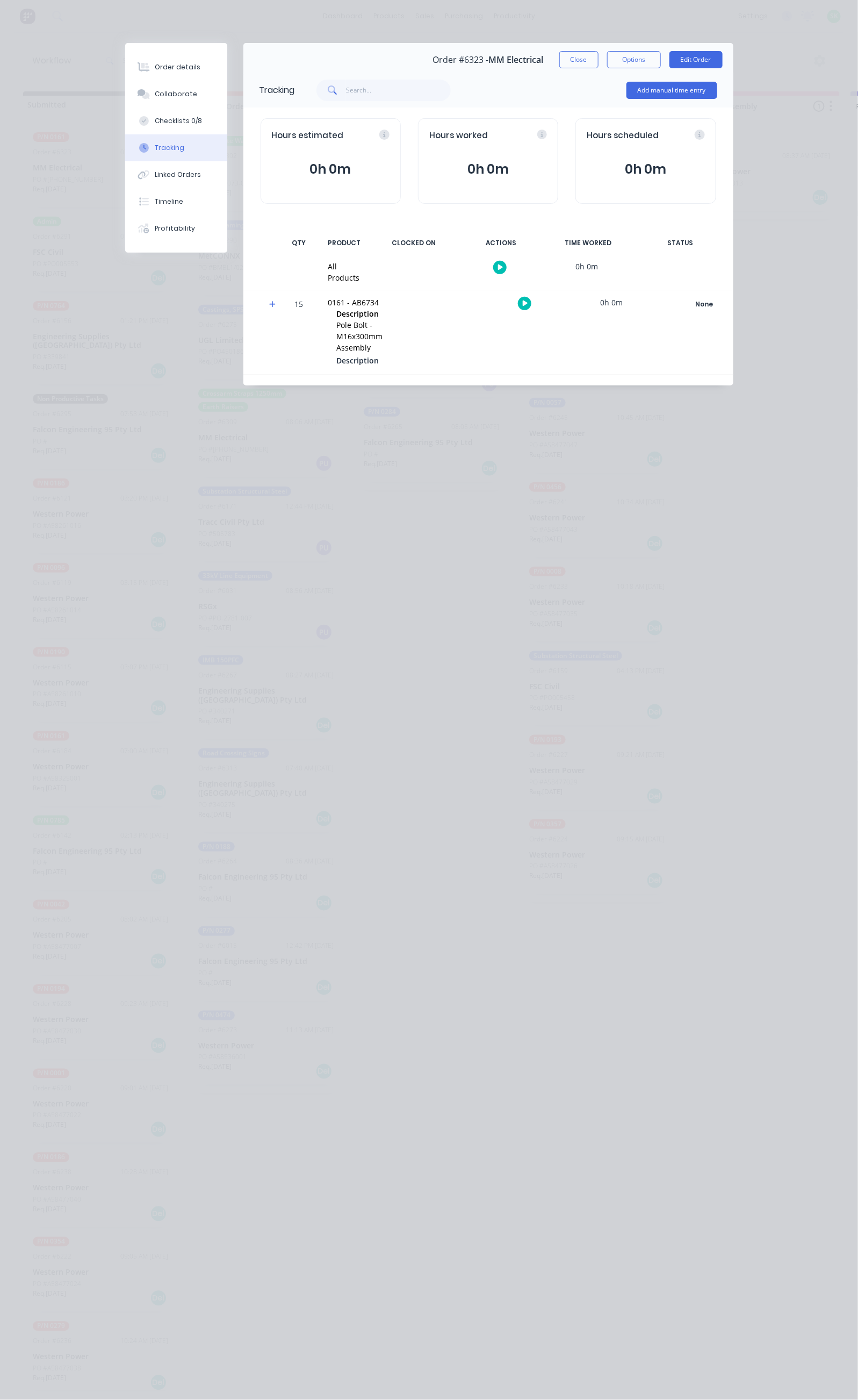
click at [507, 269] on button "button" at bounding box center [500, 267] width 13 height 13
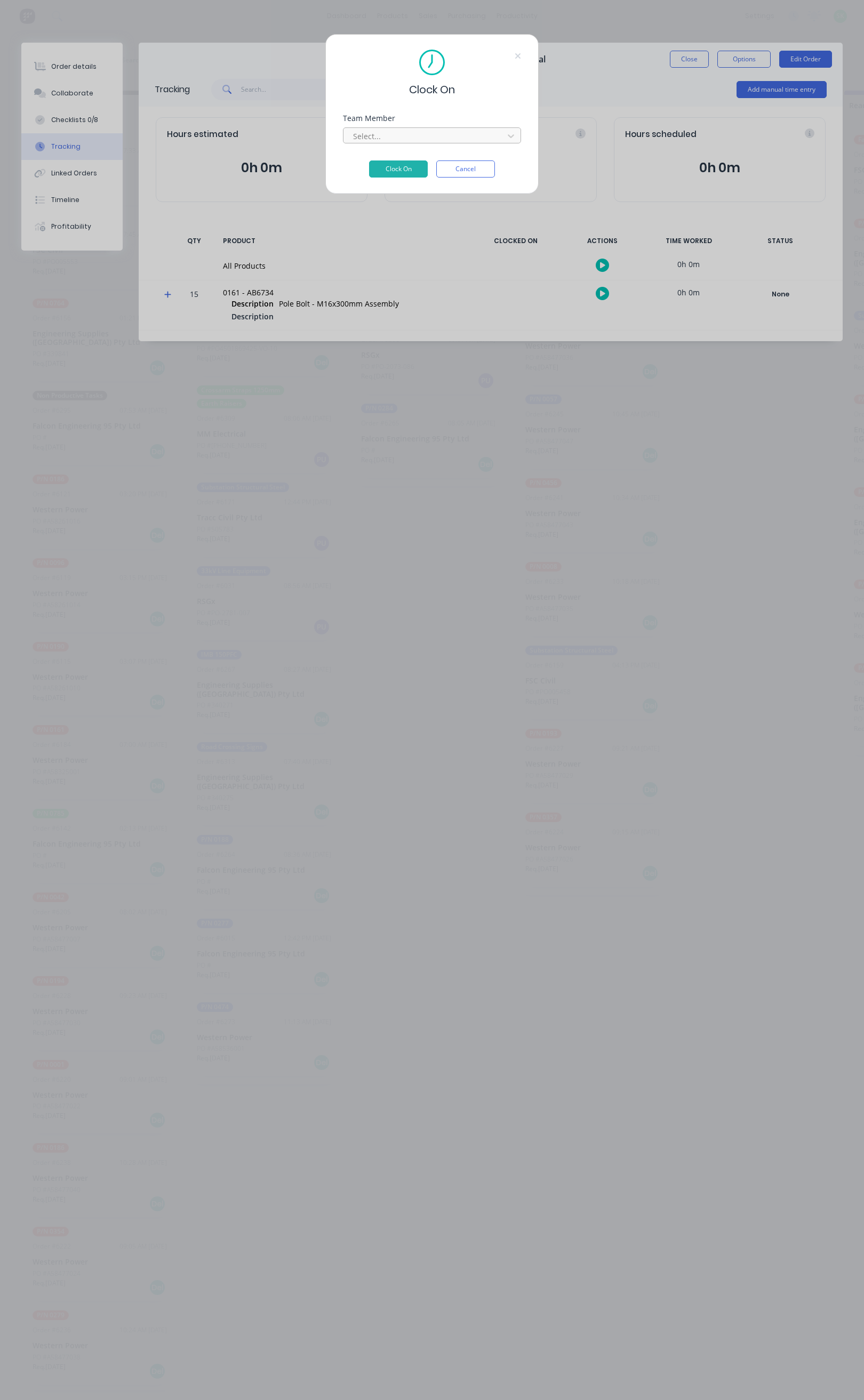
click at [421, 139] on div at bounding box center [425, 135] width 146 height 13
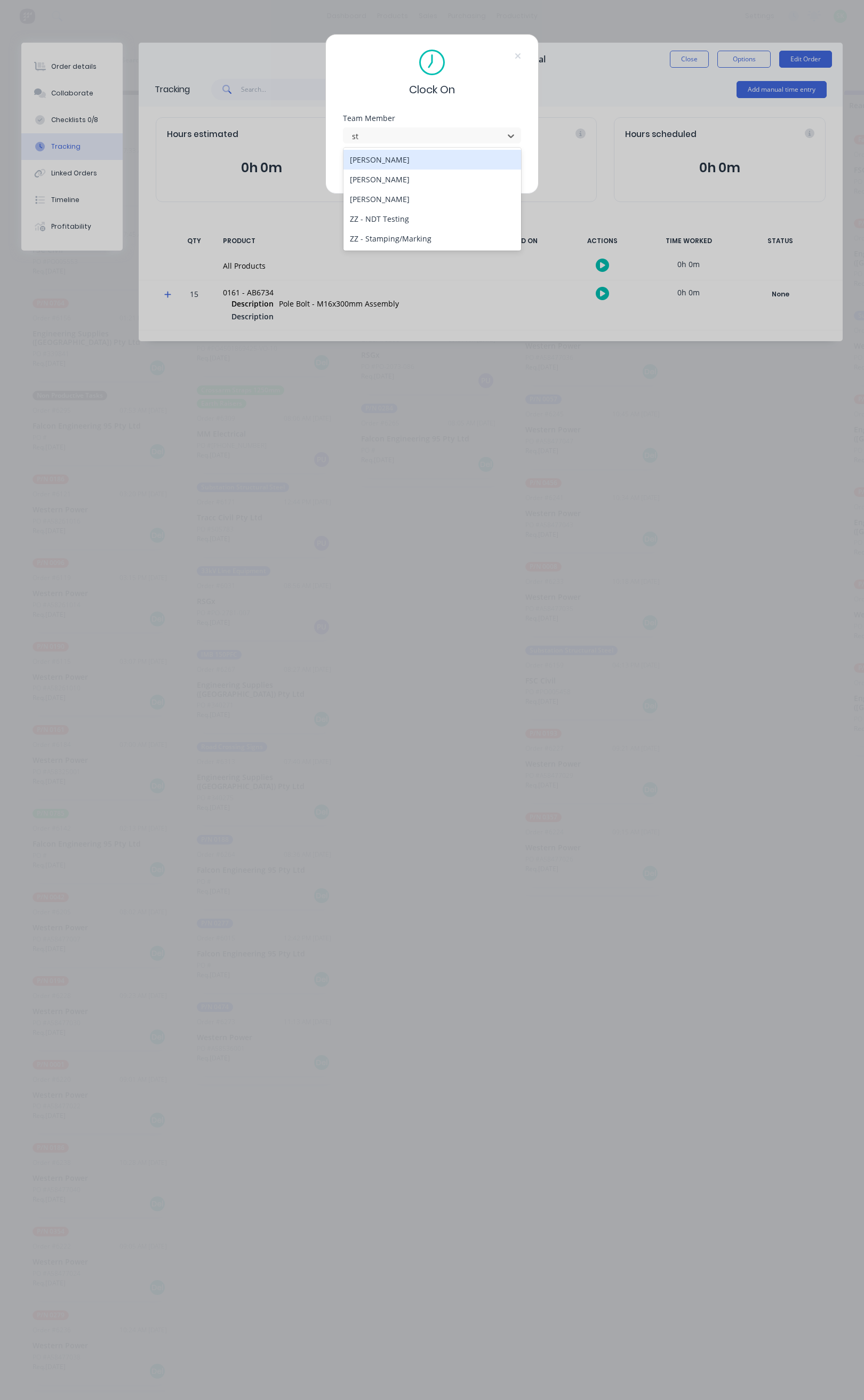
type input "ste"
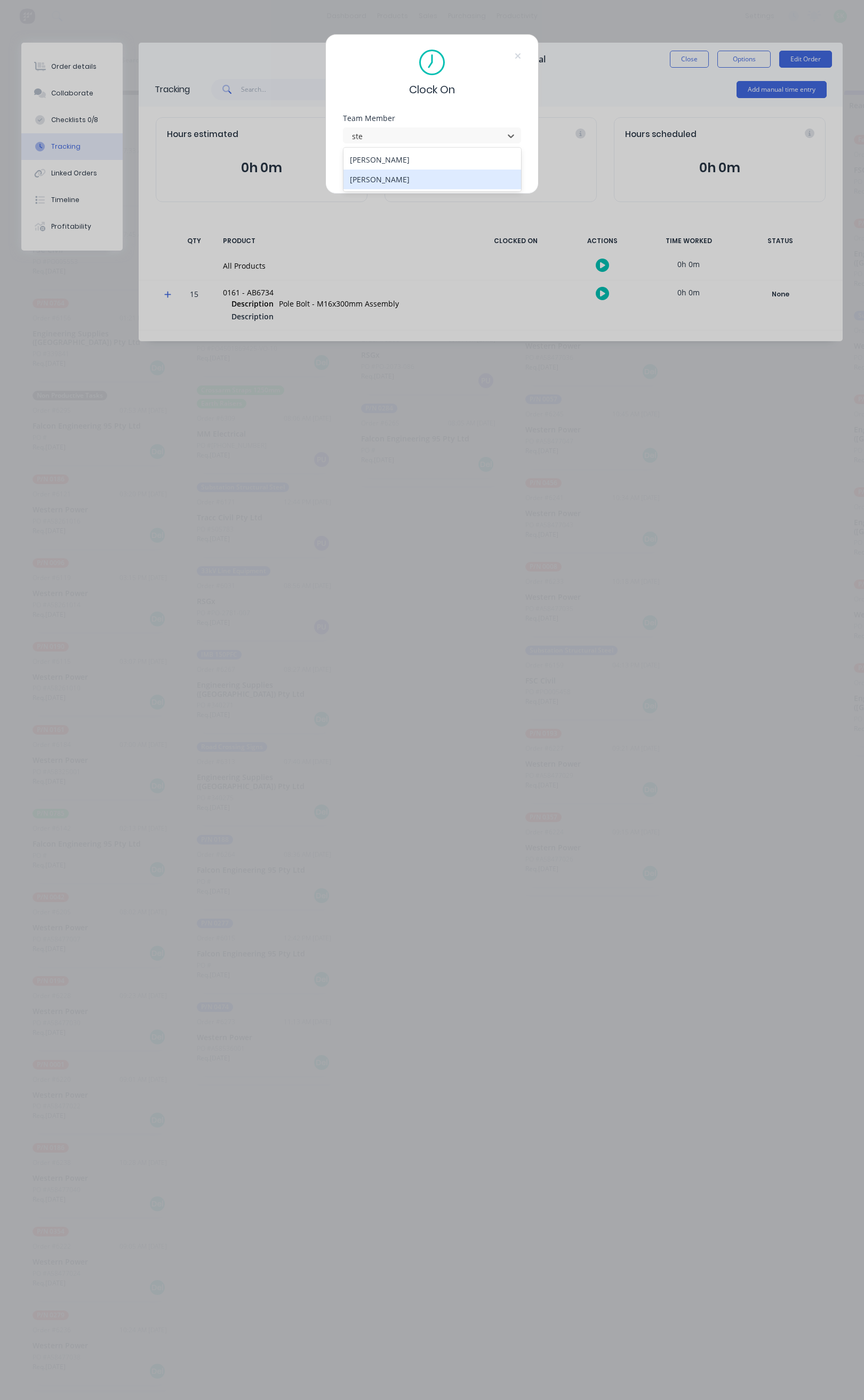
click at [410, 180] on div "[PERSON_NAME]" at bounding box center [432, 180] width 178 height 20
click at [408, 162] on button "Clock On" at bounding box center [398, 169] width 58 height 17
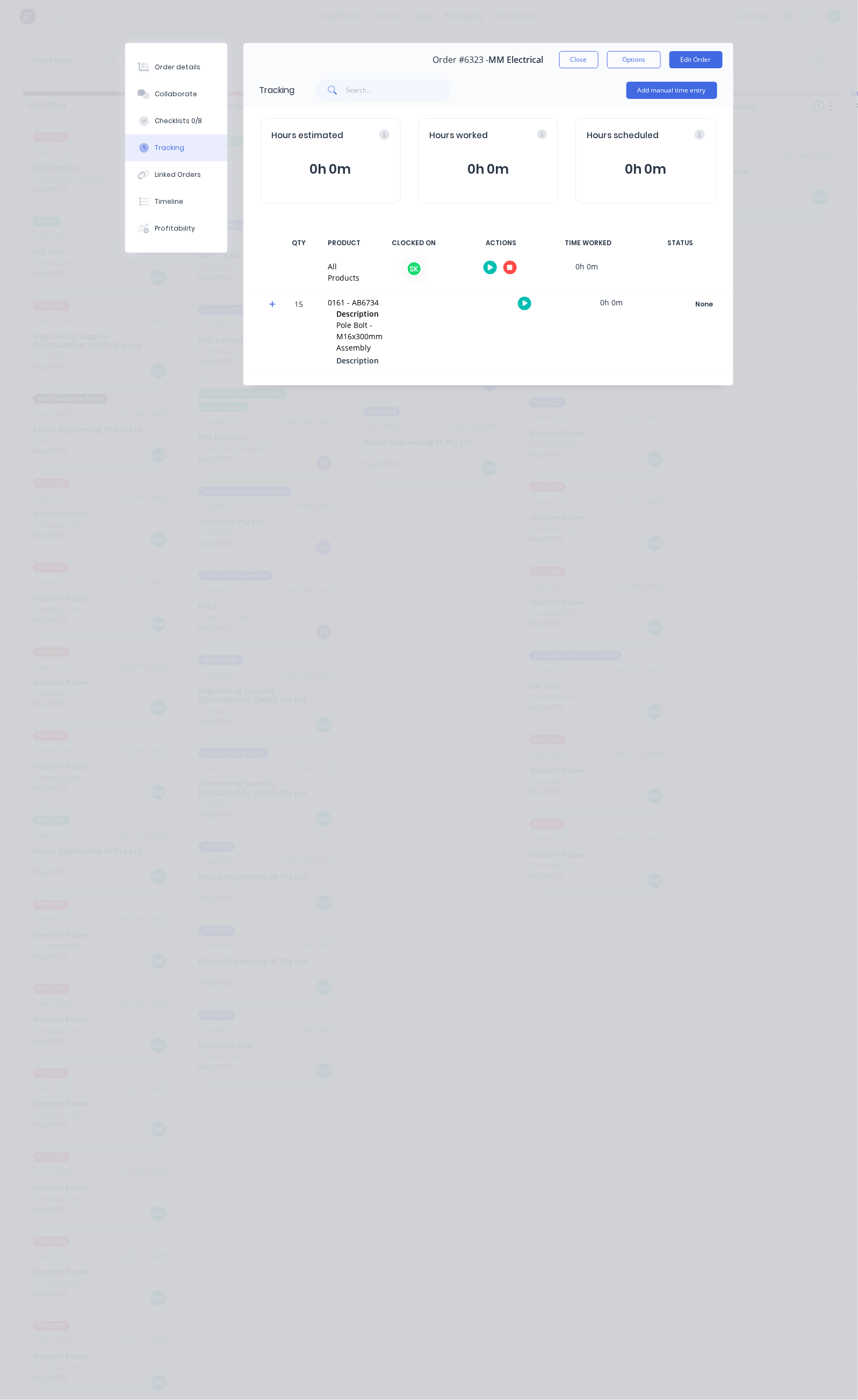
click at [517, 264] on button "button" at bounding box center [510, 267] width 13 height 13
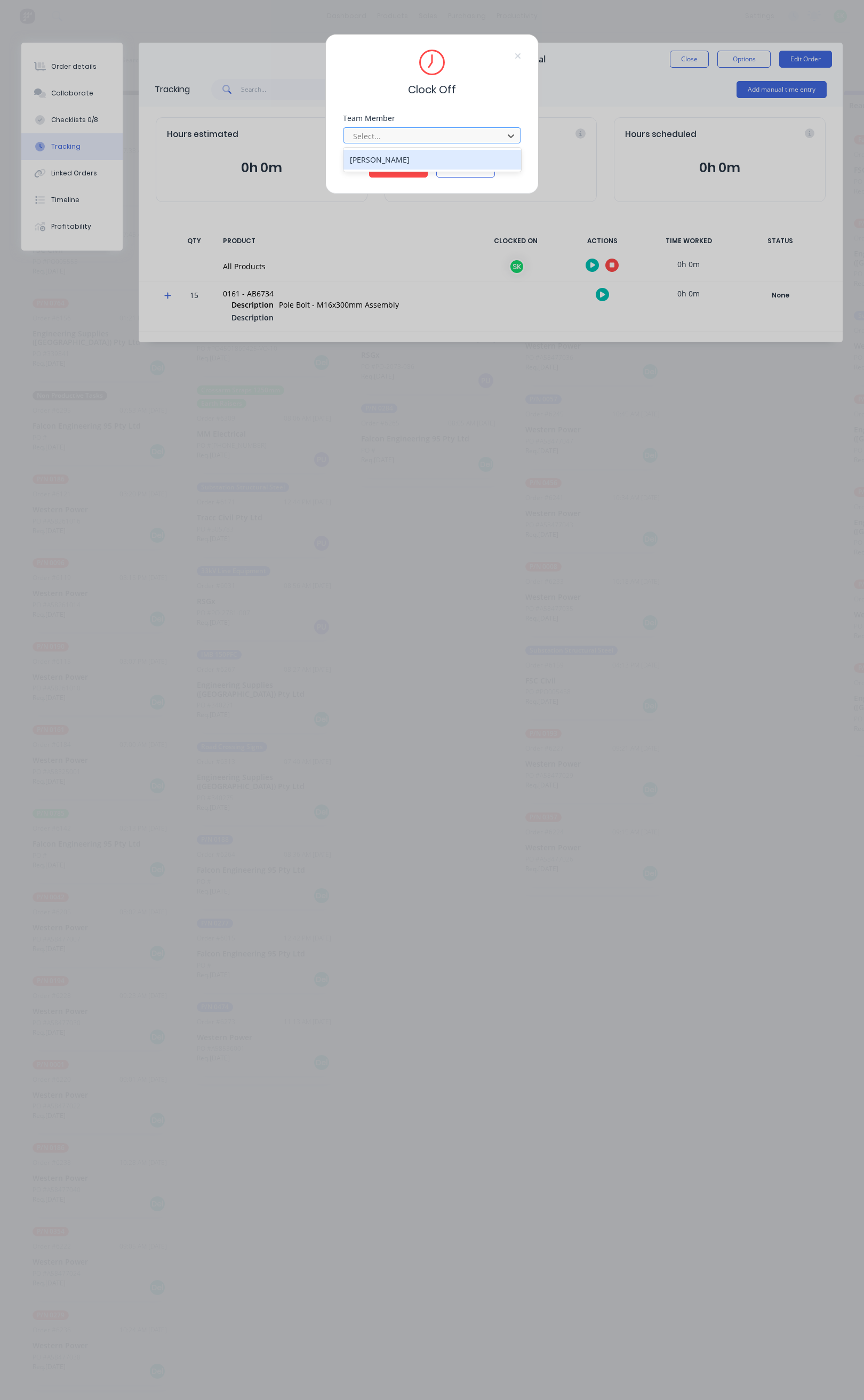
click at [464, 137] on div at bounding box center [425, 135] width 146 height 13
drag, startPoint x: 433, startPoint y: 152, endPoint x: 423, endPoint y: 162, distance: 14.1
click at [432, 155] on div "[PERSON_NAME]" at bounding box center [432, 160] width 178 height 20
click at [418, 163] on button "Clock Off" at bounding box center [398, 169] width 58 height 17
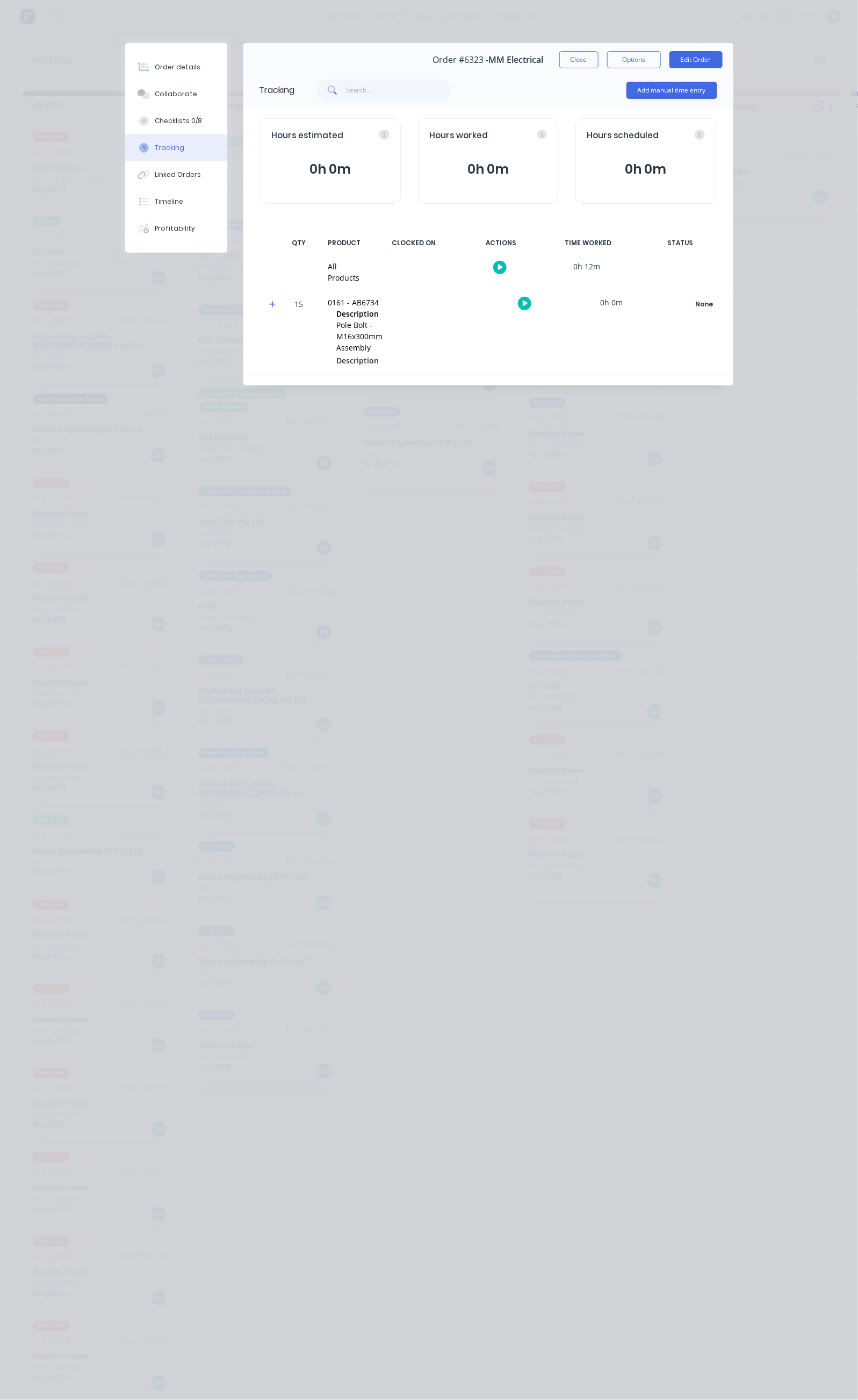
click at [598, 53] on button "Close" at bounding box center [578, 59] width 39 height 17
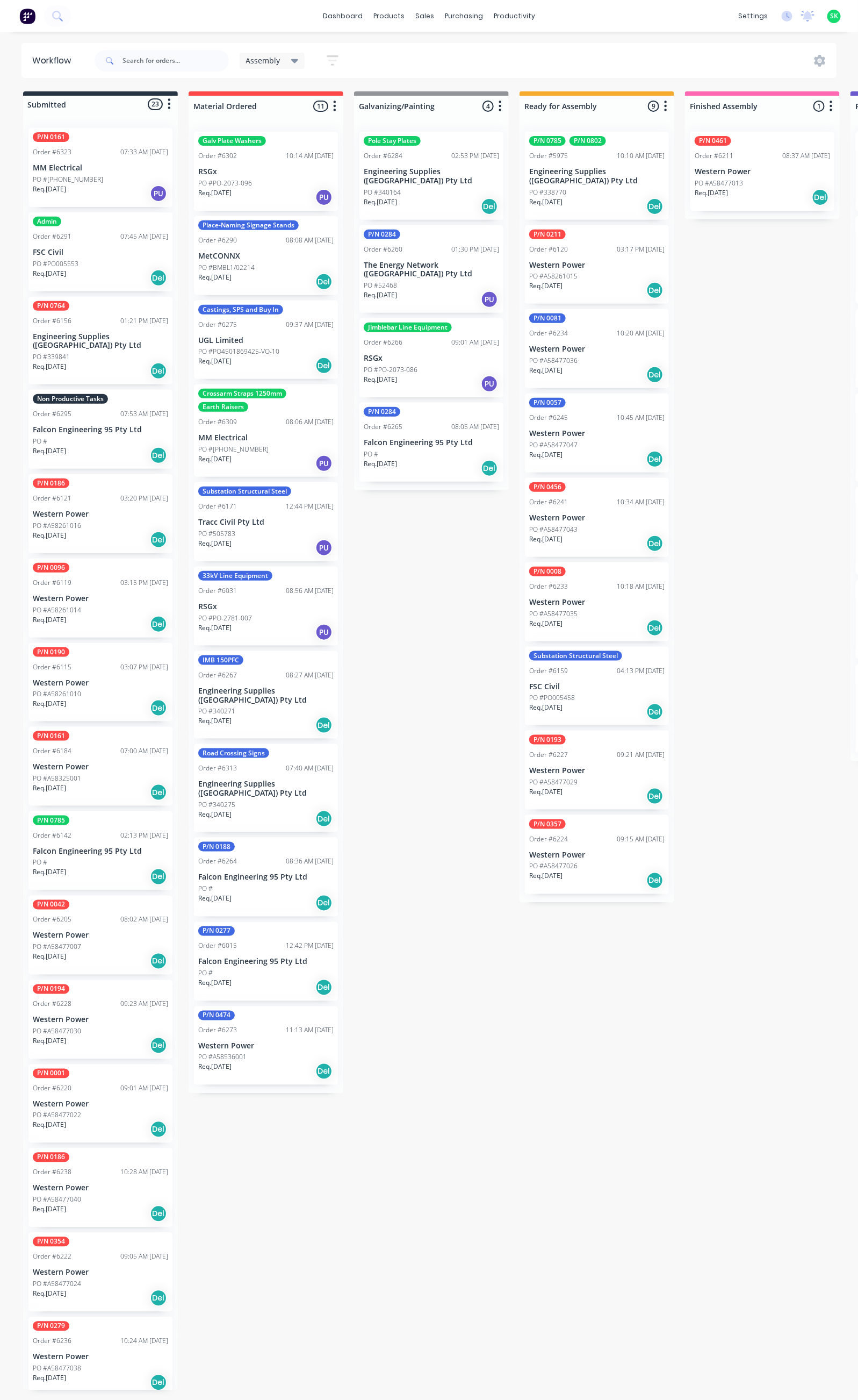
click at [97, 425] on p "Falcon Engineering 95 Pty Ltd" at bounding box center [101, 429] width 135 height 9
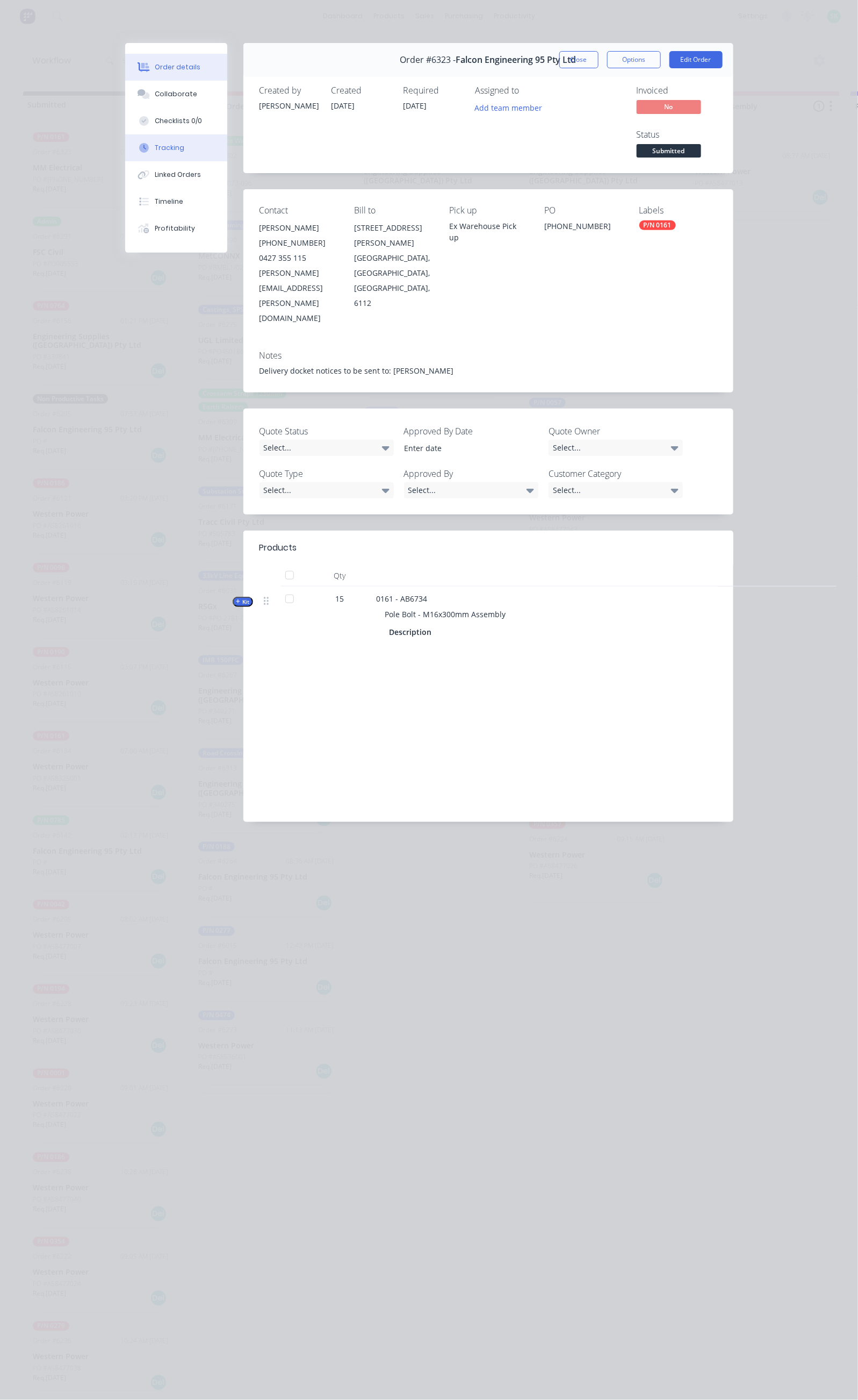
click at [125, 152] on button "Tracking" at bounding box center [176, 147] width 103 height 27
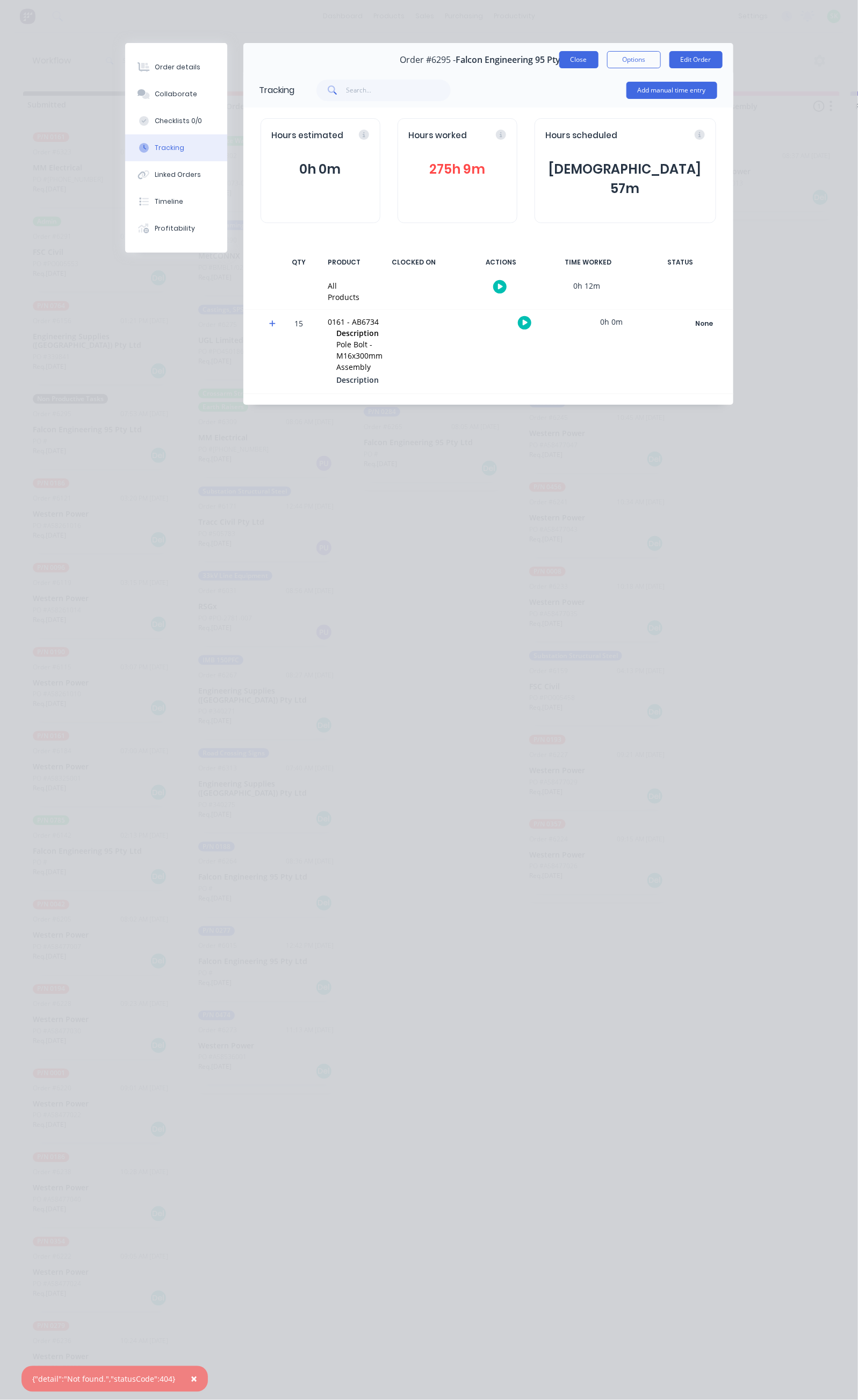
click at [598, 60] on button "Close" at bounding box center [578, 59] width 39 height 17
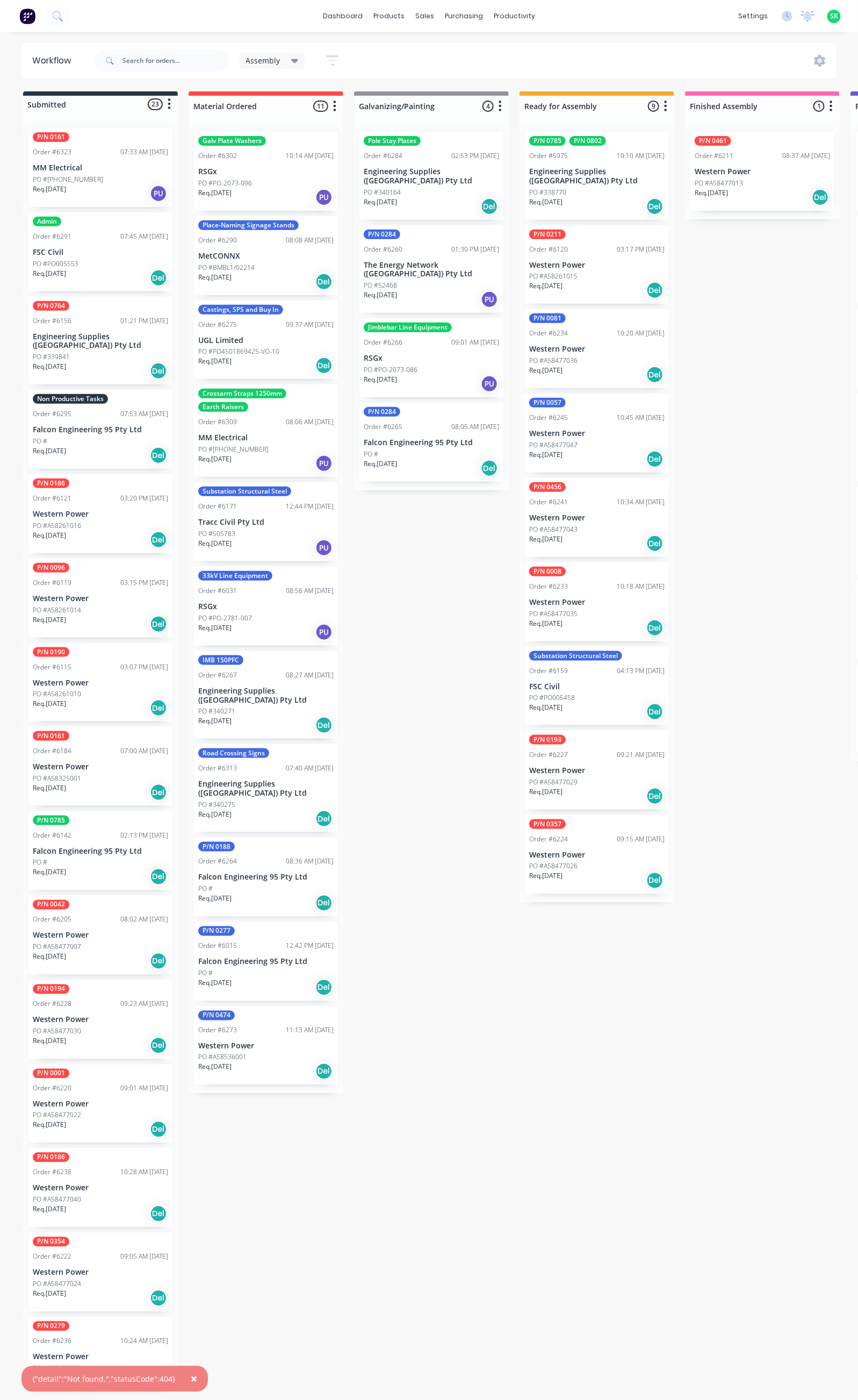
click at [111, 409] on div "Non Productive Tasks Order #6295 07:53 AM 09/09/25 Falcon Engineering 95 Pty Lt…" at bounding box center [101, 428] width 144 height 79
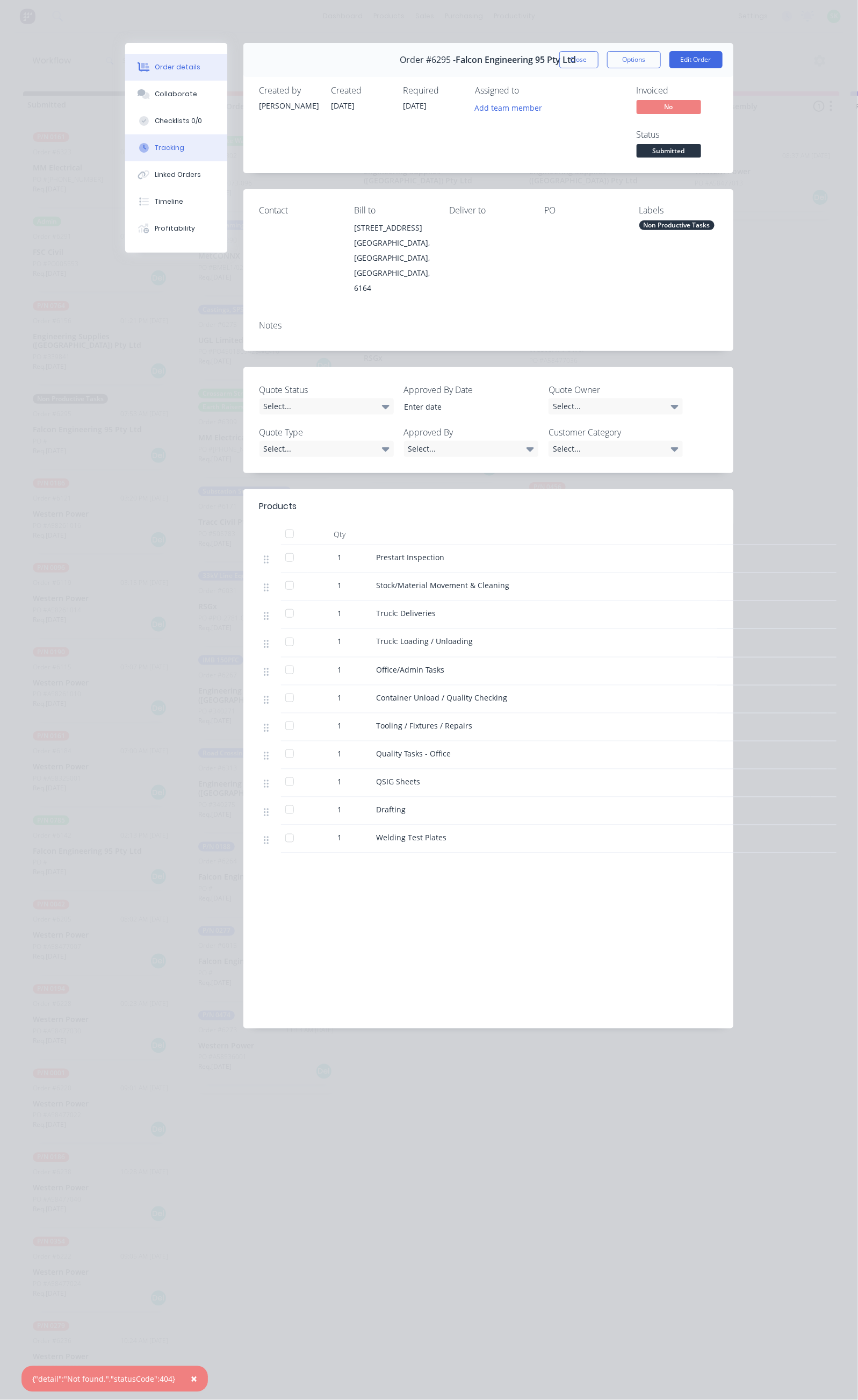
click at [125, 139] on button "Tracking" at bounding box center [176, 147] width 103 height 27
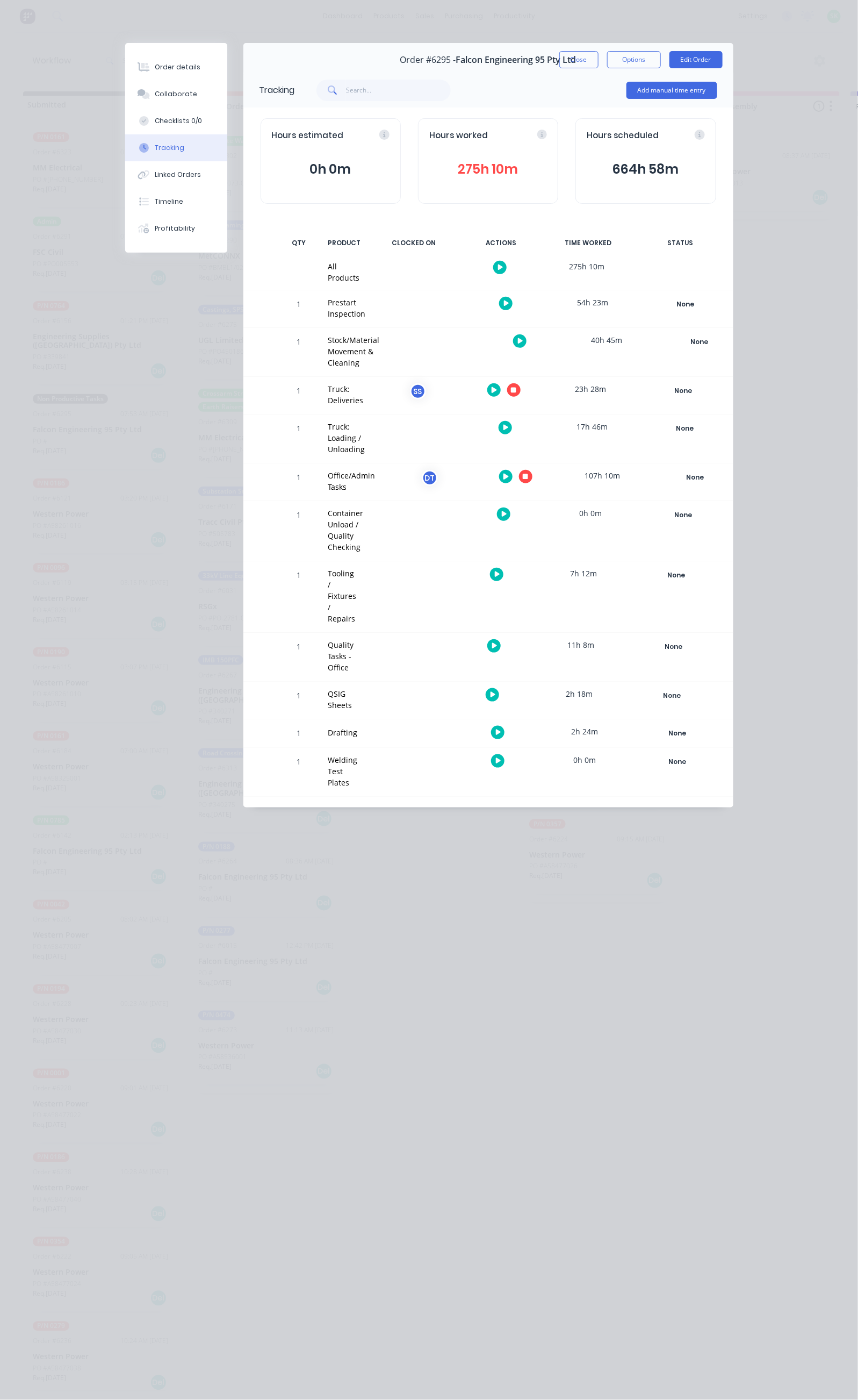
click at [509, 474] on icon "button" at bounding box center [506, 477] width 5 height 6
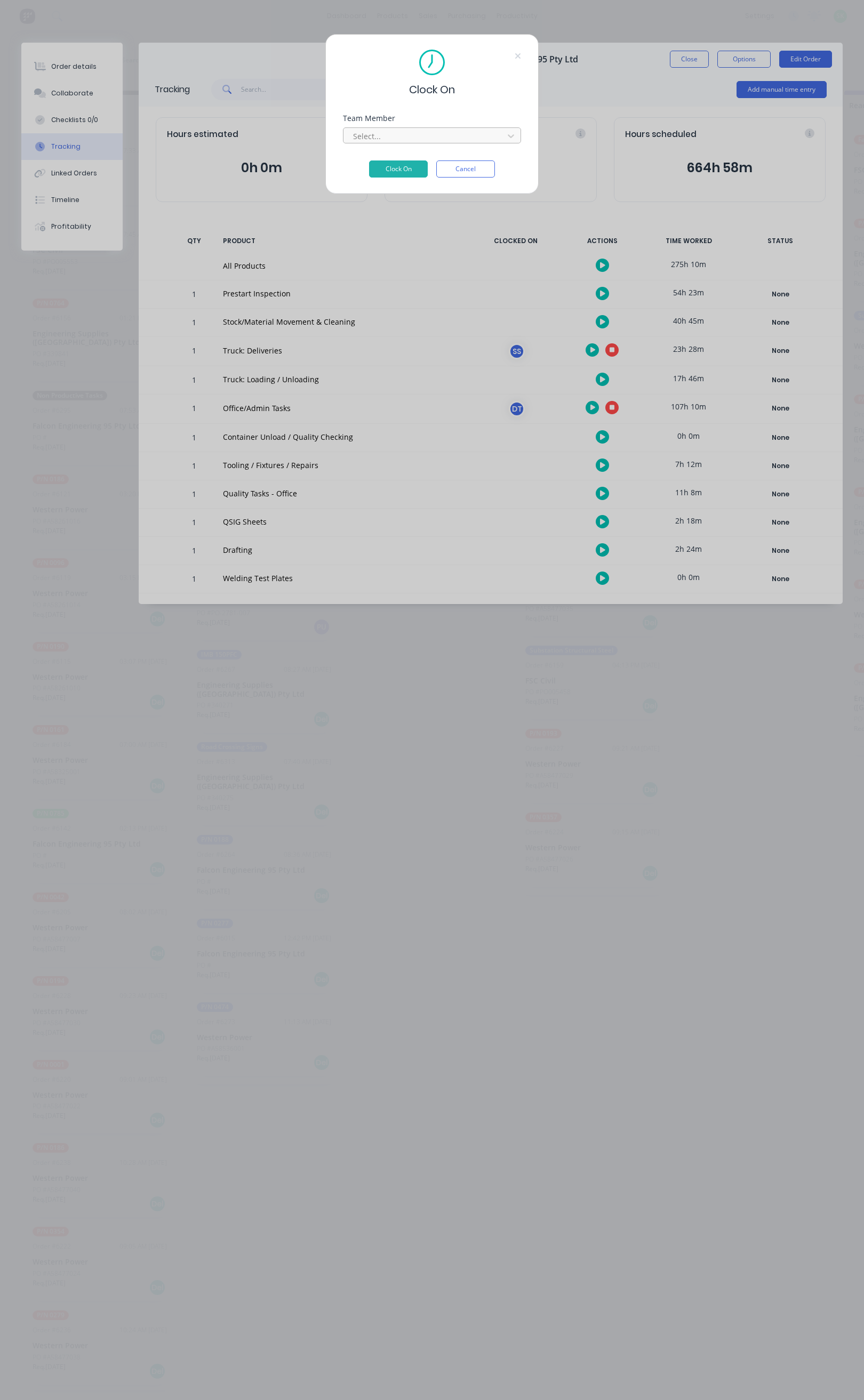
click at [443, 139] on div at bounding box center [425, 135] width 146 height 13
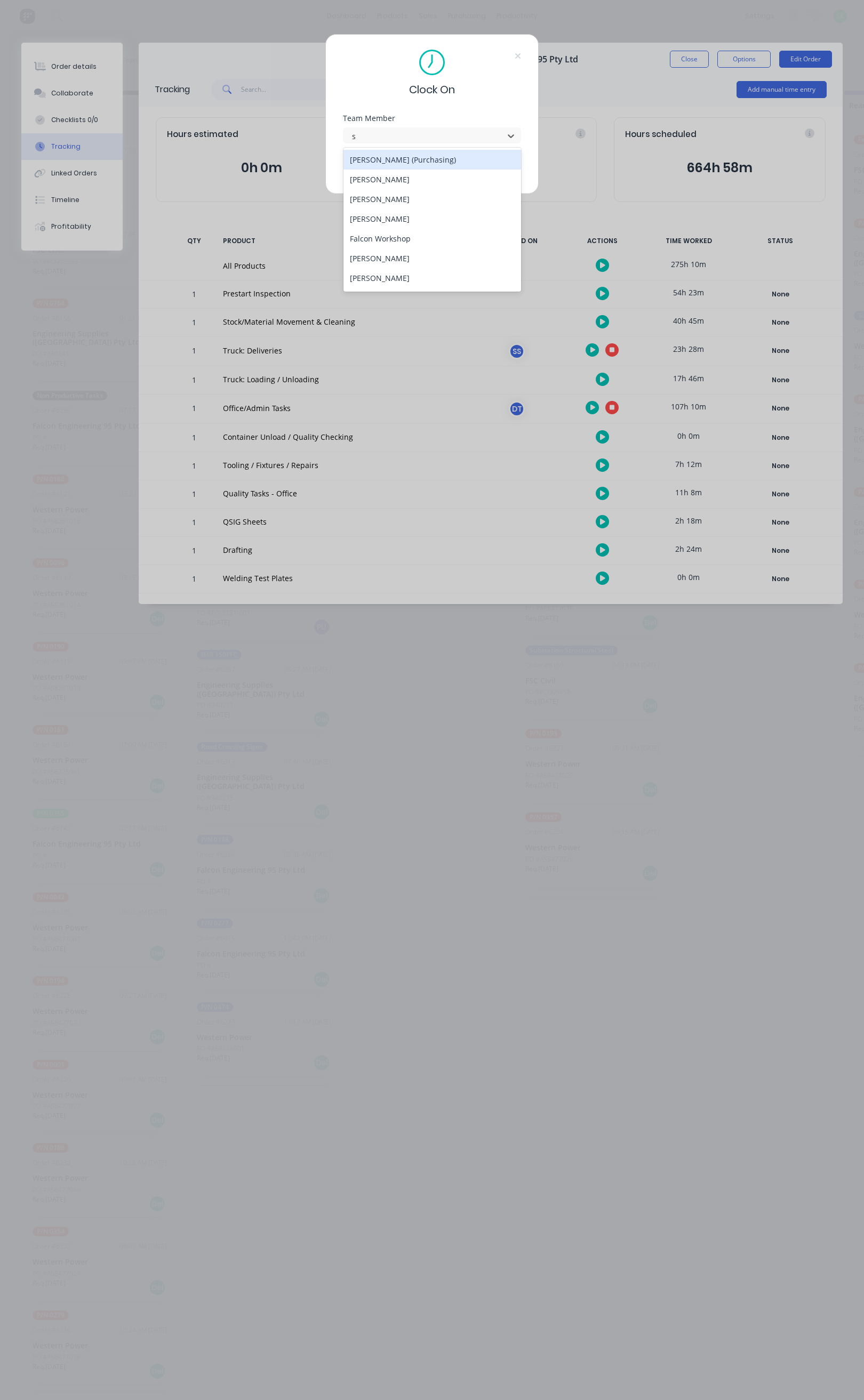
type input "st"
click at [419, 176] on div "[PERSON_NAME]" at bounding box center [432, 180] width 178 height 20
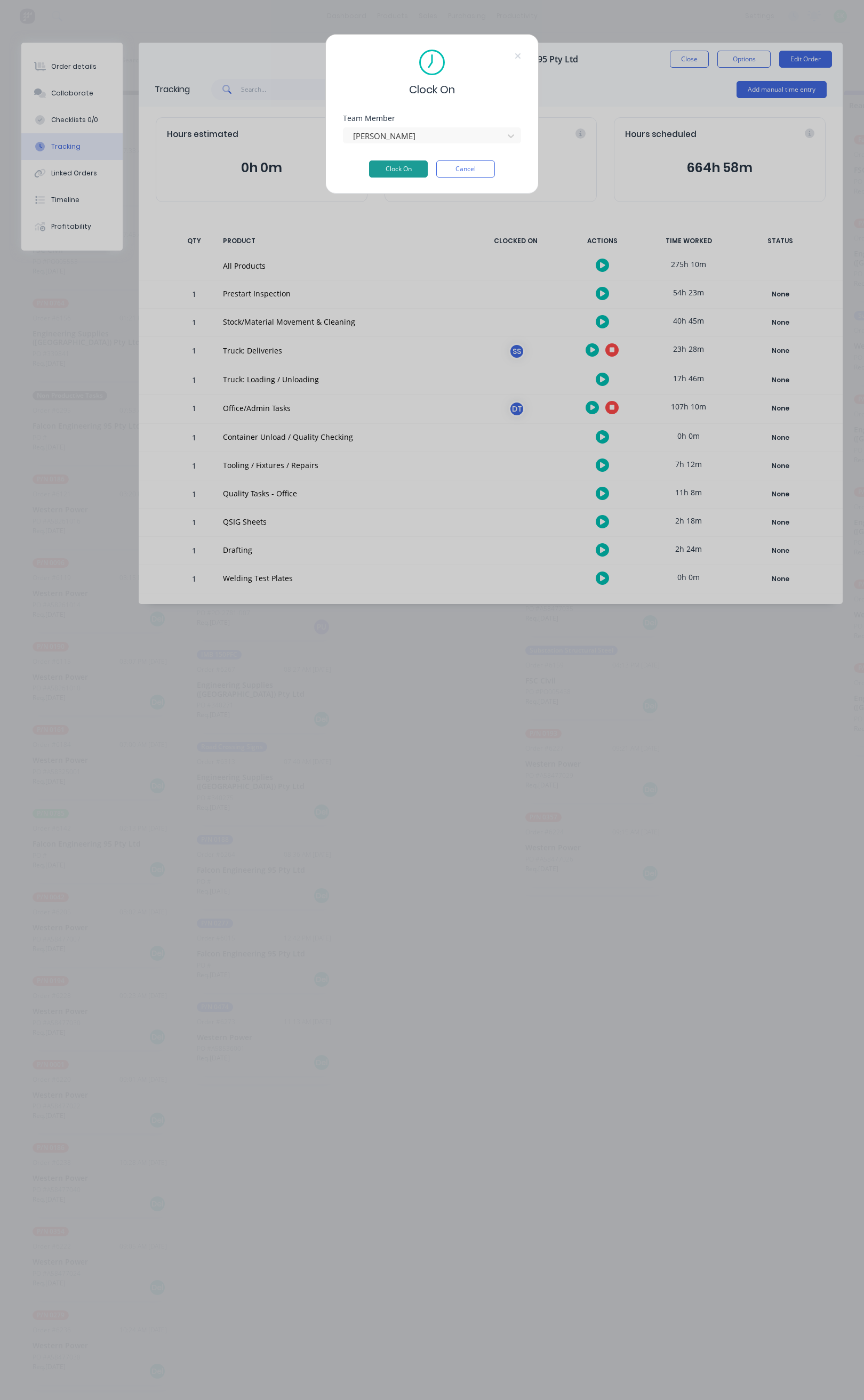
click at [408, 172] on button "Clock On" at bounding box center [398, 169] width 58 height 17
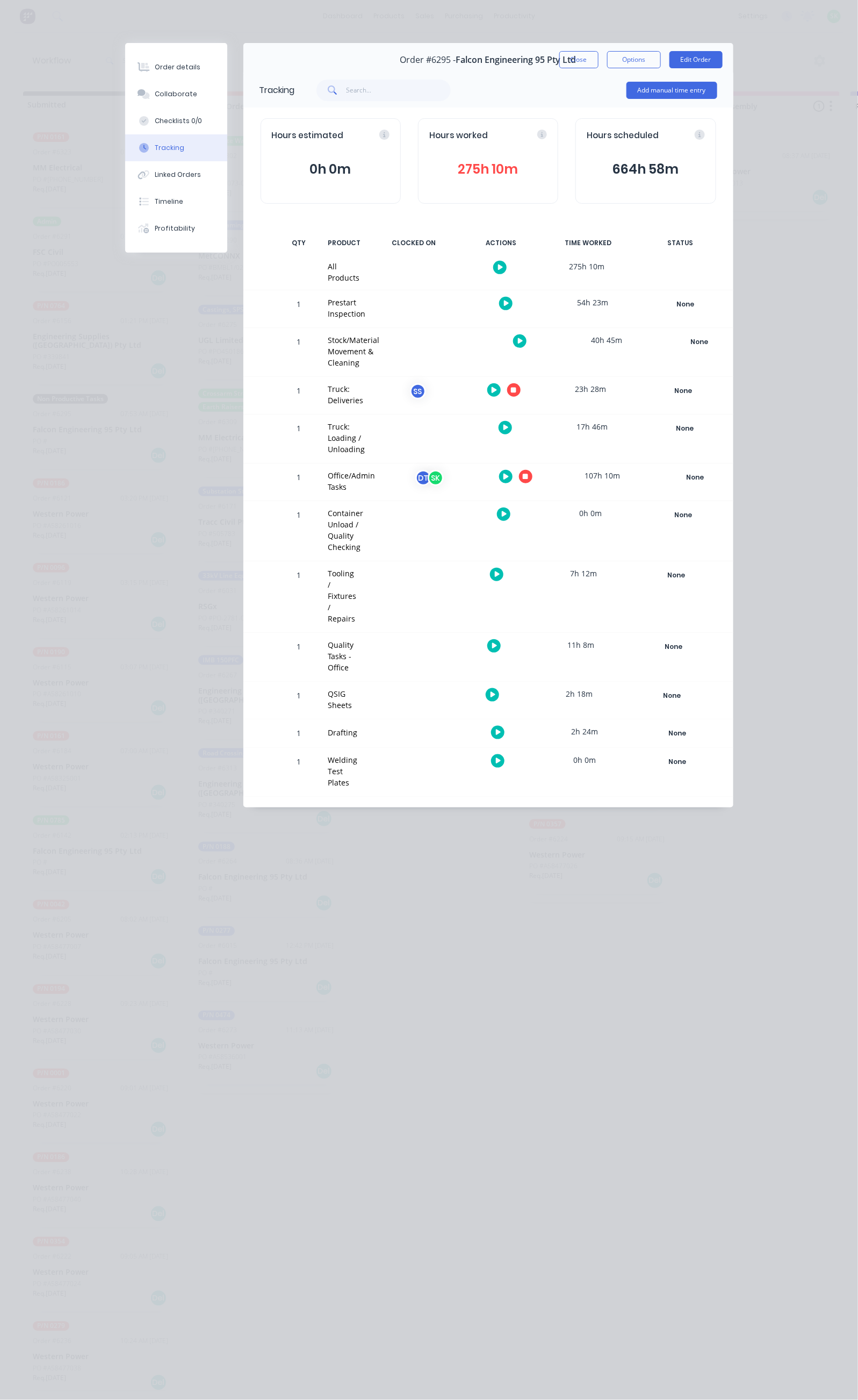
click at [529, 474] on icon "button" at bounding box center [525, 476] width 5 height 5
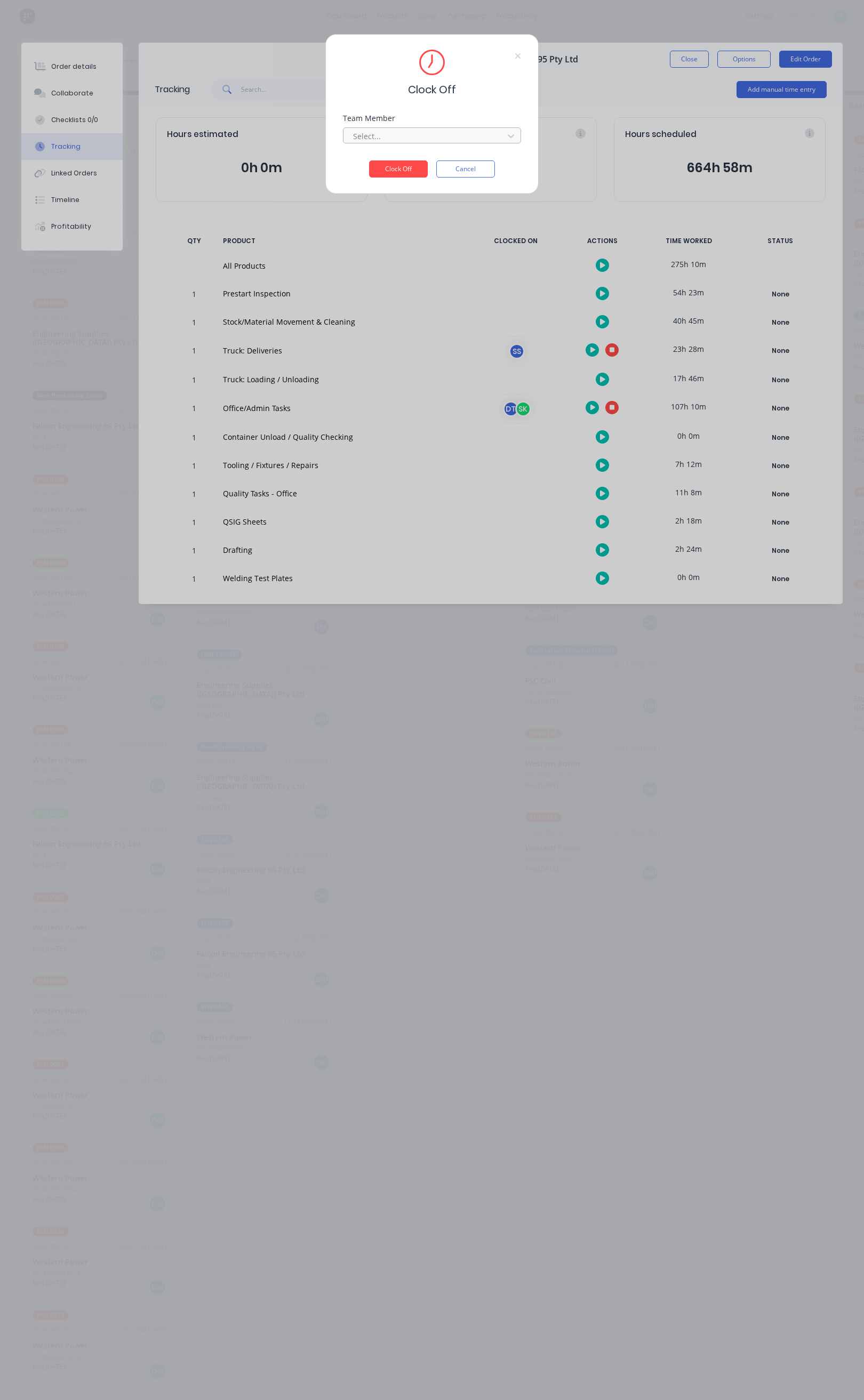
click at [423, 131] on div at bounding box center [425, 135] width 146 height 13
click at [395, 178] on div "[PERSON_NAME]" at bounding box center [432, 180] width 178 height 20
click at [398, 167] on button "Clock Off" at bounding box center [398, 169] width 58 height 17
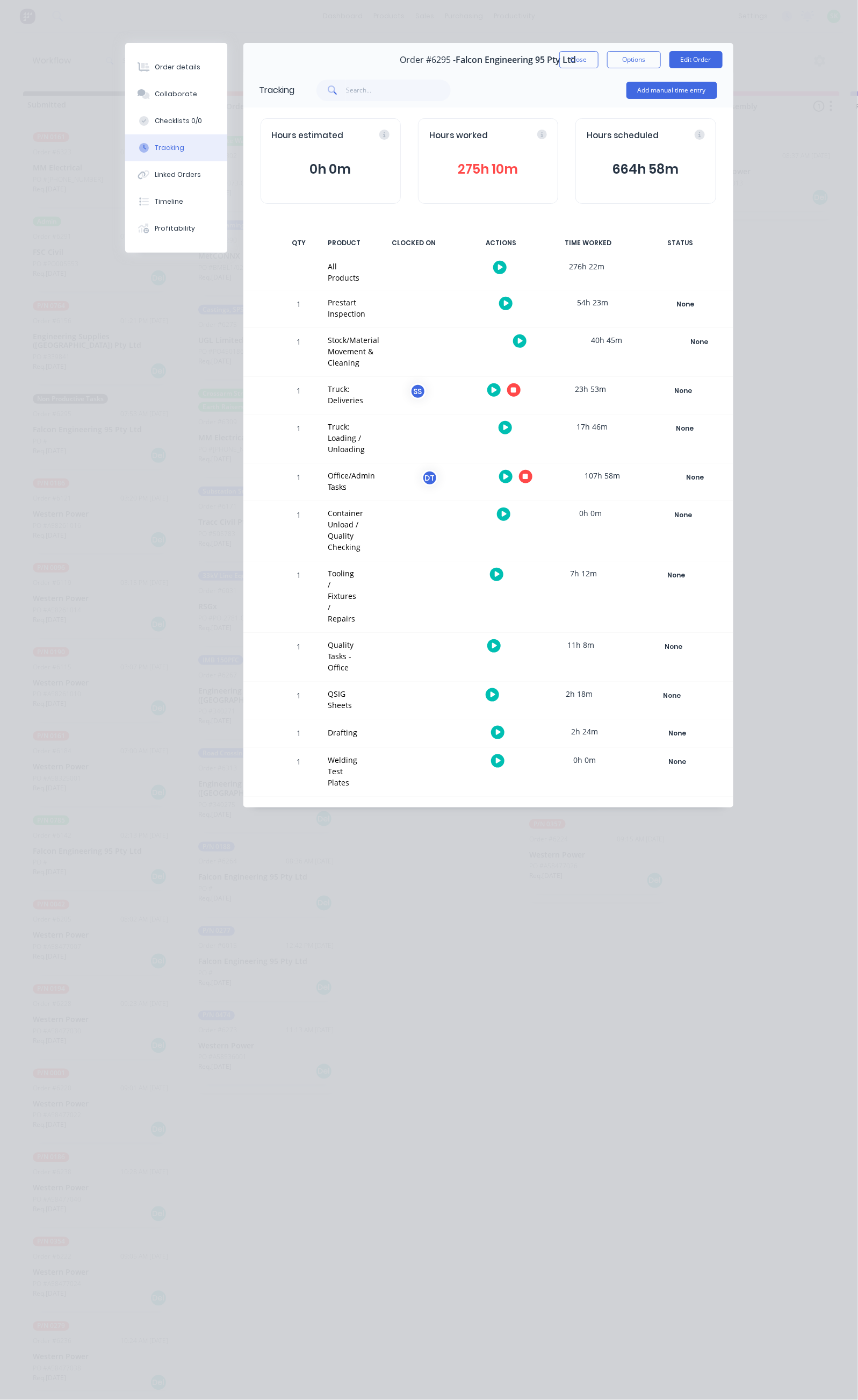
click at [509, 474] on icon "button" at bounding box center [506, 477] width 5 height 6
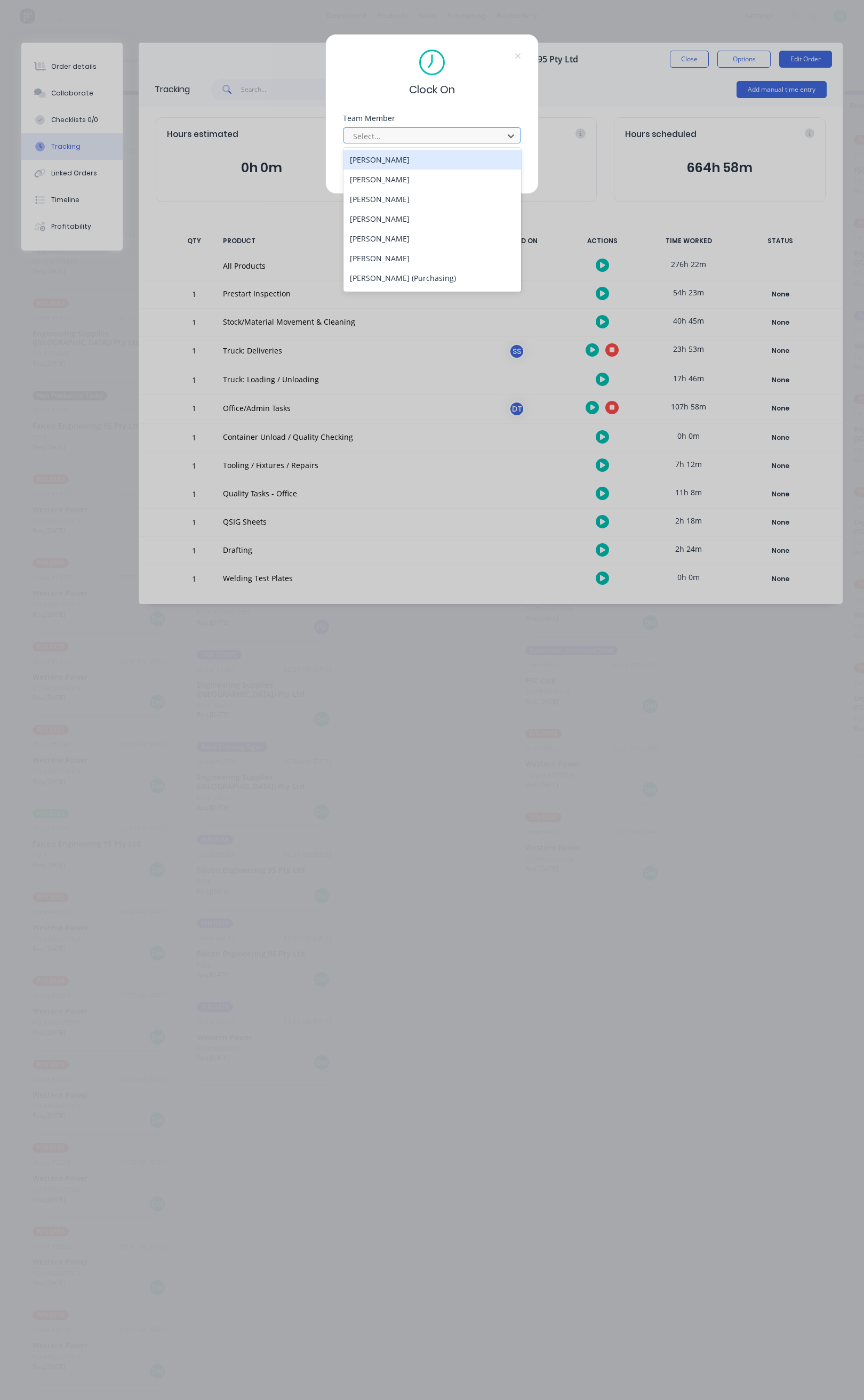
click at [426, 138] on div at bounding box center [425, 135] width 146 height 13
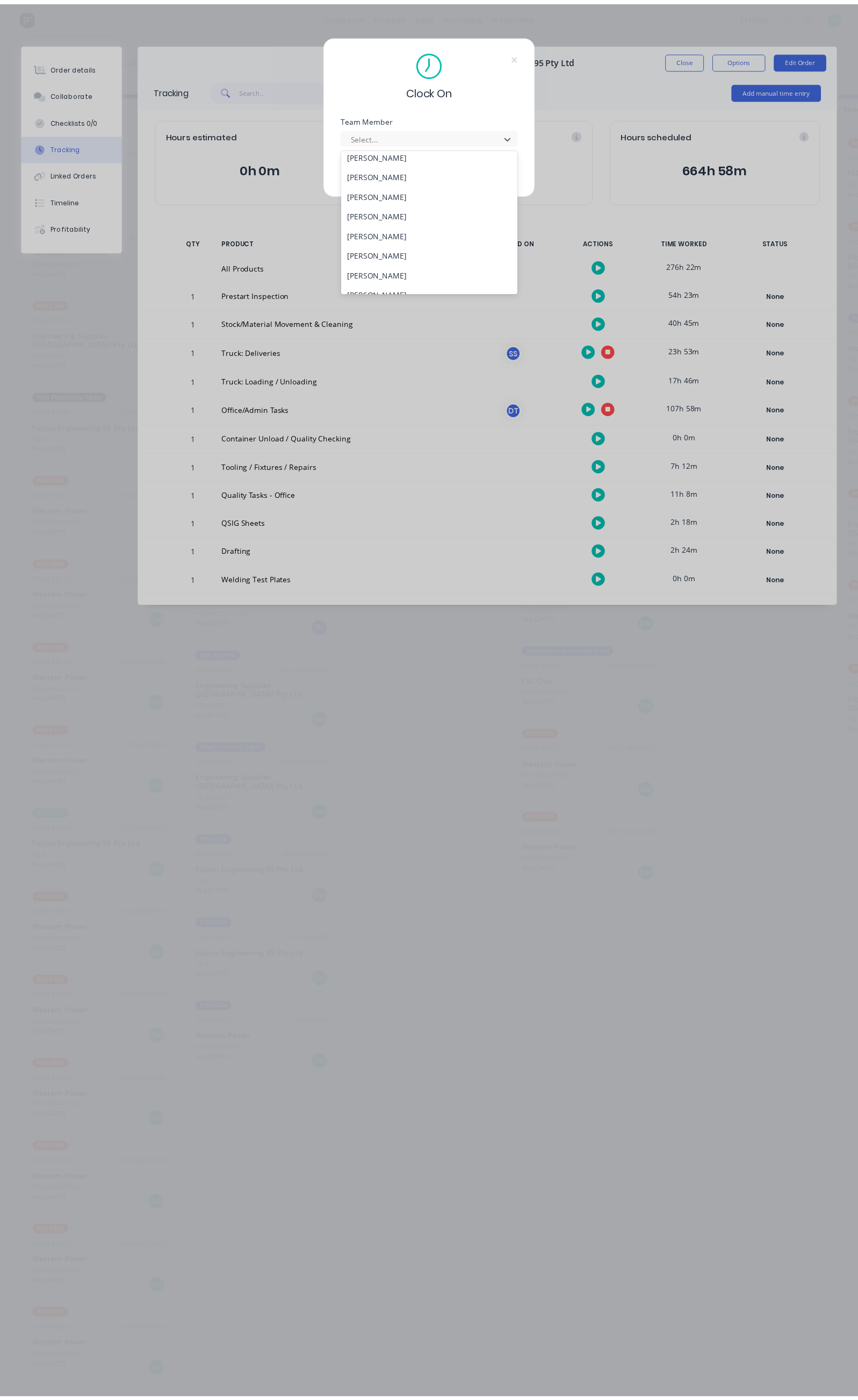
scroll to position [484, 0]
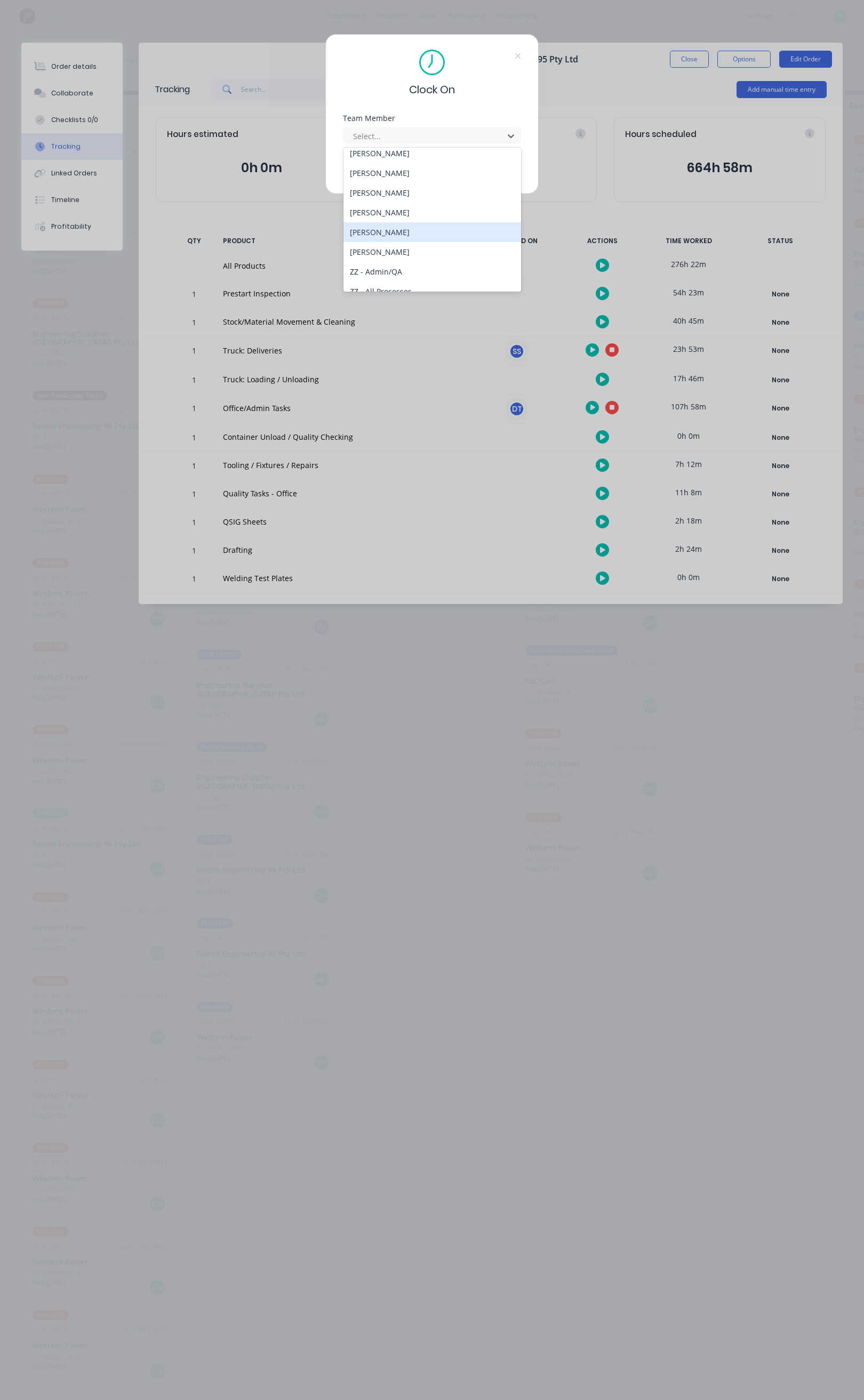
click at [402, 229] on div "[PERSON_NAME]" at bounding box center [432, 232] width 178 height 20
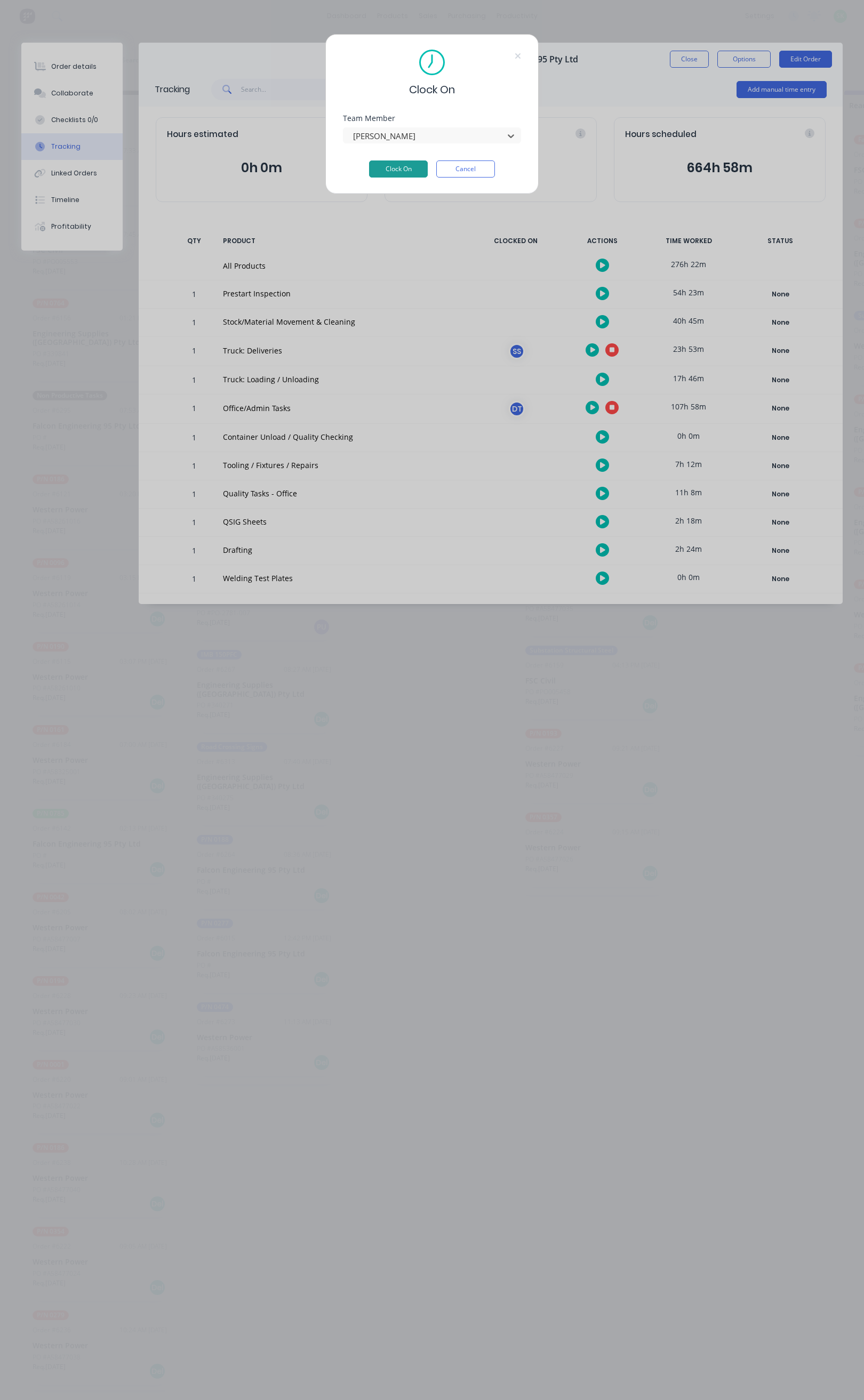
click at [396, 165] on button "Clock On" at bounding box center [398, 169] width 58 height 17
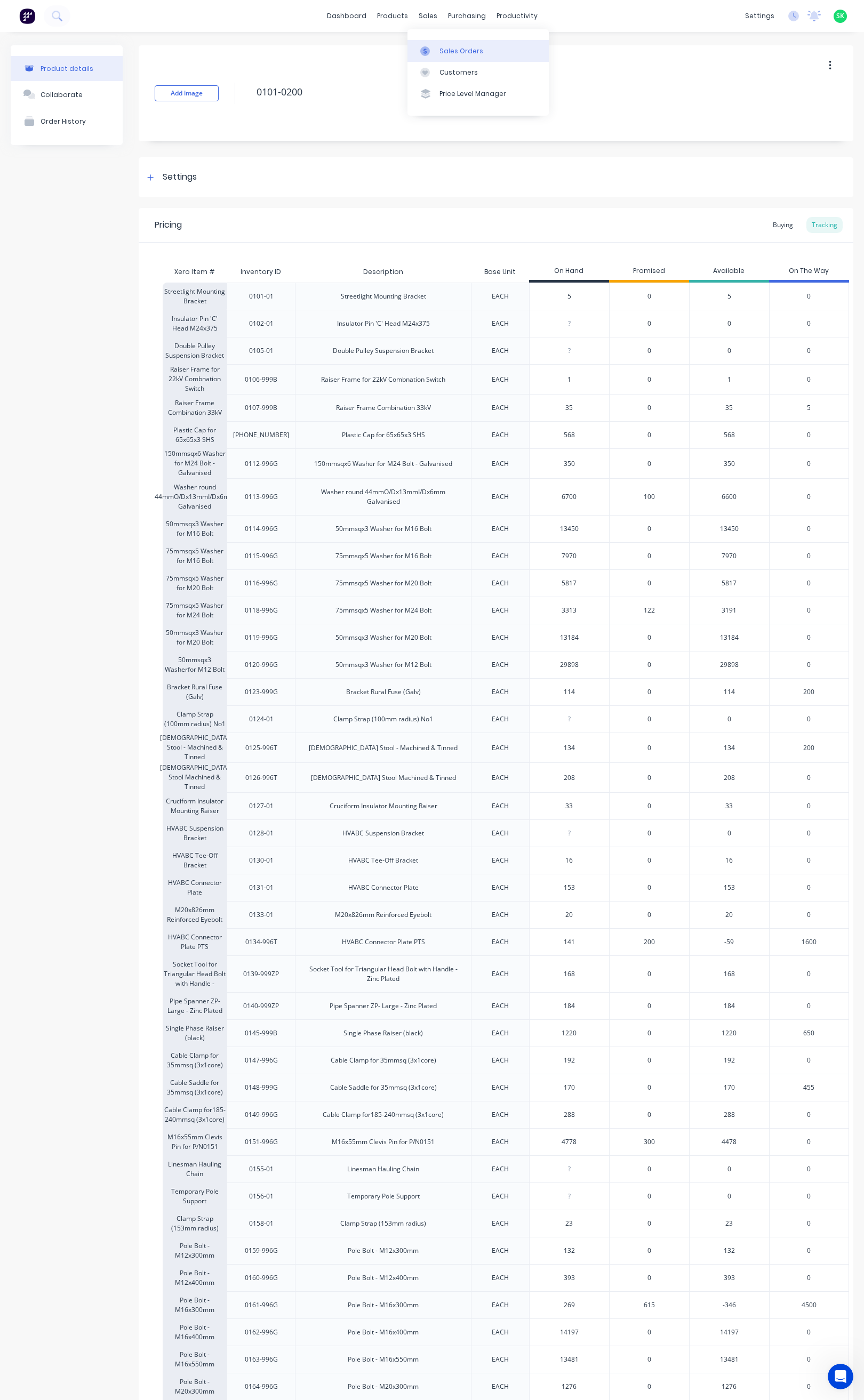
click at [451, 42] on link "Sales Orders" at bounding box center [477, 50] width 141 height 22
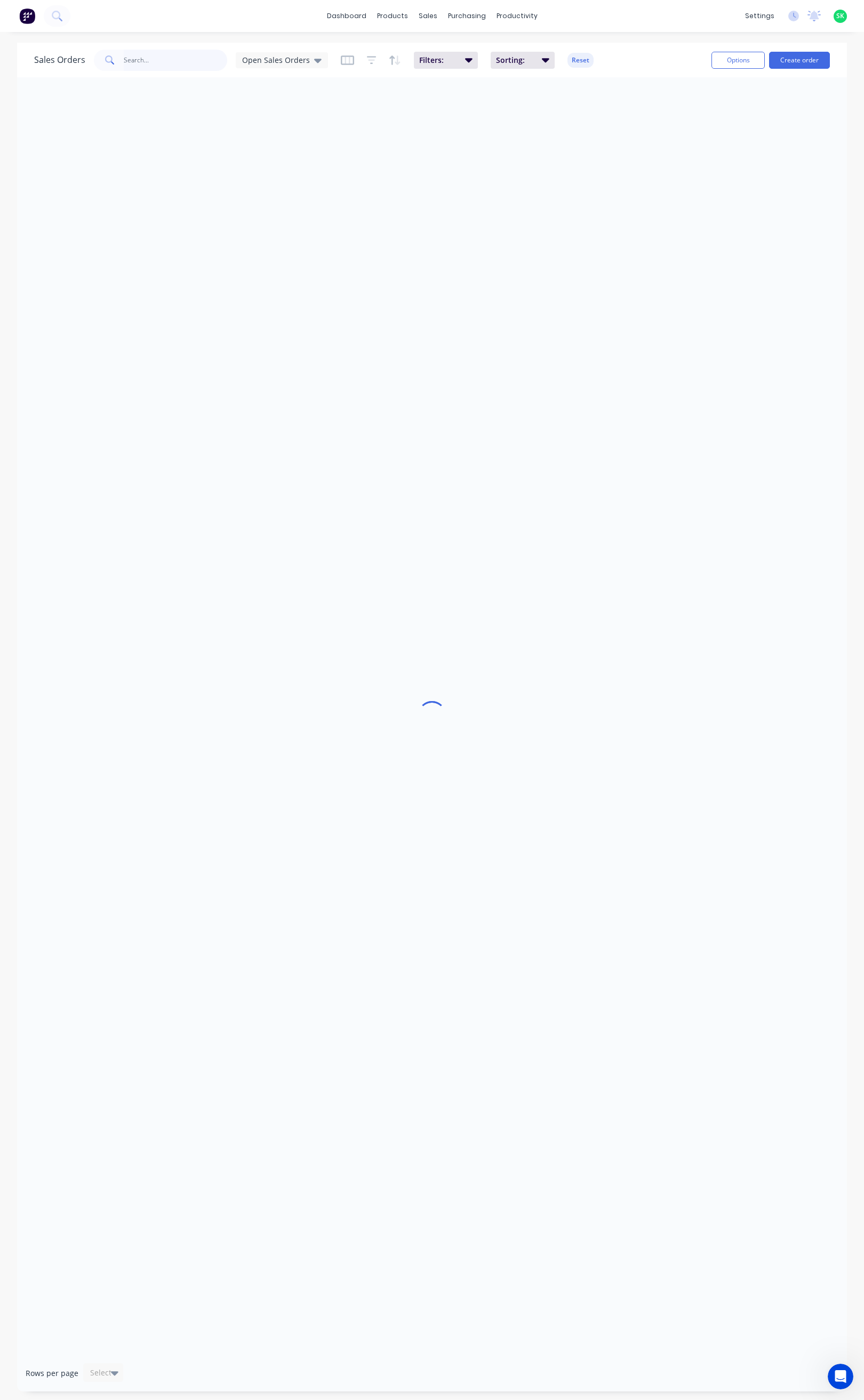
click at [145, 61] on input "text" at bounding box center [175, 60] width 104 height 22
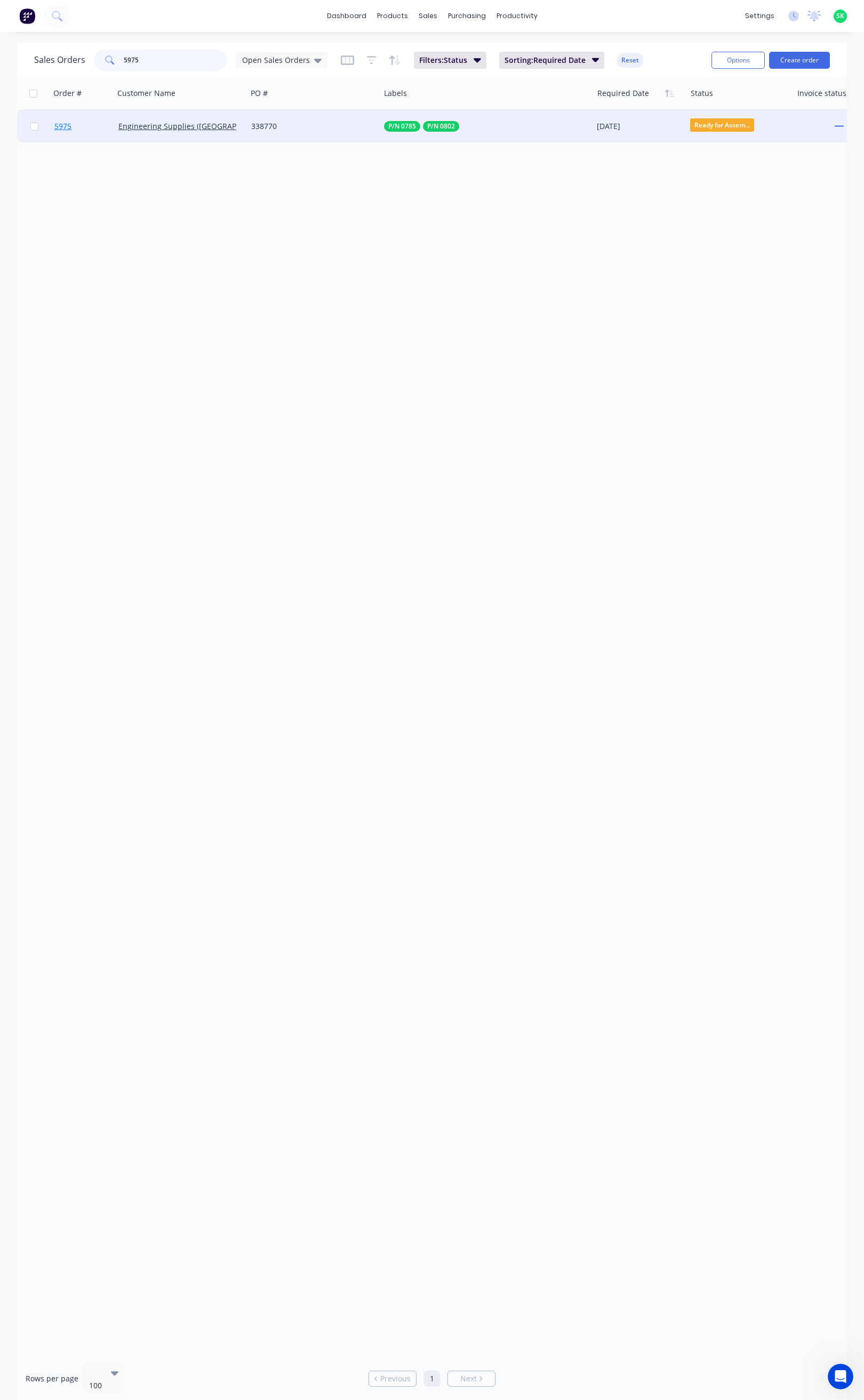
type input "5975"
click at [61, 126] on span "5975" at bounding box center [62, 126] width 17 height 11
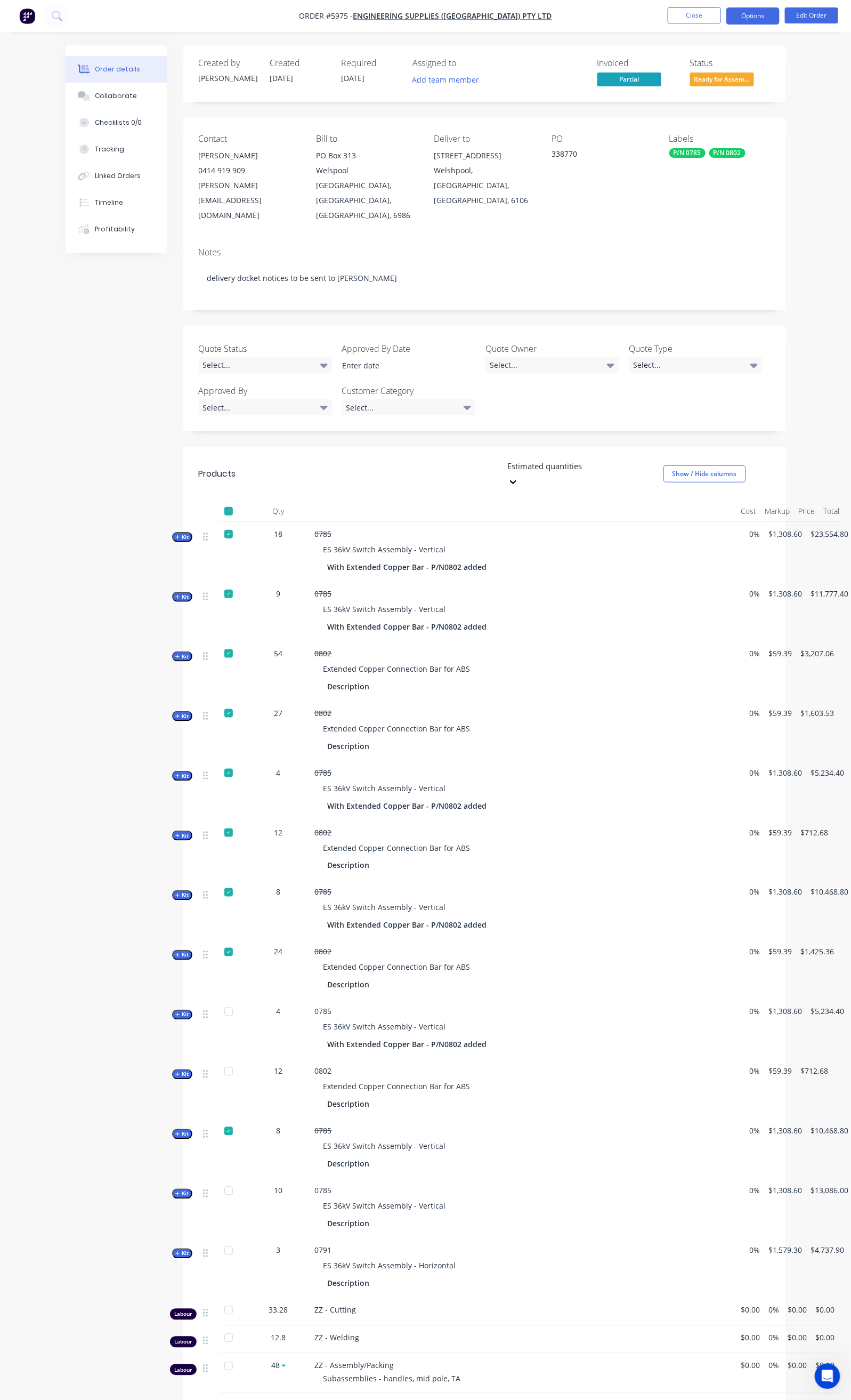
click at [753, 15] on button "Options" at bounding box center [753, 16] width 53 height 17
click at [717, 143] on div "Delivery Docket" at bounding box center [721, 150] width 98 height 16
click at [703, 128] on div "Custom" at bounding box center [721, 129] width 98 height 16
click at [700, 104] on div "Without pricing" at bounding box center [721, 108] width 98 height 16
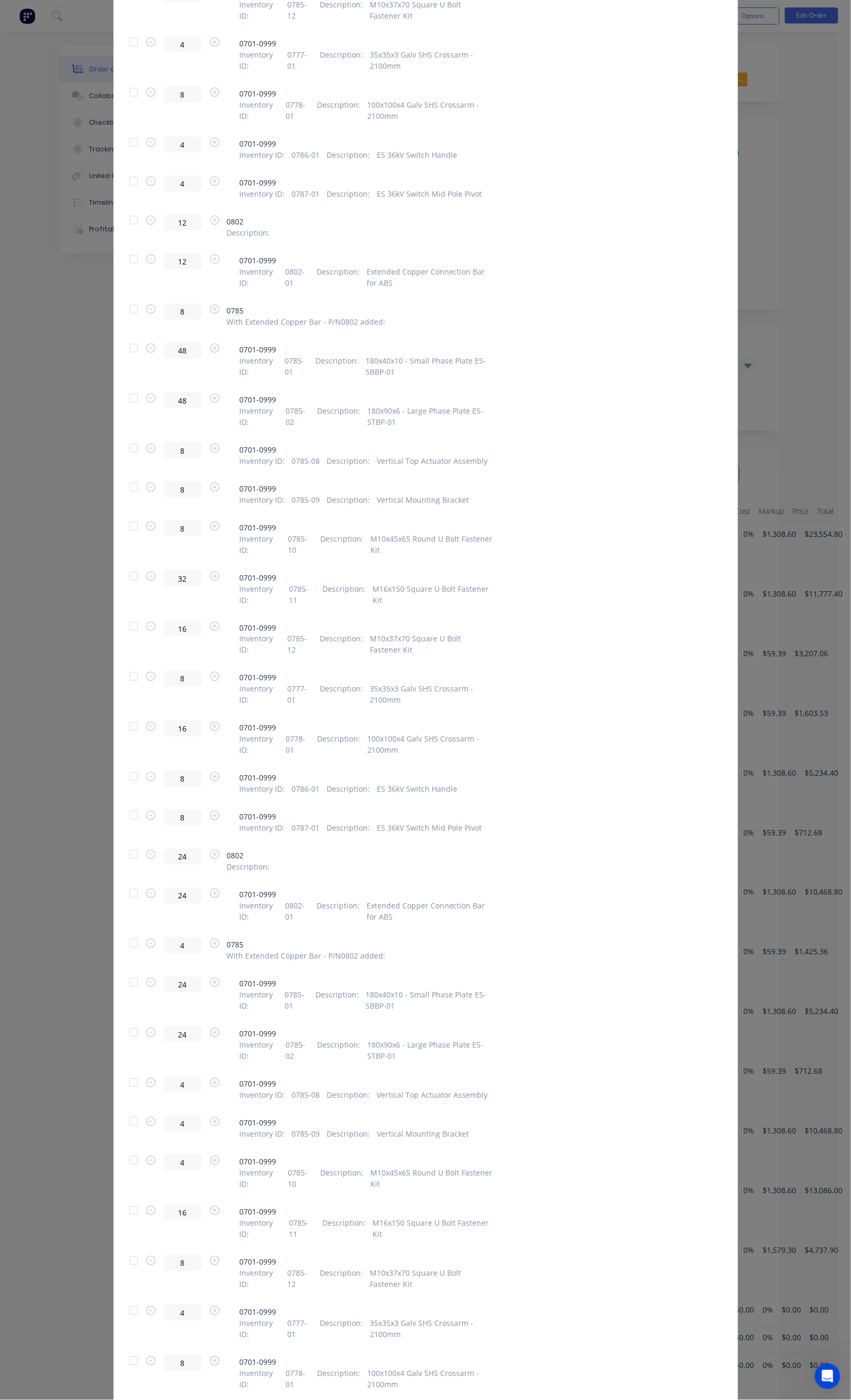
scroll to position [1999, 0]
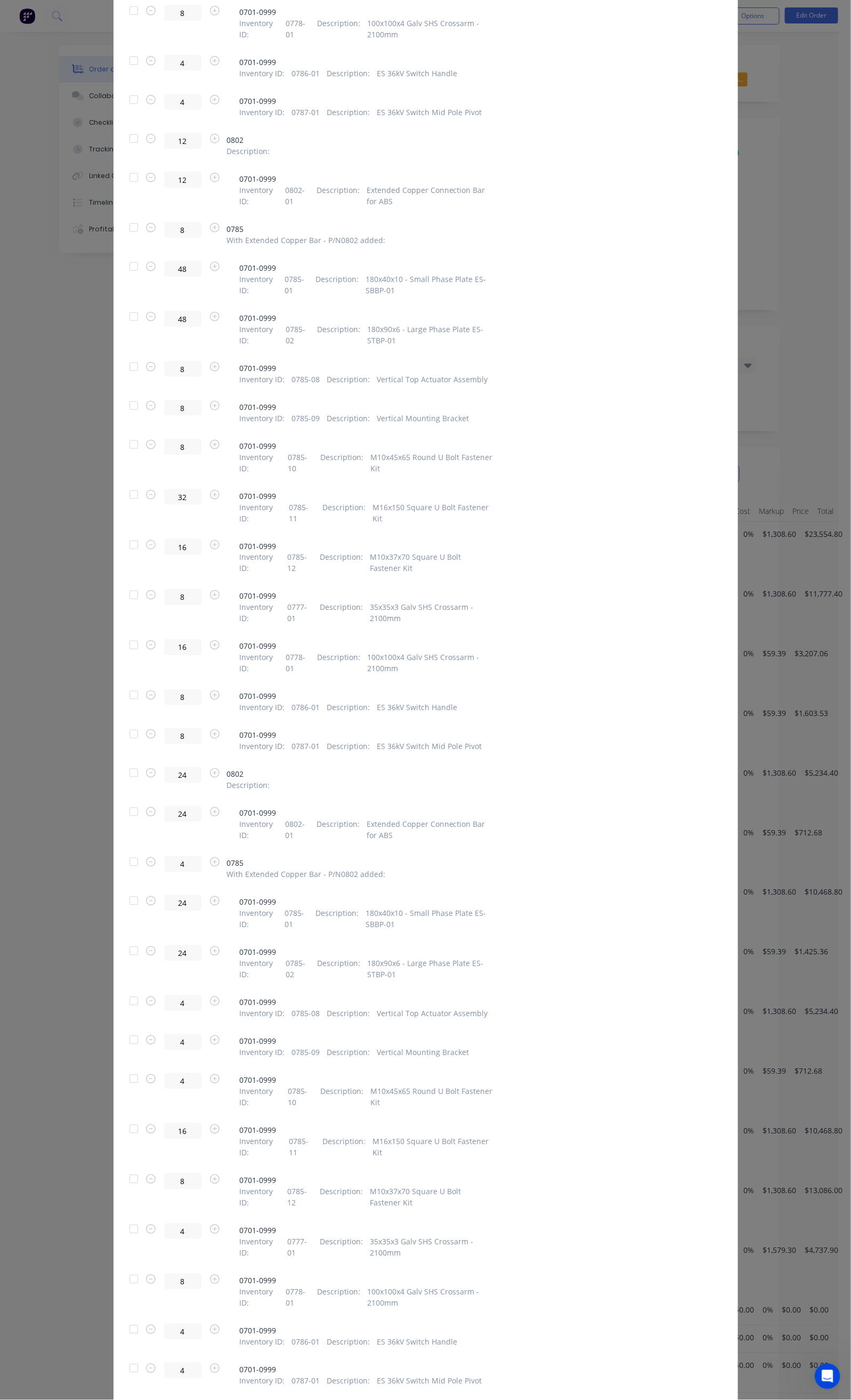
click at [123, 859] on div at bounding box center [134, 862] width 22 height 22
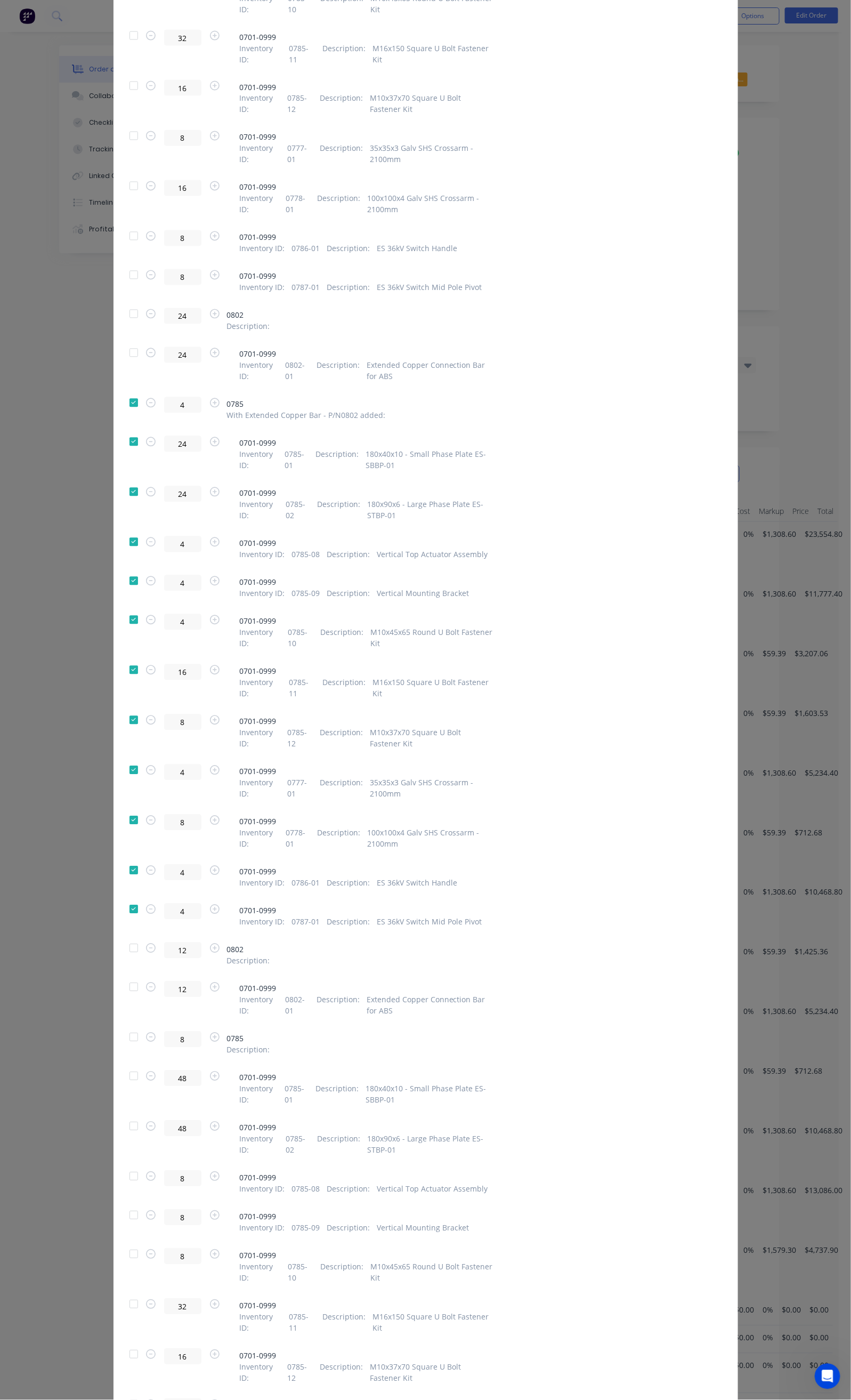
scroll to position [2478, 0]
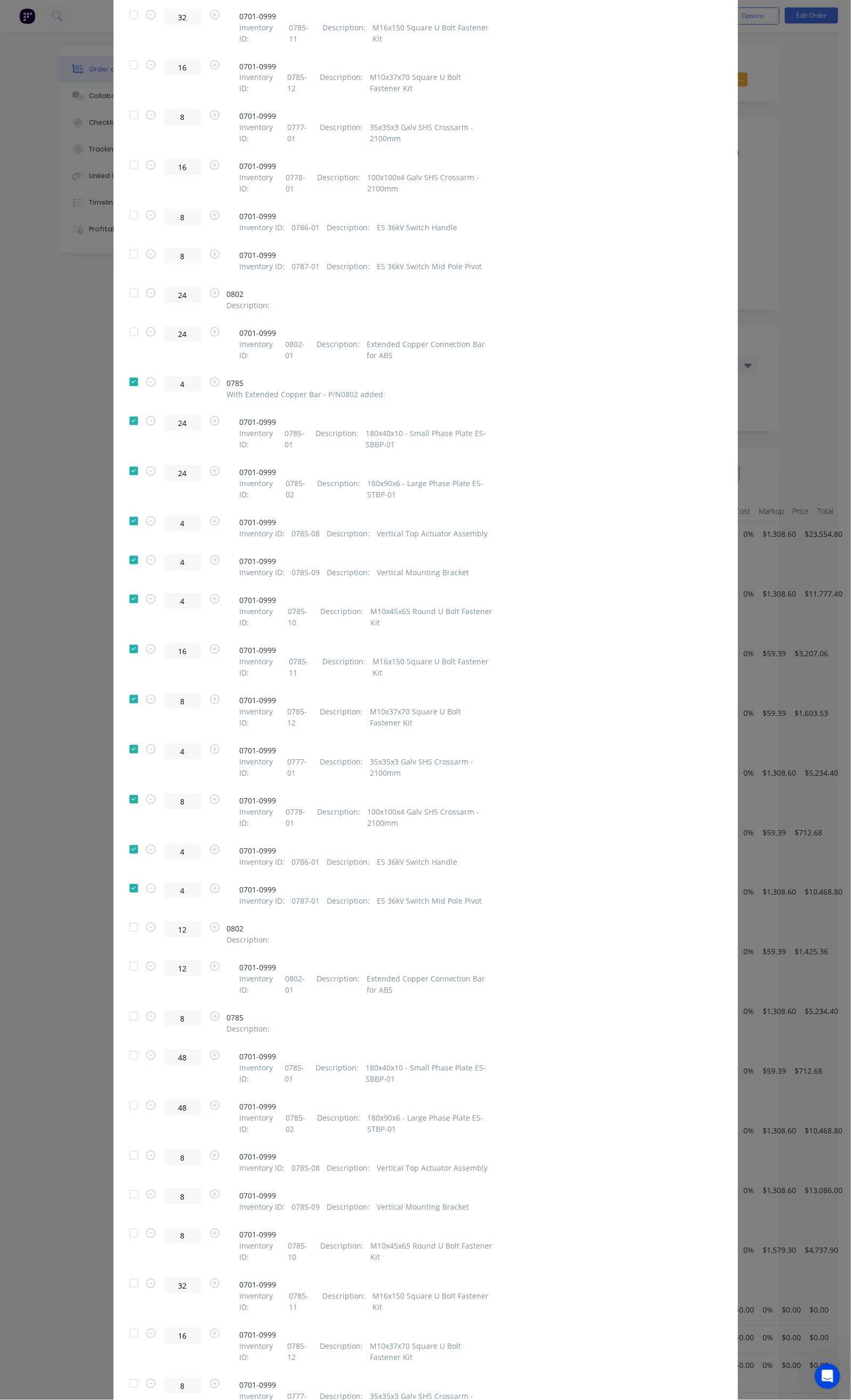
click at [123, 923] on div at bounding box center [134, 928] width 22 height 22
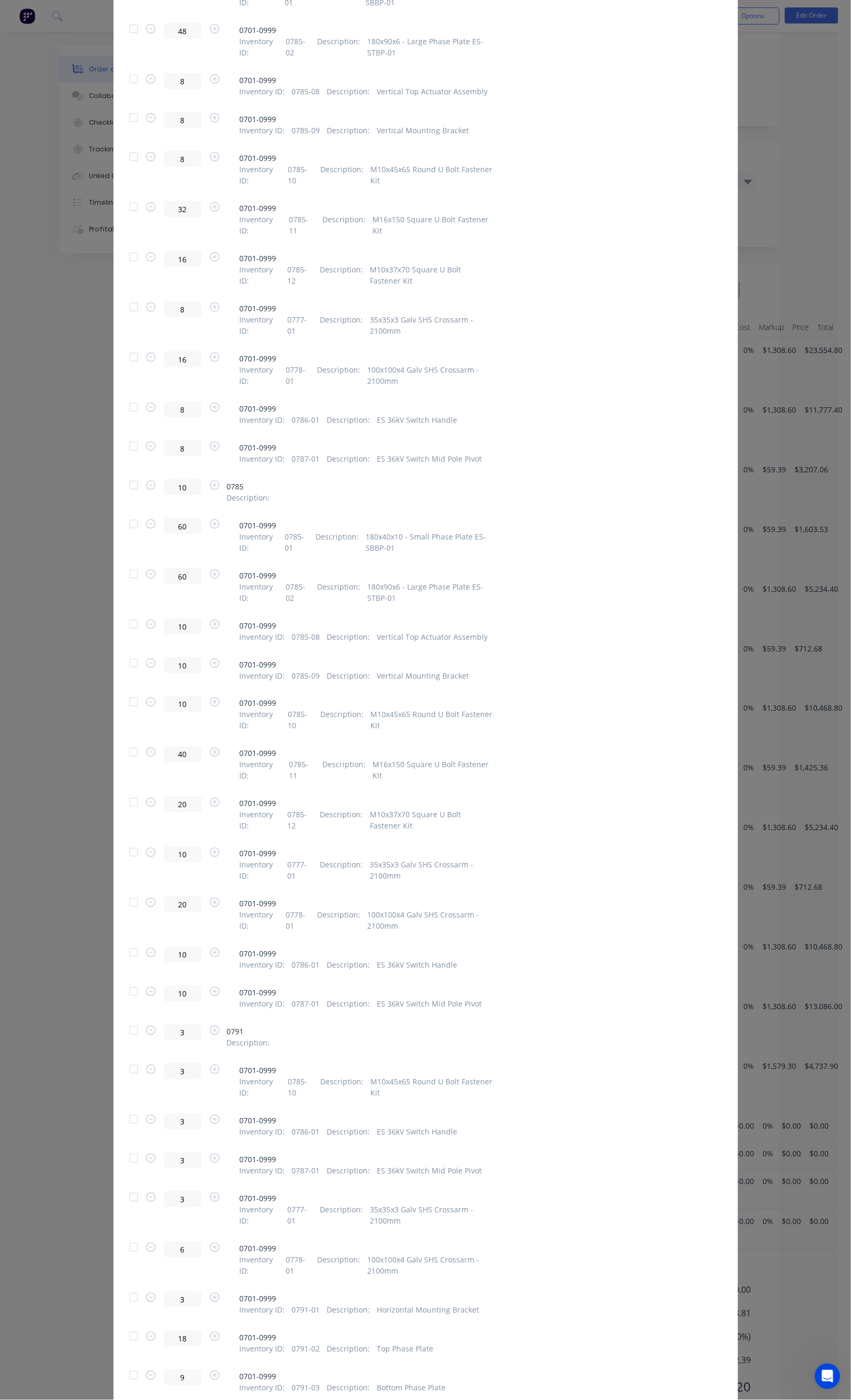
scroll to position [3491, 0]
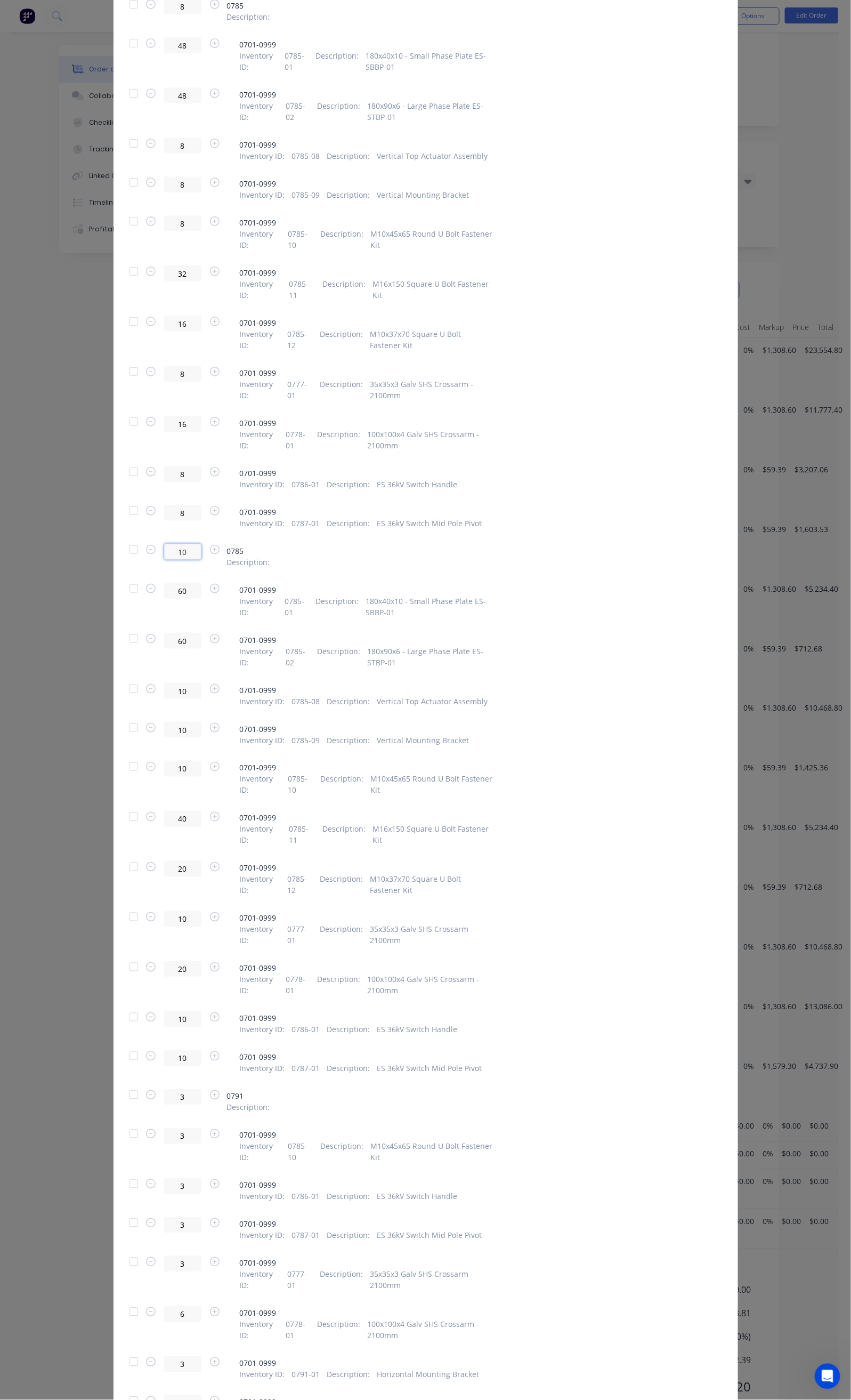
click at [164, 549] on input "10" at bounding box center [183, 552] width 38 height 16
type input "1"
type input "4"
type input "24"
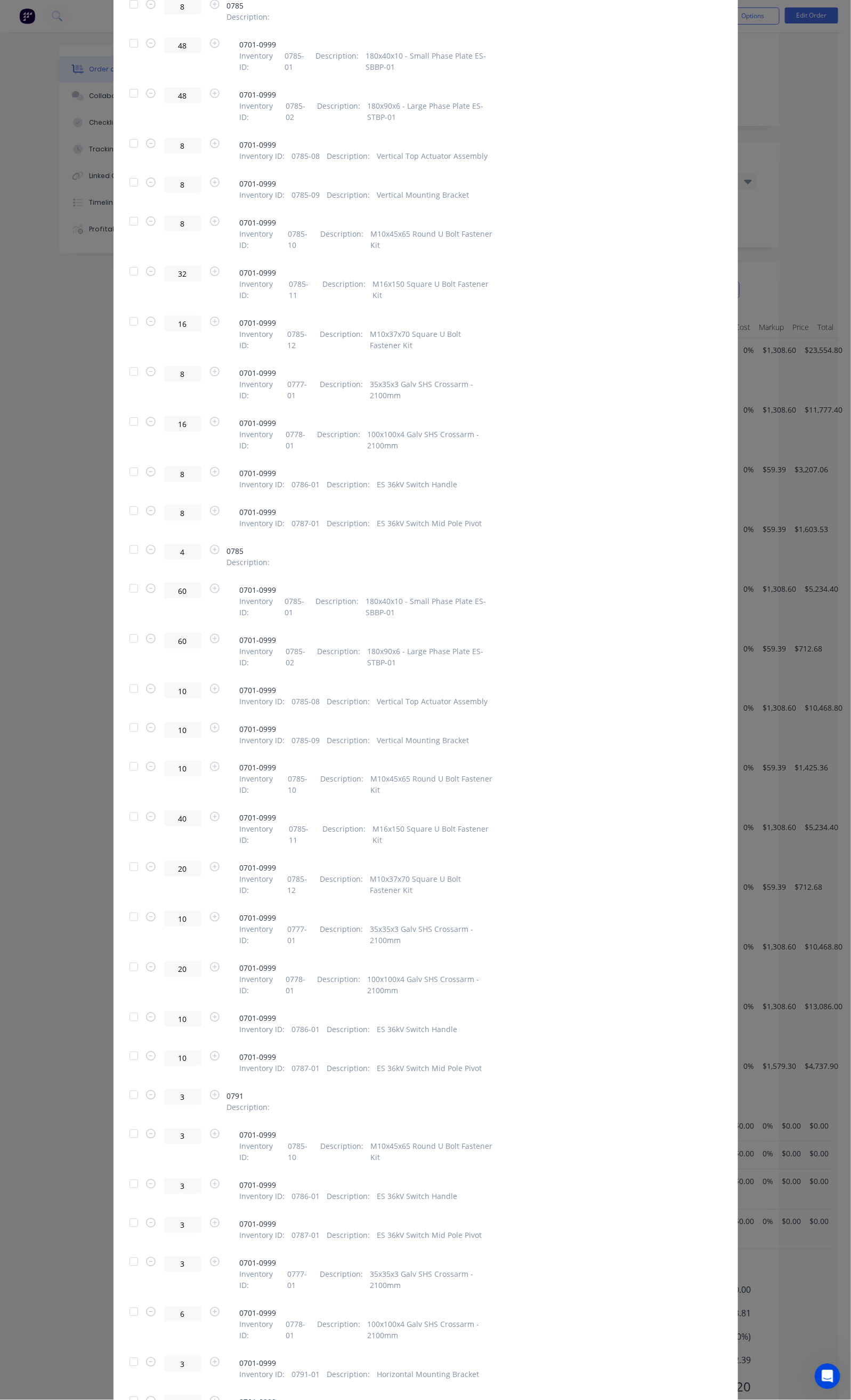
type input "4"
type input "16"
type input "8"
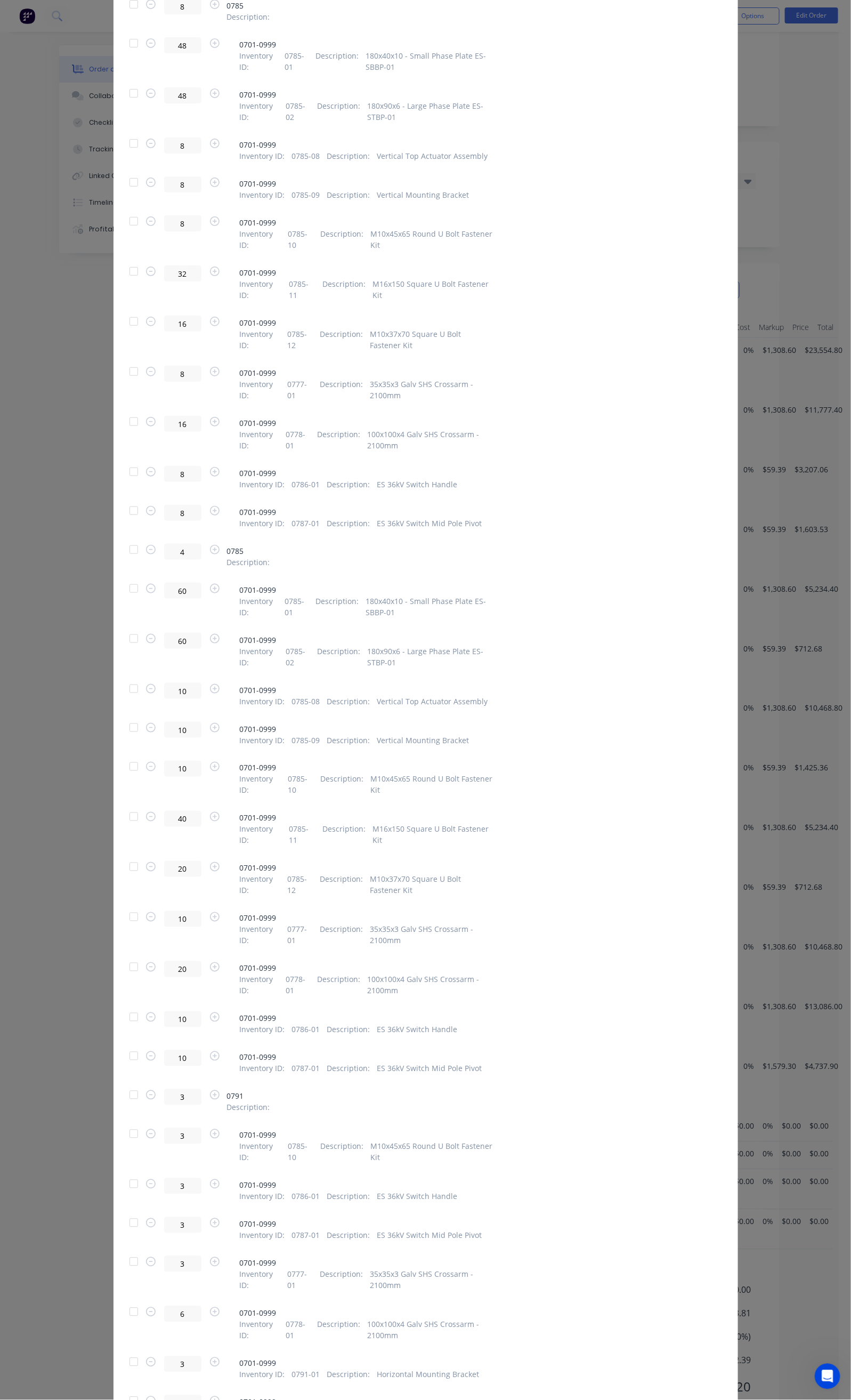
type input "4"
type input "8"
type input "4"
click at [123, 545] on div at bounding box center [134, 550] width 22 height 22
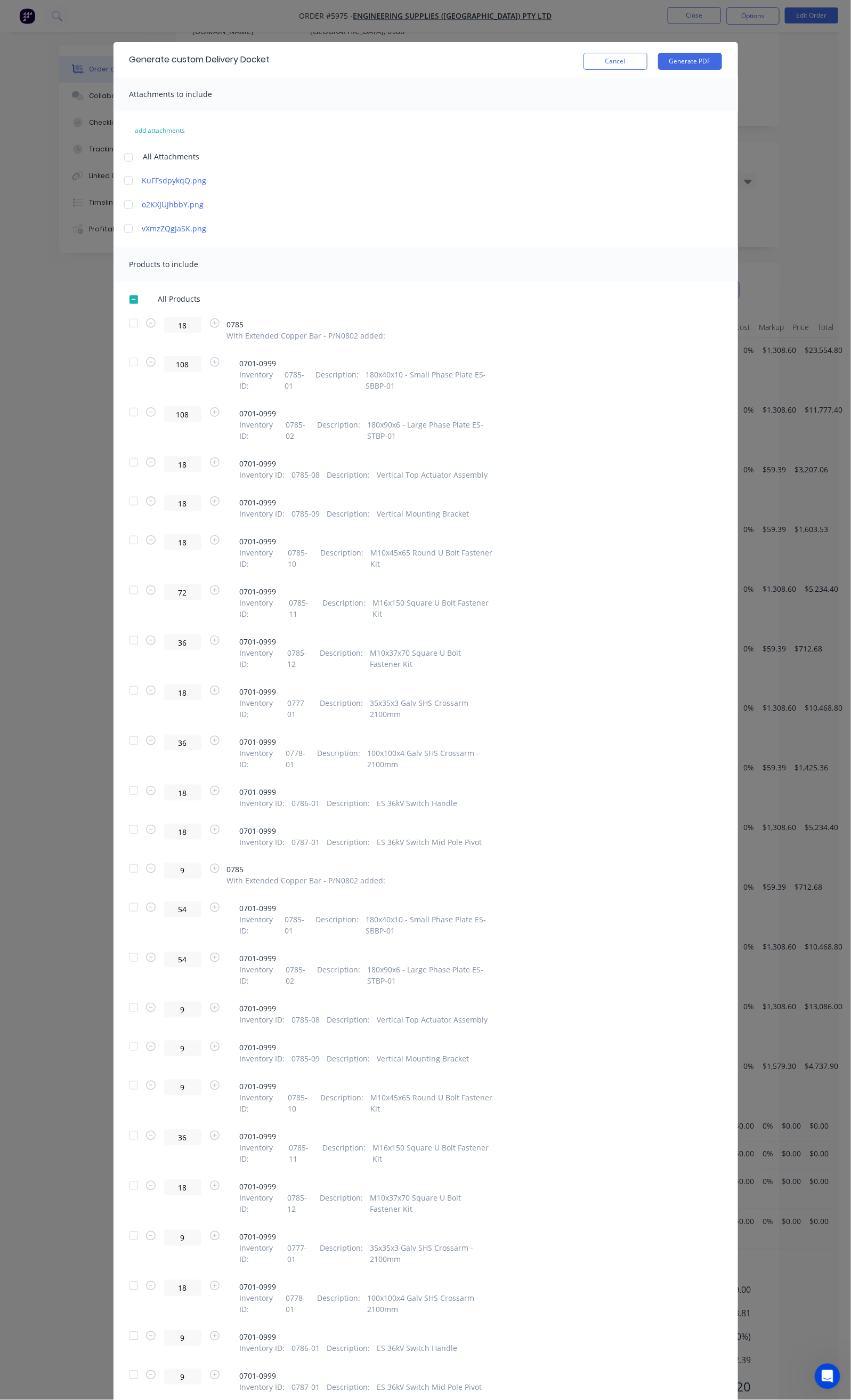
scroll to position [0, 0]
click at [723, 59] on button "Generate PDF" at bounding box center [690, 61] width 64 height 17
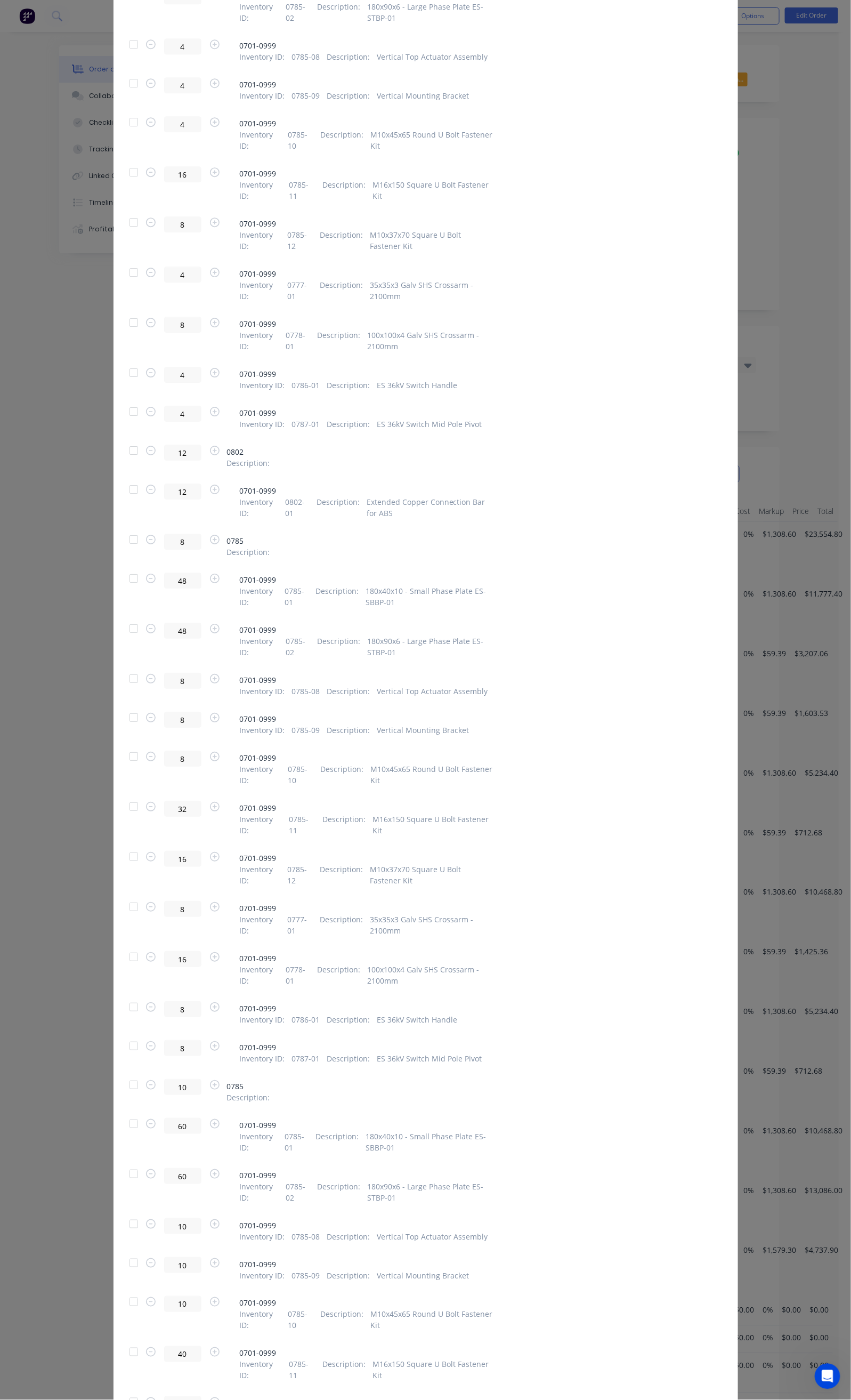
scroll to position [2798, 0]
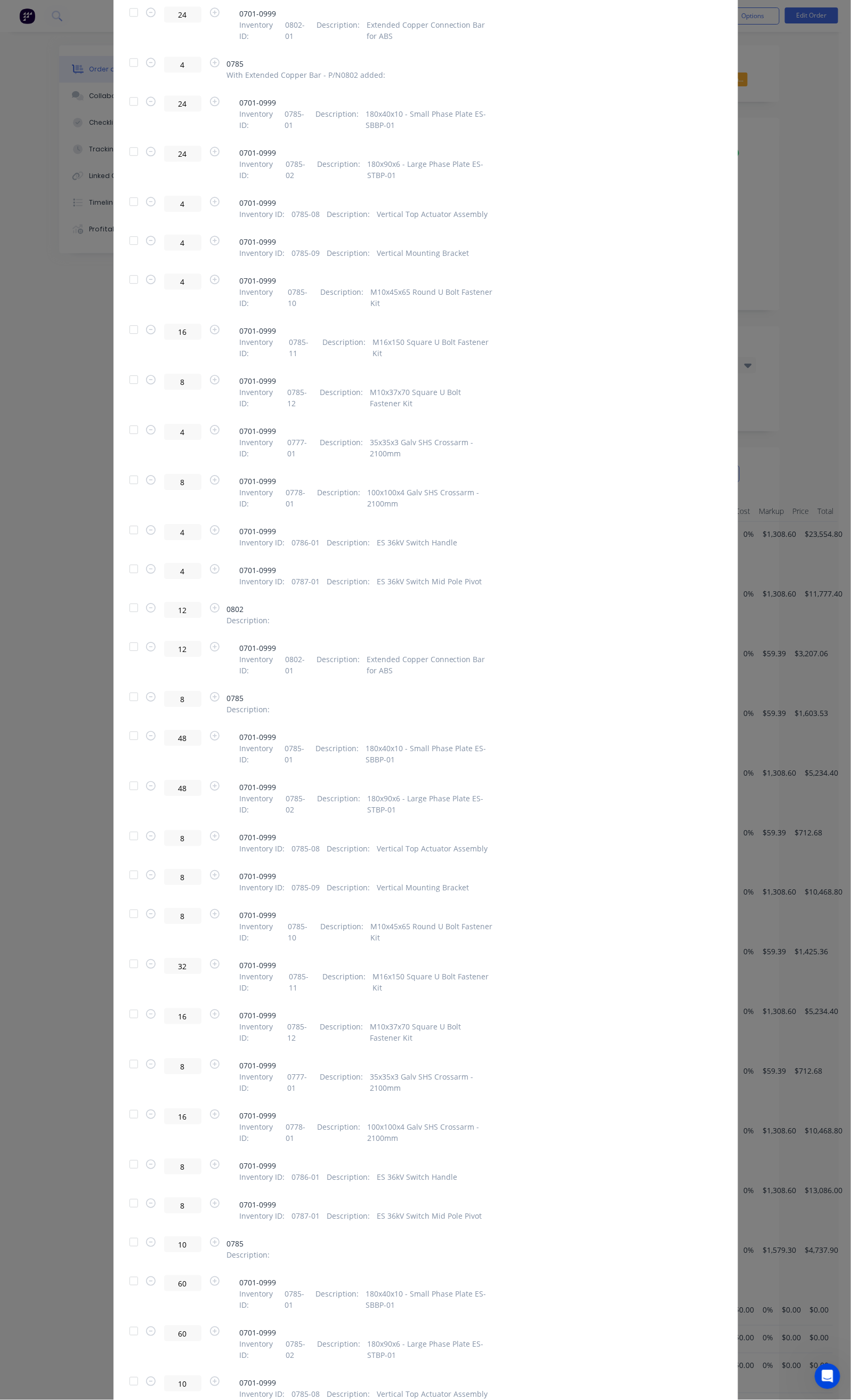
click at [123, 61] on div at bounding box center [134, 62] width 22 height 22
click at [123, 603] on div at bounding box center [134, 608] width 22 height 22
click at [164, 696] on input "8" at bounding box center [183, 699] width 38 height 16
type input "5"
type input "30"
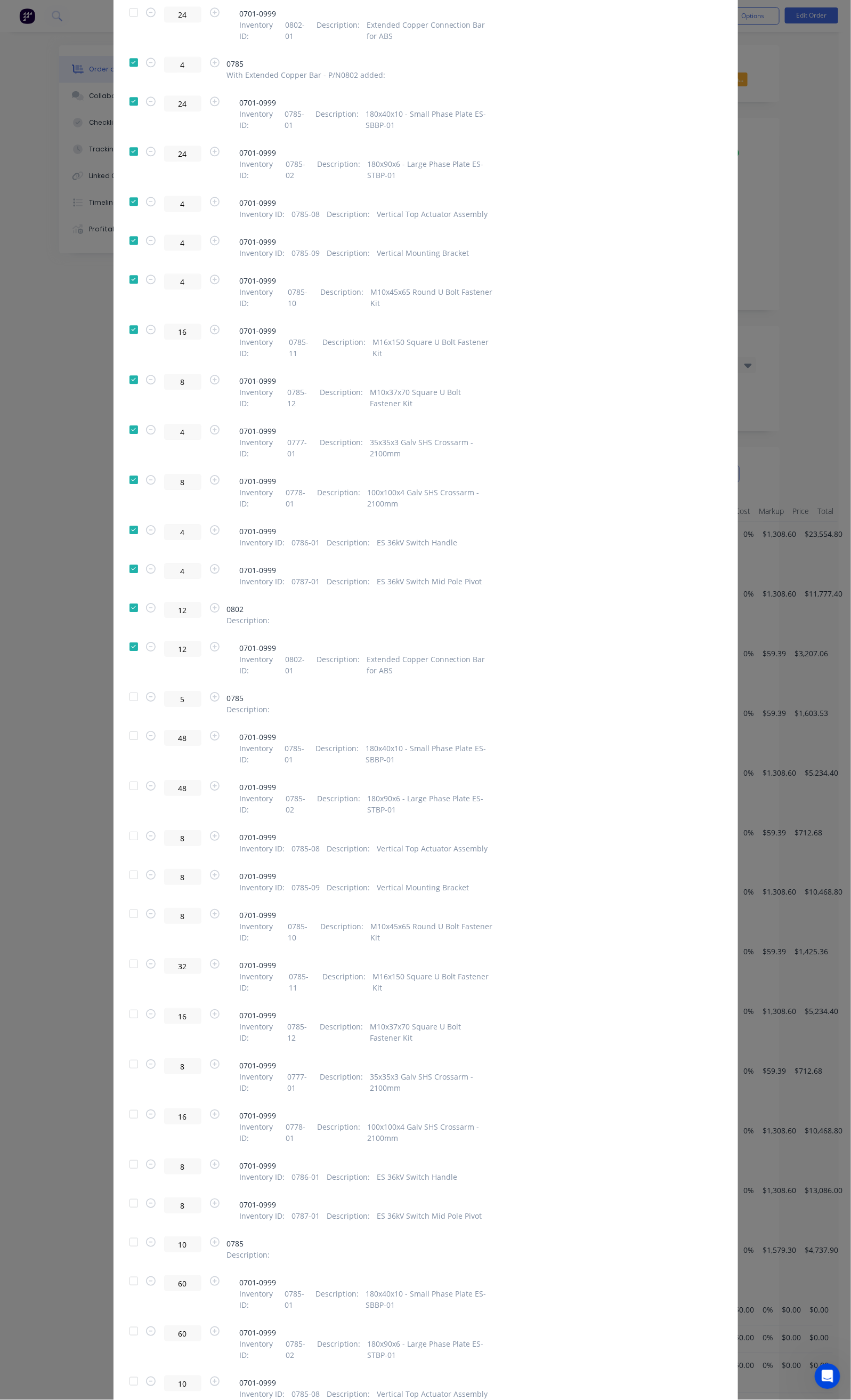
type input "30"
type input "5"
type input "20"
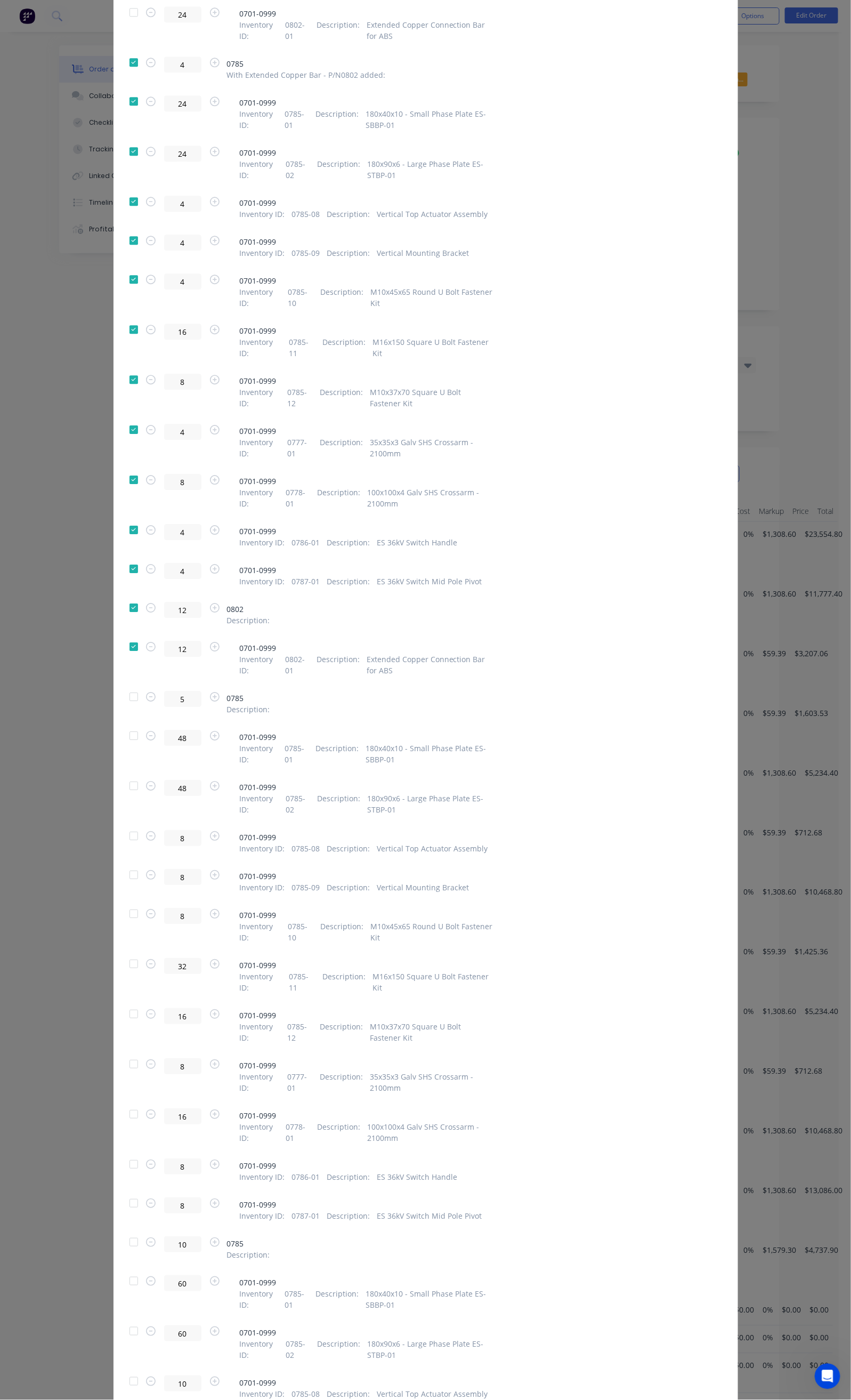
type input "10"
type input "5"
type input "10"
type input "5"
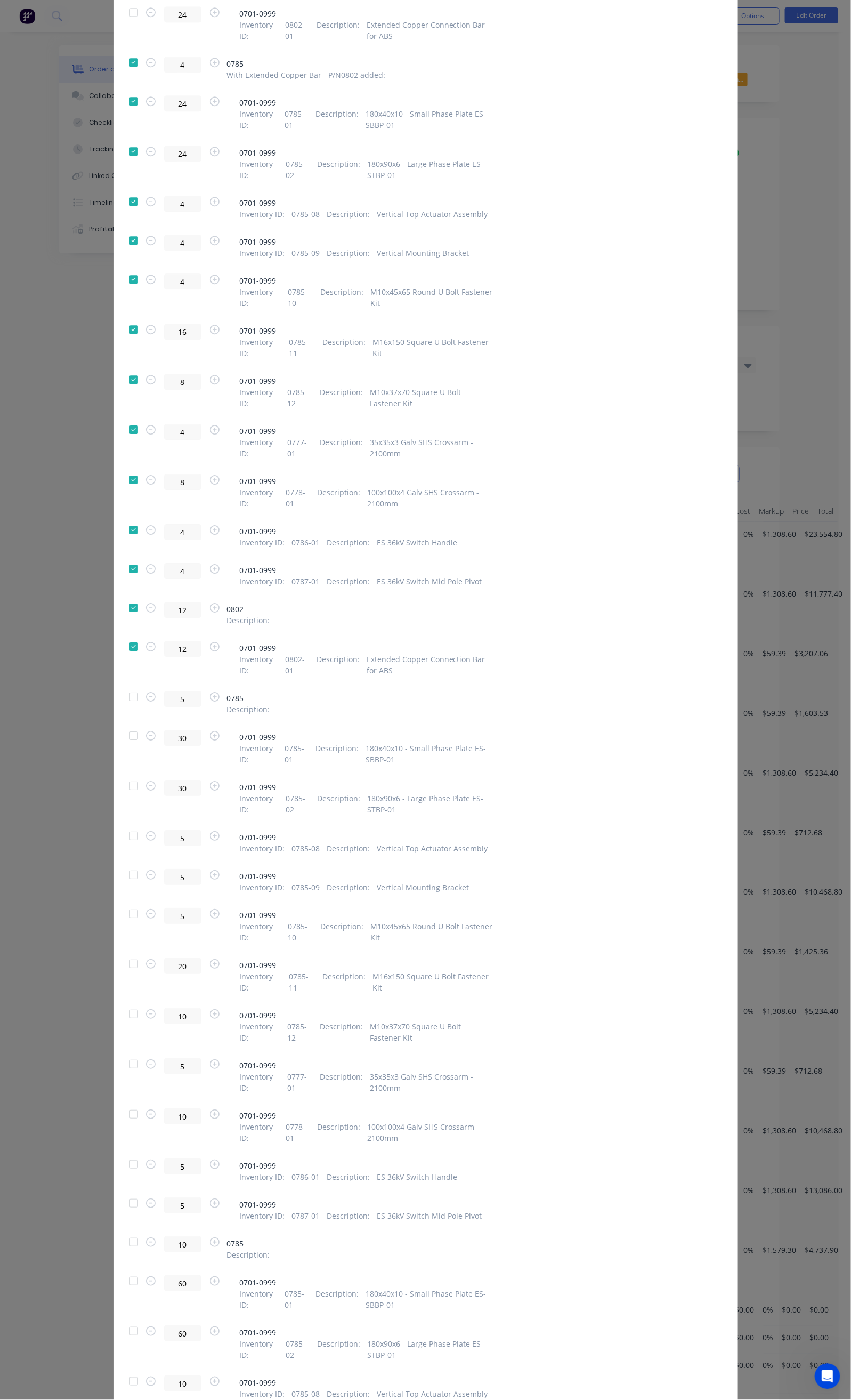
click at [123, 694] on div at bounding box center [134, 697] width 22 height 22
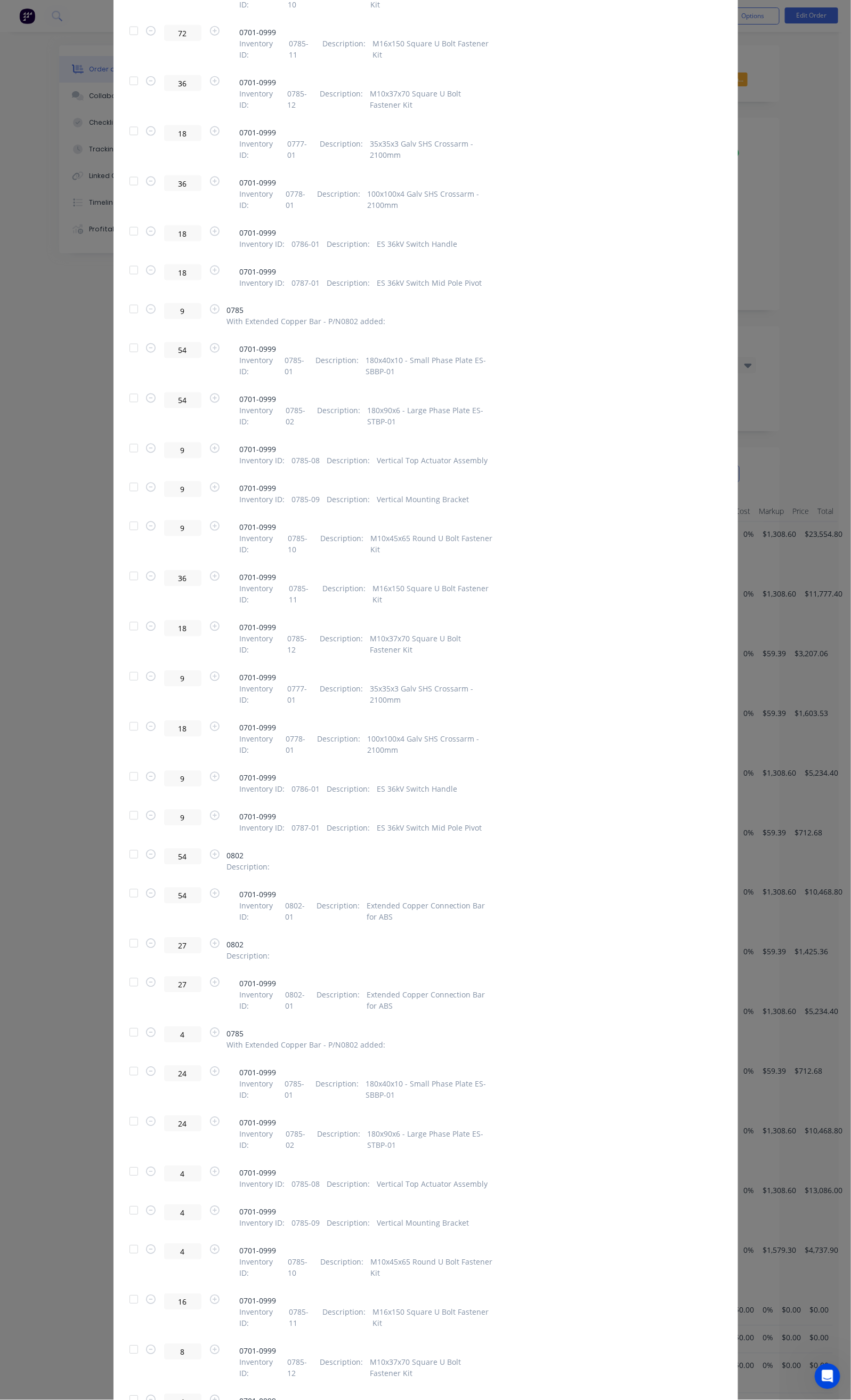
scroll to position [0, 0]
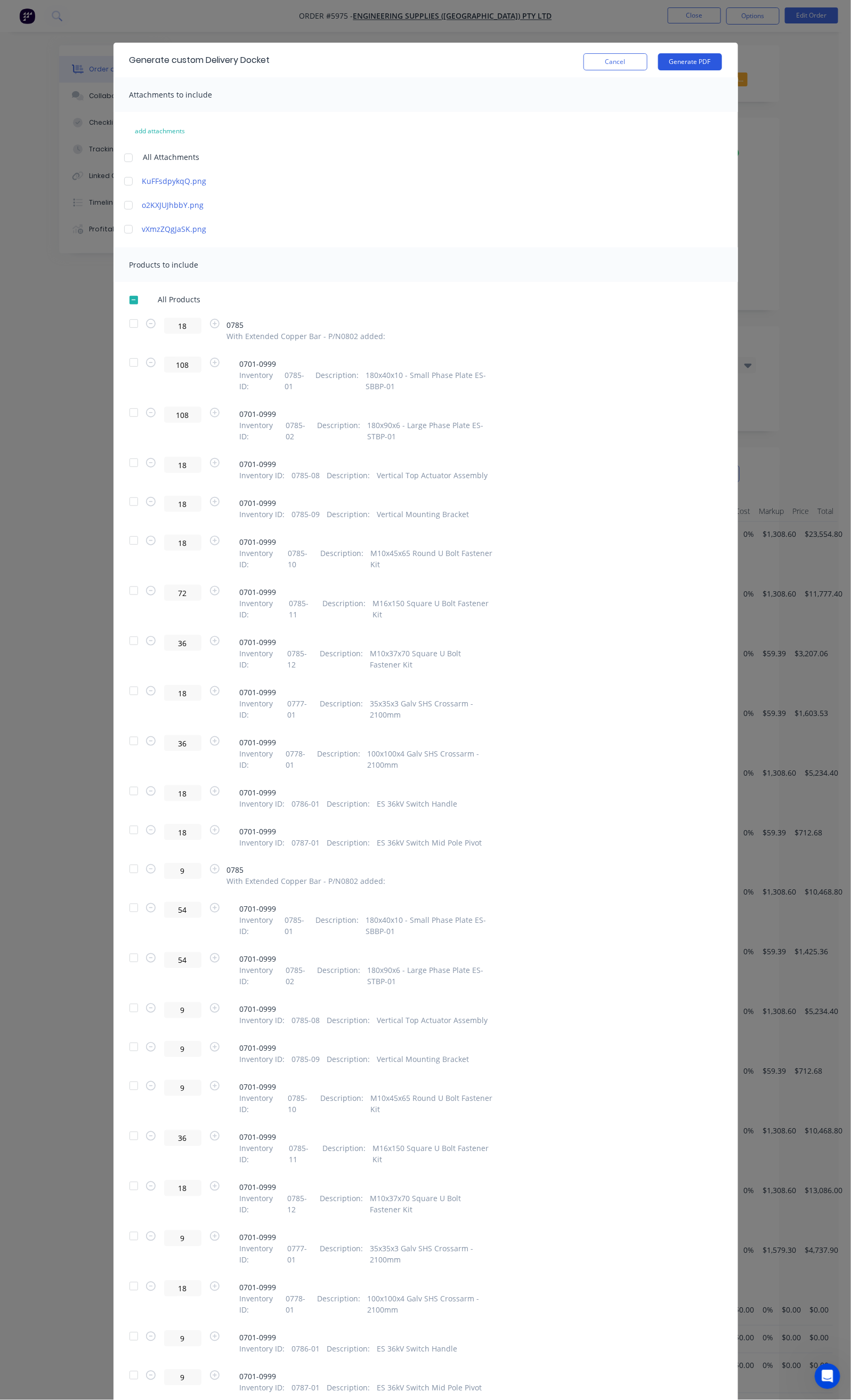
click at [723, 64] on button "Generate PDF" at bounding box center [690, 61] width 64 height 17
click at [648, 63] on button "Cancel" at bounding box center [615, 61] width 64 height 17
